Goal: Task Accomplishment & Management: Use online tool/utility

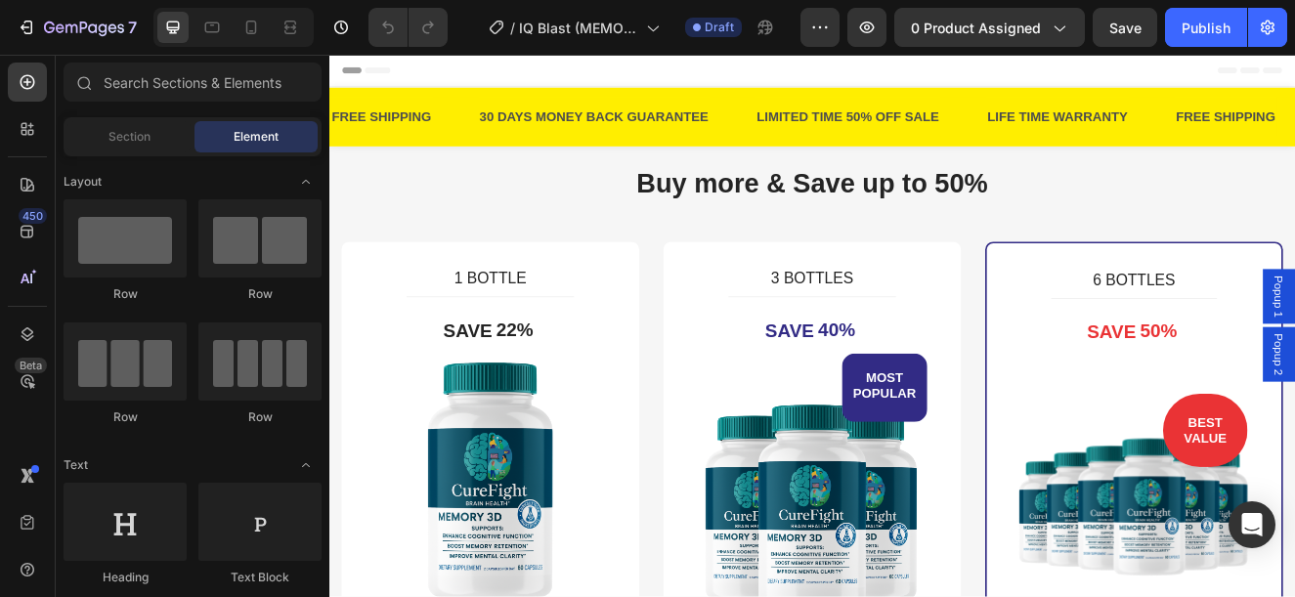
scroll to position [196, 0]
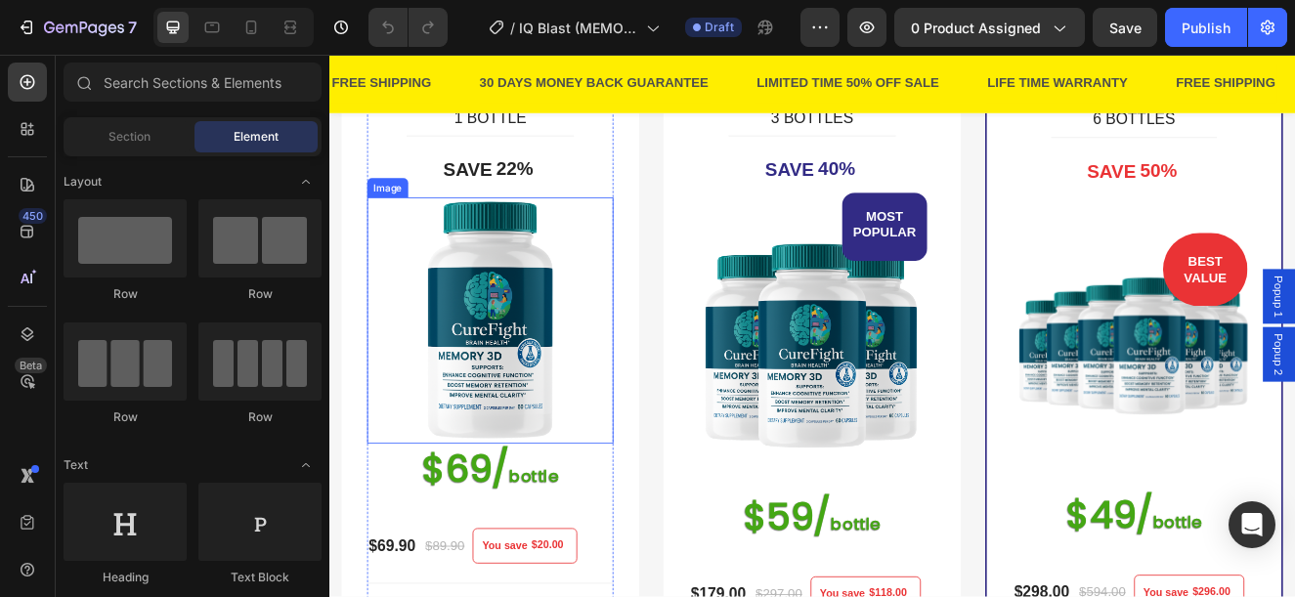
drag, startPoint x: 492, startPoint y: 382, endPoint x: 441, endPoint y: 410, distance: 57.7
click at [492, 383] on img at bounding box center [524, 378] width 299 height 299
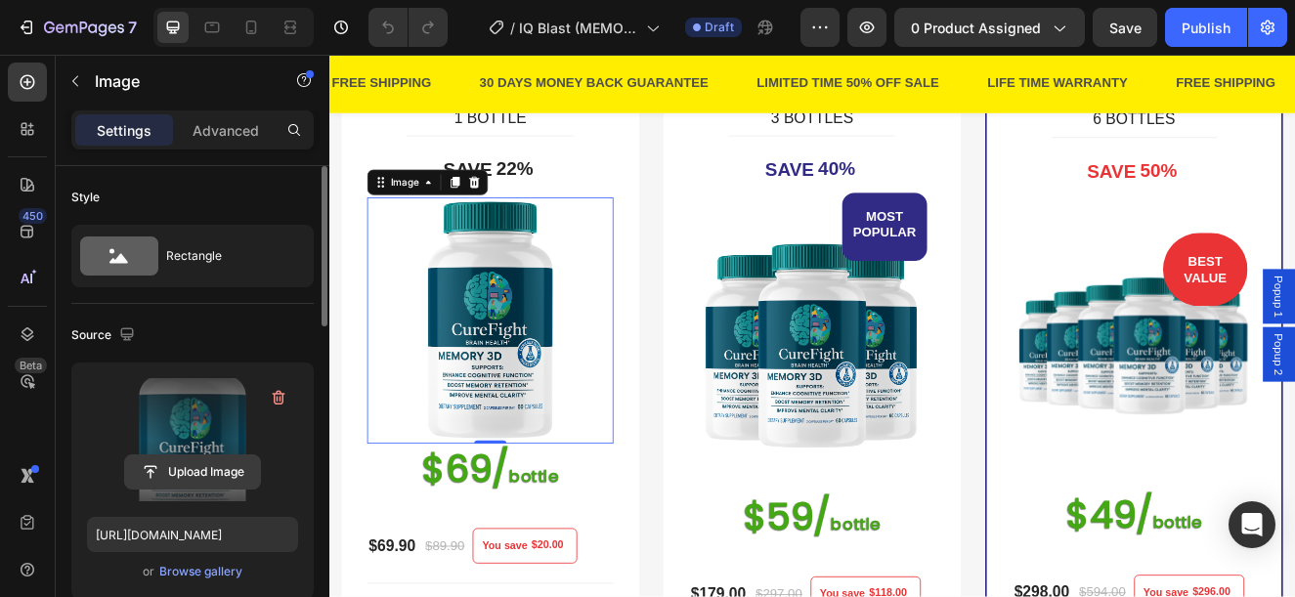
click at [196, 472] on input "file" at bounding box center [192, 472] width 135 height 33
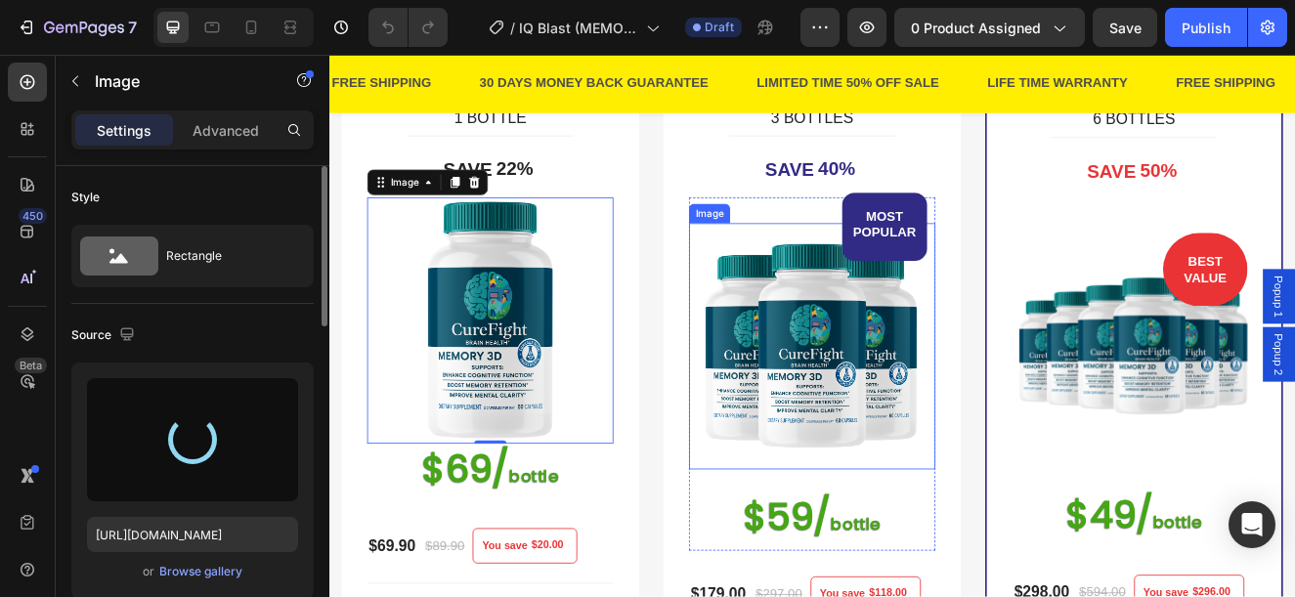
type input "[URL][DOMAIN_NAME]"
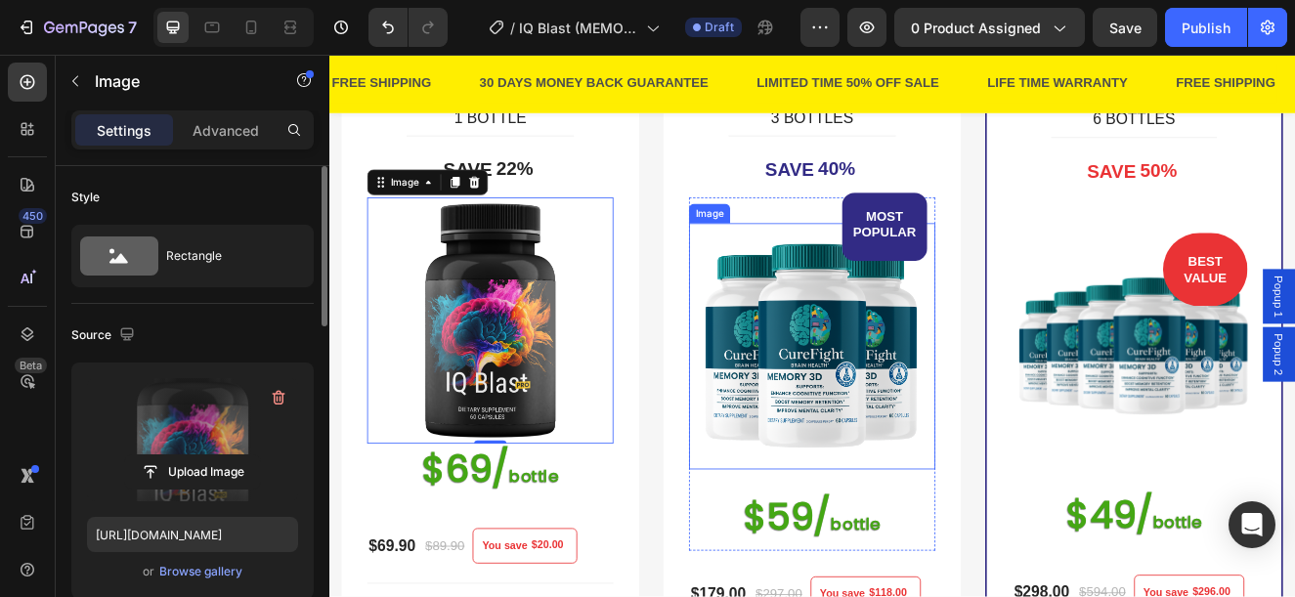
click at [874, 407] on img at bounding box center [915, 409] width 299 height 299
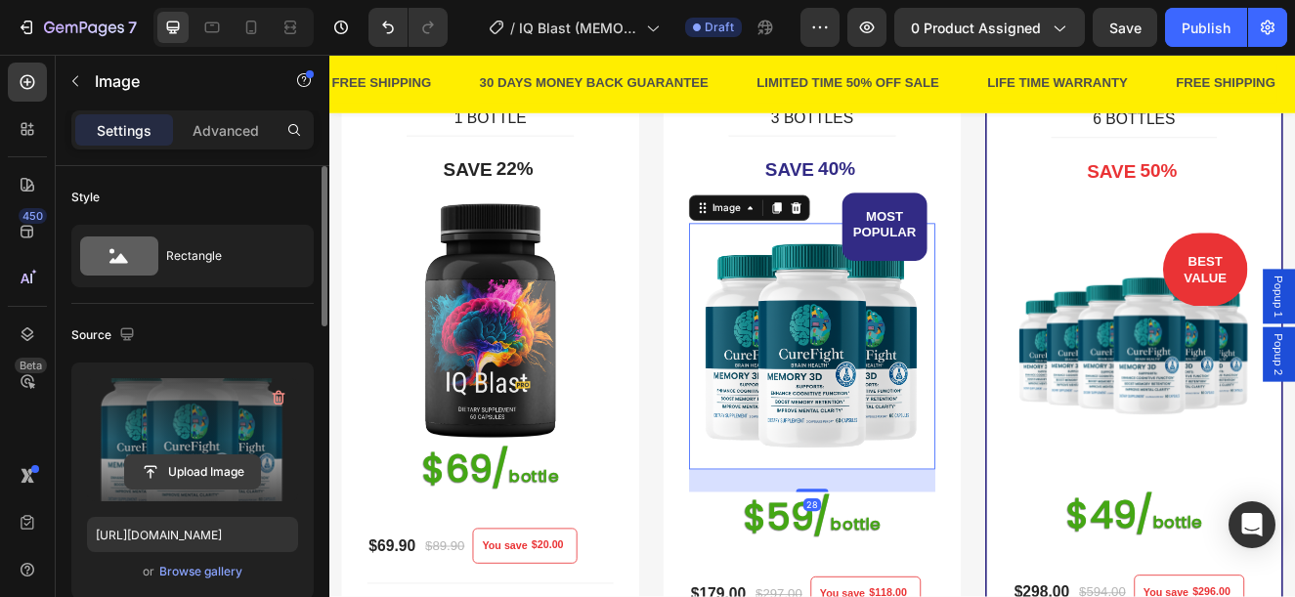
click at [195, 466] on input "file" at bounding box center [192, 472] width 135 height 33
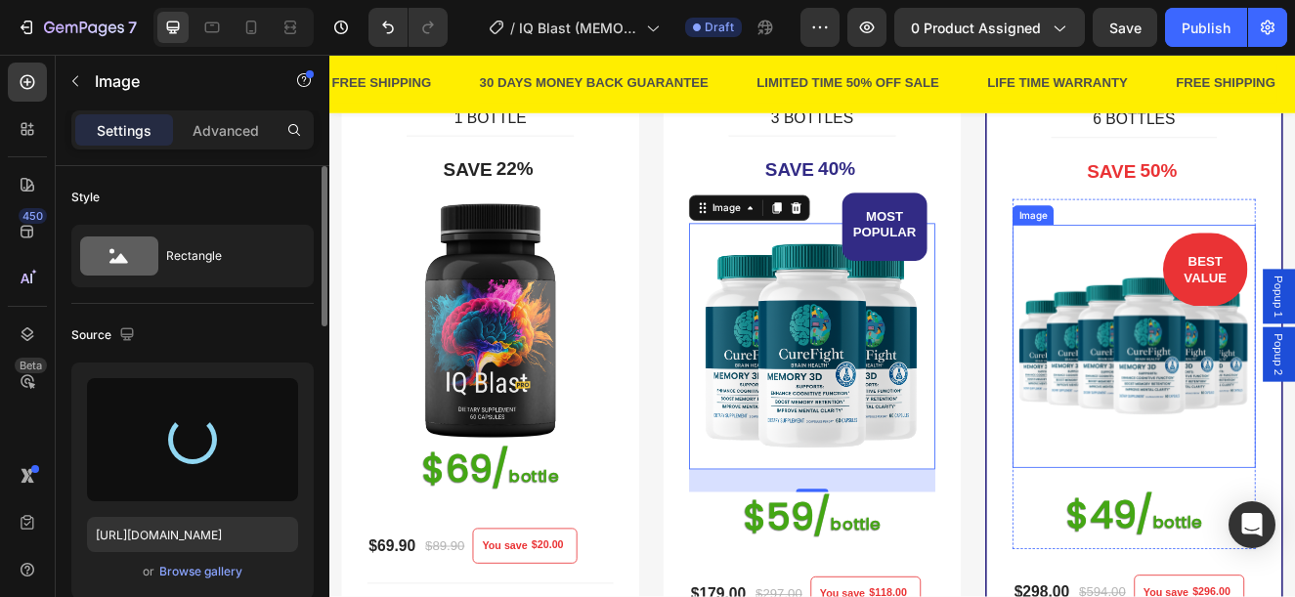
type input "[URL][DOMAIN_NAME]"
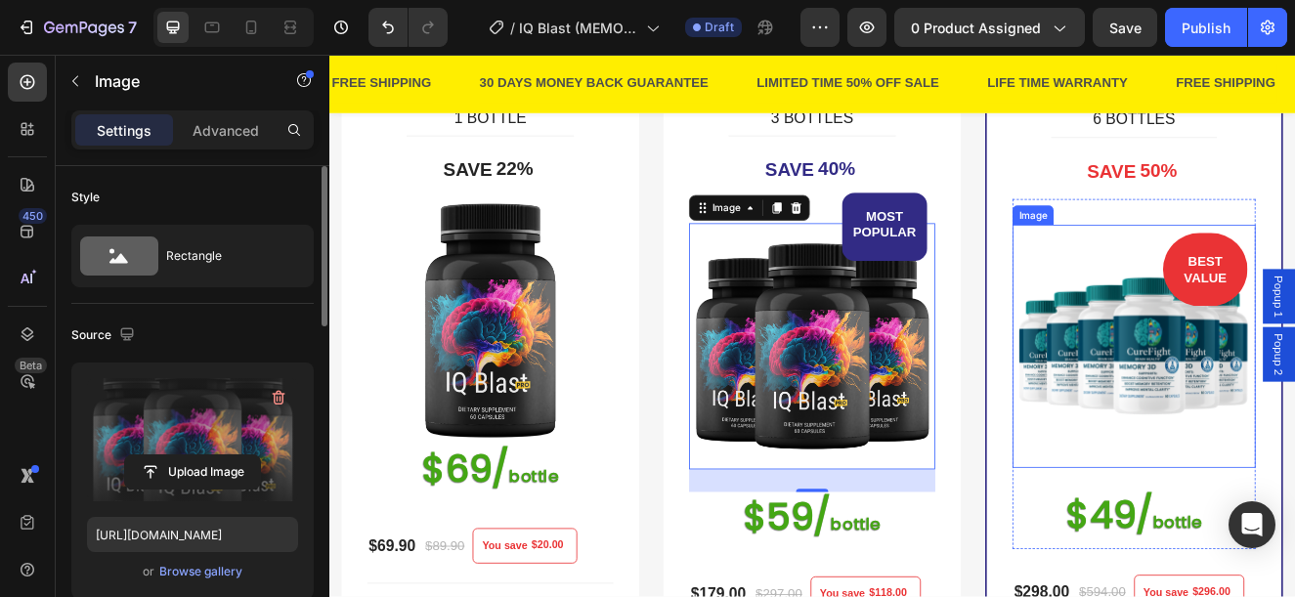
click at [1256, 441] on img at bounding box center [1306, 409] width 295 height 295
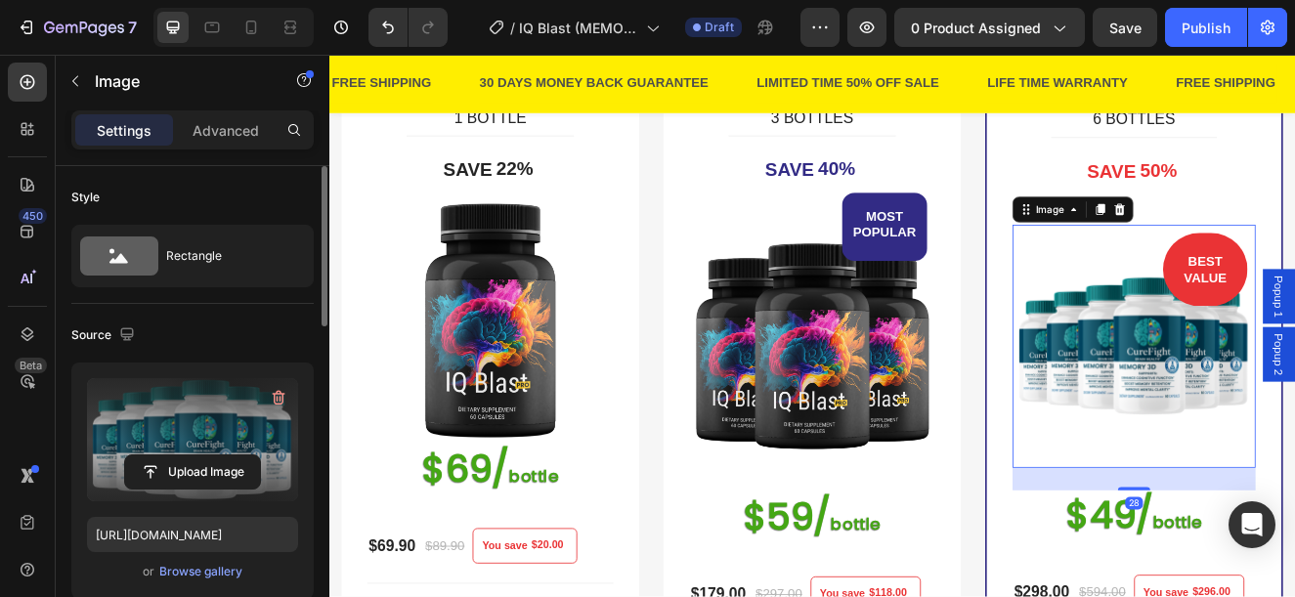
click at [168, 495] on label at bounding box center [192, 439] width 211 height 123
click at [168, 489] on input "file" at bounding box center [192, 472] width 135 height 33
click at [210, 457] on input "file" at bounding box center [192, 472] width 135 height 33
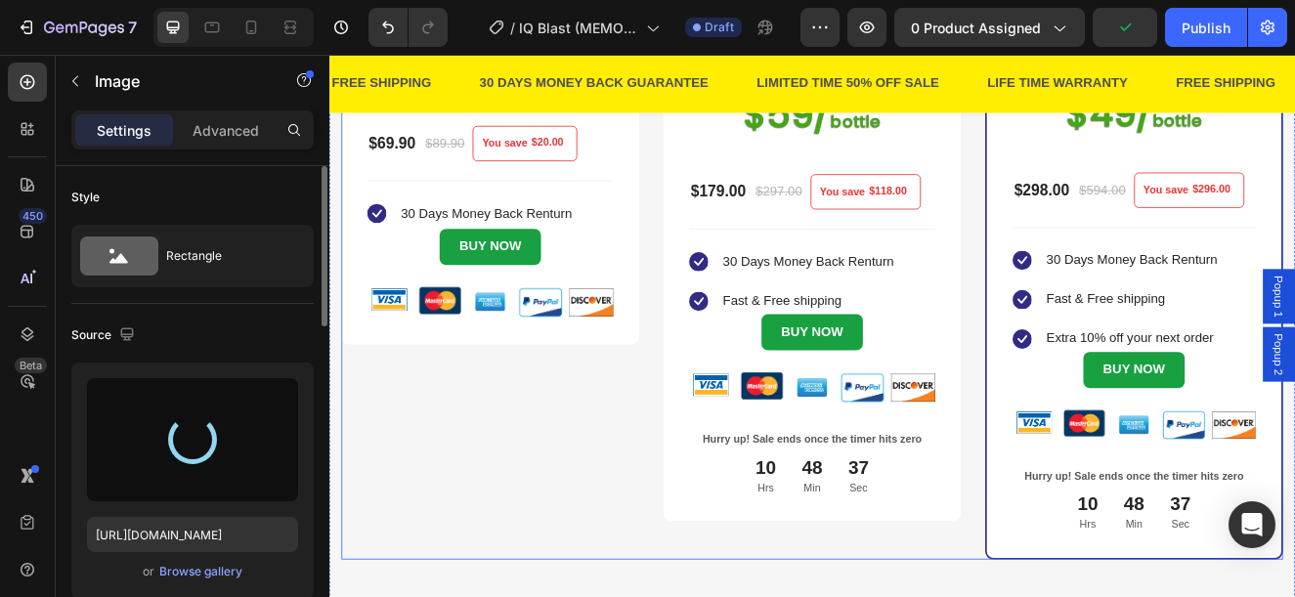
type input "[URL][DOMAIN_NAME]"
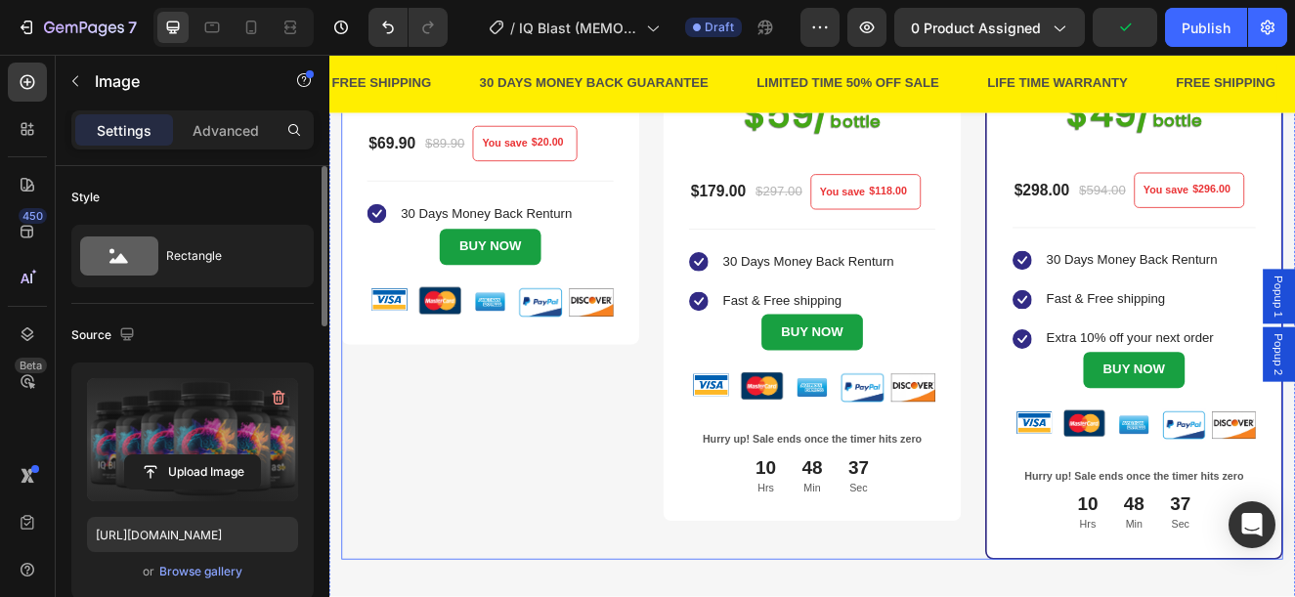
scroll to position [489, 0]
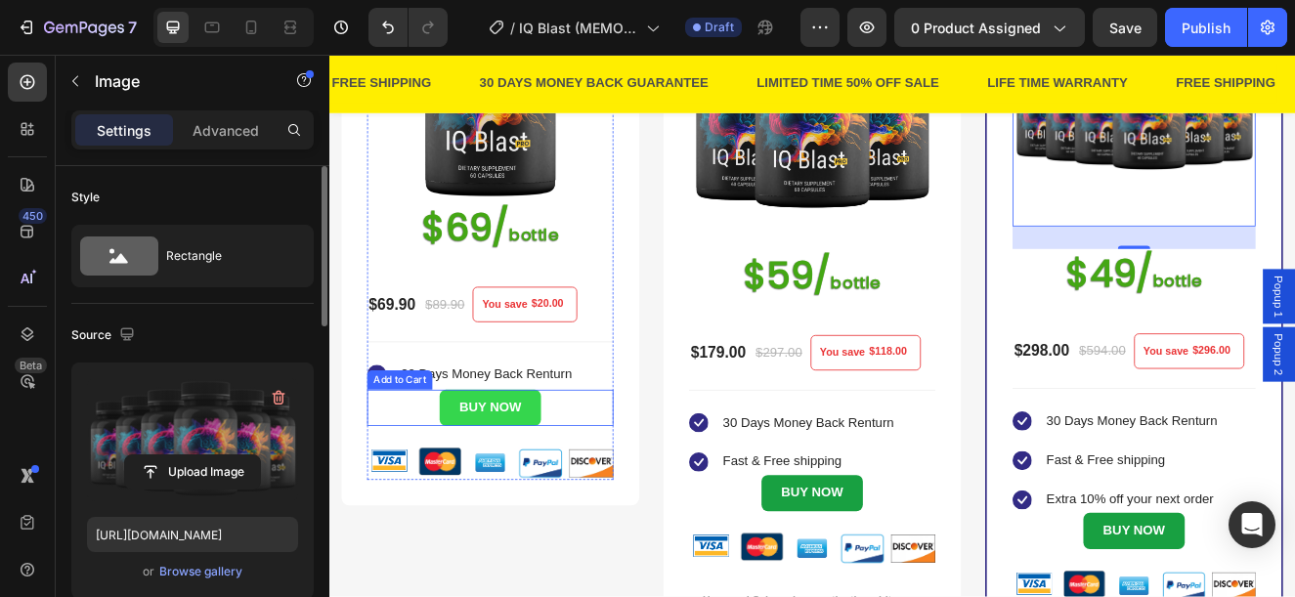
click at [575, 479] on button "BUY NOW" at bounding box center [524, 484] width 122 height 44
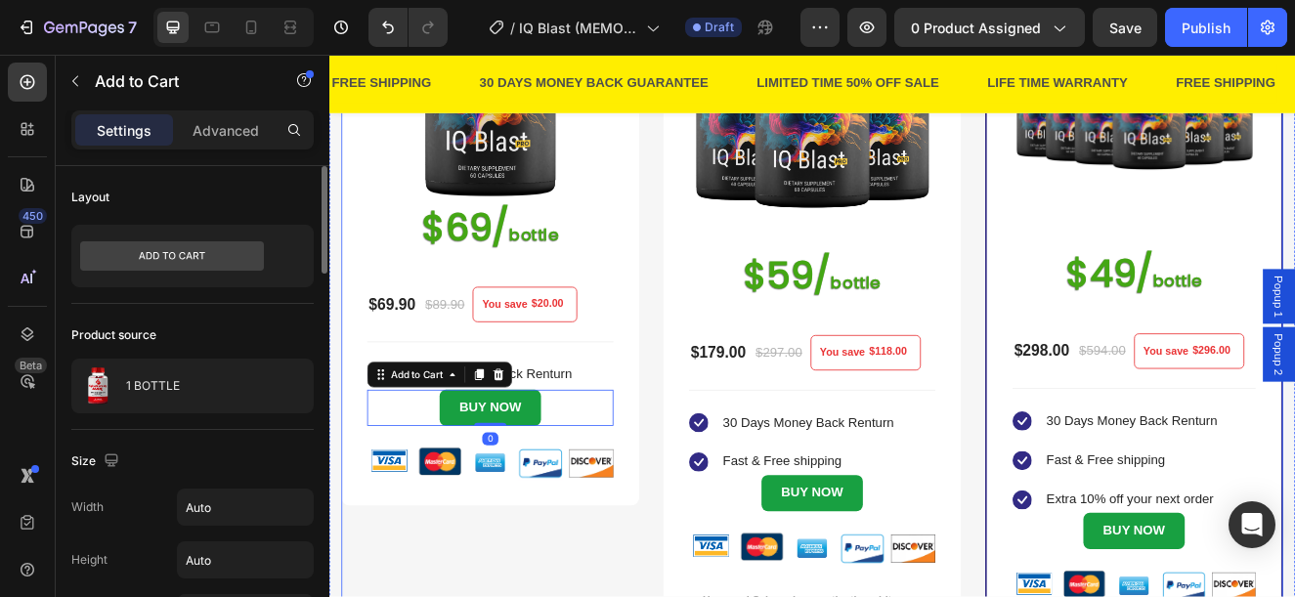
click at [430, 596] on div "1 BOTTLE (P) Title Title Line SAVE 22% (P) Tag Image $69/ bottle Heading $69.90…" at bounding box center [525, 329] width 362 height 1071
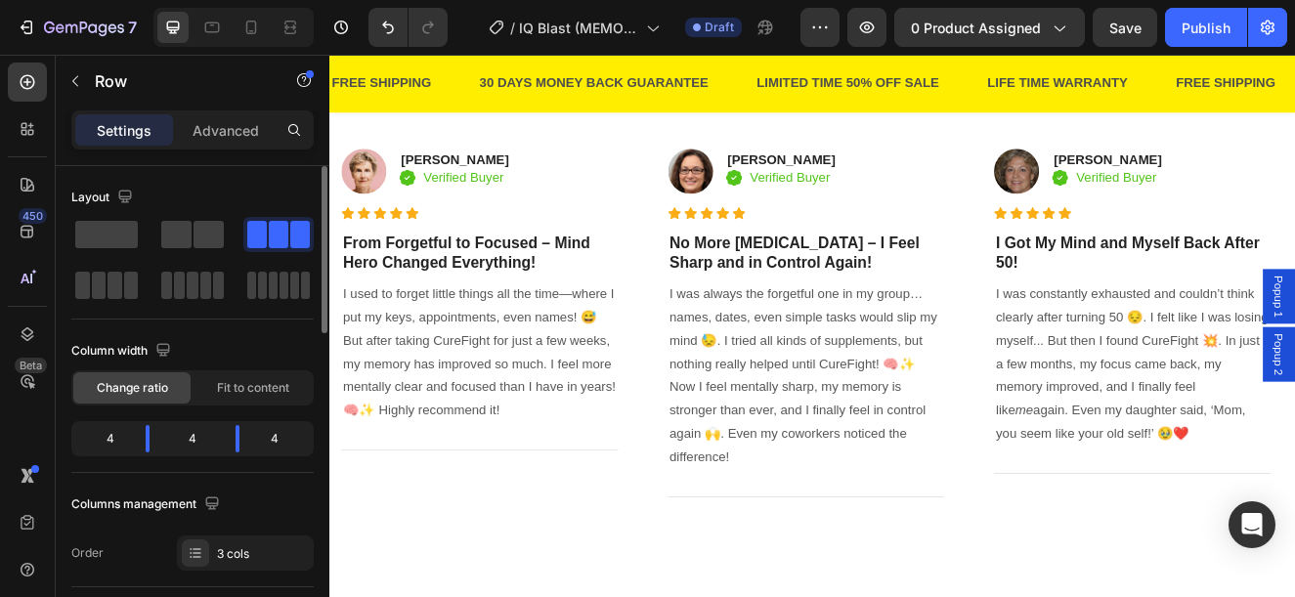
scroll to position [1369, 0]
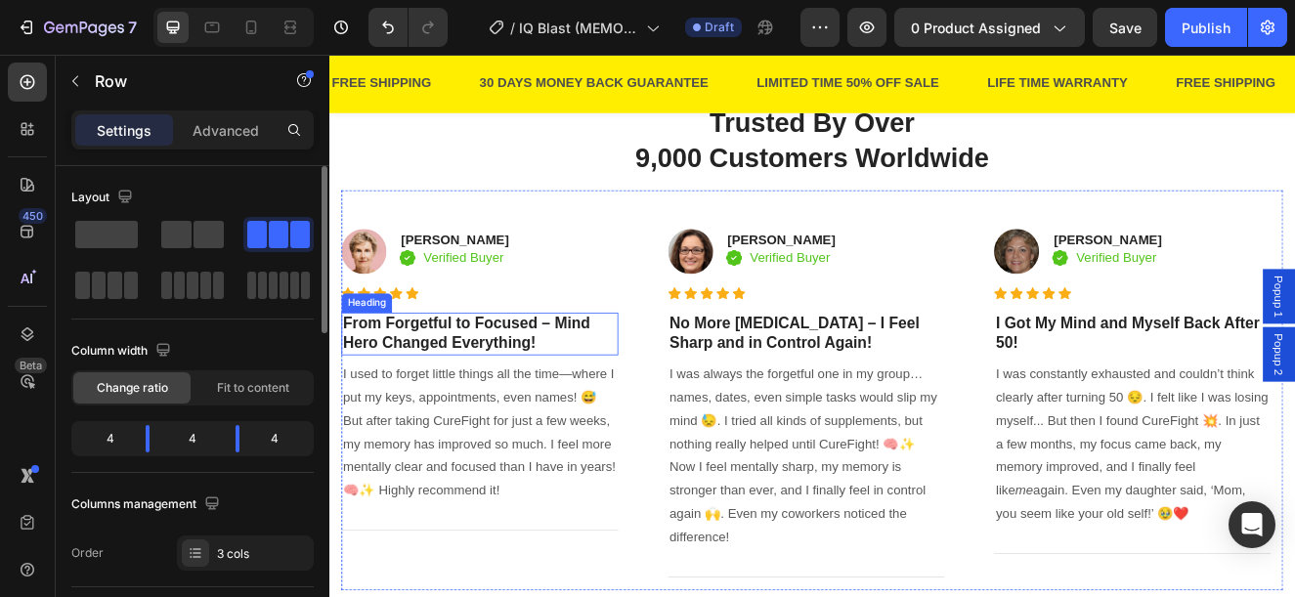
click at [610, 385] on h3 "From Forgetful to Focused – Mind Hero Changed Everything!" at bounding box center [512, 395] width 336 height 52
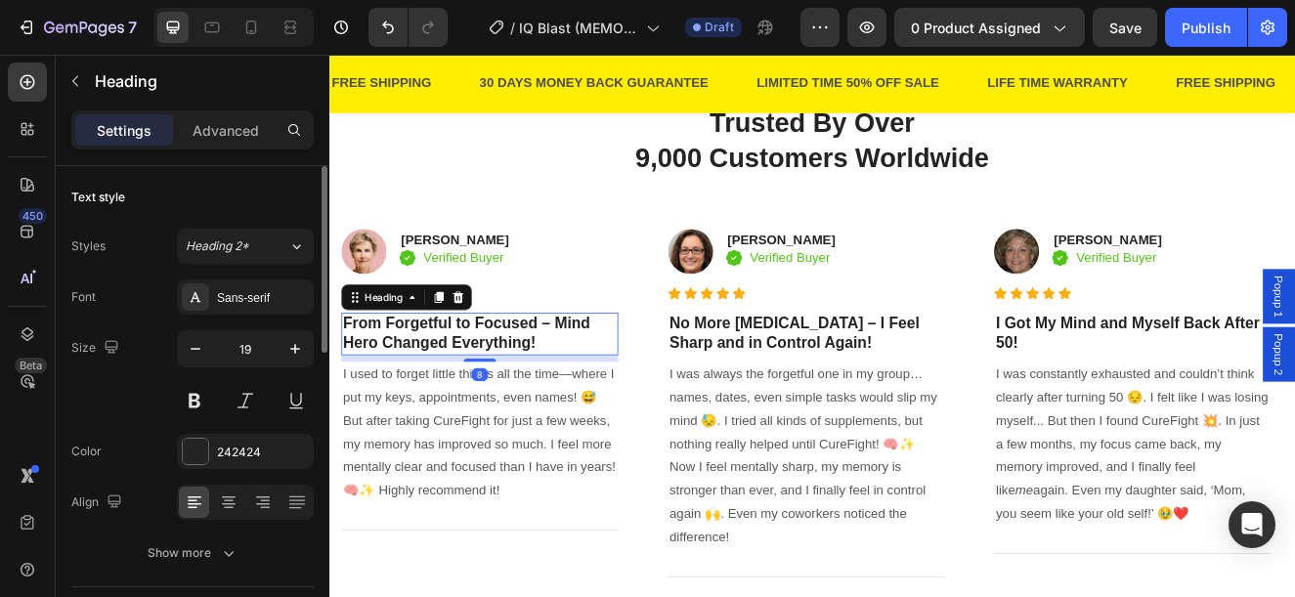
click at [610, 385] on h3 "From Forgetful to Focused – Mind Hero Changed Everything!" at bounding box center [512, 395] width 336 height 52
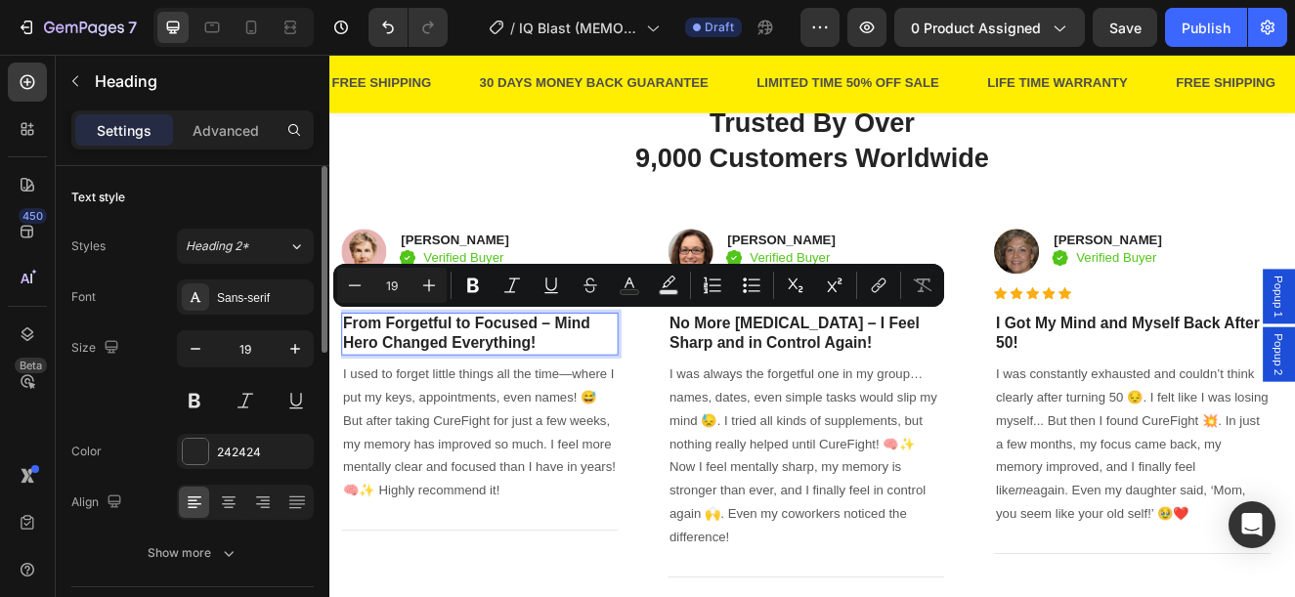
click at [615, 377] on p "From Forgetful to Focused – Mind Hero Changed Everything!" at bounding box center [512, 395] width 332 height 48
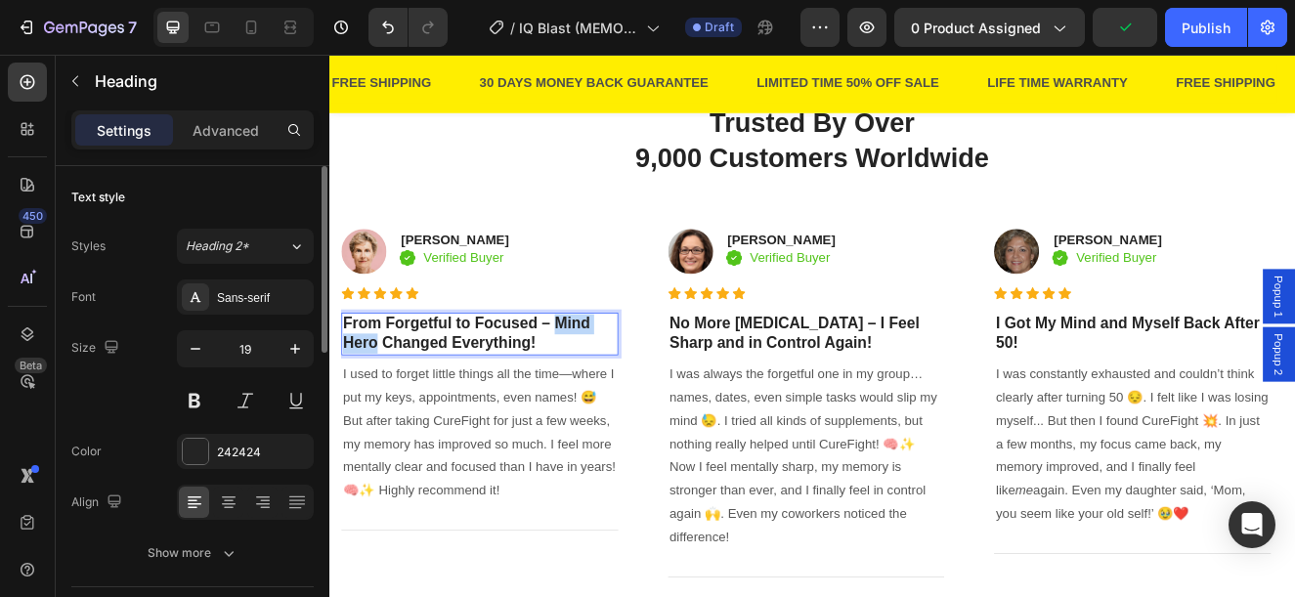
drag, startPoint x: 608, startPoint y: 374, endPoint x: 385, endPoint y: 402, distance: 224.6
click at [385, 402] on p "From Forgetful to Focused – Mind Hero Changed Everything!" at bounding box center [512, 395] width 332 height 48
click at [602, 372] on p "From Forgetful to Focused – IQ Blast Changed Everything!" at bounding box center [512, 395] width 332 height 48
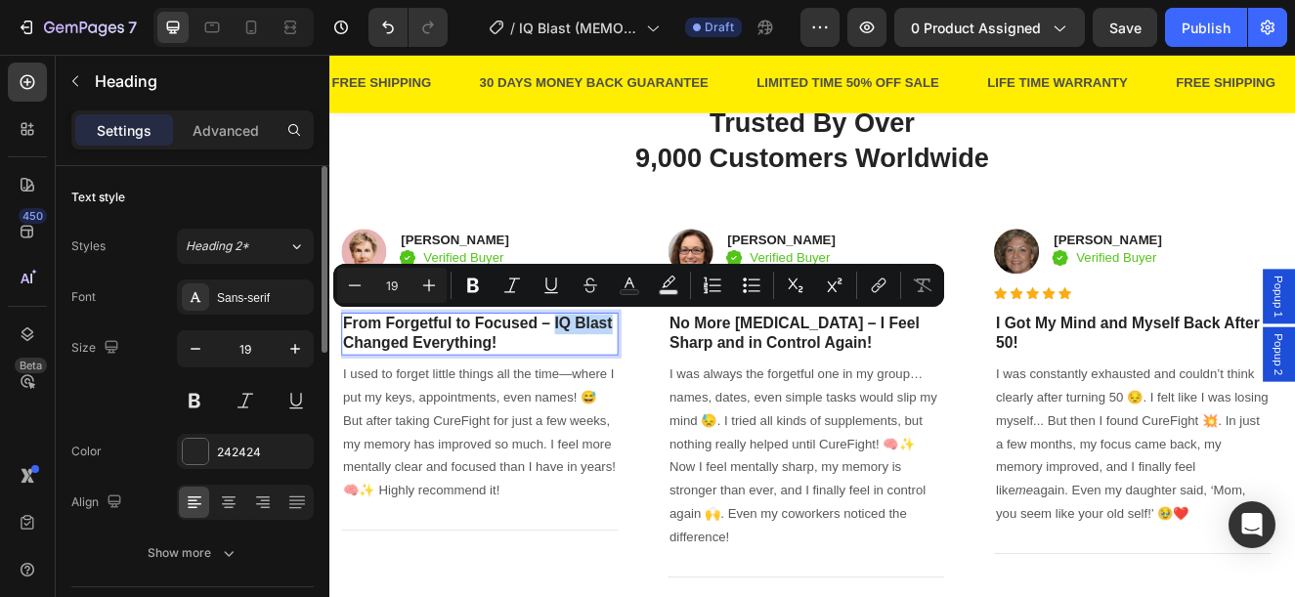
drag, startPoint x: 616, startPoint y: 374, endPoint x: 671, endPoint y: 387, distance: 56.2
click at [671, 387] on p "From Forgetful to Focused – IQ Blast Changed Everything!" at bounding box center [512, 395] width 332 height 48
copy p "IQ Blast"
click at [501, 498] on p "I used to forget little things all the time—where I put my keys, appointments, …" at bounding box center [512, 514] width 332 height 169
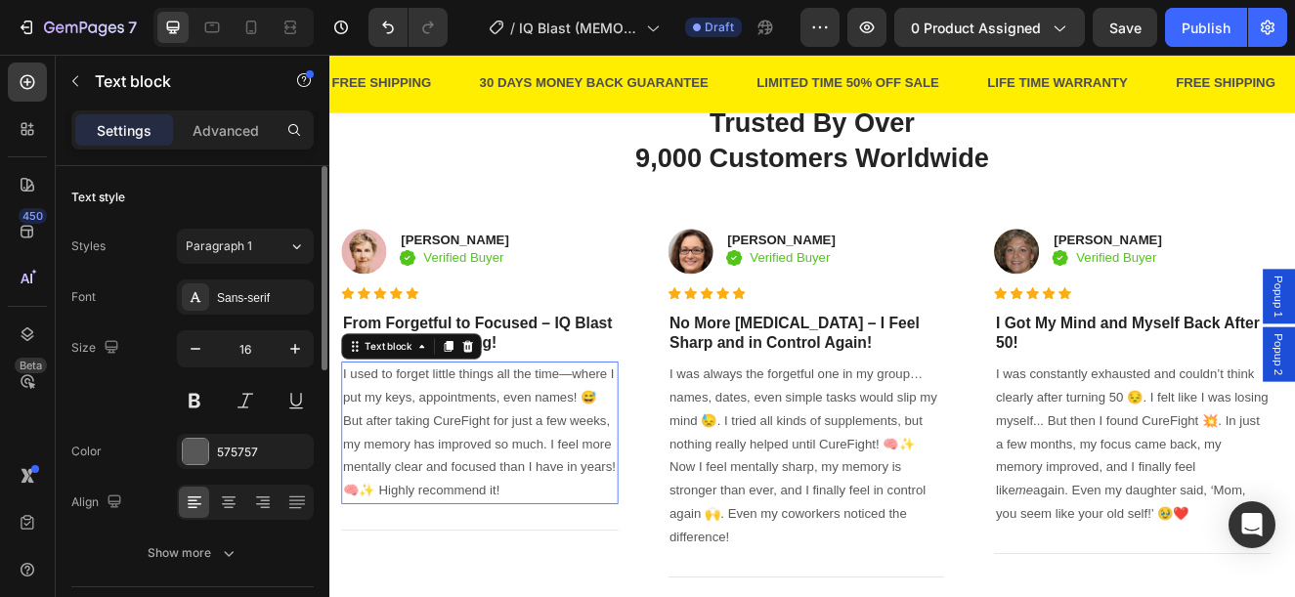
click at [501, 498] on p "I used to forget little things all the time—where I put my keys, appointments, …" at bounding box center [512, 514] width 332 height 169
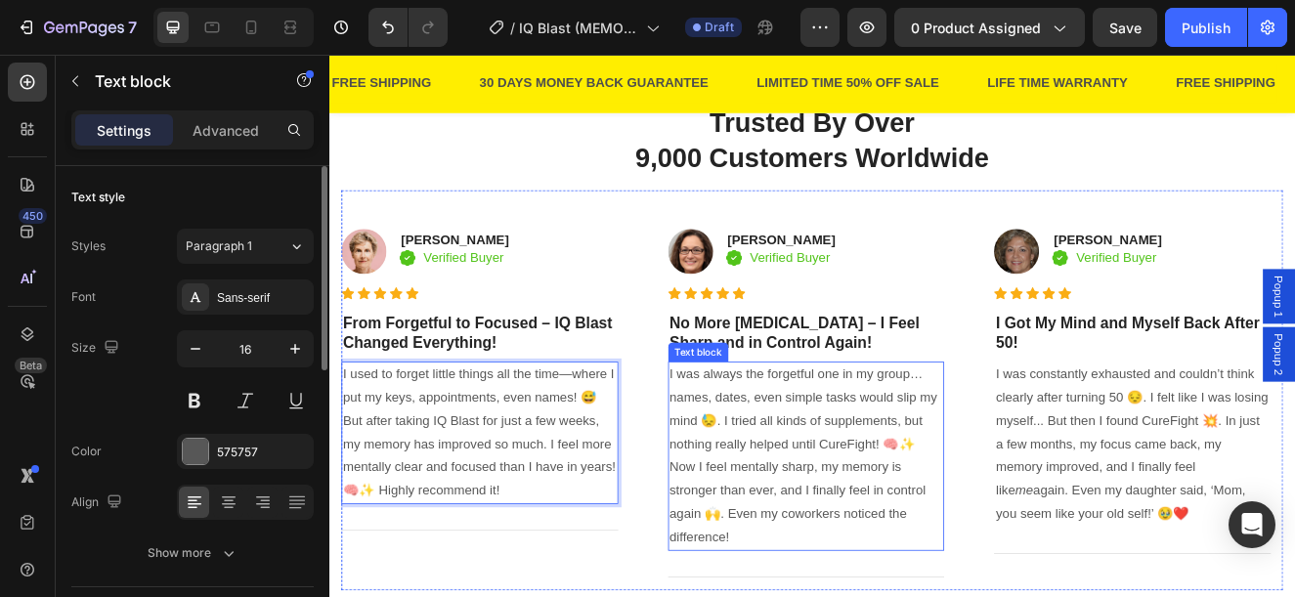
click at [950, 520] on p "I was always the forgetful one in my group… names, dates, even simple tasks wou…" at bounding box center [909, 542] width 332 height 225
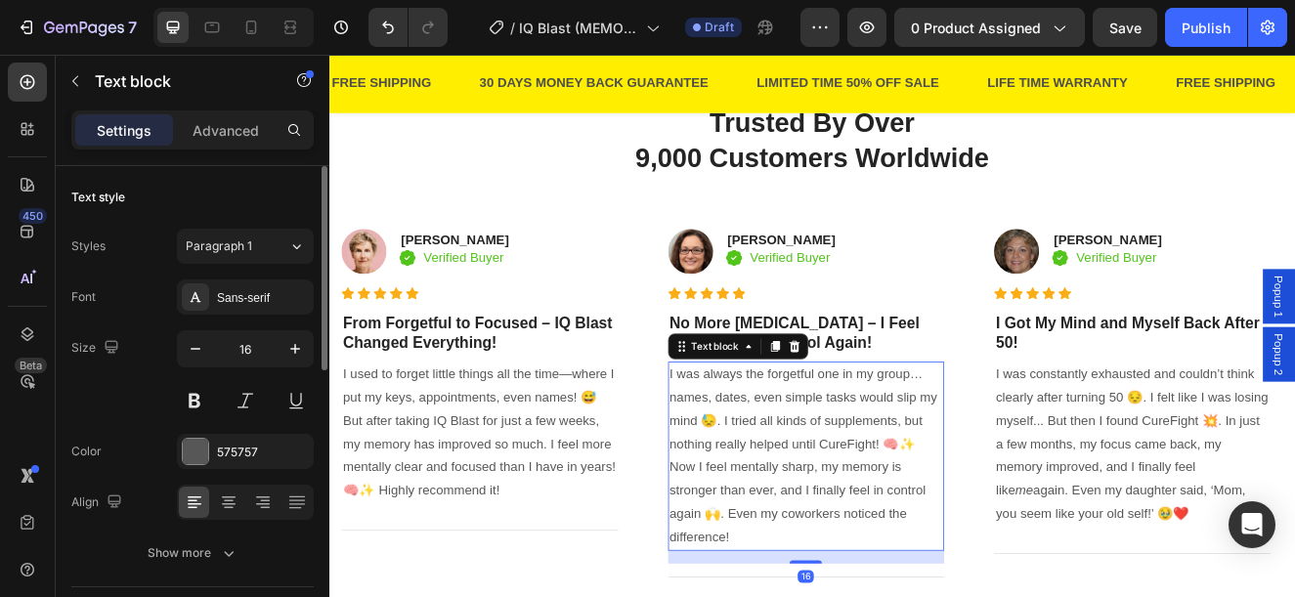
click at [950, 520] on p "I was always the forgetful one in my group… names, dates, even simple tasks wou…" at bounding box center [909, 542] width 332 height 225
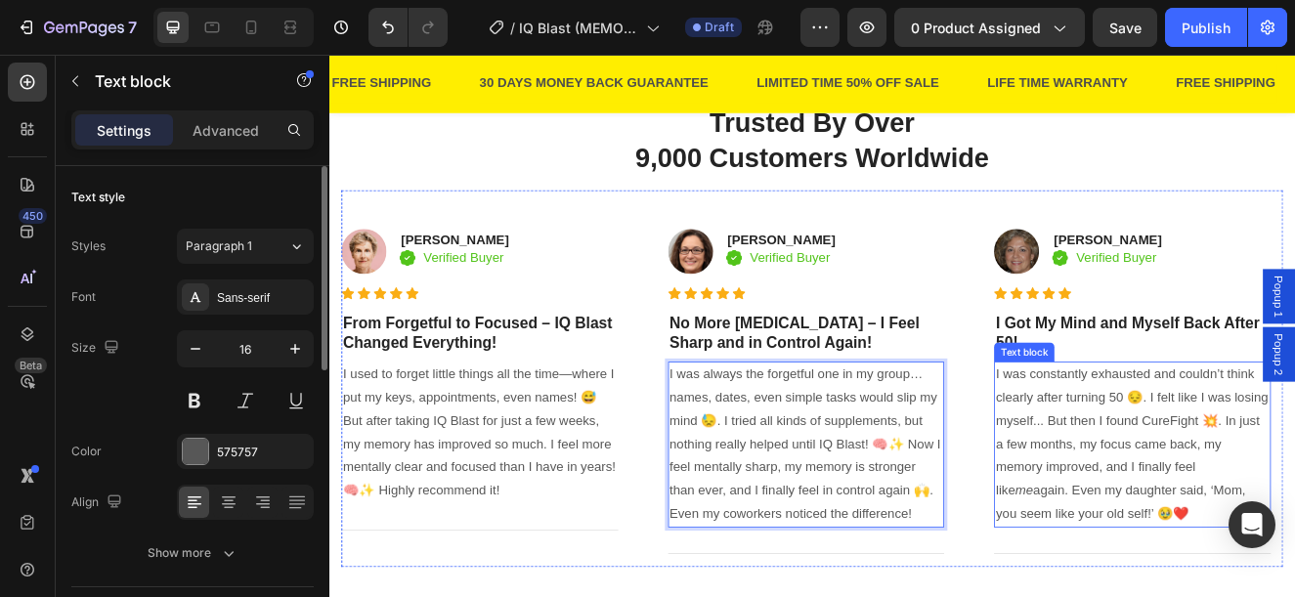
click at [1294, 501] on p "I was constantly exhausted and couldn’t think clearly after turning 50 😔. I fel…" at bounding box center [1305, 528] width 332 height 197
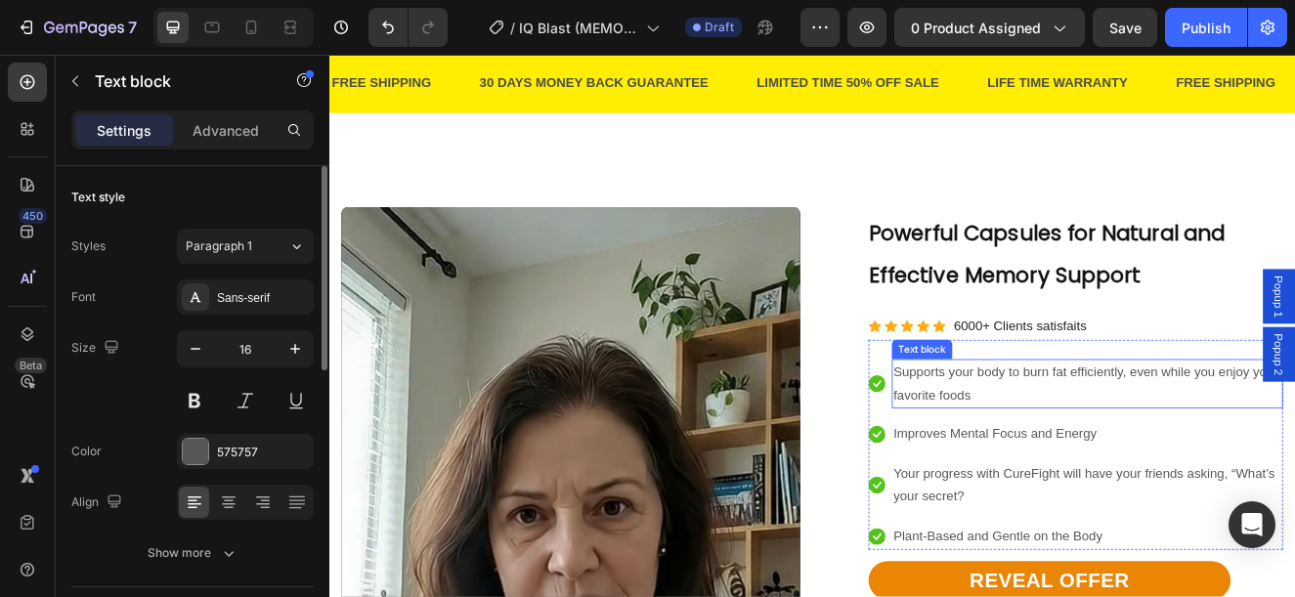
scroll to position [1955, 0]
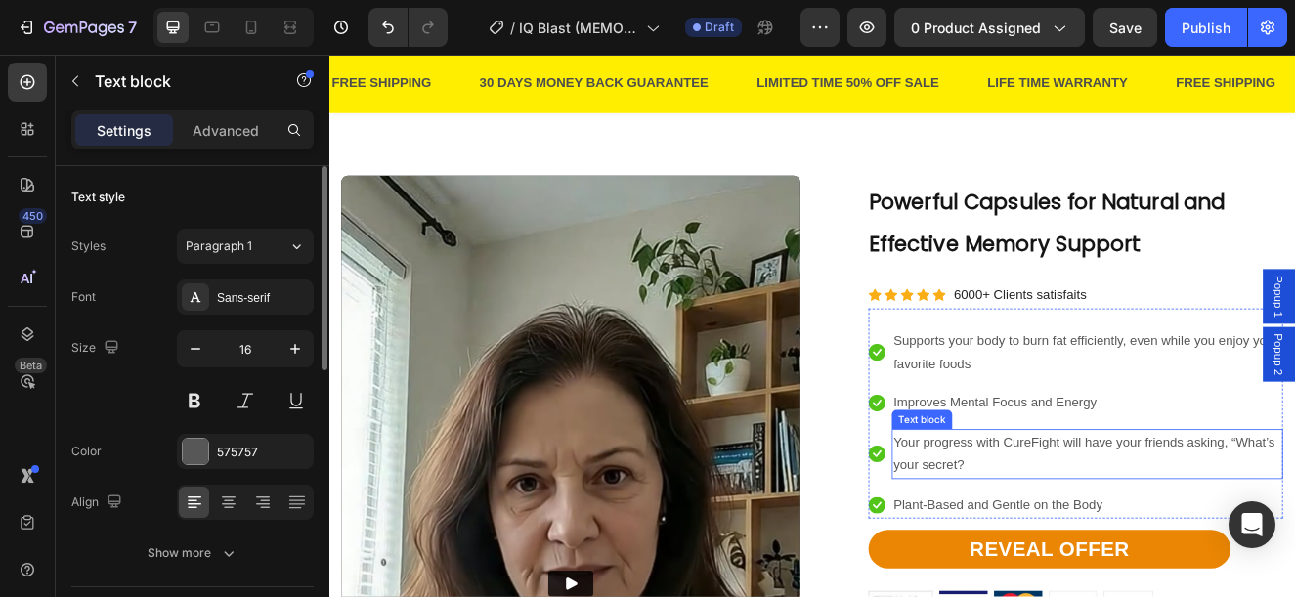
click at [1173, 523] on p "Your progress with CureFight will have your friends asking, “What’s your secret?" at bounding box center [1250, 540] width 471 height 57
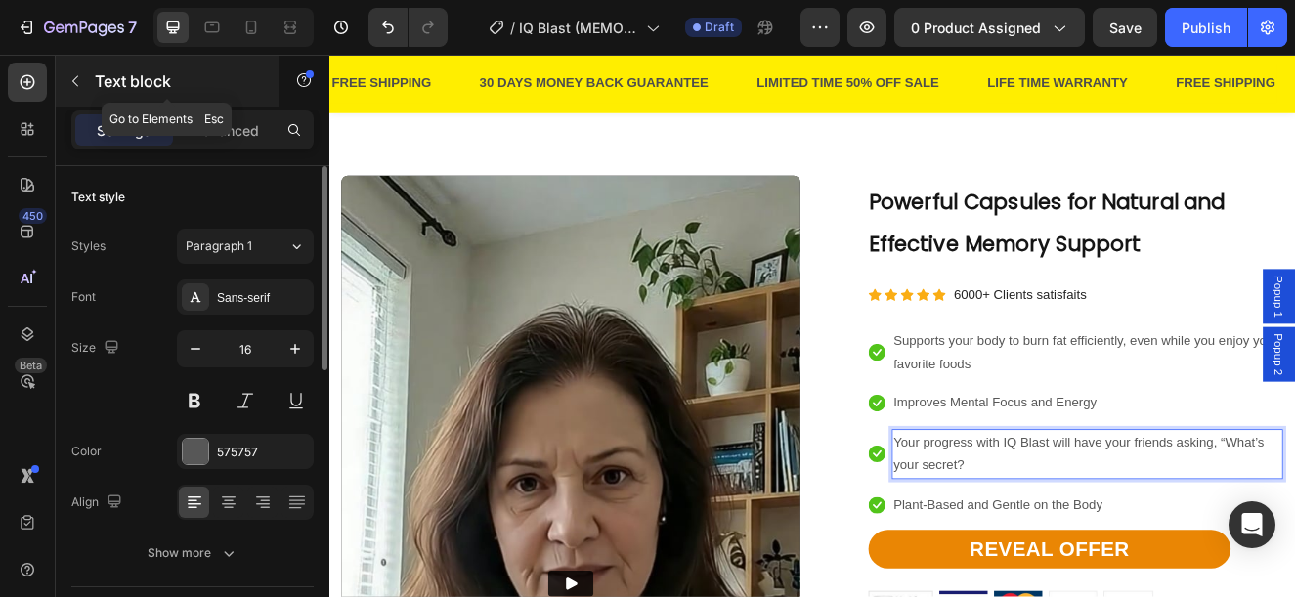
click at [106, 83] on p "Text block" at bounding box center [178, 80] width 166 height 23
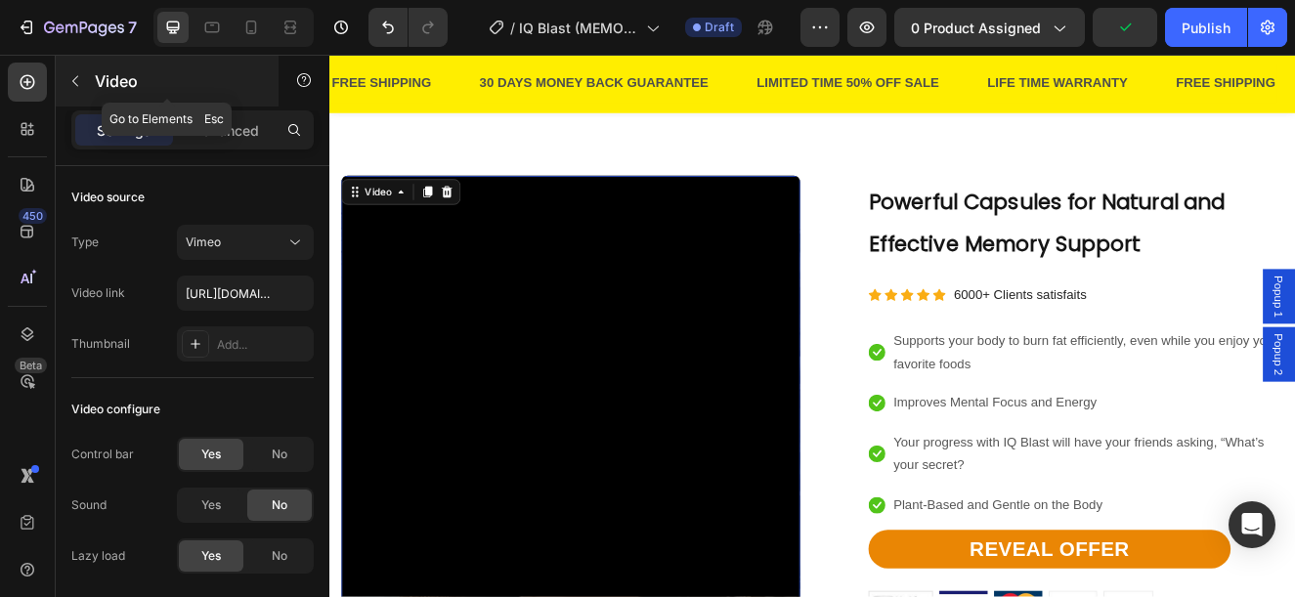
click at [116, 80] on p "Video" at bounding box center [178, 80] width 166 height 23
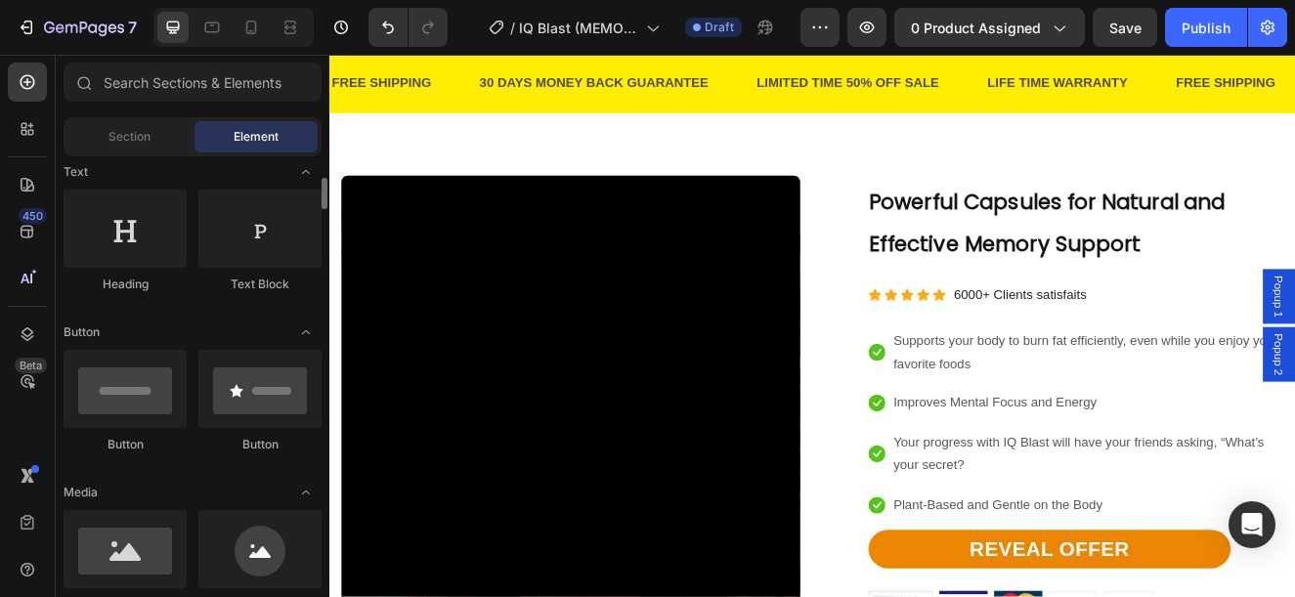
scroll to position [489, 0]
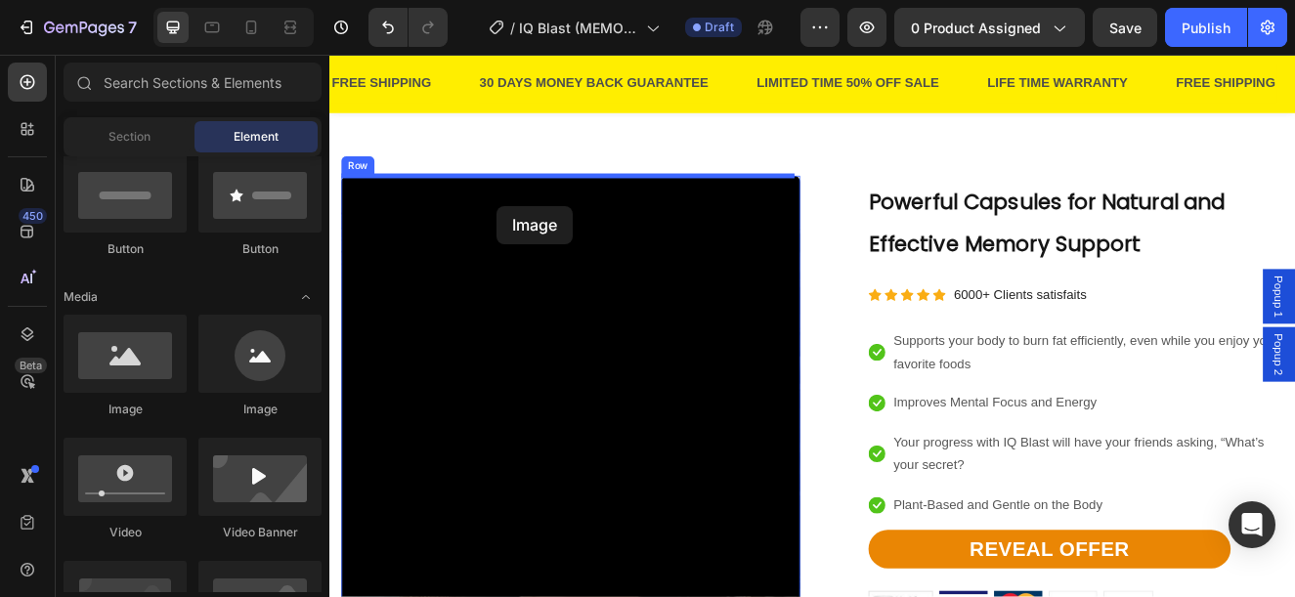
drag, startPoint x: 490, startPoint y: 436, endPoint x: 533, endPoint y: 239, distance: 202.1
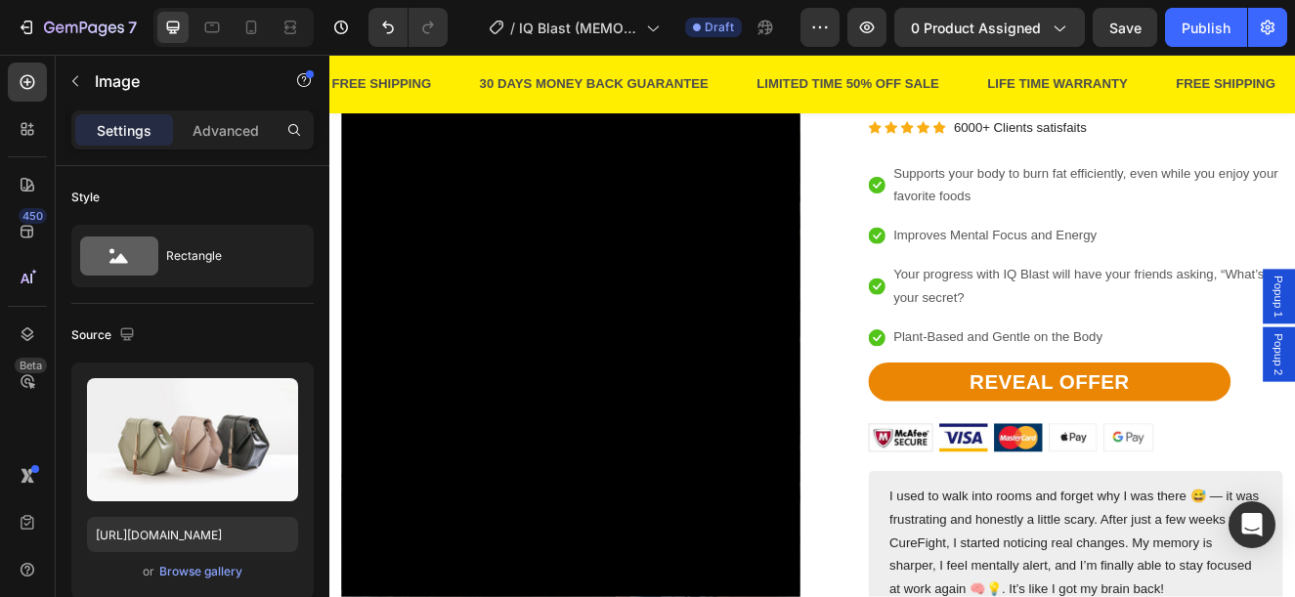
scroll to position [2151, 0]
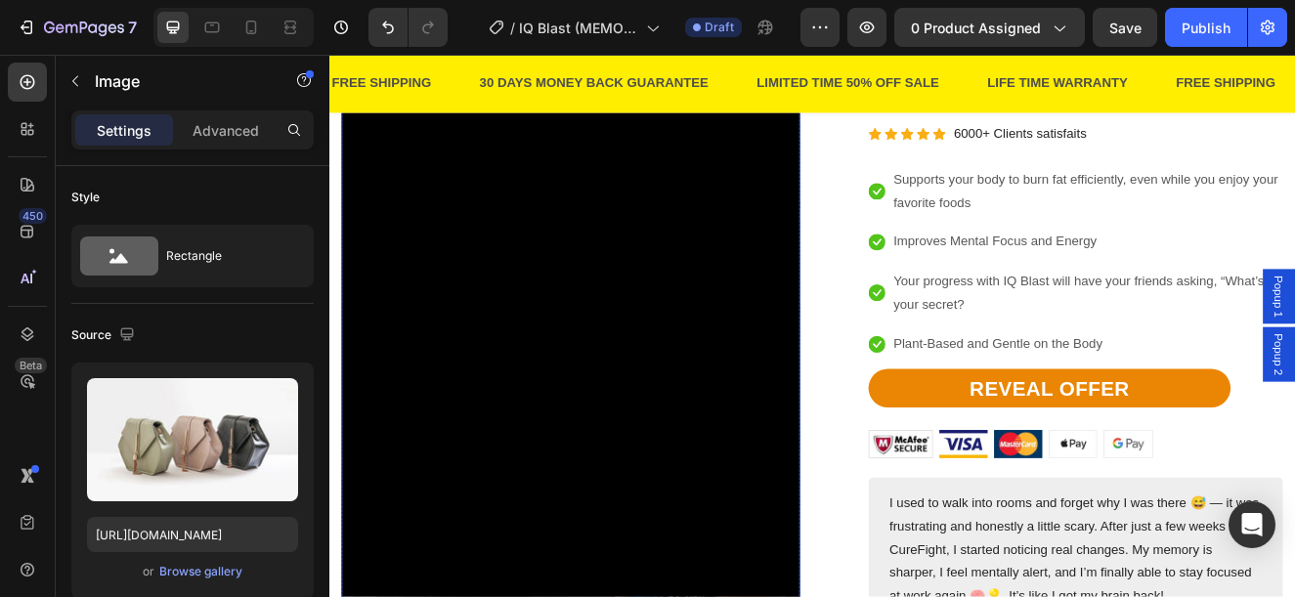
click at [364, 43] on div "Video" at bounding box center [368, 34] width 40 height 18
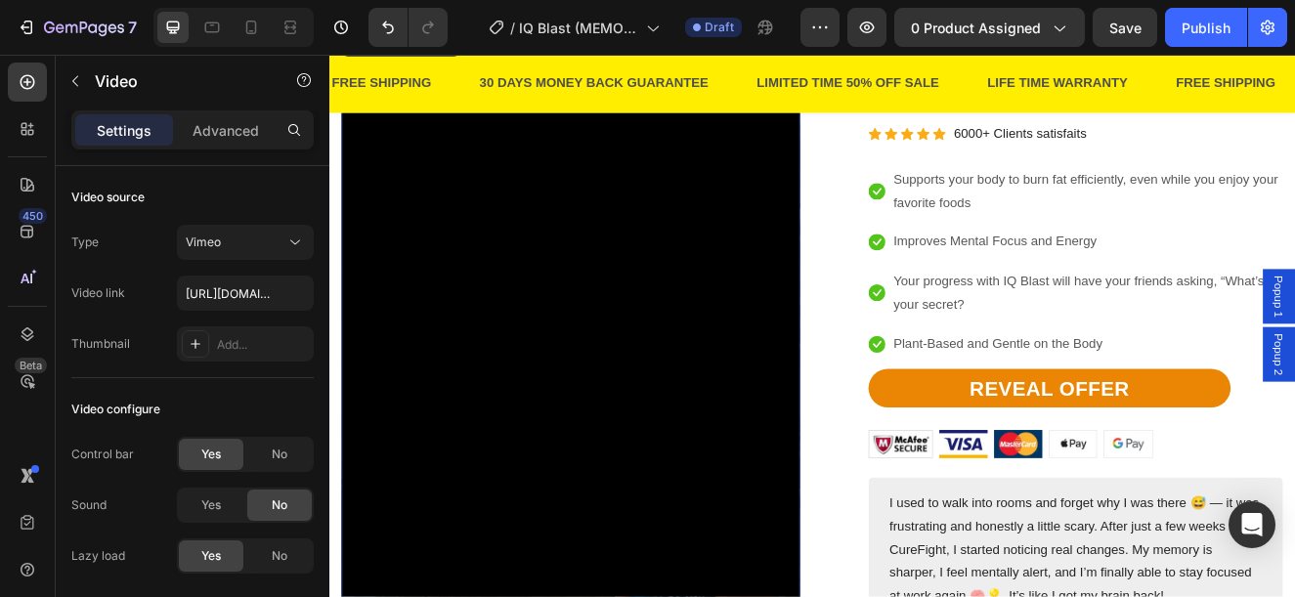
click at [468, 49] on icon at bounding box center [472, 42] width 13 height 14
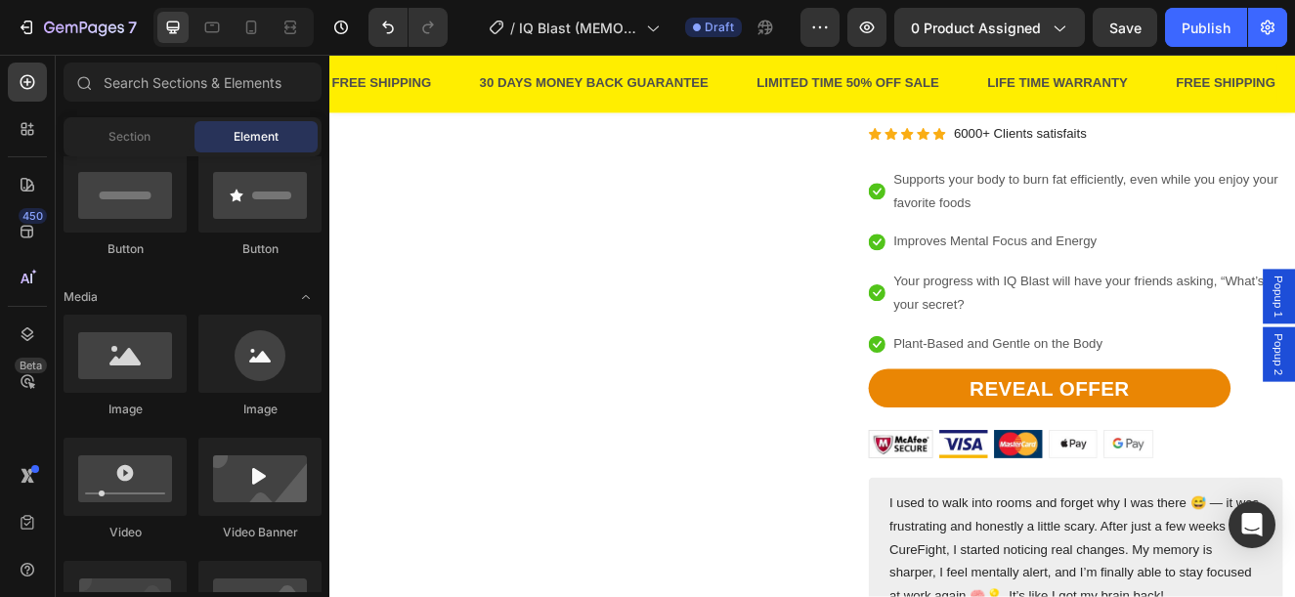
click at [466, 7] on img at bounding box center [622, 7] width 557 height 0
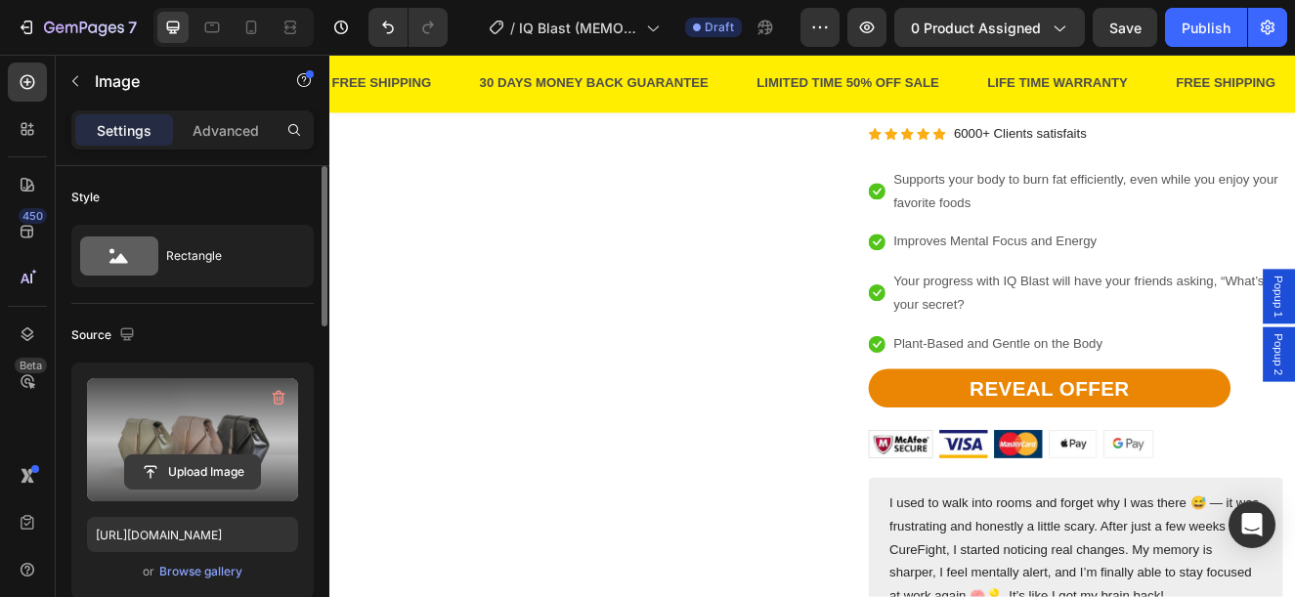
click at [181, 465] on input "file" at bounding box center [192, 472] width 135 height 33
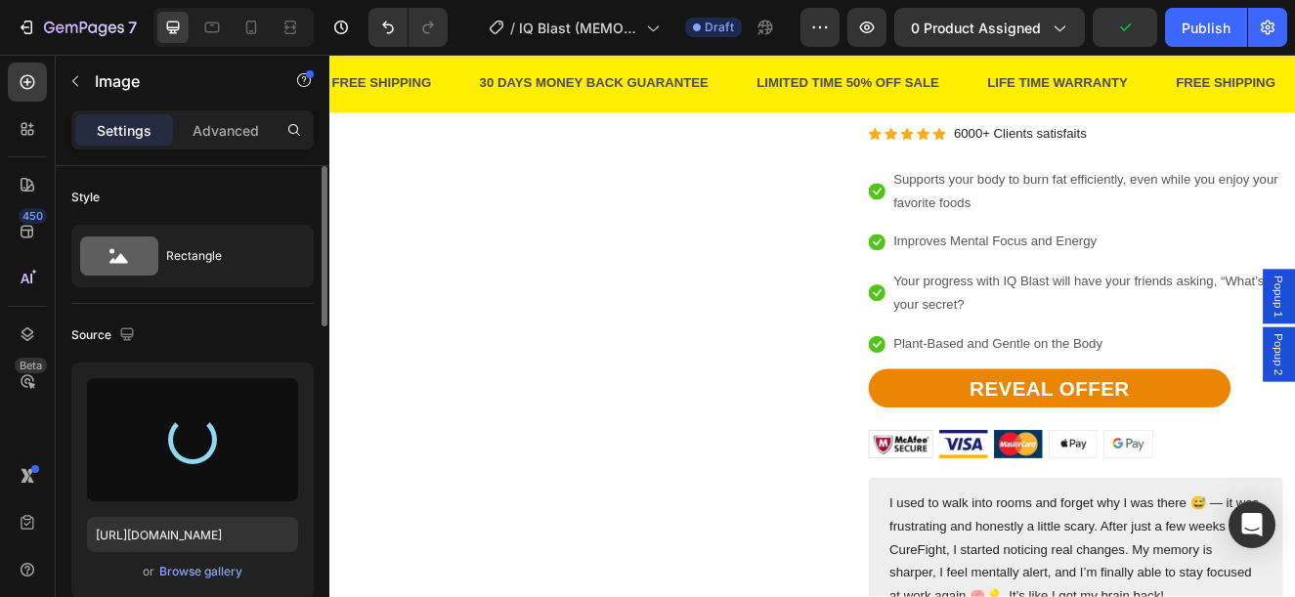
type input "[URL][DOMAIN_NAME]"
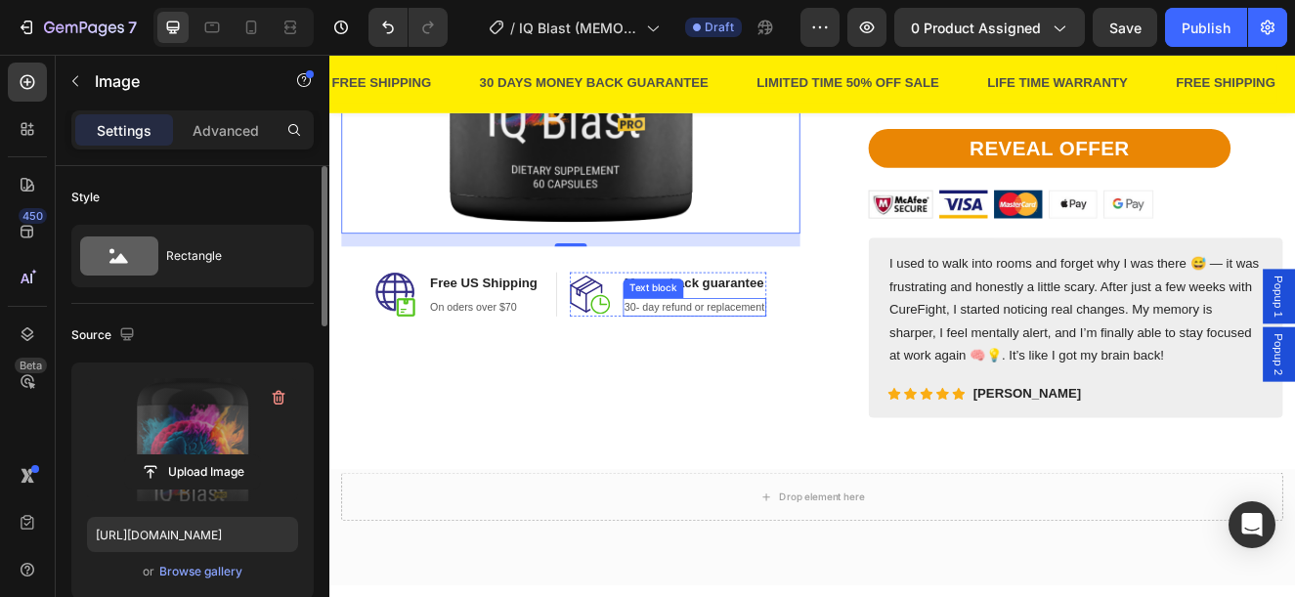
scroll to position [2444, 0]
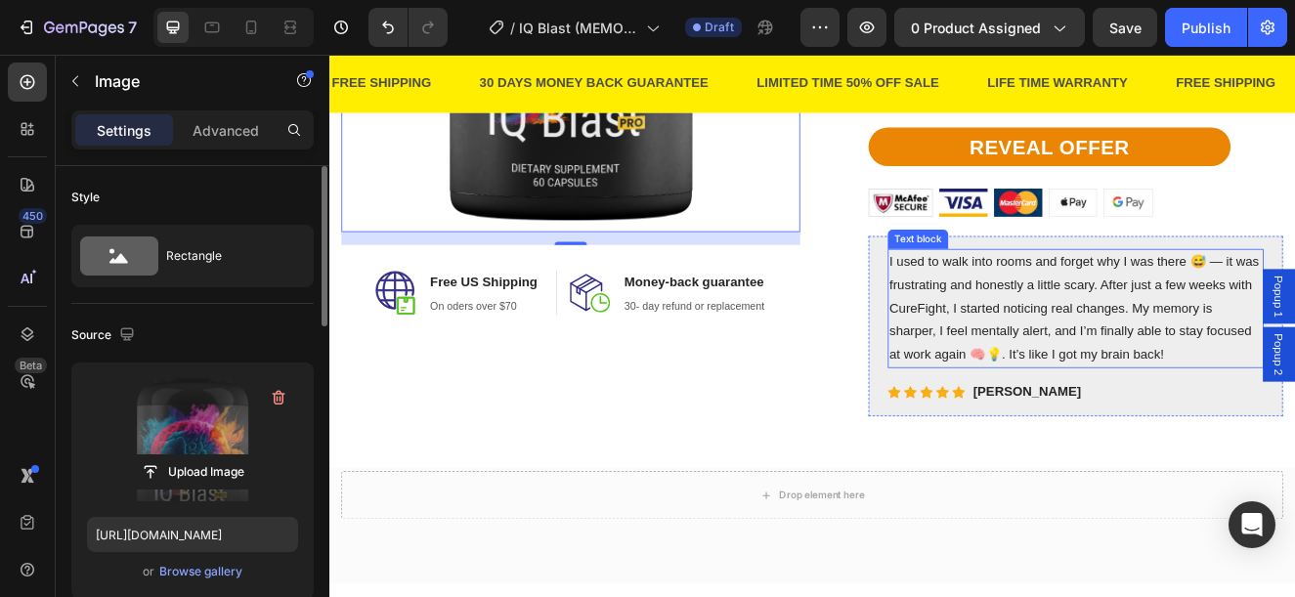
click at [1071, 360] on p "I used to walk into rooms and forget why I was there 😅 — it was frustrating and…" at bounding box center [1236, 363] width 453 height 141
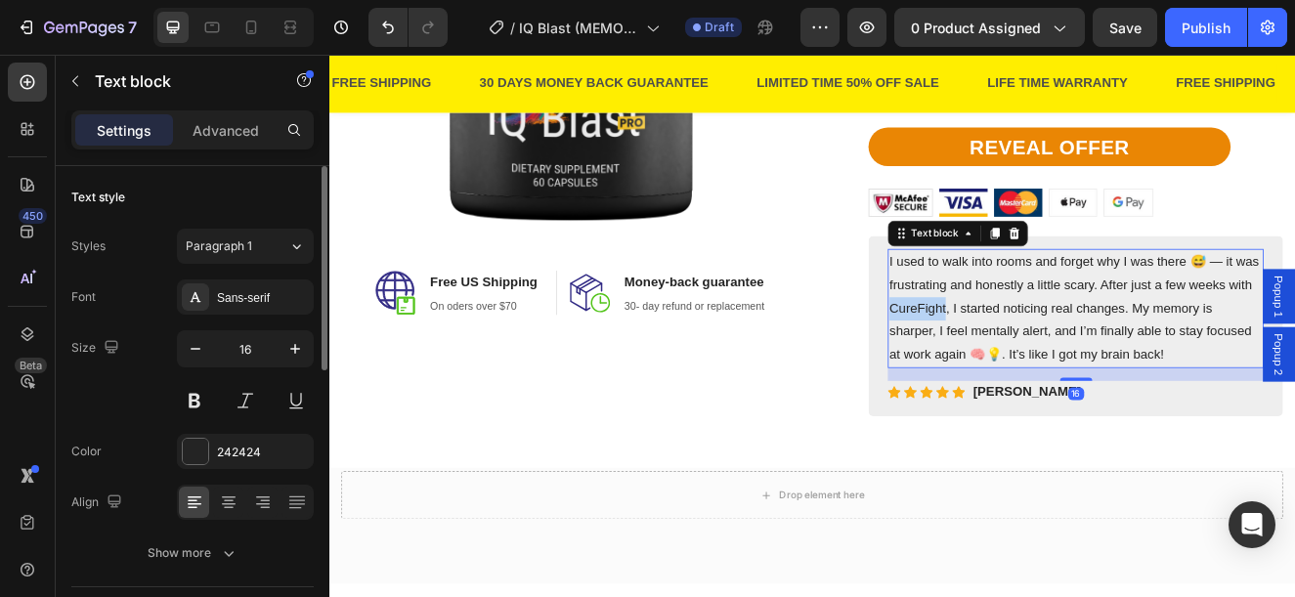
click at [1071, 360] on p "I used to walk into rooms and forget why I was there 😅 — it was frustrating and…" at bounding box center [1236, 363] width 453 height 141
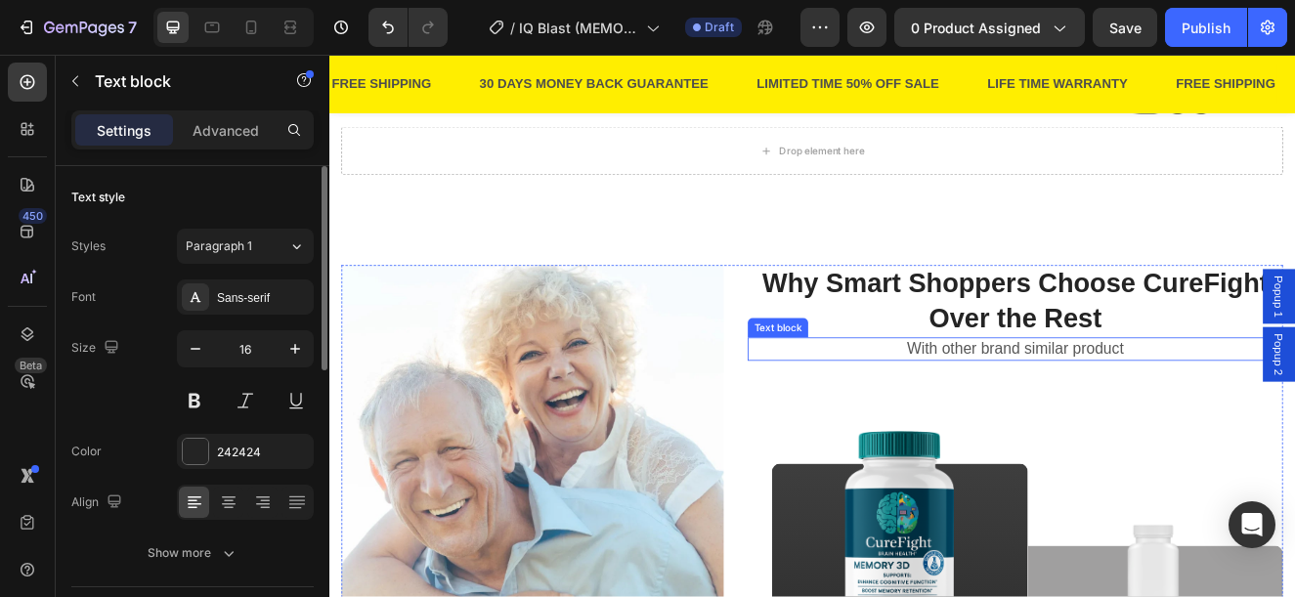
scroll to position [3226, 0]
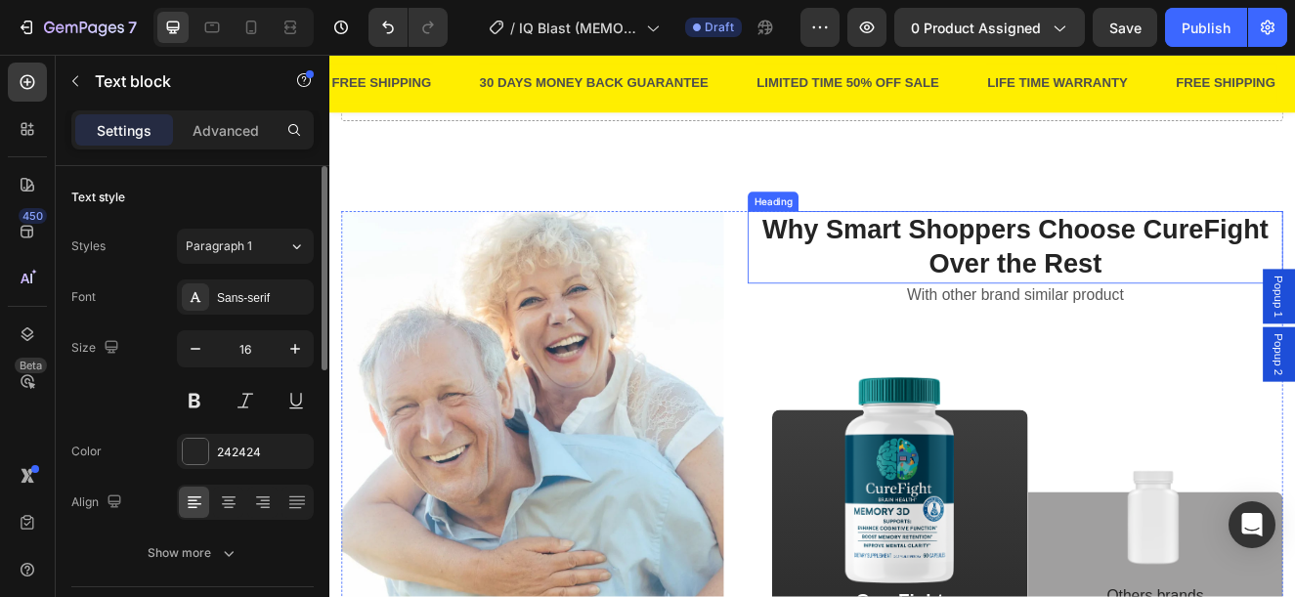
click at [1294, 262] on h2 "Why Smart Shoppers Choose CureFight Over the Rest" at bounding box center [1163, 289] width 650 height 88
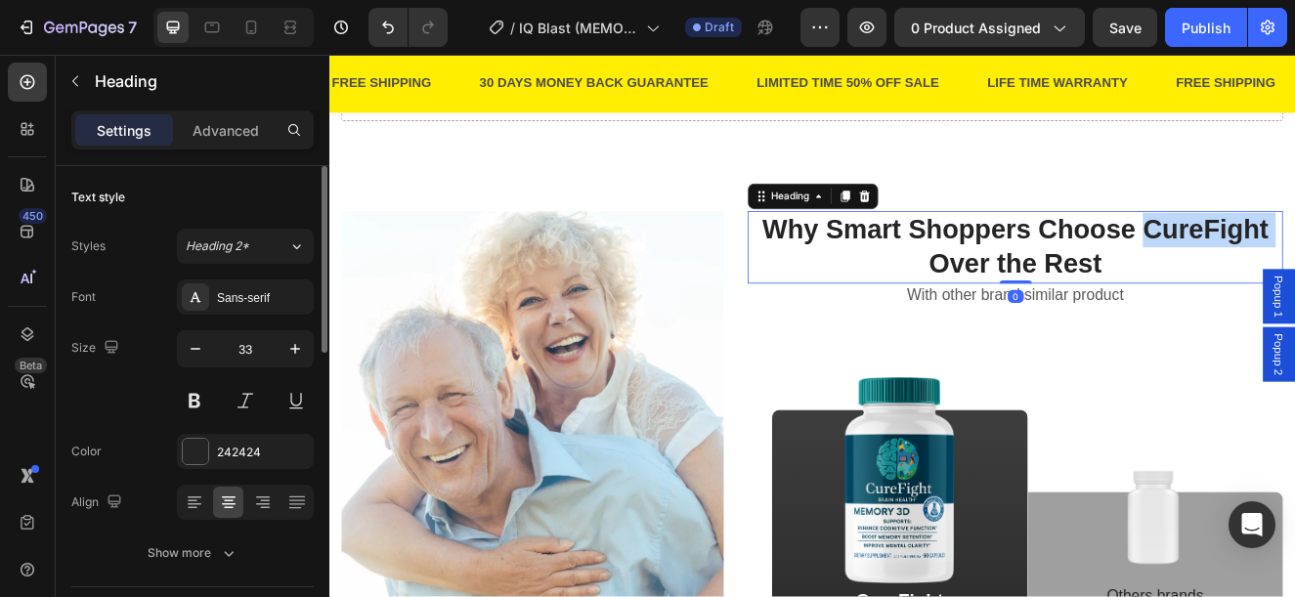
click at [1294, 262] on h2 "Why Smart Shoppers Choose CureFight Over the Rest" at bounding box center [1163, 289] width 650 height 88
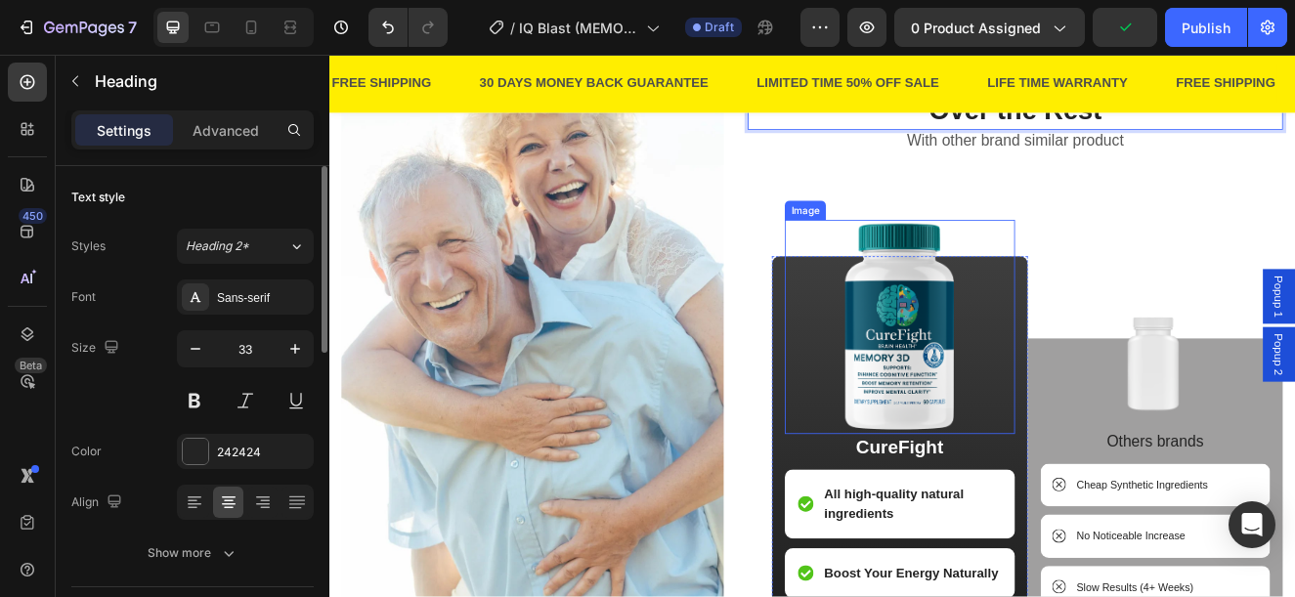
scroll to position [3422, 0]
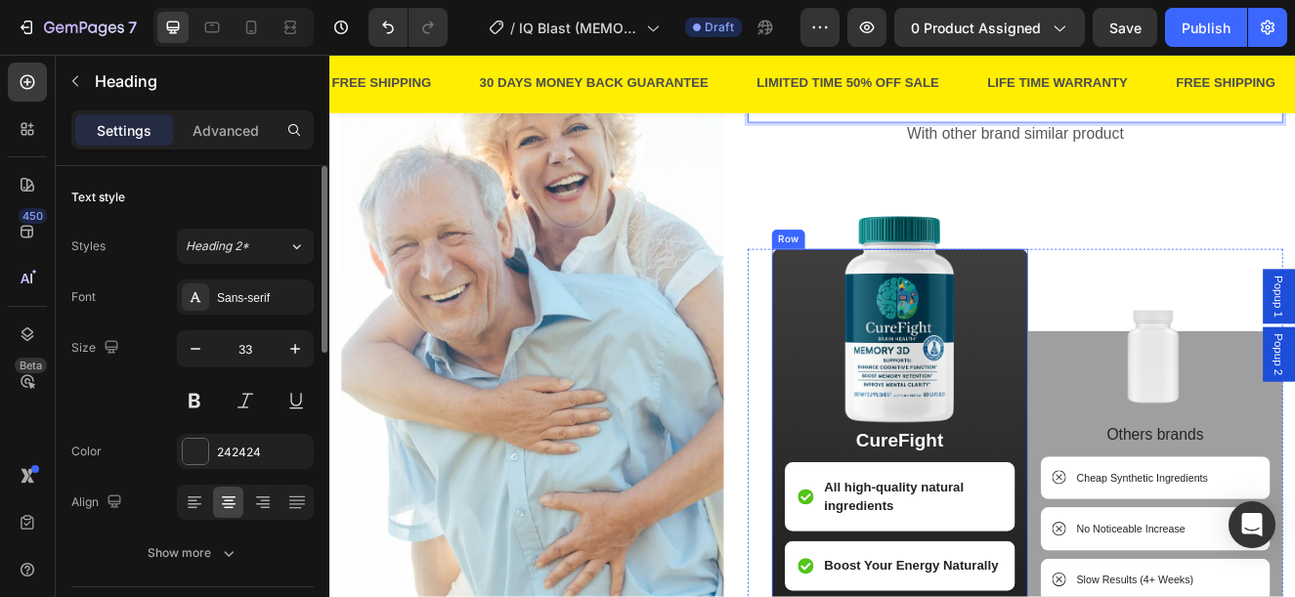
click at [1016, 526] on p "CureFight" at bounding box center [1023, 523] width 276 height 29
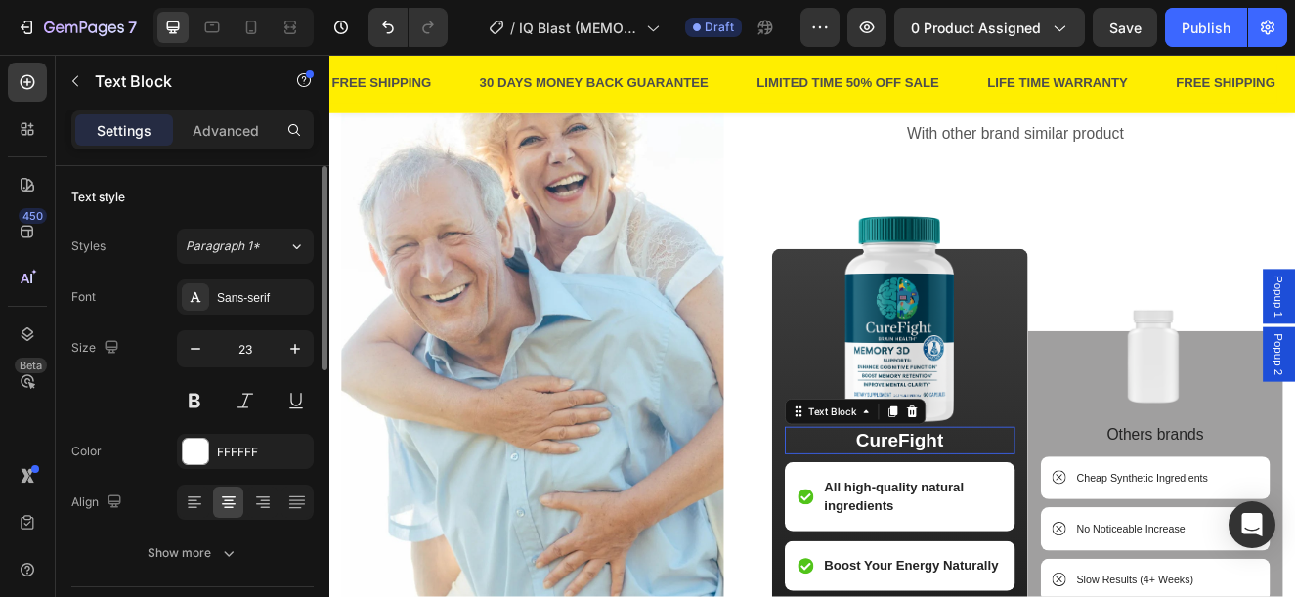
click at [1016, 526] on p "CureFight" at bounding box center [1023, 523] width 276 height 29
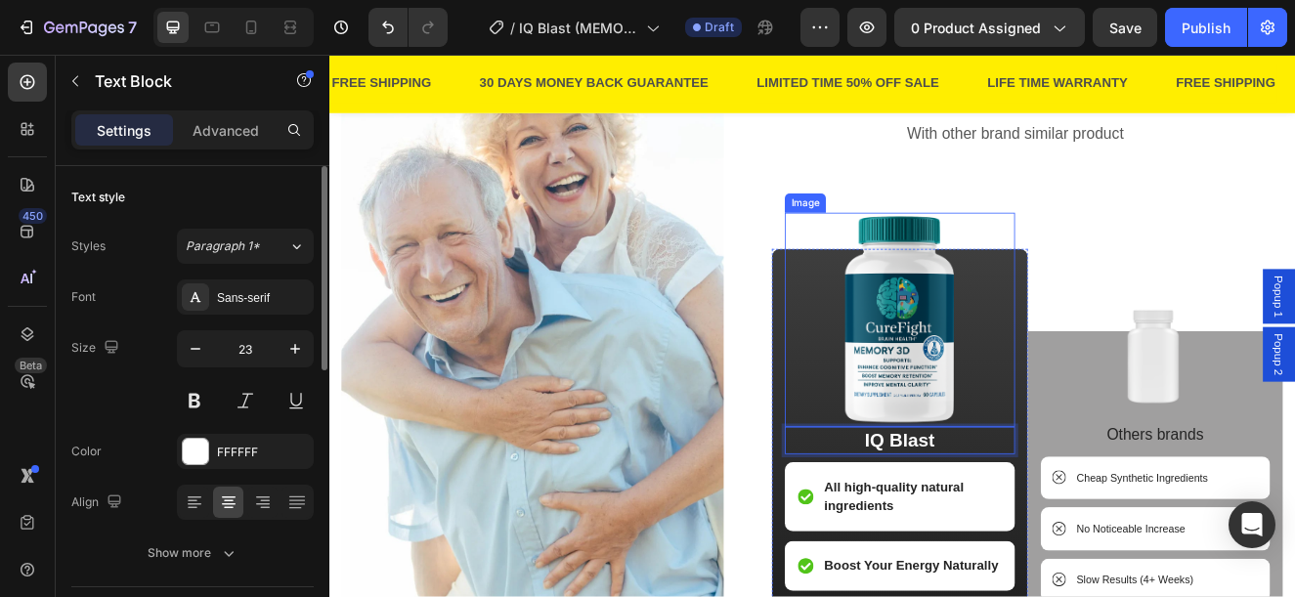
click at [1017, 389] on img at bounding box center [1023, 377] width 196 height 261
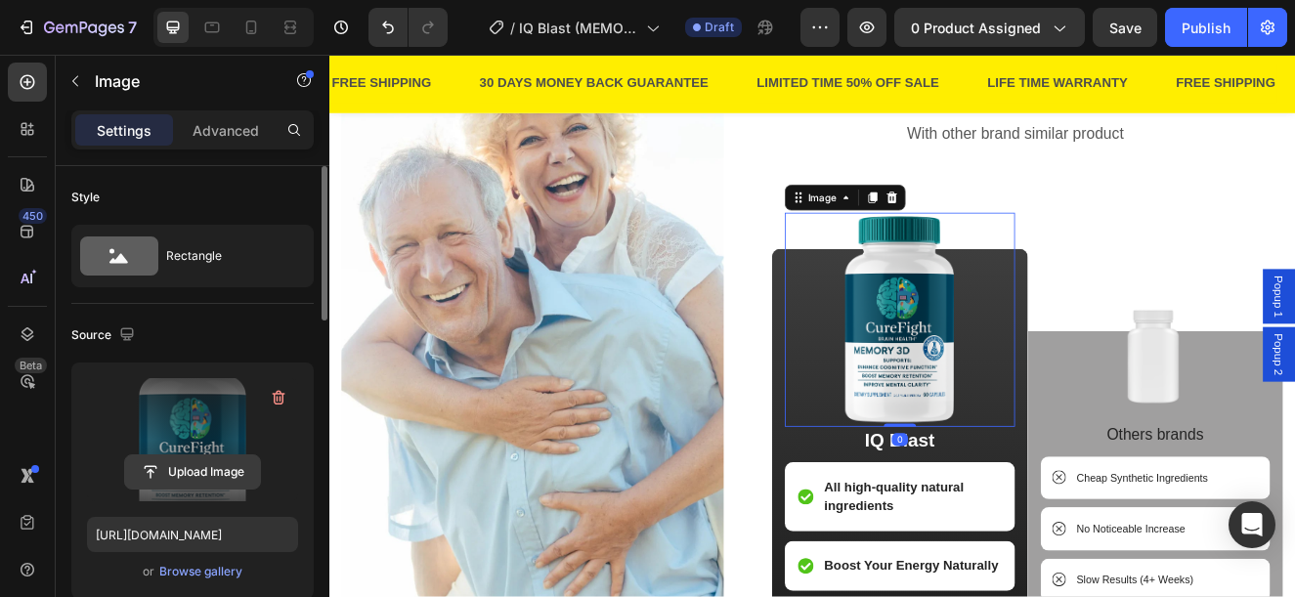
click at [197, 480] on input "file" at bounding box center [192, 472] width 135 height 33
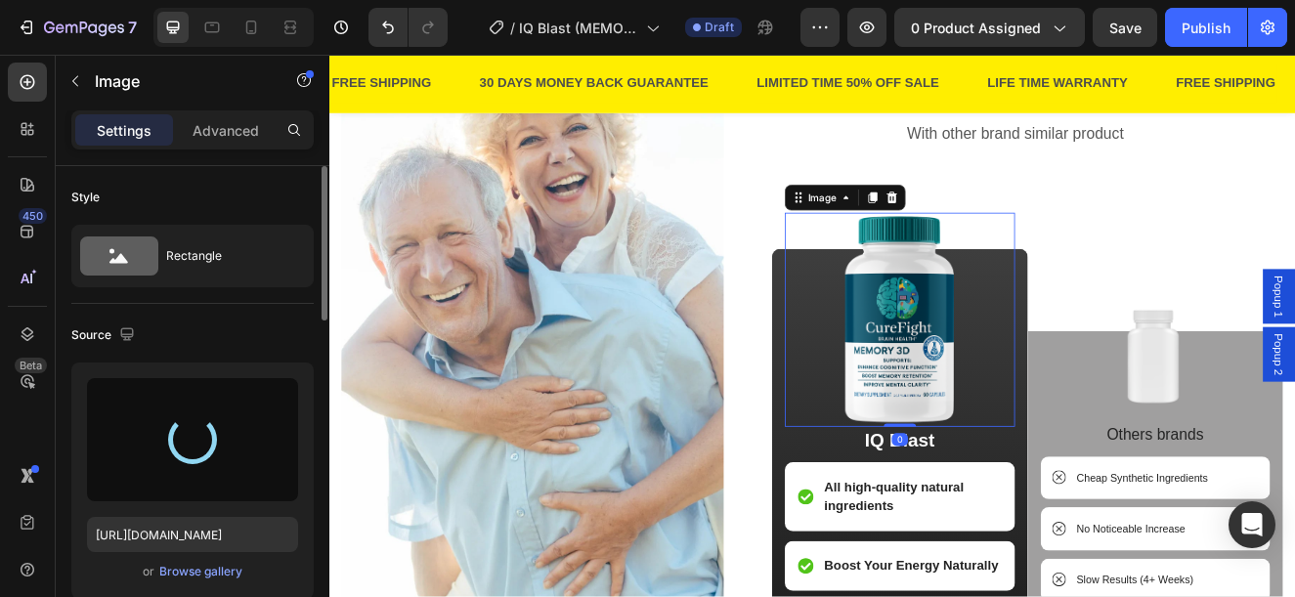
type input "[URL][DOMAIN_NAME]"
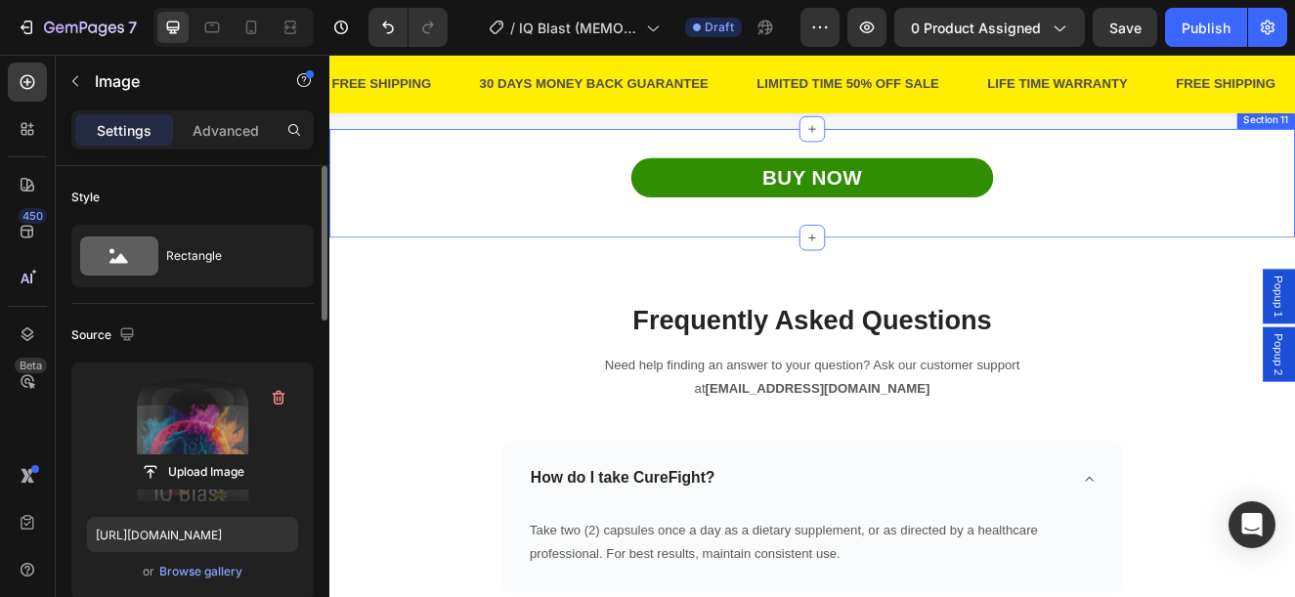
scroll to position [4888, 0]
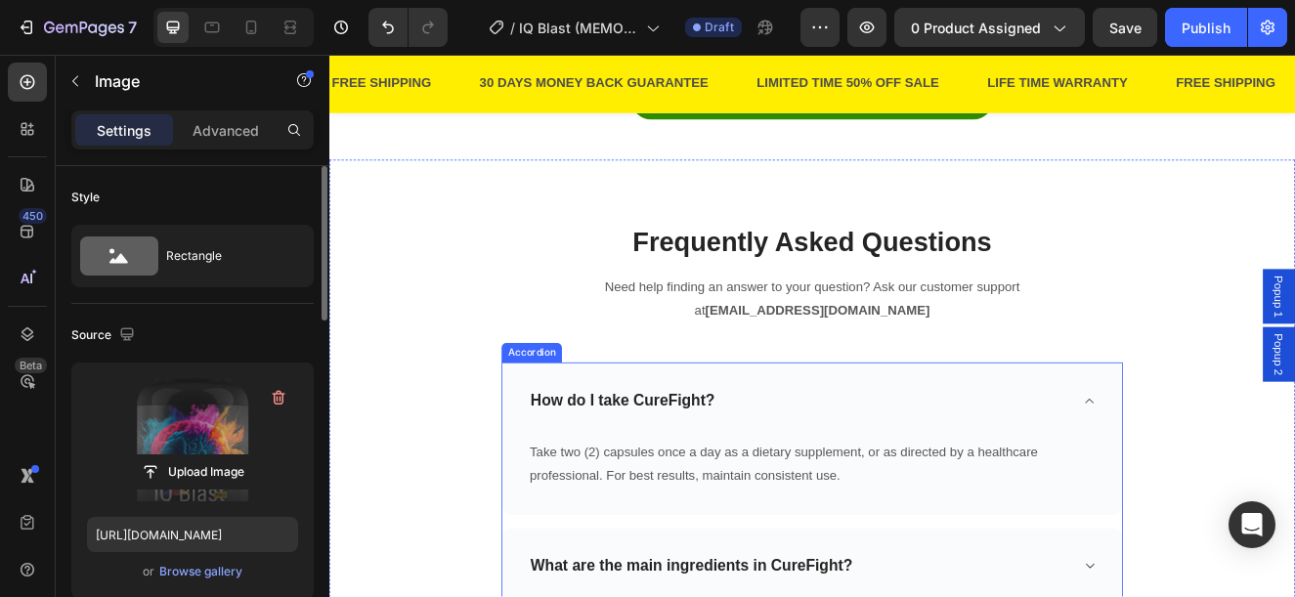
click at [743, 476] on p "How do I take CureFight?" at bounding box center [686, 475] width 224 height 24
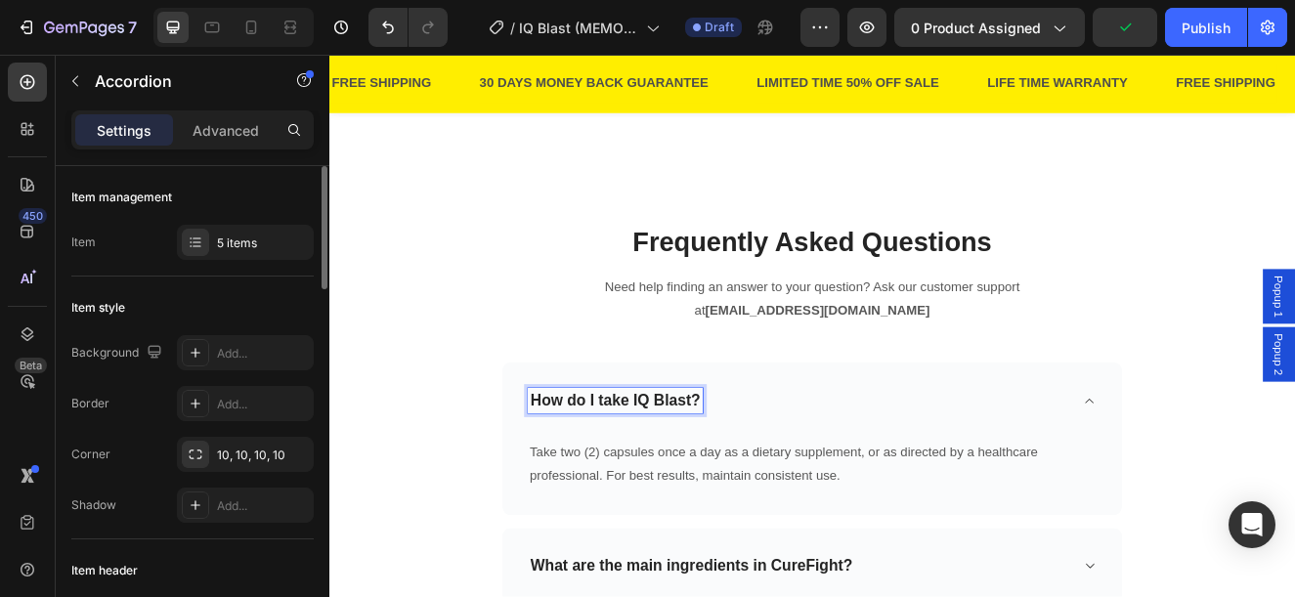
scroll to position [5181, 0]
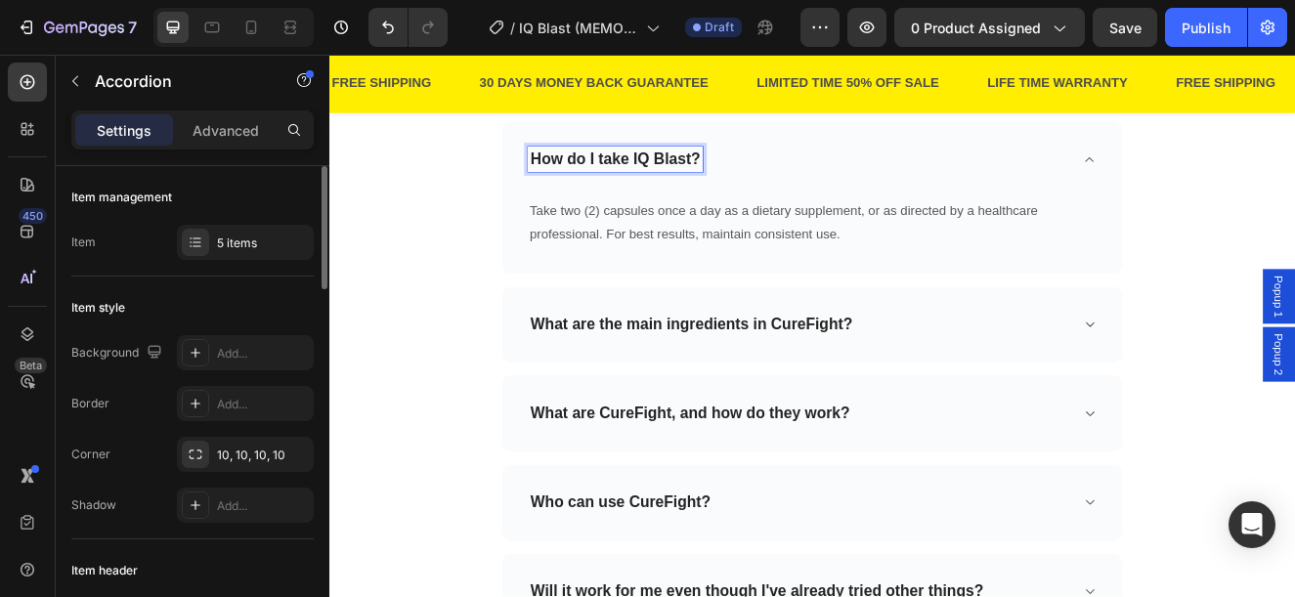
click at [912, 379] on p "What are the main ingredients in CureFight?" at bounding box center [769, 383] width 391 height 24
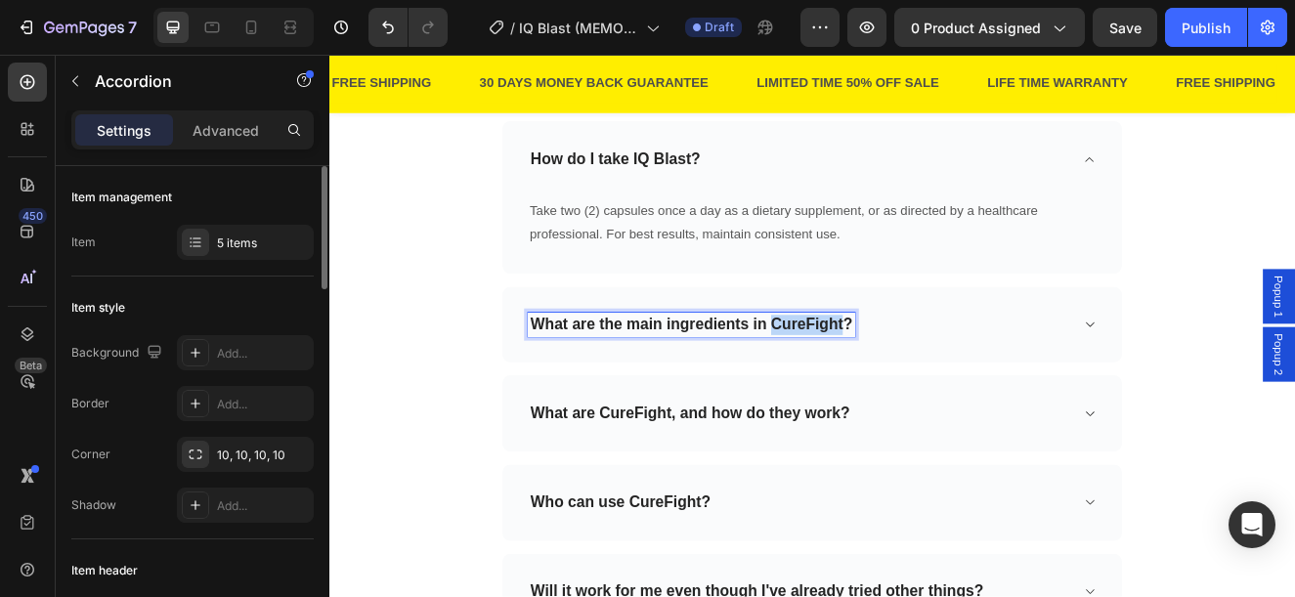
click at [912, 379] on p "What are the main ingredients in CureFight?" at bounding box center [769, 383] width 391 height 24
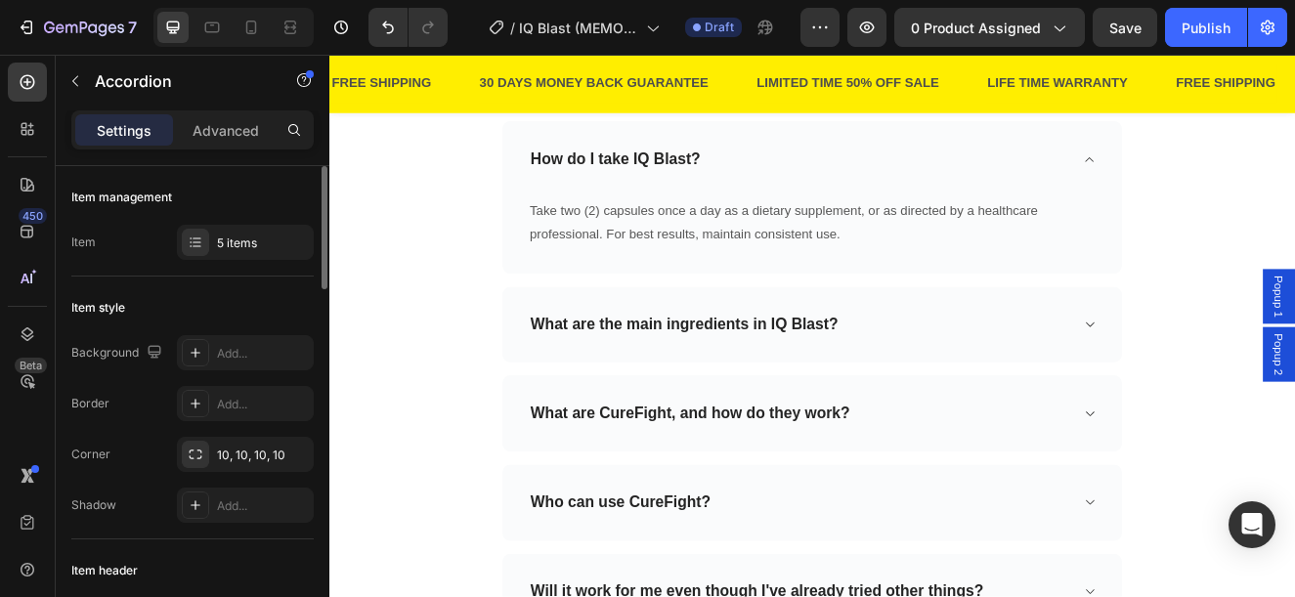
click at [1035, 394] on div "What are the main ingredients in IQ Blast?" at bounding box center [900, 384] width 659 height 30
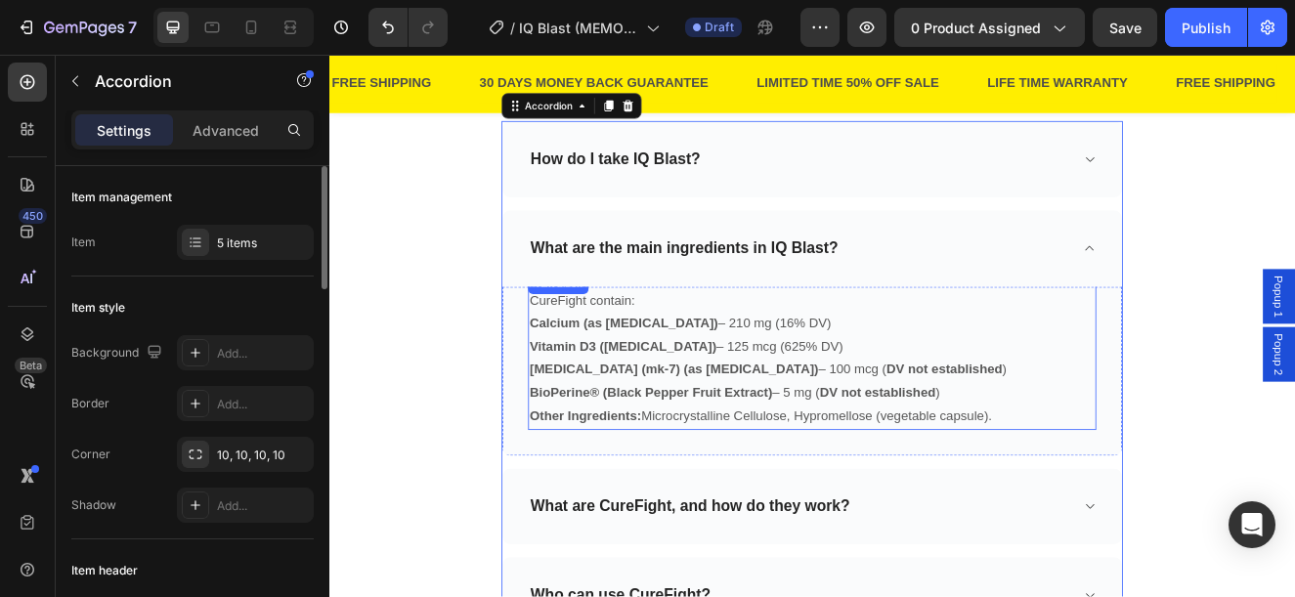
click at [605, 384] on strong "Calcium (as [MEDICAL_DATA])" at bounding box center [687, 381] width 229 height 17
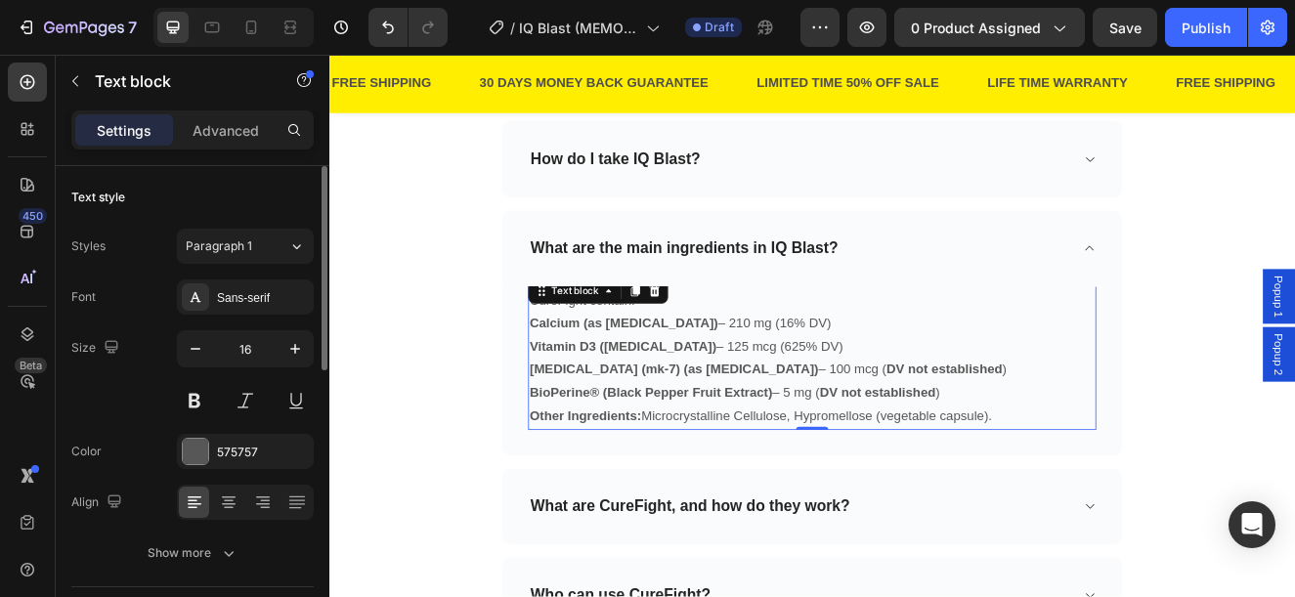
click at [601, 376] on strong "Calcium (as [MEDICAL_DATA])" at bounding box center [687, 381] width 229 height 17
click at [601, 355] on p "CureFight contain:" at bounding box center [916, 354] width 686 height 28
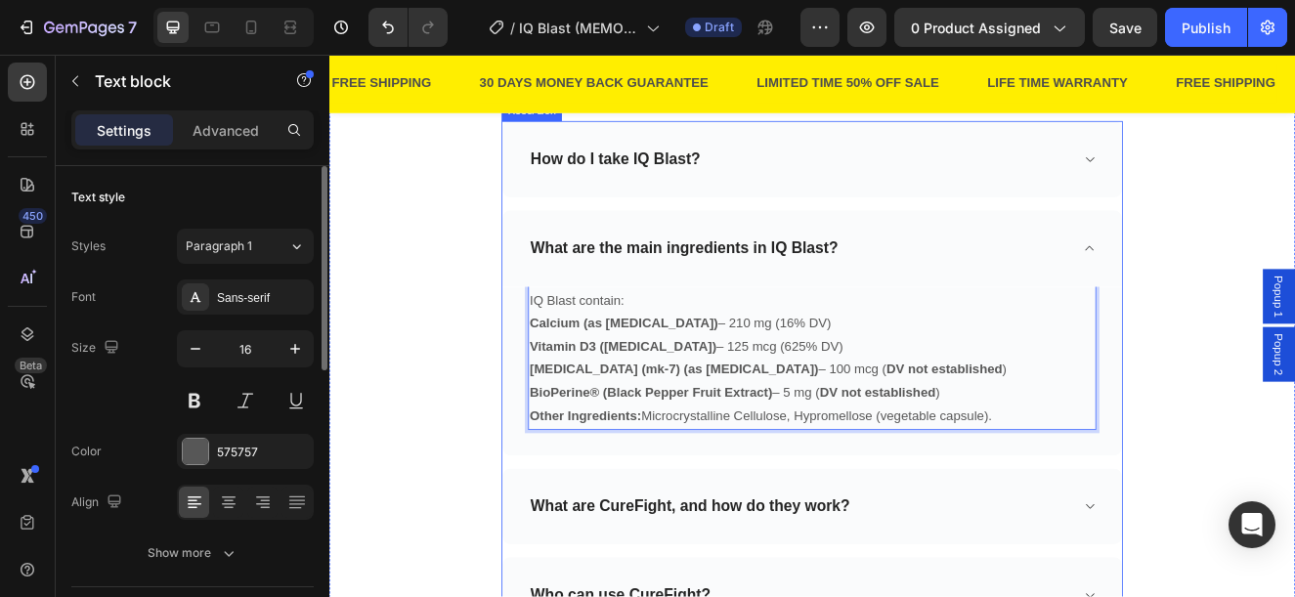
click at [697, 596] on p "What are CureFight, and how do they work?" at bounding box center [768, 604] width 388 height 24
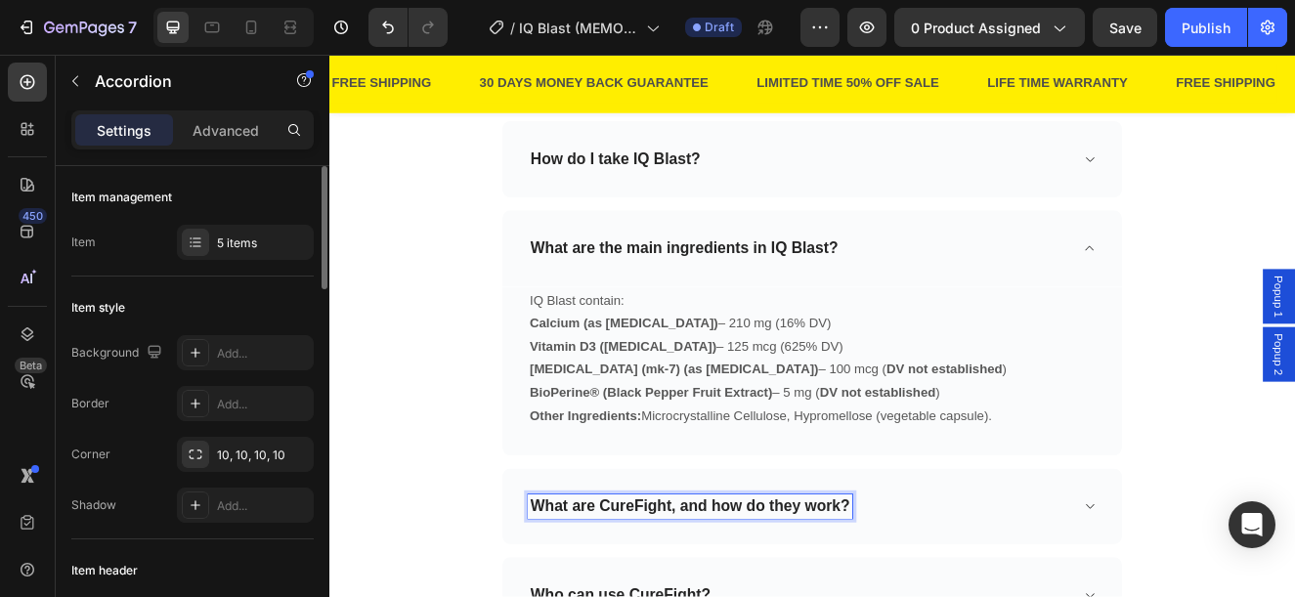
click at [697, 596] on p "What are CureFight, and how do they work?" at bounding box center [768, 604] width 388 height 24
click at [1044, 596] on div "What are IQ Blast, and how do they work?" at bounding box center [900, 604] width 659 height 30
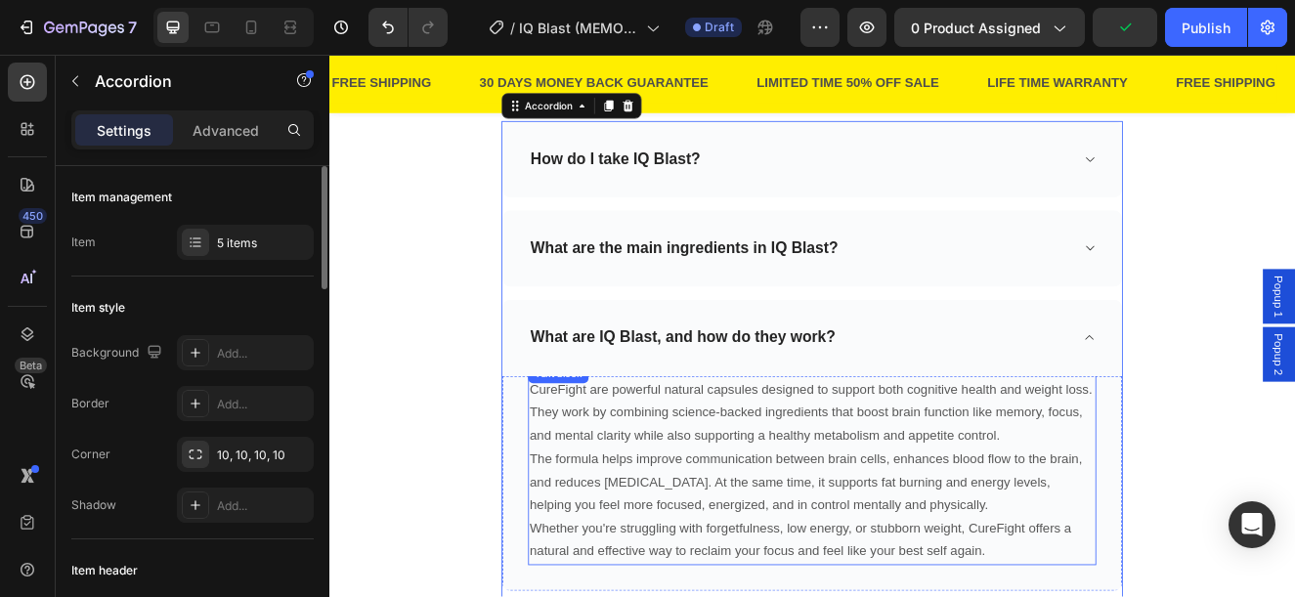
click at [637, 528] on p "CureFight are powerful natural capsules designed to support both cognitive heal…" at bounding box center [916, 491] width 686 height 84
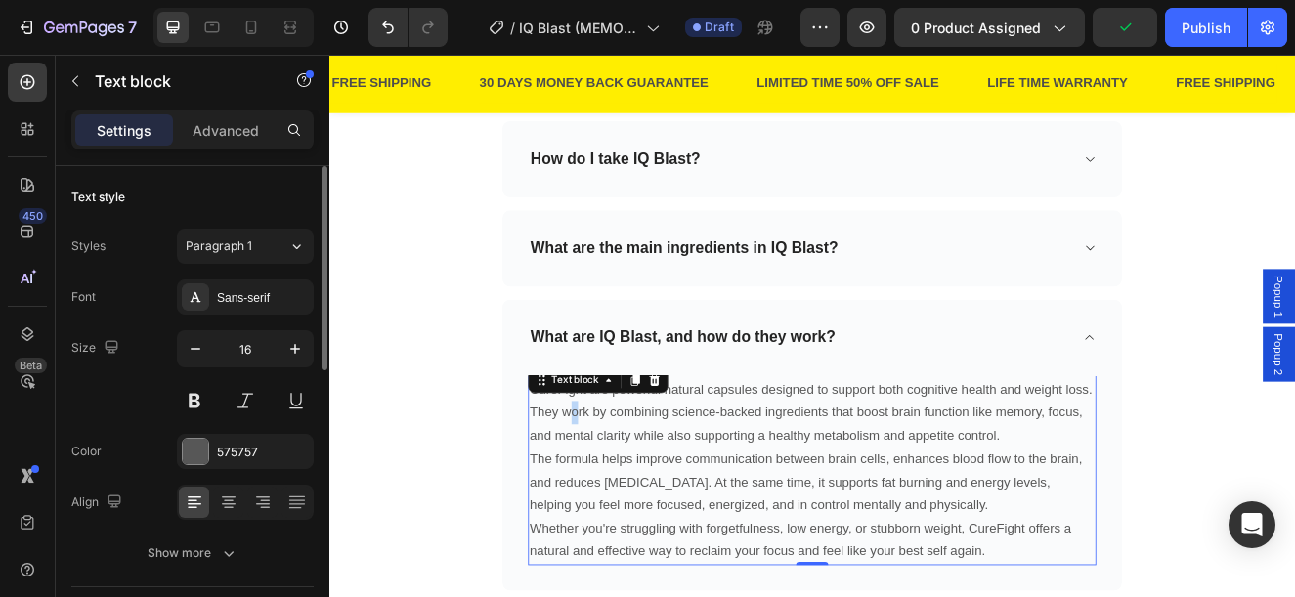
click at [619, 500] on p "CureFight are powerful natural capsules designed to support both cognitive heal…" at bounding box center [916, 491] width 686 height 84
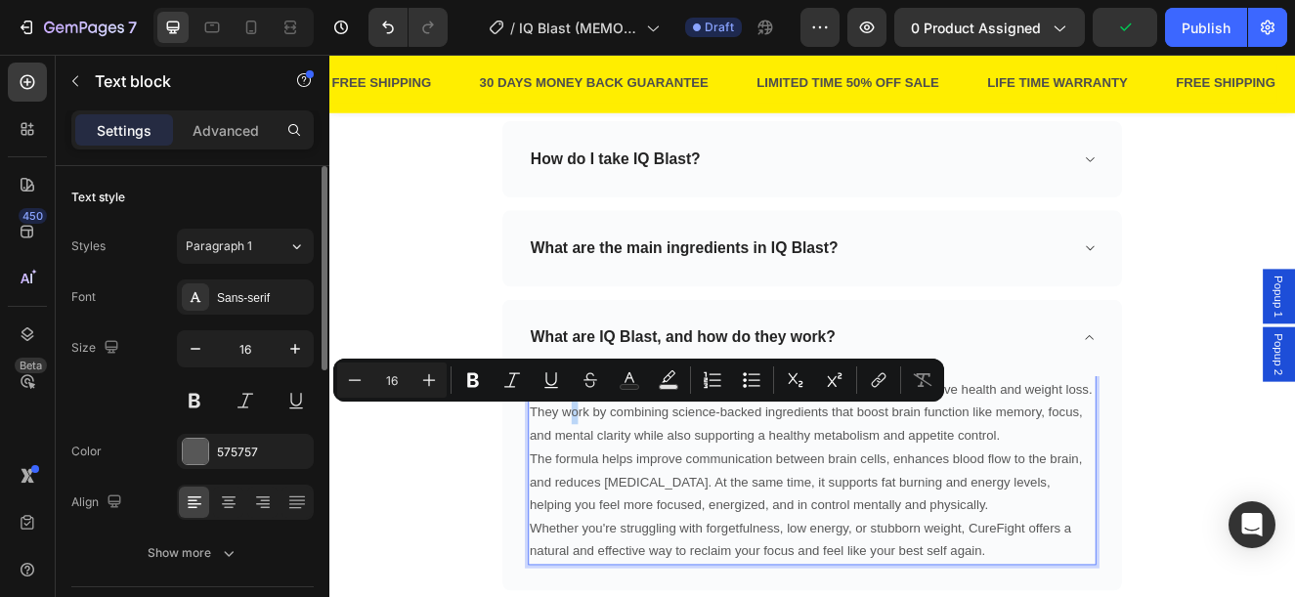
click at [610, 481] on p "CureFight are powerful natural capsules designed to support both cognitive heal…" at bounding box center [916, 491] width 686 height 84
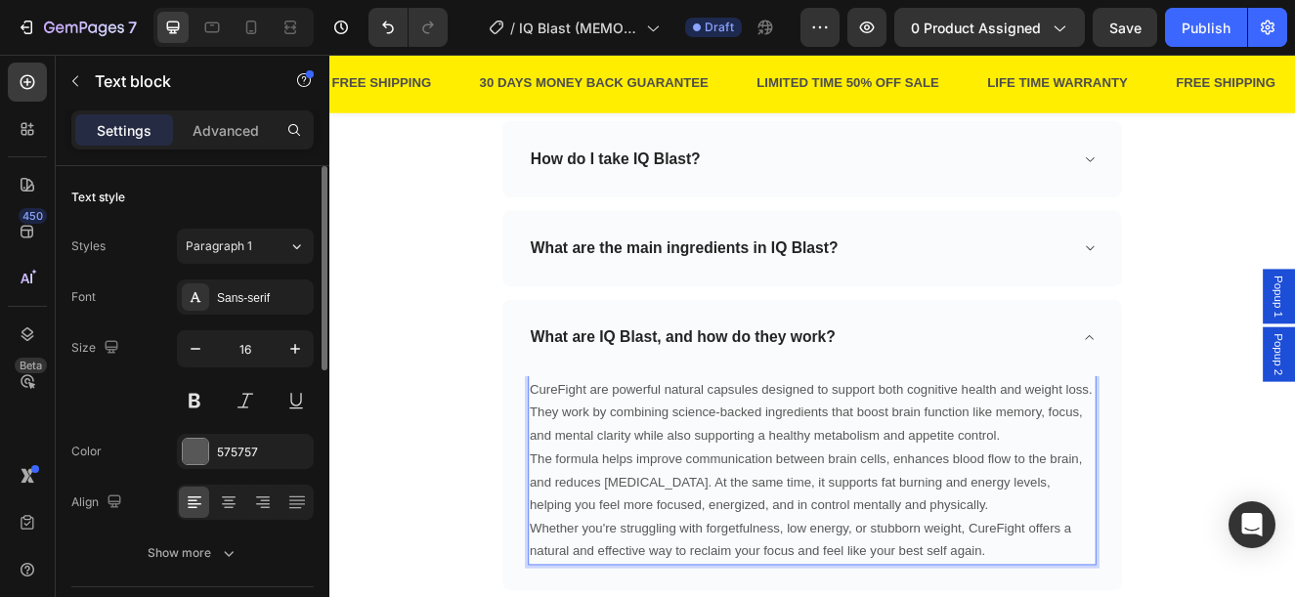
click at [603, 457] on p "CureFight are powerful natural capsules designed to support both cognitive heal…" at bounding box center [916, 491] width 686 height 84
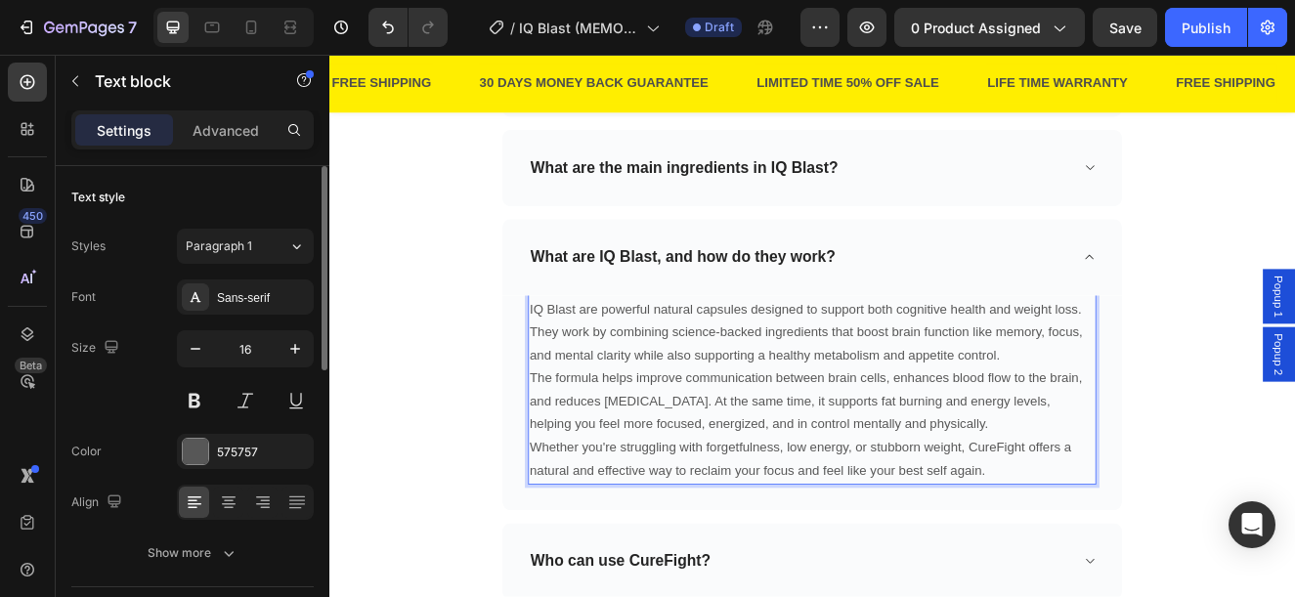
scroll to position [5377, 0]
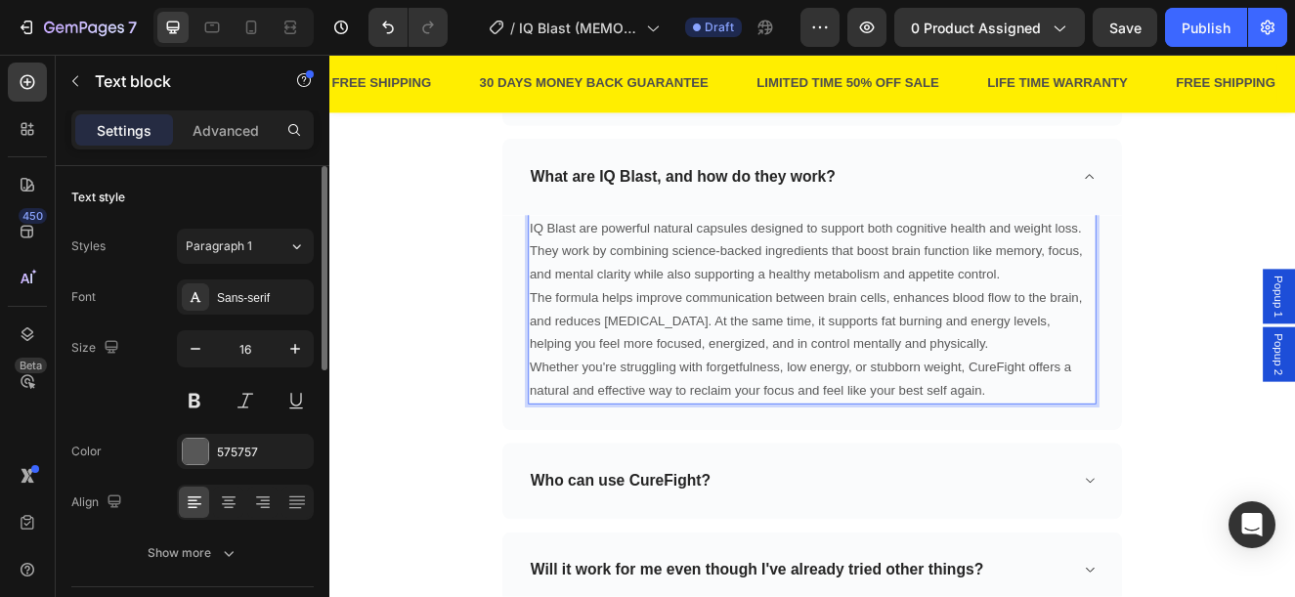
click at [1144, 434] on p "Whether you're struggling with forgetfulness, low energy, or stubborn weight, C…" at bounding box center [916, 449] width 686 height 57
click at [718, 570] on p "Who can use CureFight?" at bounding box center [683, 573] width 219 height 24
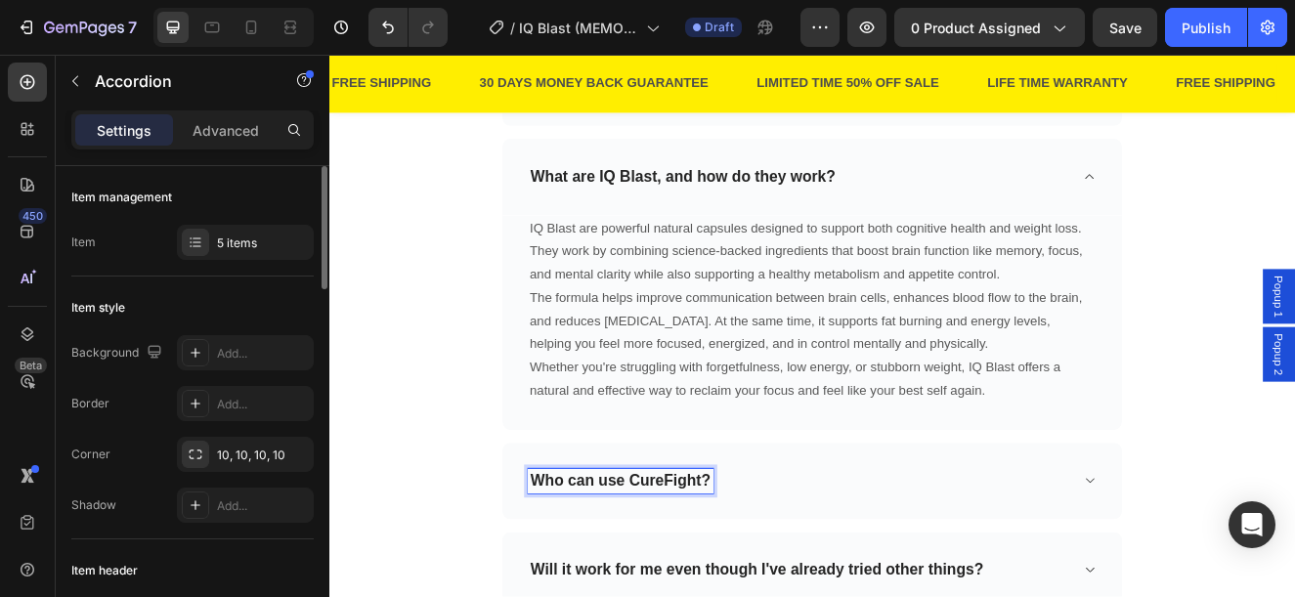
click at [730, 571] on p "Who can use CureFight?" at bounding box center [683, 573] width 219 height 24
click at [875, 587] on div "Who can use IQ Blast?" at bounding box center [900, 573] width 659 height 30
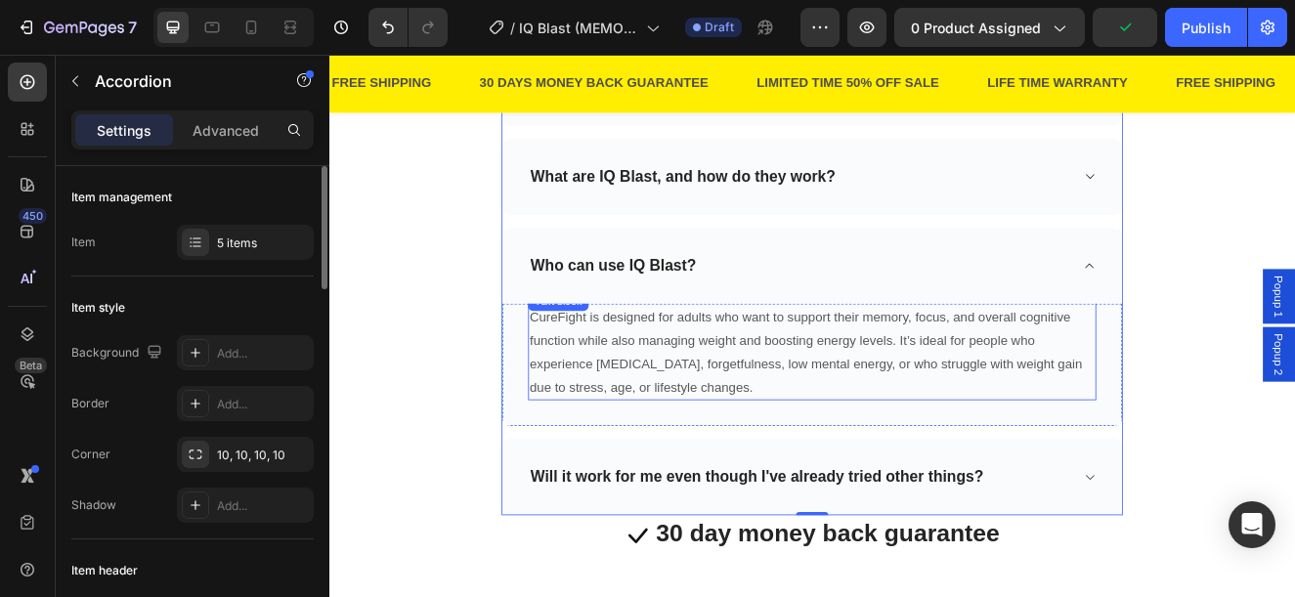
click at [619, 420] on p "CureFight is designed for adults who want to support their memory, focus, and o…" at bounding box center [916, 417] width 686 height 112
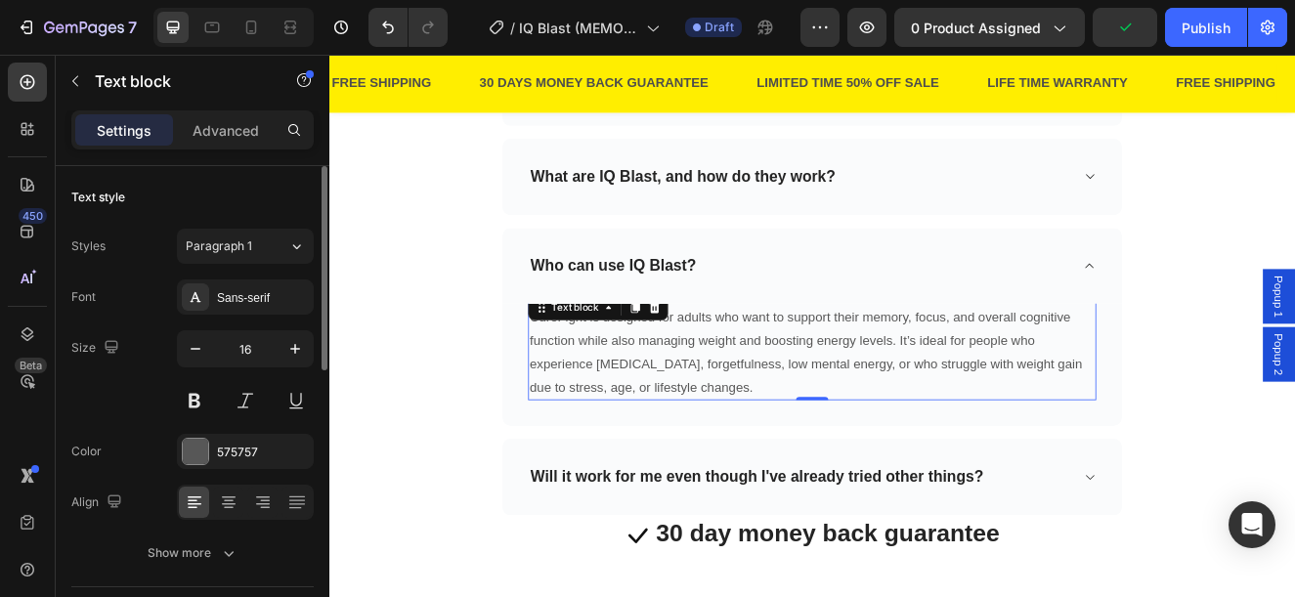
click at [603, 385] on p "CureFight is designed for adults who want to support their memory, focus, and o…" at bounding box center [916, 417] width 686 height 112
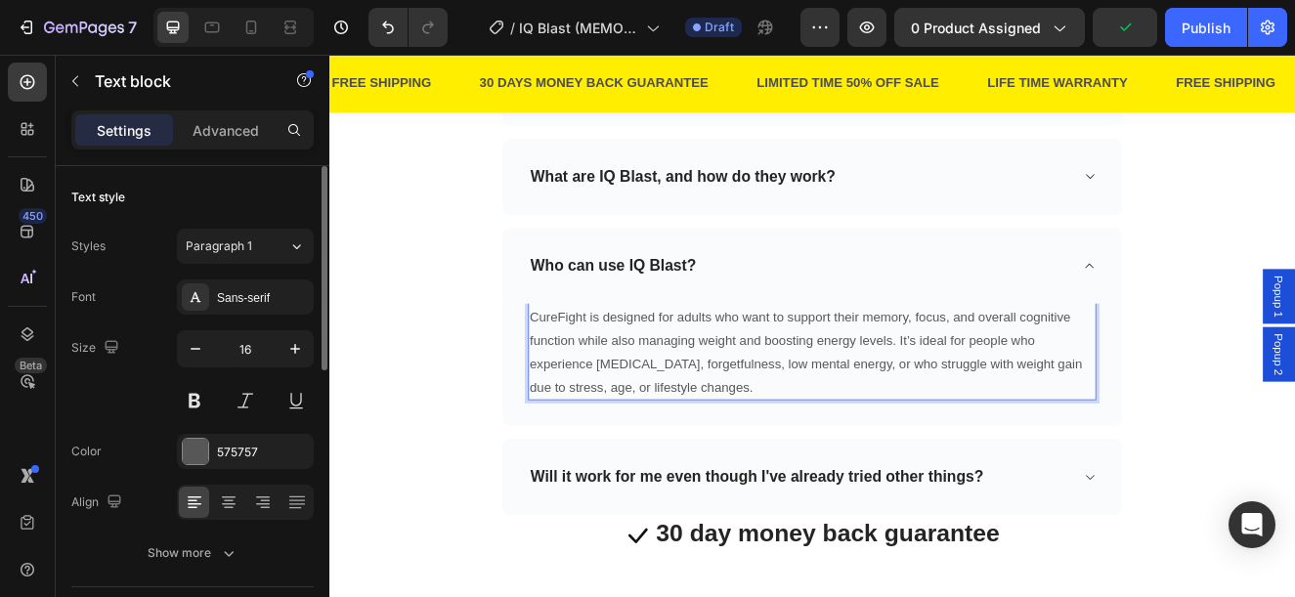
click at [597, 366] on p "CureFight is designed for adults who want to support their memory, focus, and o…" at bounding box center [916, 417] width 686 height 112
click at [596, 366] on p "CureFight is designed for adults who want to support their memory, focus, and o…" at bounding box center [916, 417] width 686 height 112
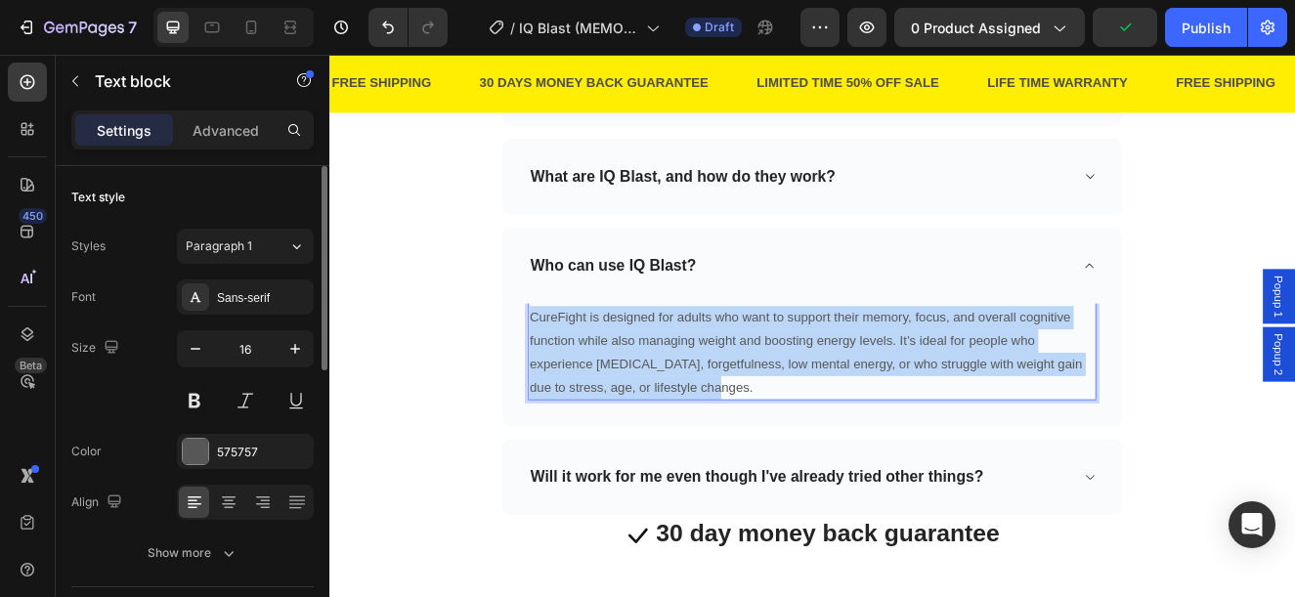
click at [596, 366] on p "CureFight is designed for adults who want to support their memory, focus, and o…" at bounding box center [916, 417] width 686 height 112
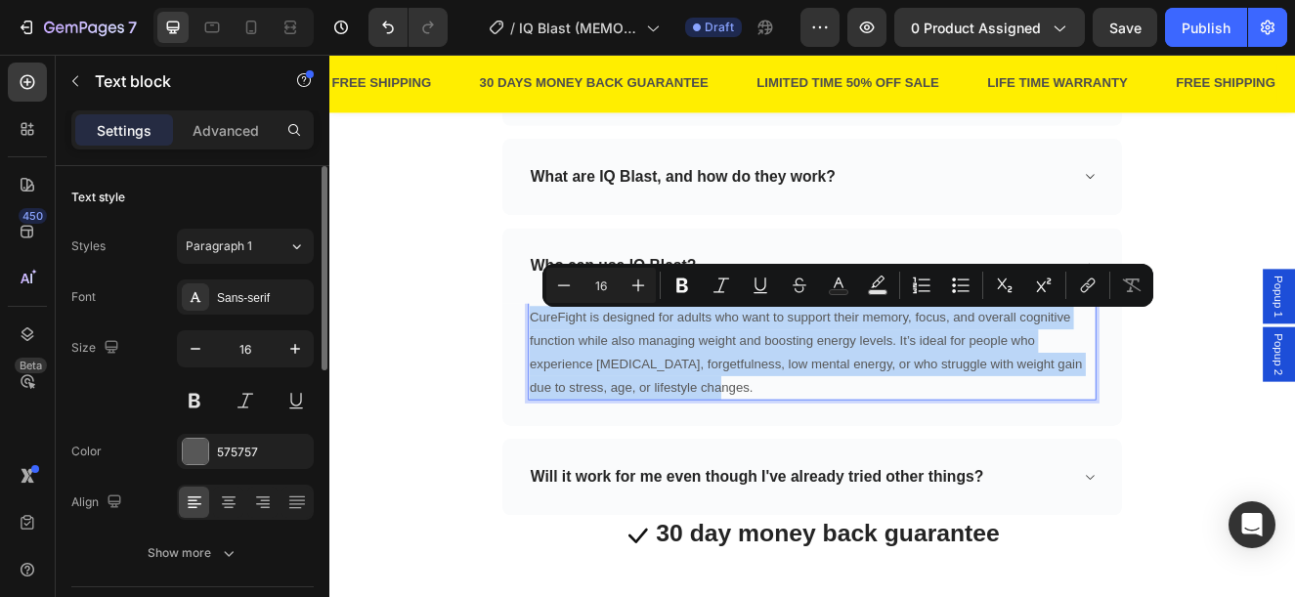
click at [596, 368] on p "CureFight is designed for adults who want to support their memory, focus, and o…" at bounding box center [916, 417] width 686 height 112
click at [598, 380] on p "CureFight is designed for adults who want to support their memory, focus, and o…" at bounding box center [916, 417] width 686 height 112
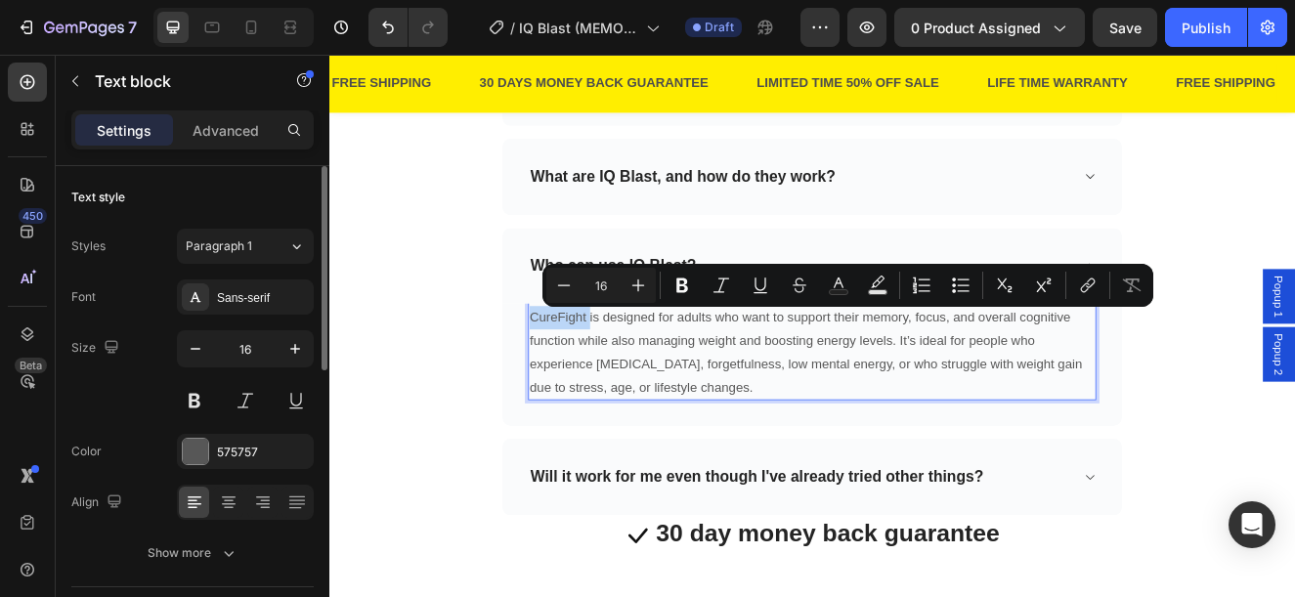
click at [598, 380] on p "CureFight is designed for adults who want to support their memory, focus, and o…" at bounding box center [916, 417] width 686 height 112
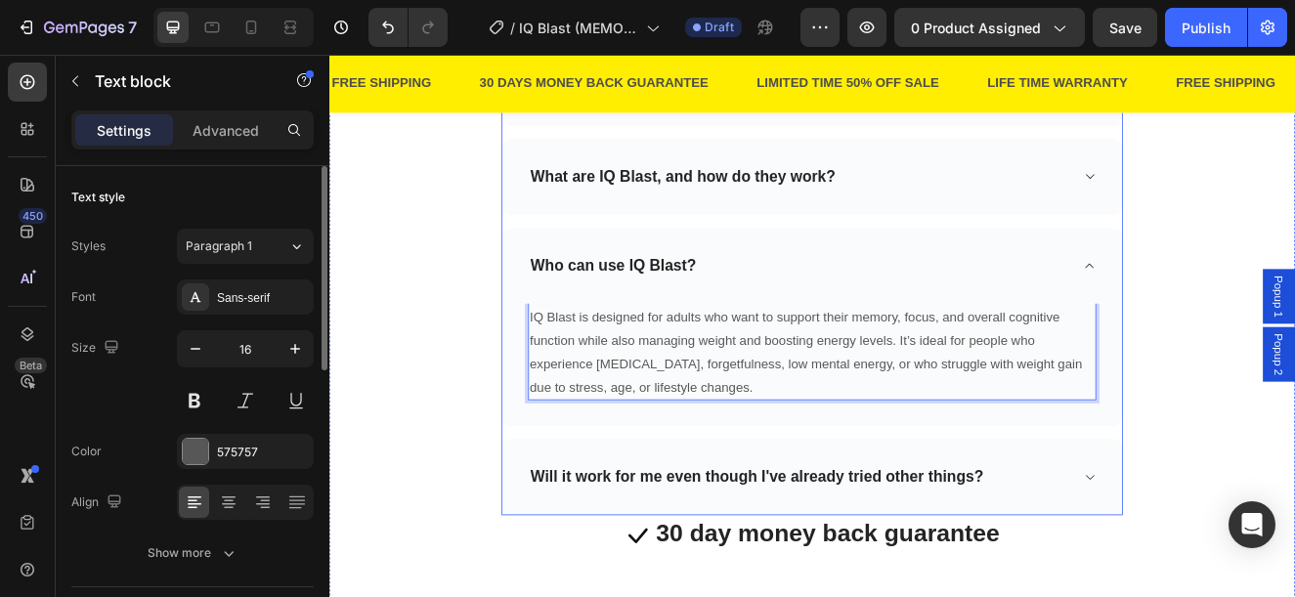
click at [1243, 556] on div "Will it work for me even though I've already tried other things?" at bounding box center [916, 568] width 753 height 93
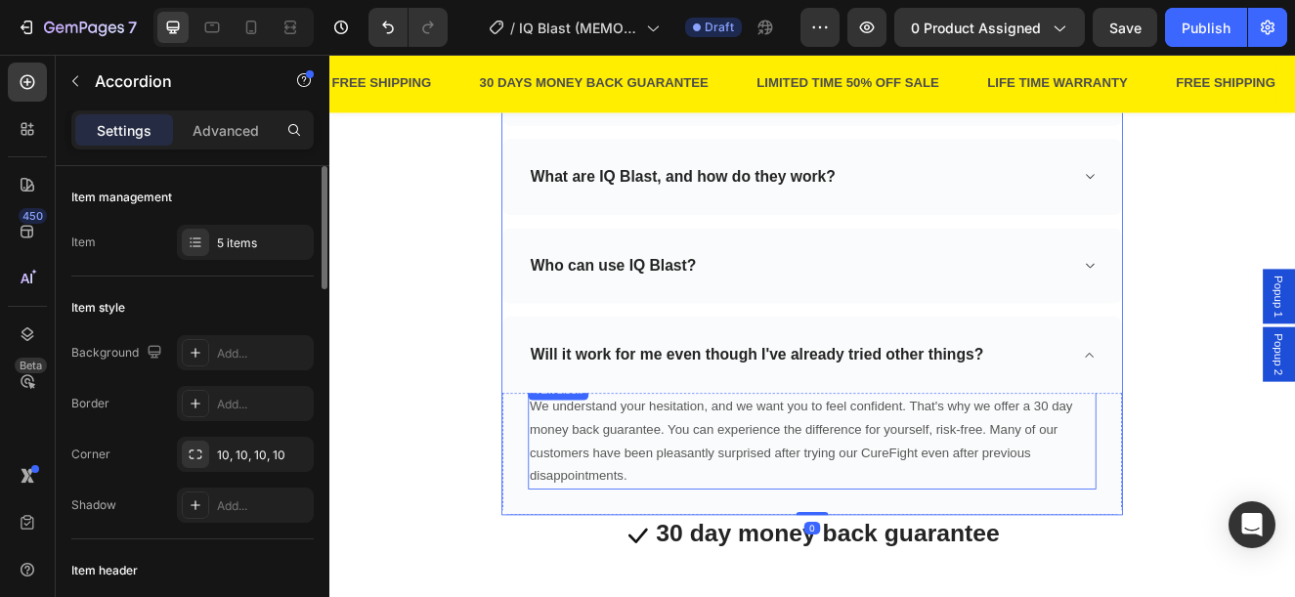
click at [1003, 531] on p "We understand your hesitation, and we want you to feel confident. That's why we…" at bounding box center [916, 525] width 686 height 112
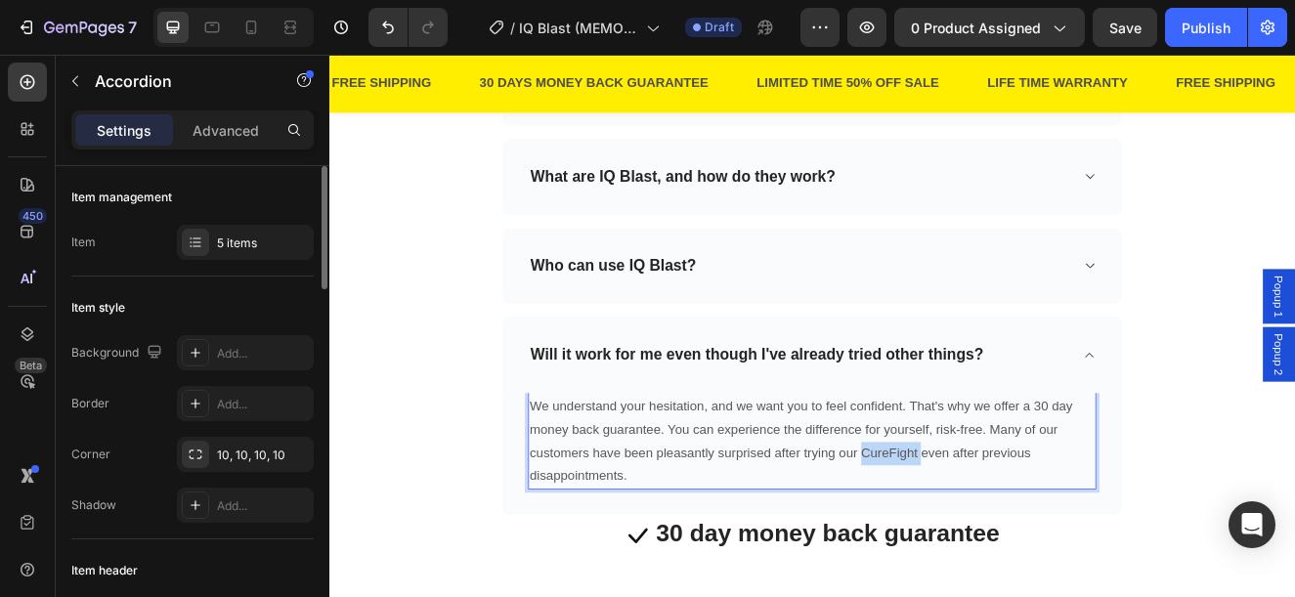
click at [1003, 531] on p "We understand your hesitation, and we want you to feel confident. That's why we…" at bounding box center [916, 525] width 686 height 112
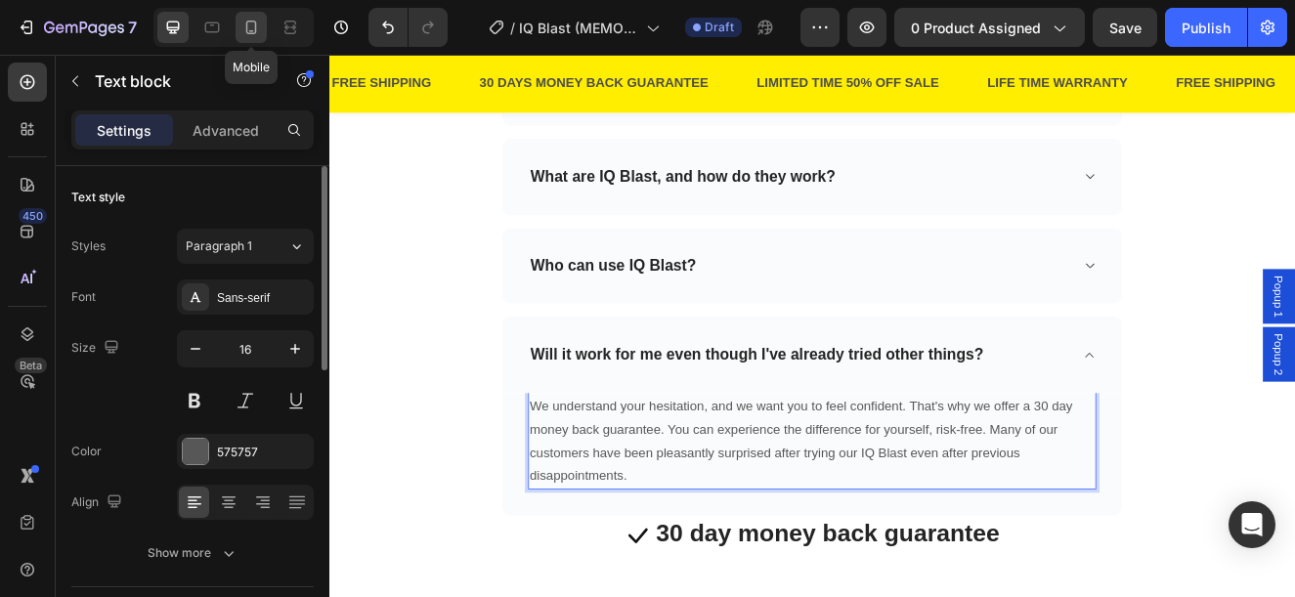
click at [249, 23] on icon at bounding box center [251, 28] width 20 height 20
type input "14"
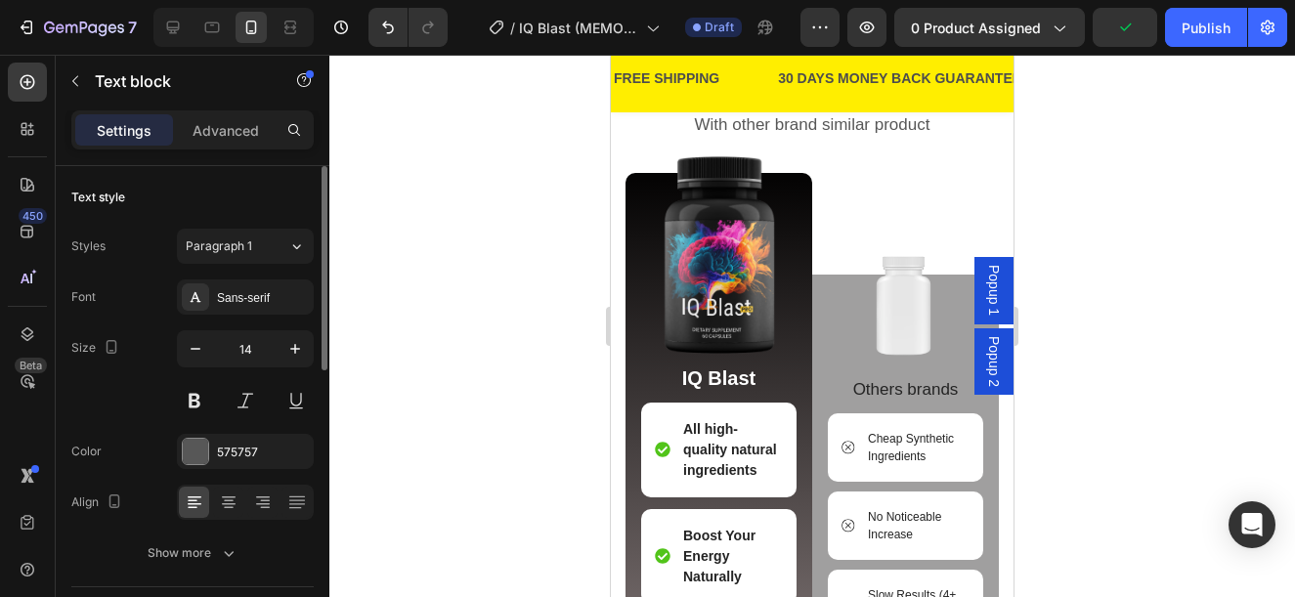
scroll to position [3569, 0]
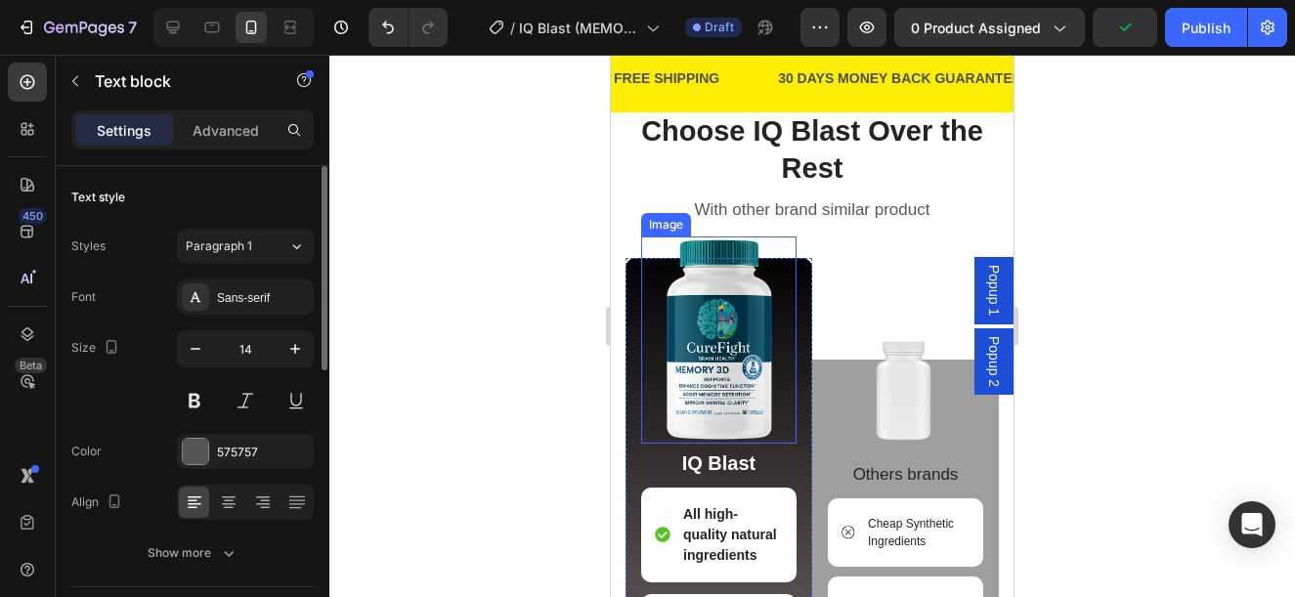
click at [722, 397] on img at bounding box center [718, 340] width 155 height 207
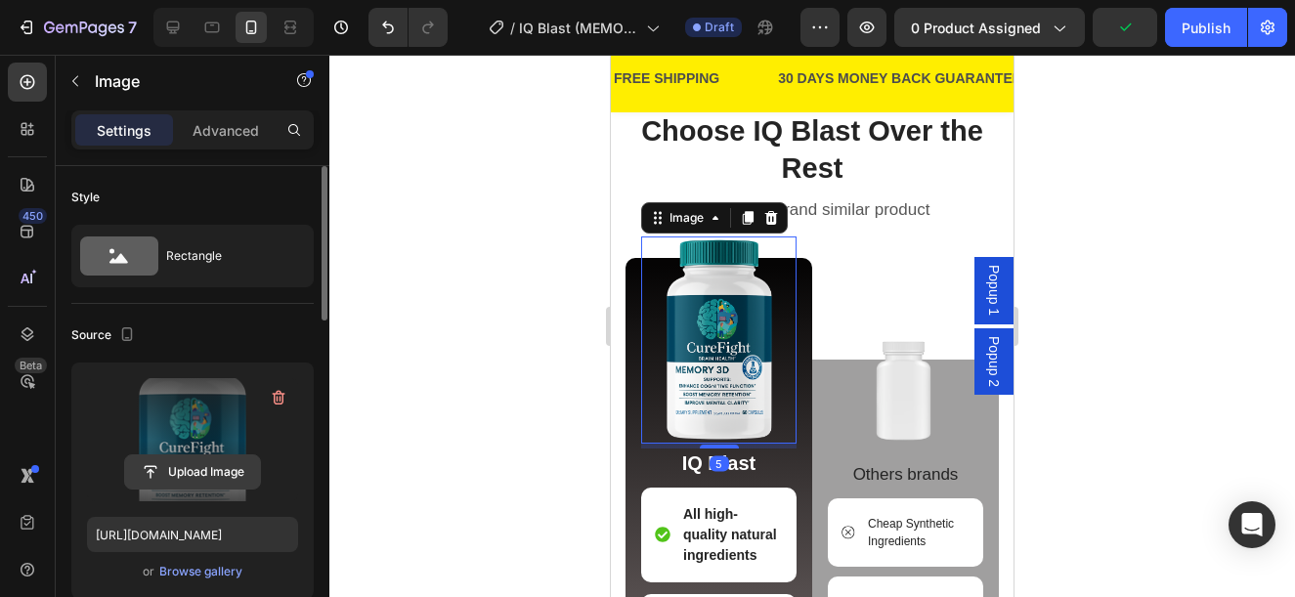
click at [198, 463] on input "file" at bounding box center [192, 472] width 135 height 33
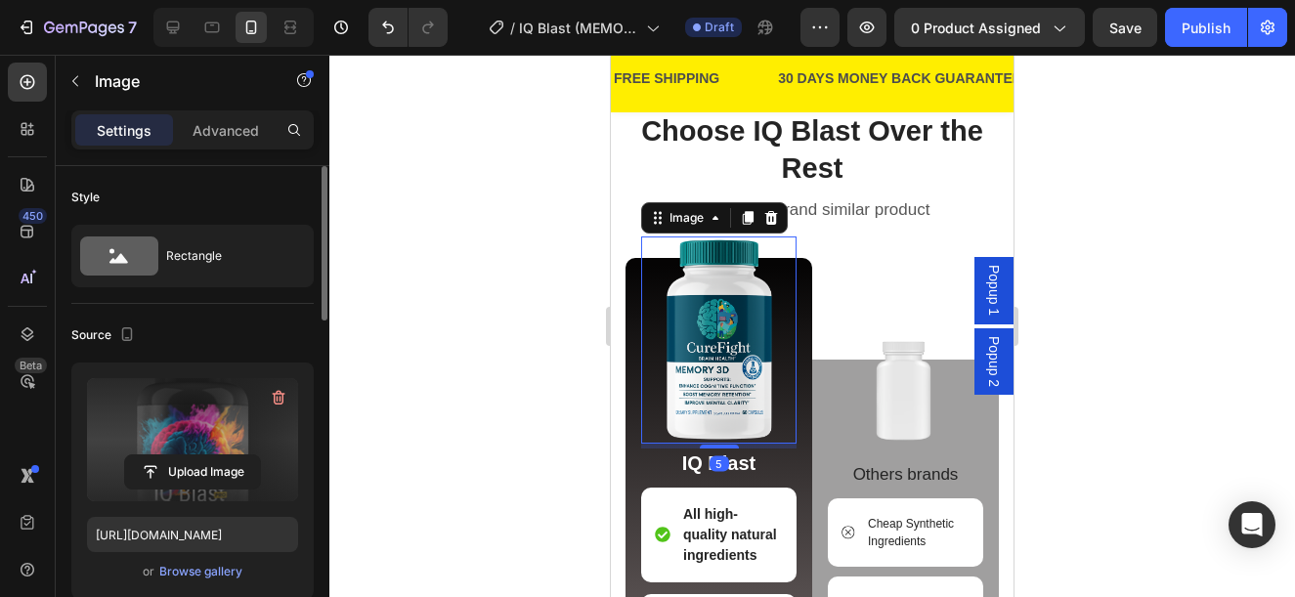
type input "[URL][DOMAIN_NAME]"
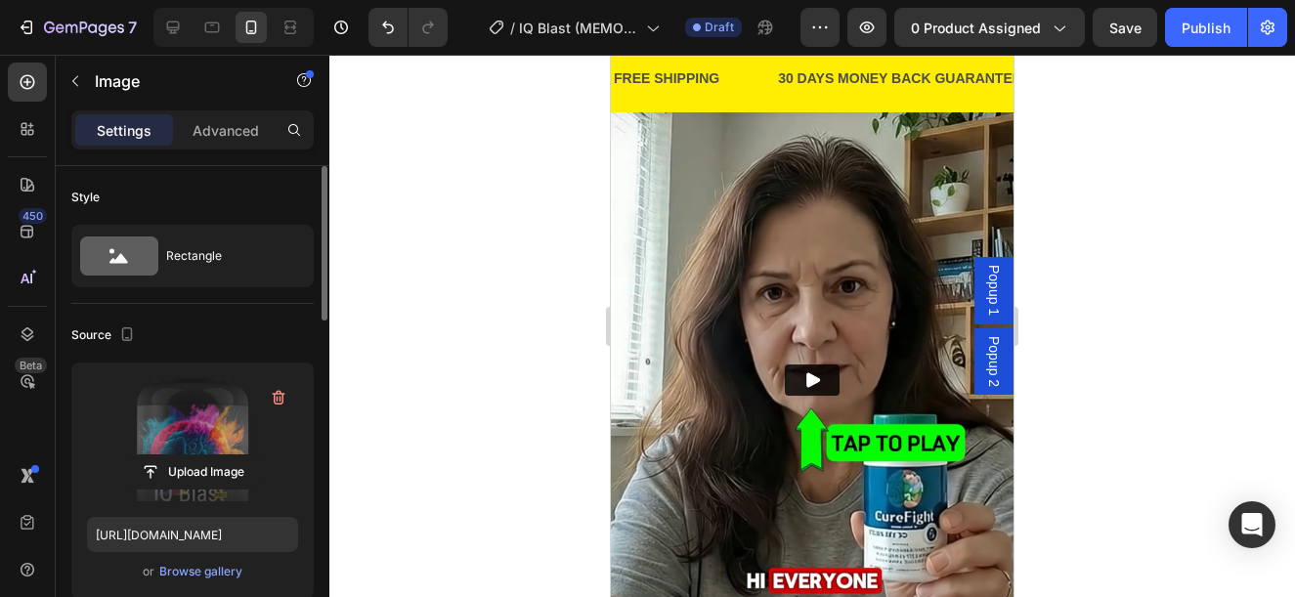
scroll to position [1516, 0]
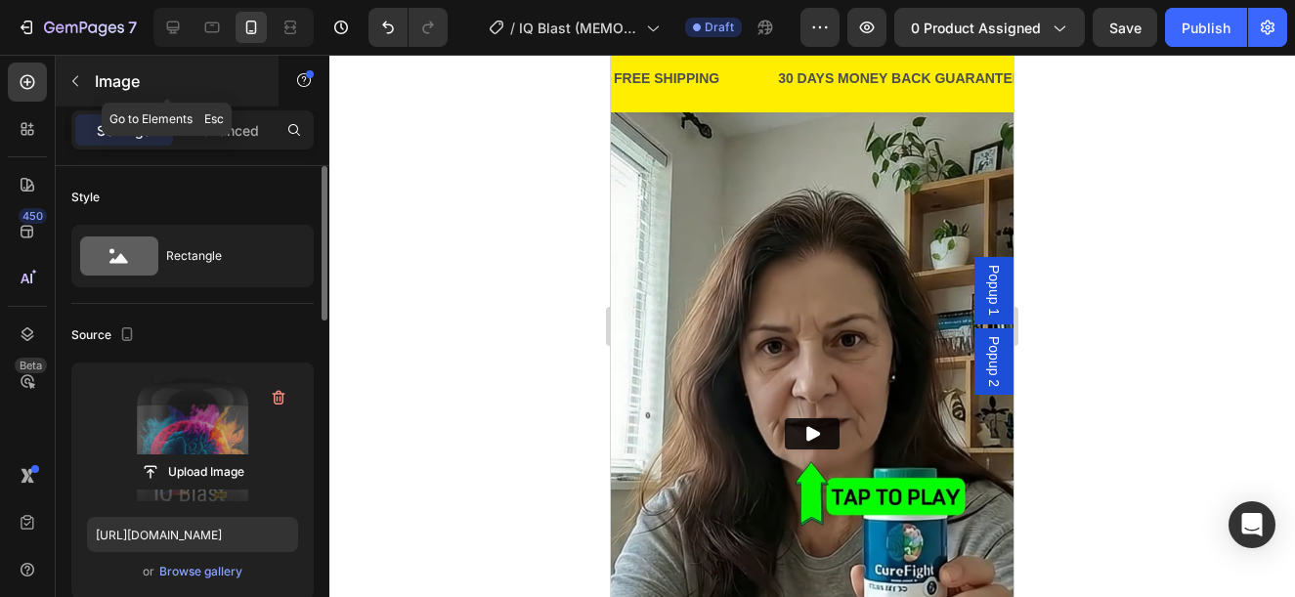
click at [129, 69] on p "Image" at bounding box center [178, 80] width 166 height 23
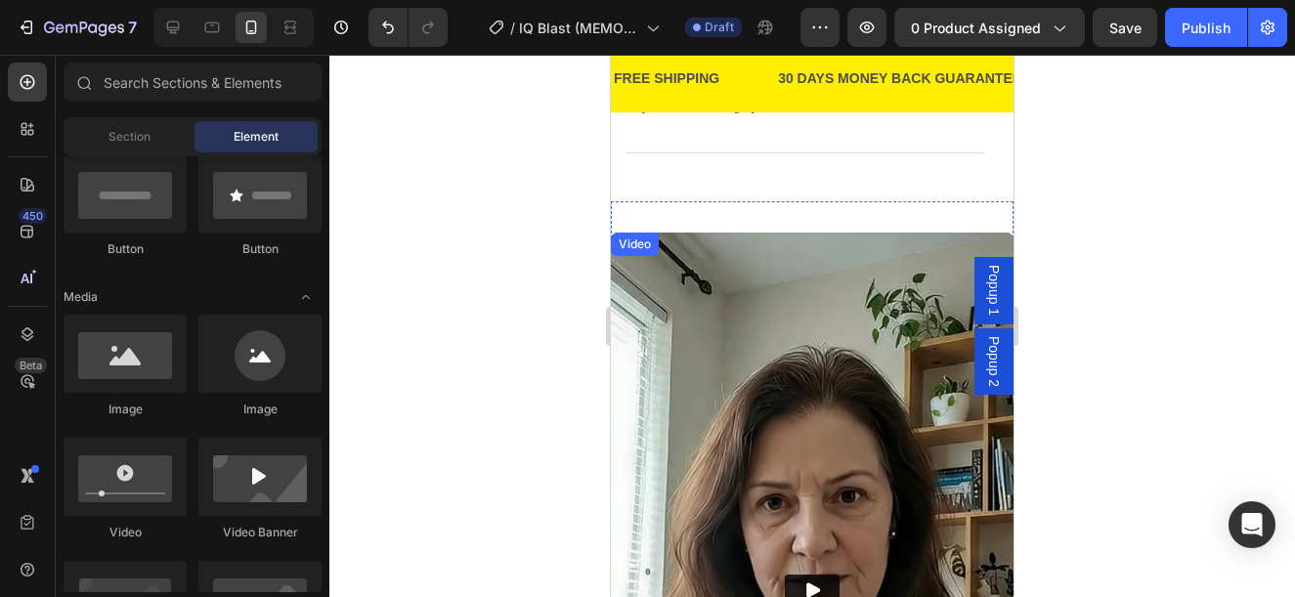
scroll to position [1223, 0]
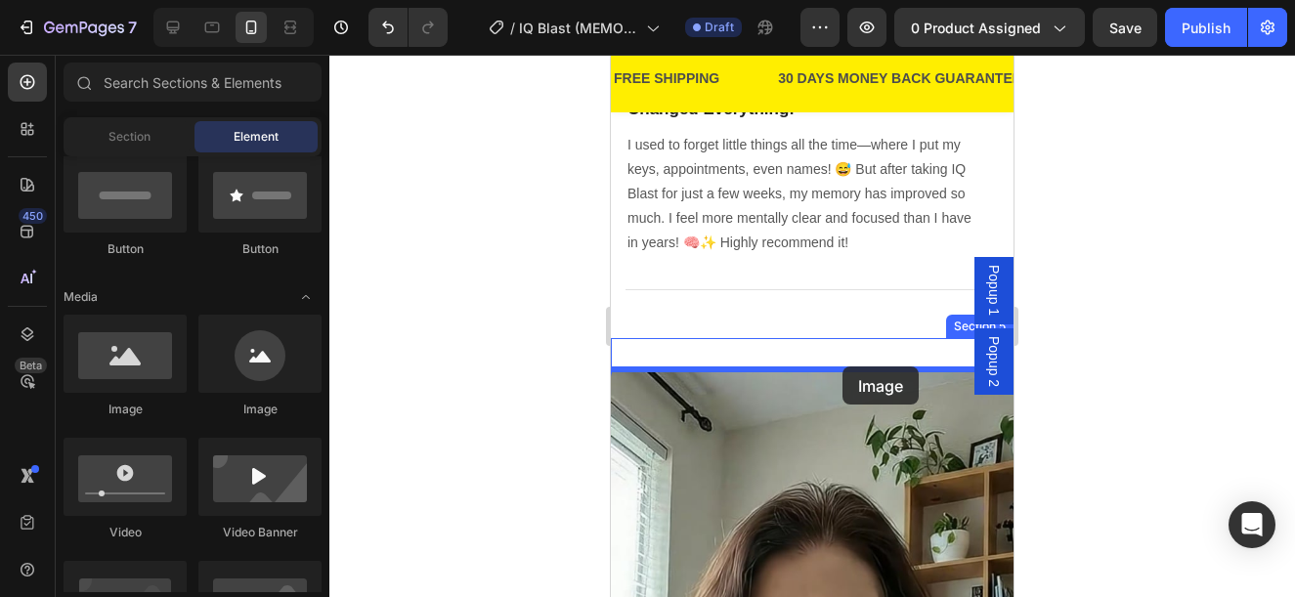
drag, startPoint x: 824, startPoint y: 354, endPoint x: 843, endPoint y: 367, distance: 22.5
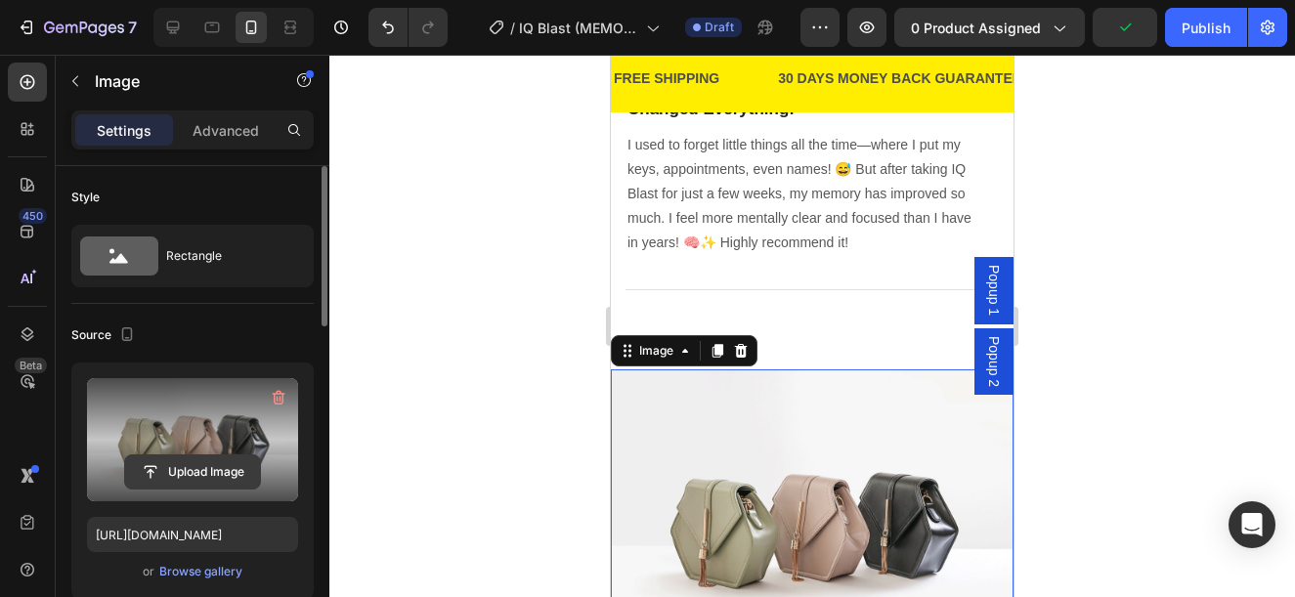
click at [160, 458] on input "file" at bounding box center [192, 472] width 135 height 33
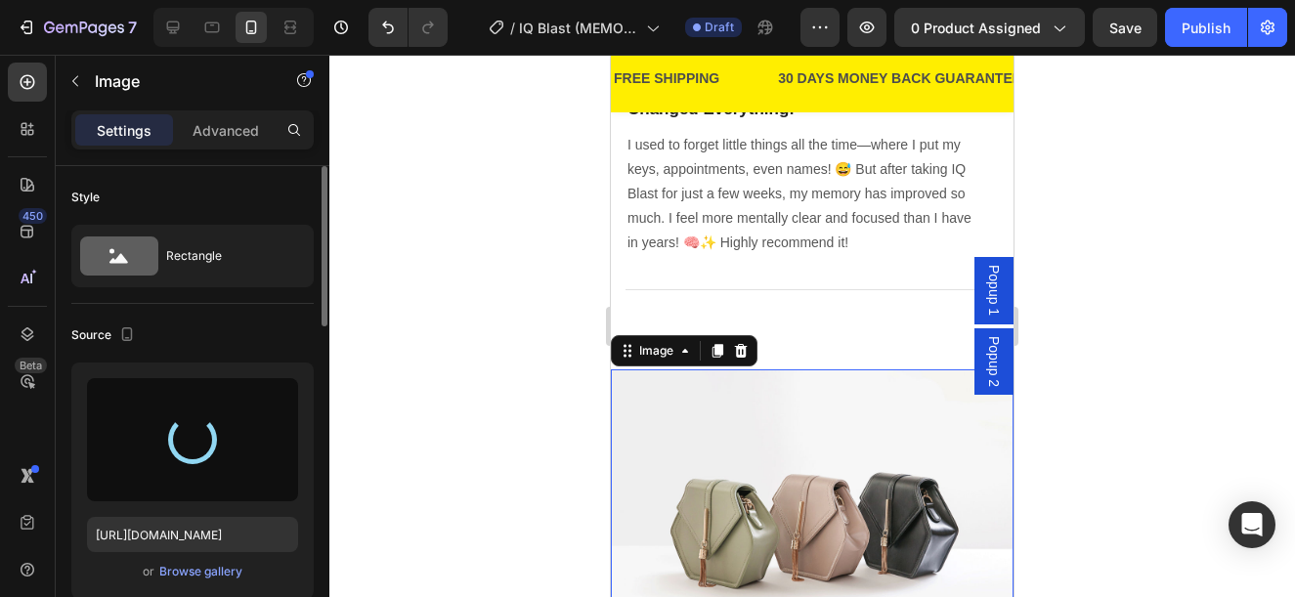
type input "[URL][DOMAIN_NAME]"
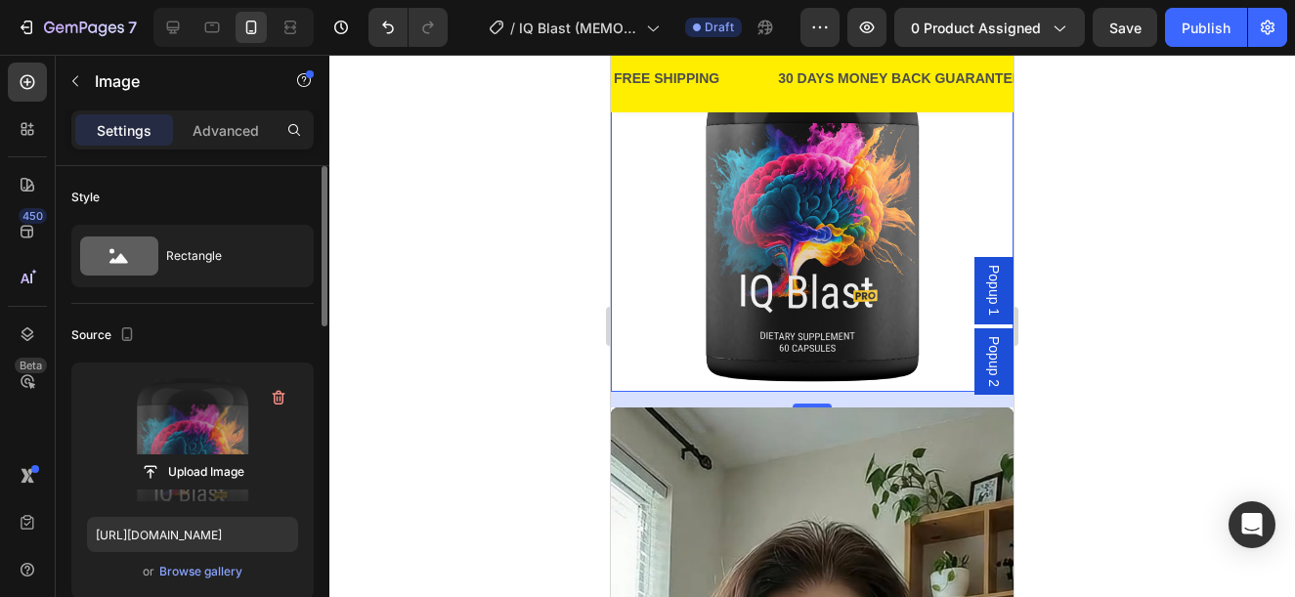
scroll to position [1614, 0]
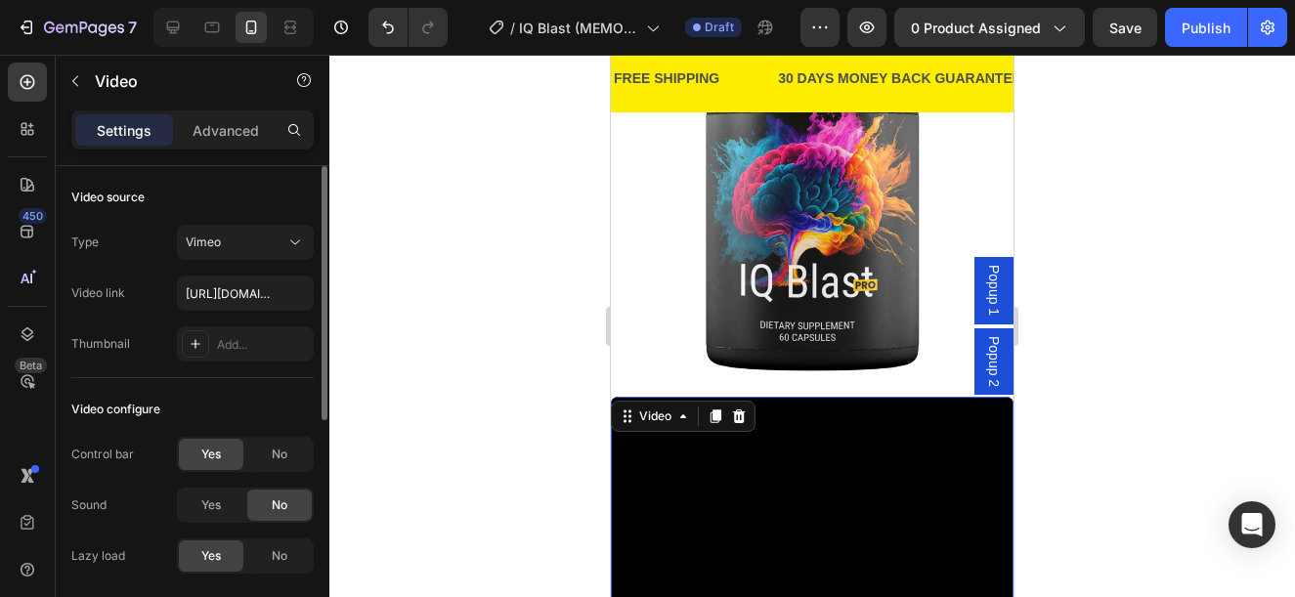
click at [735, 410] on icon at bounding box center [739, 417] width 13 height 14
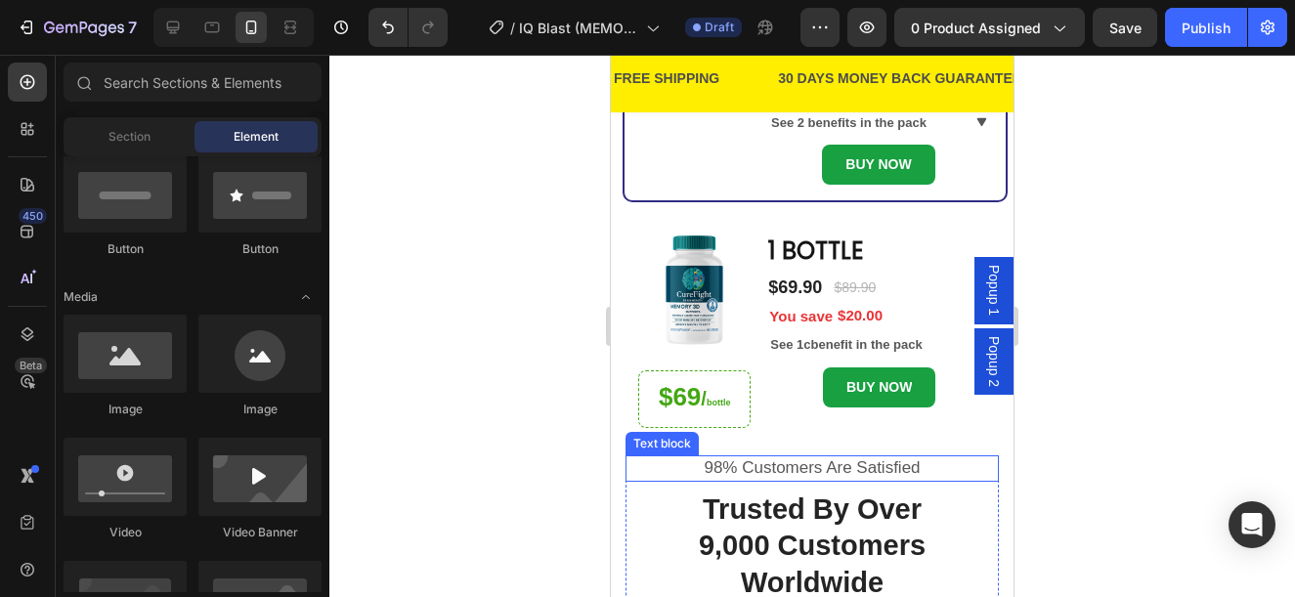
scroll to position [504, 0]
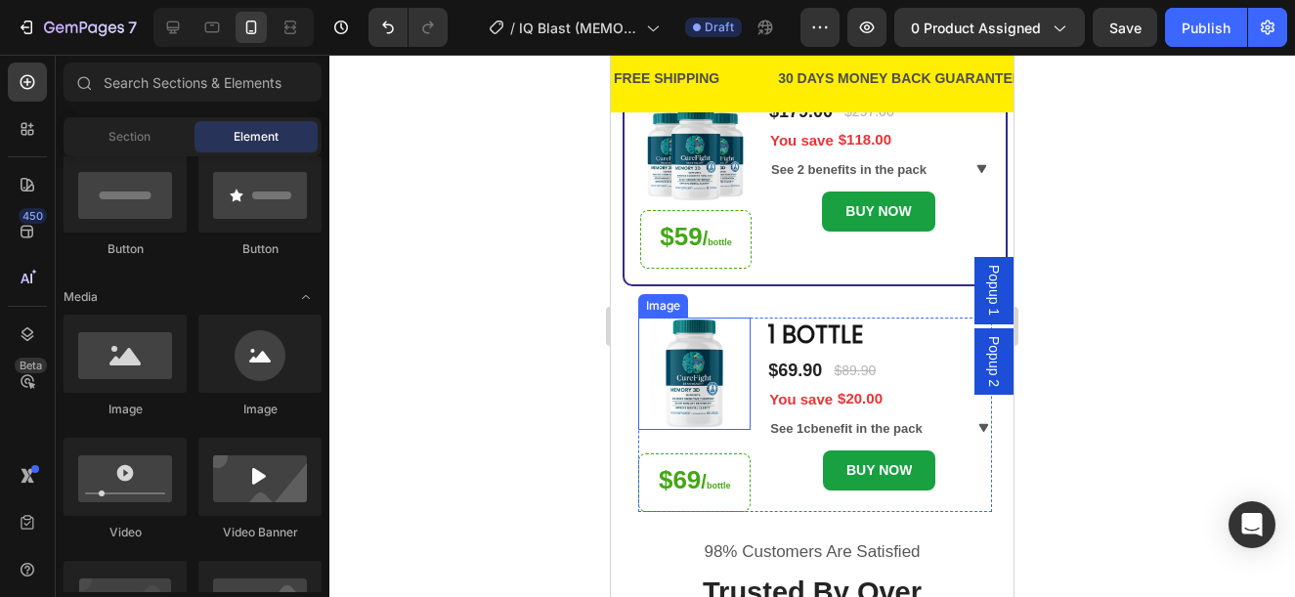
click at [692, 400] on img at bounding box center [694, 374] width 112 height 112
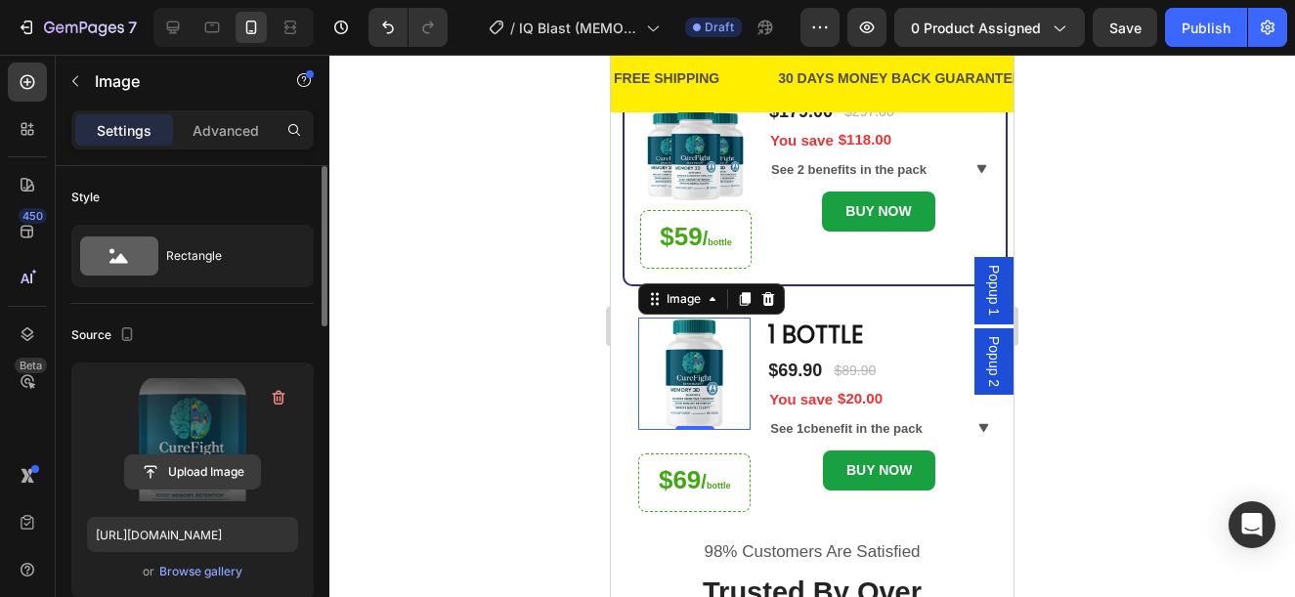
click at [173, 474] on input "file" at bounding box center [192, 472] width 135 height 33
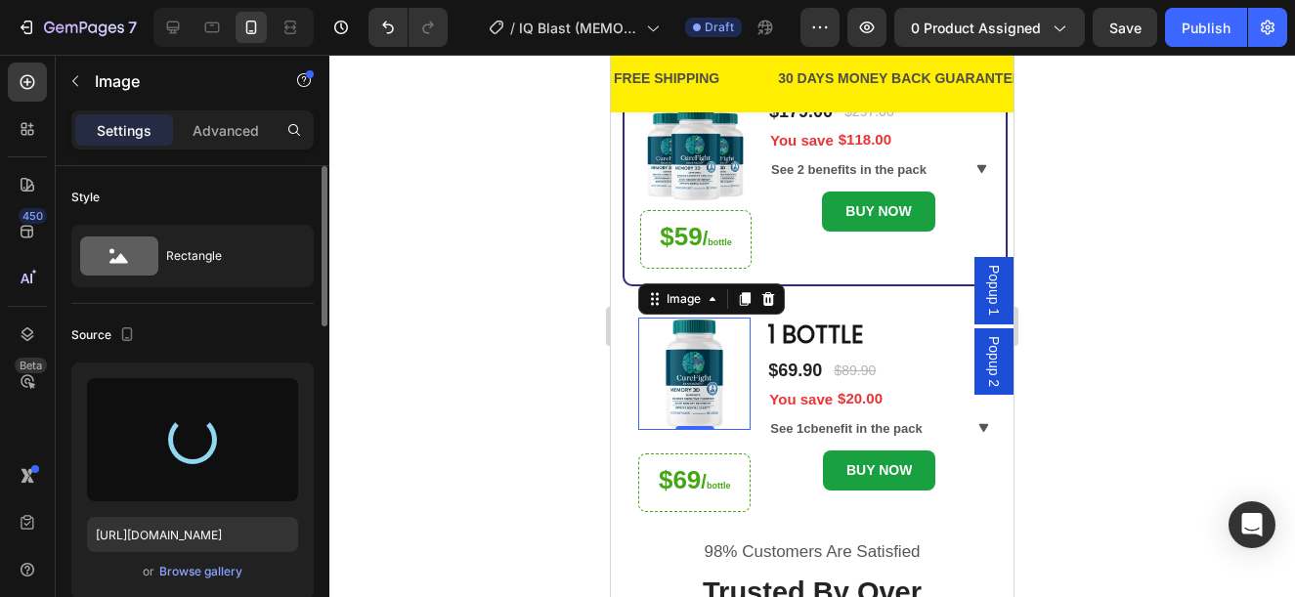
type input "[URL][DOMAIN_NAME]"
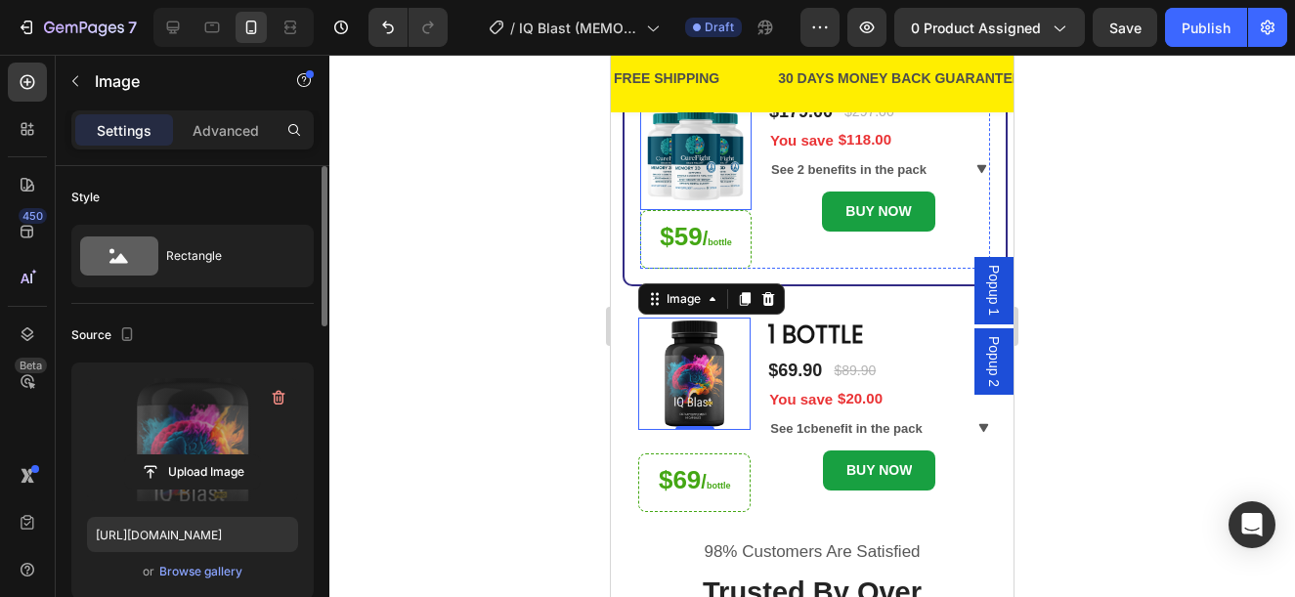
drag, startPoint x: 700, startPoint y: 172, endPoint x: 673, endPoint y: 184, distance: 29.8
click at [700, 173] on img at bounding box center [695, 154] width 111 height 111
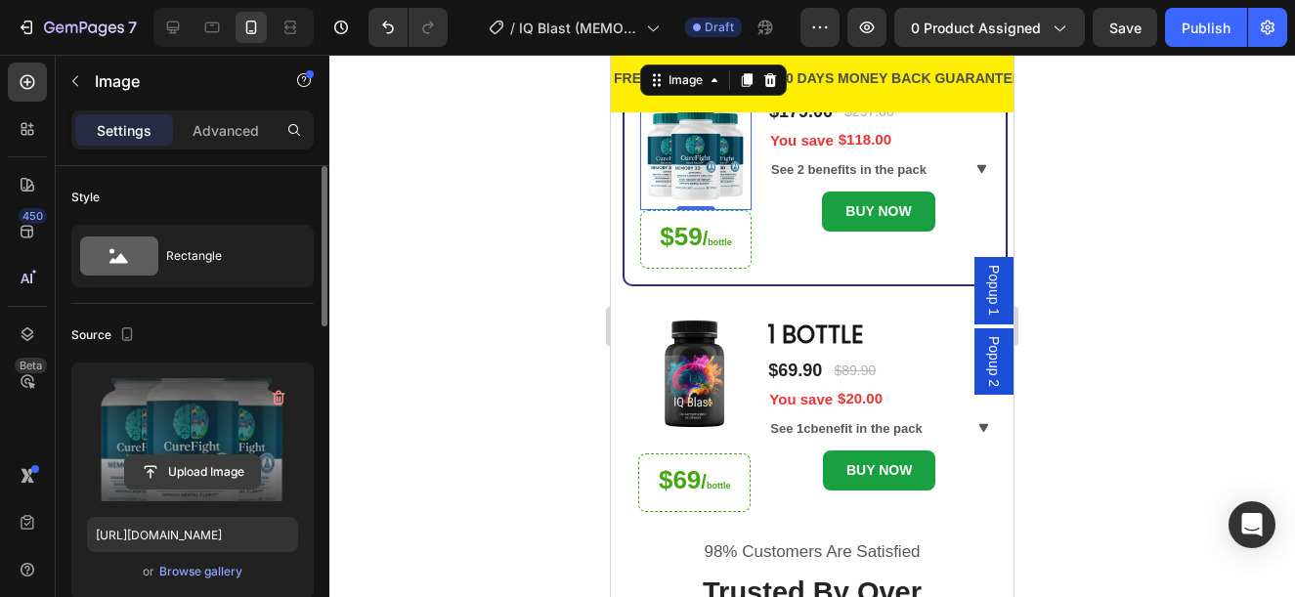
click at [216, 458] on input "file" at bounding box center [192, 472] width 135 height 33
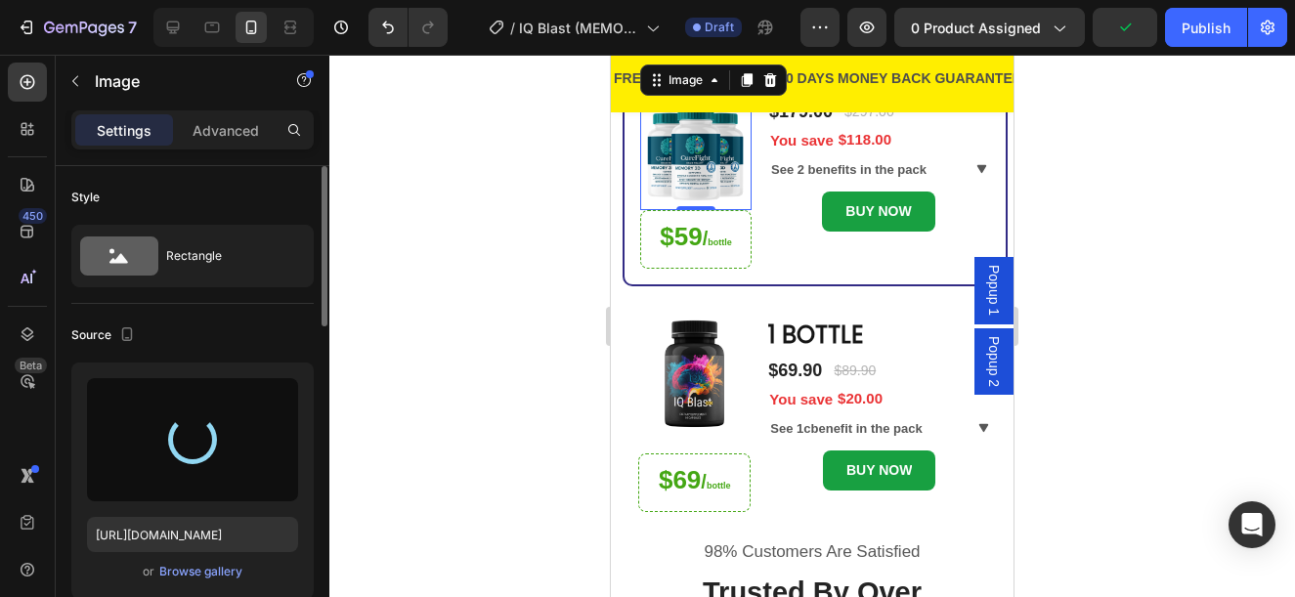
type input "[URL][DOMAIN_NAME]"
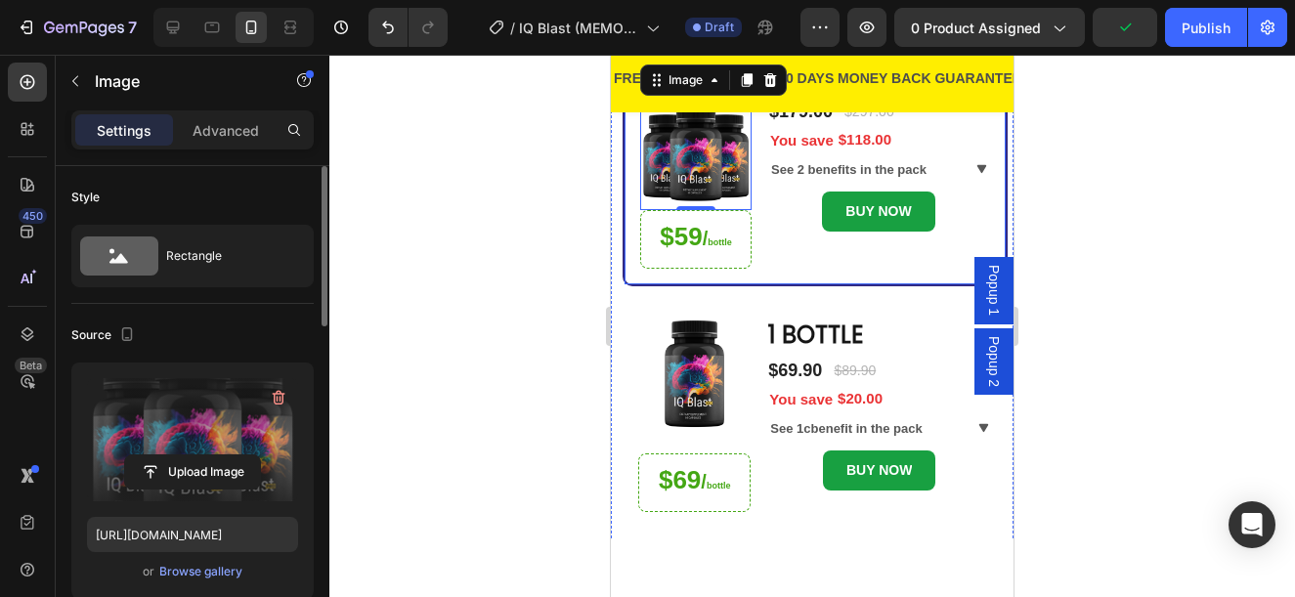
scroll to position [211, 0]
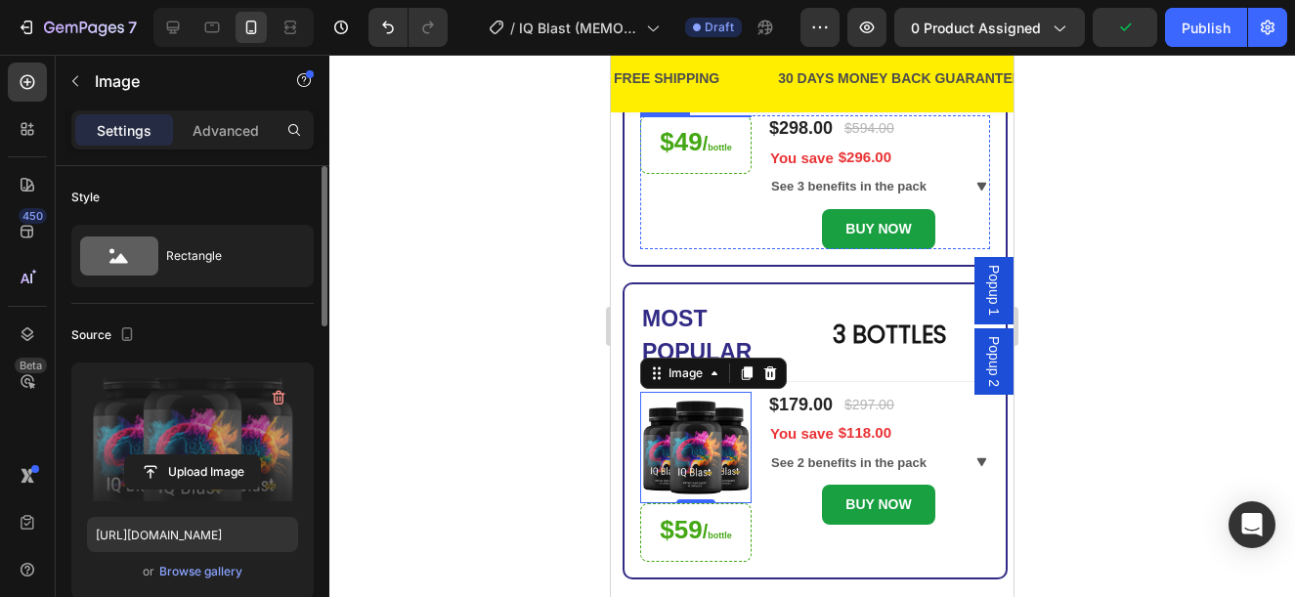
click at [696, 161] on img at bounding box center [695, 170] width 111 height 111
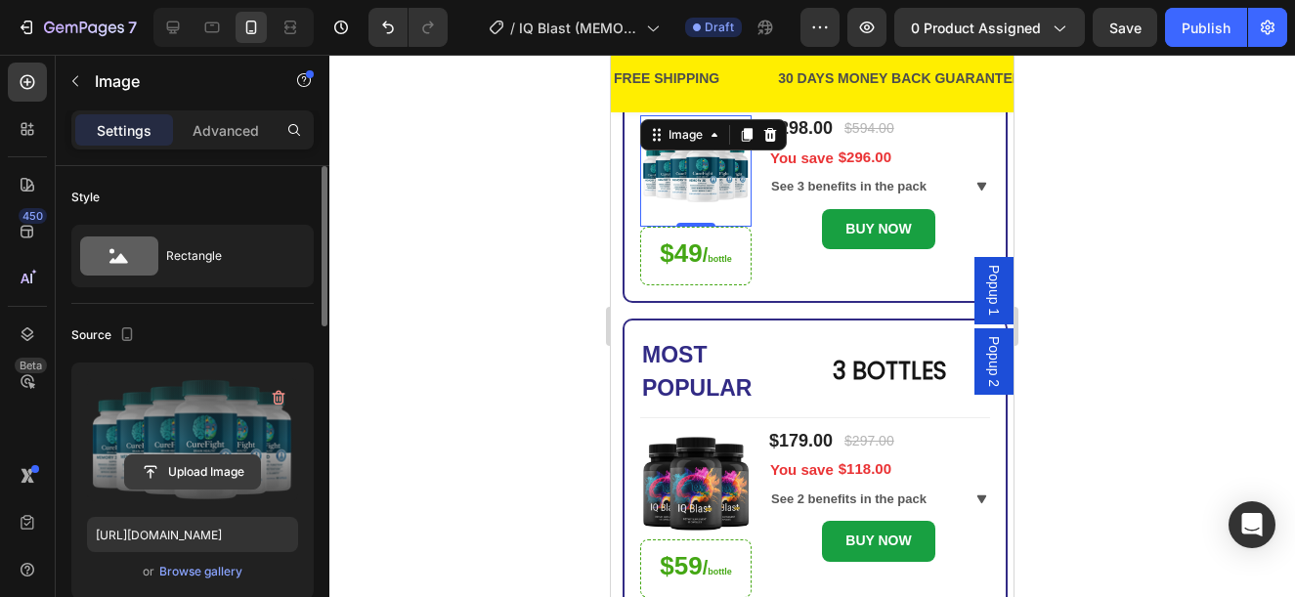
click at [159, 489] on button "Upload Image" at bounding box center [192, 472] width 137 height 35
click at [217, 472] on input "file" at bounding box center [192, 472] width 135 height 33
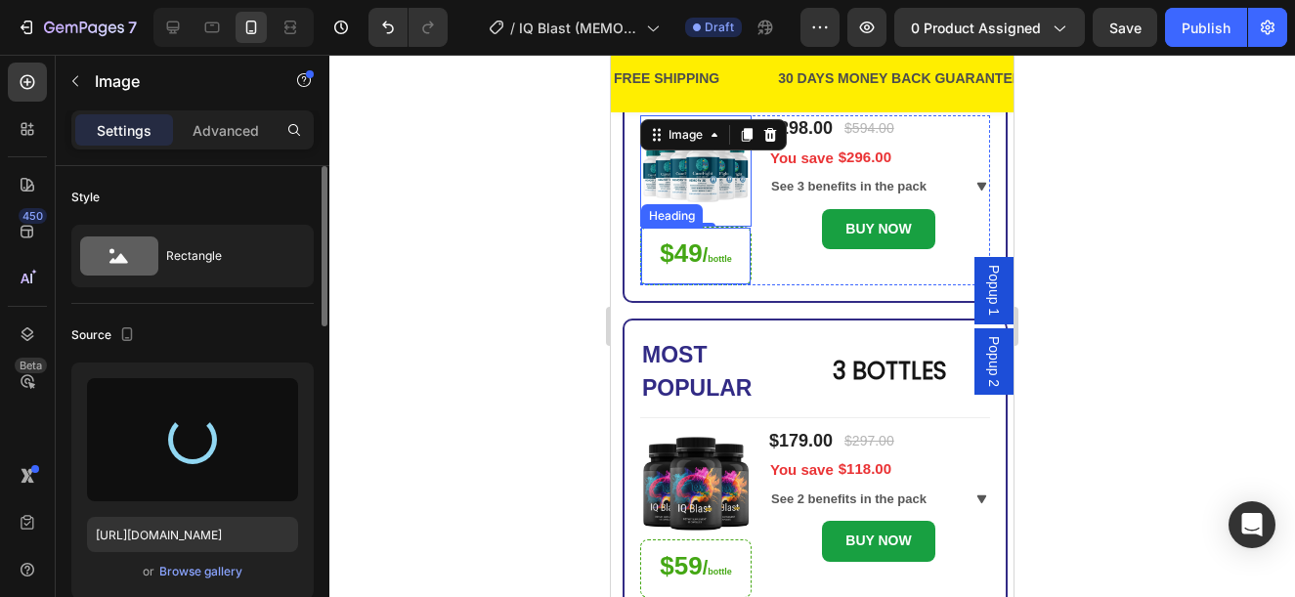
type input "[URL][DOMAIN_NAME]"
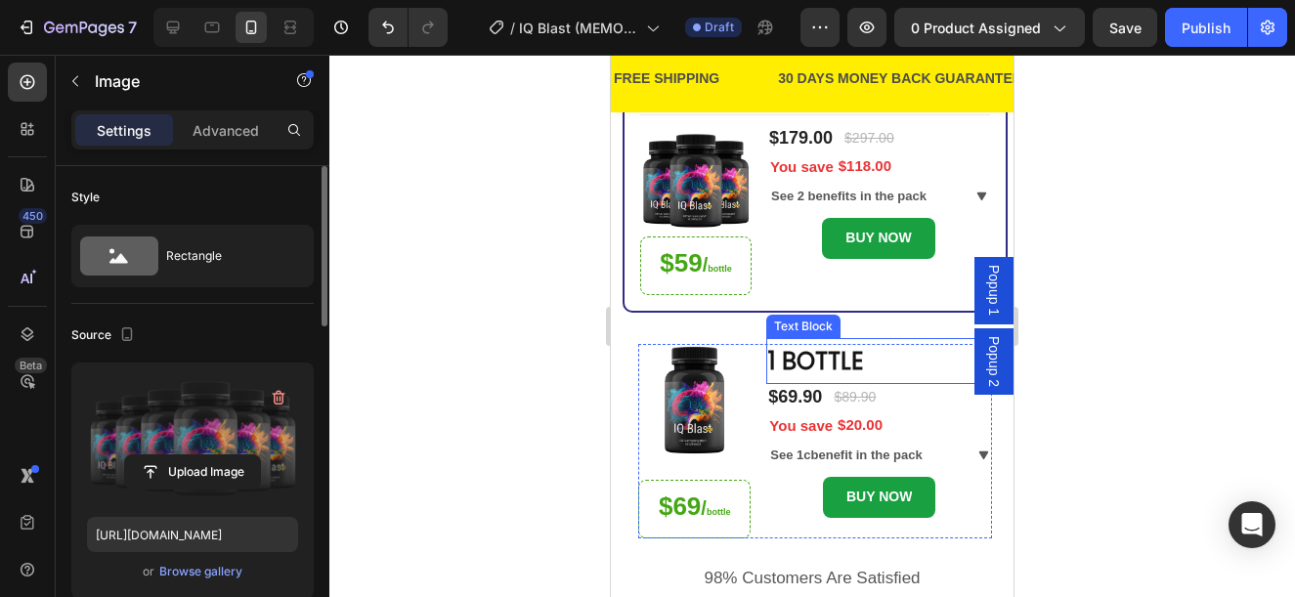
scroll to position [602, 0]
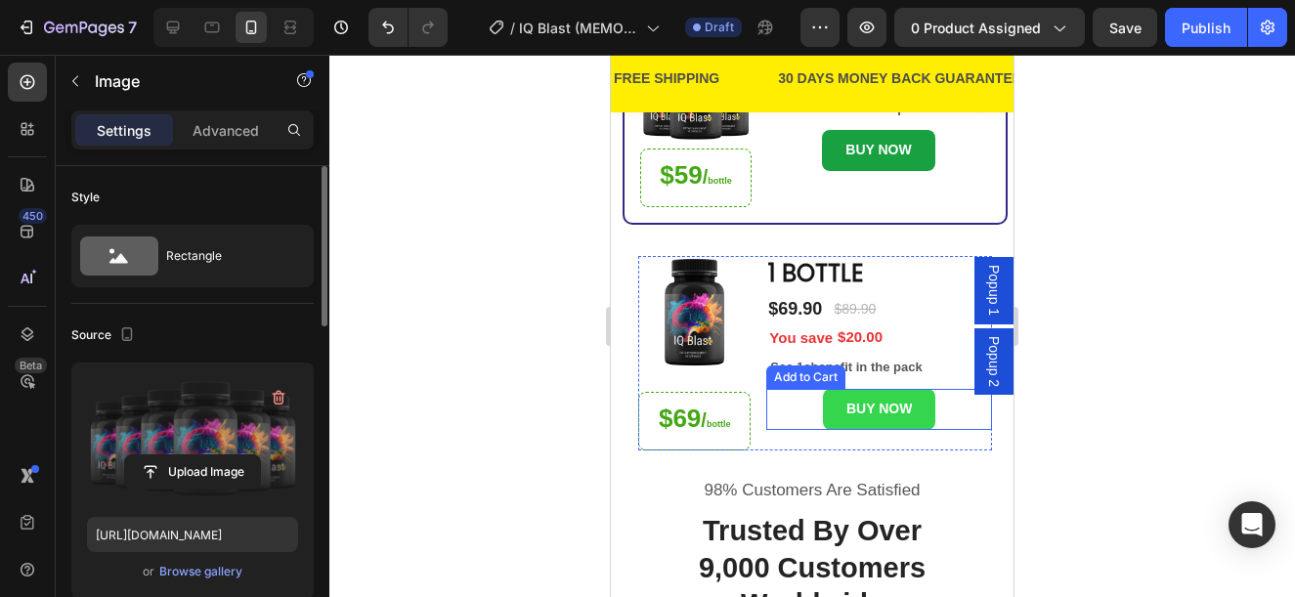
click at [914, 411] on button "BUY NOW" at bounding box center [879, 409] width 112 height 40
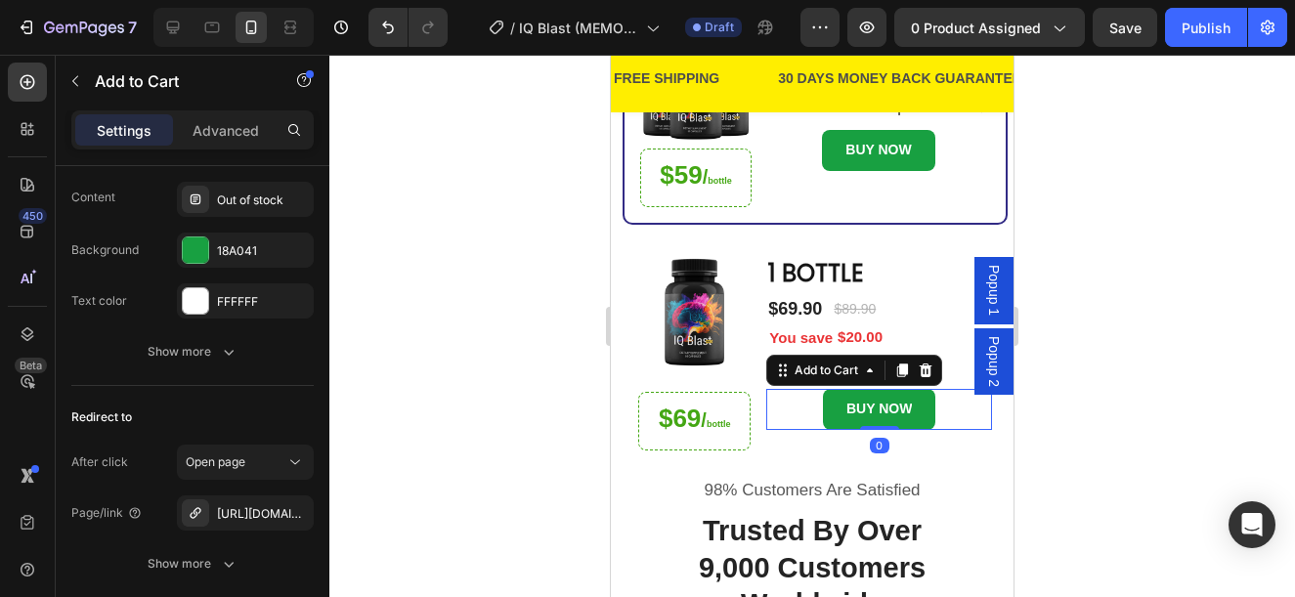
scroll to position [1710, 0]
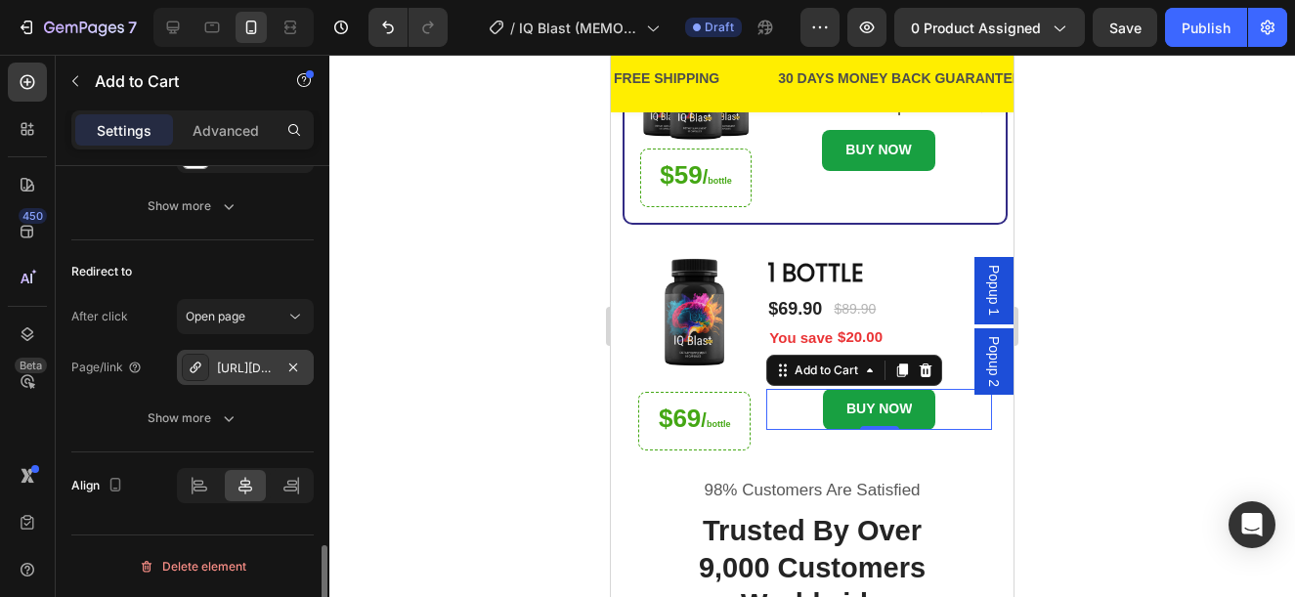
click at [260, 371] on div "[URL][DOMAIN_NAME]" at bounding box center [245, 369] width 57 height 18
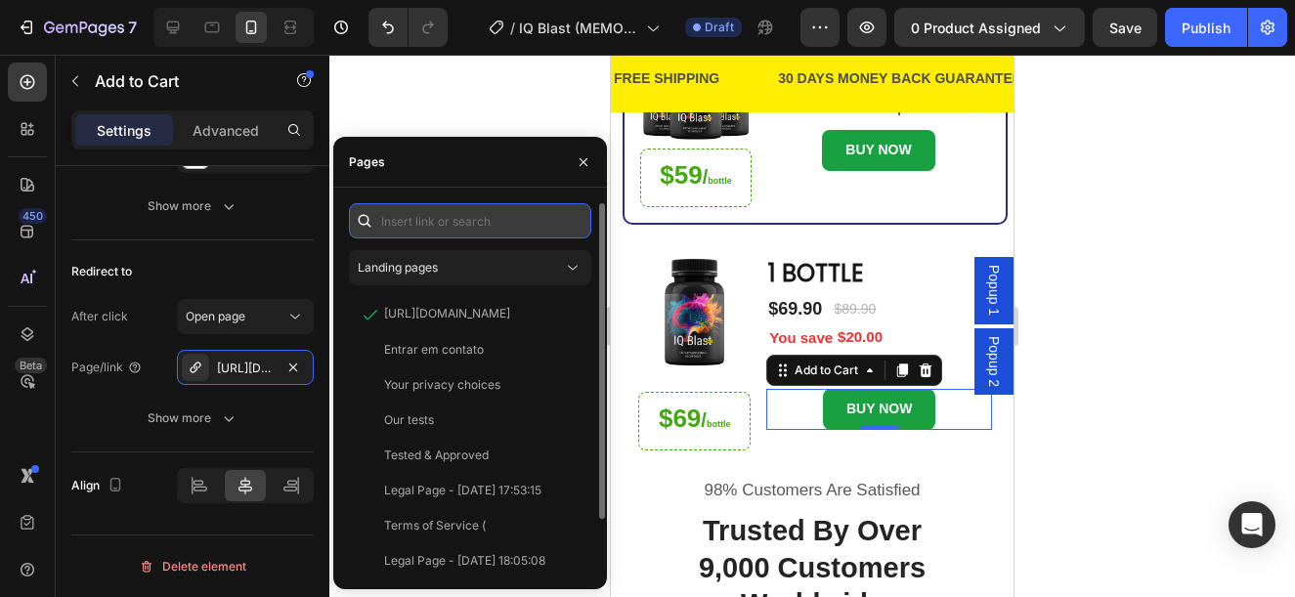
click at [473, 221] on input "text" at bounding box center [470, 220] width 242 height 35
paste input "[URL][DOMAIN_NAME]"
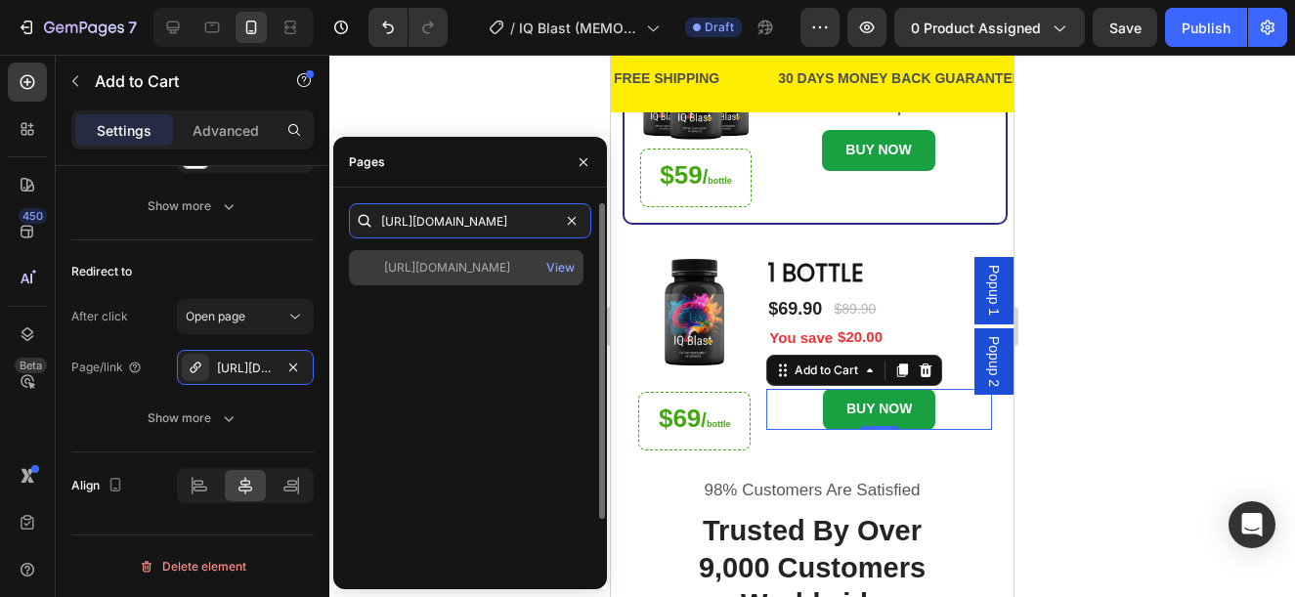
type input "[URL][DOMAIN_NAME]"
click at [437, 266] on div "[URL][DOMAIN_NAME]" at bounding box center [447, 268] width 126 height 18
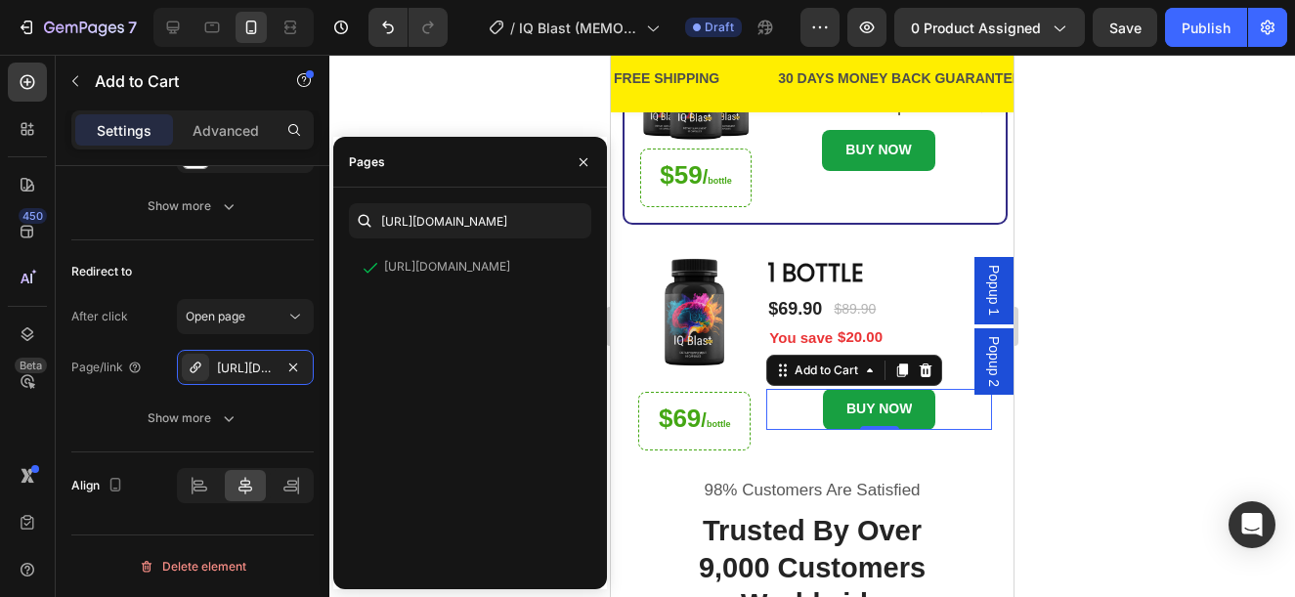
scroll to position [0, 0]
click at [178, 33] on icon at bounding box center [173, 28] width 20 height 20
type input "16"
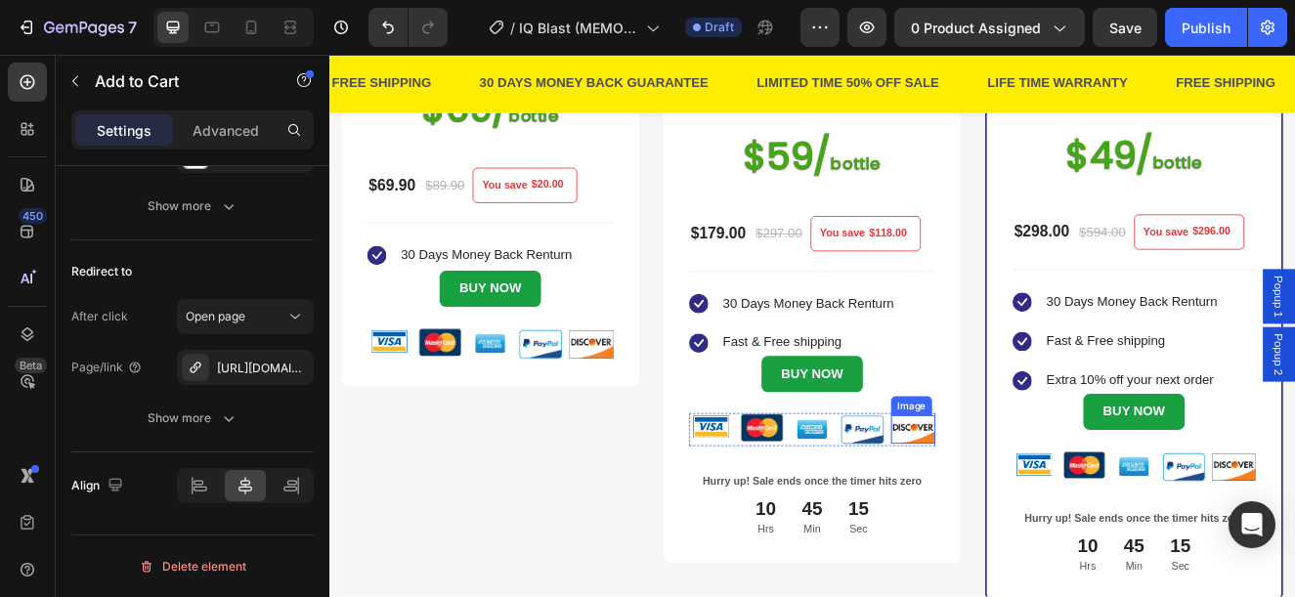
scroll to position [565, 0]
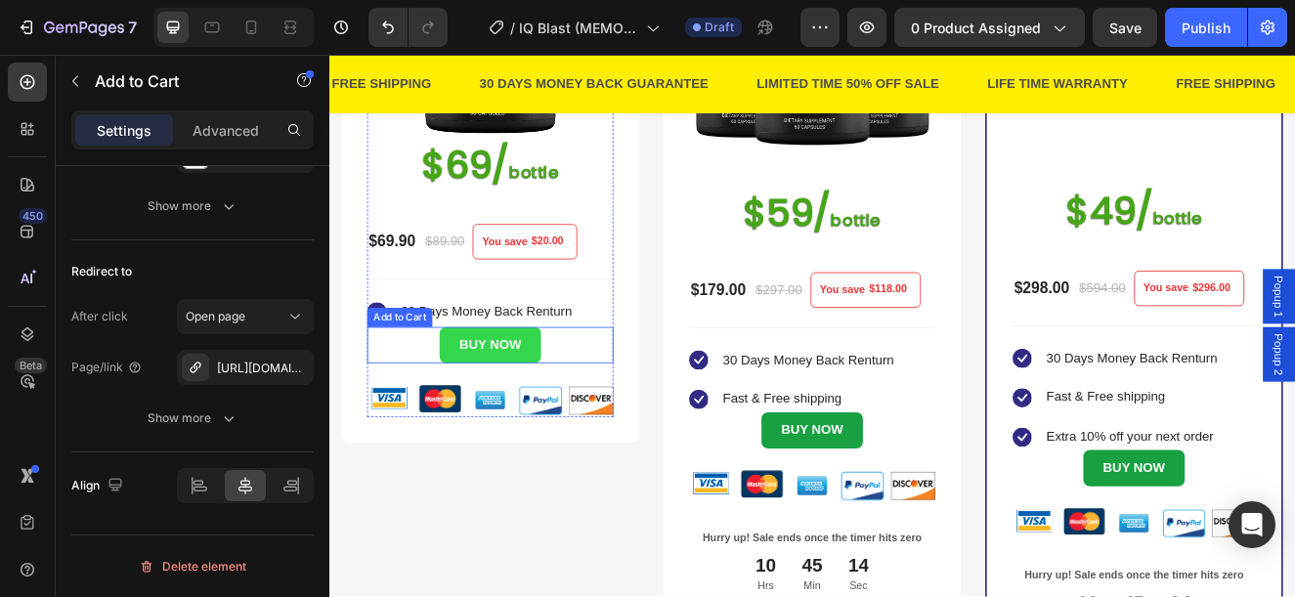
click at [563, 408] on button "BUY NOW" at bounding box center [524, 408] width 122 height 44
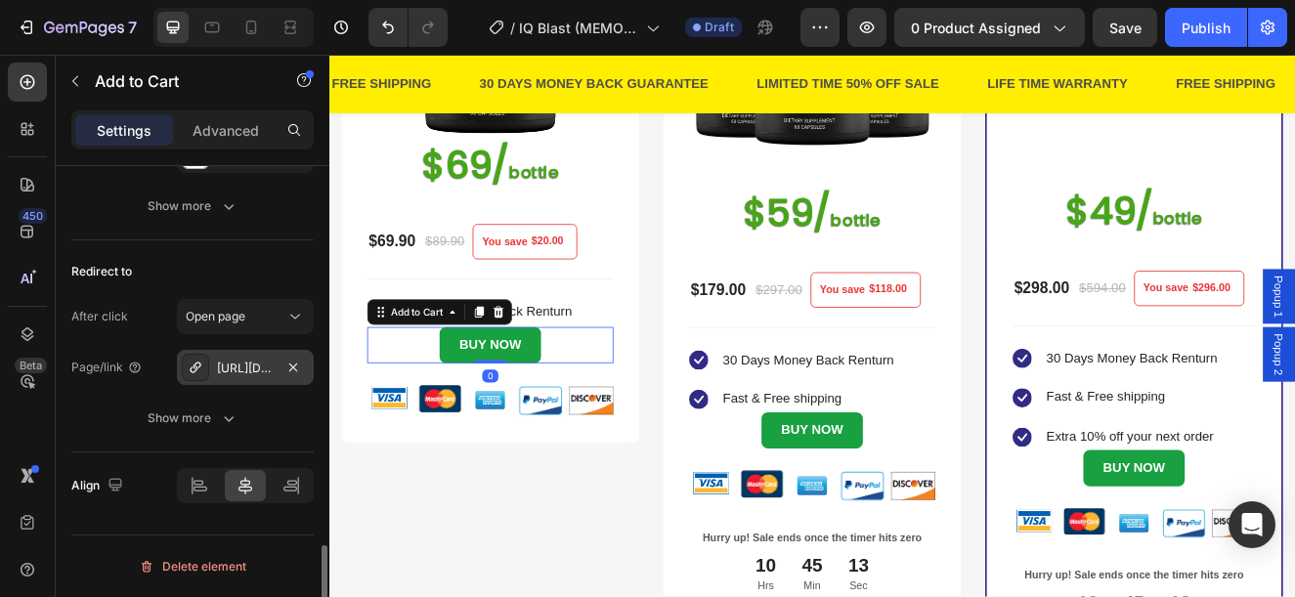
click at [251, 362] on div "[URL][DOMAIN_NAME]" at bounding box center [245, 369] width 57 height 18
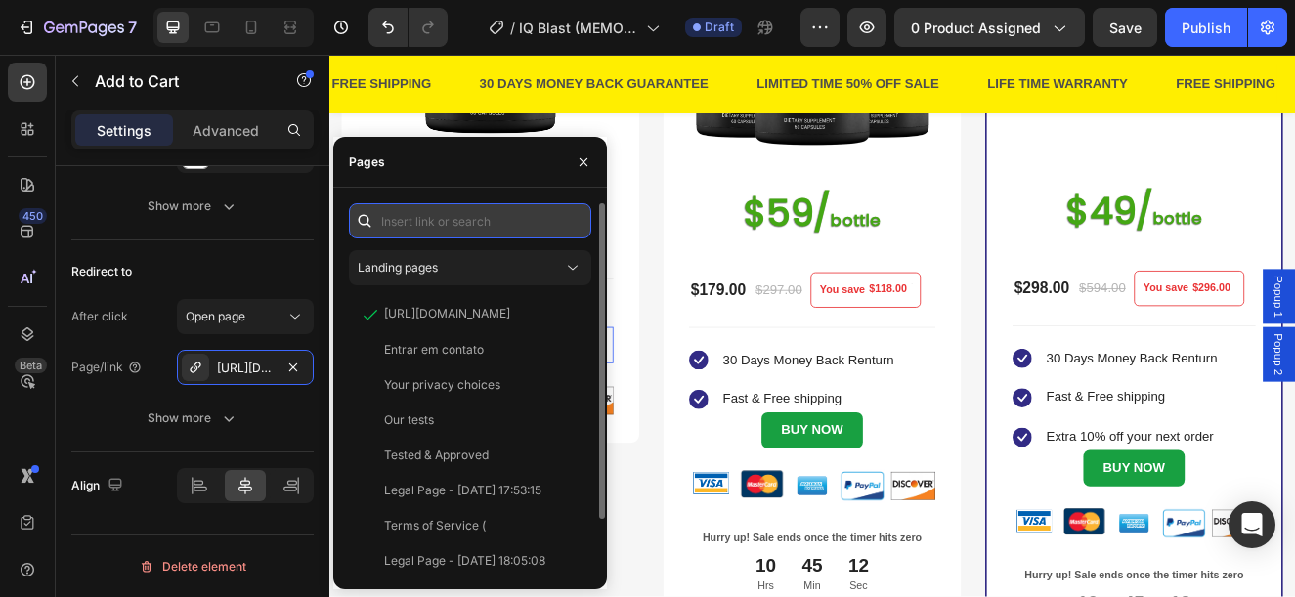
click at [465, 217] on input "text" at bounding box center [470, 220] width 242 height 35
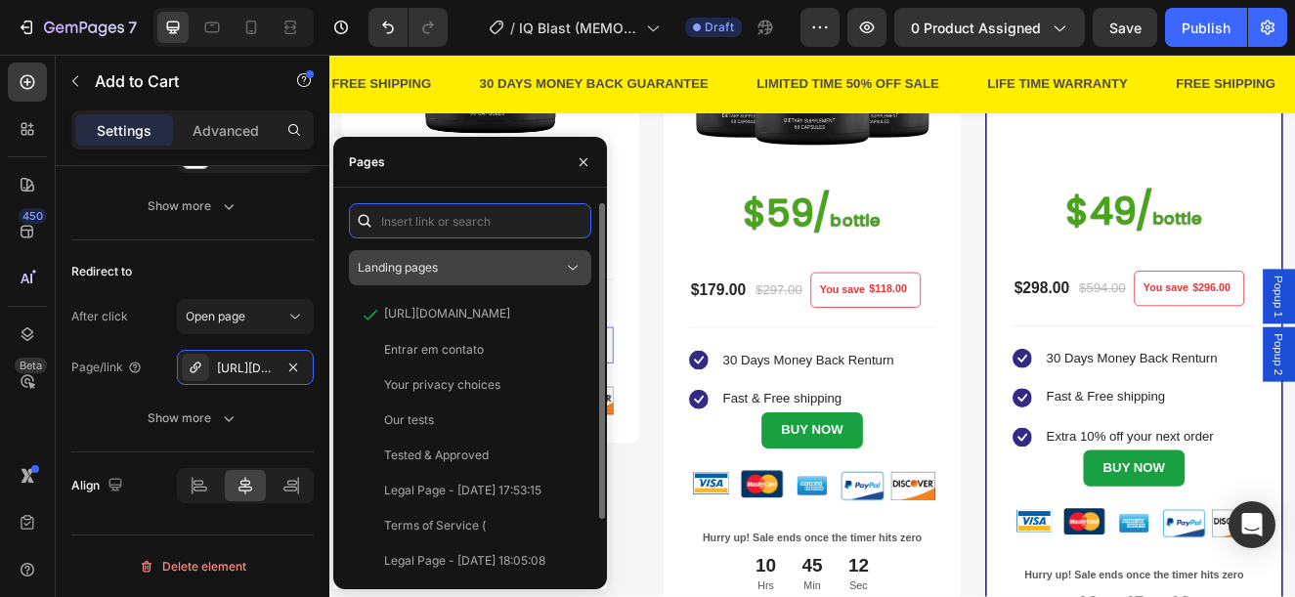
paste input "[URL][DOMAIN_NAME]"
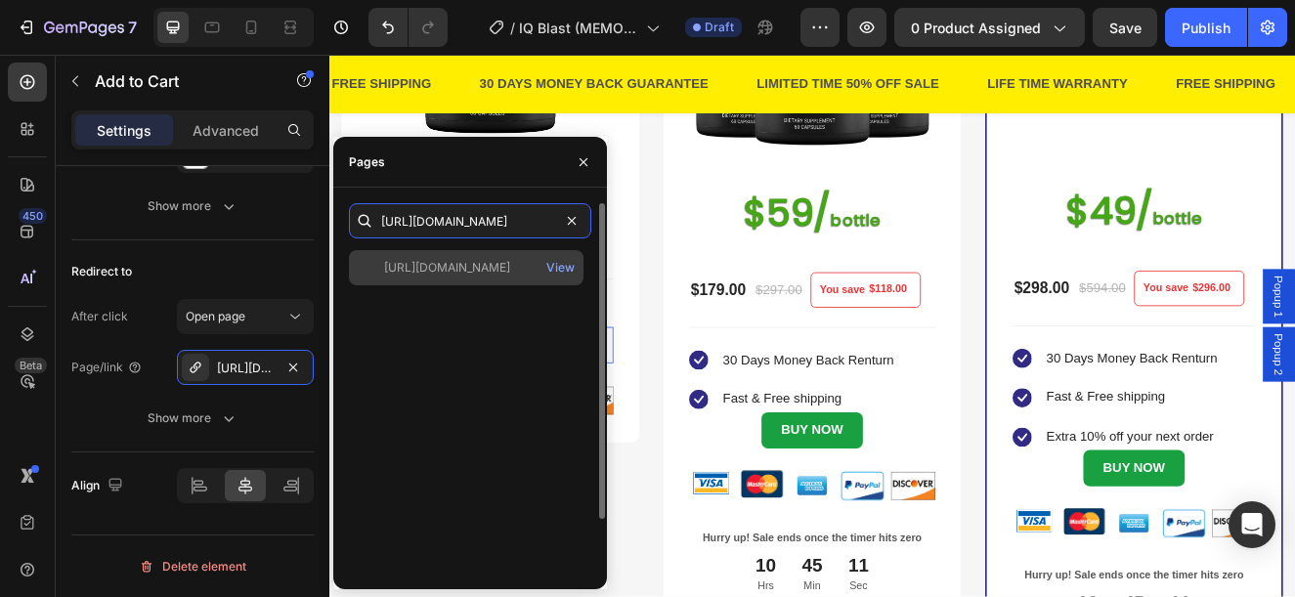
type input "[URL][DOMAIN_NAME]"
click at [475, 250] on div "[URL][DOMAIN_NAME] View" at bounding box center [466, 267] width 235 height 35
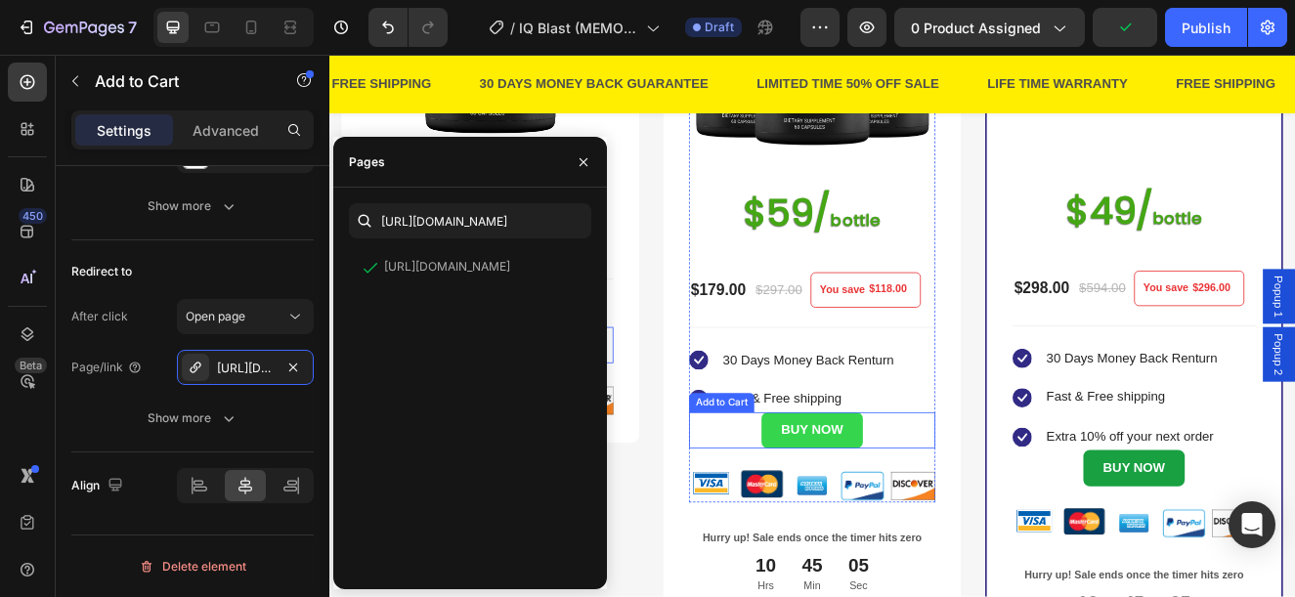
click at [953, 517] on button "BUY NOW" at bounding box center [915, 512] width 122 height 44
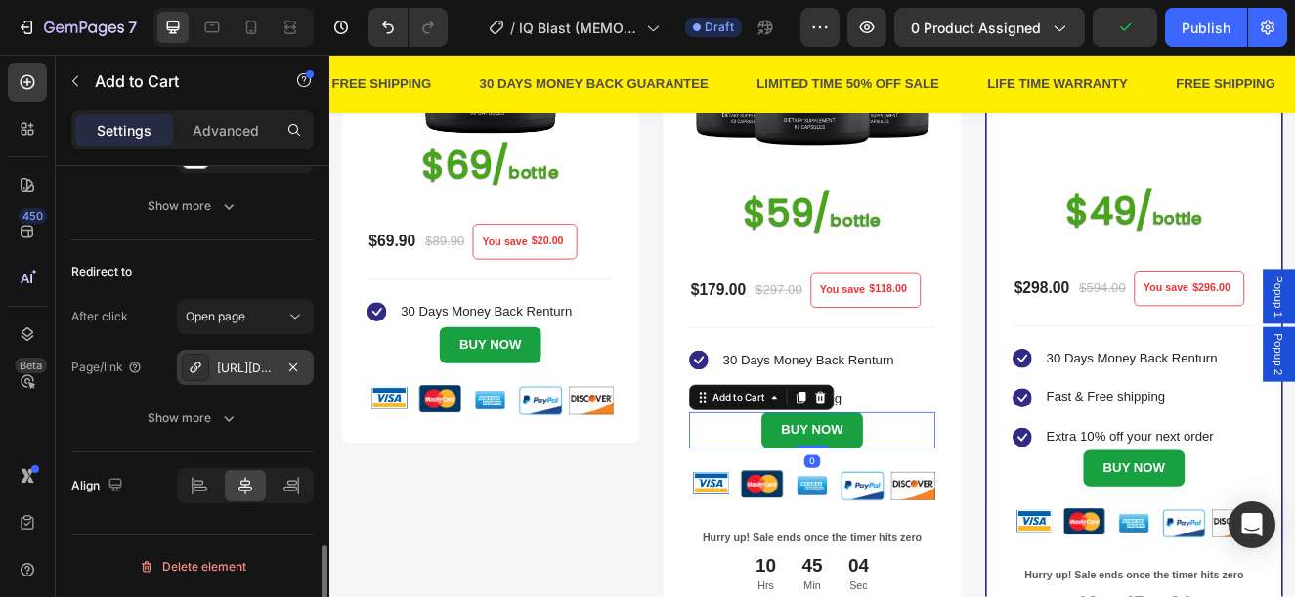
click at [245, 371] on div "[URL][DOMAIN_NAME]" at bounding box center [245, 369] width 57 height 18
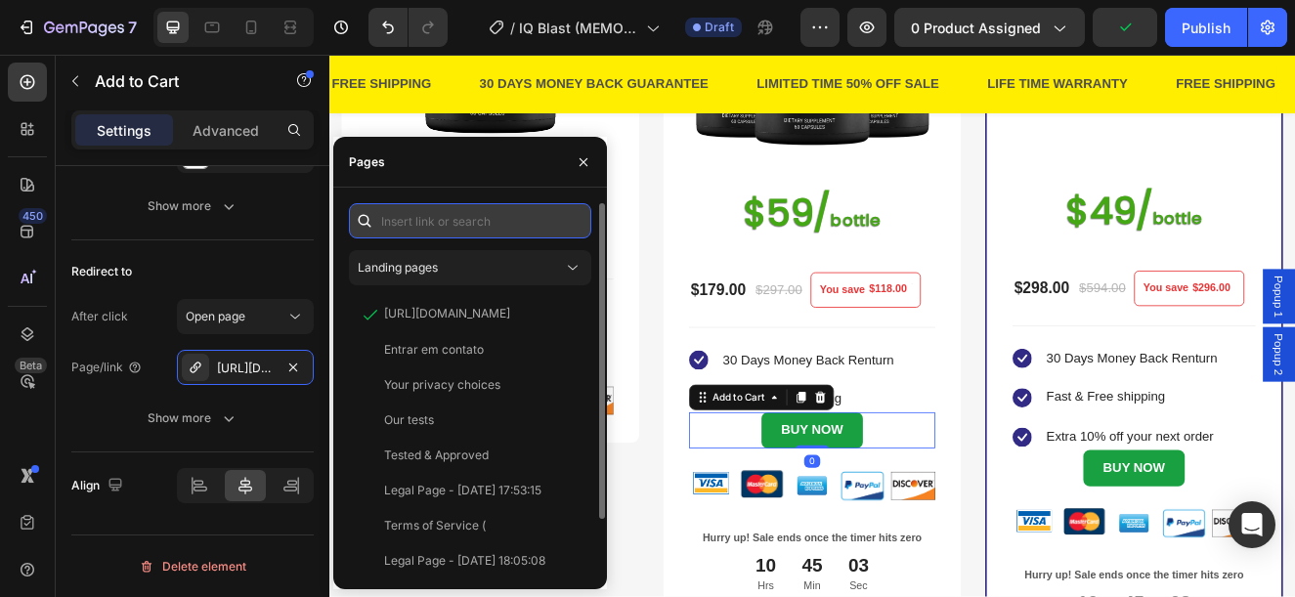
click at [414, 219] on input "text" at bounding box center [470, 220] width 242 height 35
paste input "[URL][DOMAIN_NAME]"
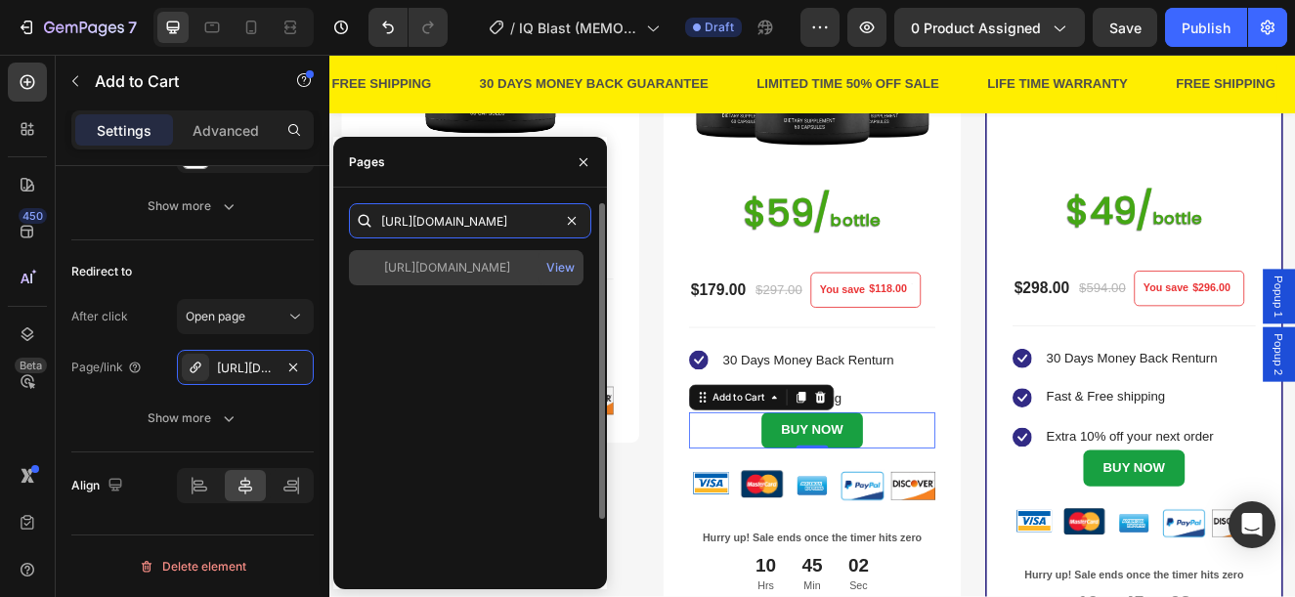
type input "[URL][DOMAIN_NAME]"
click at [428, 261] on div "[URL][DOMAIN_NAME]" at bounding box center [447, 268] width 126 height 18
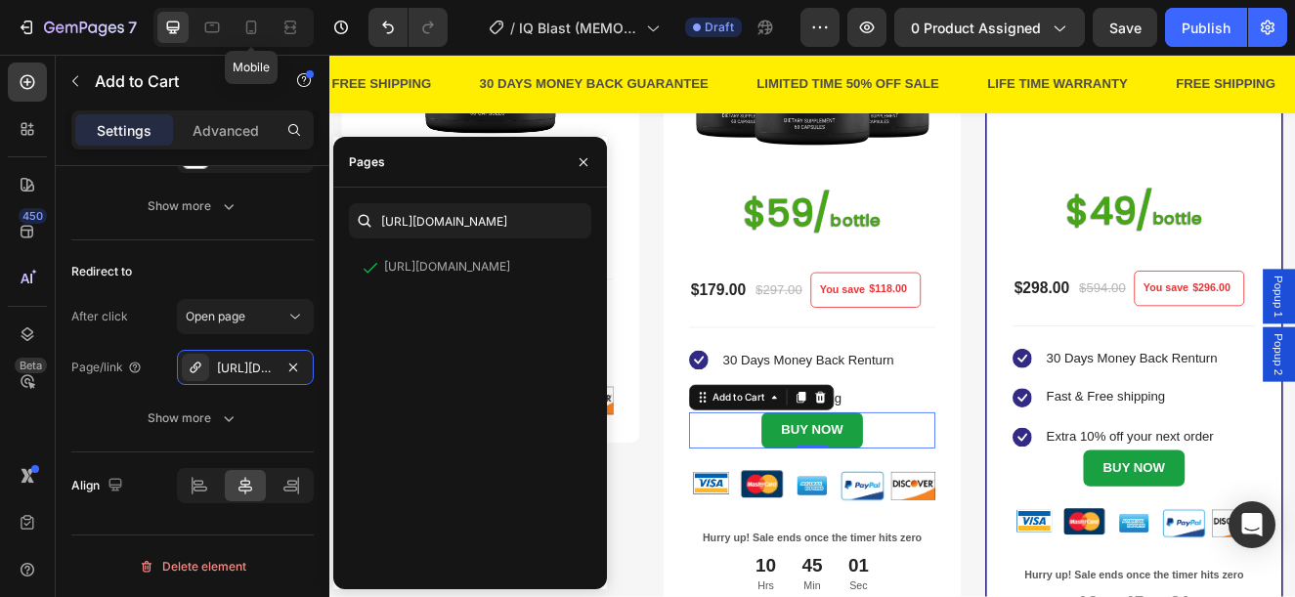
click at [247, 28] on icon at bounding box center [251, 28] width 11 height 14
type input "14"
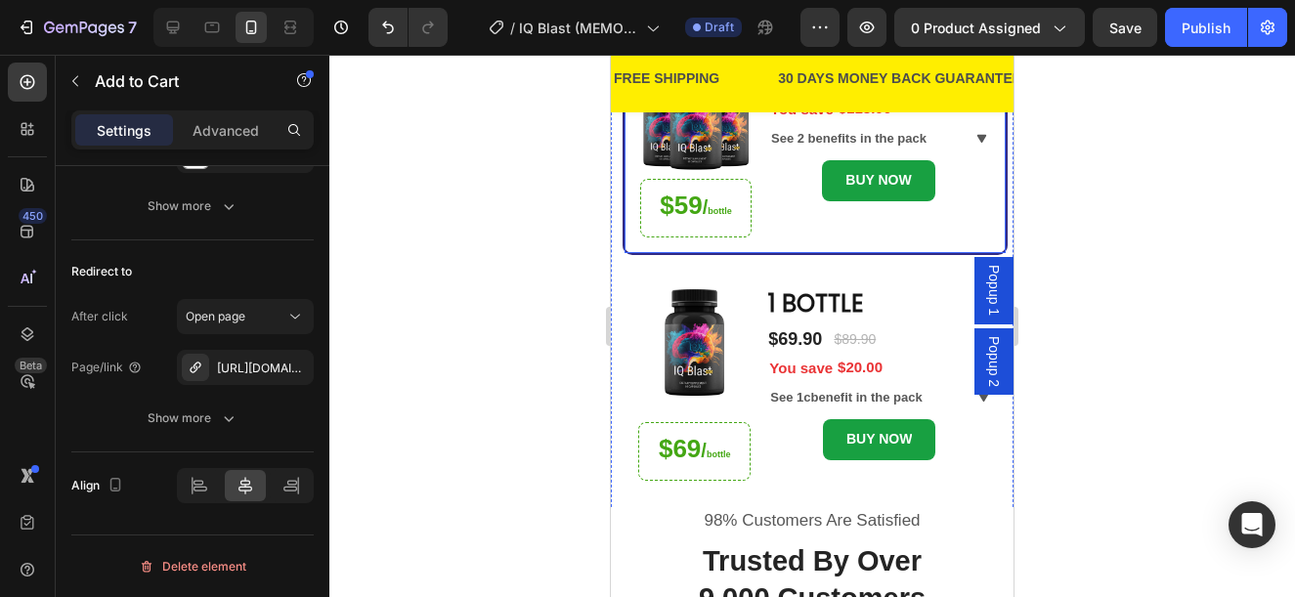
scroll to position [536, 0]
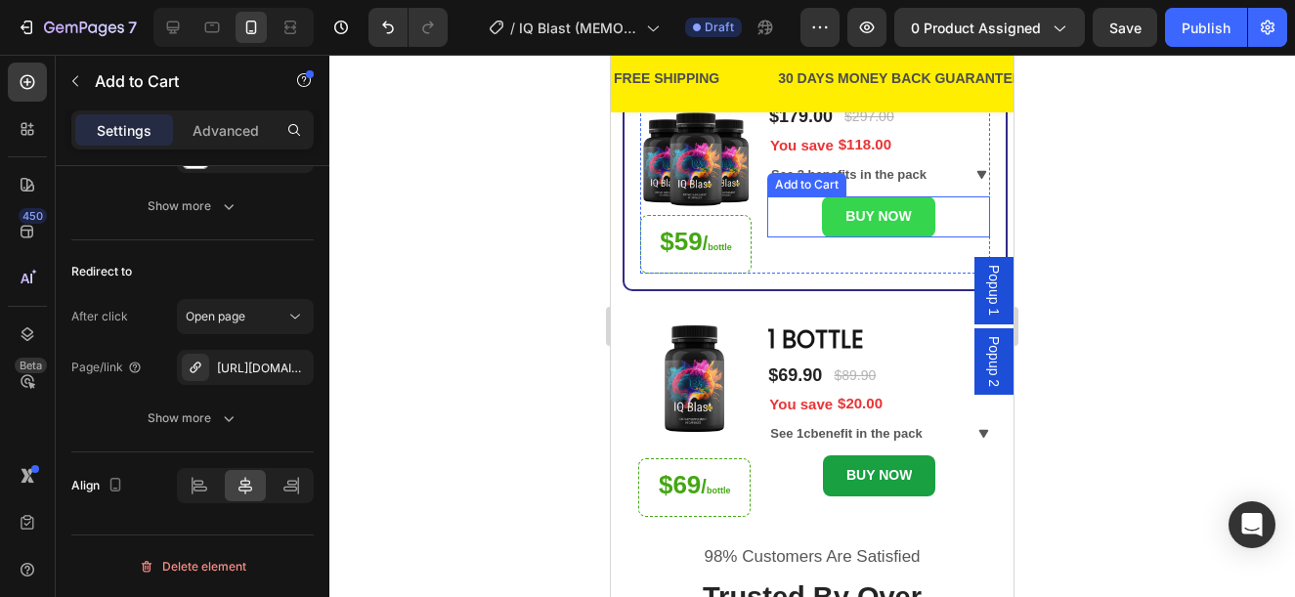
click at [914, 214] on button "BUY NOW" at bounding box center [878, 216] width 112 height 40
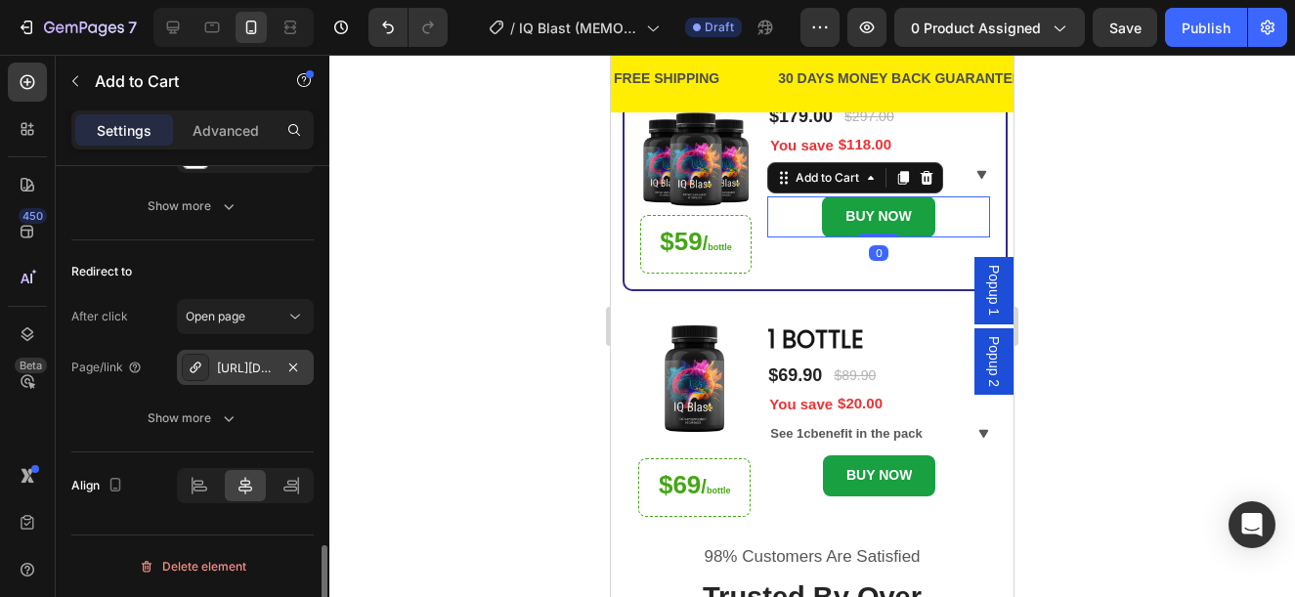
click at [240, 367] on div "[URL][DOMAIN_NAME]" at bounding box center [245, 369] width 57 height 18
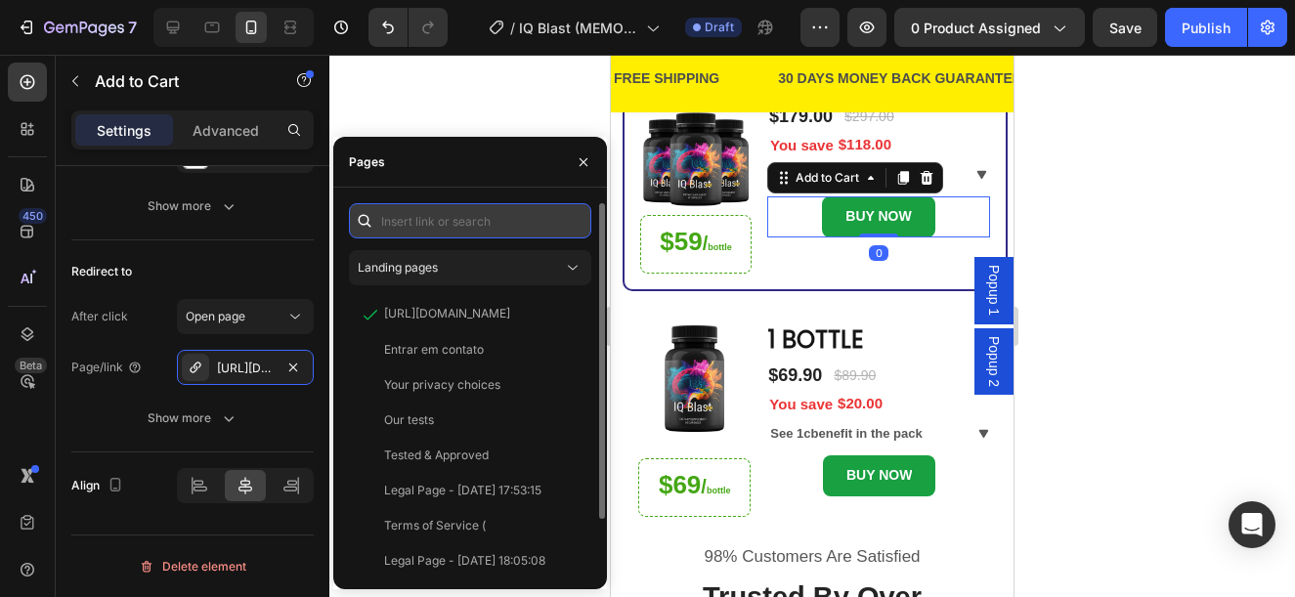
click at [472, 217] on input "text" at bounding box center [470, 220] width 242 height 35
paste input "[URL][DOMAIN_NAME]"
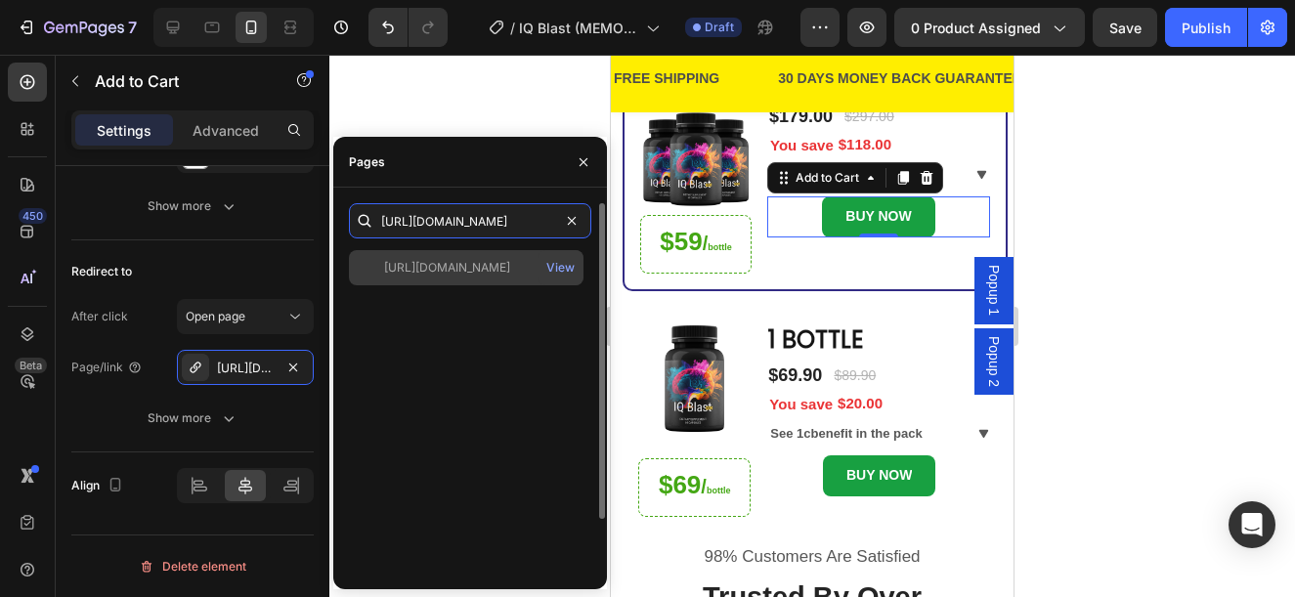
type input "[URL][DOMAIN_NAME]"
click at [444, 275] on div "[URL][DOMAIN_NAME]" at bounding box center [447, 268] width 126 height 18
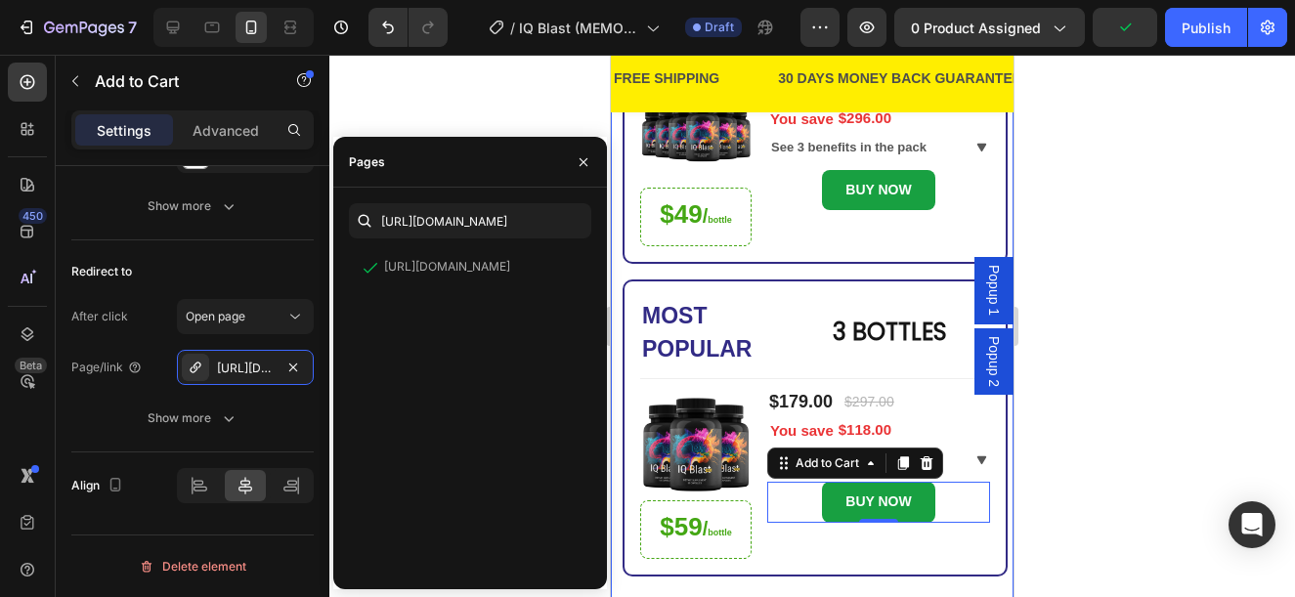
scroll to position [242, 0]
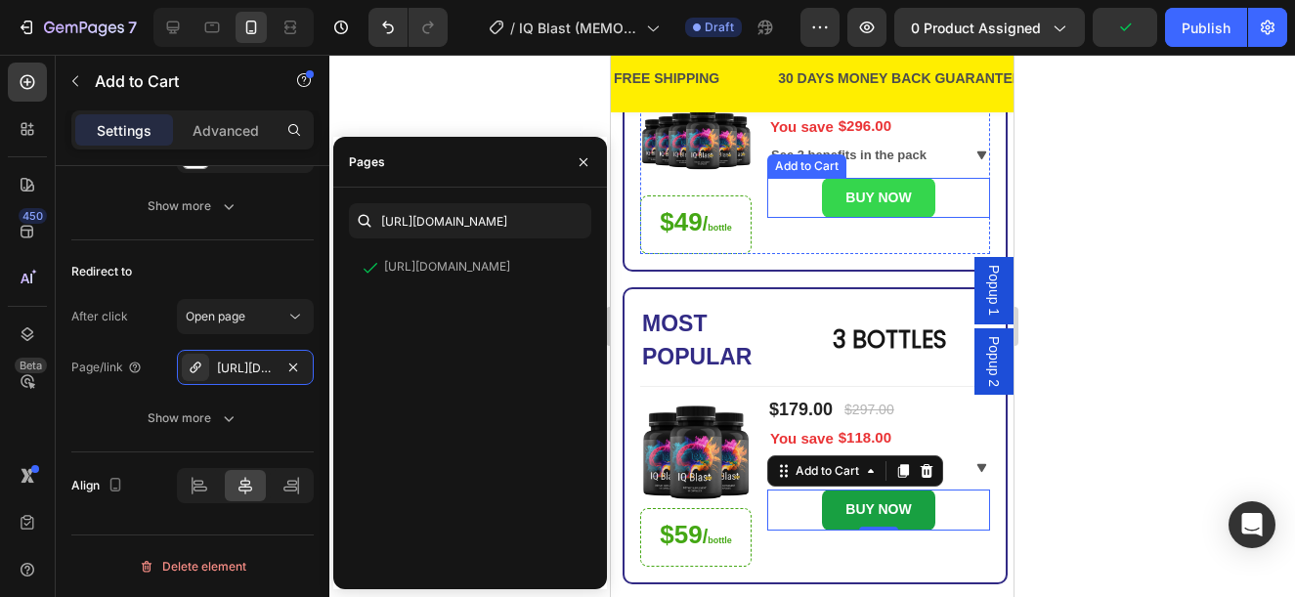
click at [919, 204] on button "BUY NOW" at bounding box center [878, 198] width 112 height 40
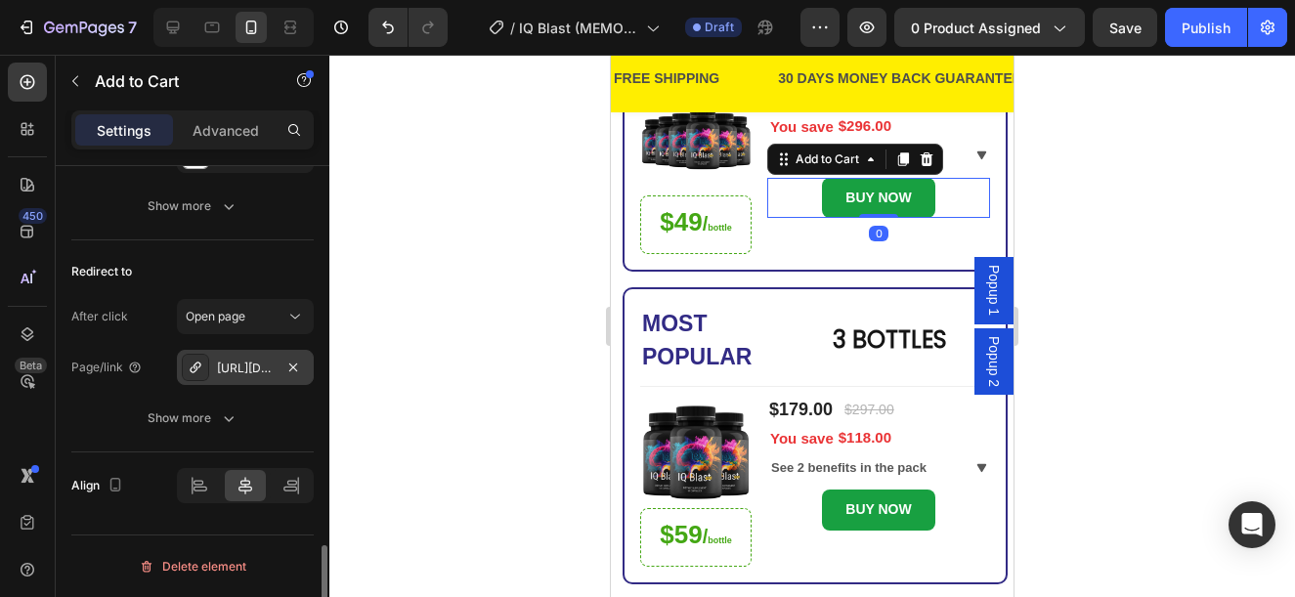
click at [237, 377] on div "[URL][DOMAIN_NAME]" at bounding box center [245, 367] width 137 height 35
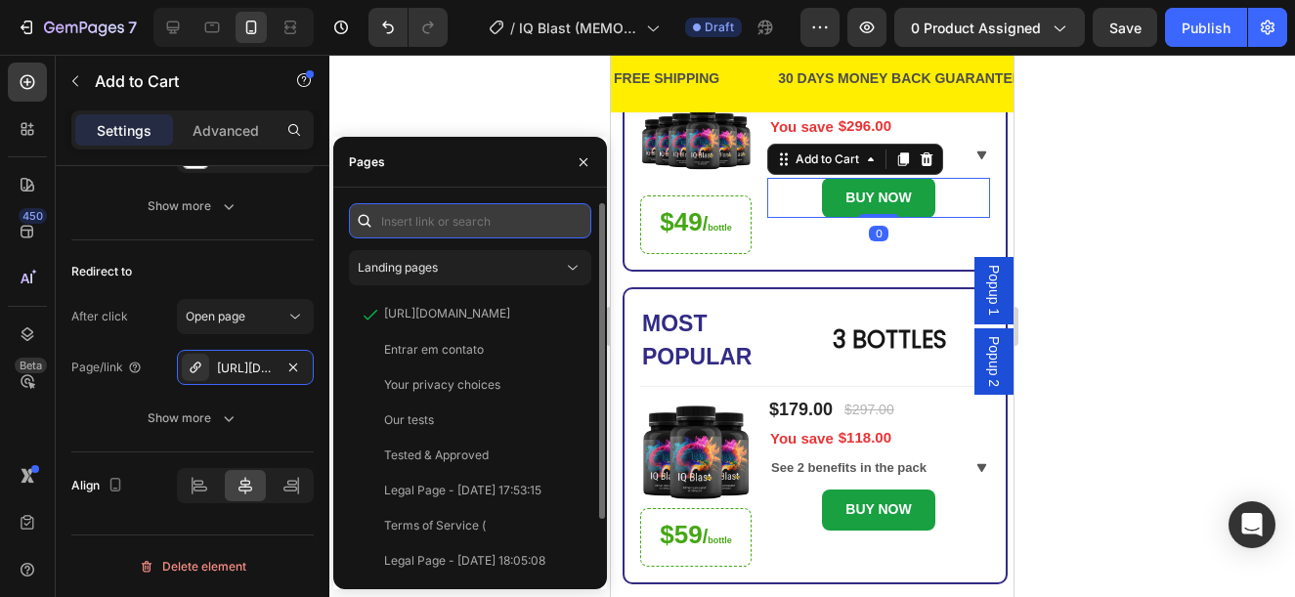
click at [396, 219] on input "text" at bounding box center [470, 220] width 242 height 35
paste input "[URL][DOMAIN_NAME]"
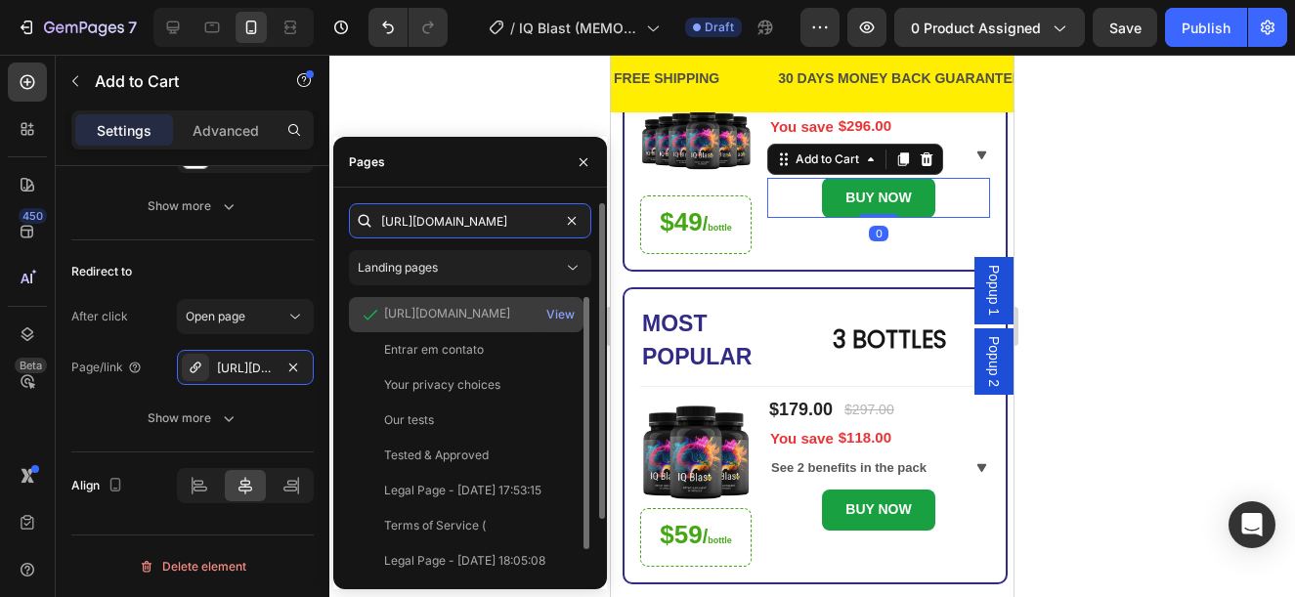
scroll to position [0, 197]
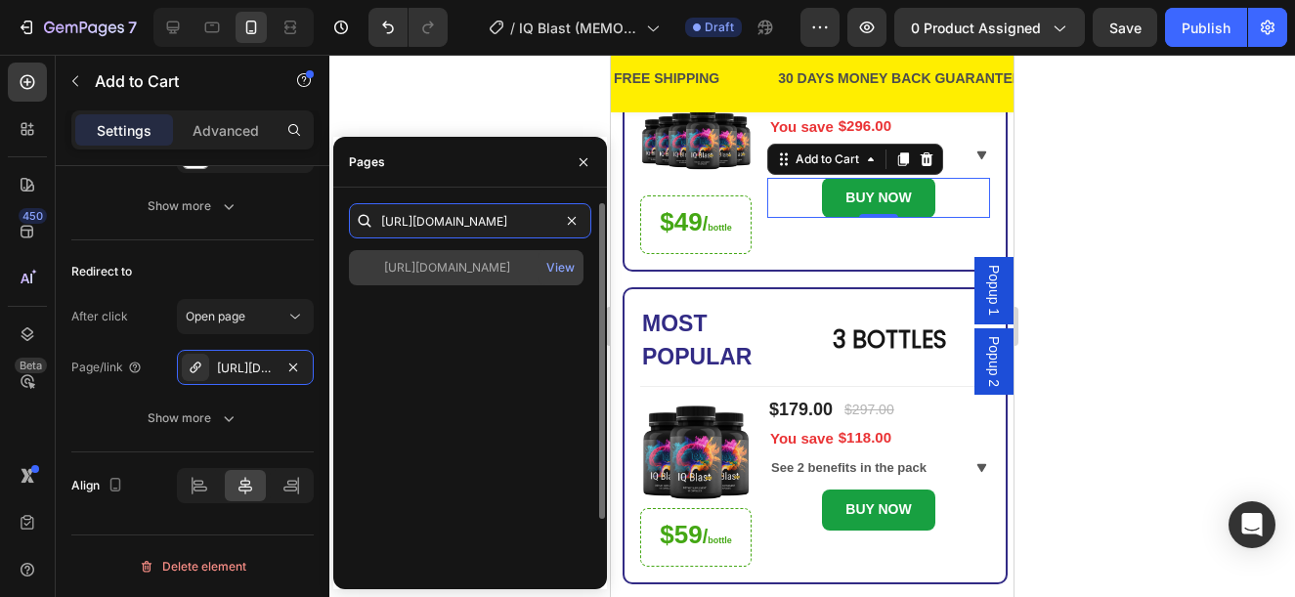
type input "[URL][DOMAIN_NAME]"
click at [443, 273] on div "[URL][DOMAIN_NAME]" at bounding box center [447, 268] width 126 height 18
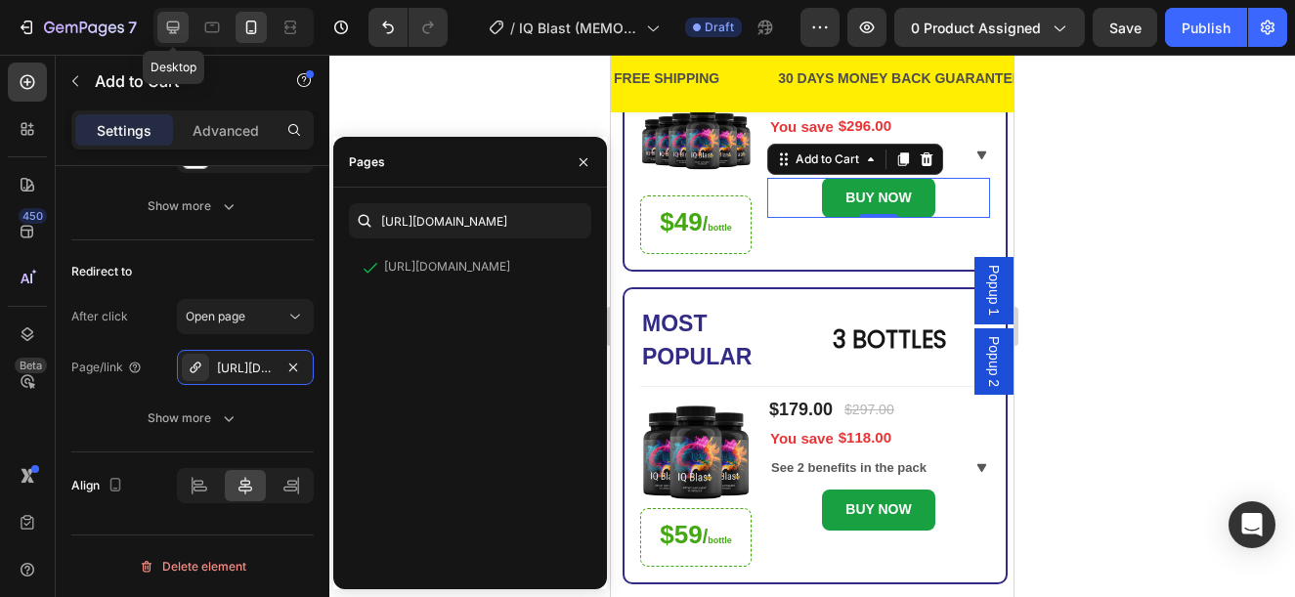
click at [169, 36] on icon at bounding box center [173, 28] width 20 height 20
type input "16"
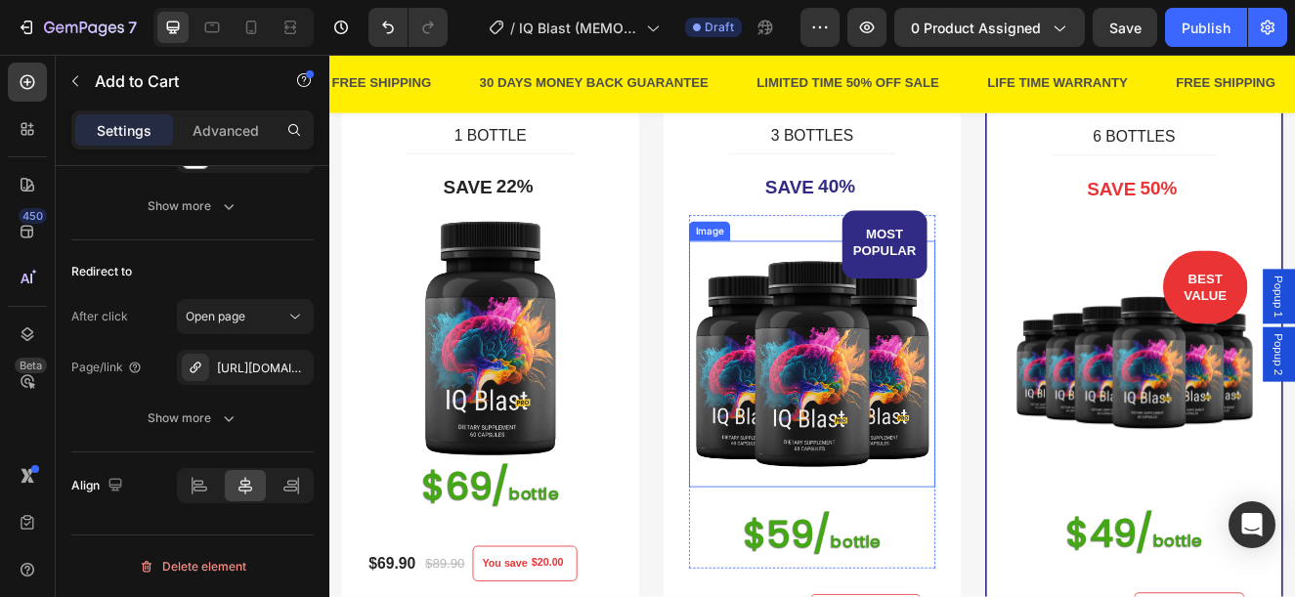
scroll to position [467, 0]
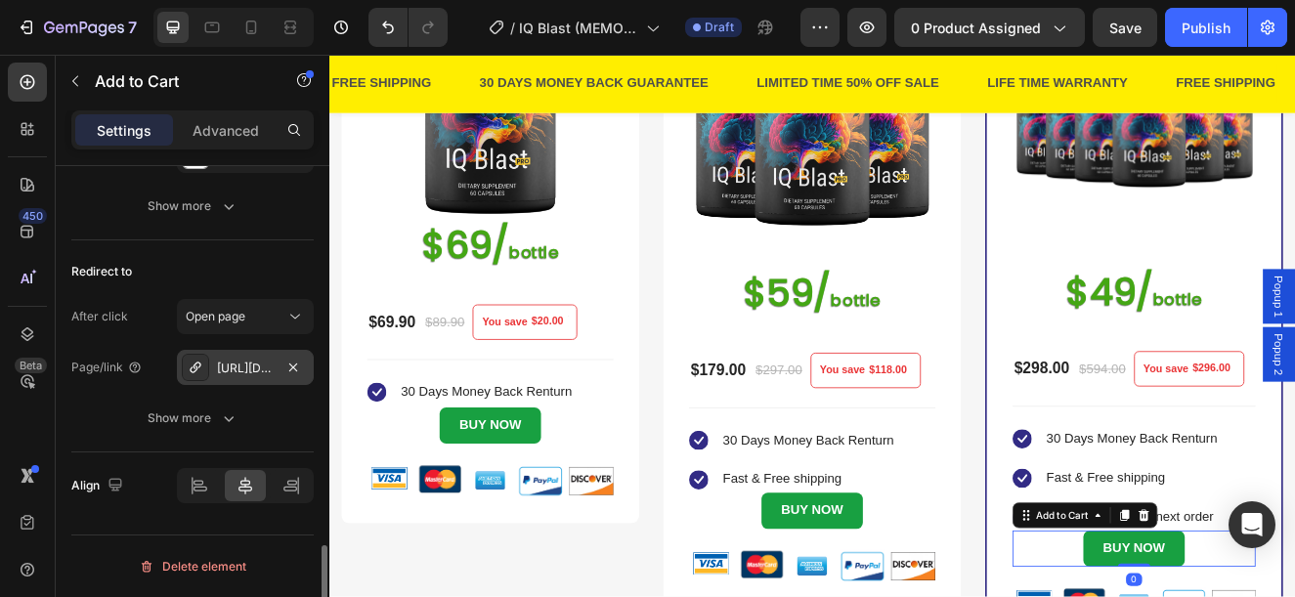
click at [219, 358] on div "[URL][DOMAIN_NAME]" at bounding box center [245, 367] width 137 height 35
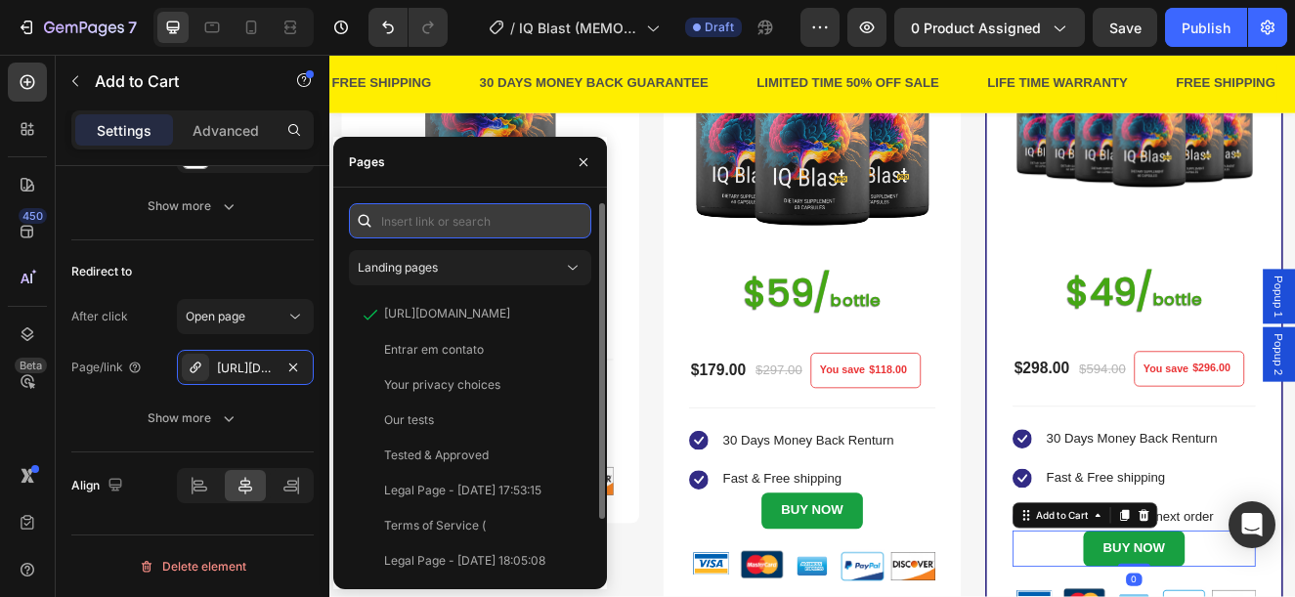
click at [436, 221] on input "text" at bounding box center [470, 220] width 242 height 35
paste input "[URL][DOMAIN_NAME]"
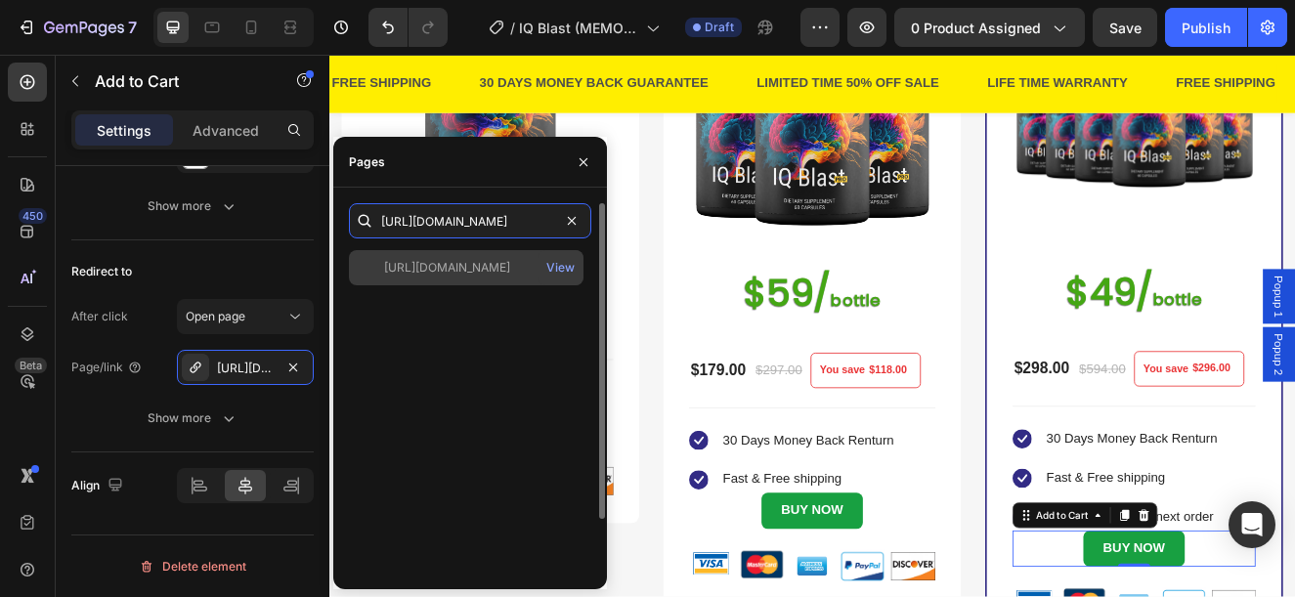
type input "[URL][DOMAIN_NAME]"
click at [414, 263] on div "[URL][DOMAIN_NAME]" at bounding box center [447, 268] width 126 height 18
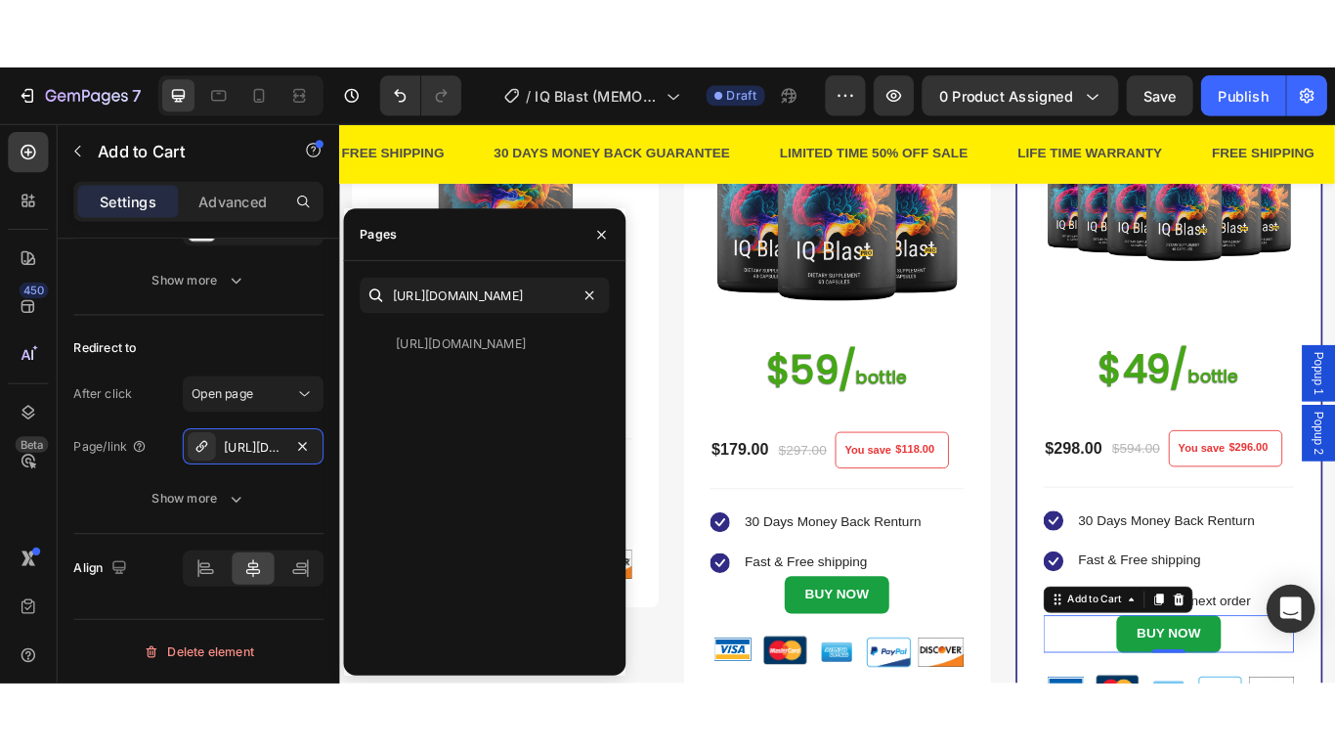
scroll to position [0, 0]
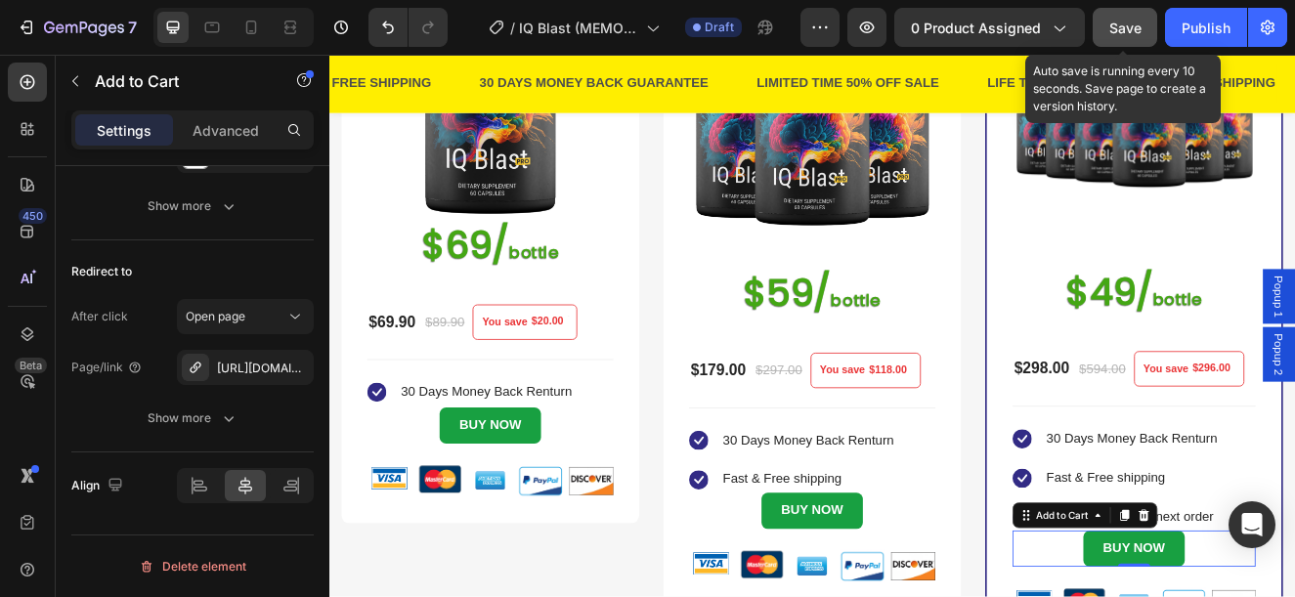
click at [1146, 22] on button "Save" at bounding box center [1125, 27] width 65 height 39
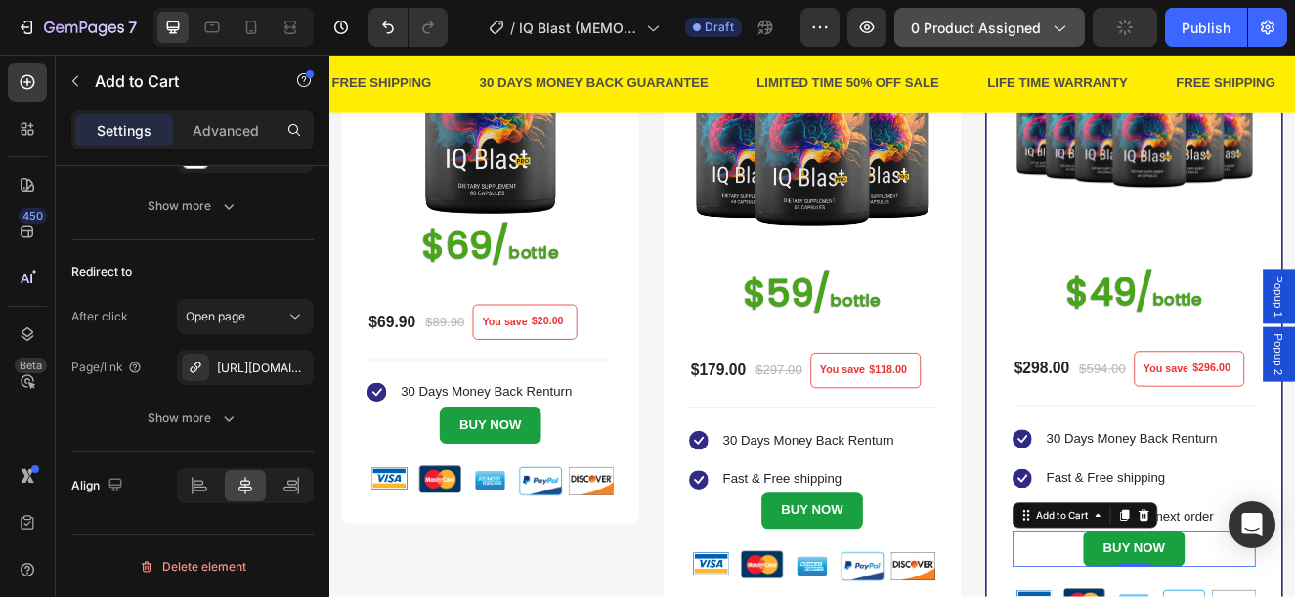
click at [1046, 22] on div "0 product assigned" at bounding box center [989, 28] width 157 height 21
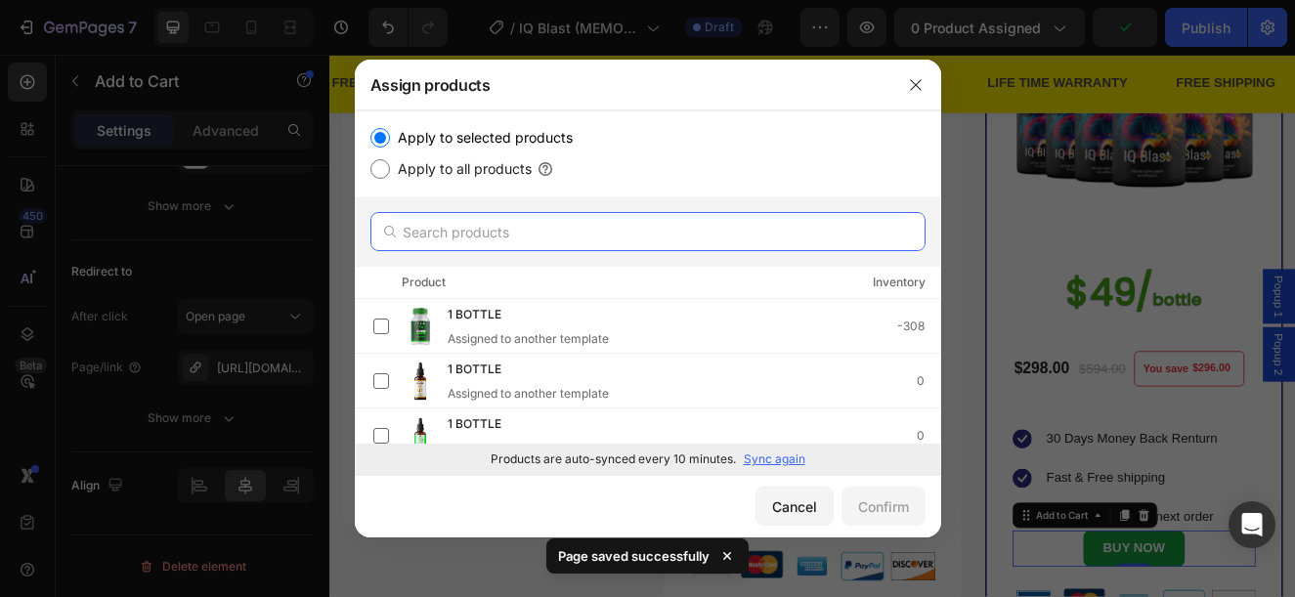
click at [541, 241] on input "text" at bounding box center [648, 231] width 555 height 39
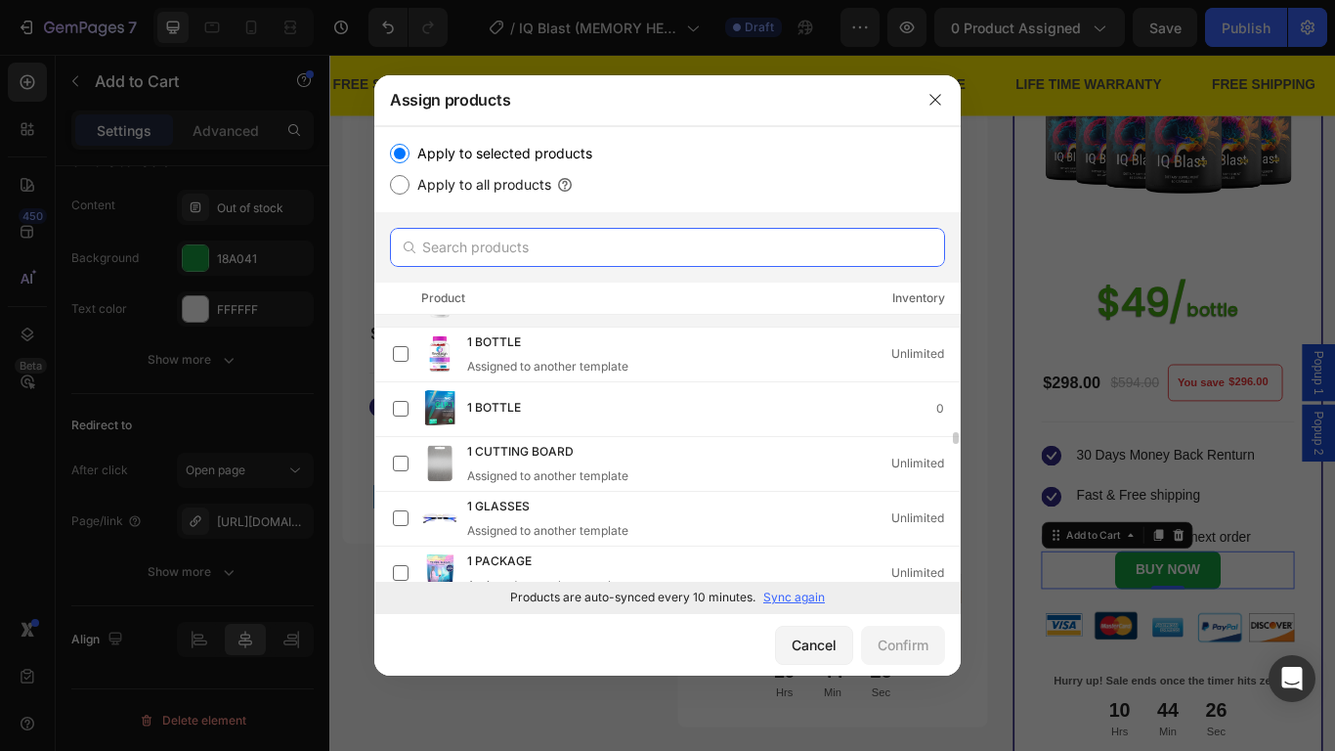
scroll to position [4871, 0]
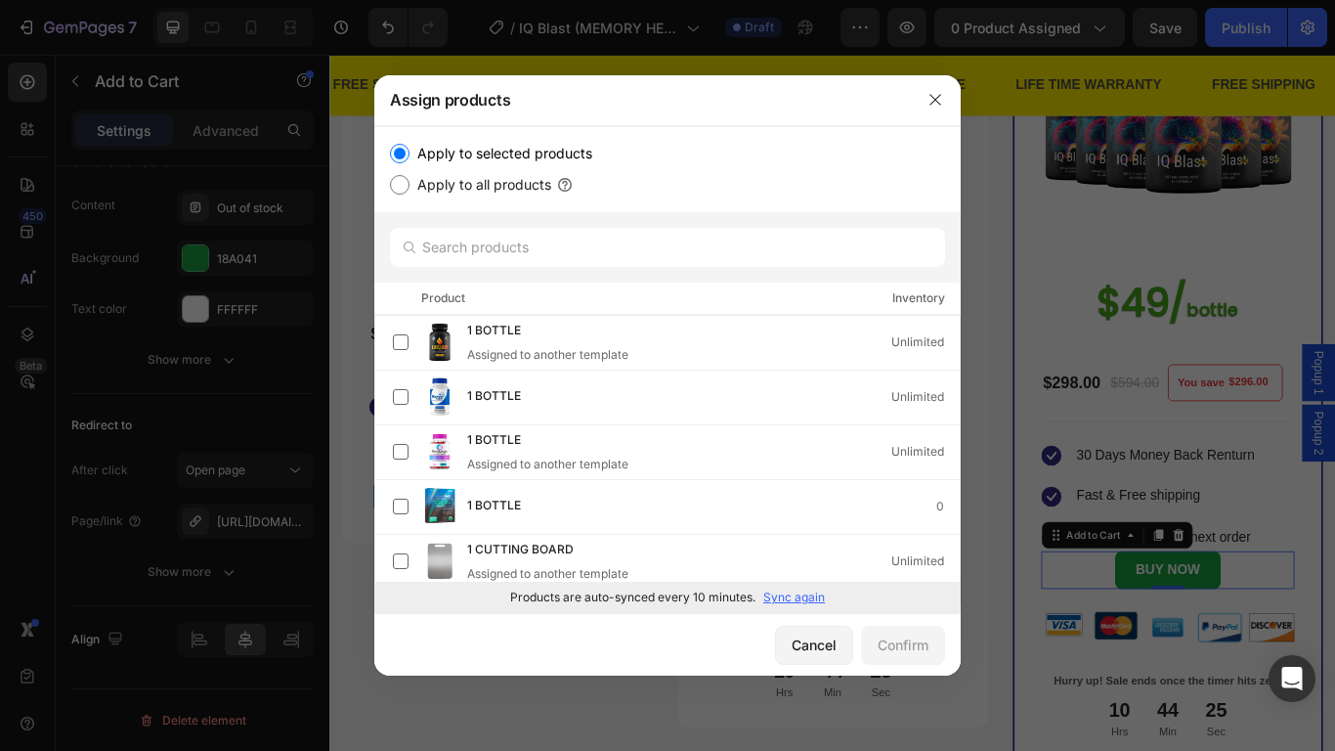
click at [786, 596] on p "Sync again" at bounding box center [794, 598] width 62 height 18
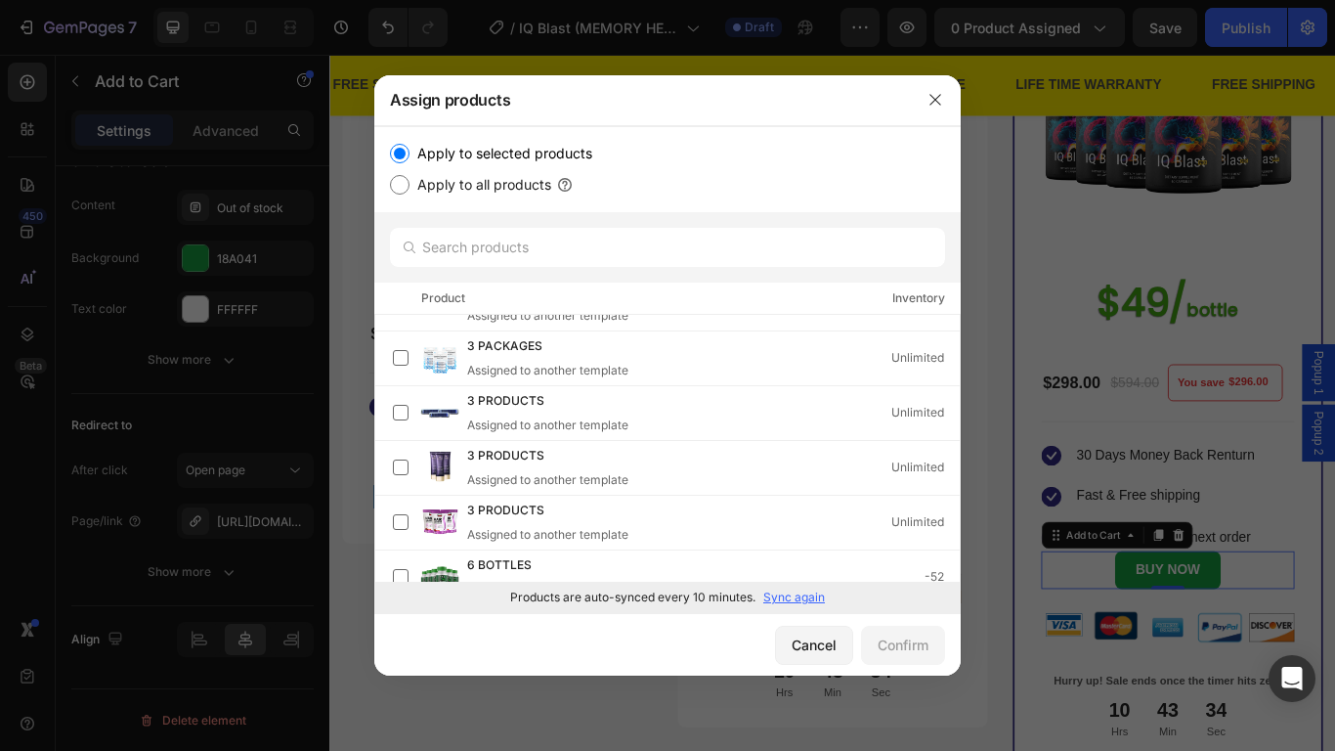
scroll to position [11132, 0]
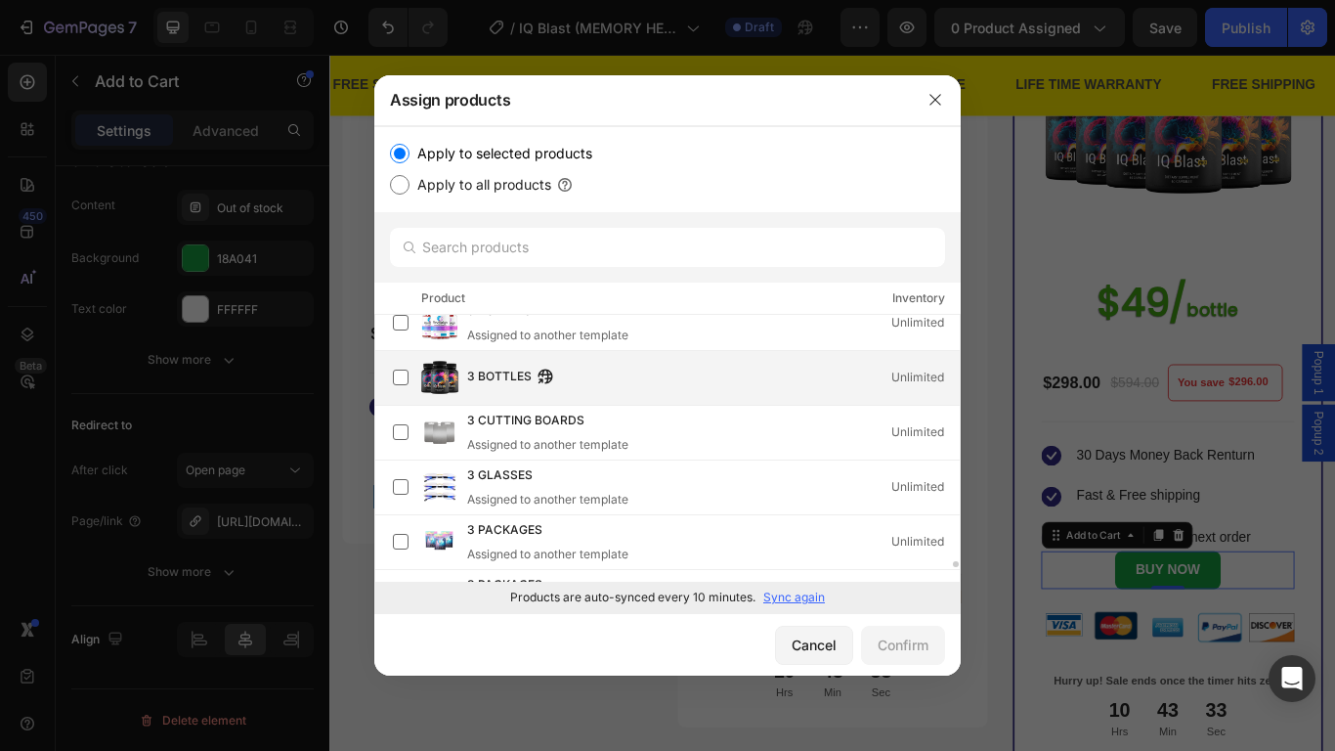
click at [773, 377] on div "3 BOTTLES Unlimited" at bounding box center [713, 378] width 493 height 22
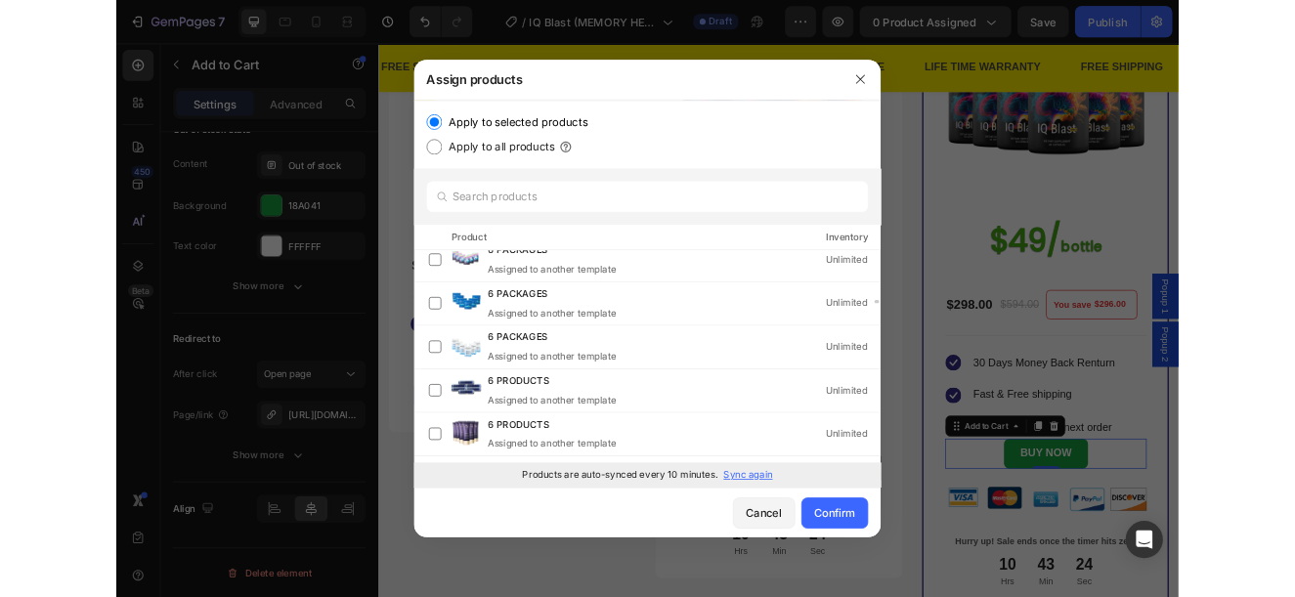
scroll to position [16856, 0]
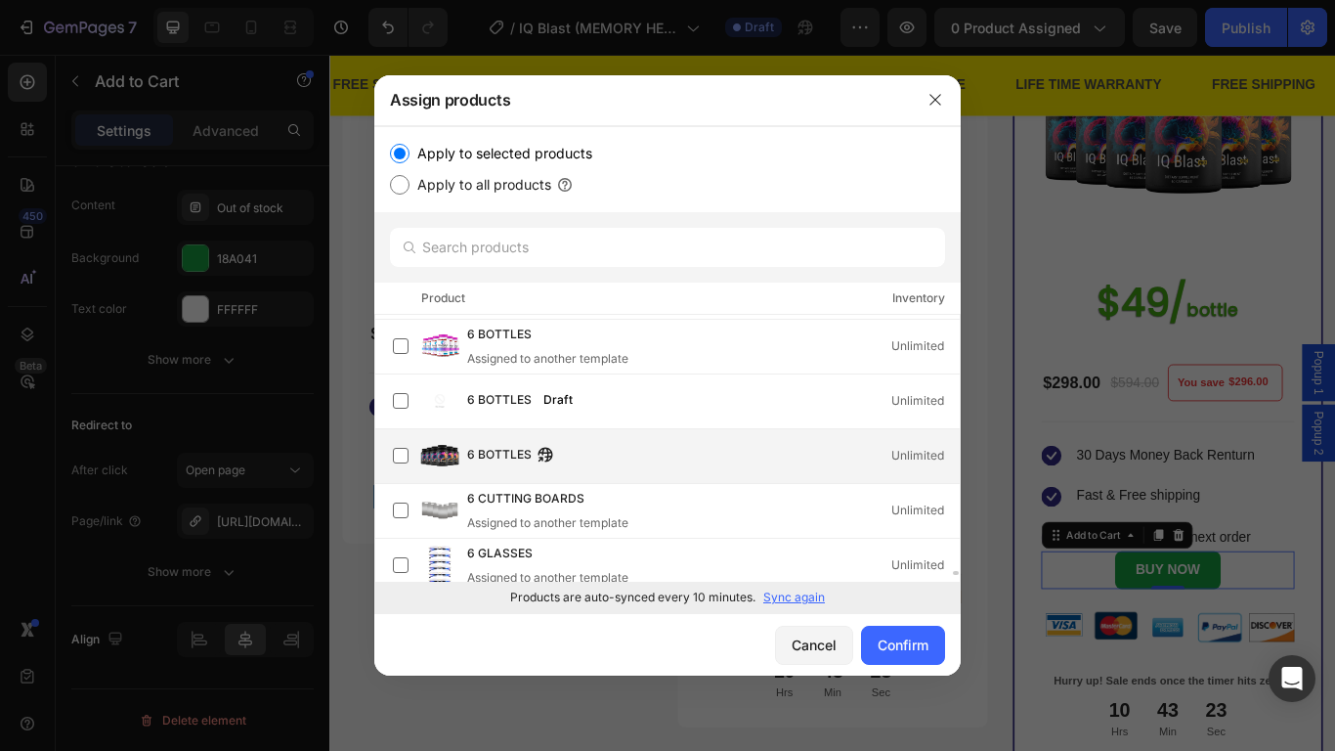
click at [660, 449] on div "6 BOTTLES Unlimited" at bounding box center [713, 456] width 493 height 22
click at [621, 241] on input "text" at bounding box center [667, 247] width 555 height 39
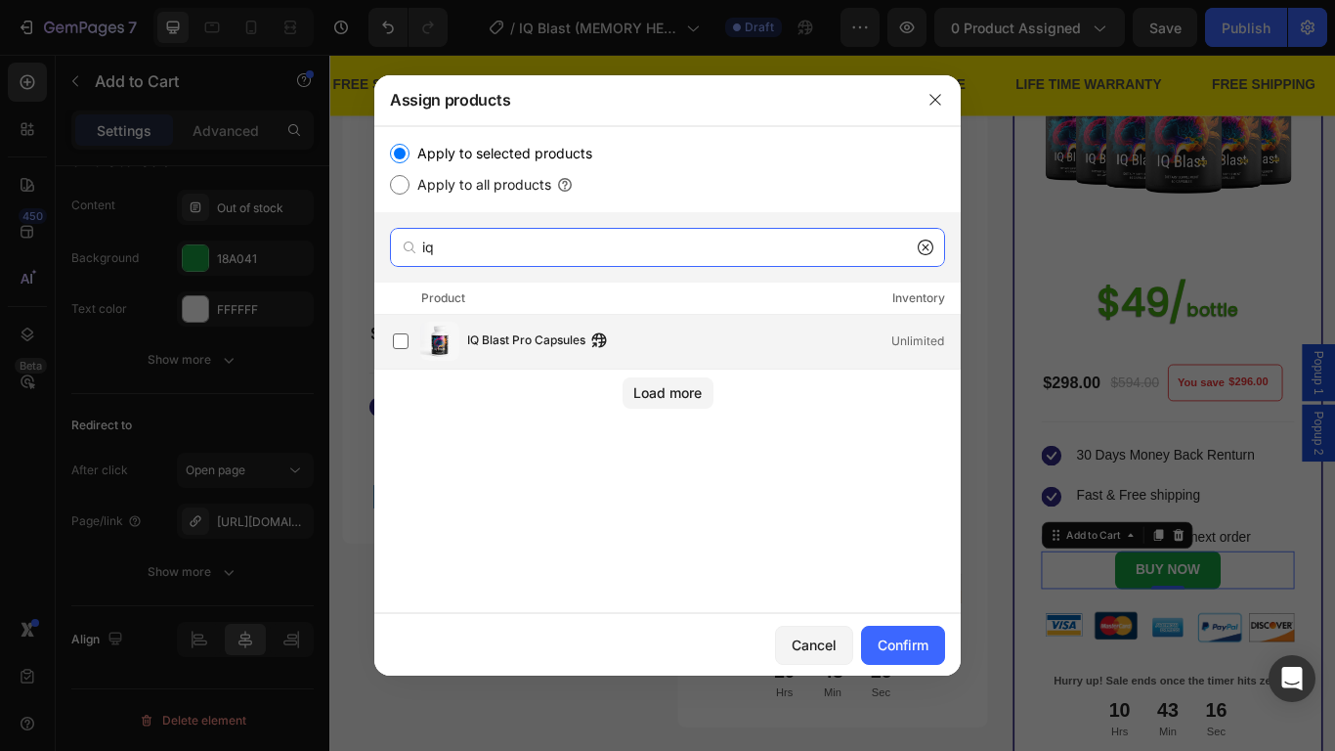
type input "iq"
click at [659, 339] on div "IQ Blast Pro Capsules Unlimited" at bounding box center [713, 341] width 493 height 22
click at [902, 596] on button "Confirm" at bounding box center [903, 645] width 84 height 39
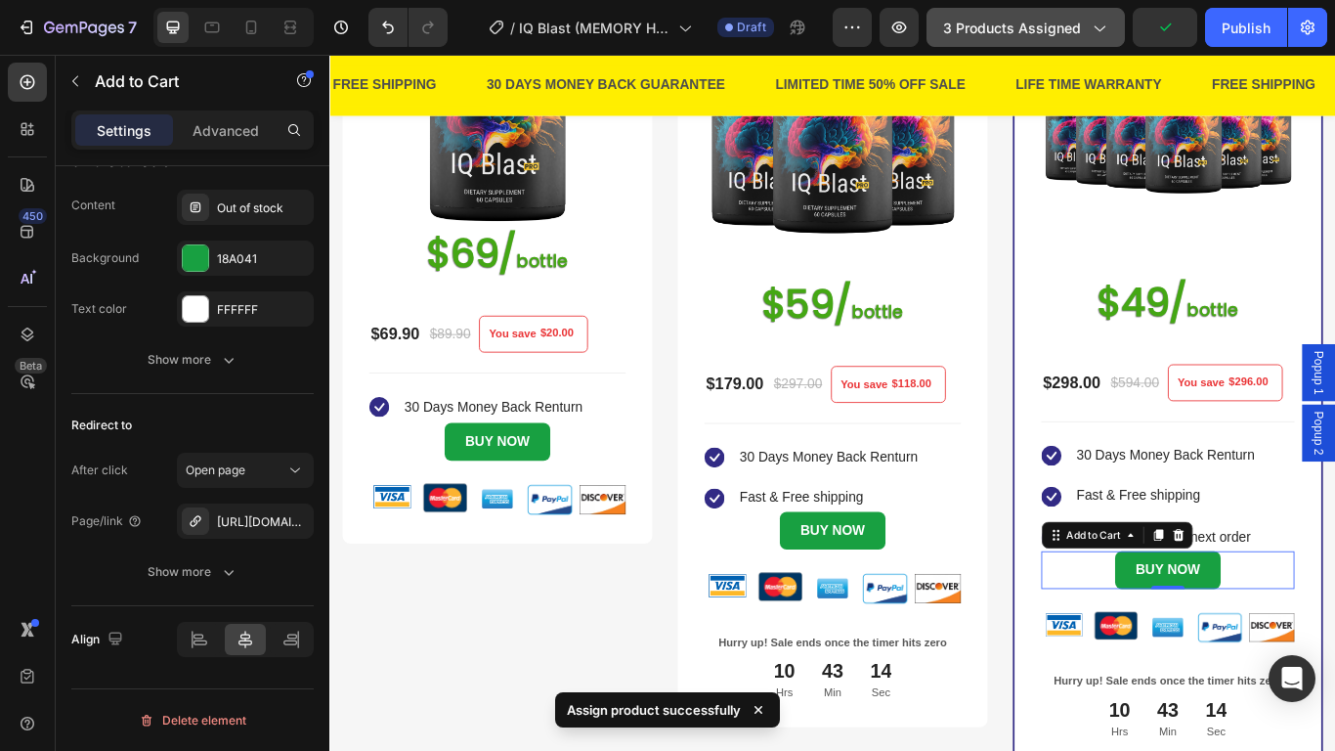
click at [998, 18] on span "3 products assigned" at bounding box center [1012, 28] width 138 height 21
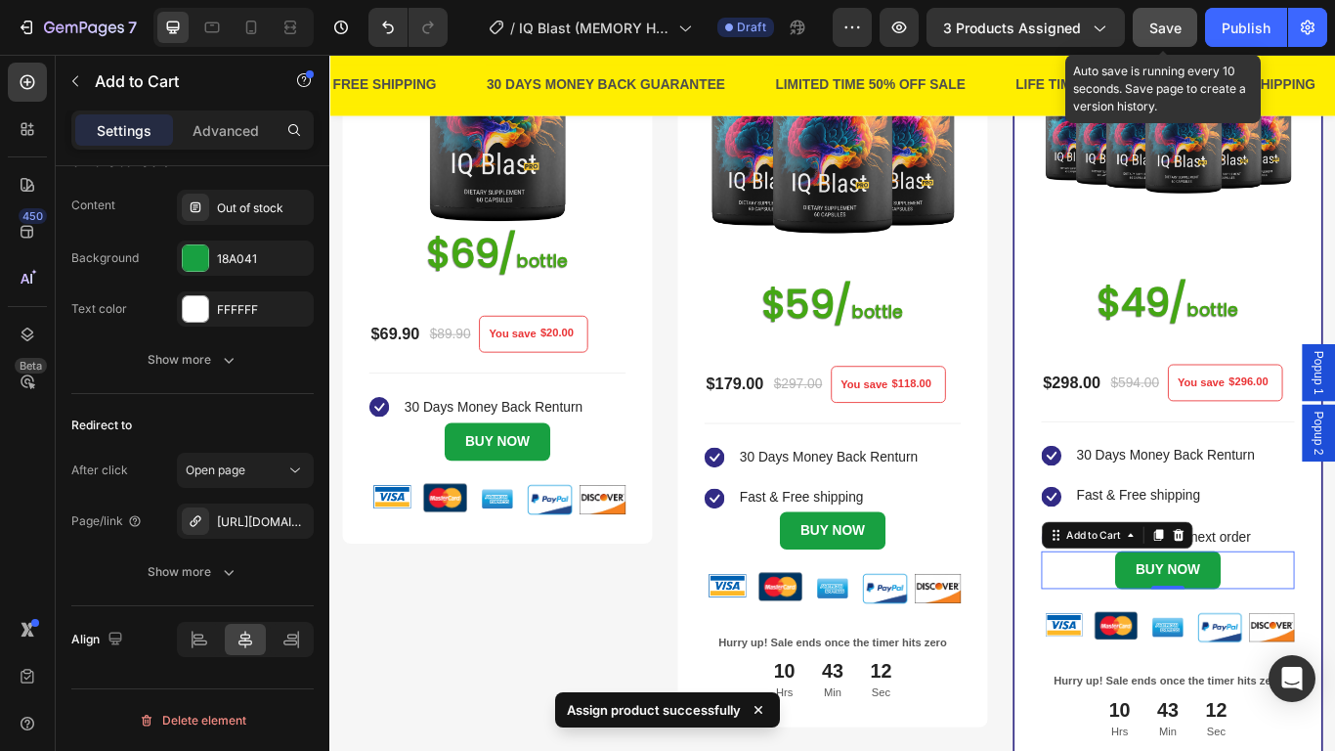
click at [1175, 24] on span "Save" at bounding box center [1166, 28] width 32 height 17
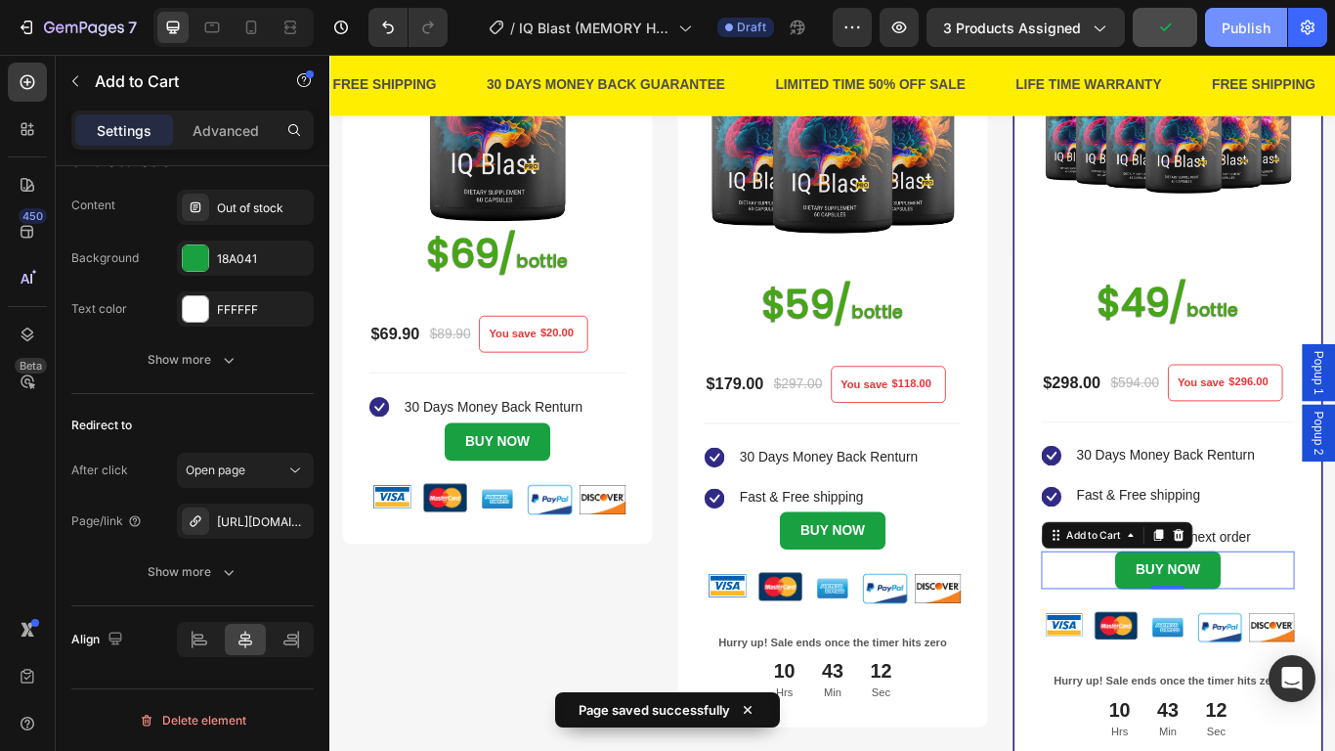
click at [1234, 20] on div "Publish" at bounding box center [1246, 28] width 49 height 21
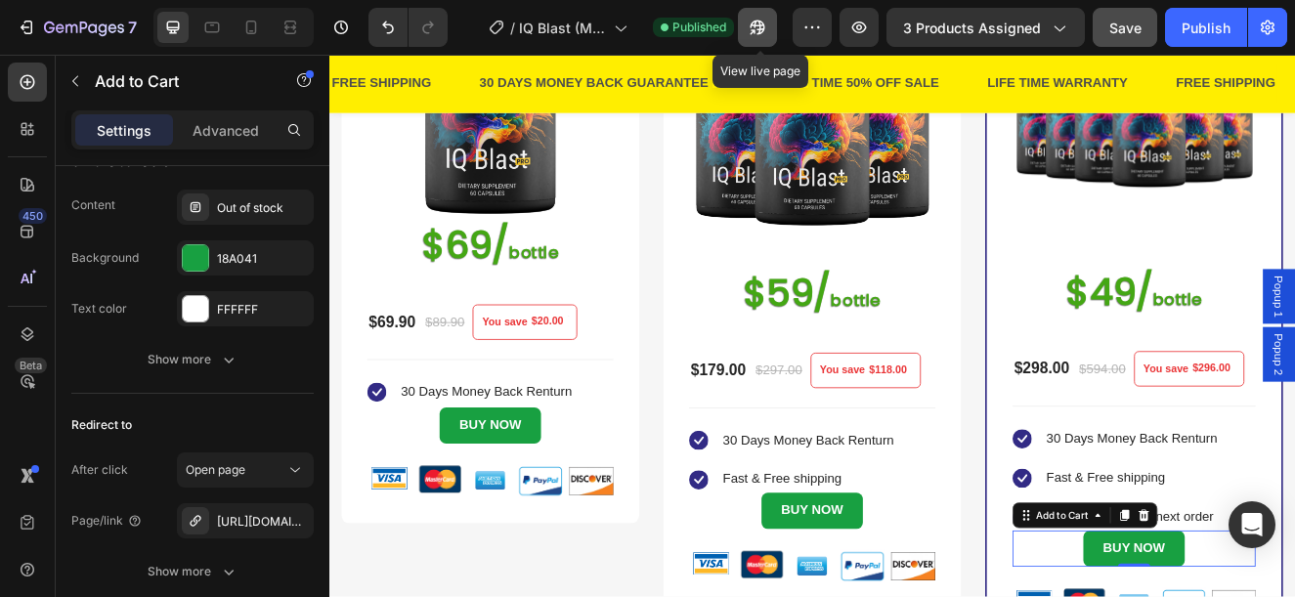
click at [753, 27] on icon "button" at bounding box center [758, 28] width 20 height 20
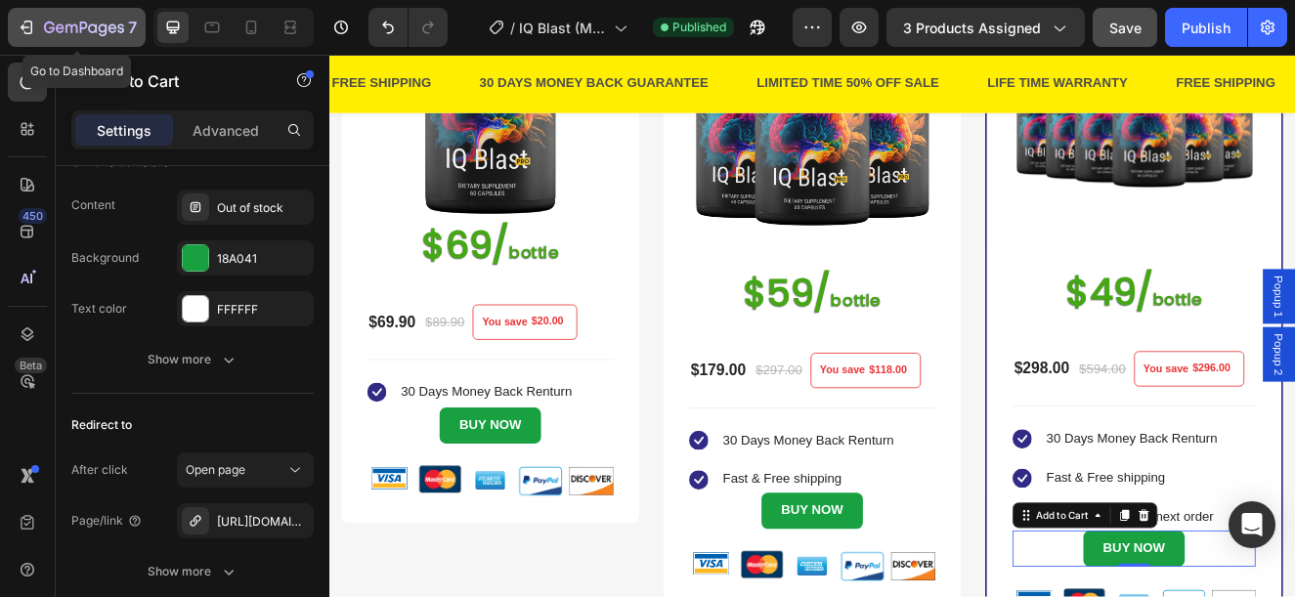
click at [49, 37] on div "7" at bounding box center [90, 27] width 93 height 23
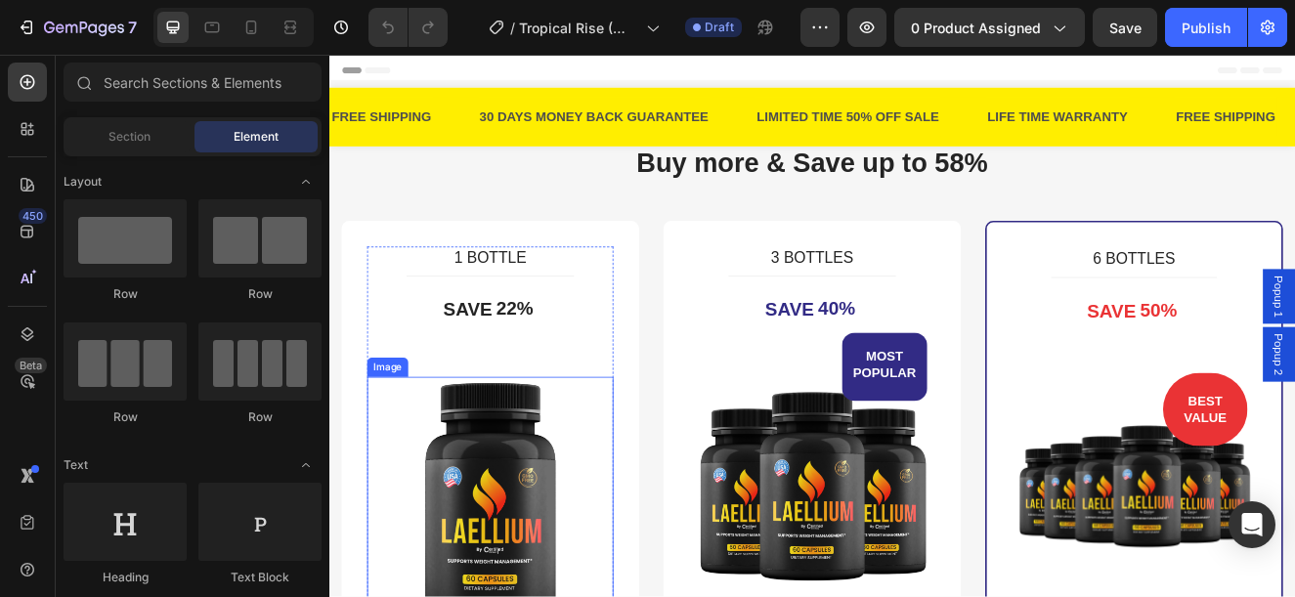
scroll to position [293, 0]
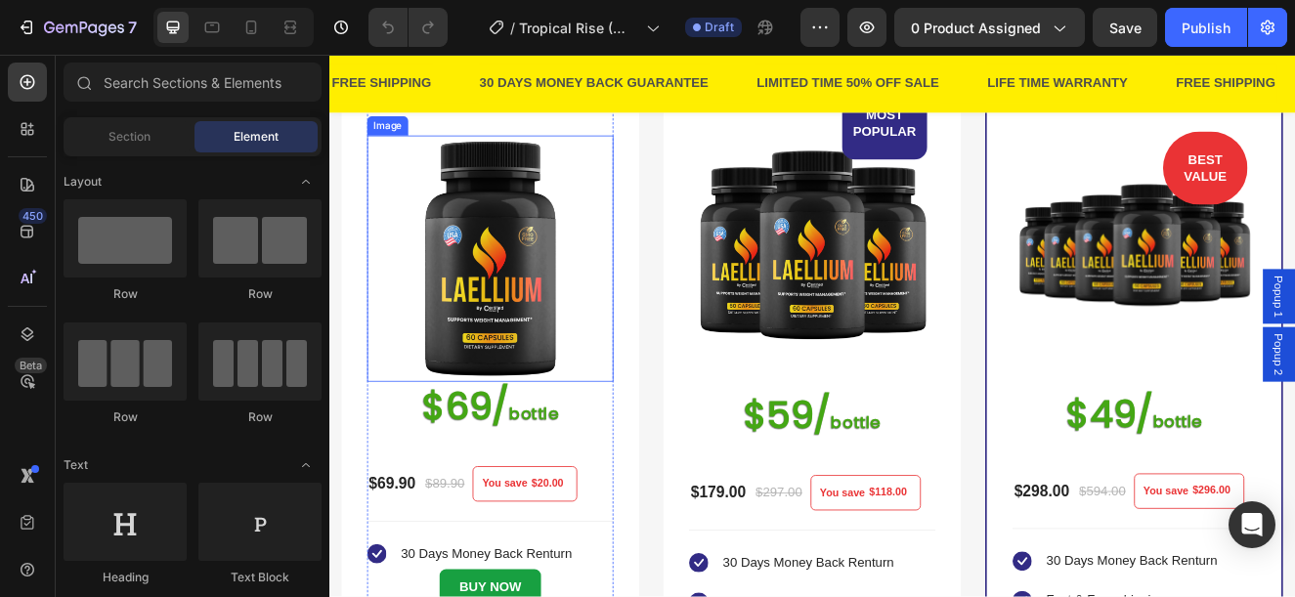
click at [530, 324] on img at bounding box center [524, 302] width 299 height 299
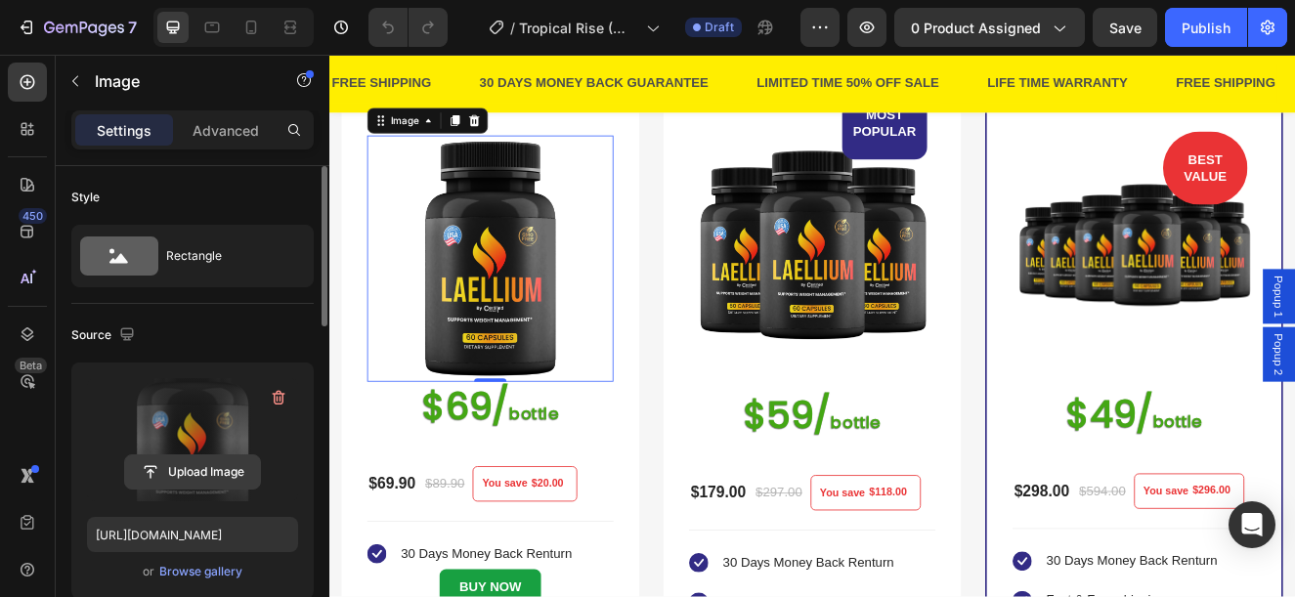
click at [196, 480] on input "file" at bounding box center [192, 472] width 135 height 33
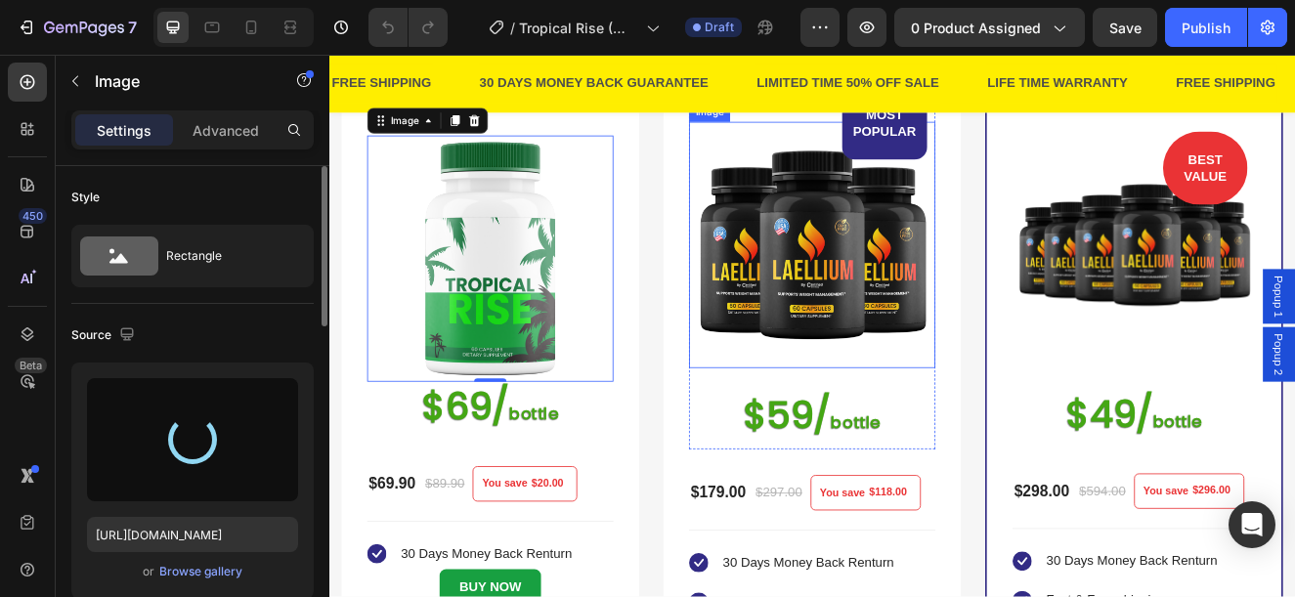
type input "https://cdn.shopify.com/s/files/1/0876/1085/1575/files/gempages_560787834538034…"
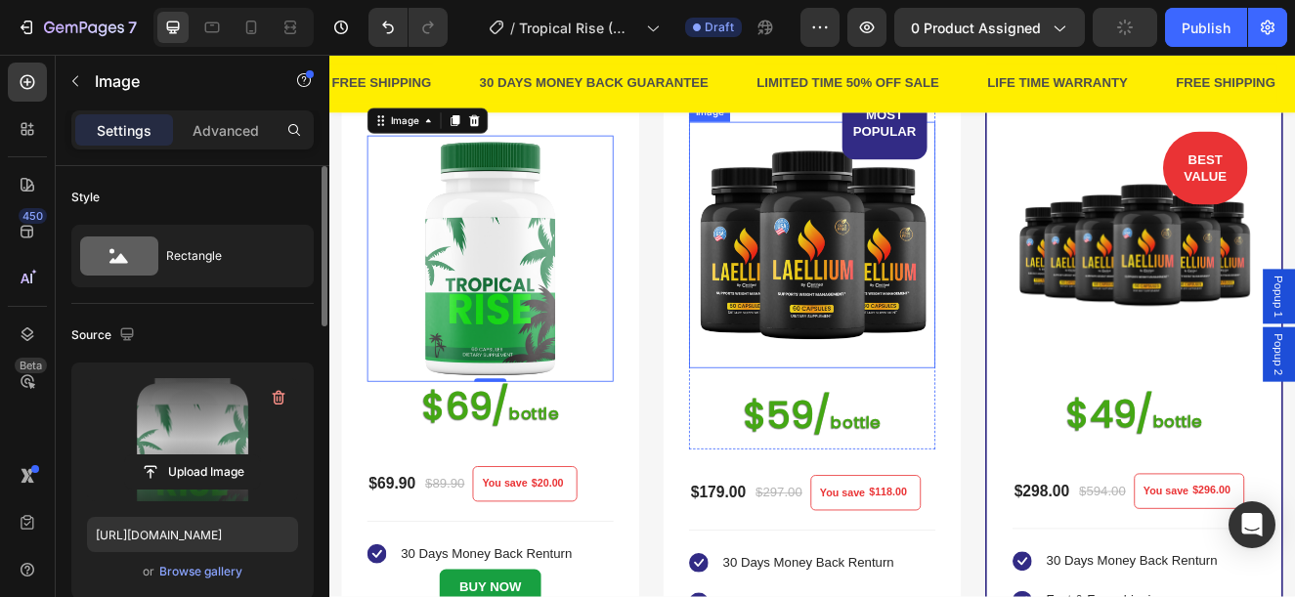
click at [902, 310] on img at bounding box center [915, 286] width 299 height 299
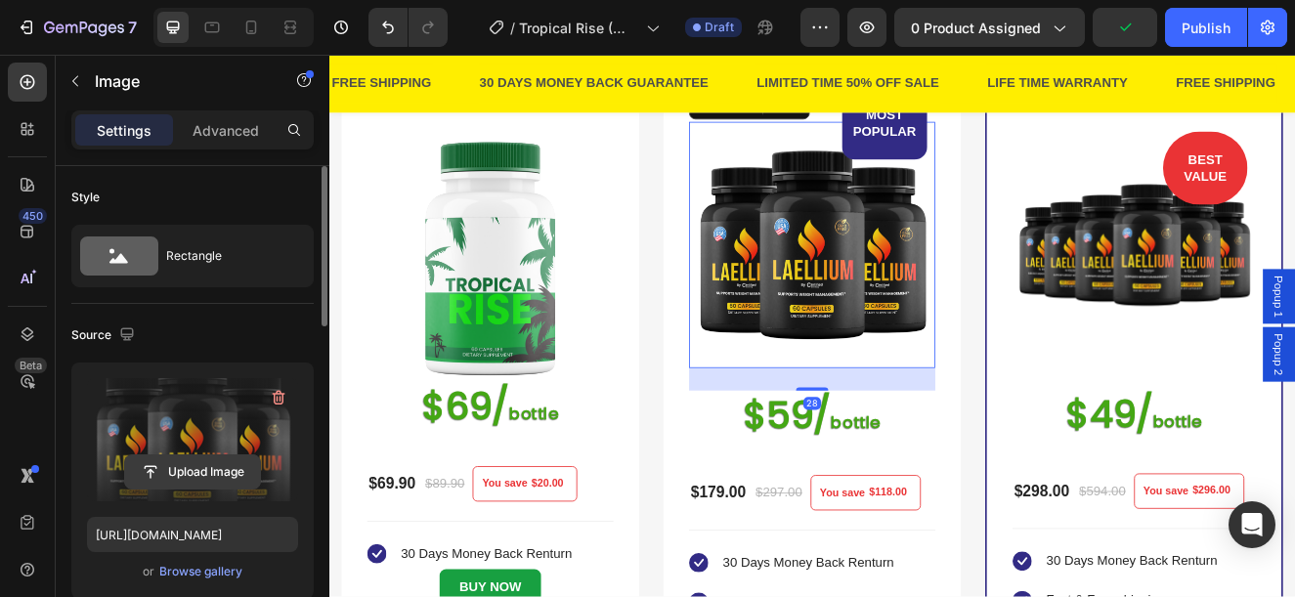
click at [179, 485] on input "file" at bounding box center [192, 472] width 135 height 33
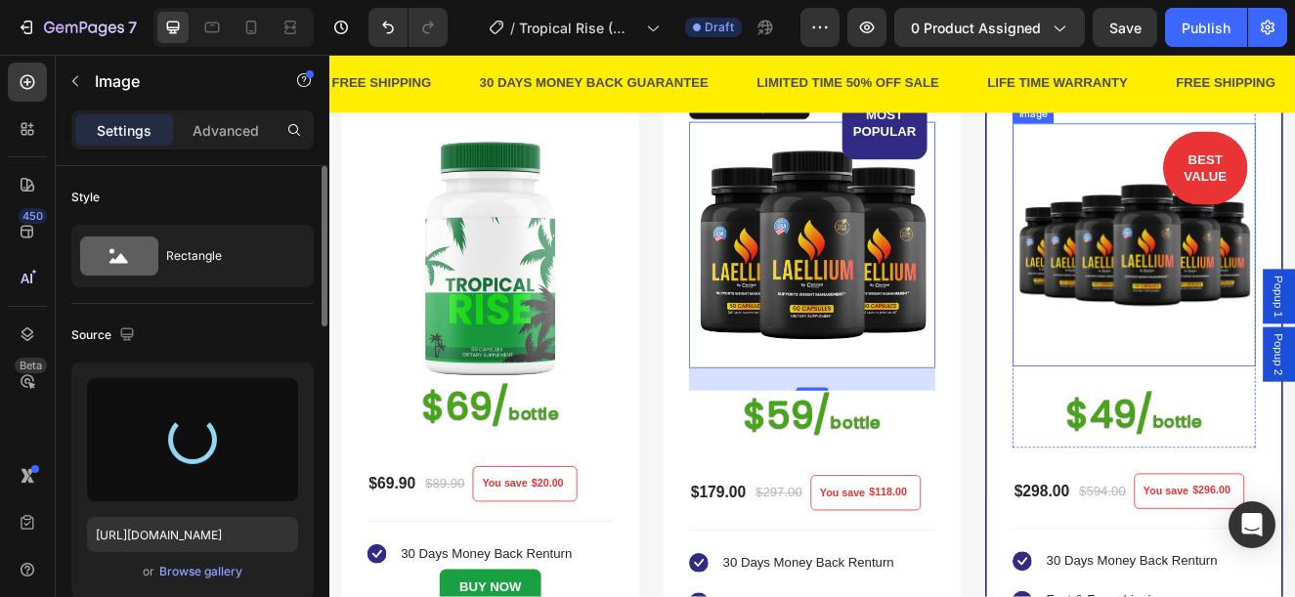
type input "https://cdn.shopify.com/s/files/1/0876/1085/1575/files/gempages_560787834538034…"
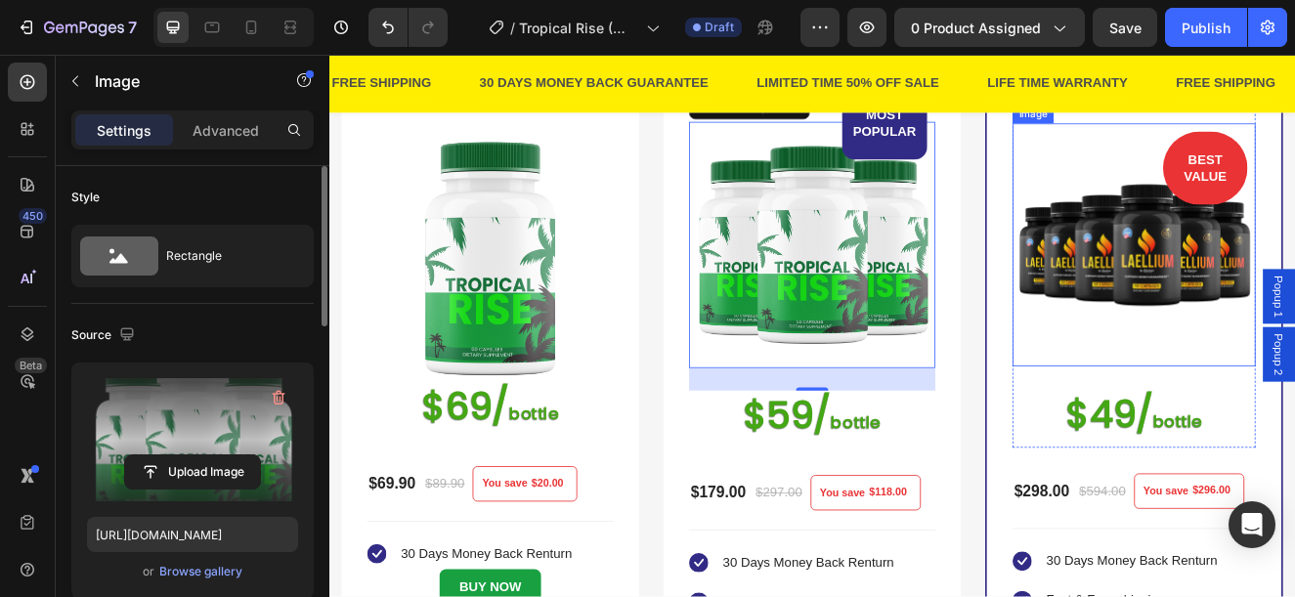
click at [1243, 307] on img at bounding box center [1306, 286] width 295 height 295
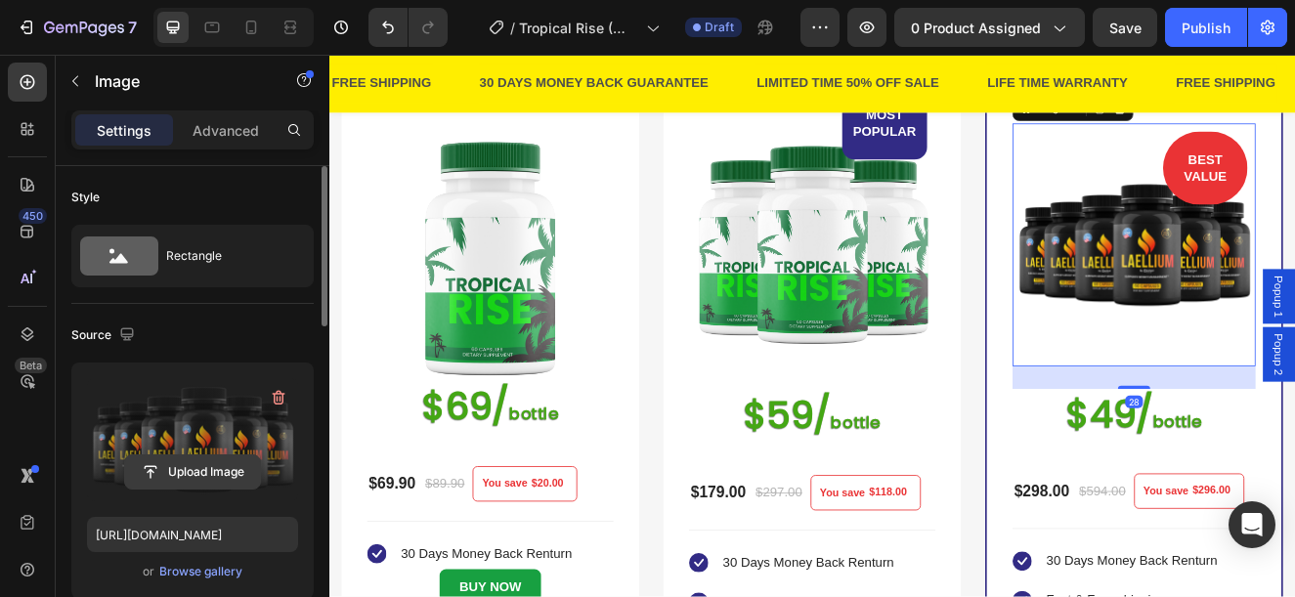
click at [219, 478] on input "file" at bounding box center [192, 472] width 135 height 33
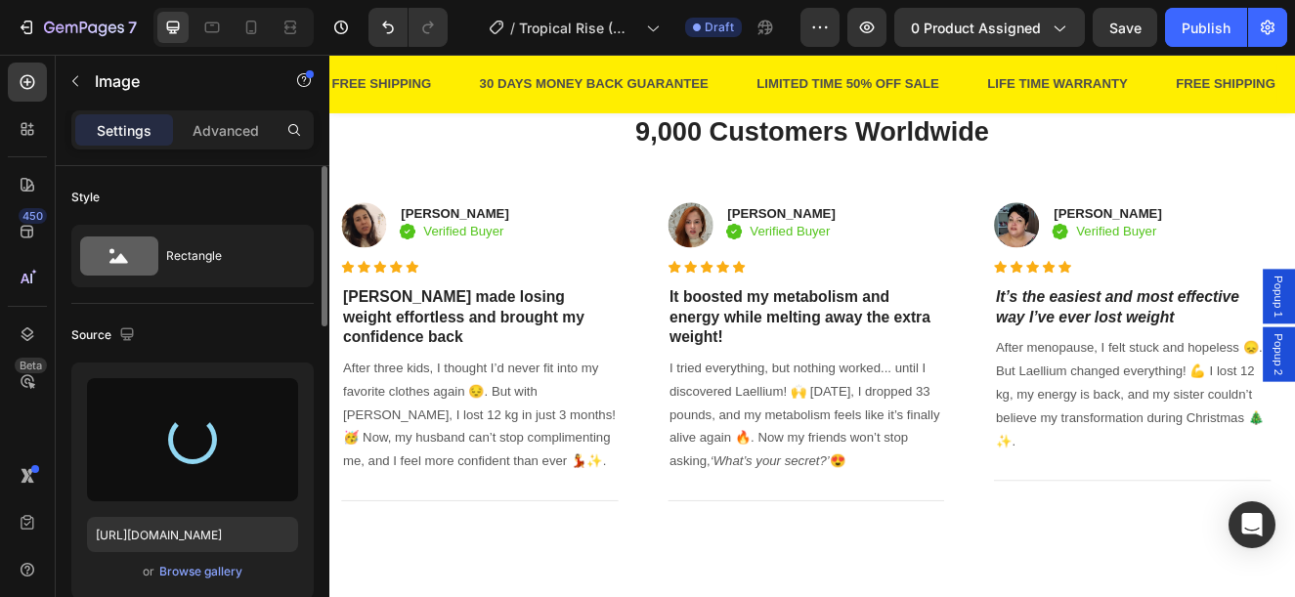
scroll to position [1369, 0]
type input "https://cdn.shopify.com/s/files/1/0876/1085/1575/files/gempages_560787834538034…"
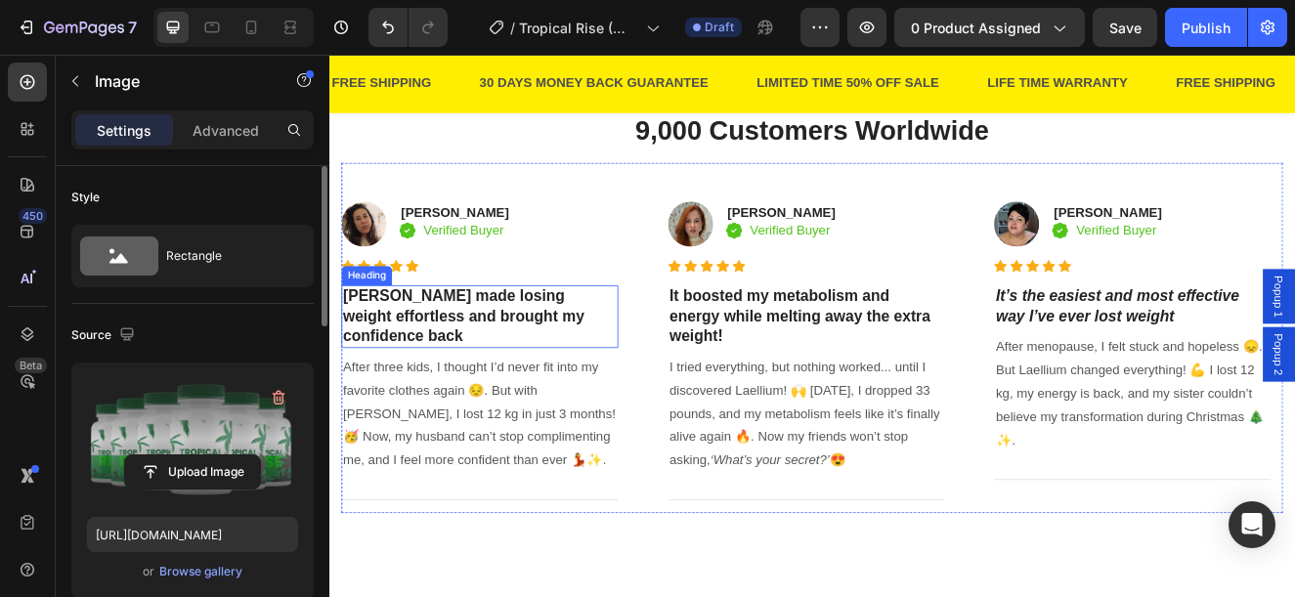
click at [393, 347] on h3 "Laellium made losing weight effortless and brought my confidence back" at bounding box center [512, 373] width 336 height 76
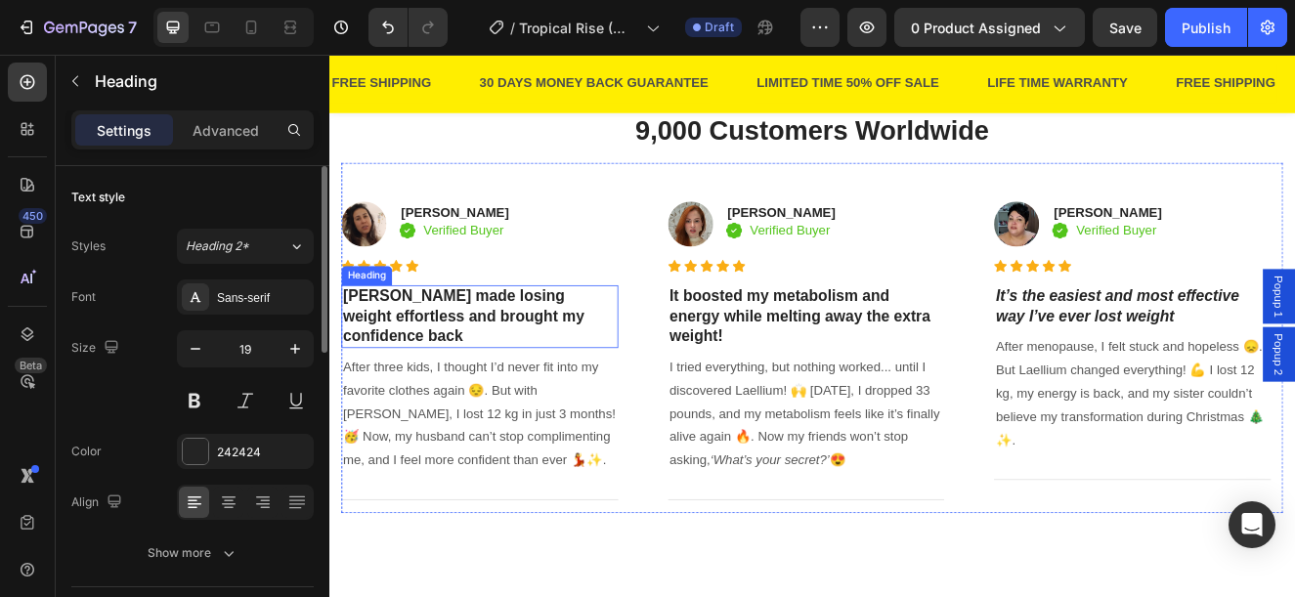
click at [393, 347] on h3 "Laellium made losing weight effortless and brought my confidence back" at bounding box center [512, 373] width 336 height 76
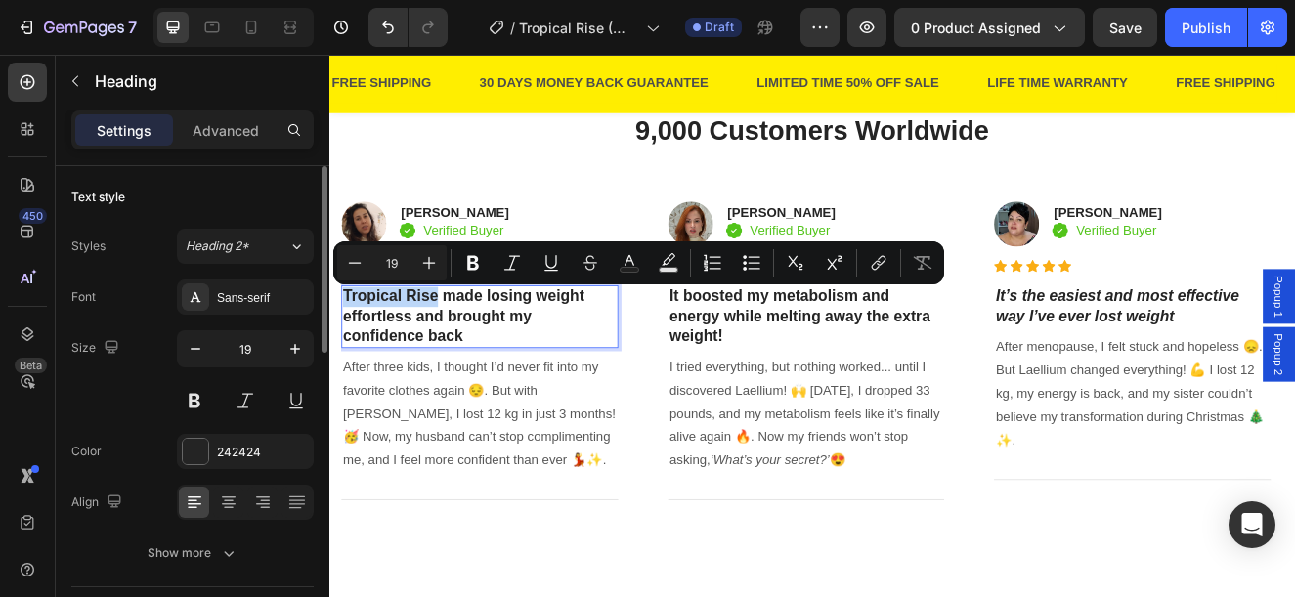
drag, startPoint x: 458, startPoint y: 345, endPoint x: 343, endPoint y: 345, distance: 114.4
click at [344, 345] on h3 "Tropical Rise made losing weight effortless and brought my confidence back" at bounding box center [512, 373] width 336 height 76
copy p "Tropical Rise"
click at [598, 466] on p "After three kids, I thought I’d never fit into my favorite clothes again 😔. But…" at bounding box center [512, 491] width 332 height 141
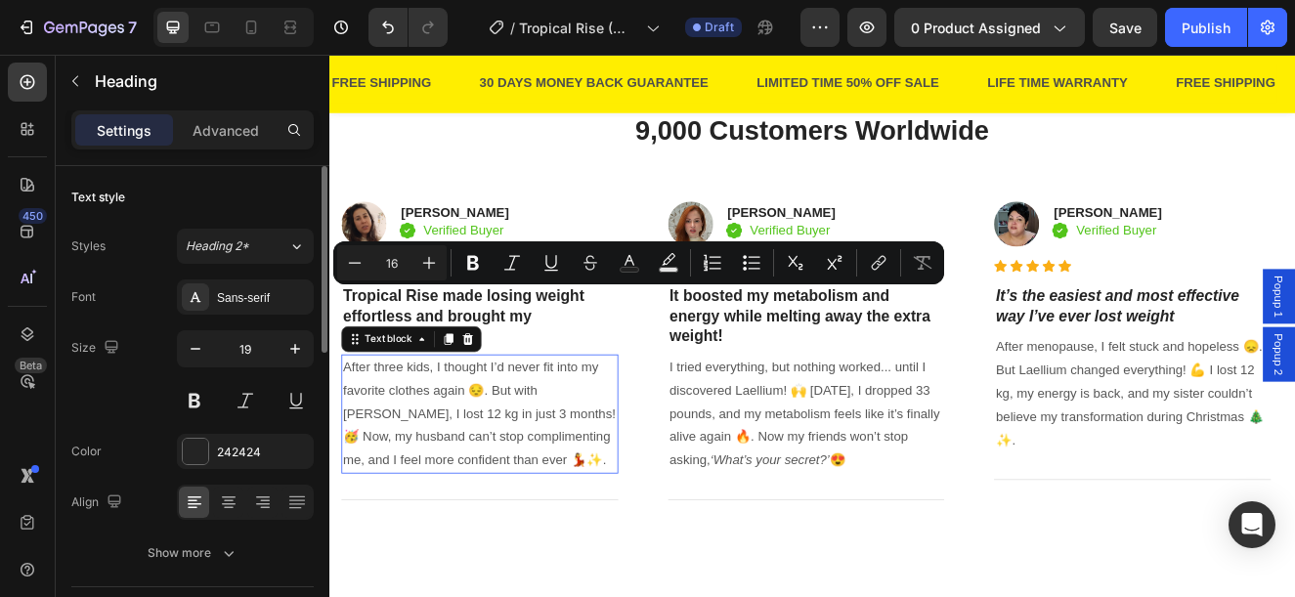
click at [598, 466] on p "After three kids, I thought I’d never fit into my favorite clothes again 😔. But…" at bounding box center [512, 491] width 332 height 141
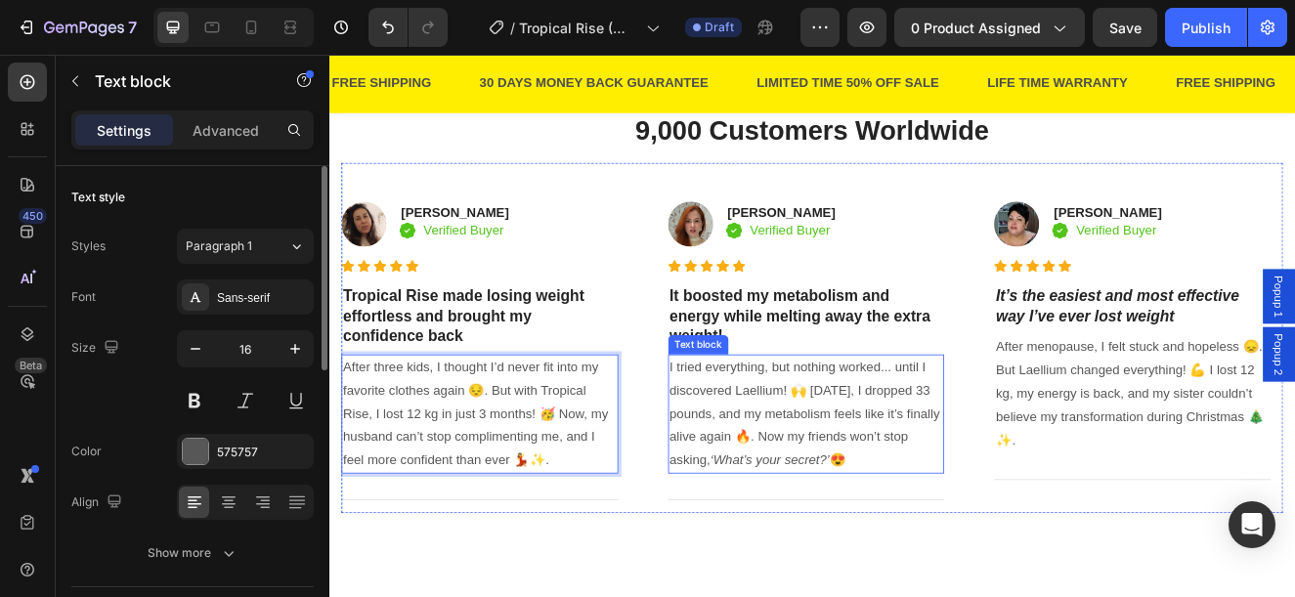
click at [851, 461] on p "I tried everything, but nothing worked... until I discovered Laellium! 🙌 In 4 m…" at bounding box center [909, 491] width 332 height 141
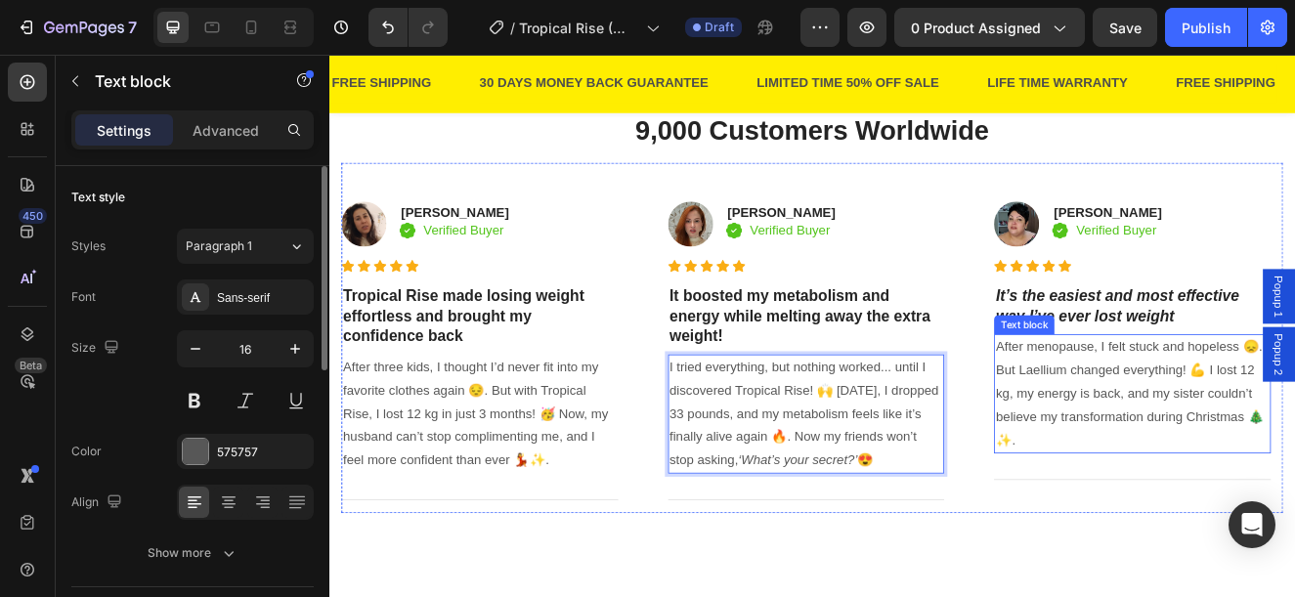
click at [1199, 439] on p "After menopause, I felt stuck and hopeless 😞. But Laellium changed everything! …" at bounding box center [1305, 467] width 332 height 141
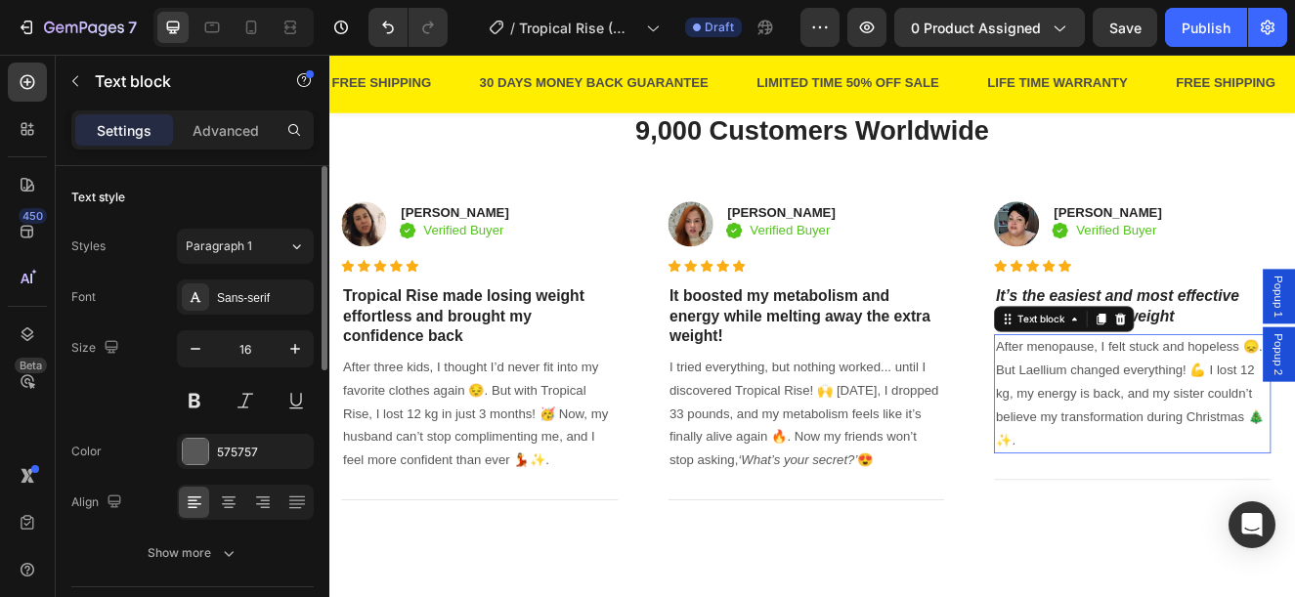
click at [1199, 439] on p "After menopause, I felt stuck and hopeless 😞. But Laellium changed everything! …" at bounding box center [1305, 467] width 332 height 141
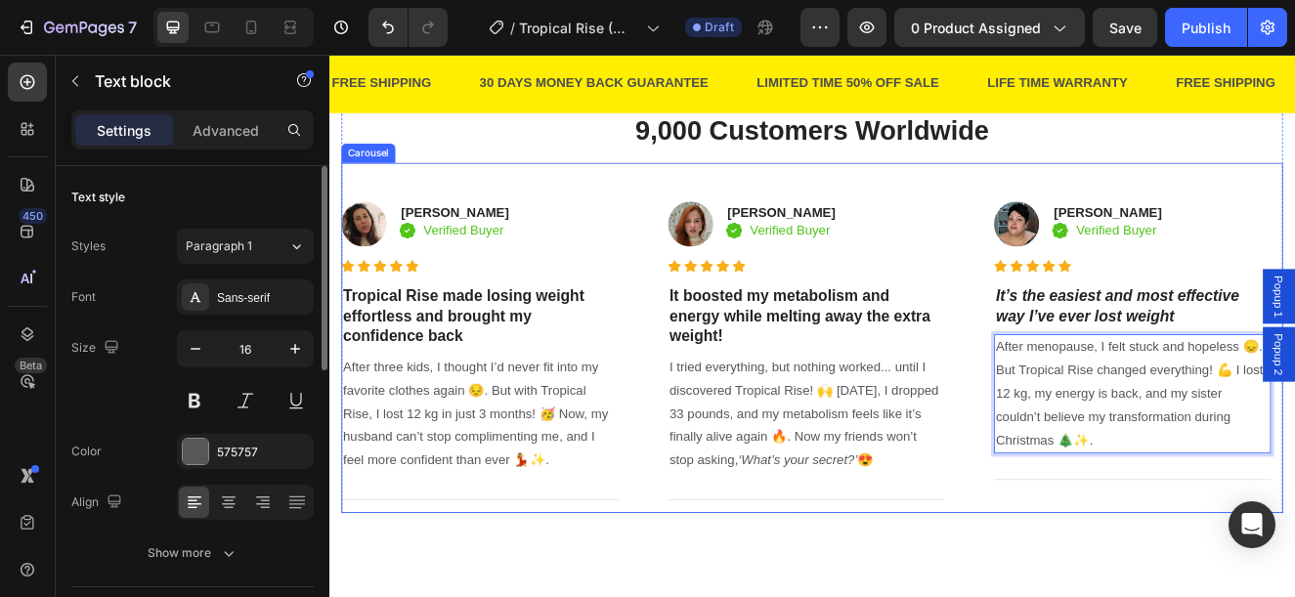
click at [1103, 593] on div "Image Jessica Miller Heading Icon Verified Buyer Text block Icon List Row Icon …" at bounding box center [916, 415] width 1144 height 394
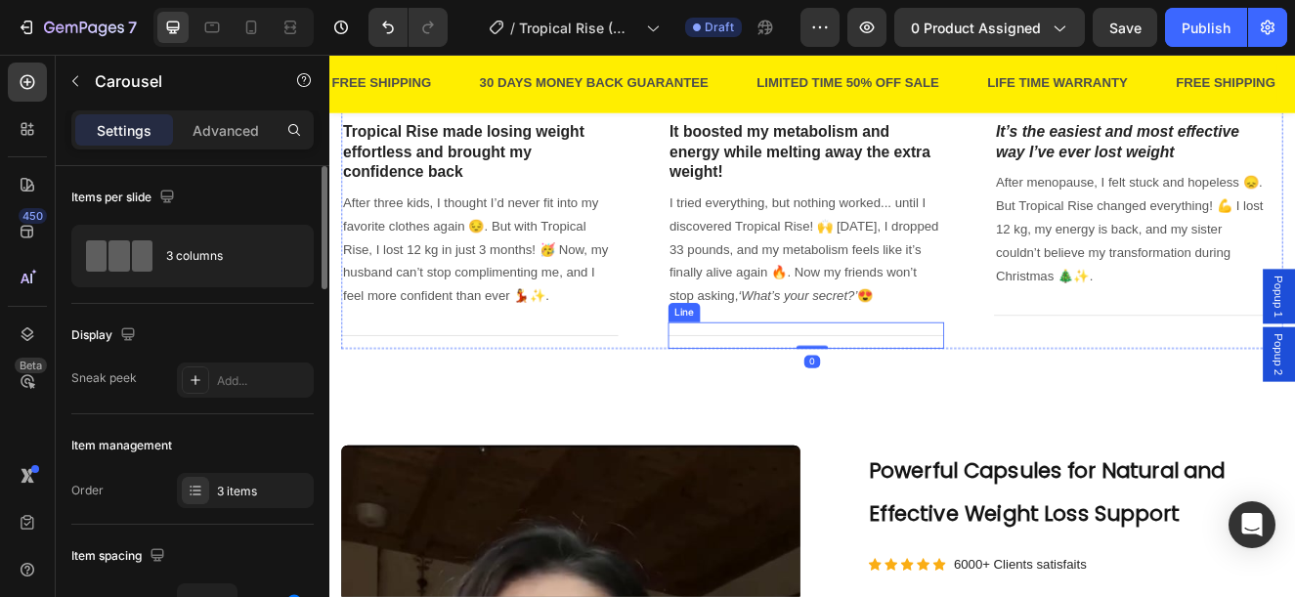
scroll to position [1955, 0]
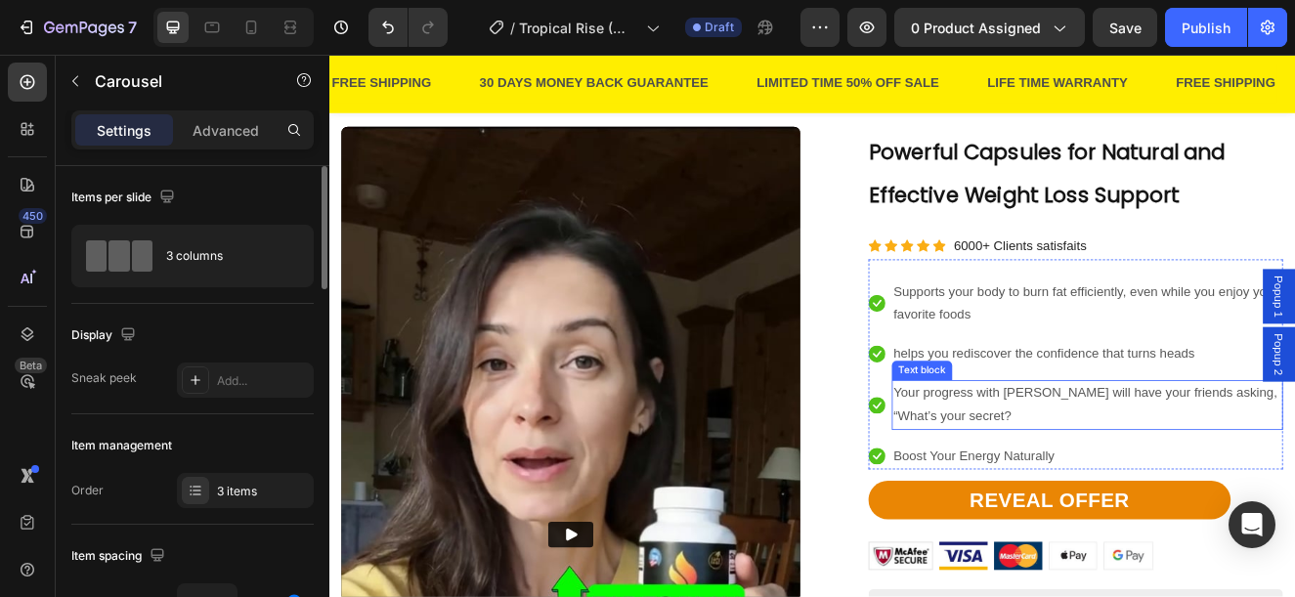
click at [1167, 470] on p "Your progress with Laellium will have your friends asking, “What’s your secret?" at bounding box center [1250, 481] width 471 height 57
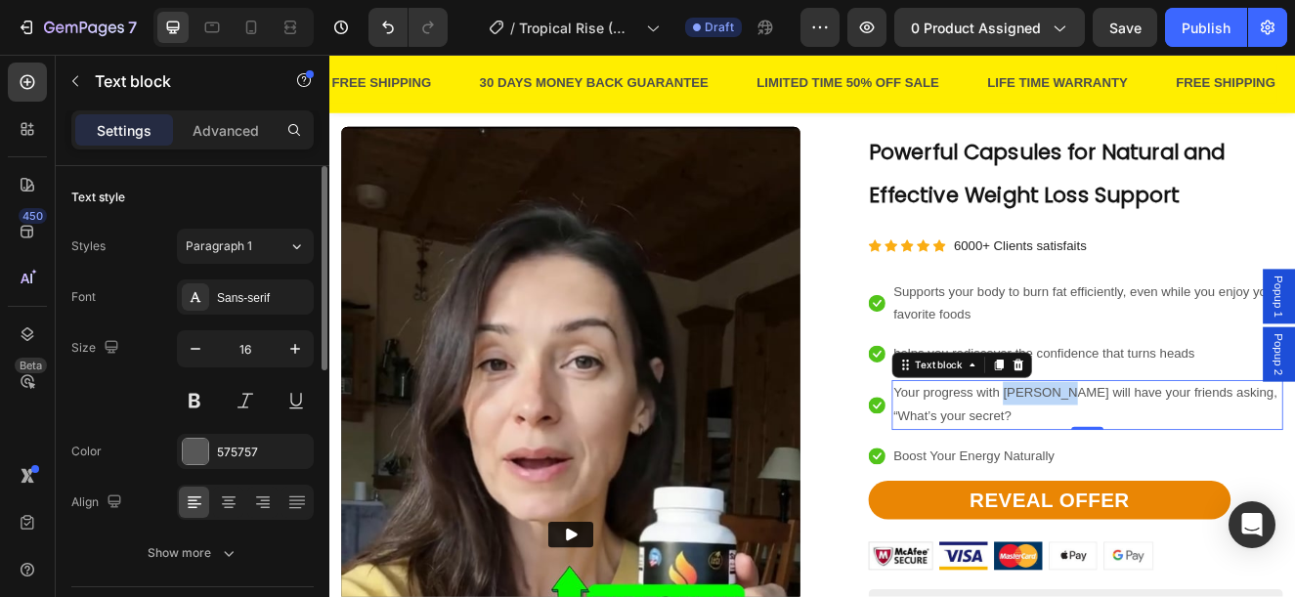
click at [1167, 470] on p "Your progress with Laellium will have your friends asking, “What’s your secret?" at bounding box center [1250, 481] width 471 height 57
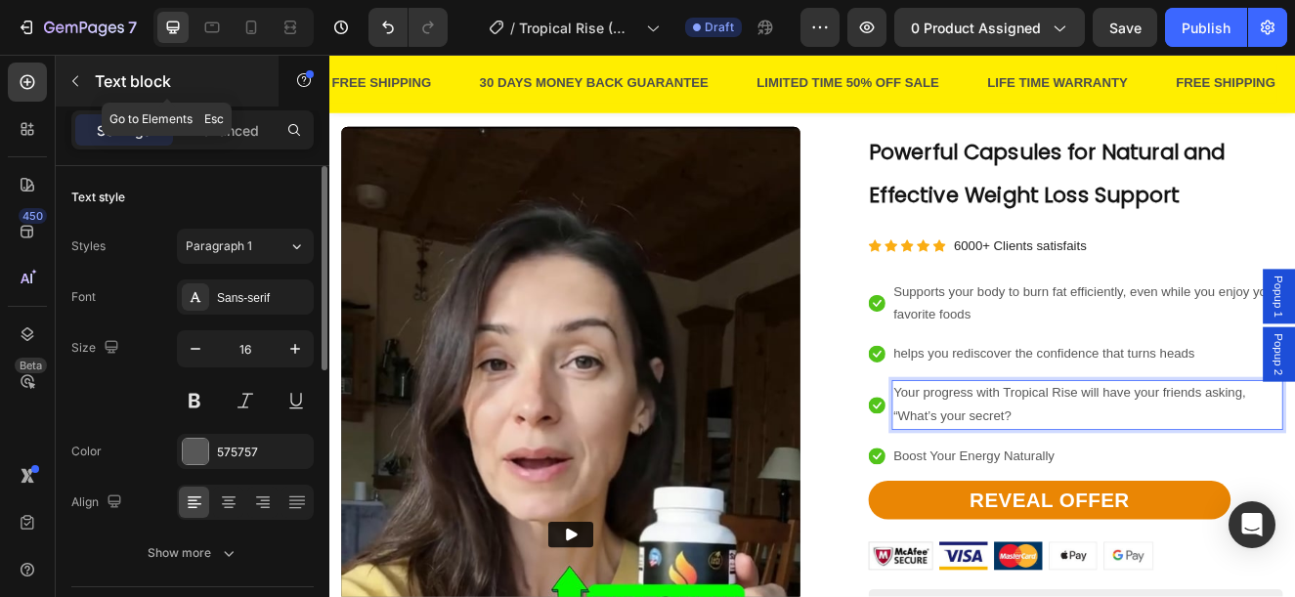
click at [109, 88] on p "Text block" at bounding box center [178, 80] width 166 height 23
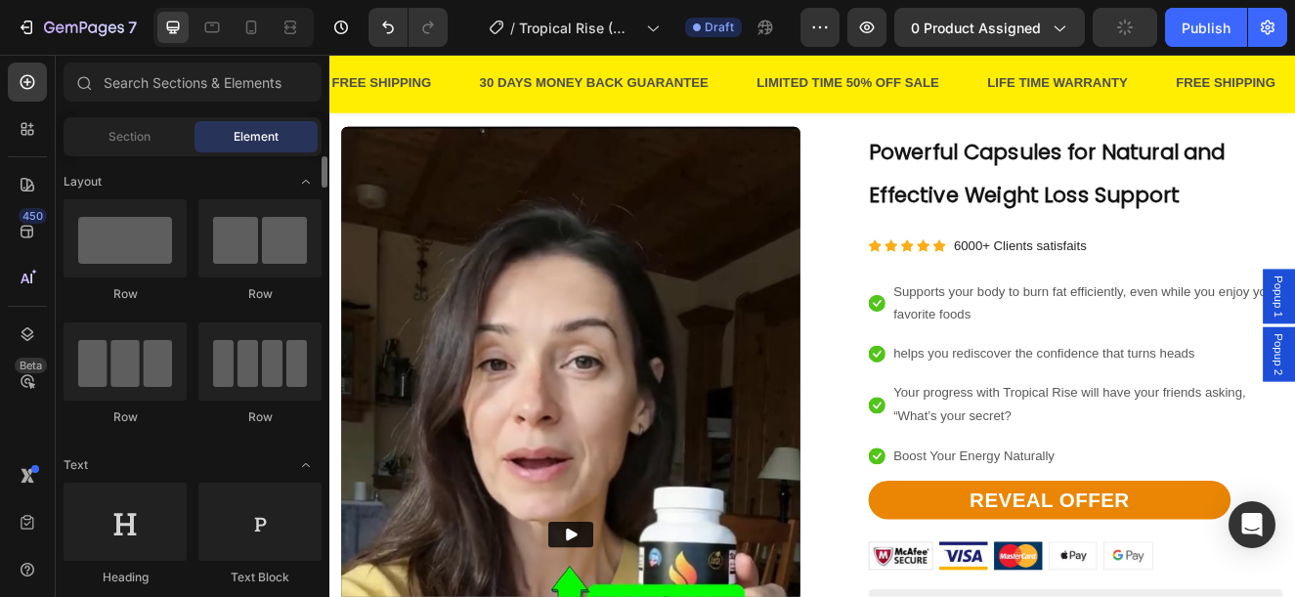
scroll to position [391, 0]
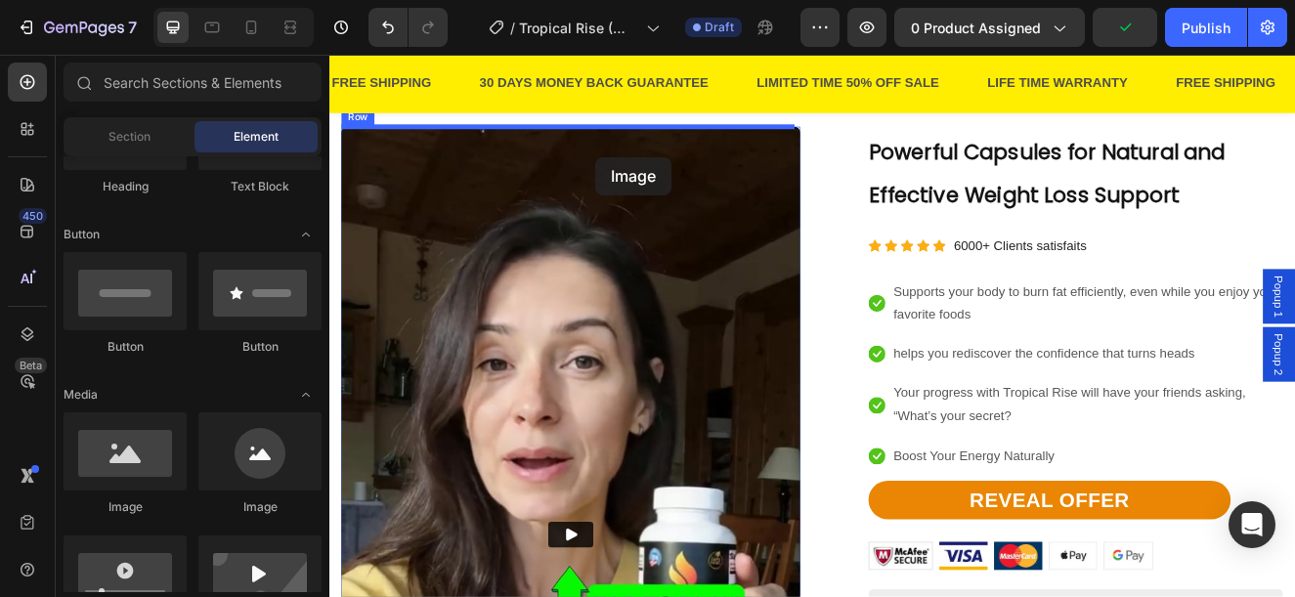
drag, startPoint x: 637, startPoint y: 196, endPoint x: 652, endPoint y: 179, distance: 22.2
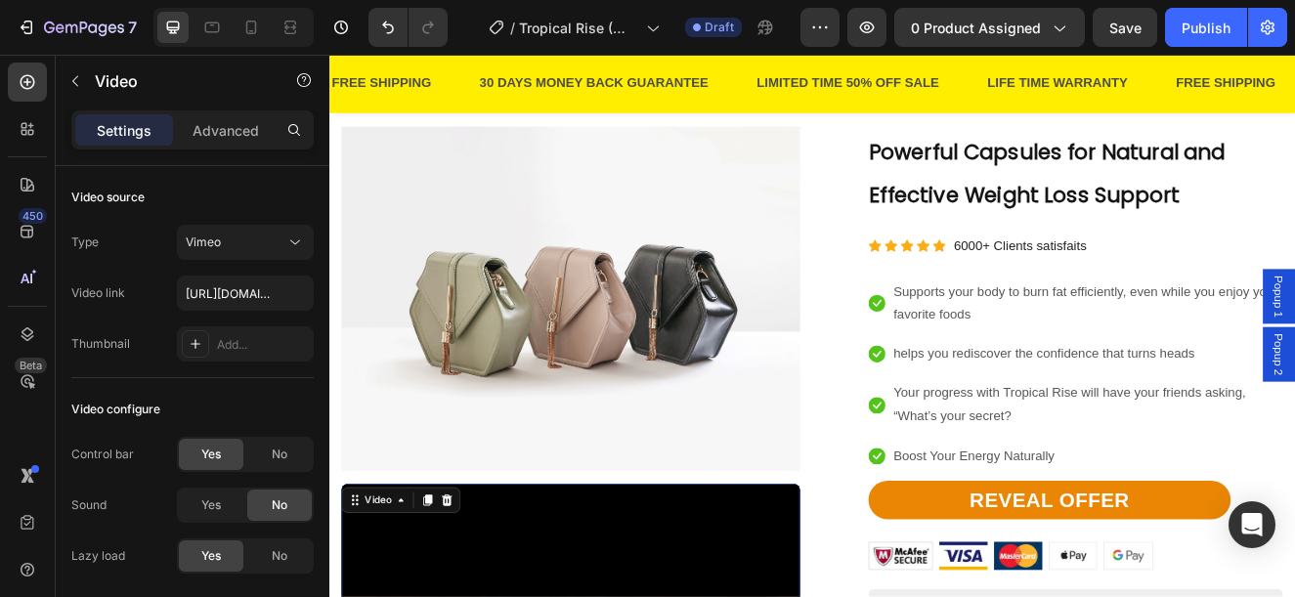
drag, startPoint x: 469, startPoint y: 587, endPoint x: 518, endPoint y: 417, distance: 176.0
click at [471, 589] on icon at bounding box center [472, 596] width 13 height 14
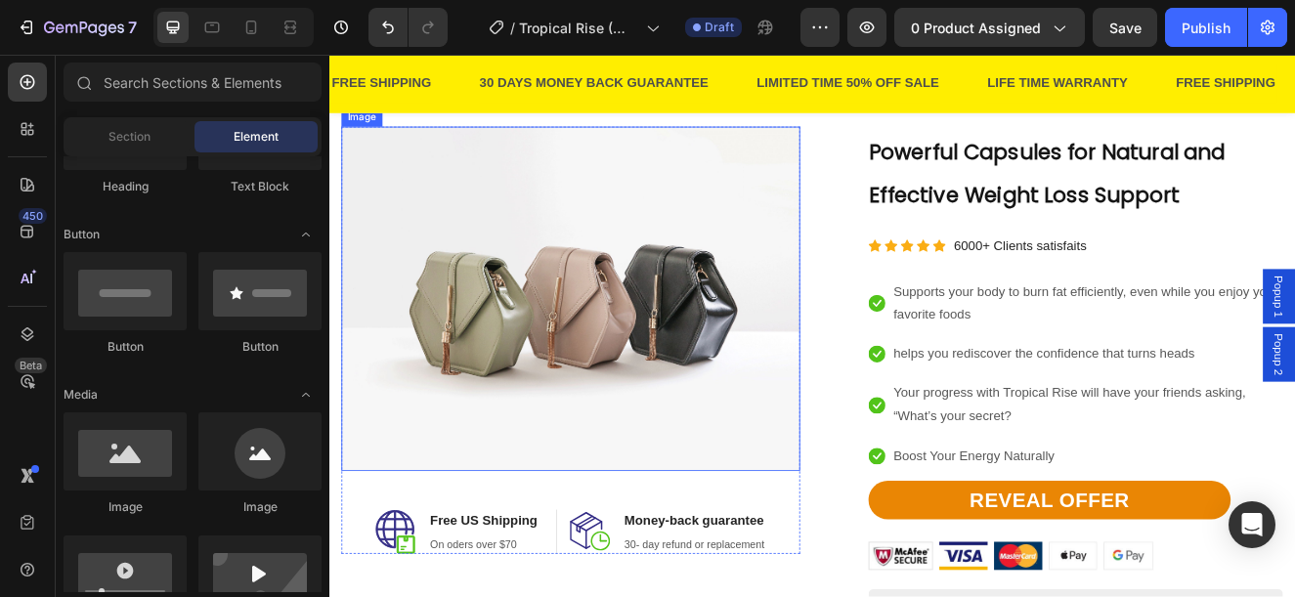
click at [527, 376] on img at bounding box center [622, 352] width 557 height 418
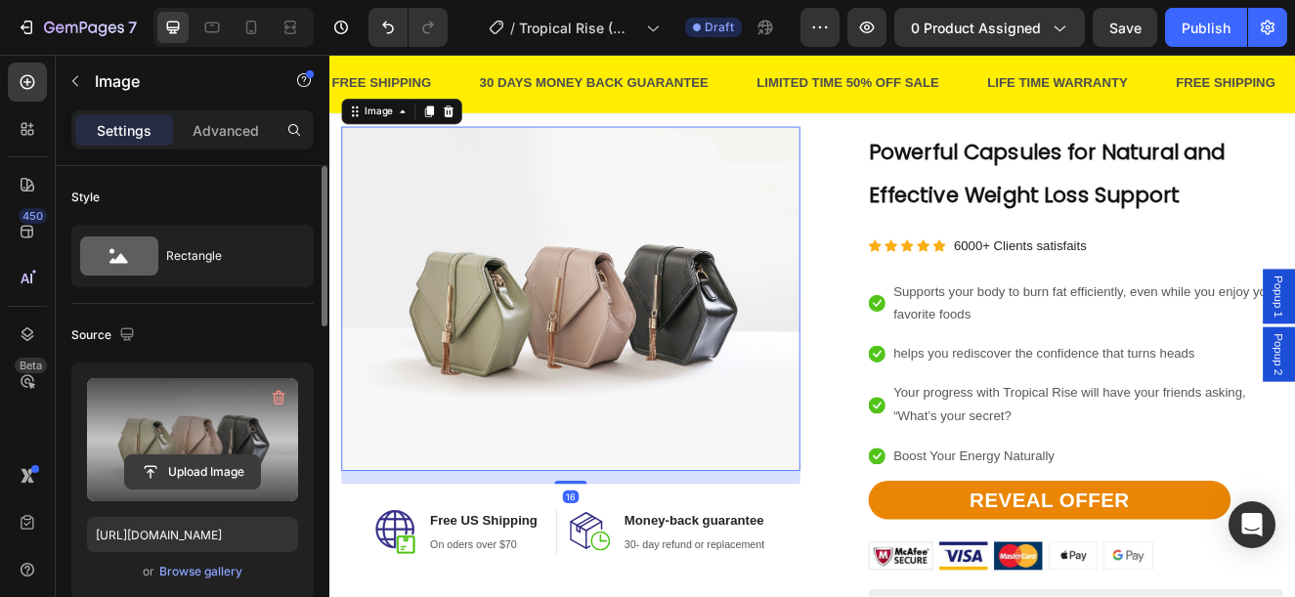
click at [182, 461] on input "file" at bounding box center [192, 472] width 135 height 33
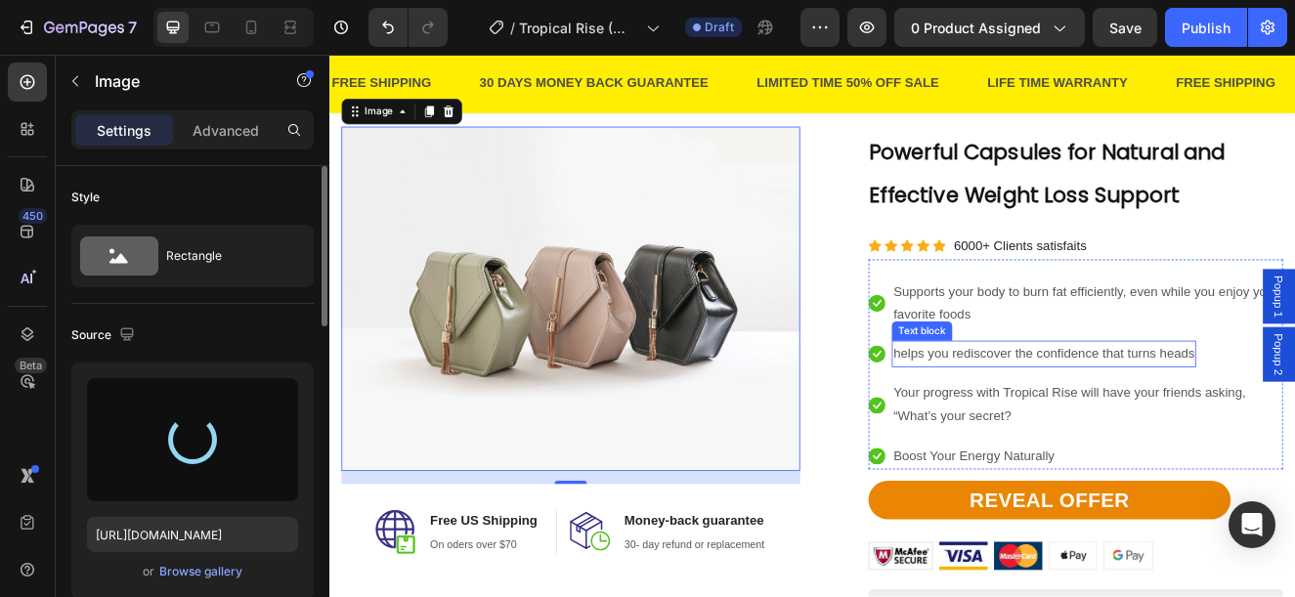
type input "https://cdn.shopify.com/s/files/1/0876/1085/1575/files/gempages_560787834538034…"
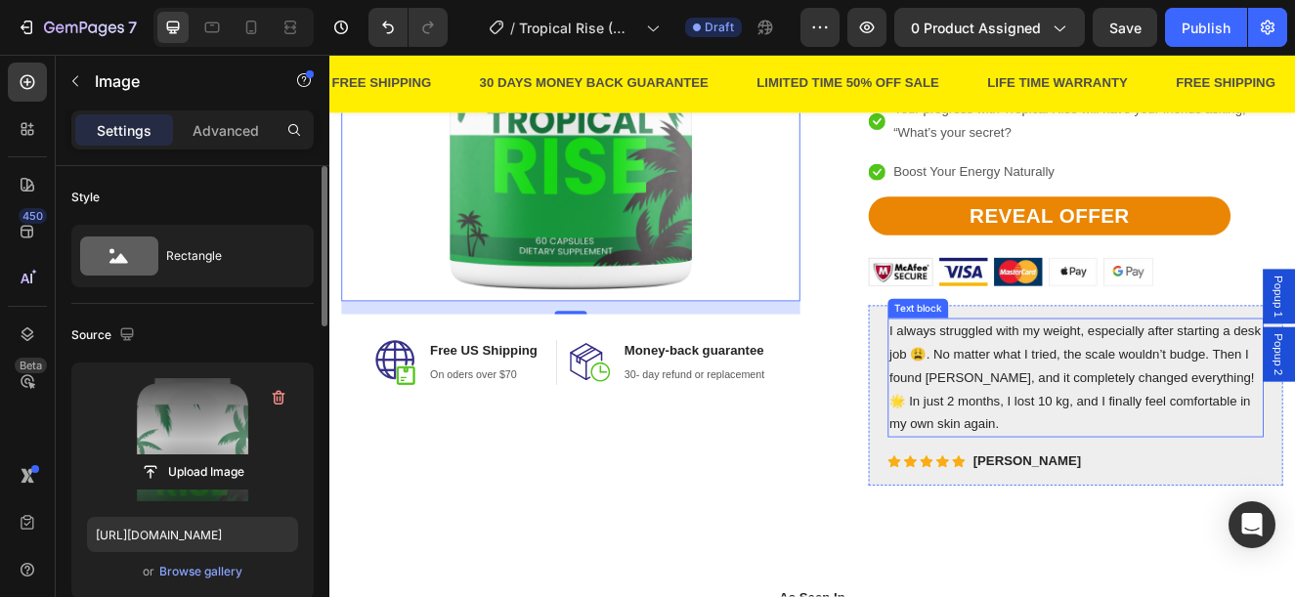
scroll to position [2346, 0]
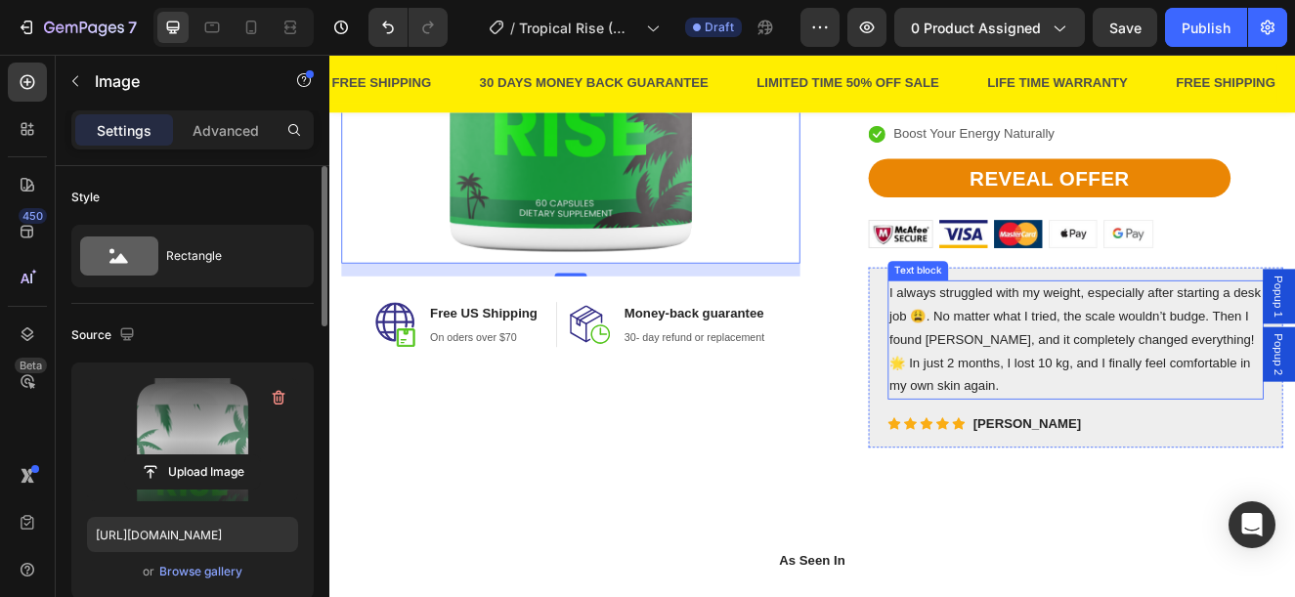
click at [1086, 395] on p "I always struggled with my weight, especially after starting a desk job 😩. No m…" at bounding box center [1236, 401] width 453 height 141
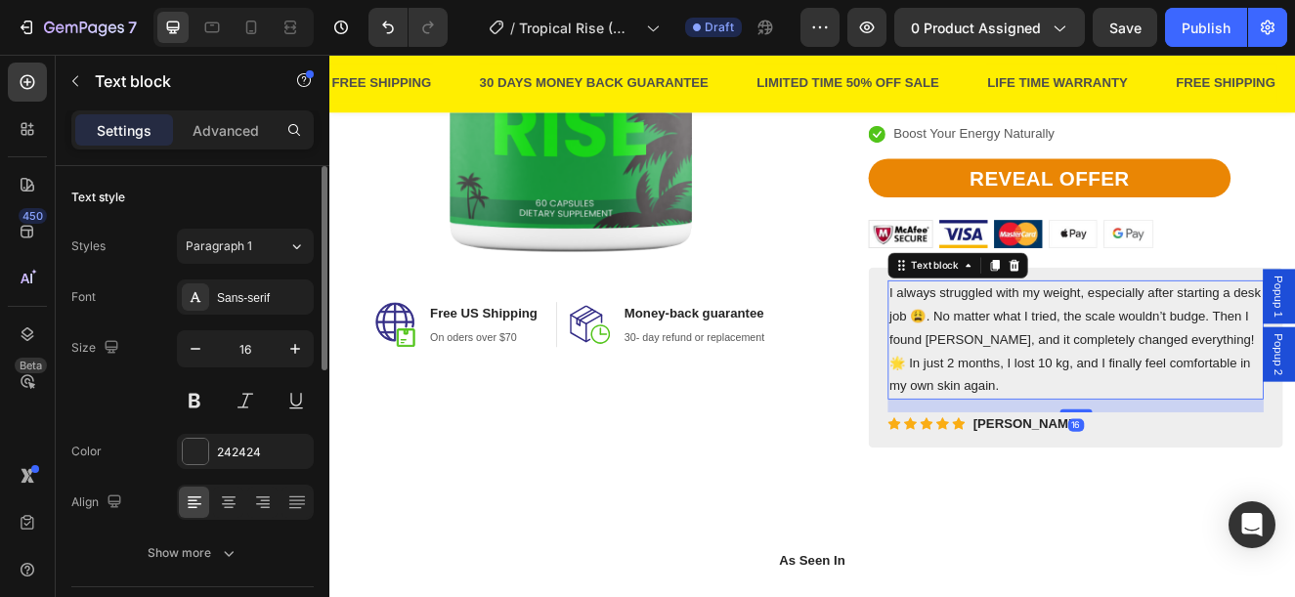
click at [1128, 396] on p "I always struggled with my weight, especially after starting a desk job 😩. No m…" at bounding box center [1236, 401] width 453 height 141
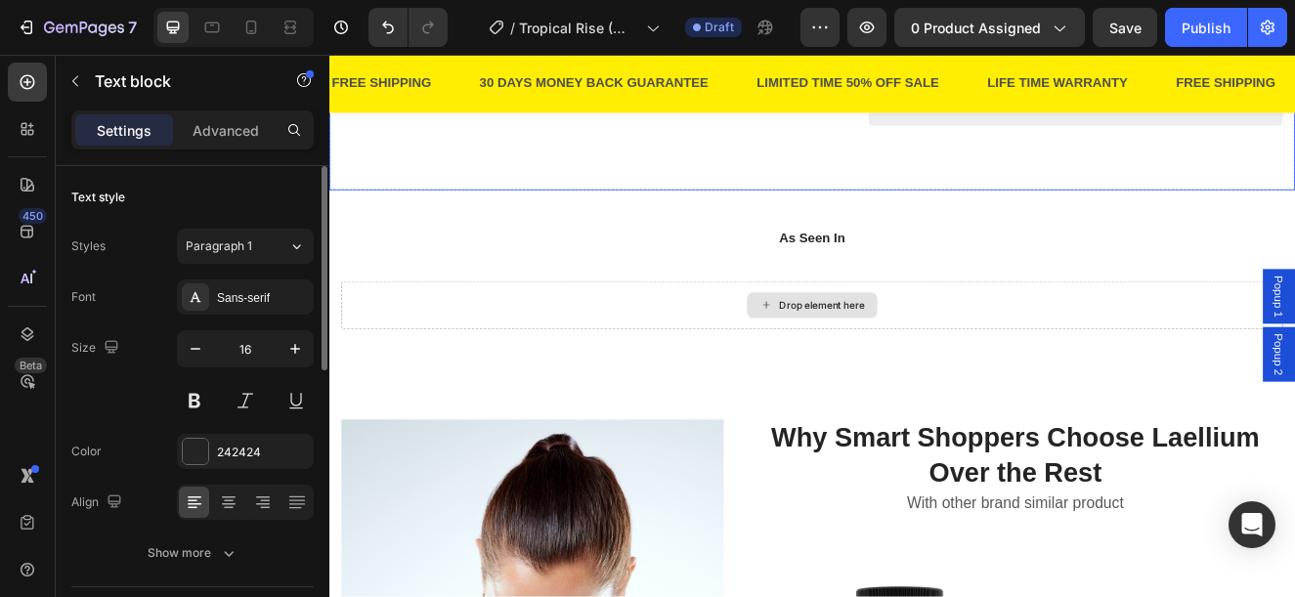
scroll to position [3030, 0]
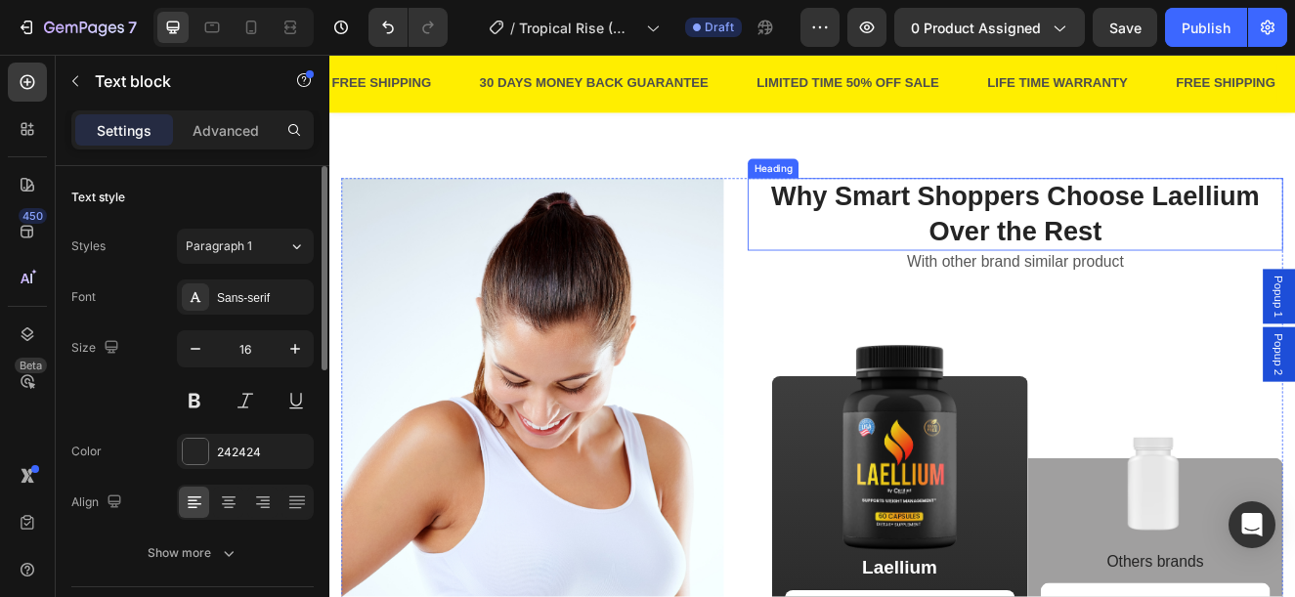
click at [1294, 271] on h2 "Why Smart Shoppers Choose Laellium Over the Rest" at bounding box center [1163, 249] width 650 height 88
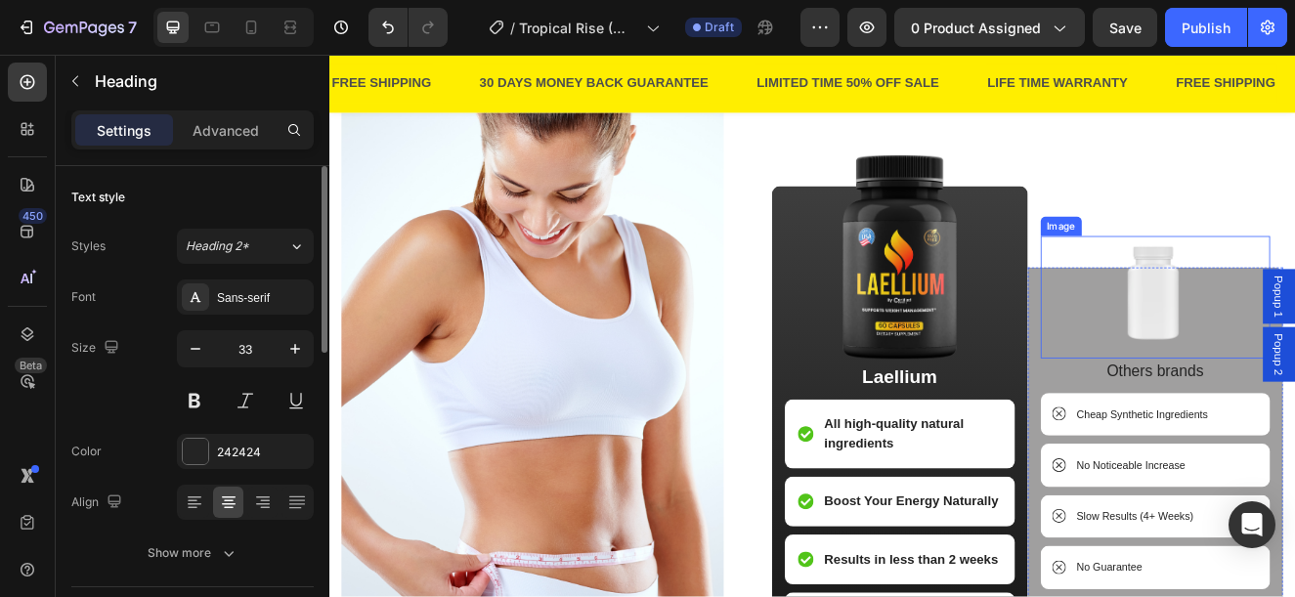
scroll to position [3226, 0]
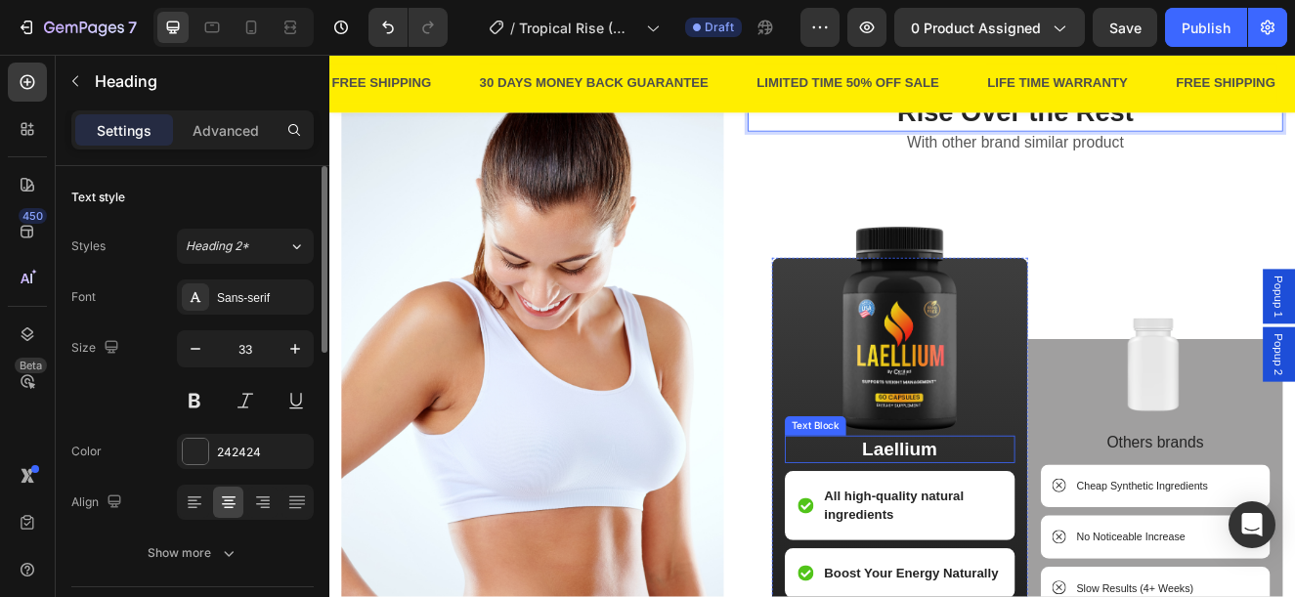
click at [1008, 543] on p "Laellium" at bounding box center [1023, 534] width 276 height 29
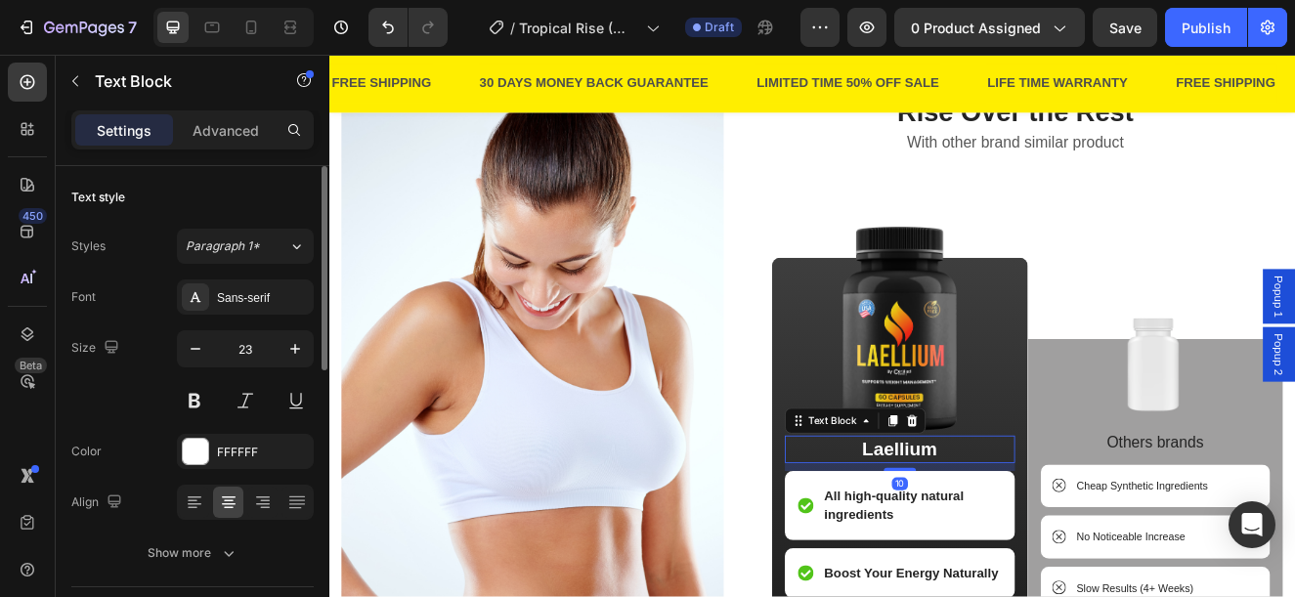
click at [1008, 543] on p "Laellium" at bounding box center [1023, 534] width 276 height 29
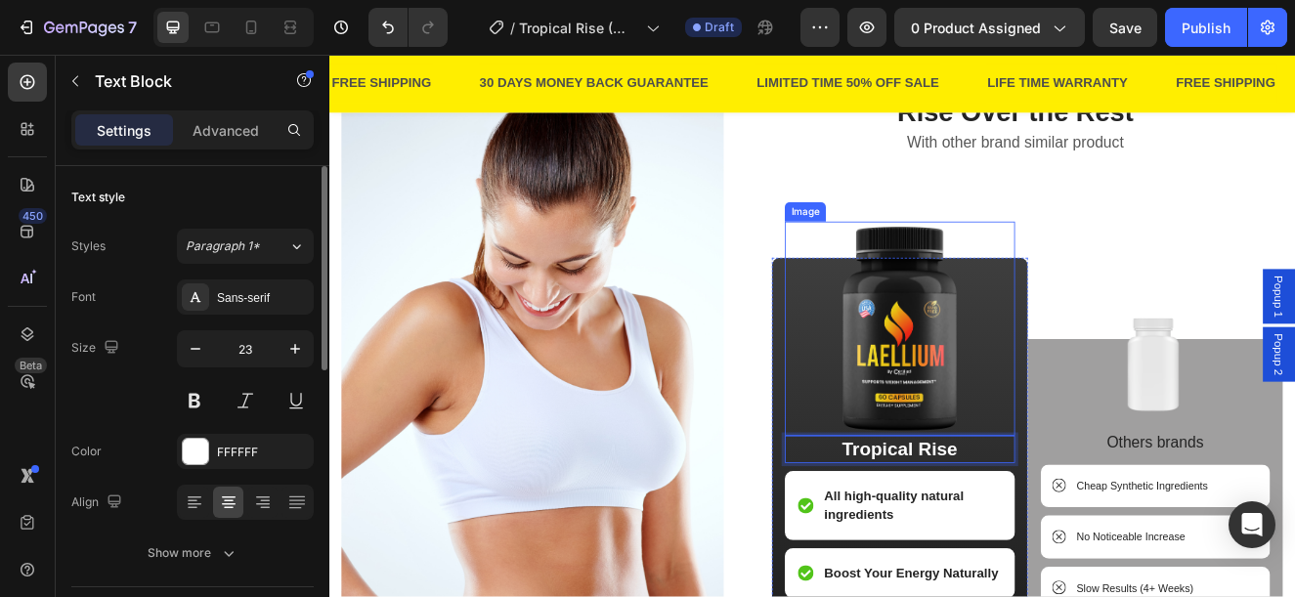
click at [996, 402] on img at bounding box center [1023, 388] width 196 height 261
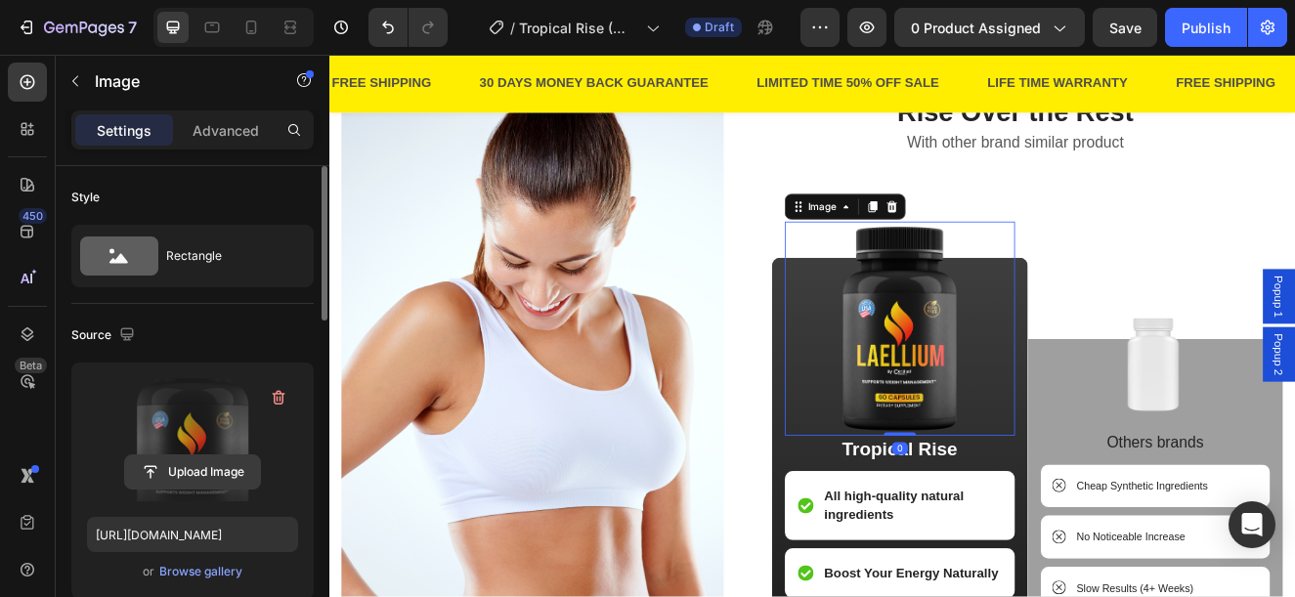
click at [176, 478] on input "file" at bounding box center [192, 472] width 135 height 33
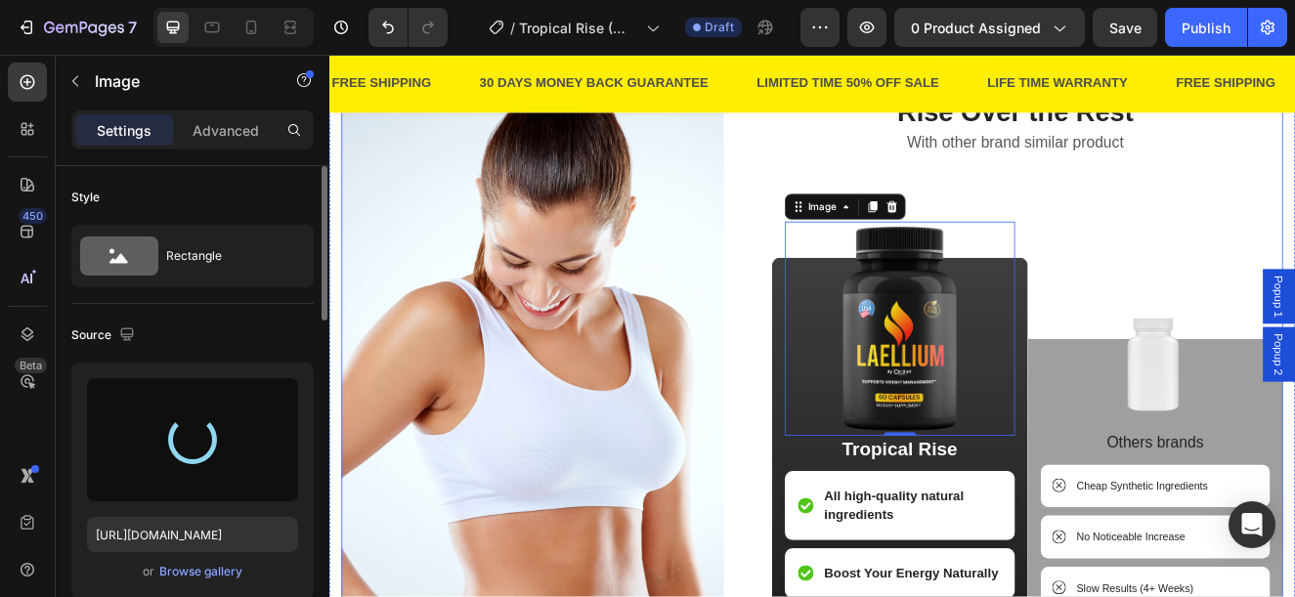
type input "https://cdn.shopify.com/s/files/1/0876/1085/1575/files/gempages_560787834538034…"
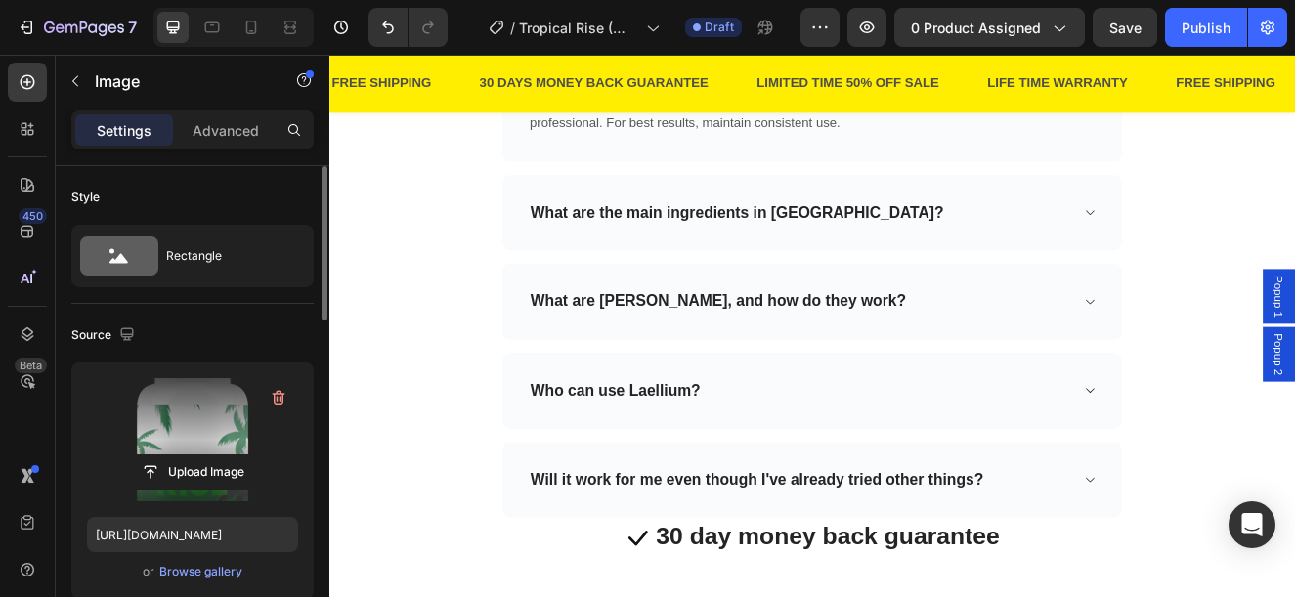
scroll to position [4790, 0]
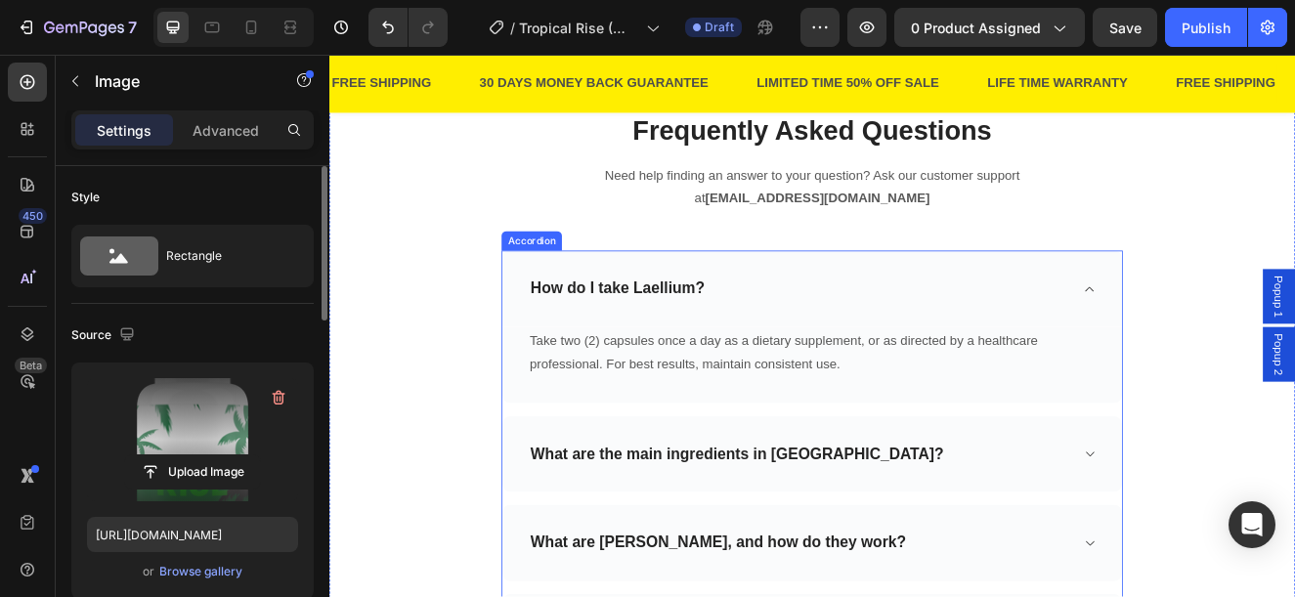
click at [745, 335] on p "How do I take Laellium?" at bounding box center [679, 339] width 211 height 24
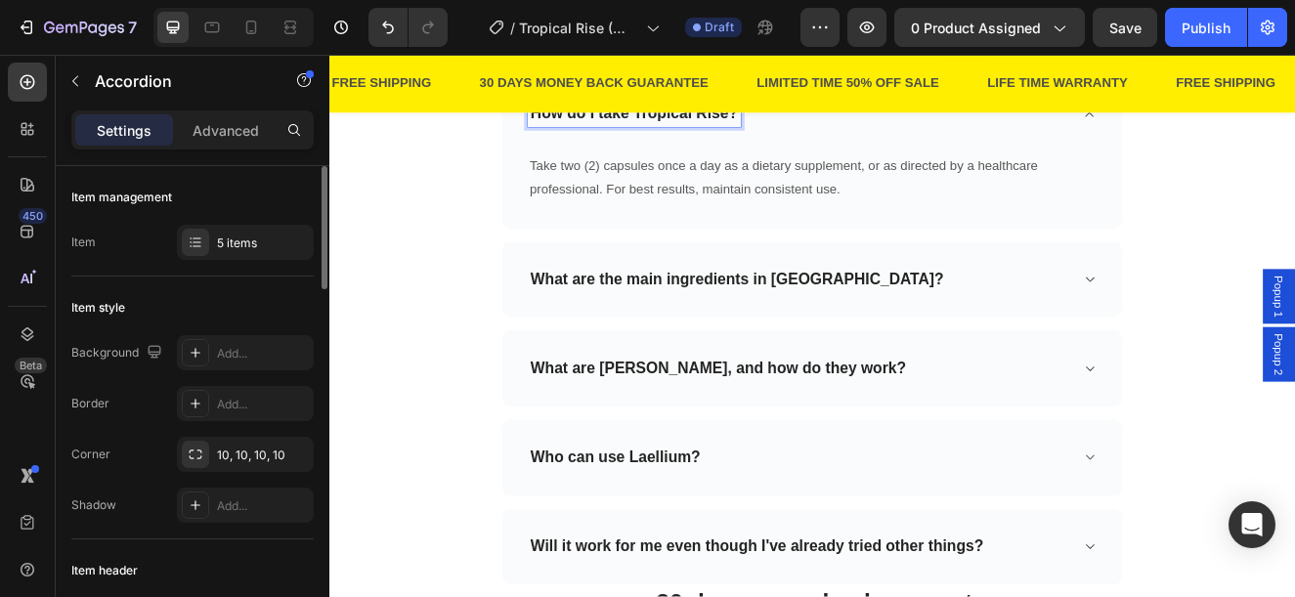
scroll to position [5083, 0]
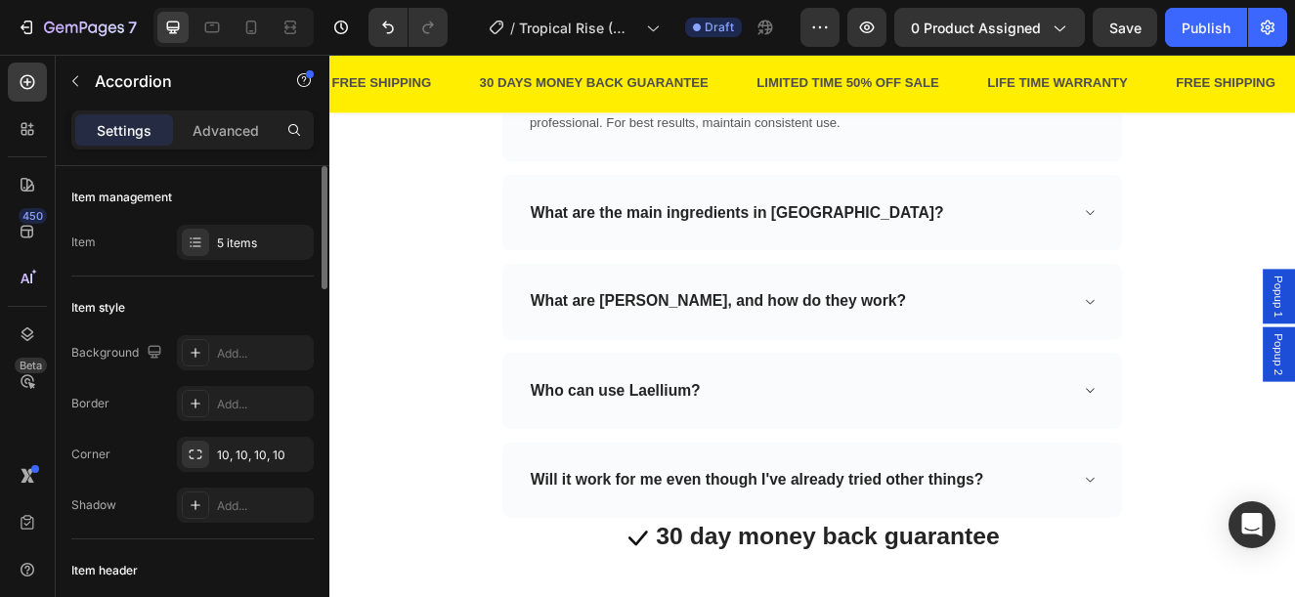
click at [901, 240] on p "What are the main ingredients in Laellium?" at bounding box center [824, 248] width 501 height 24
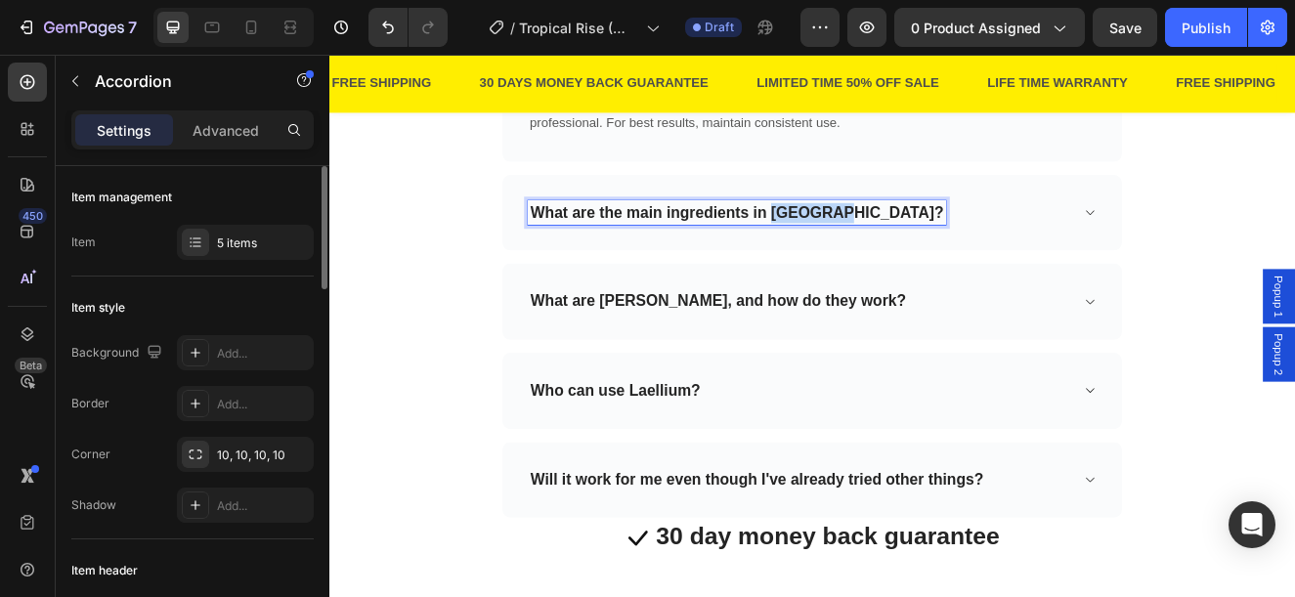
click at [901, 240] on p "What are the main ingredients in Laellium?" at bounding box center [824, 248] width 501 height 24
click at [1051, 255] on div "What are the main ingredients in Tropical Rise?" at bounding box center [900, 248] width 659 height 30
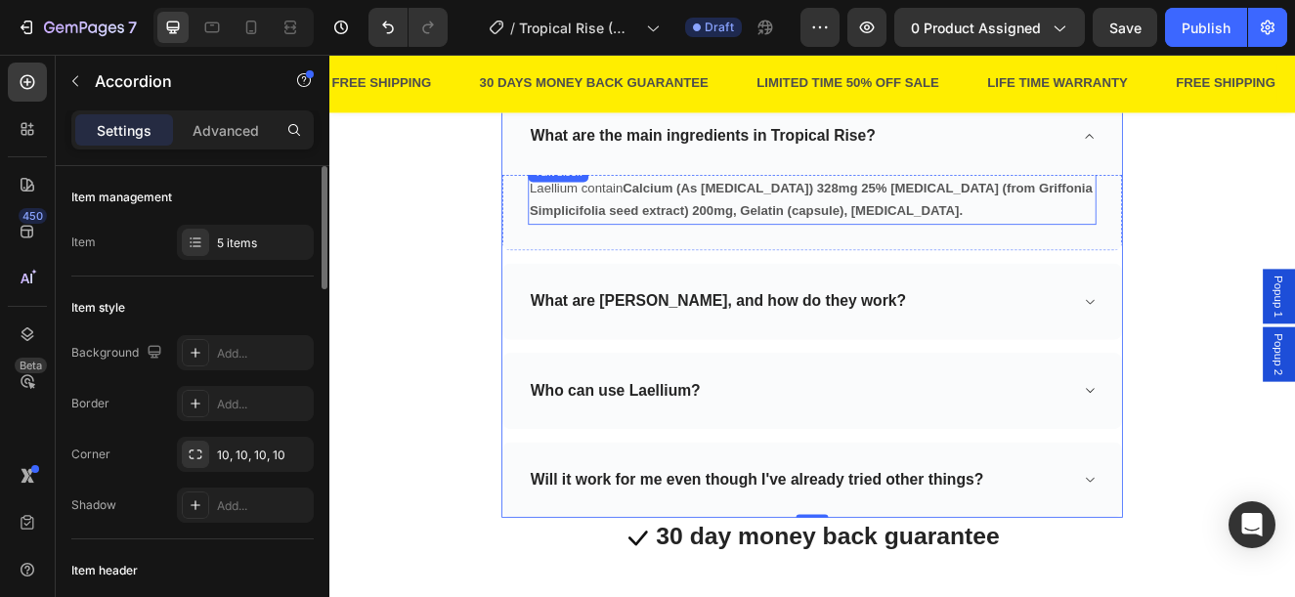
click at [646, 235] on p "Laellium contain Calcium (As Calcium Carbonate) 328mg 25% 5-Hydroxytryptophan (…" at bounding box center [916, 232] width 686 height 57
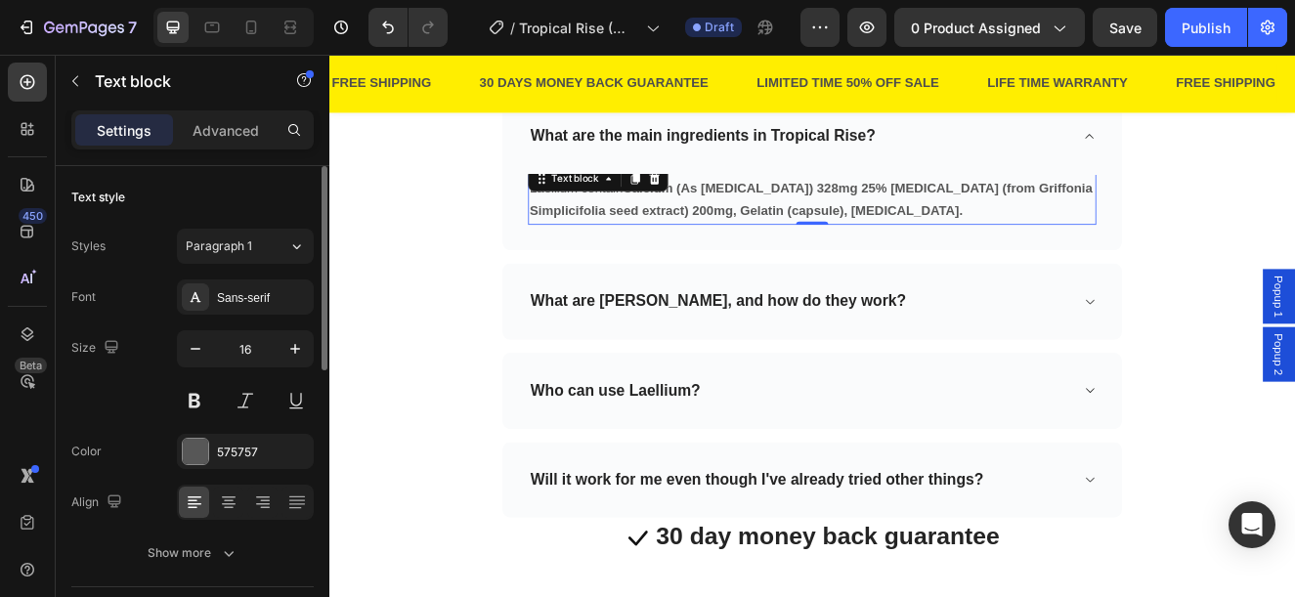
click at [602, 233] on p "Laellium contain Calcium (As Calcium Carbonate) 328mg 25% 5-Hydroxytryptophan (…" at bounding box center [916, 232] width 686 height 57
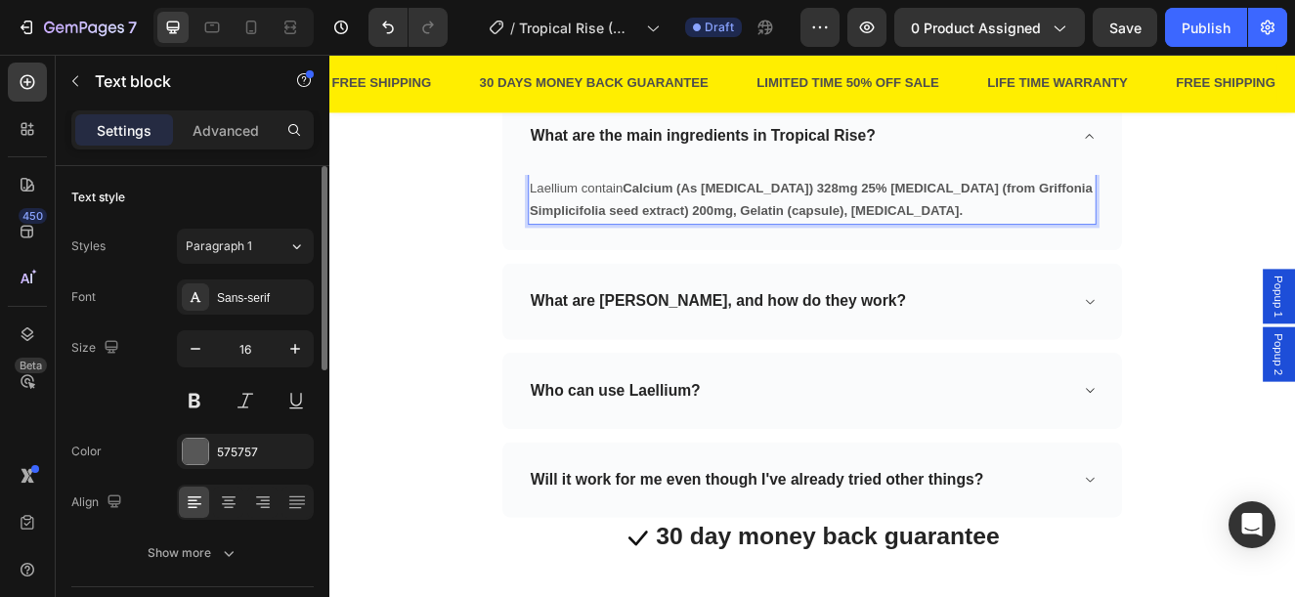
click at [597, 217] on p "Laellium contain Calcium (As Calcium Carbonate) 328mg 25% 5-Hydroxytryptophan (…" at bounding box center [916, 232] width 686 height 57
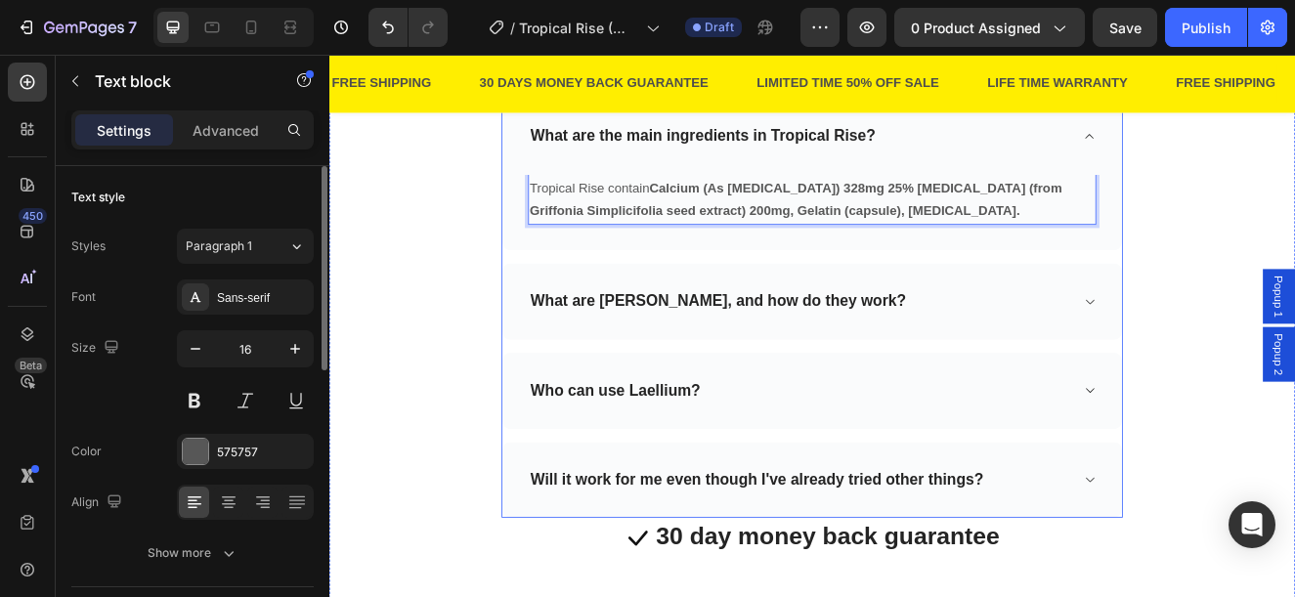
click at [707, 354] on p "What are Laellium, and how do they work?" at bounding box center [802, 355] width 457 height 24
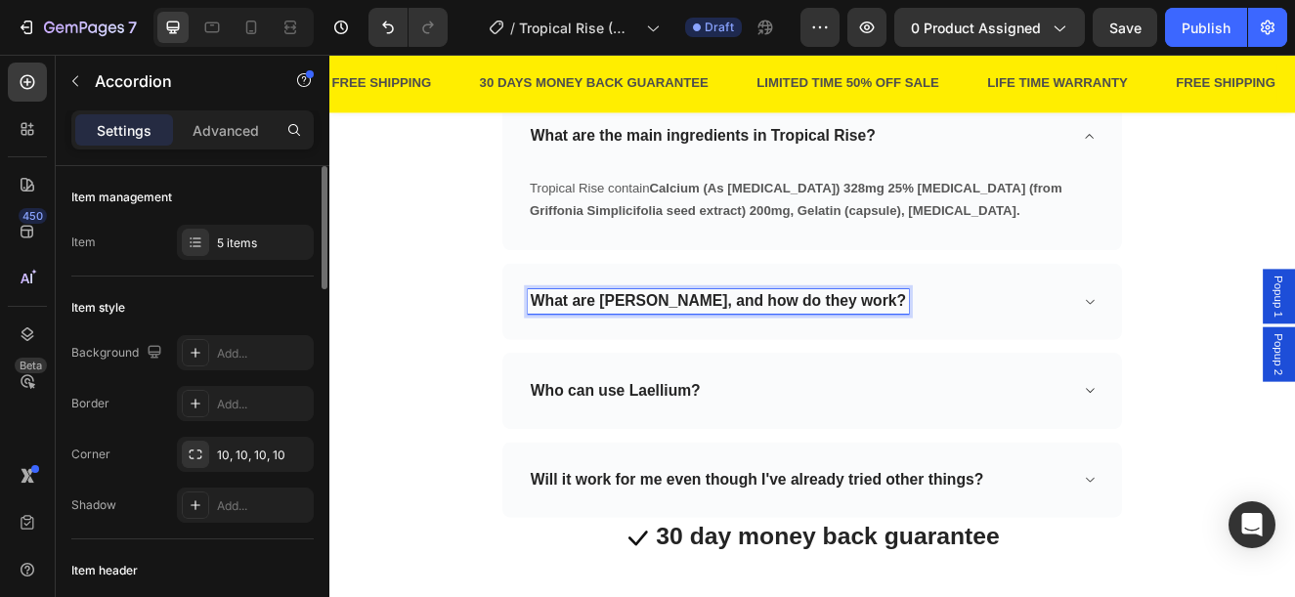
click at [692, 357] on p "What are Laellium, and how do they work?" at bounding box center [802, 355] width 457 height 24
click at [1086, 352] on div "What are Tropical Rise, and how do they work?" at bounding box center [900, 355] width 659 height 30
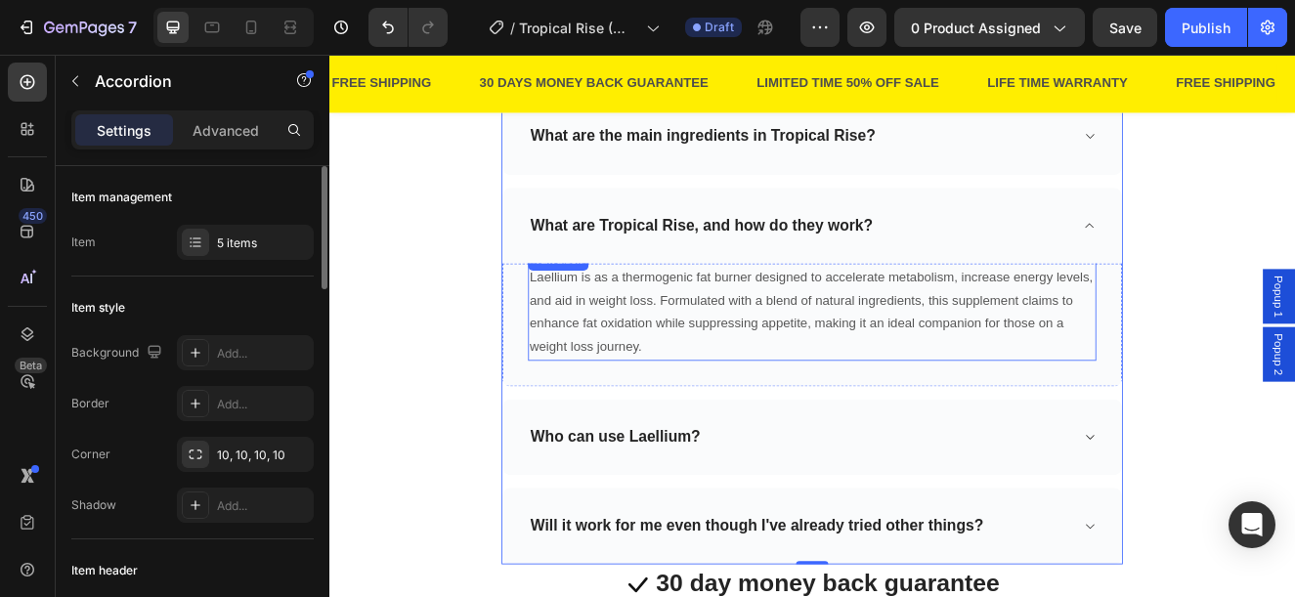
click at [703, 360] on p "Laellium is as a thermogenic fat burner designed to accelerate metabolism, incr…" at bounding box center [916, 368] width 686 height 112
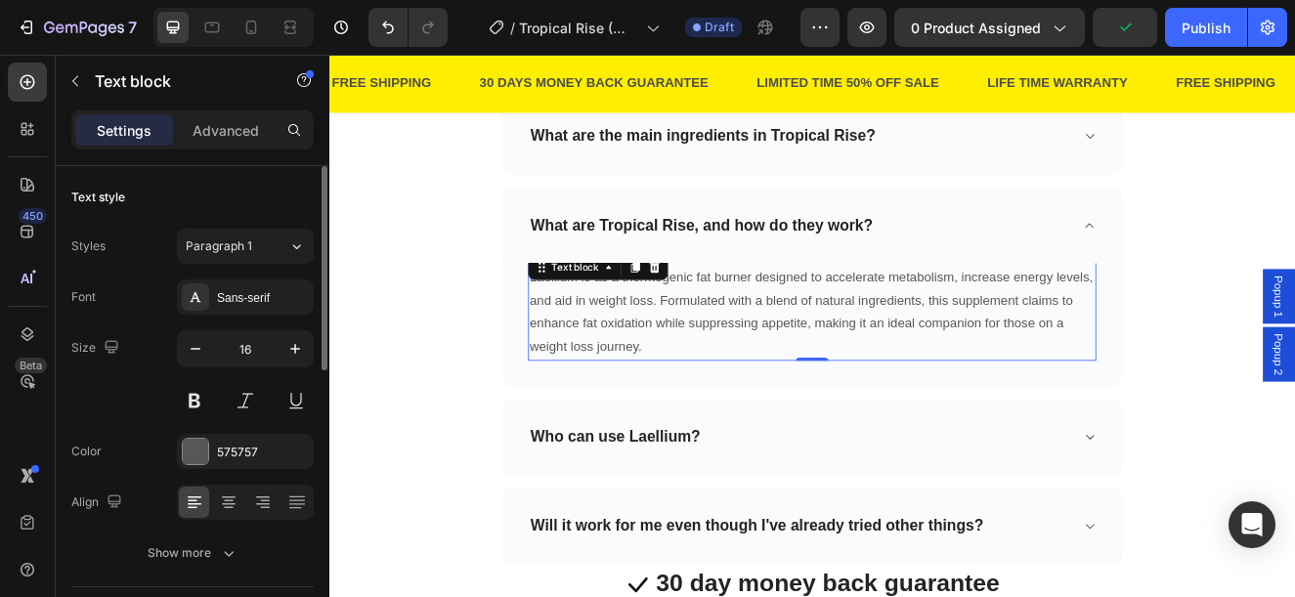
click at [598, 346] on p "Laellium is as a thermogenic fat burner designed to accelerate metabolism, incr…" at bounding box center [916, 368] width 686 height 112
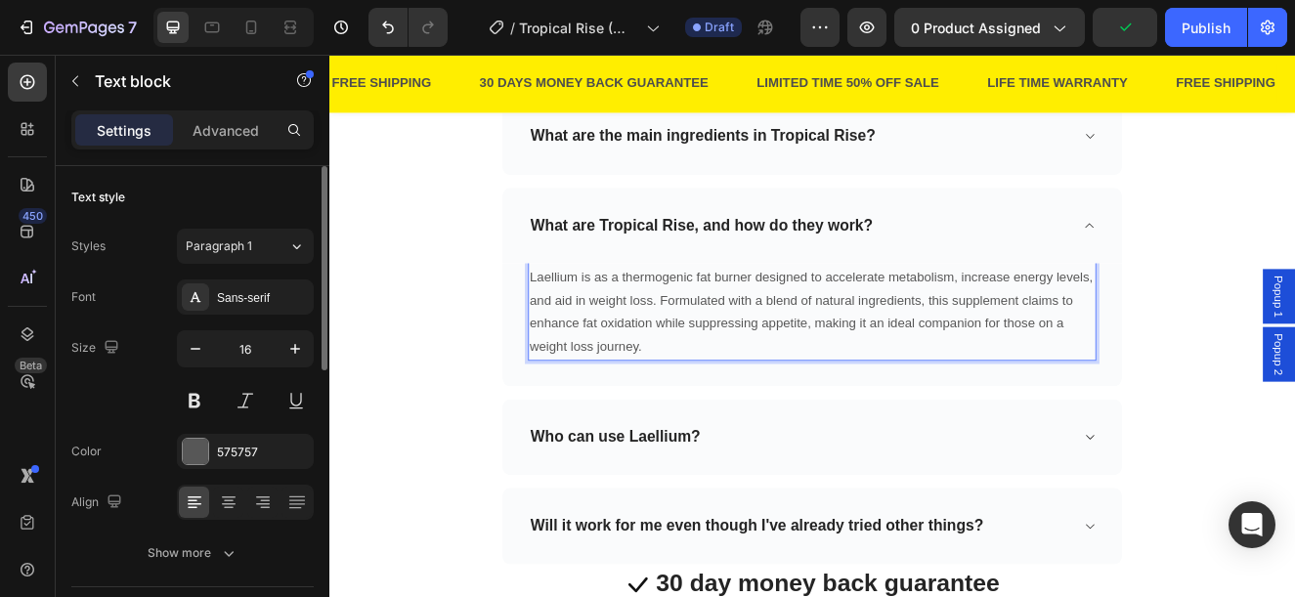
click at [591, 324] on p "Laellium is as a thermogenic fat burner designed to accelerate metabolism, incr…" at bounding box center [916, 368] width 686 height 112
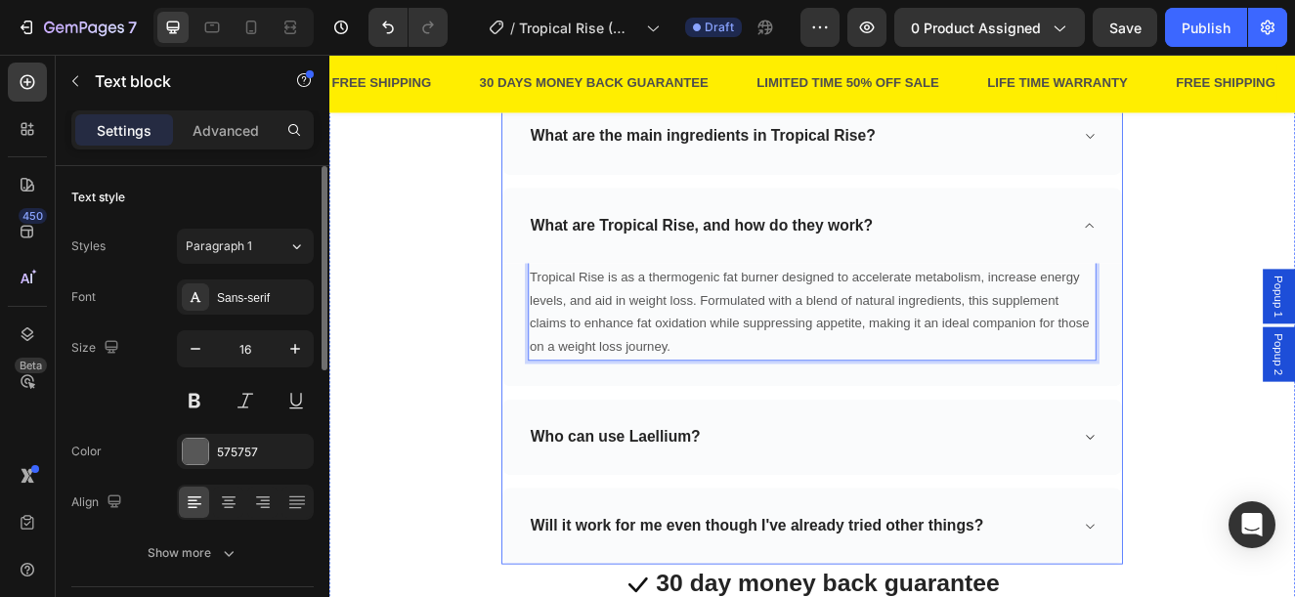
click at [724, 516] on p "Who can use Laellium?" at bounding box center [677, 520] width 206 height 24
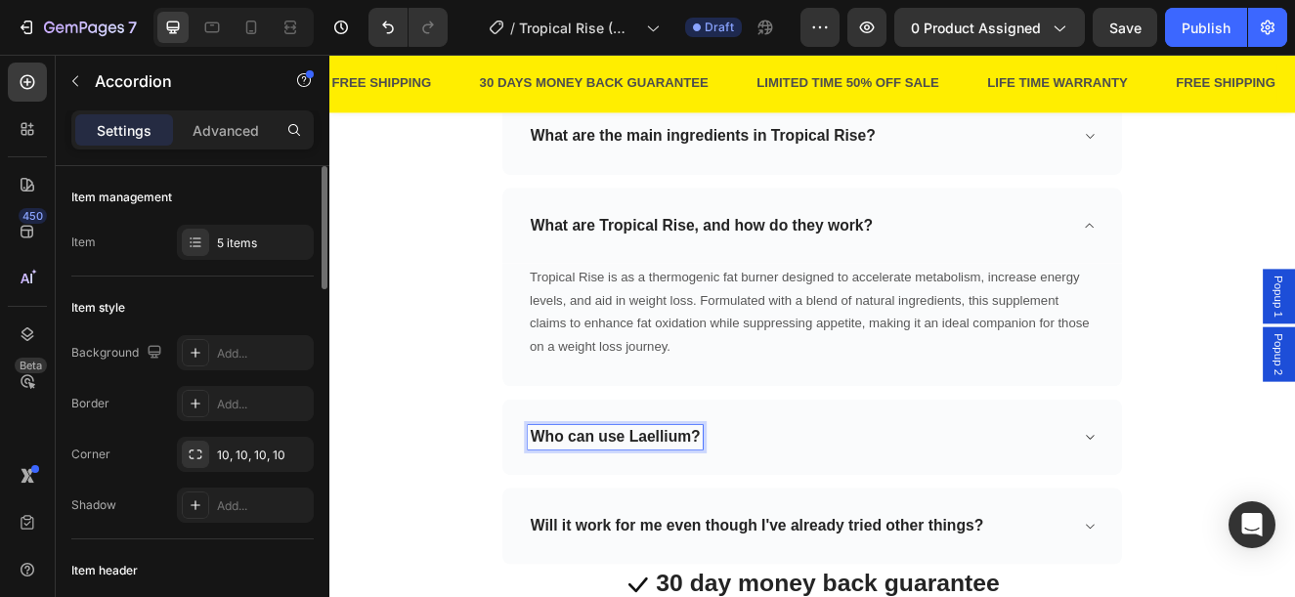
click at [724, 516] on p "Who can use Laellium?" at bounding box center [677, 520] width 206 height 24
click at [861, 515] on div "Who can use Tropical Rise?" at bounding box center [900, 520] width 659 height 30
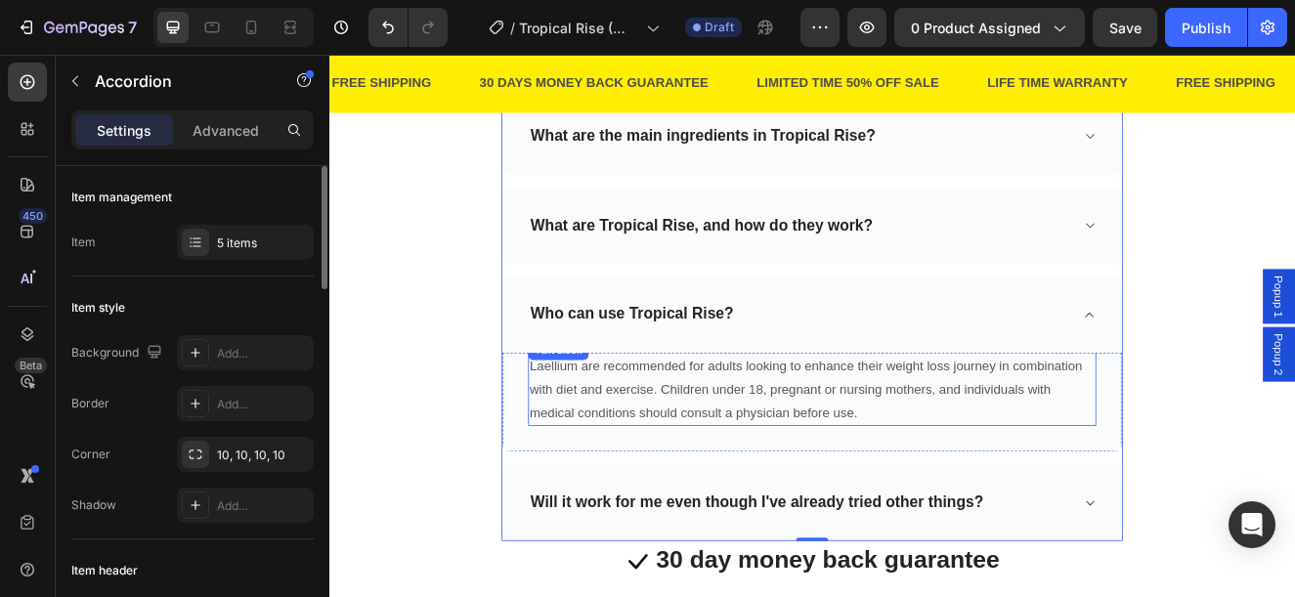
click at [674, 476] on p "Laellium are recommended for adults looking to enhance their weight loss journe…" at bounding box center [916, 462] width 686 height 84
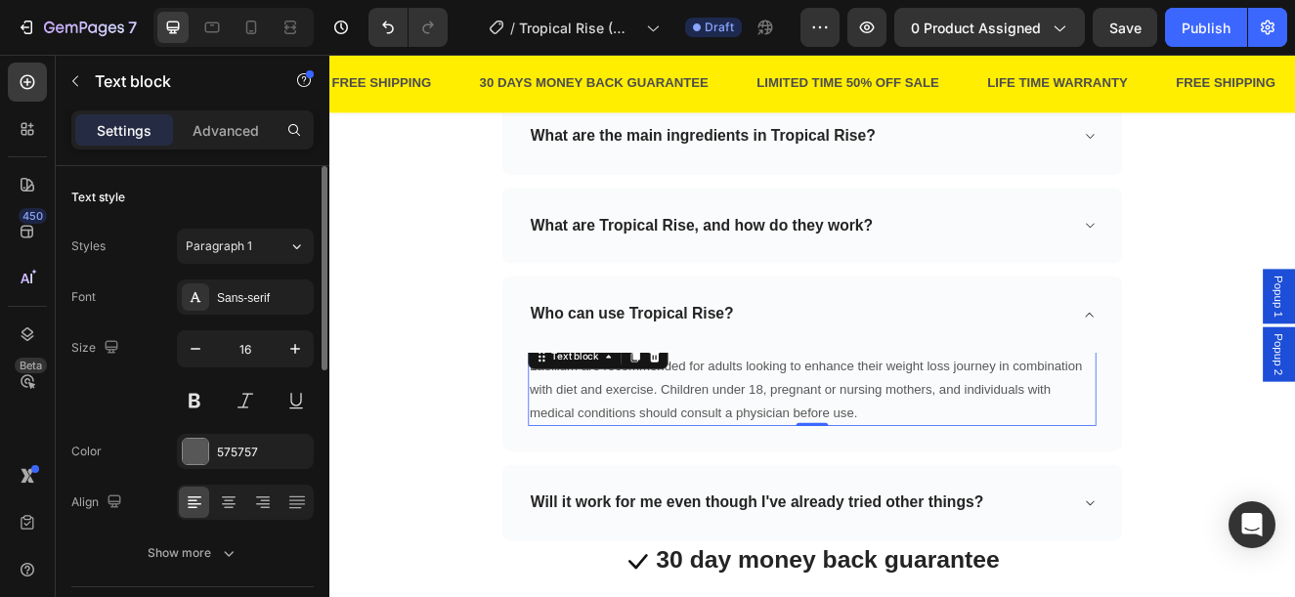
click at [634, 460] on p "Laellium are recommended for adults looking to enhance their weight loss journe…" at bounding box center [916, 462] width 686 height 84
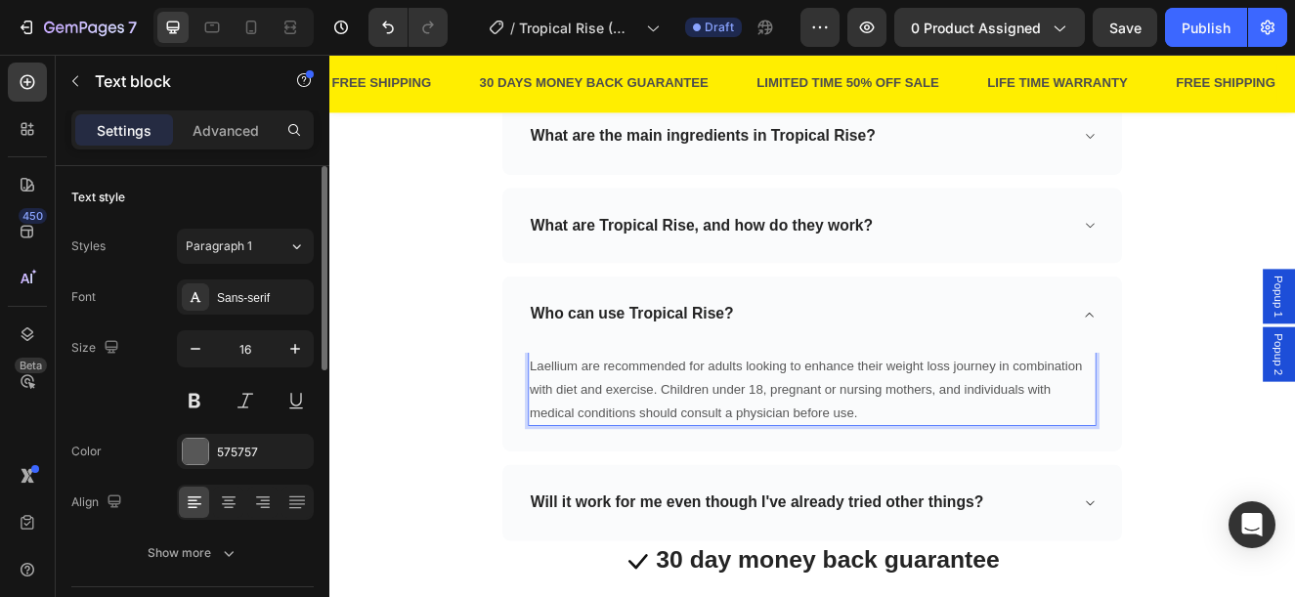
click at [593, 431] on p "Laellium are recommended for adults looking to enhance their weight loss journe…" at bounding box center [916, 462] width 686 height 84
click at [593, 428] on p "Laellium are recommended for adults looking to enhance their weight loss journe…" at bounding box center [916, 462] width 686 height 84
click at [1168, 590] on div "Will it work for me even though I've already tried other things?" at bounding box center [900, 600] width 659 height 30
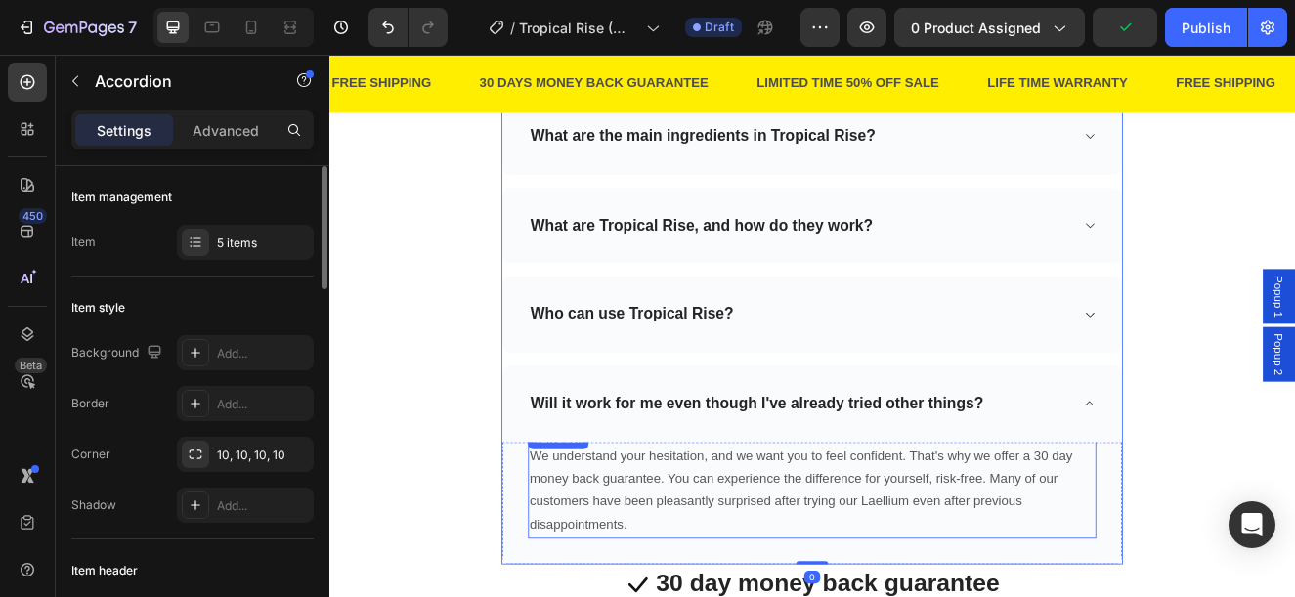
click at [1009, 590] on p "We understand your hesitation, and we want you to feel confident. That's why we…" at bounding box center [916, 585] width 686 height 112
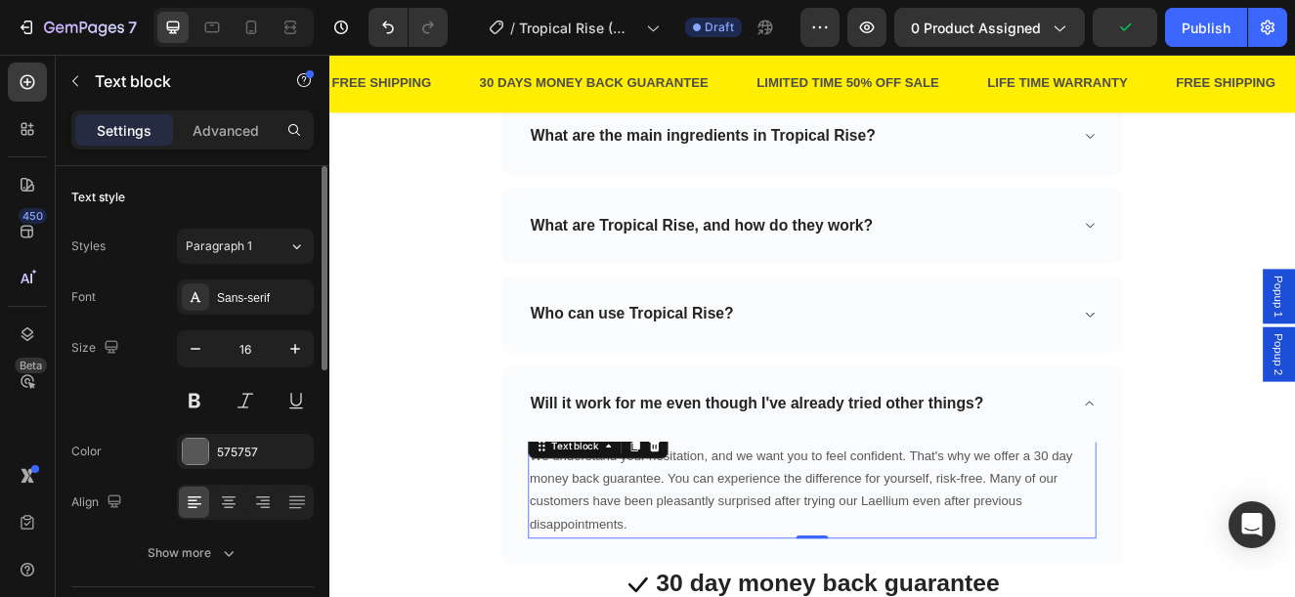
click at [1009, 590] on p "We understand your hesitation, and we want you to feel confident. That's why we…" at bounding box center [916, 585] width 686 height 112
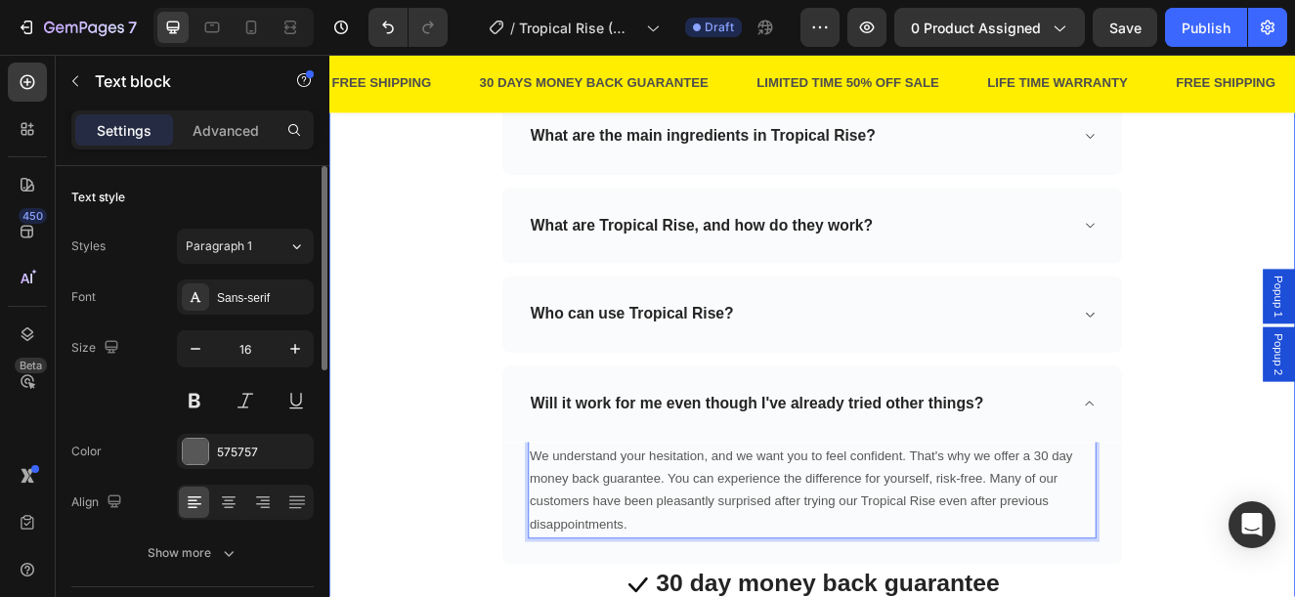
click at [508, 287] on div "Frequently Asked Questions Heading Need help finding an answer to your question…" at bounding box center [916, 278] width 1144 height 892
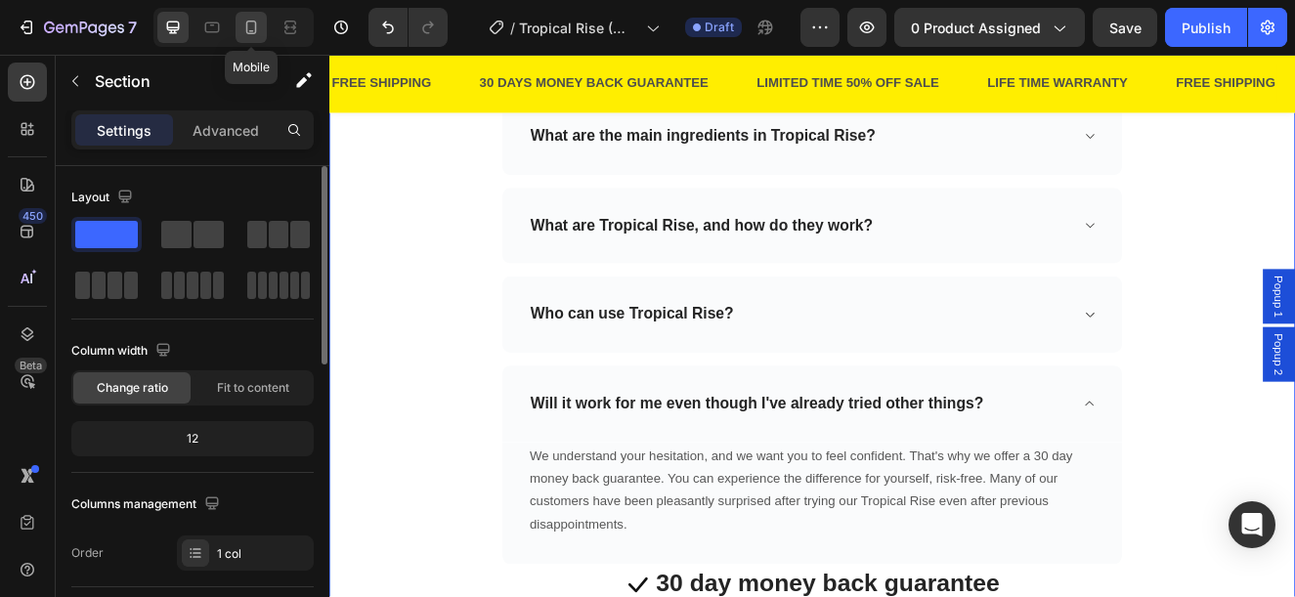
click at [252, 29] on icon at bounding box center [251, 28] width 20 height 20
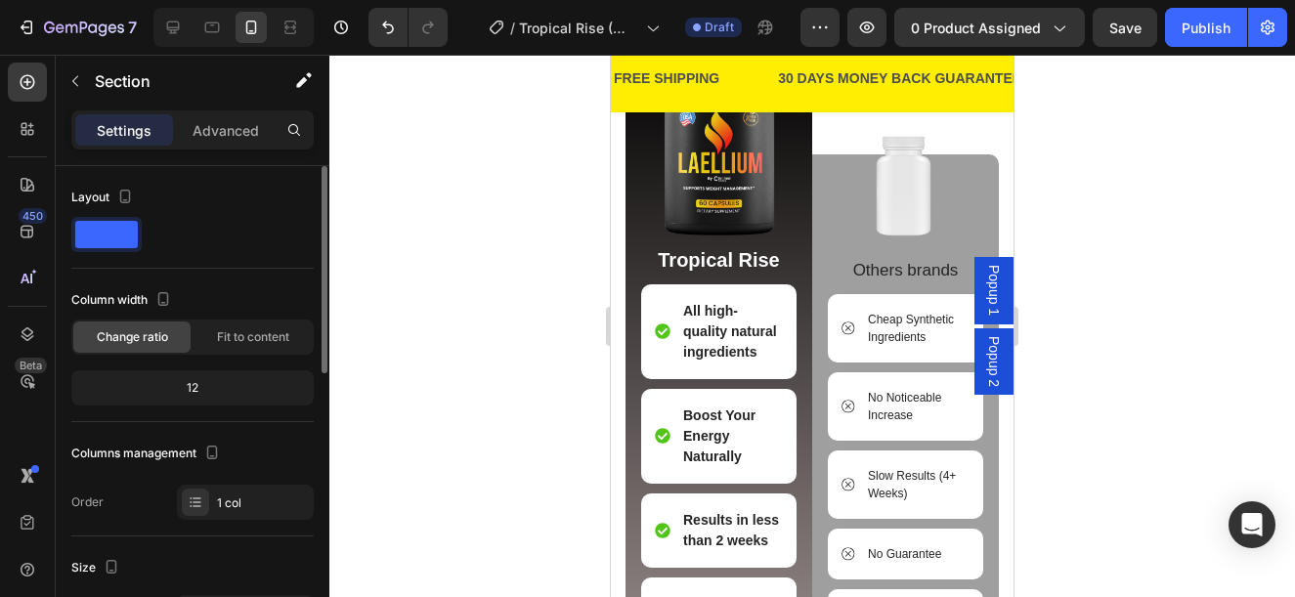
scroll to position [3392, 0]
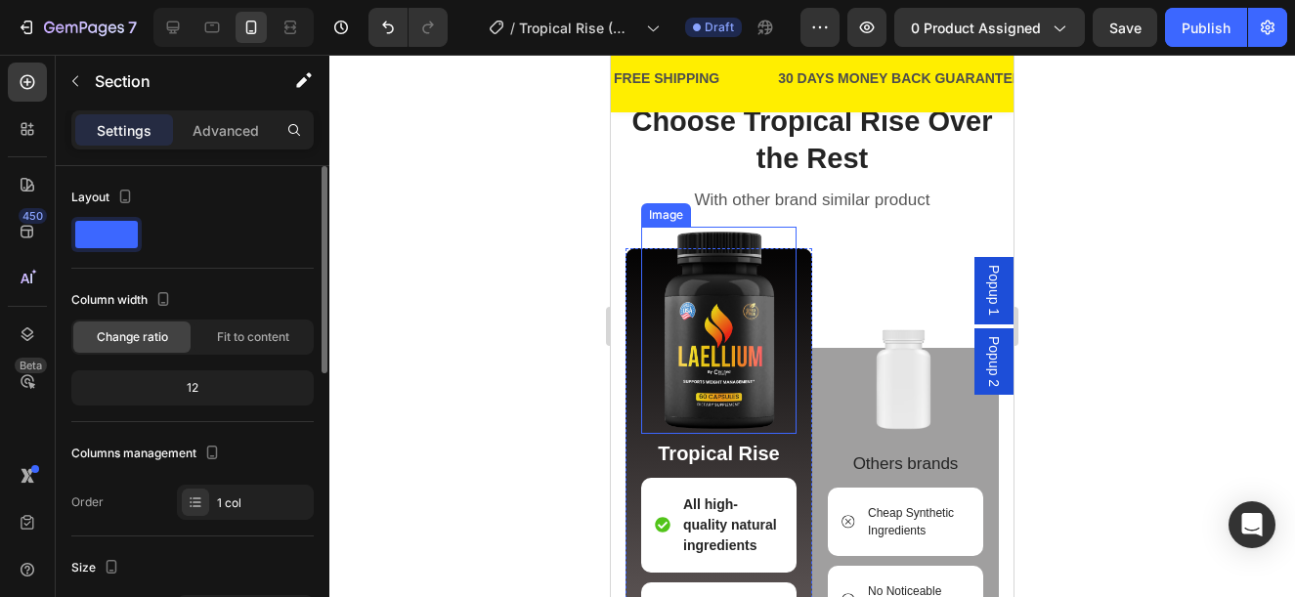
drag, startPoint x: 771, startPoint y: 301, endPoint x: 795, endPoint y: 370, distance: 72.3
click at [769, 304] on img at bounding box center [718, 330] width 155 height 207
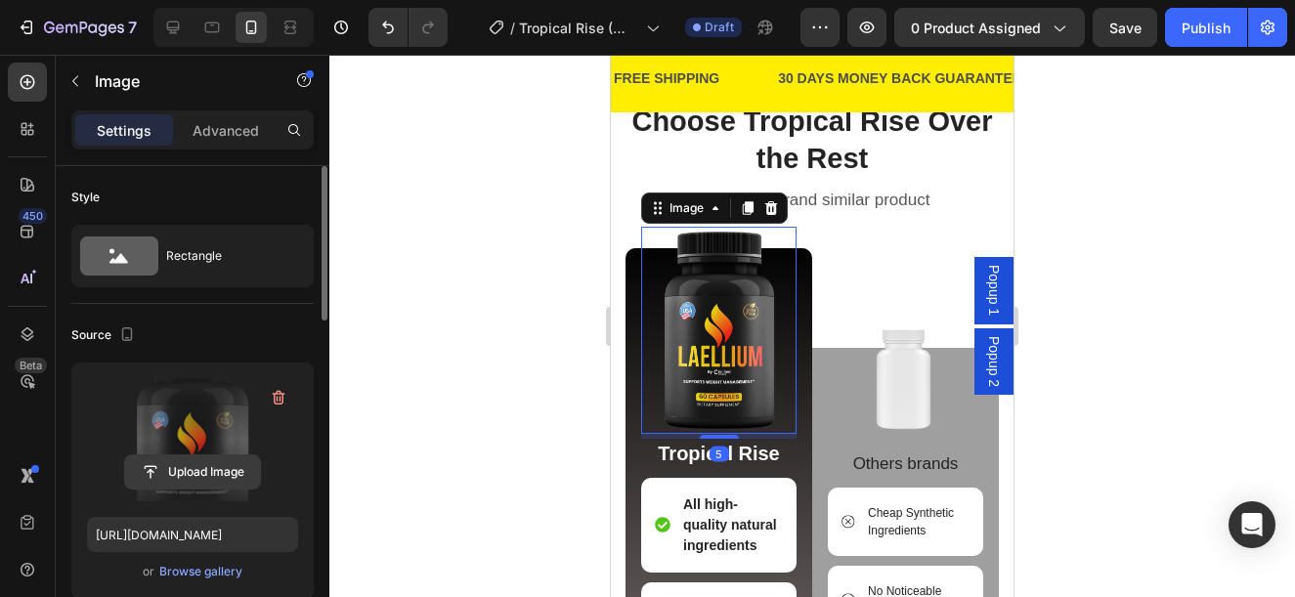
click at [201, 476] on input "file" at bounding box center [192, 472] width 135 height 33
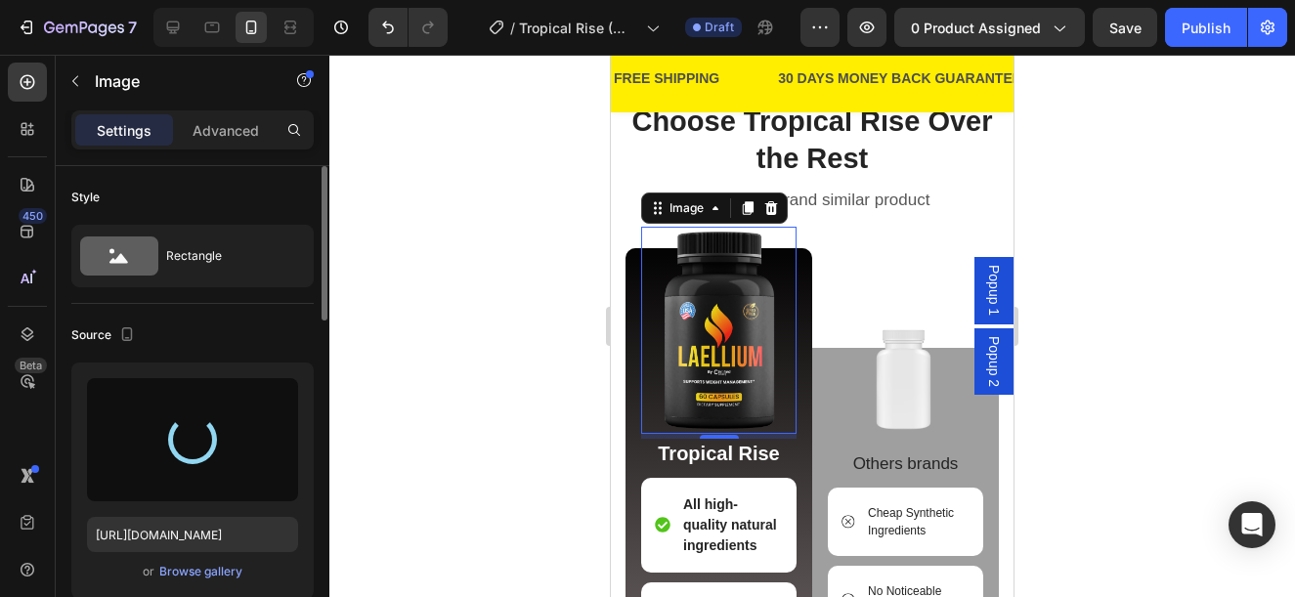
type input "https://cdn.shopify.com/s/files/1/0876/1085/1575/files/gempages_560787834538034…"
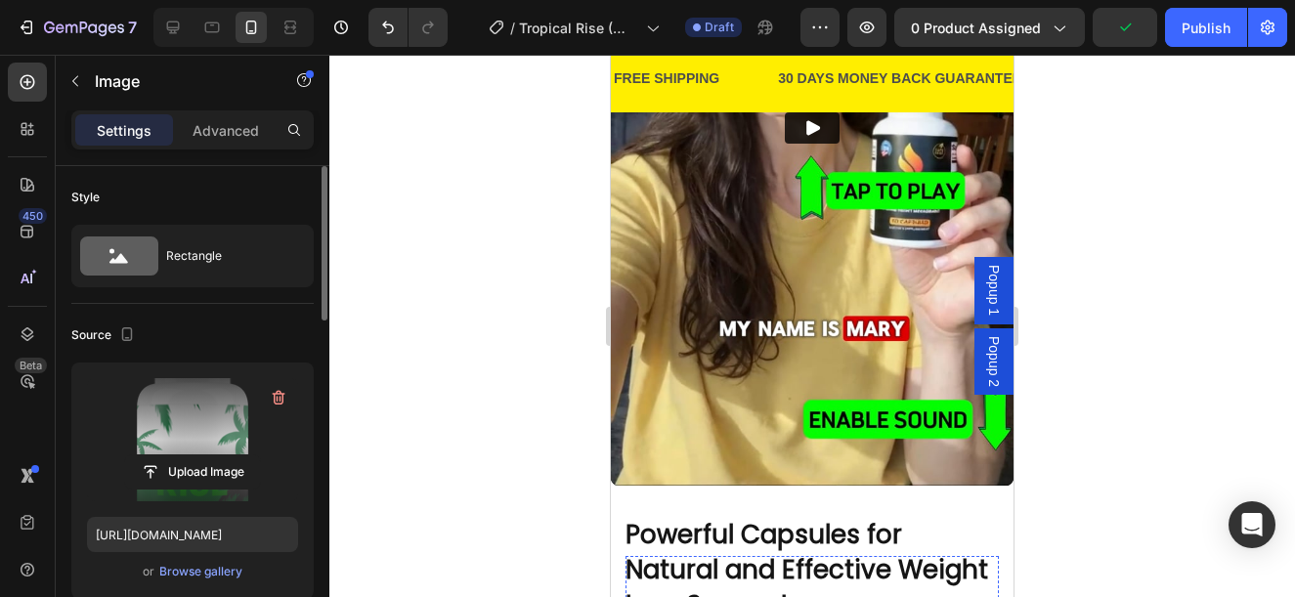
scroll to position [1437, 0]
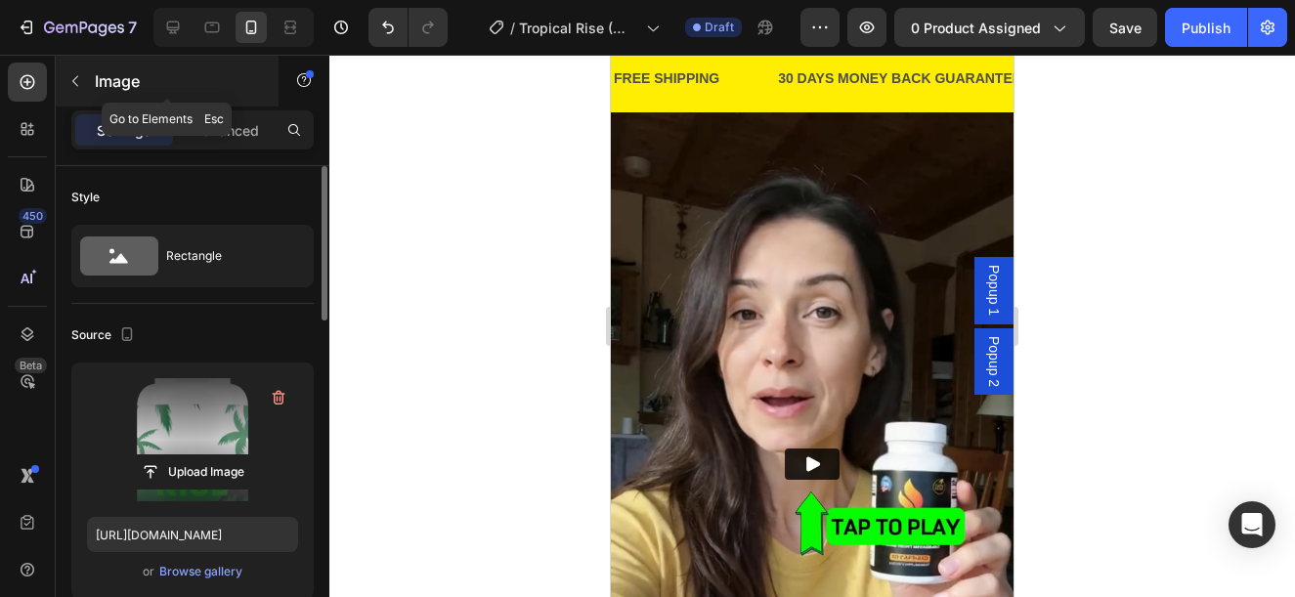
click at [78, 77] on icon "button" at bounding box center [75, 81] width 16 height 16
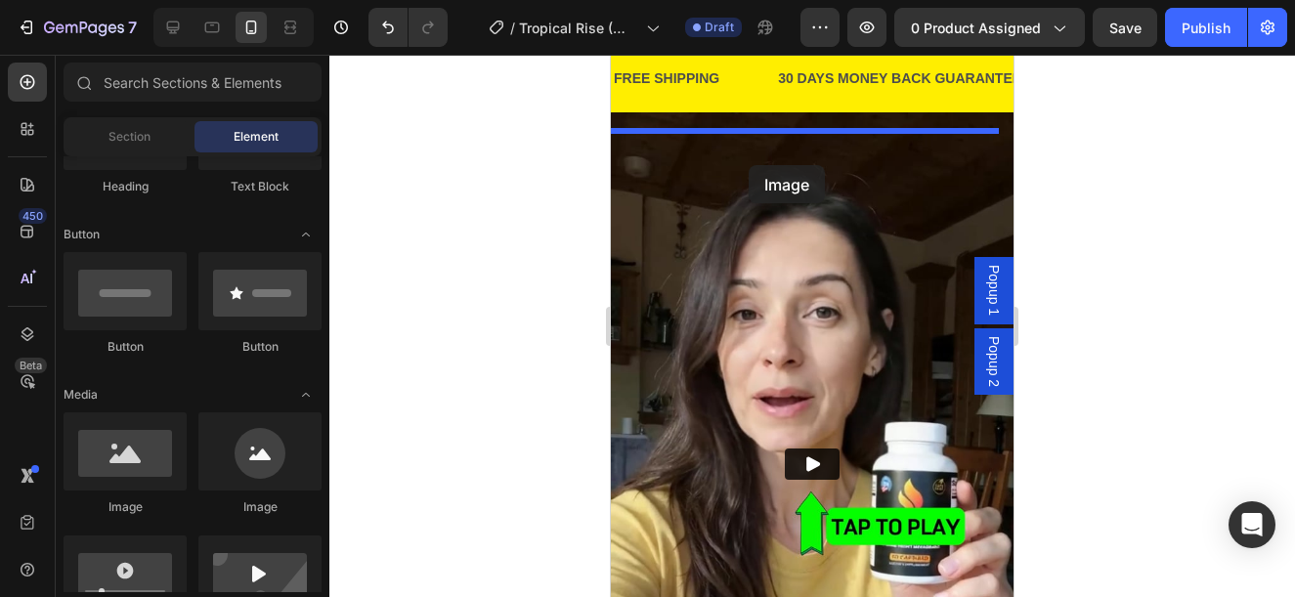
drag, startPoint x: 792, startPoint y: 501, endPoint x: 749, endPoint y: 165, distance: 338.1
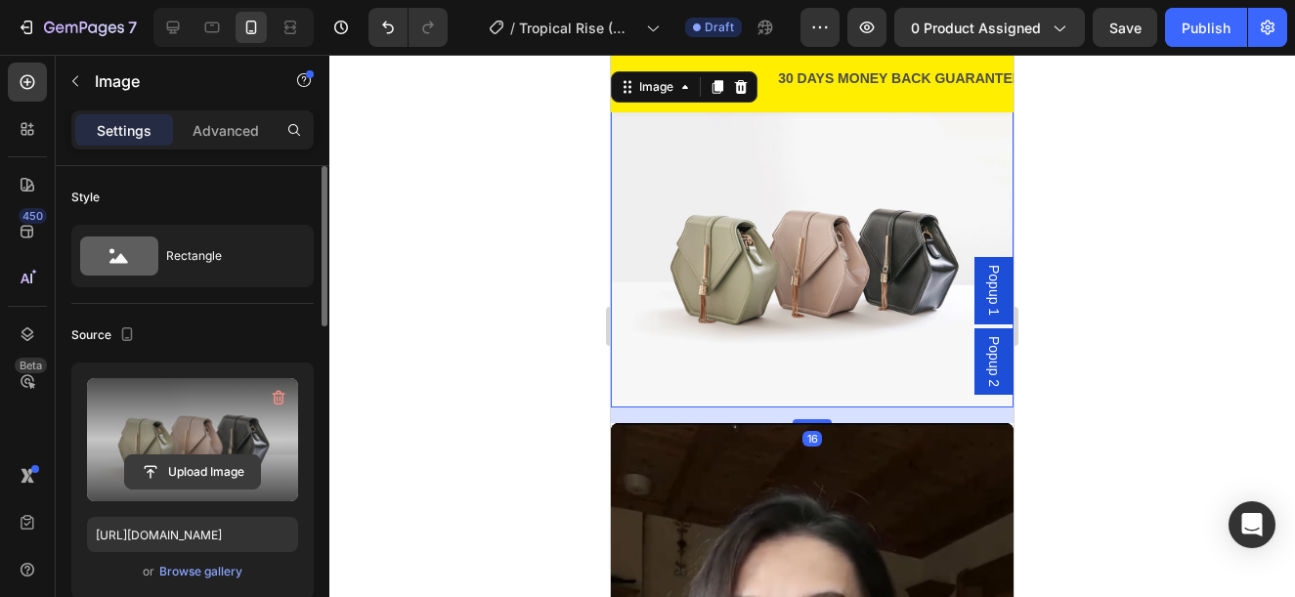
click at [174, 468] on input "file" at bounding box center [192, 472] width 135 height 33
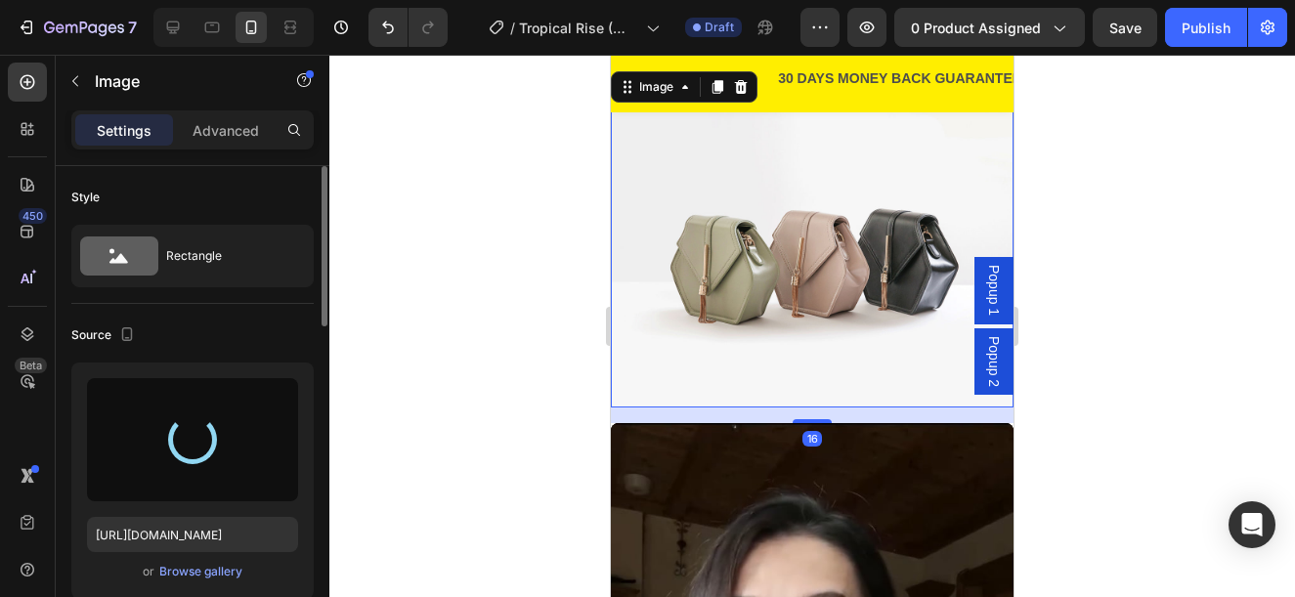
type input "https://cdn.shopify.com/s/files/1/0876/1085/1575/files/gempages_560787834538034…"
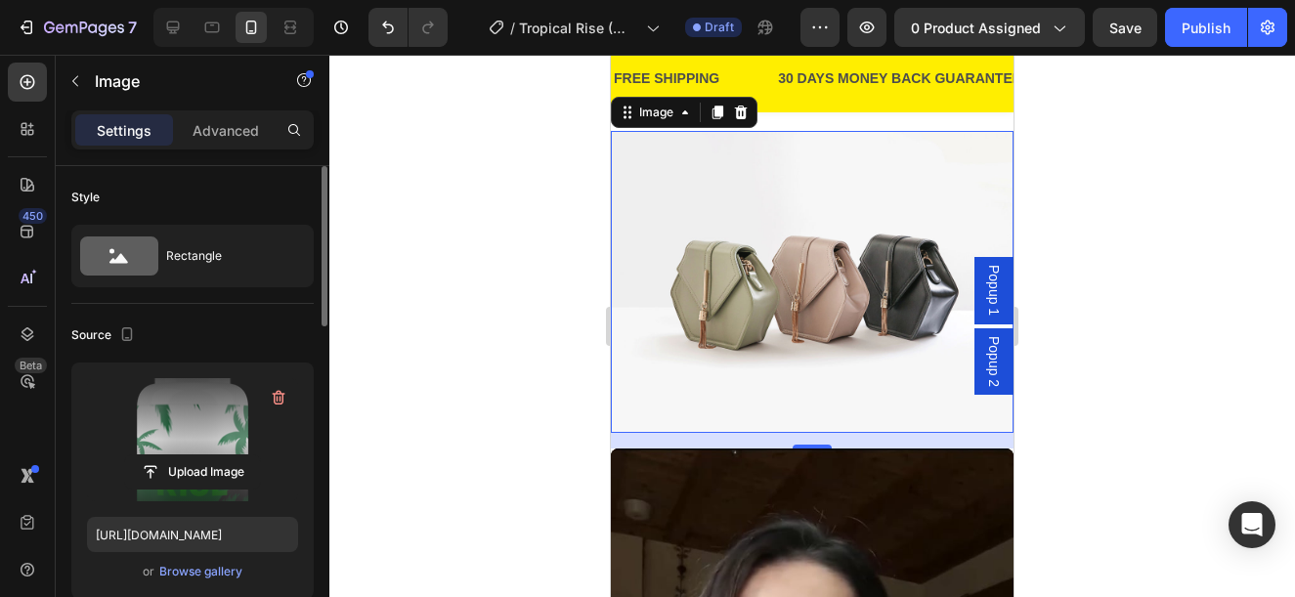
scroll to position [1633, 0]
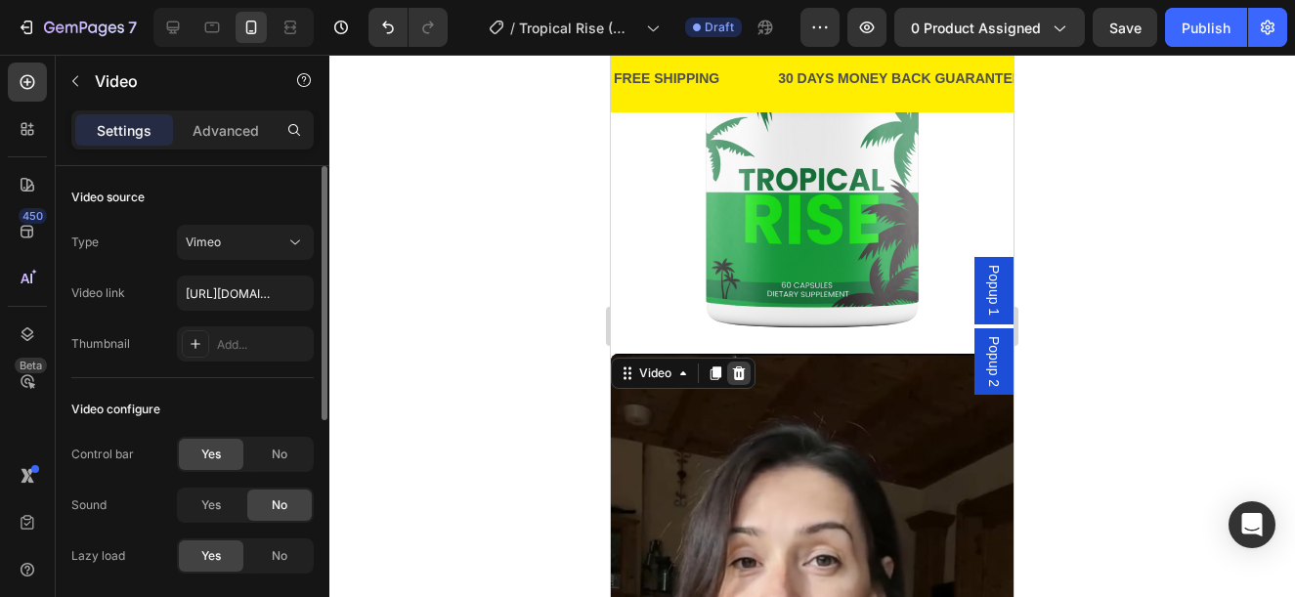
click at [739, 366] on icon at bounding box center [739, 373] width 13 height 14
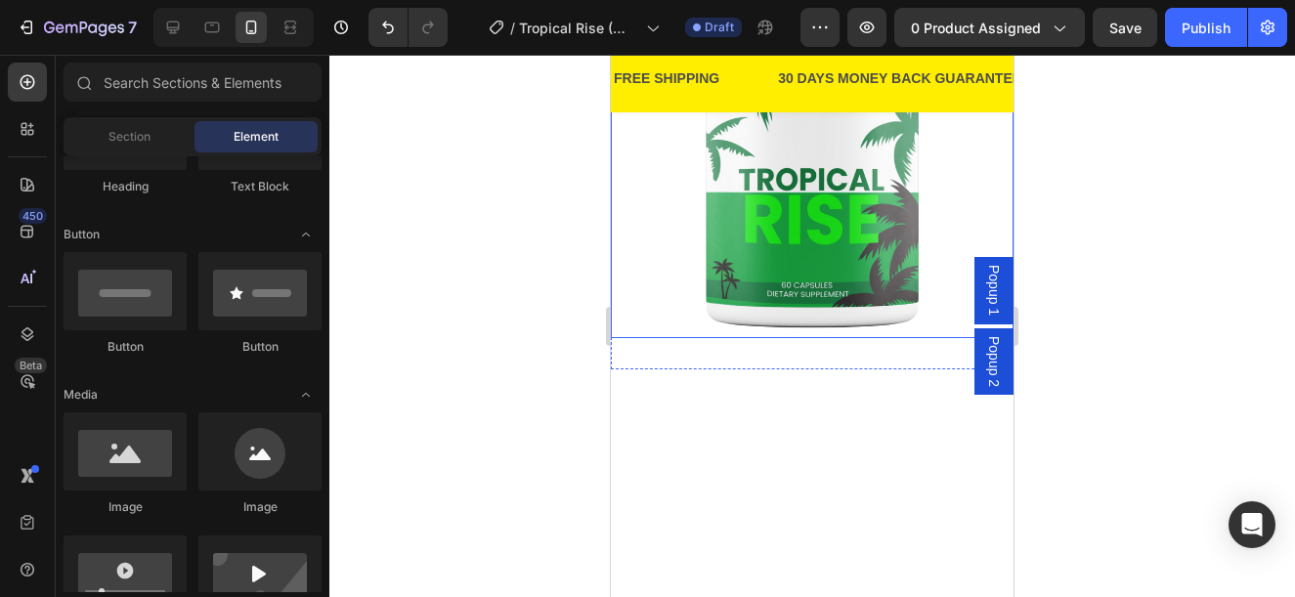
click at [721, 232] on img at bounding box center [812, 136] width 403 height 403
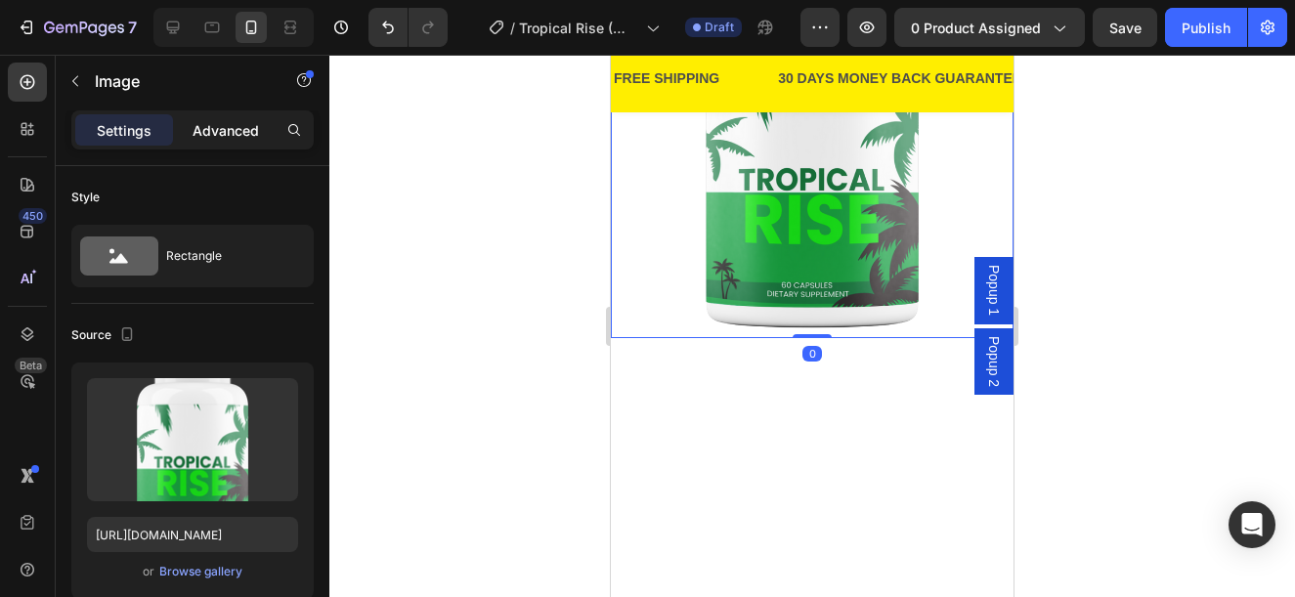
click at [233, 129] on p "Advanced" at bounding box center [226, 130] width 66 height 21
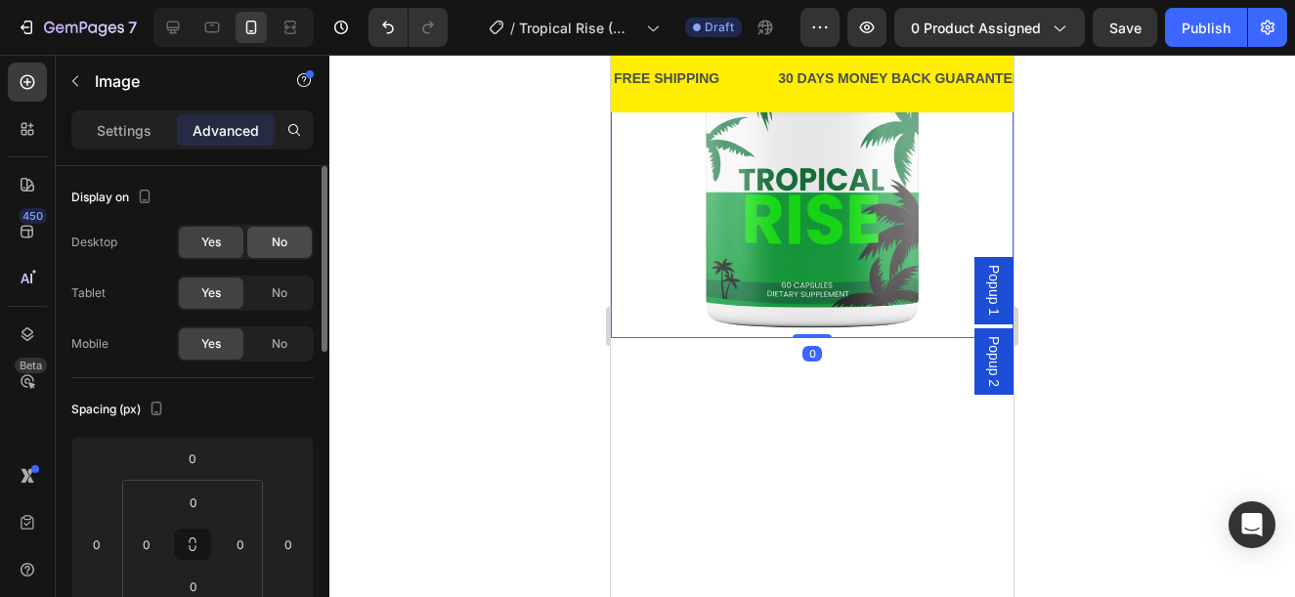
click at [282, 247] on span "No" at bounding box center [280, 243] width 16 height 18
click at [279, 287] on span "No" at bounding box center [280, 293] width 16 height 18
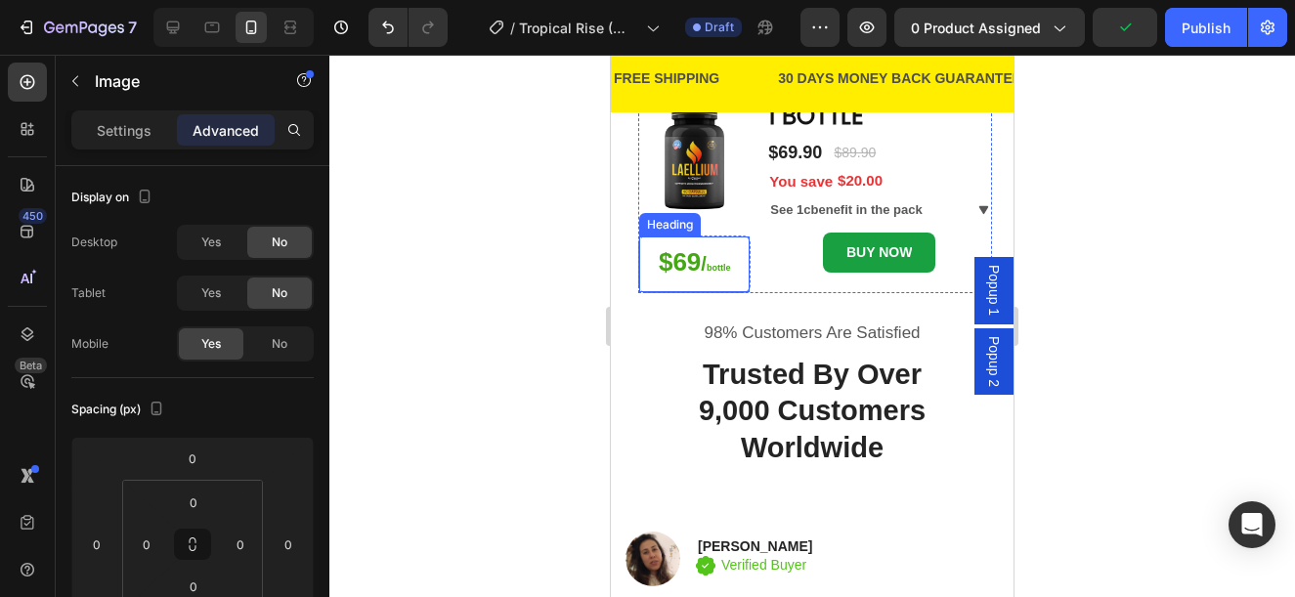
scroll to position [589, 0]
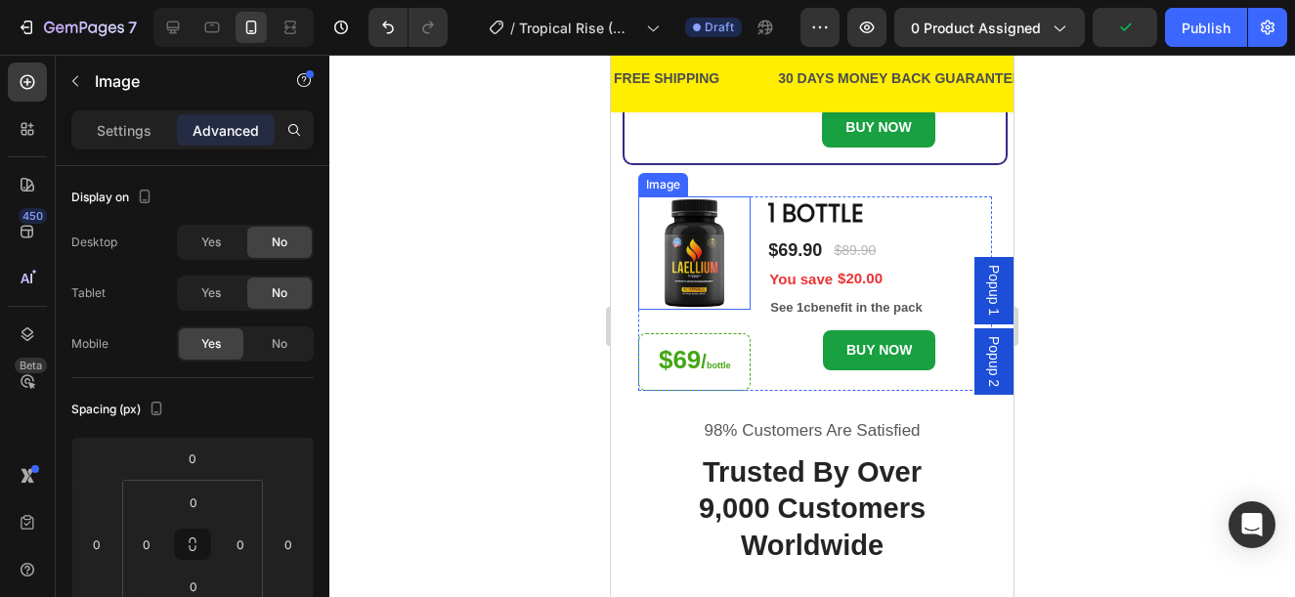
click at [695, 297] on img at bounding box center [694, 252] width 112 height 112
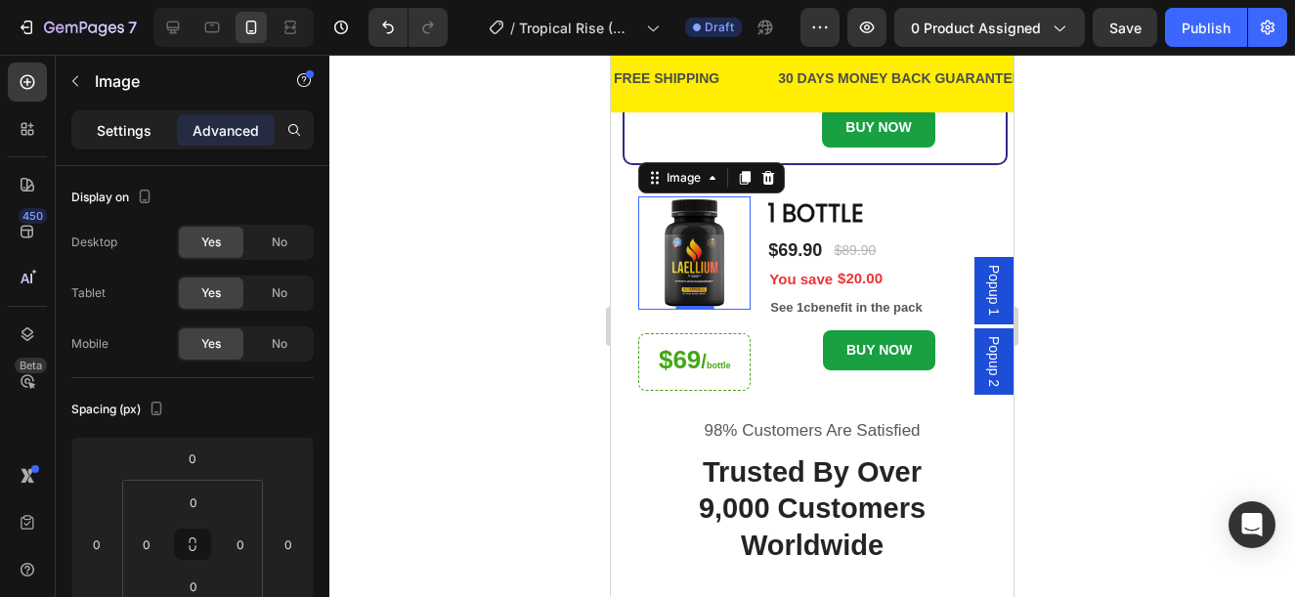
click at [117, 124] on p "Settings" at bounding box center [124, 130] width 55 height 21
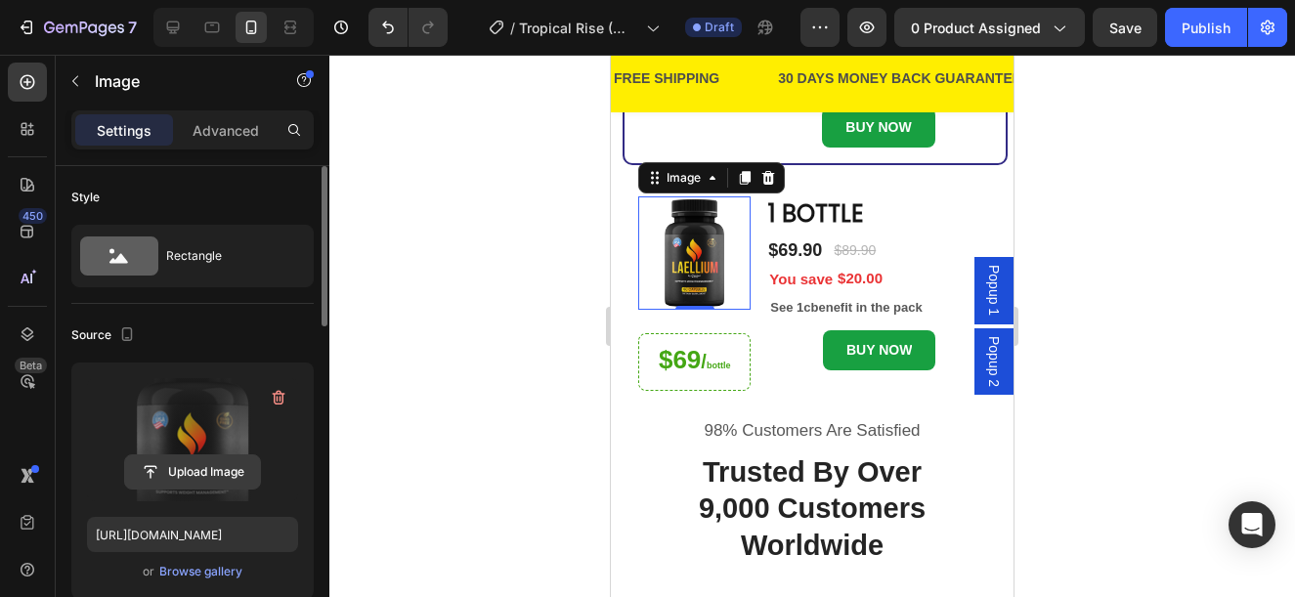
click at [197, 461] on input "file" at bounding box center [192, 472] width 135 height 33
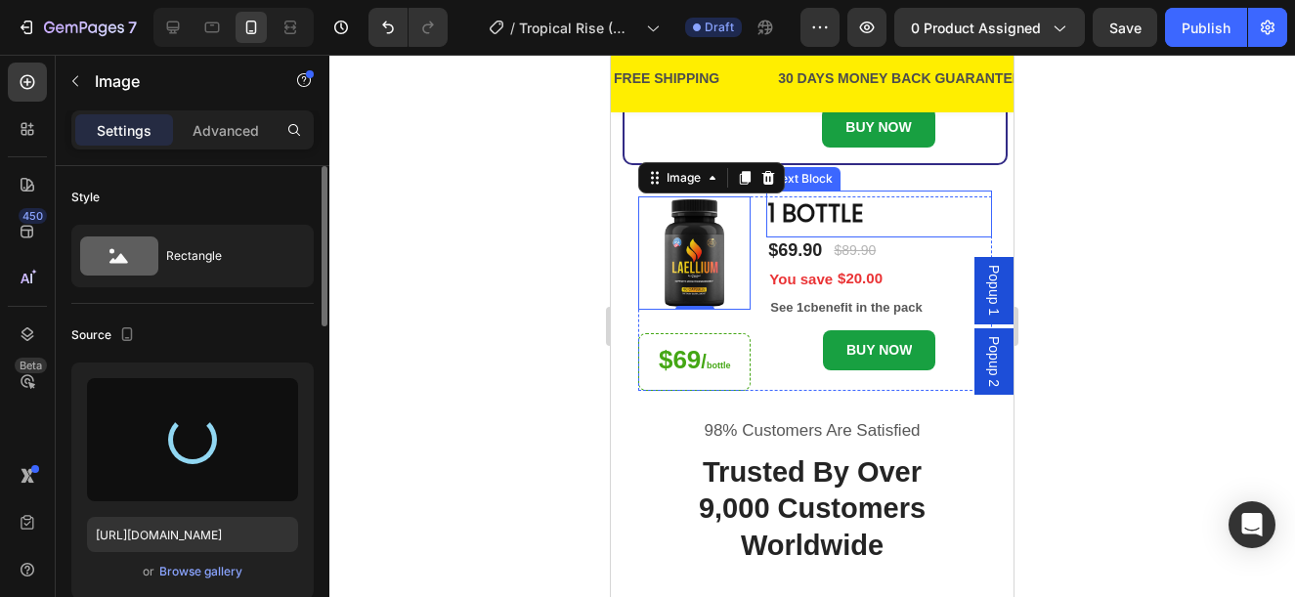
type input "https://cdn.shopify.com/s/files/1/0876/1085/1575/files/gempages_560787834538034…"
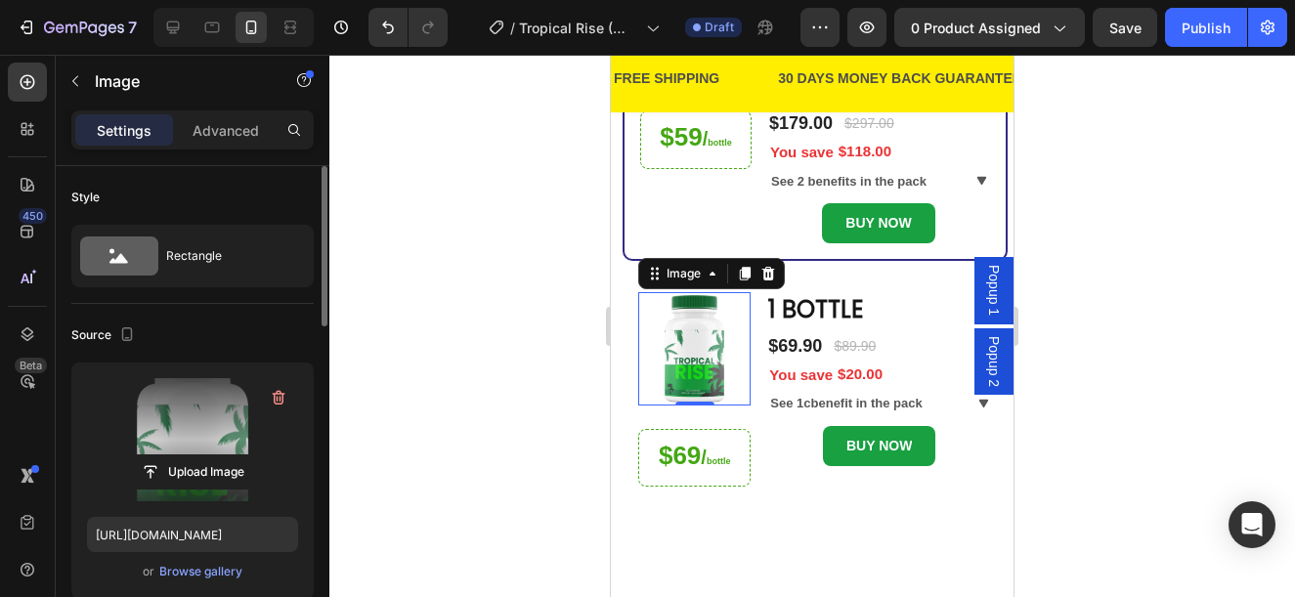
scroll to position [393, 0]
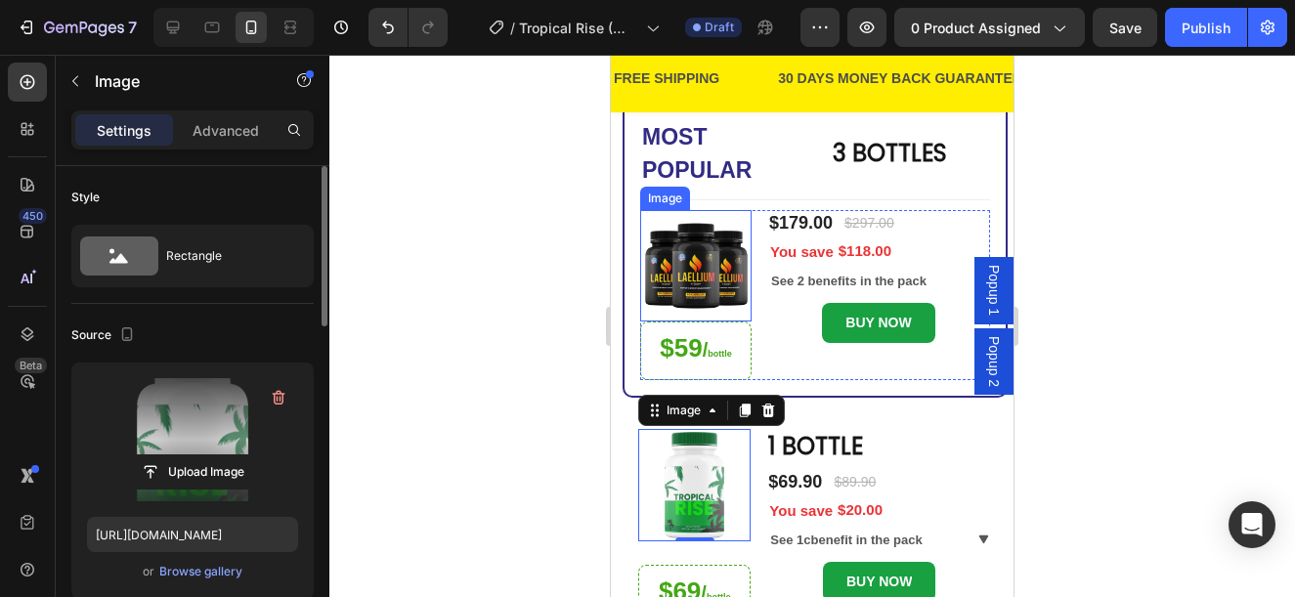
click at [729, 289] on img at bounding box center [695, 265] width 111 height 111
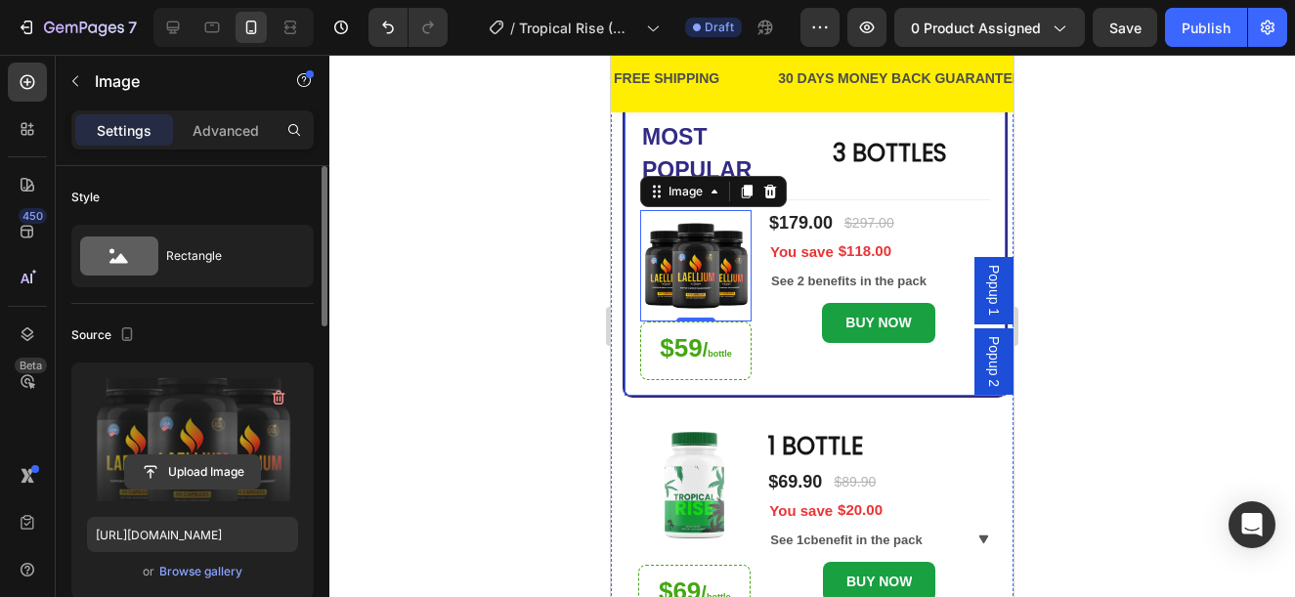
click at [237, 463] on input "file" at bounding box center [192, 472] width 135 height 33
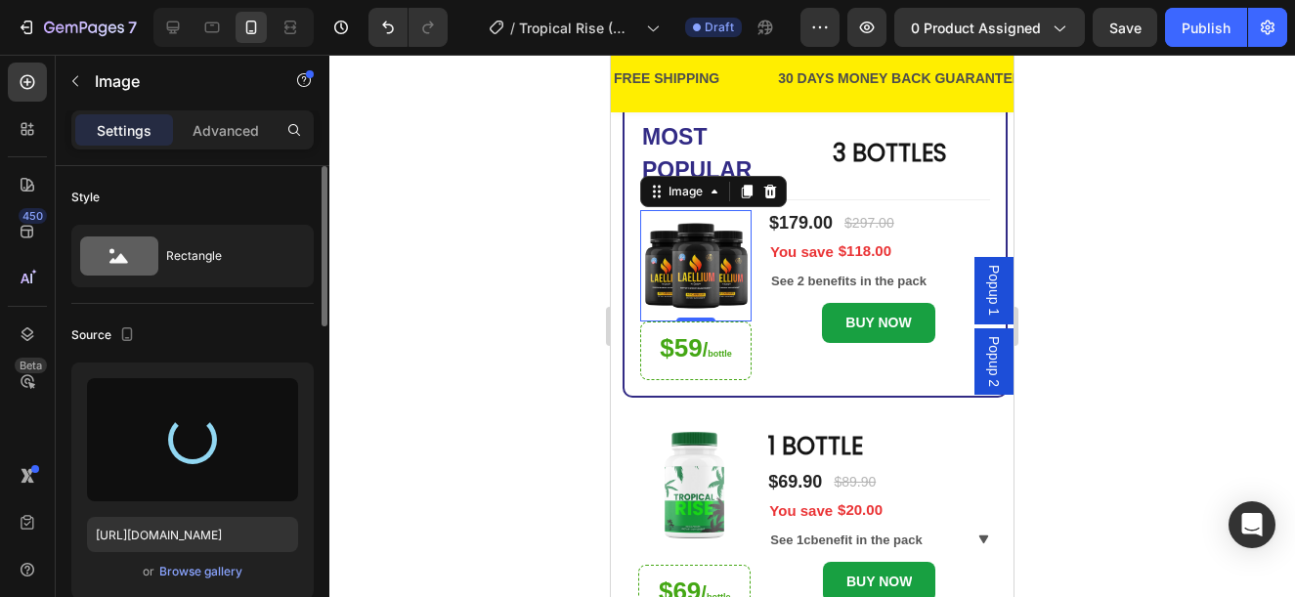
type input "https://cdn.shopify.com/s/files/1/0876/1085/1575/files/gempages_560787834538034…"
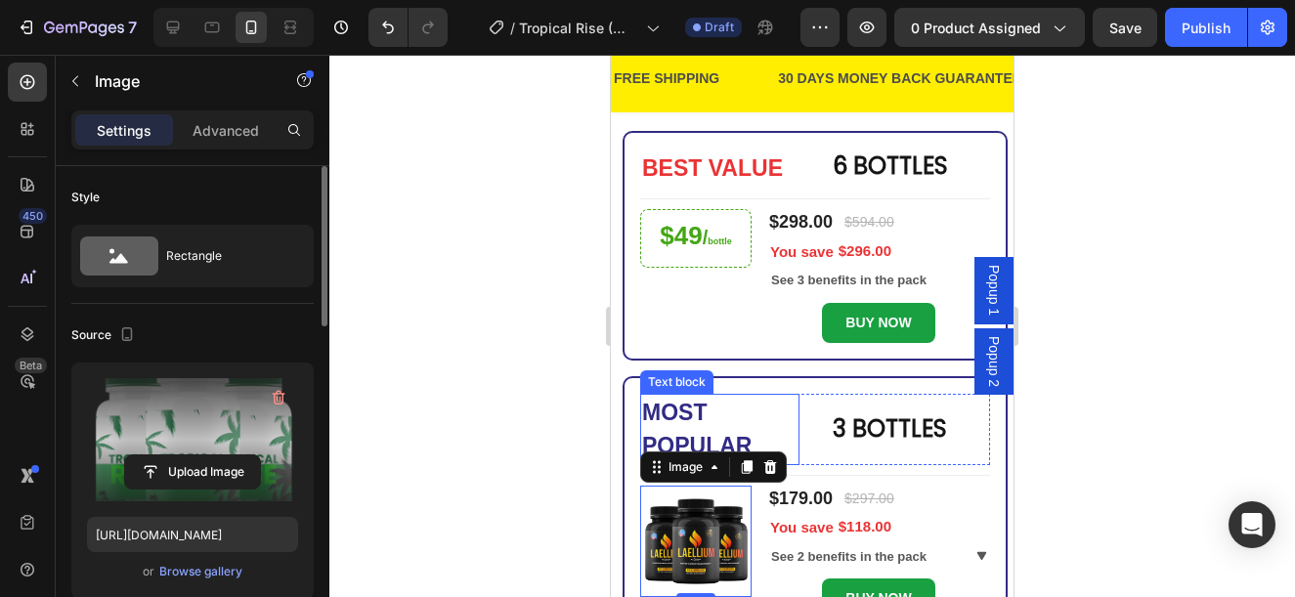
scroll to position [100, 0]
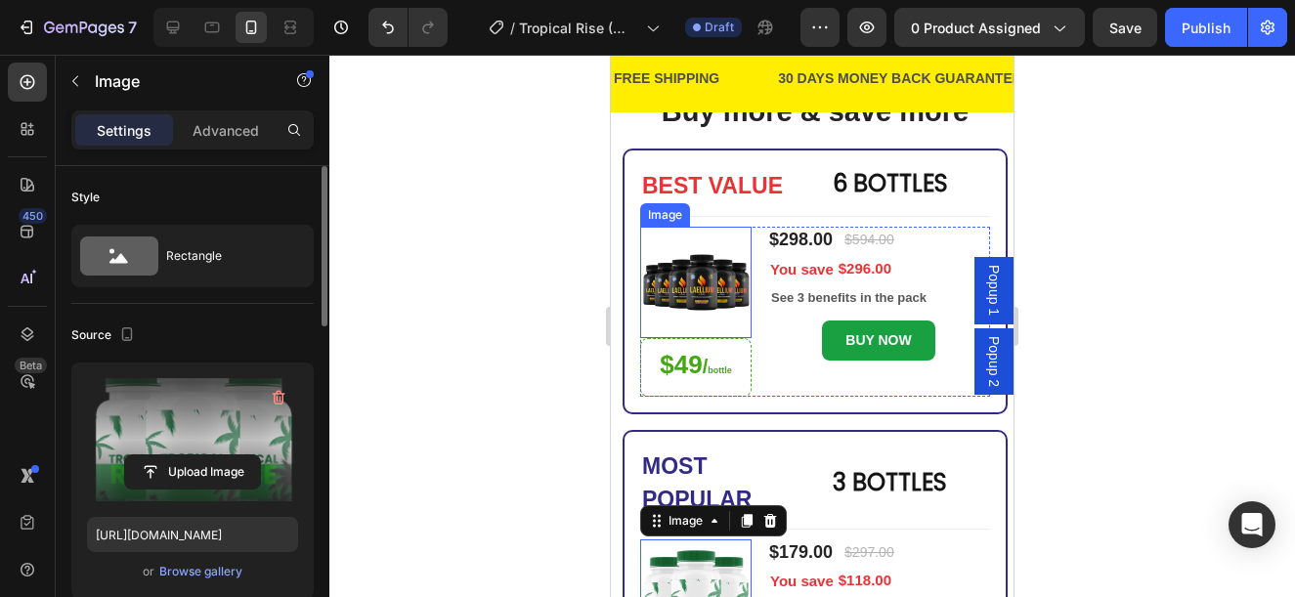
click at [699, 273] on img at bounding box center [695, 282] width 111 height 111
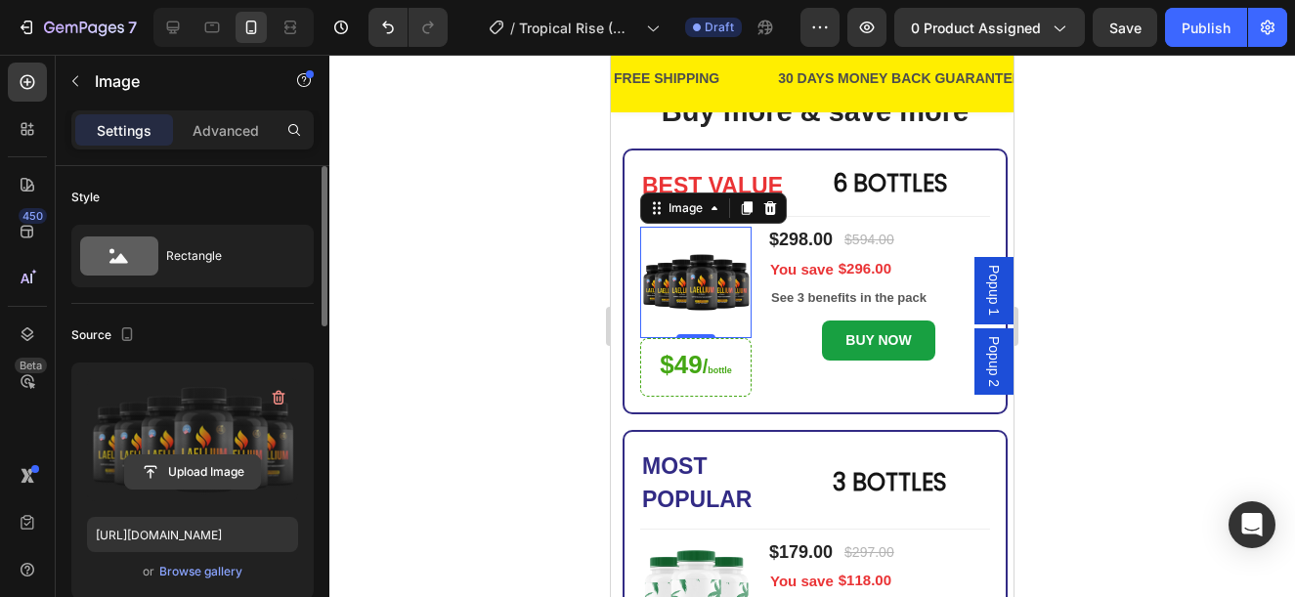
click at [219, 455] on button "Upload Image" at bounding box center [192, 472] width 137 height 35
click at [214, 475] on input "file" at bounding box center [192, 472] width 135 height 33
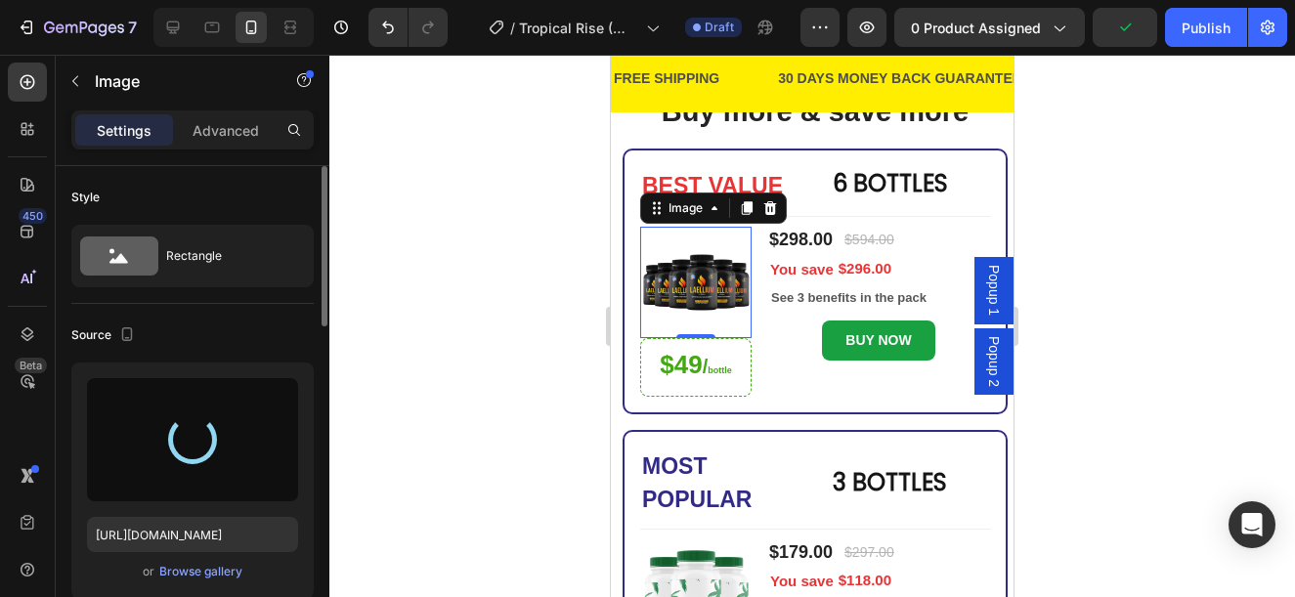
type input "https://cdn.shopify.com/s/files/1/0876/1085/1575/files/gempages_560787834538034…"
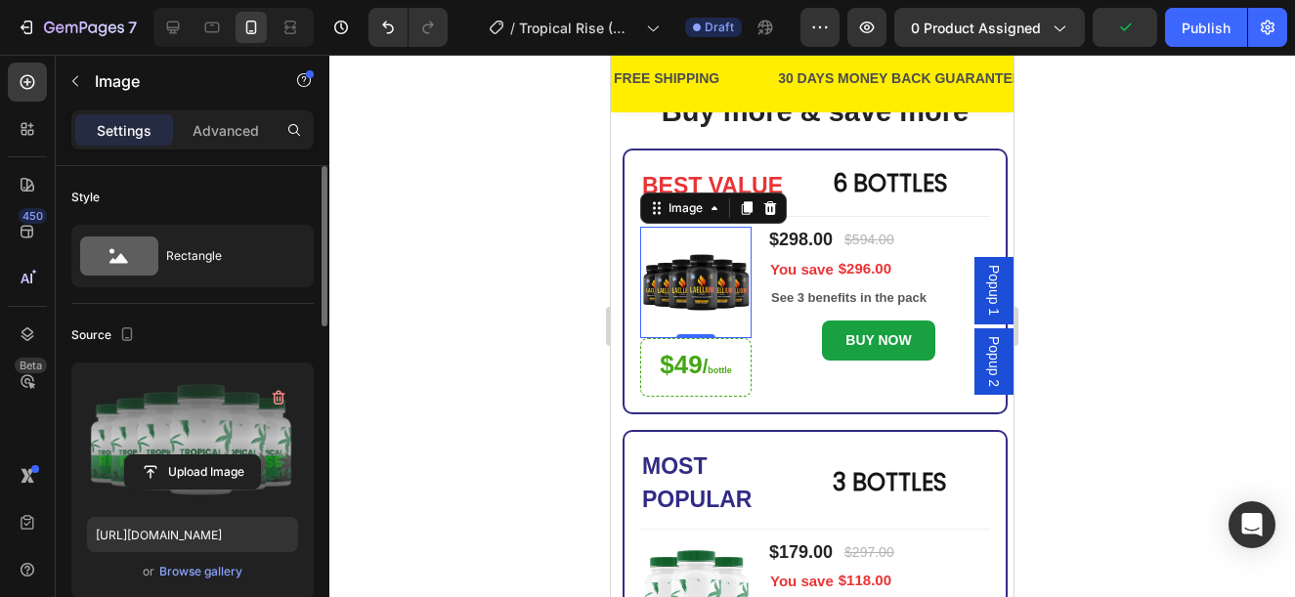
click at [501, 302] on div at bounding box center [812, 326] width 966 height 543
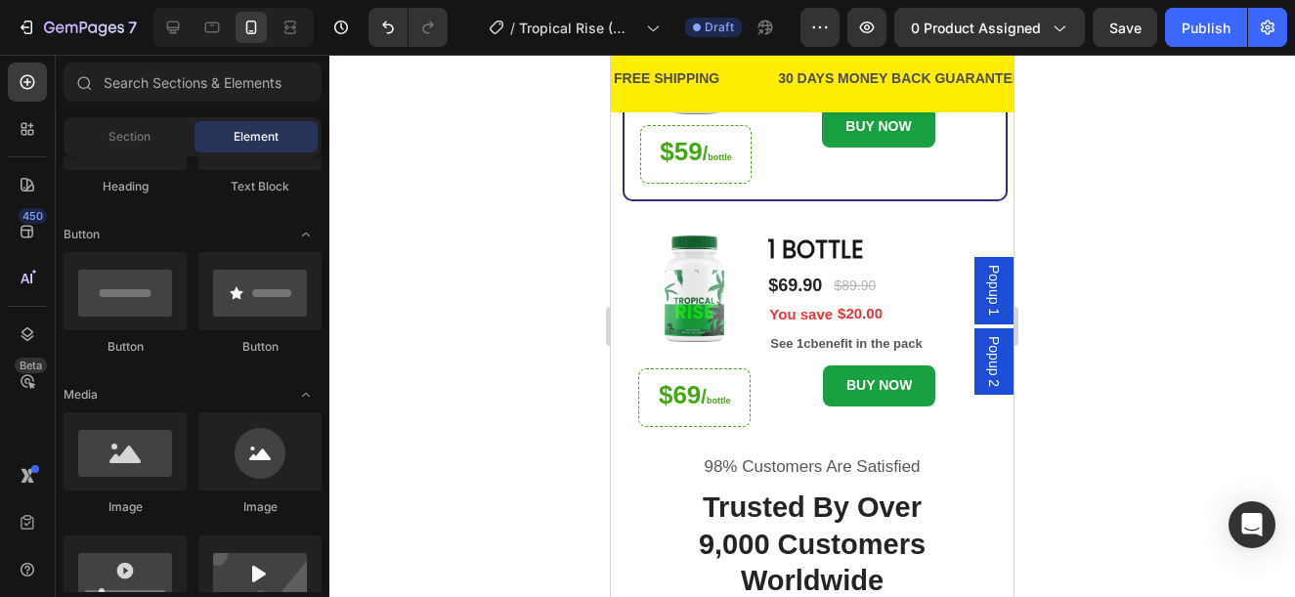
scroll to position [589, 0]
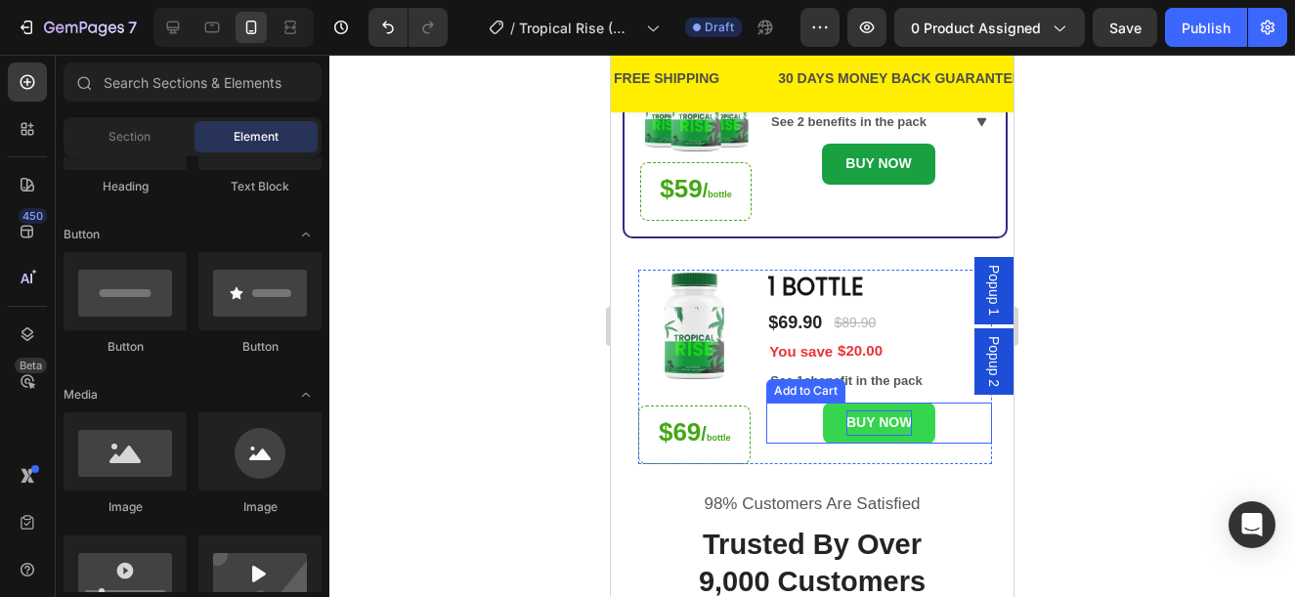
click at [883, 414] on div "BUY NOW" at bounding box center [879, 423] width 65 height 24
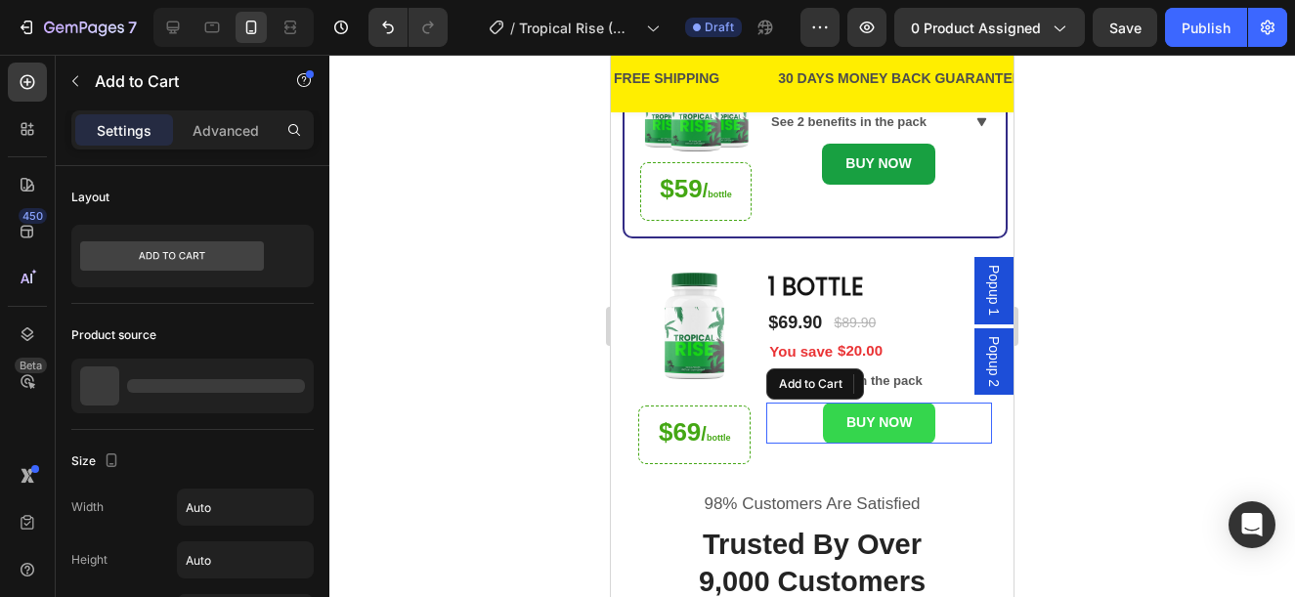
click at [915, 414] on button "BUY NOW" at bounding box center [879, 423] width 112 height 40
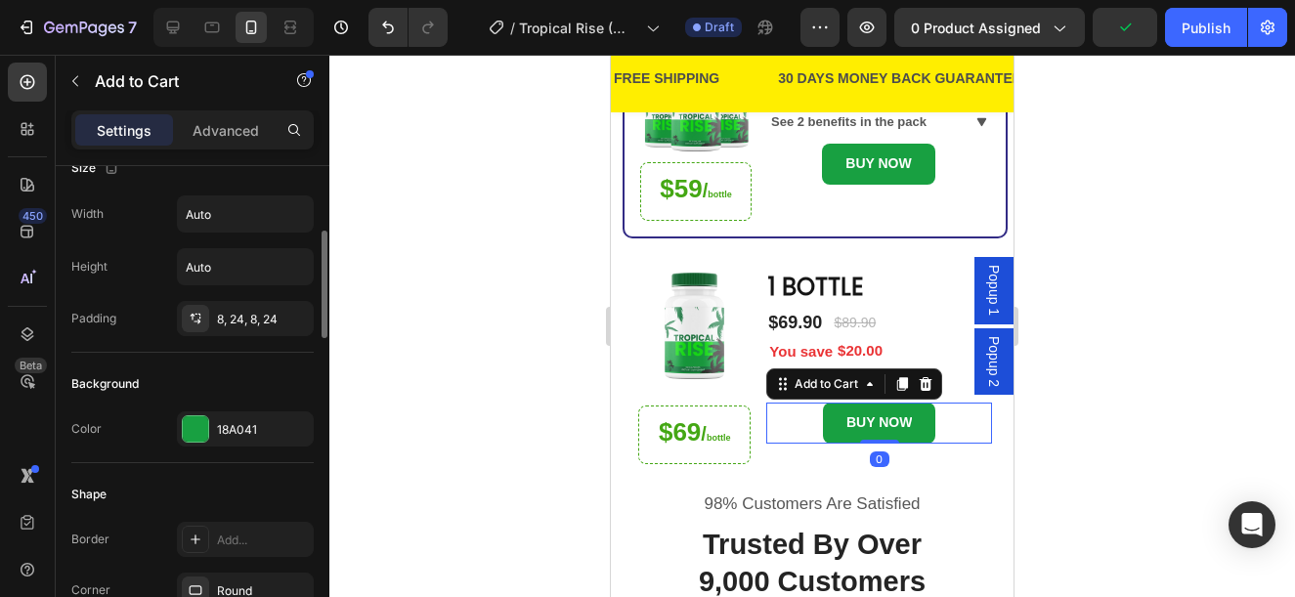
scroll to position [0, 0]
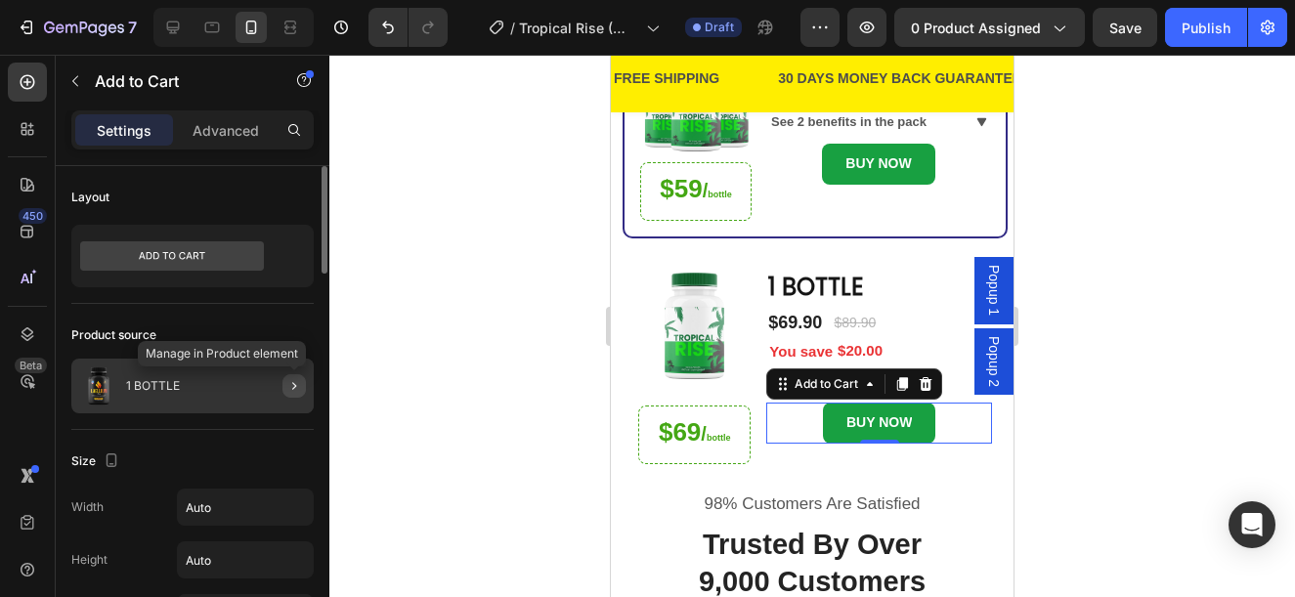
click at [286, 391] on icon "button" at bounding box center [294, 386] width 16 height 16
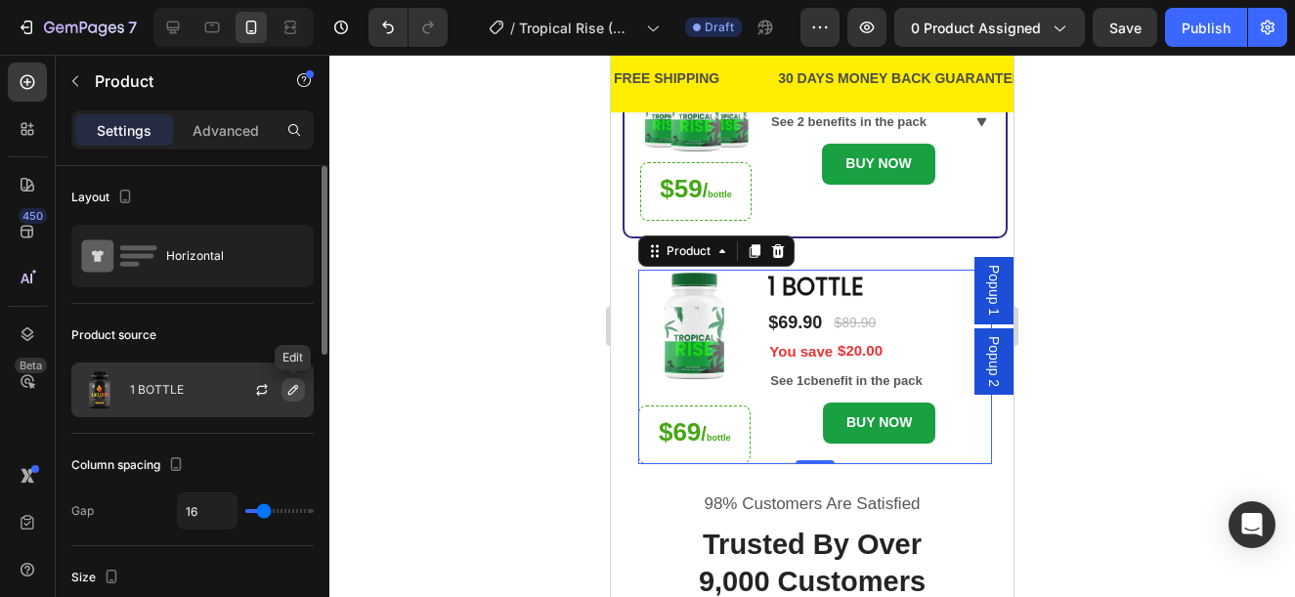
click at [300, 399] on button "button" at bounding box center [293, 389] width 23 height 23
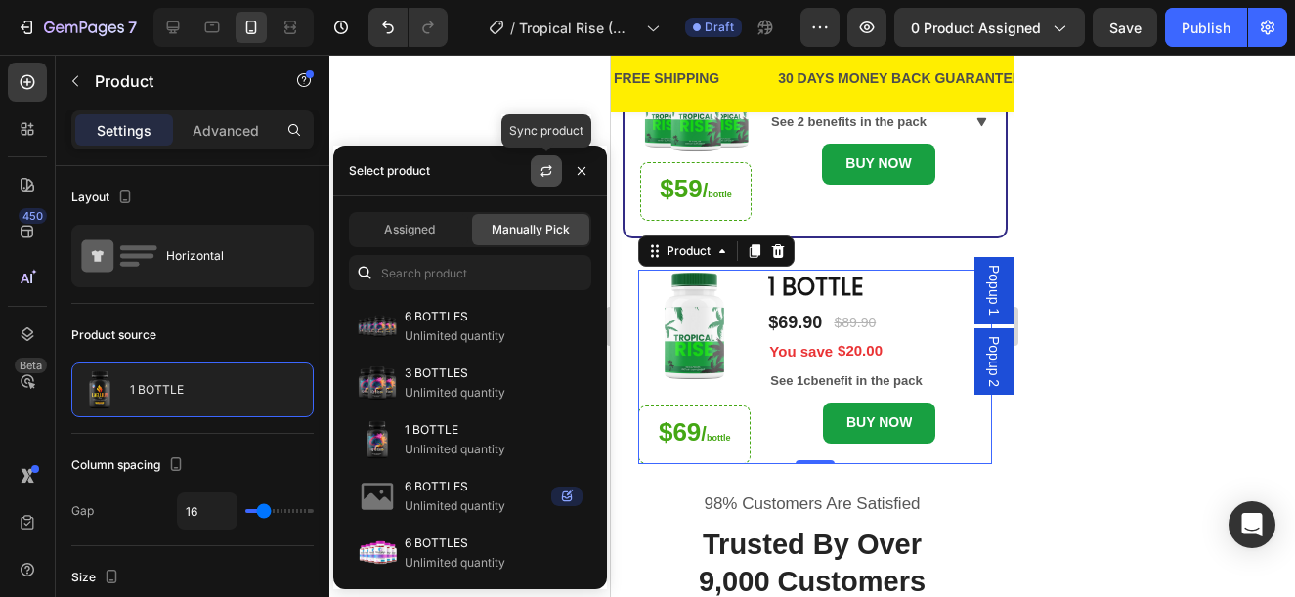
click at [545, 168] on icon "button" at bounding box center [547, 171] width 16 height 16
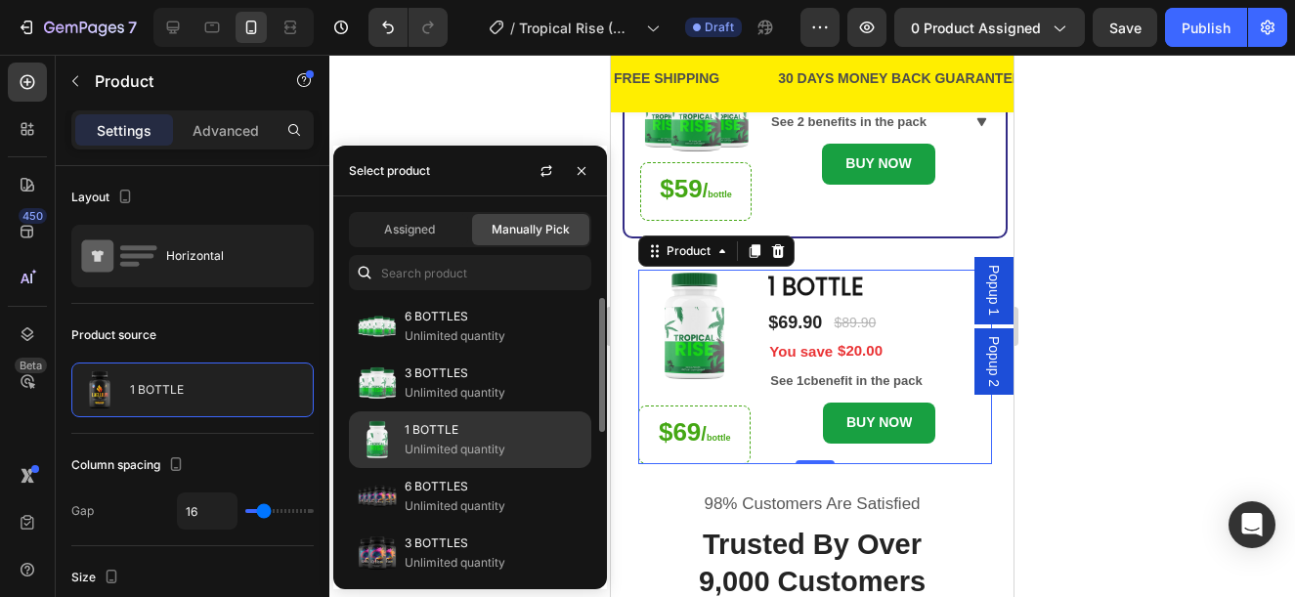
click at [520, 443] on p "Unlimited quantity" at bounding box center [494, 450] width 178 height 20
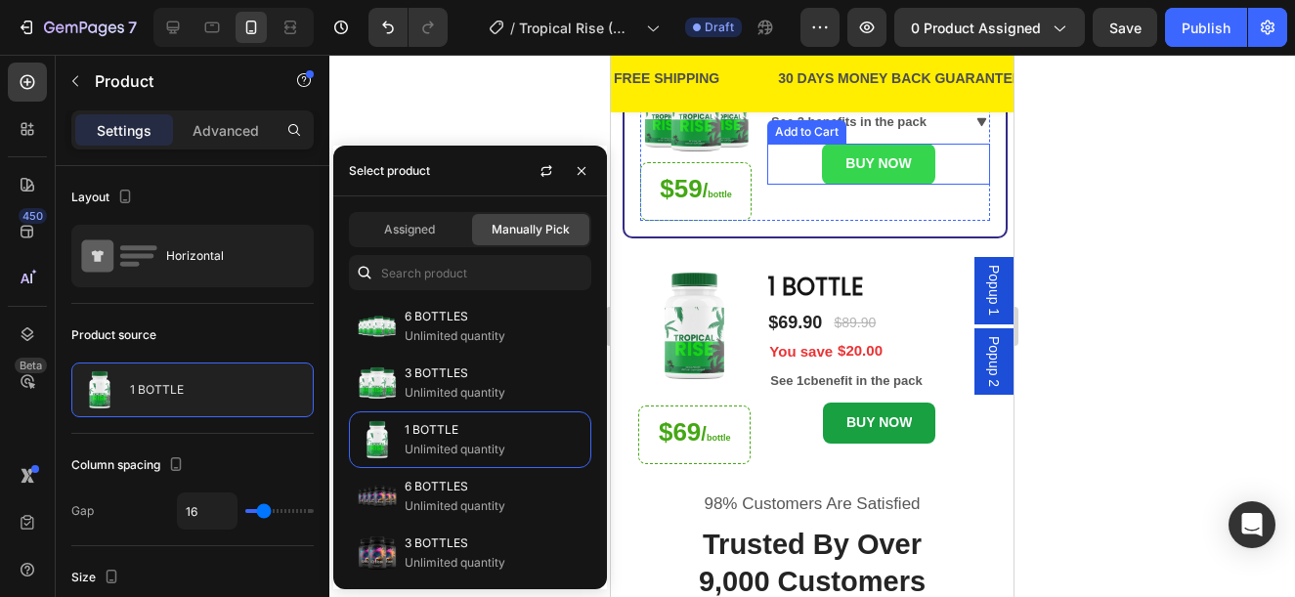
click at [917, 162] on button "BUY NOW" at bounding box center [878, 164] width 112 height 40
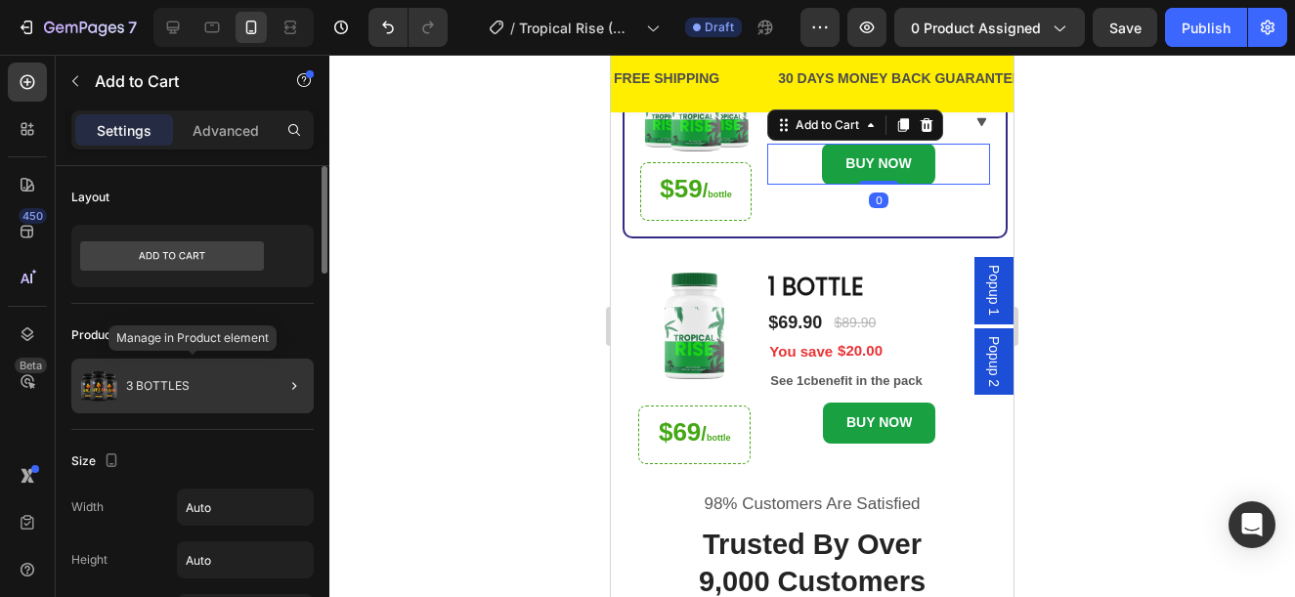
click at [247, 389] on div "3 BOTTLES" at bounding box center [192, 386] width 242 height 55
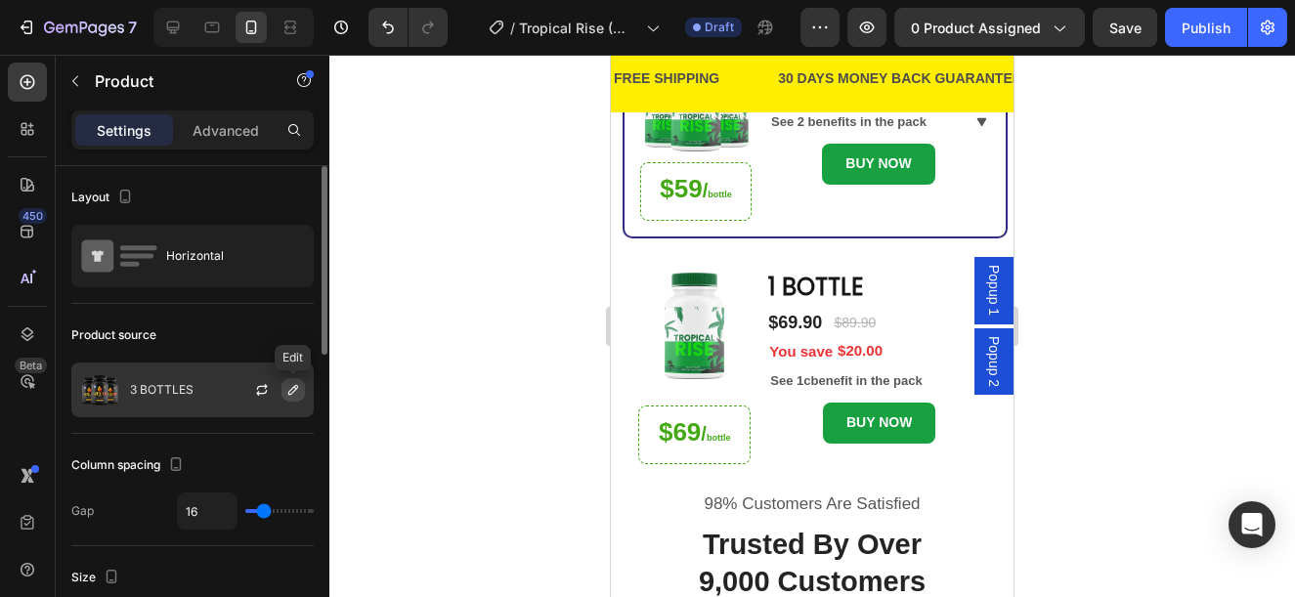
click at [295, 388] on icon "button" at bounding box center [293, 390] width 10 height 10
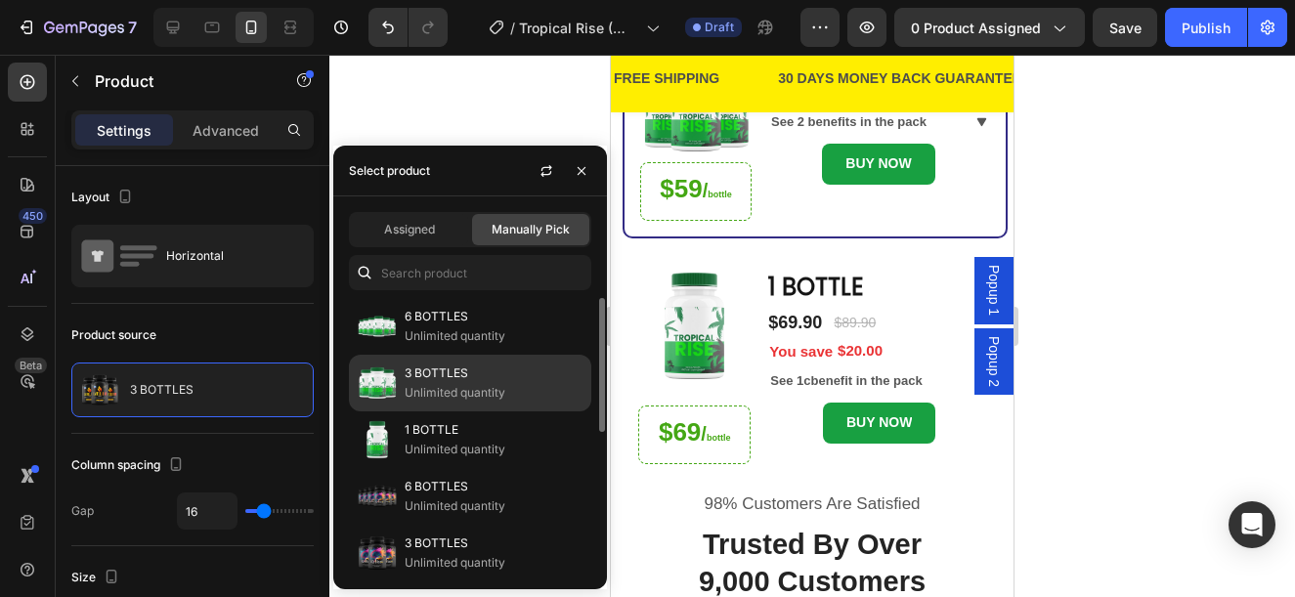
click at [404, 412] on div "3 BOTTLES Unlimited quantity" at bounding box center [470, 440] width 242 height 57
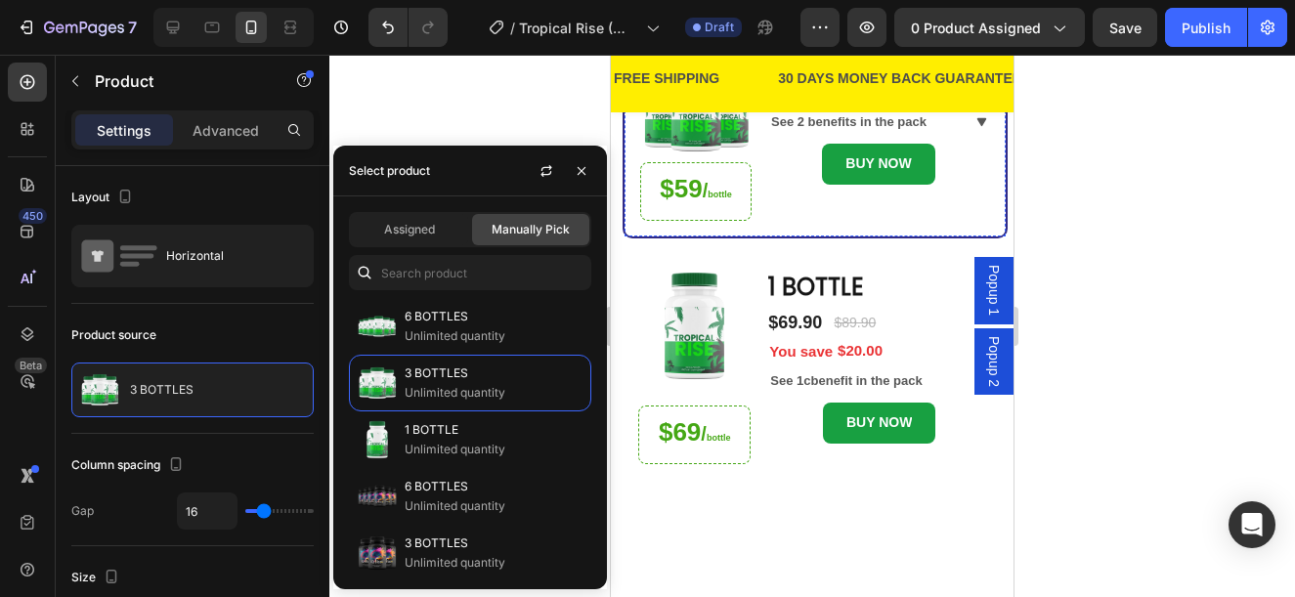
scroll to position [295, 0]
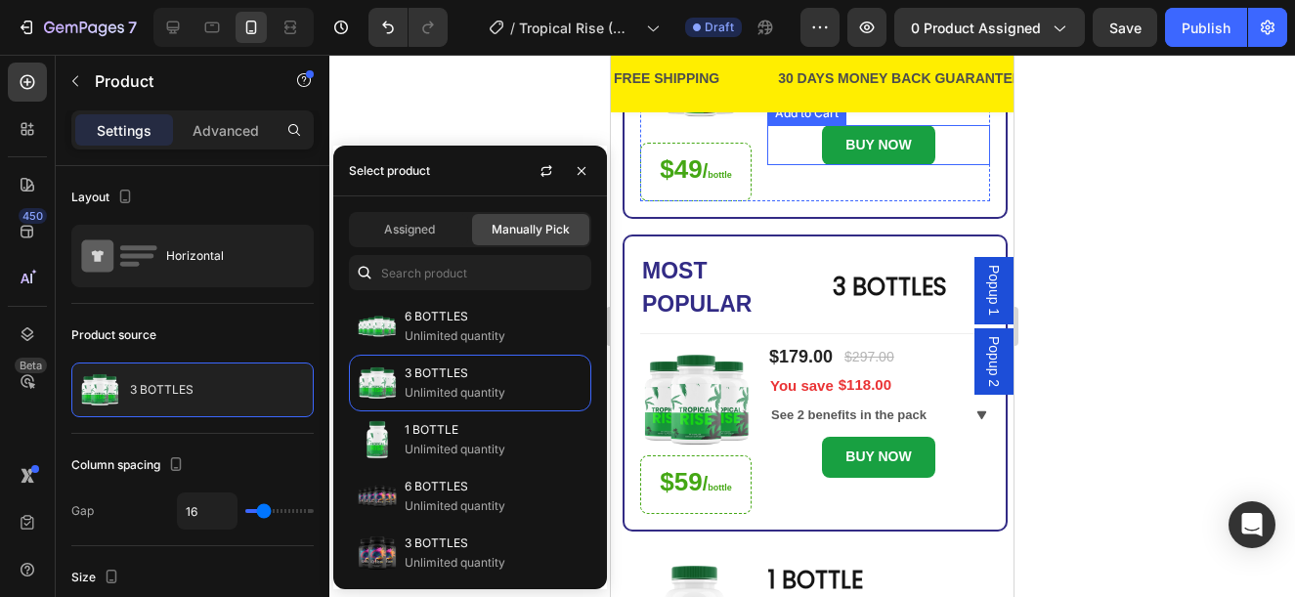
click at [911, 155] on button "BUY NOW" at bounding box center [878, 145] width 112 height 40
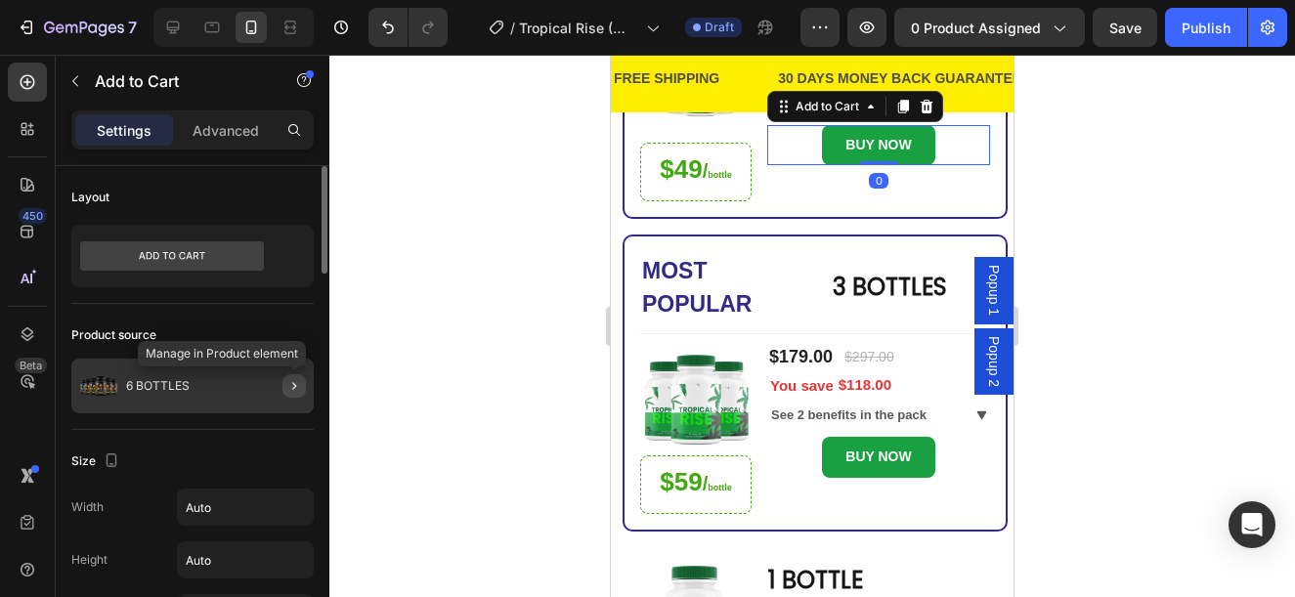
click at [303, 389] on button "button" at bounding box center [294, 385] width 23 height 23
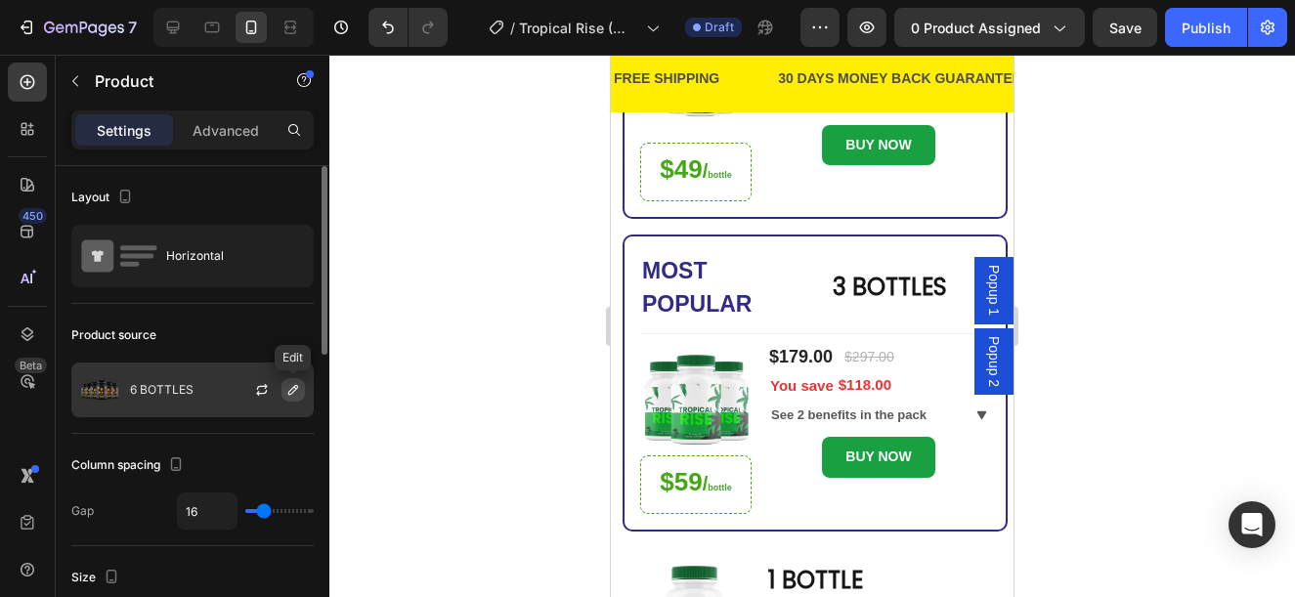
click at [289, 392] on icon "button" at bounding box center [293, 390] width 10 height 10
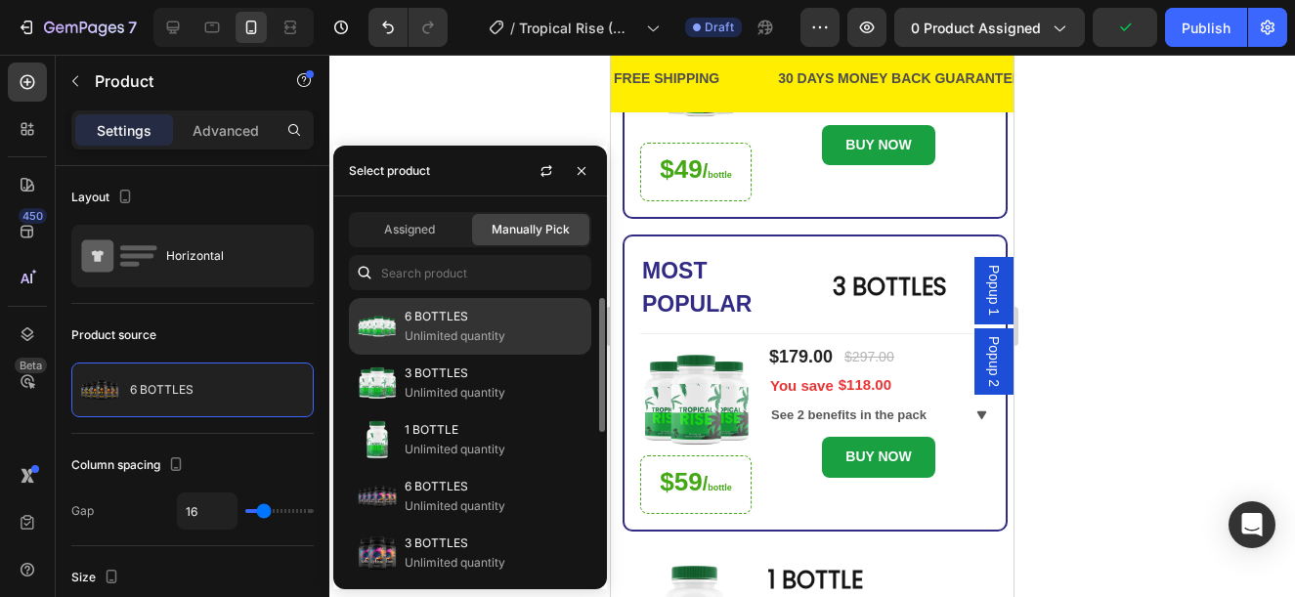
click at [507, 327] on p "Unlimited quantity" at bounding box center [494, 337] width 178 height 20
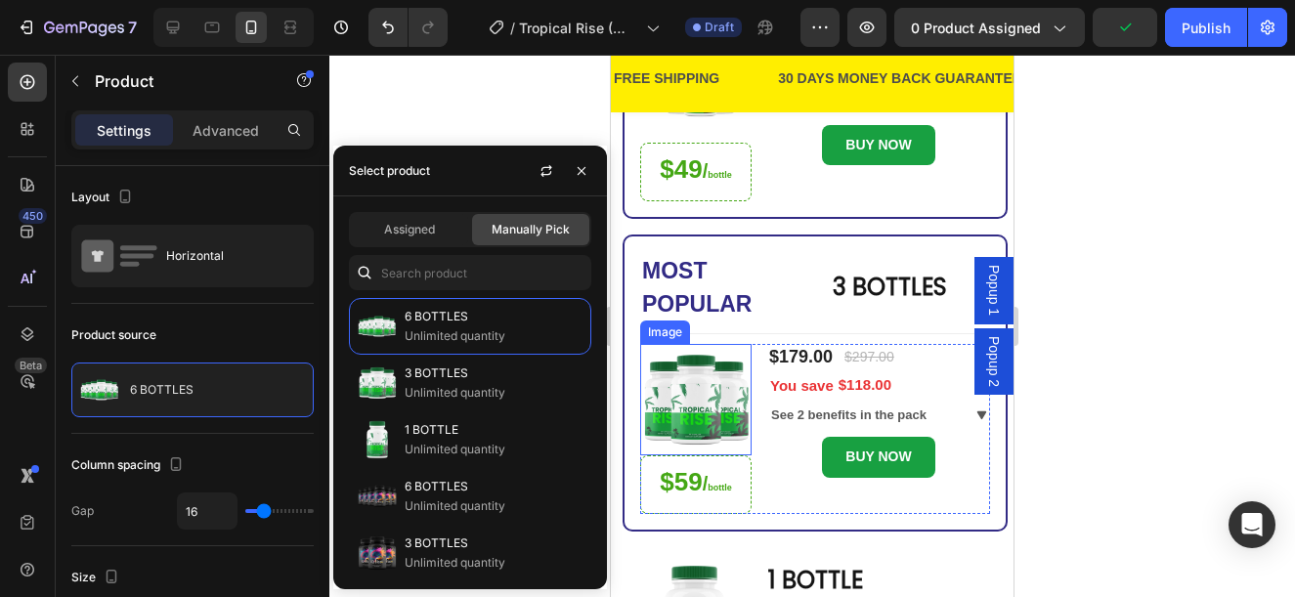
scroll to position [784, 0]
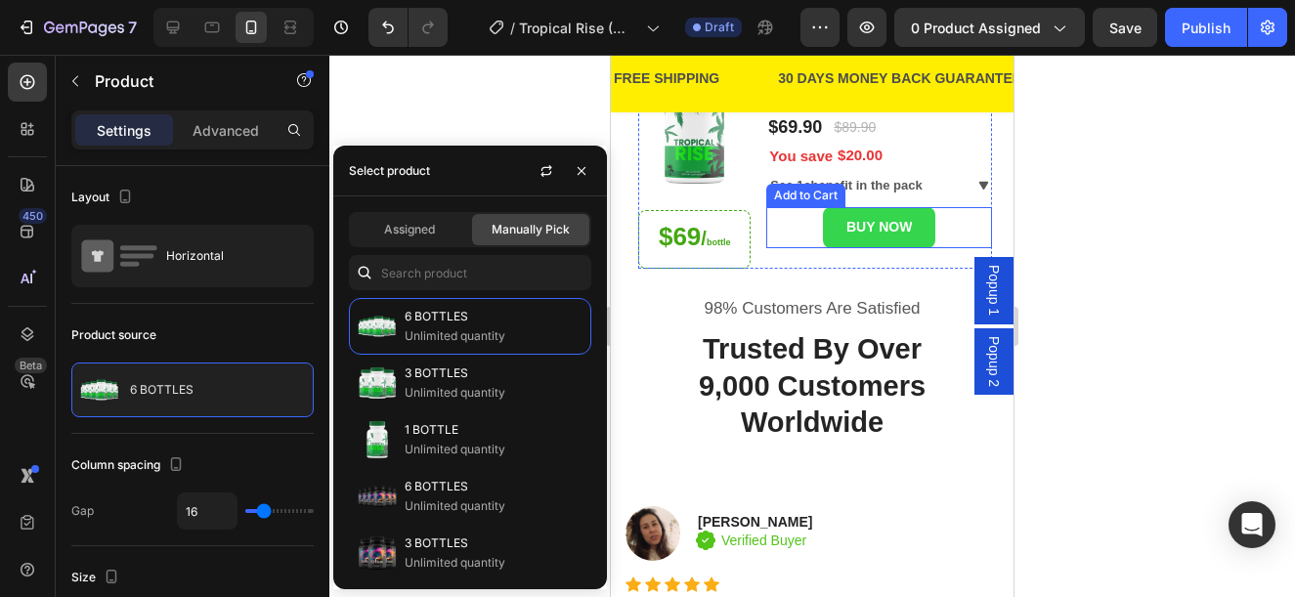
click at [920, 224] on button "BUY NOW" at bounding box center [879, 227] width 112 height 40
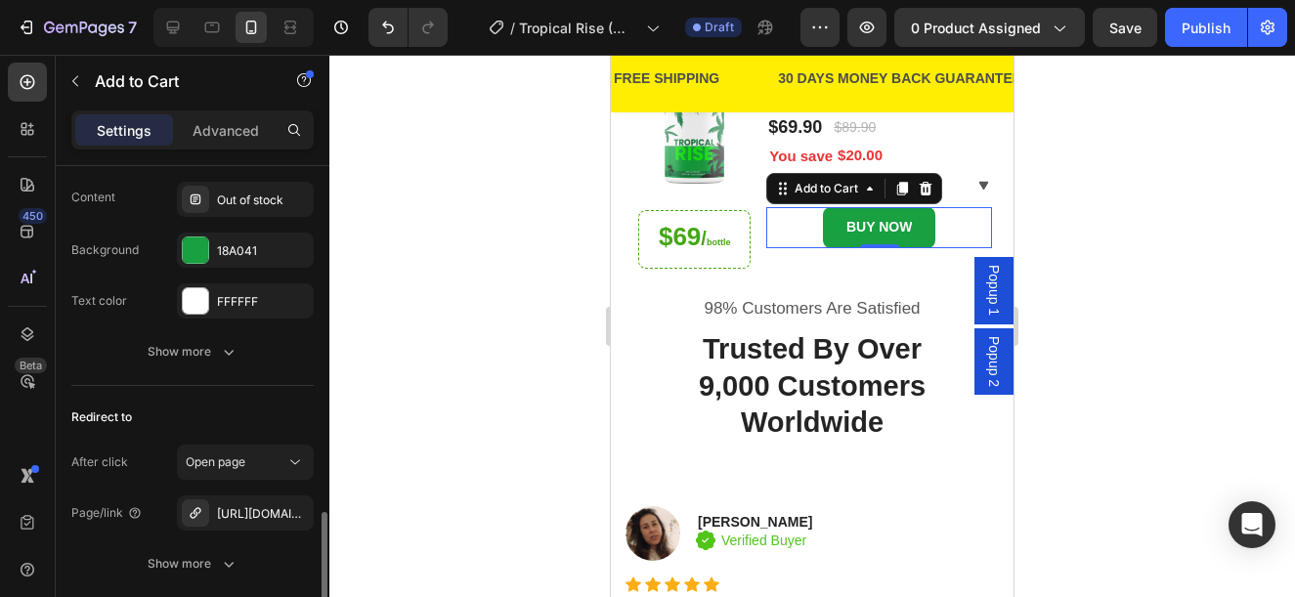
scroll to position [1710, 0]
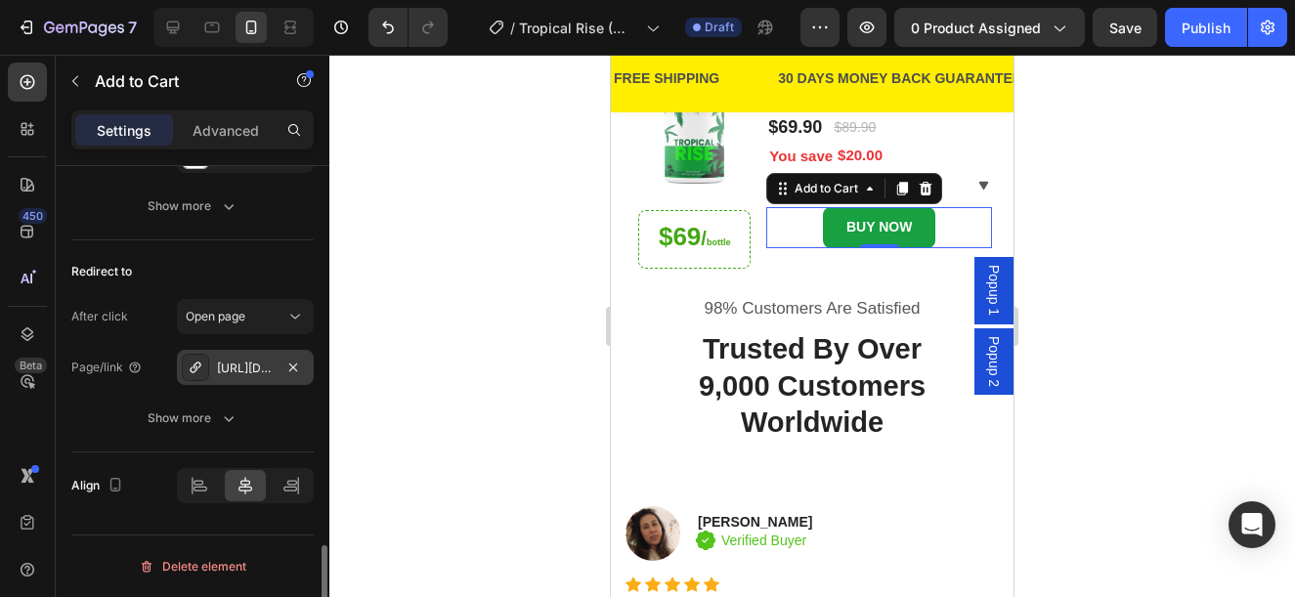
click at [251, 367] on div "https://www.provenandapproved.com/a/direct/Yy6J5i?type=link" at bounding box center [245, 369] width 57 height 18
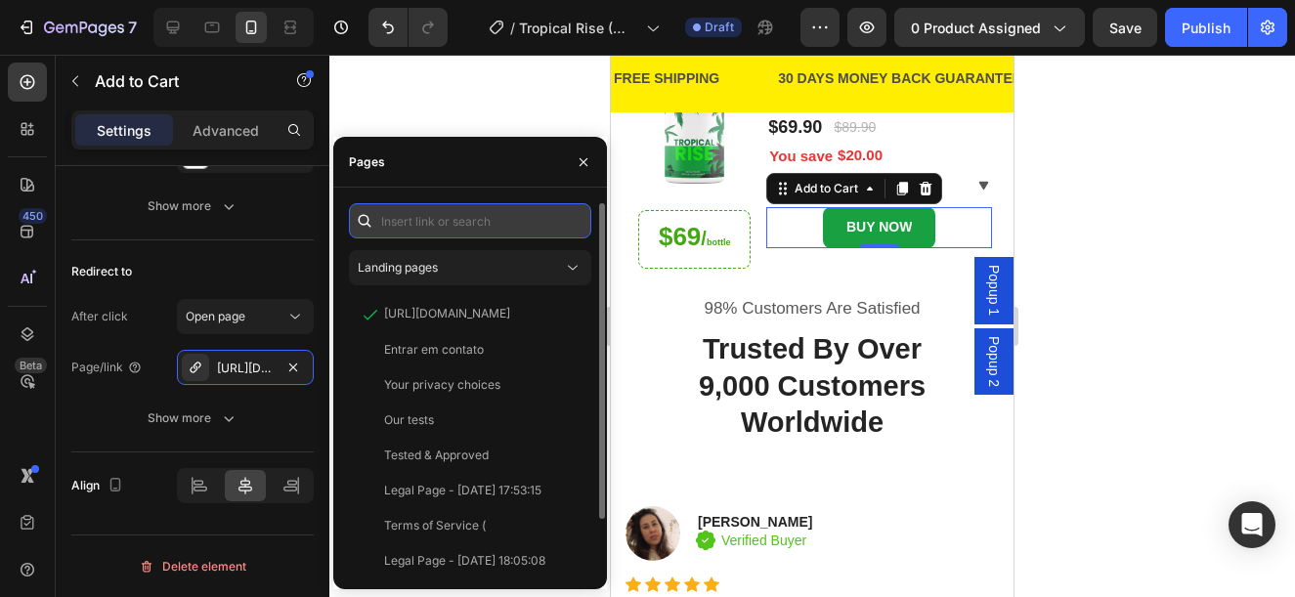
click at [461, 215] on input "text" at bounding box center [470, 220] width 242 height 35
paste input "https://www.provenandapproved.com/a/direct/xiH29f?type=link"
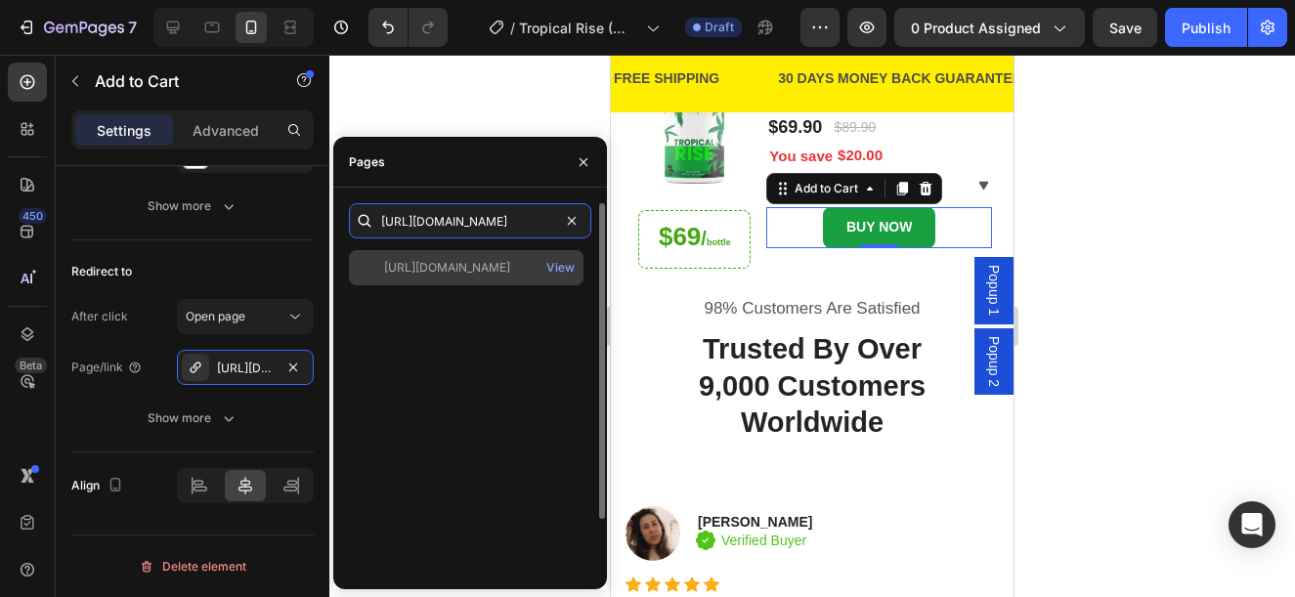
type input "https://www.provenandapproved.com/a/direct/xiH29f?type=link"
click at [451, 259] on div "https://www.provenandapproved.com/a/direct/xiH29f?type=link" at bounding box center [447, 268] width 126 height 18
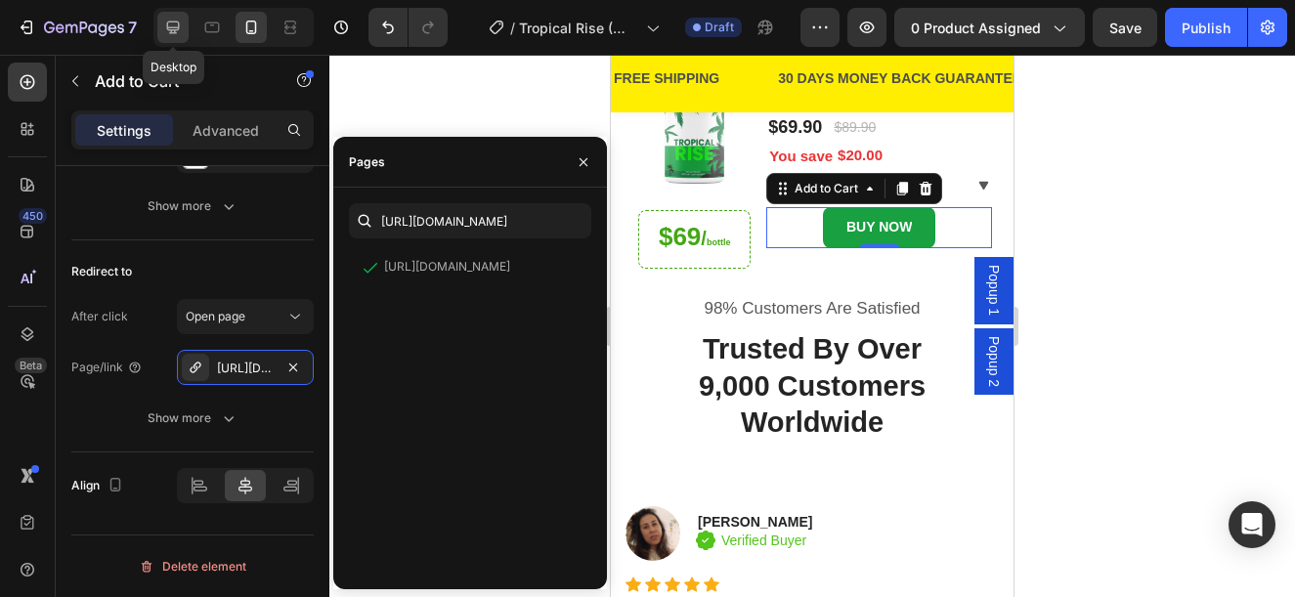
click at [178, 33] on icon at bounding box center [173, 28] width 20 height 20
type input "16"
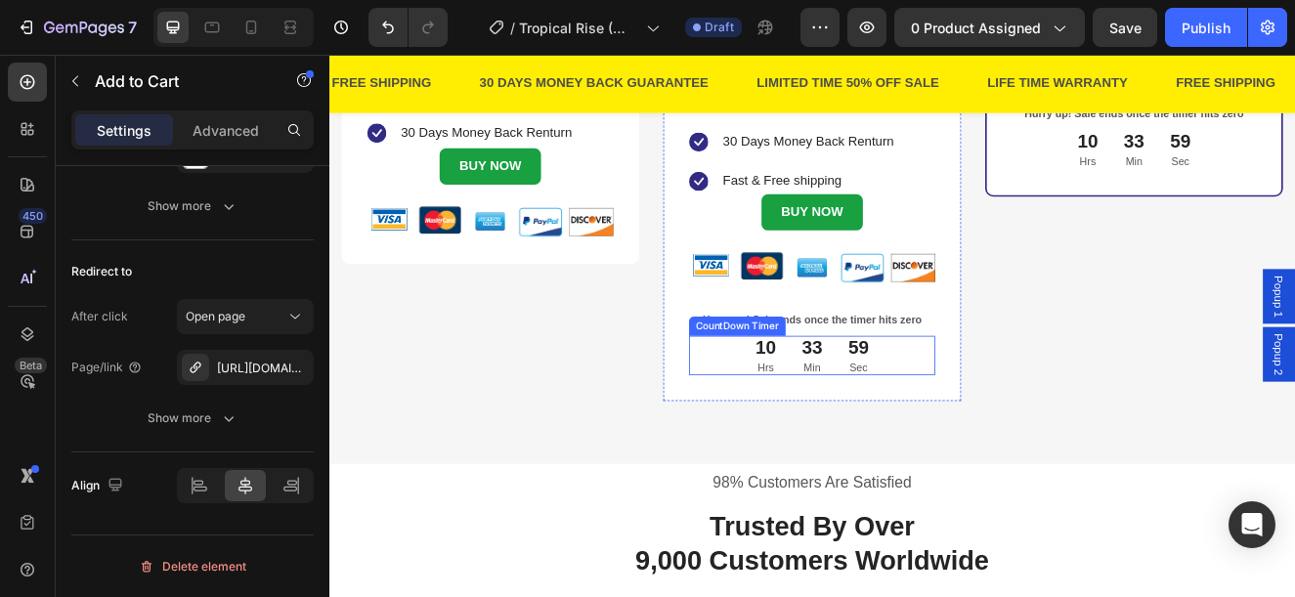
scroll to position [755, 0]
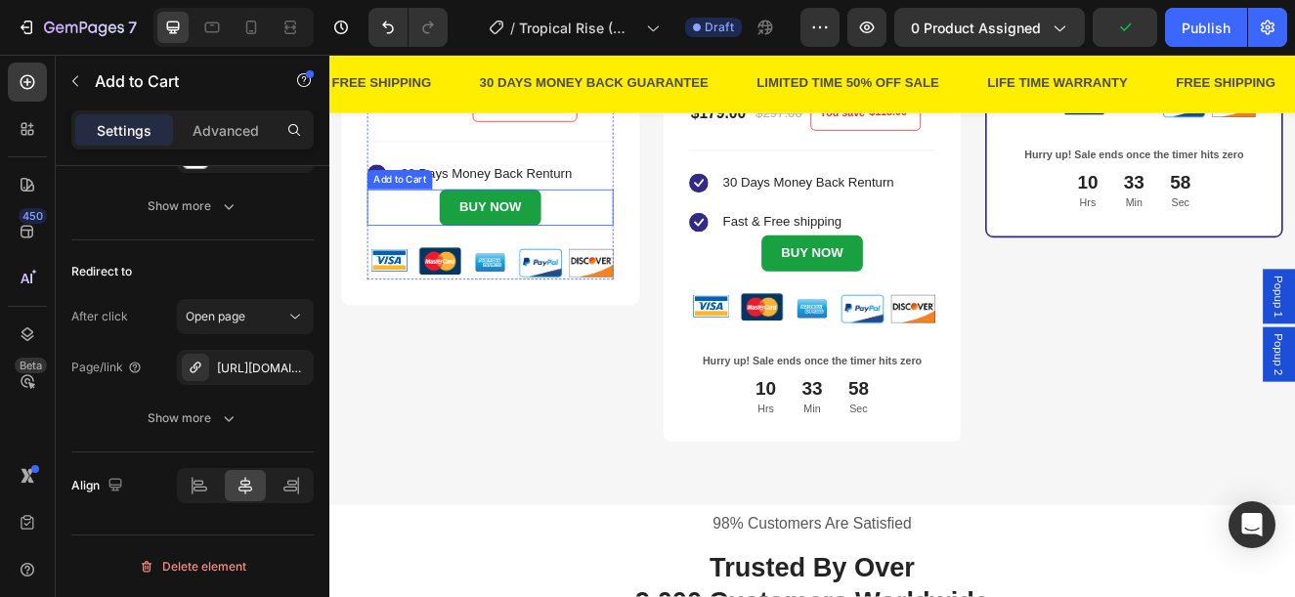
click at [568, 251] on button "BUY NOW" at bounding box center [524, 241] width 122 height 44
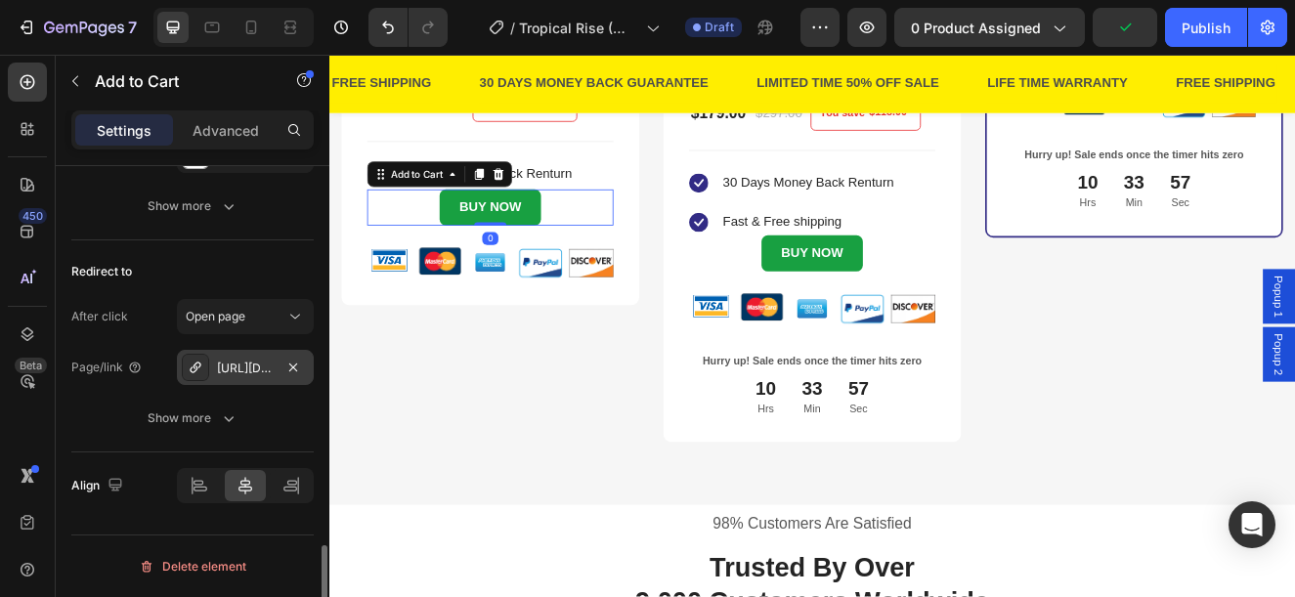
click at [247, 363] on div "https://www.provenandapproved.com/a/direct/Yy6J5i?type=link" at bounding box center [245, 369] width 57 height 18
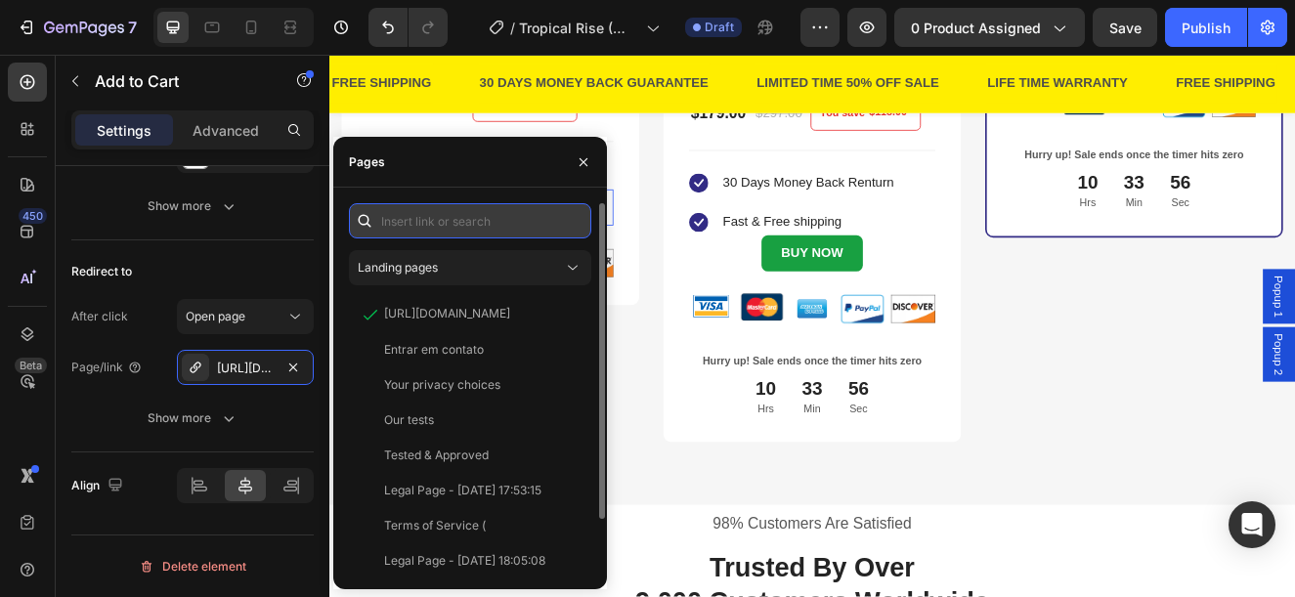
click at [467, 233] on input "text" at bounding box center [470, 220] width 242 height 35
paste input "https://www.provenandapproved.com/a/direct/xiH29f?type=link"
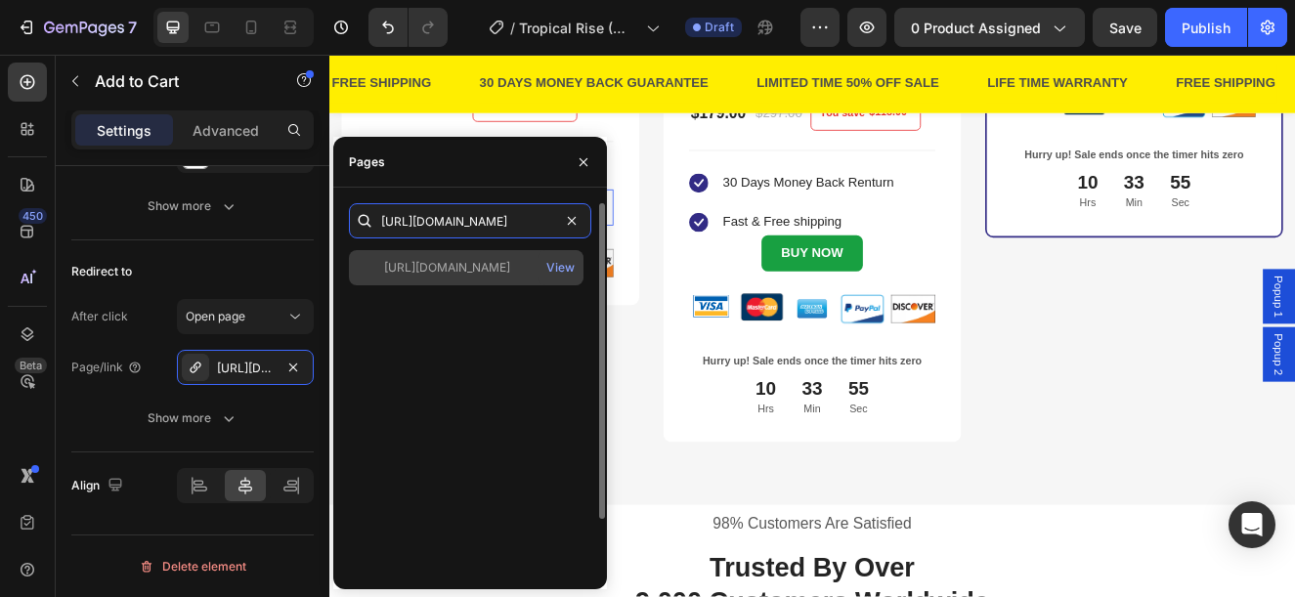
type input "https://www.provenandapproved.com/a/direct/xiH29f?type=link"
click at [448, 270] on div "https://www.provenandapproved.com/a/direct/xiH29f?type=link" at bounding box center [447, 268] width 126 height 18
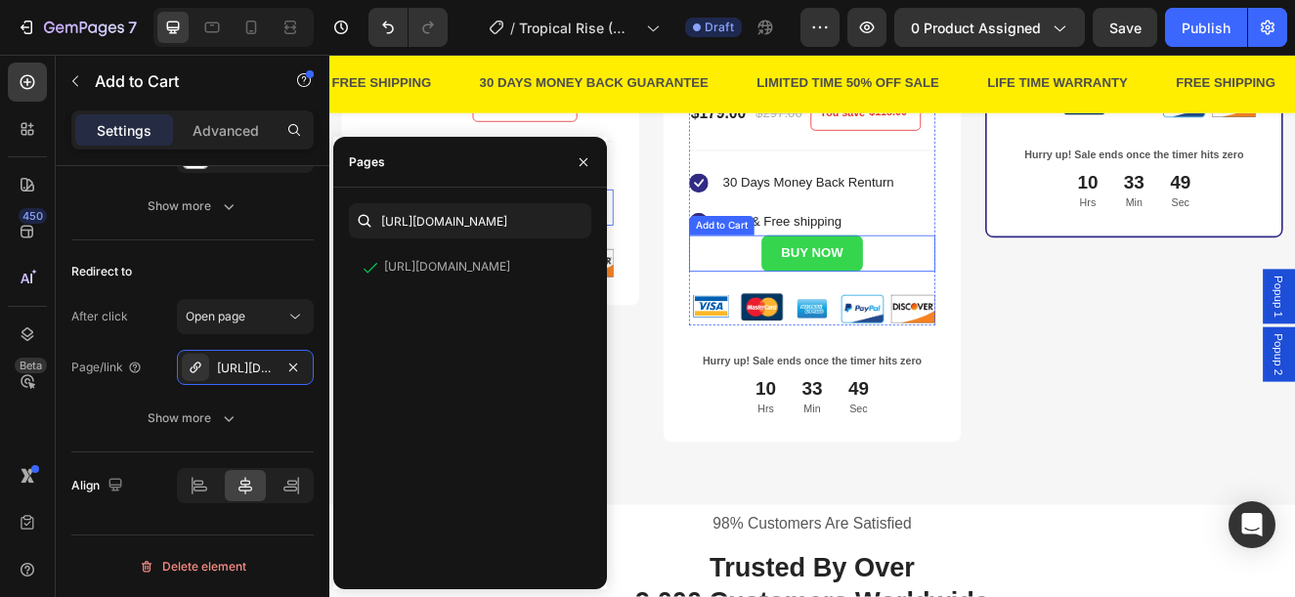
click at [961, 299] on button "BUY NOW" at bounding box center [915, 297] width 122 height 44
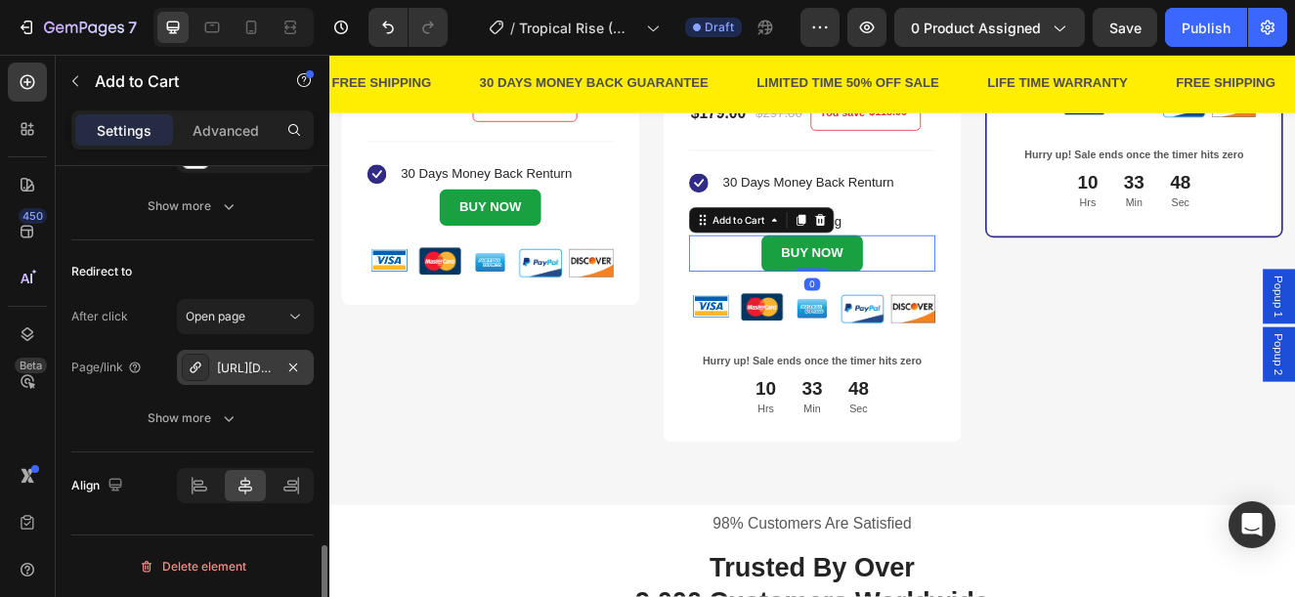
click at [240, 372] on div "https://www.provenandapproved.com/a/direct/pp28hv?type=link" at bounding box center [245, 369] width 57 height 18
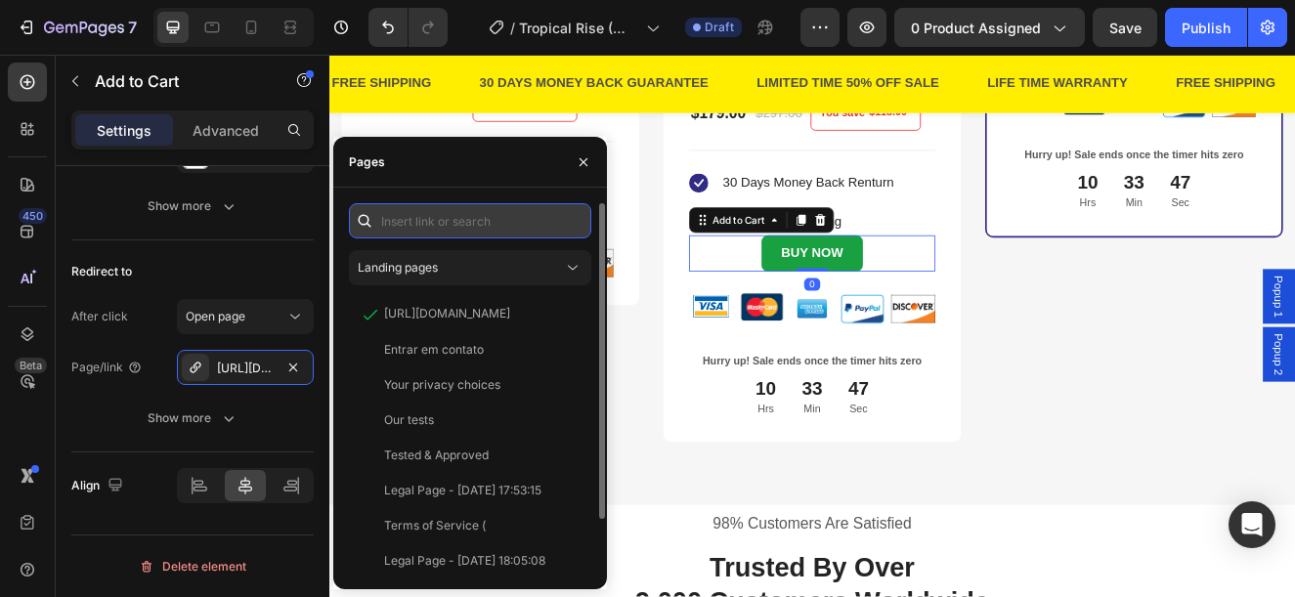
click at [421, 223] on input "text" at bounding box center [470, 220] width 242 height 35
paste input "https://www.provenandapproved.com/a/direct/c28I0o?type=link"
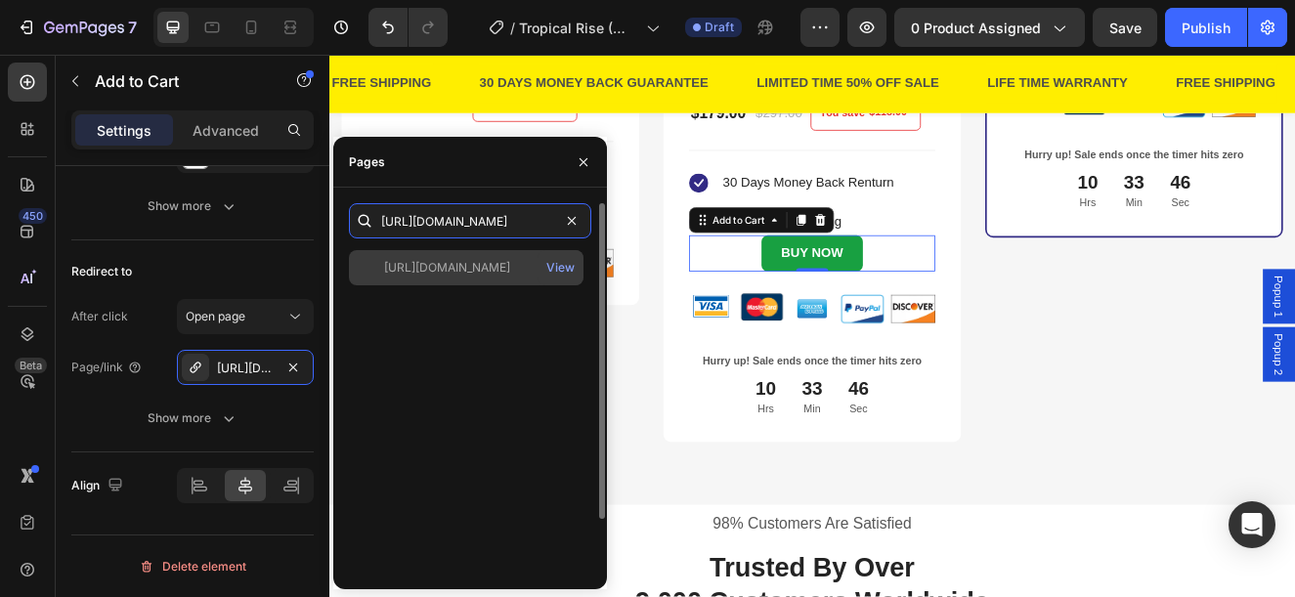
type input "https://www.provenandapproved.com/a/direct/c28I0o?type=link"
click at [417, 275] on div "https://www.provenandapproved.com/a/direct/c28I0o?type=link" at bounding box center [447, 268] width 126 height 18
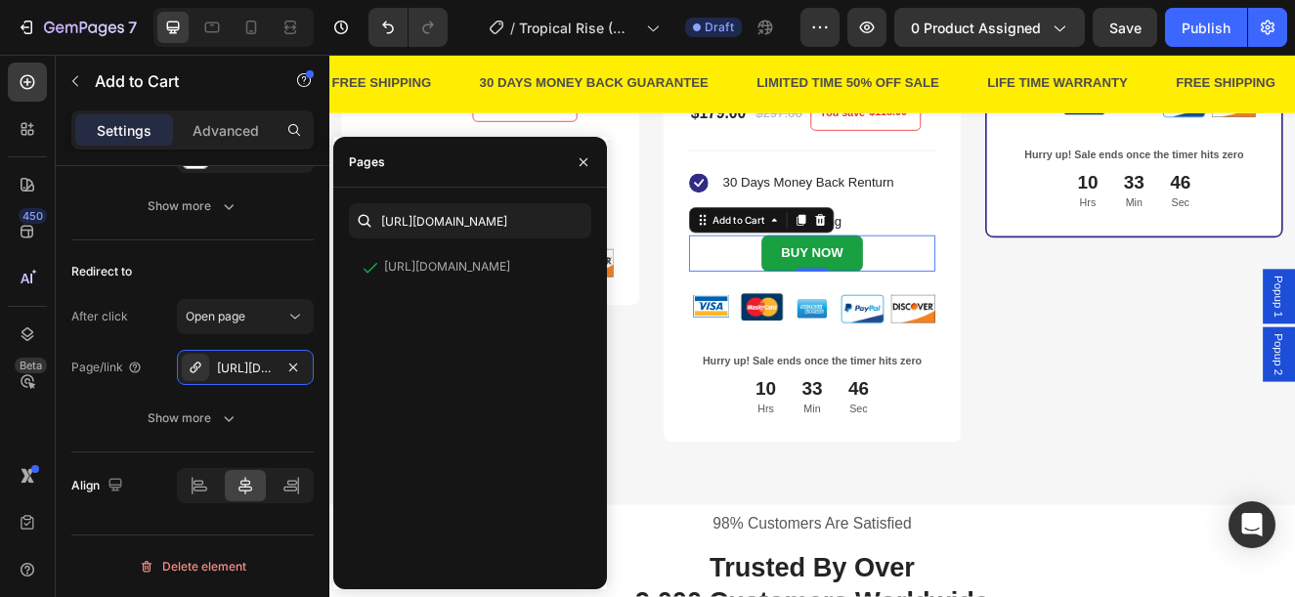
scroll to position [0, 0]
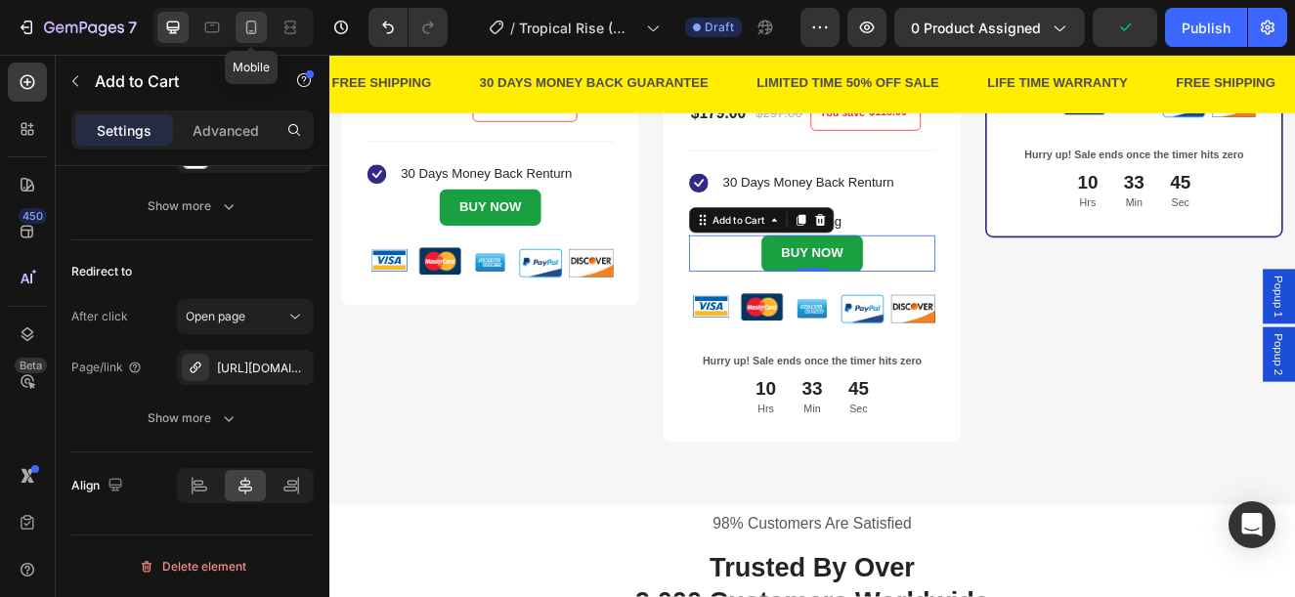
click at [250, 22] on icon at bounding box center [251, 28] width 11 height 14
type input "14"
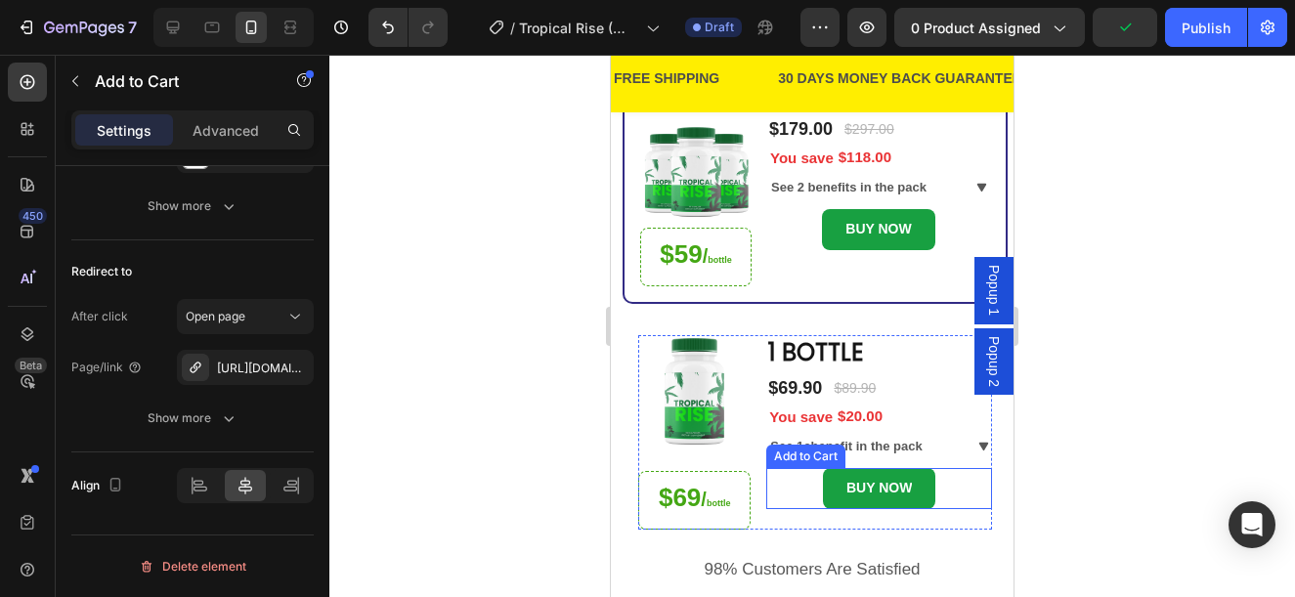
scroll to position [458, 0]
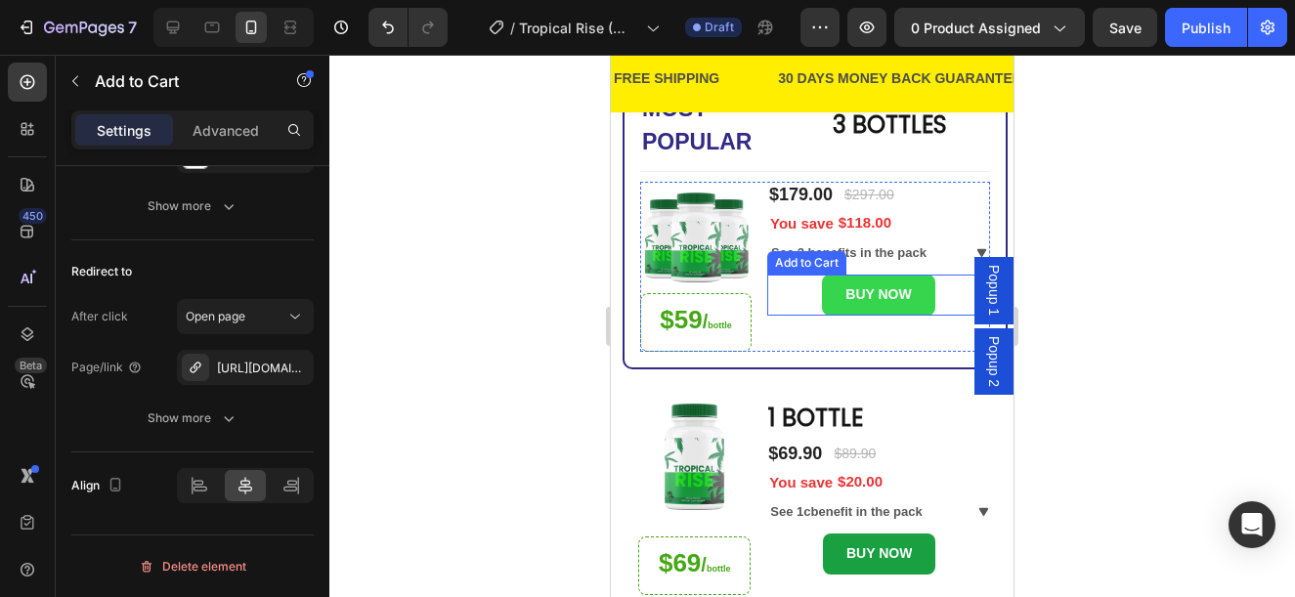
click at [912, 283] on button "BUY NOW" at bounding box center [878, 295] width 112 height 40
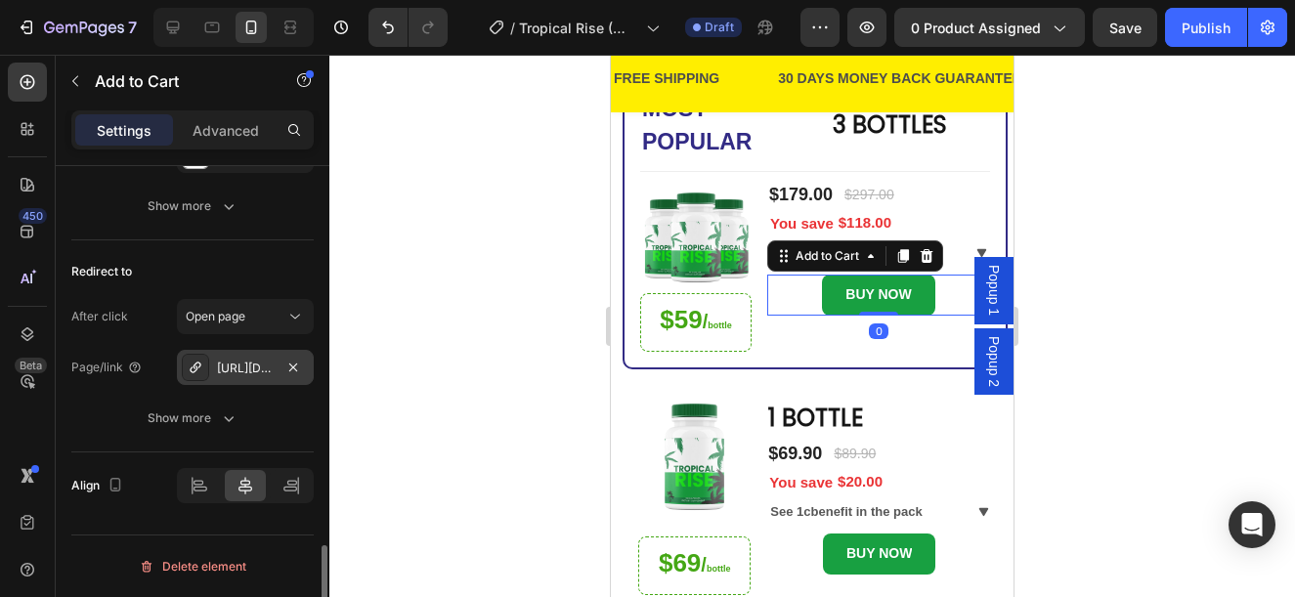
click at [223, 369] on div "https://www.provenandapproved.com/a/direct/pp28hv?type=link" at bounding box center [245, 369] width 57 height 18
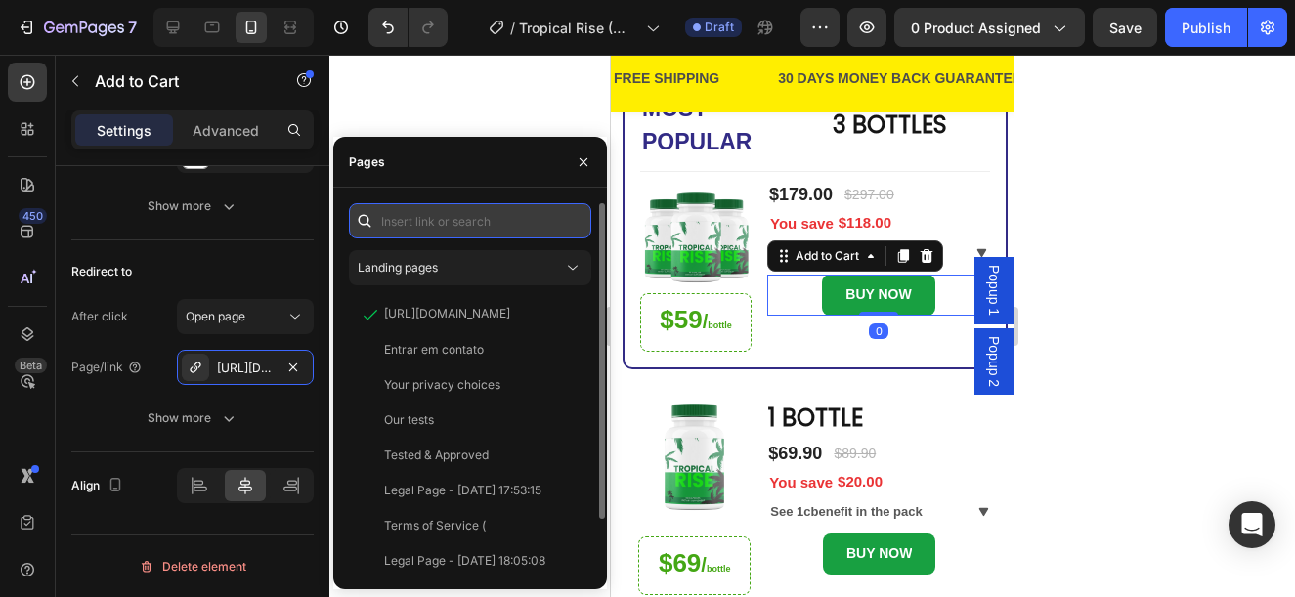
click at [392, 221] on input "text" at bounding box center [470, 220] width 242 height 35
paste input "https://www.provenandapproved.com/a/direct/c28I0o?type=link"
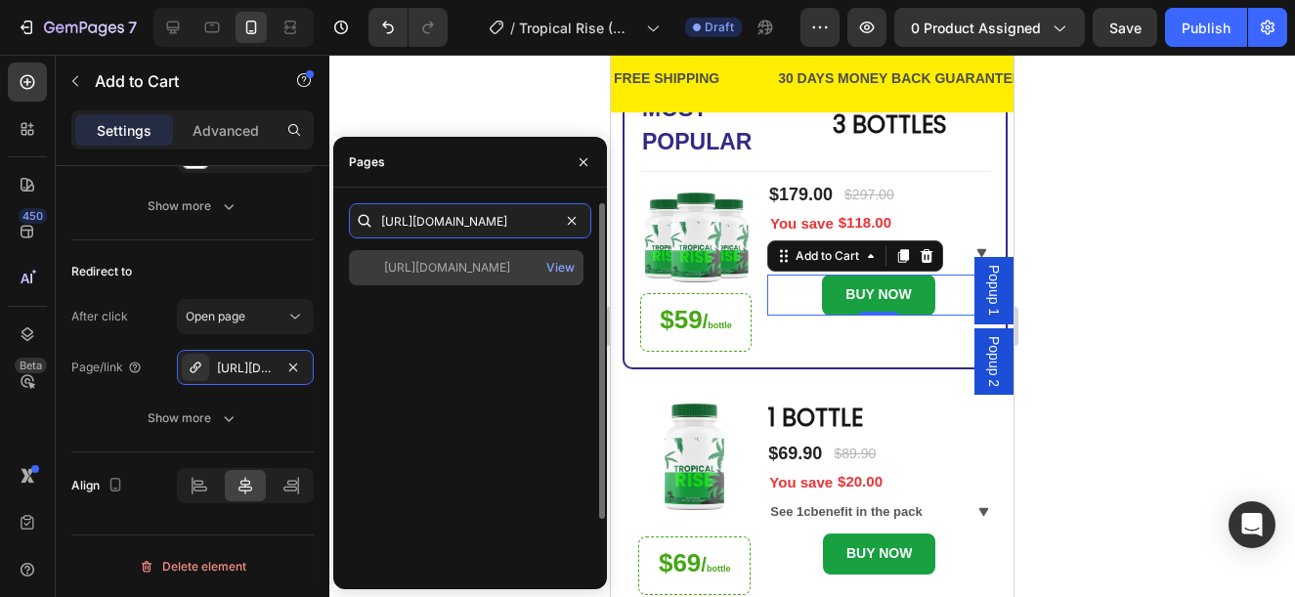
type input "https://www.provenandapproved.com/a/direct/c28I0o?type=link"
click at [434, 273] on div "https://www.provenandapproved.com/a/direct/c28I0o?type=link" at bounding box center [447, 268] width 126 height 18
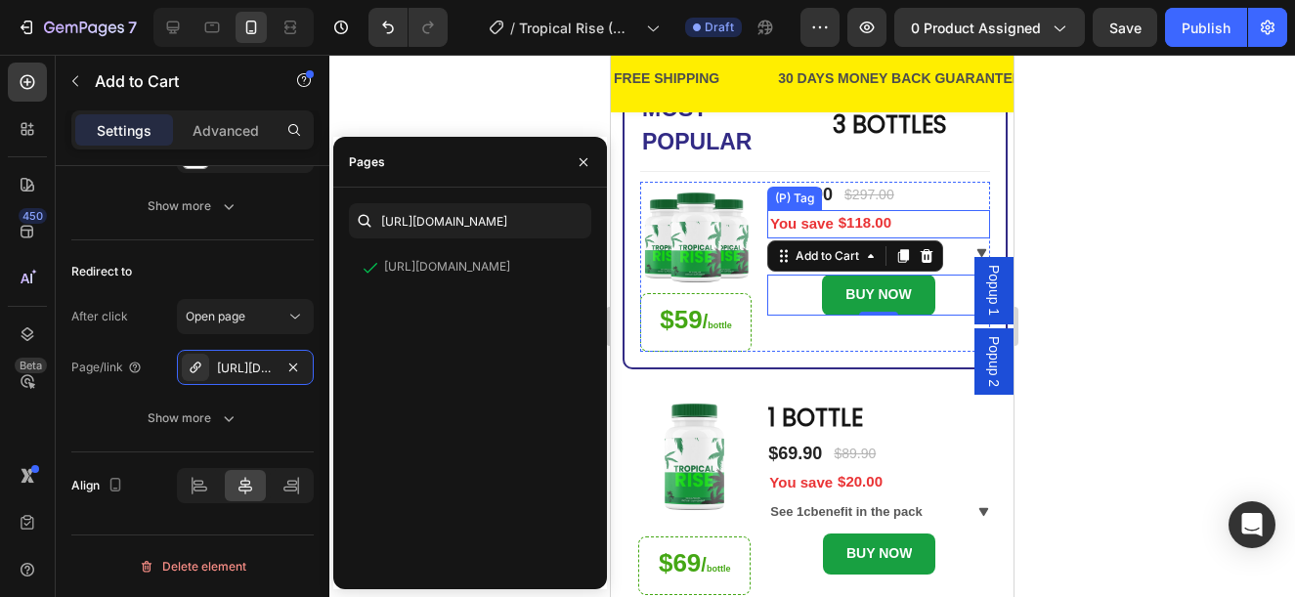
scroll to position [66, 0]
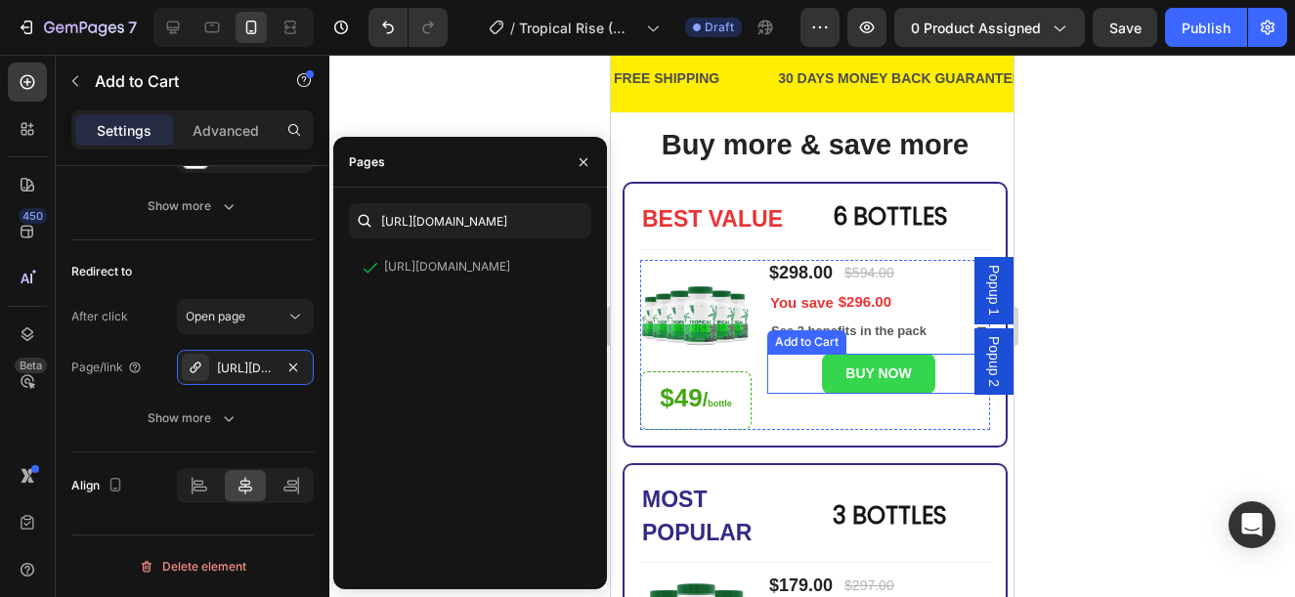
click at [918, 383] on button "BUY NOW" at bounding box center [878, 374] width 112 height 40
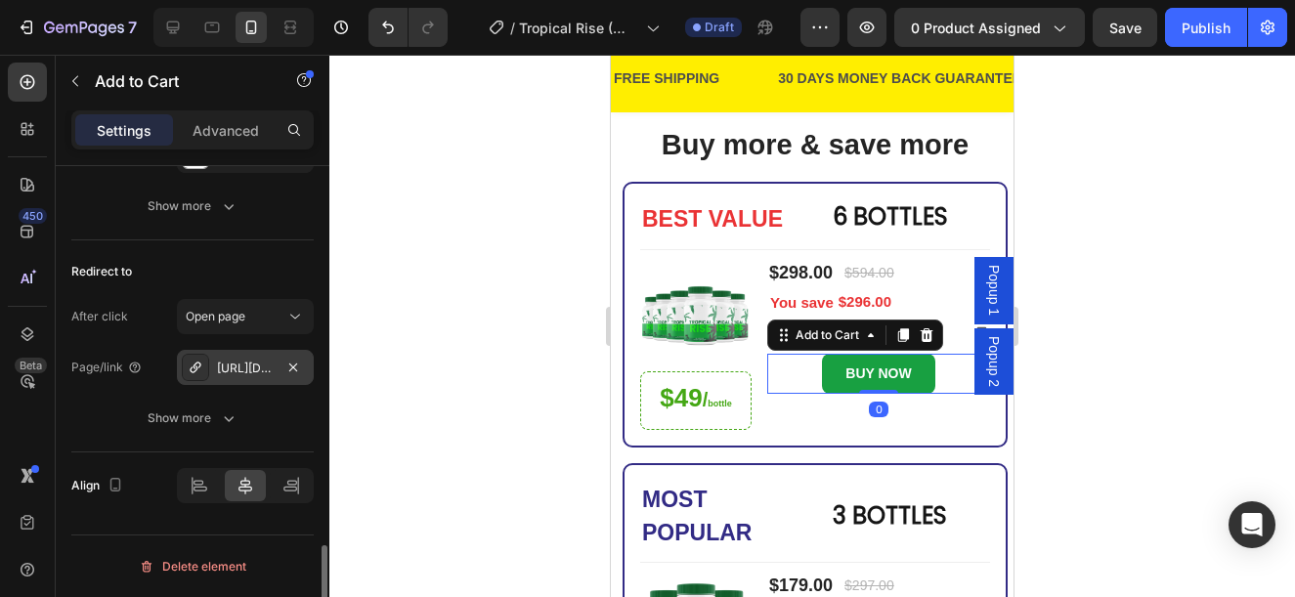
click at [231, 371] on div "https://www.provenandapproved.com/a/direct/NYz1PX?type=link" at bounding box center [245, 369] width 57 height 18
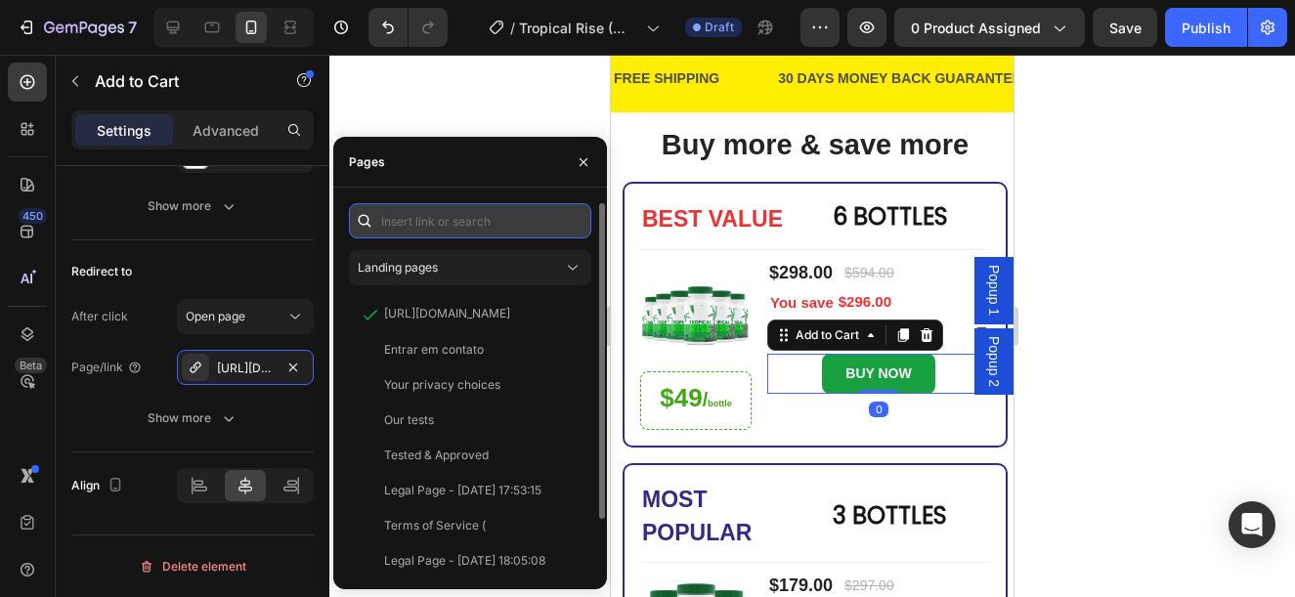
click at [511, 232] on input "text" at bounding box center [470, 220] width 242 height 35
paste input "https://www.provenandapproved.com/a/direct/rIWN9F?type=link"
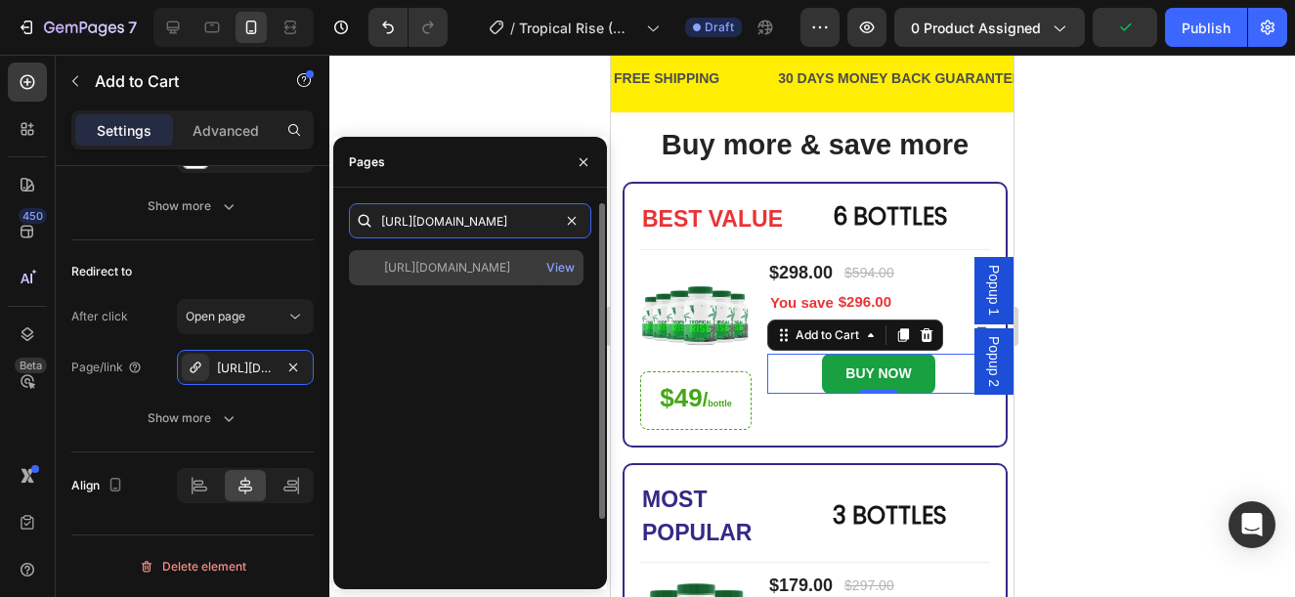
type input "https://www.provenandapproved.com/a/direct/rIWN9F?type=link"
click at [489, 264] on div "https://www.provenandapproved.com/a/direct/rIWN9F?type=link" at bounding box center [447, 268] width 126 height 18
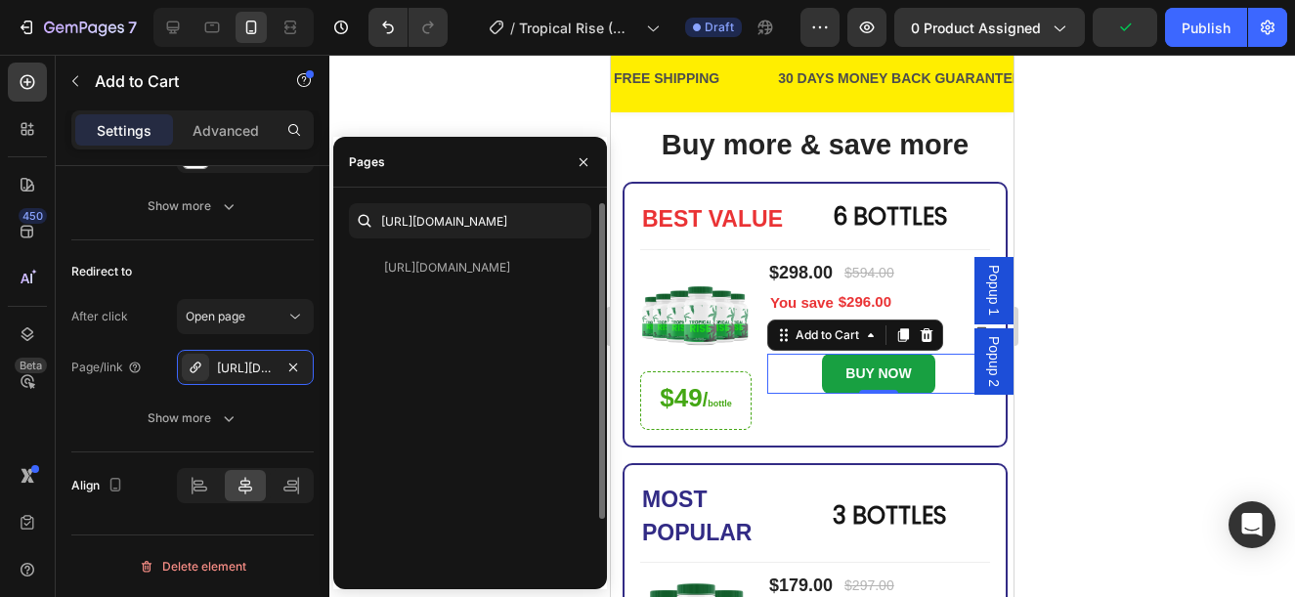
scroll to position [0, 0]
click at [160, 30] on div at bounding box center [172, 27] width 31 height 31
type input "16"
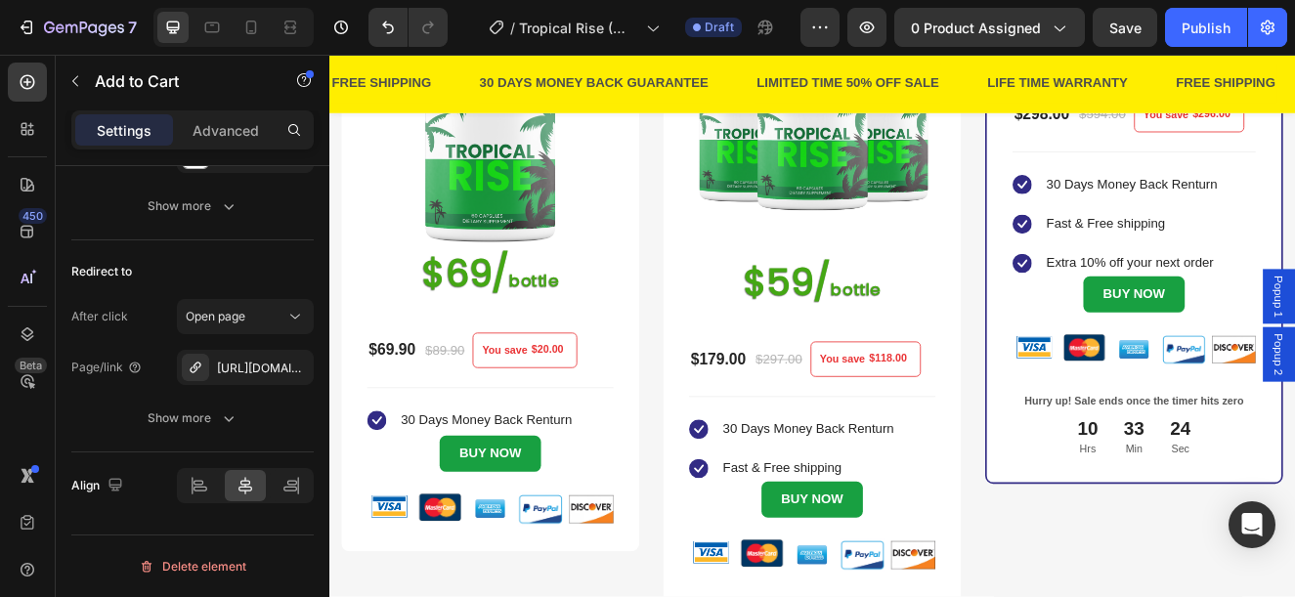
scroll to position [489, 0]
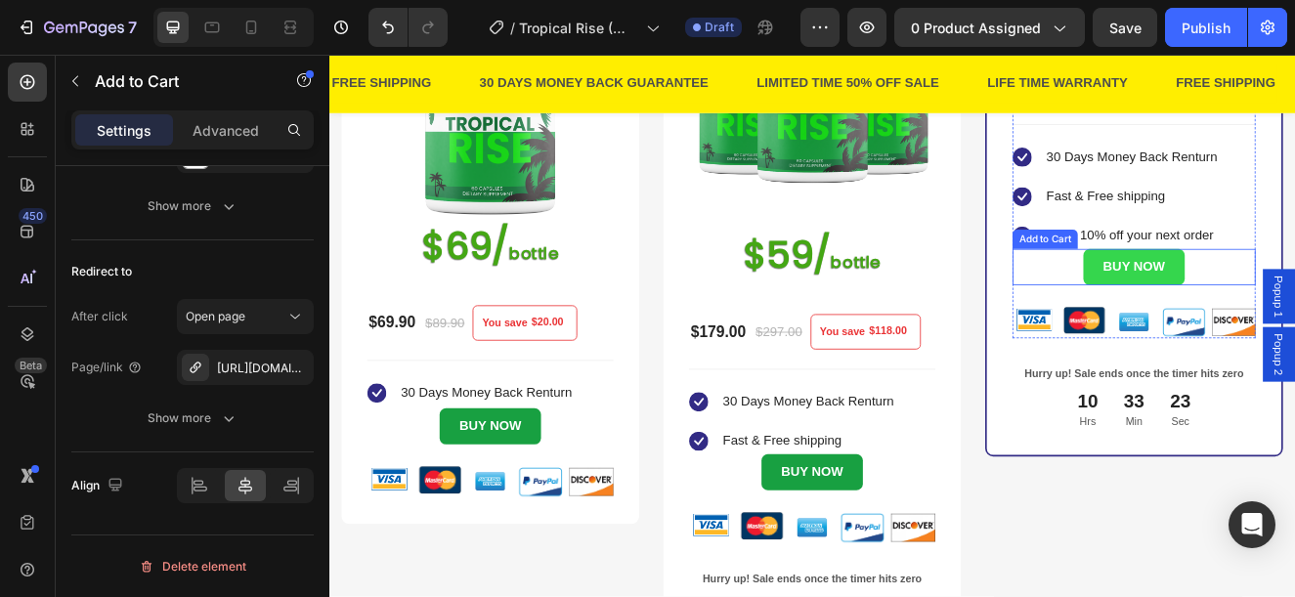
click at [1294, 335] on button "BUY NOW" at bounding box center [1306, 313] width 122 height 44
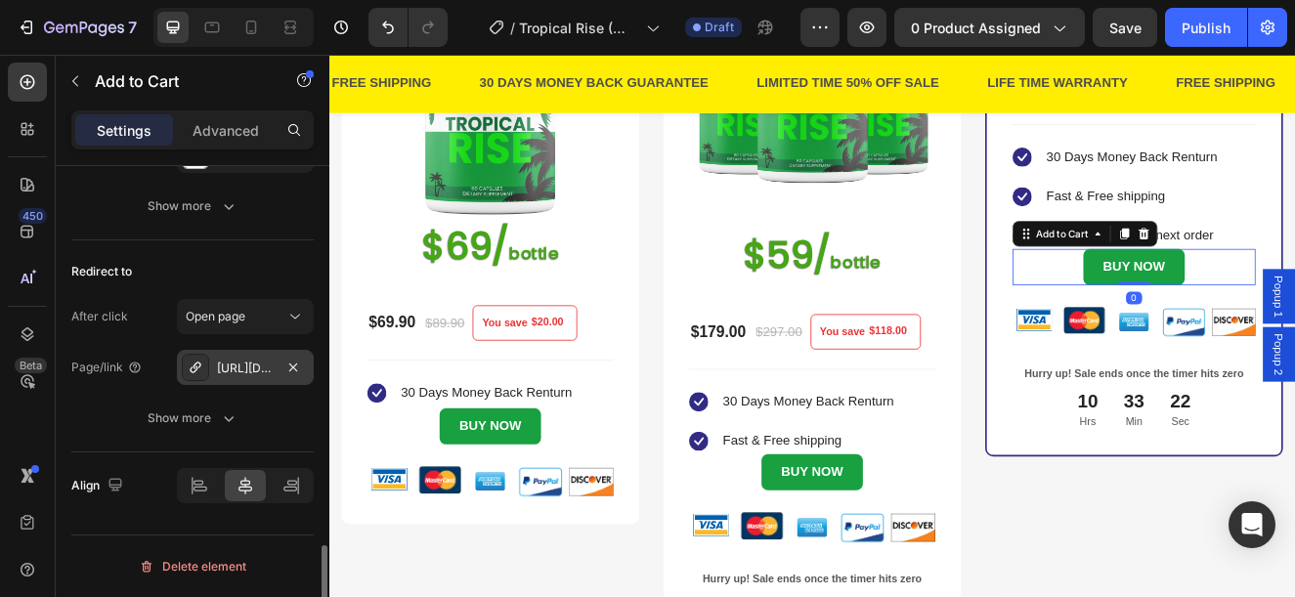
click at [240, 358] on div "https://www.provenandapproved.com/a/direct/NYz1PX?type=link" at bounding box center [245, 367] width 137 height 35
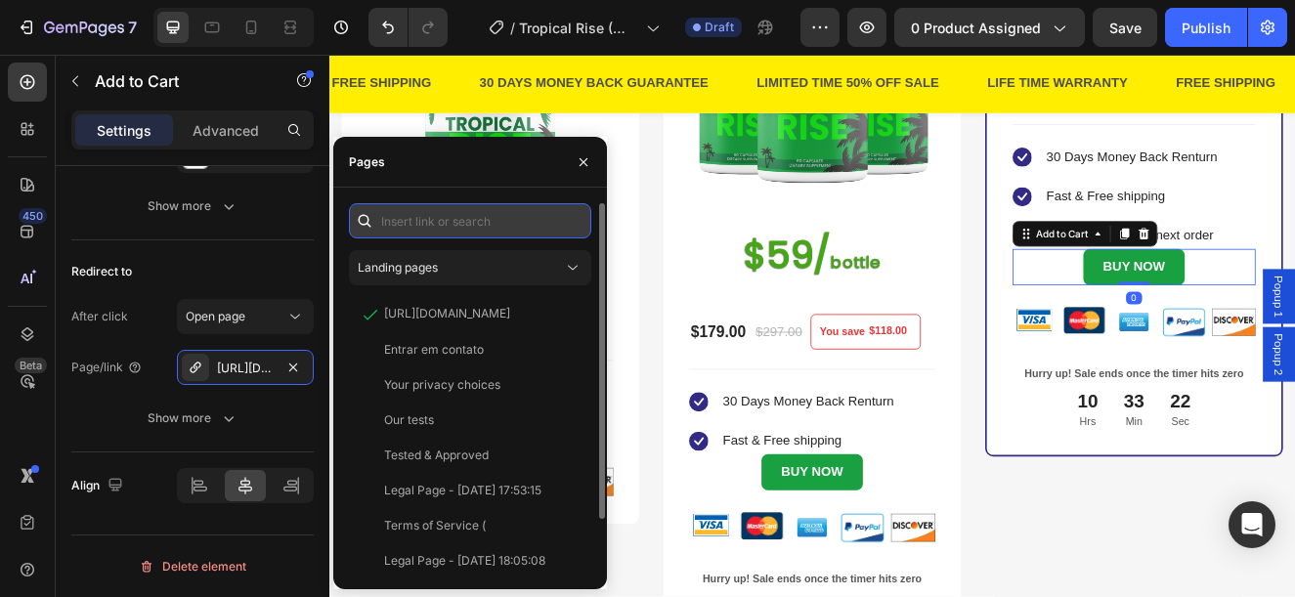
click at [410, 221] on input "text" at bounding box center [470, 220] width 242 height 35
paste input "https://www.provenandapproved.com/a/direct/rIWN9F?type=link"
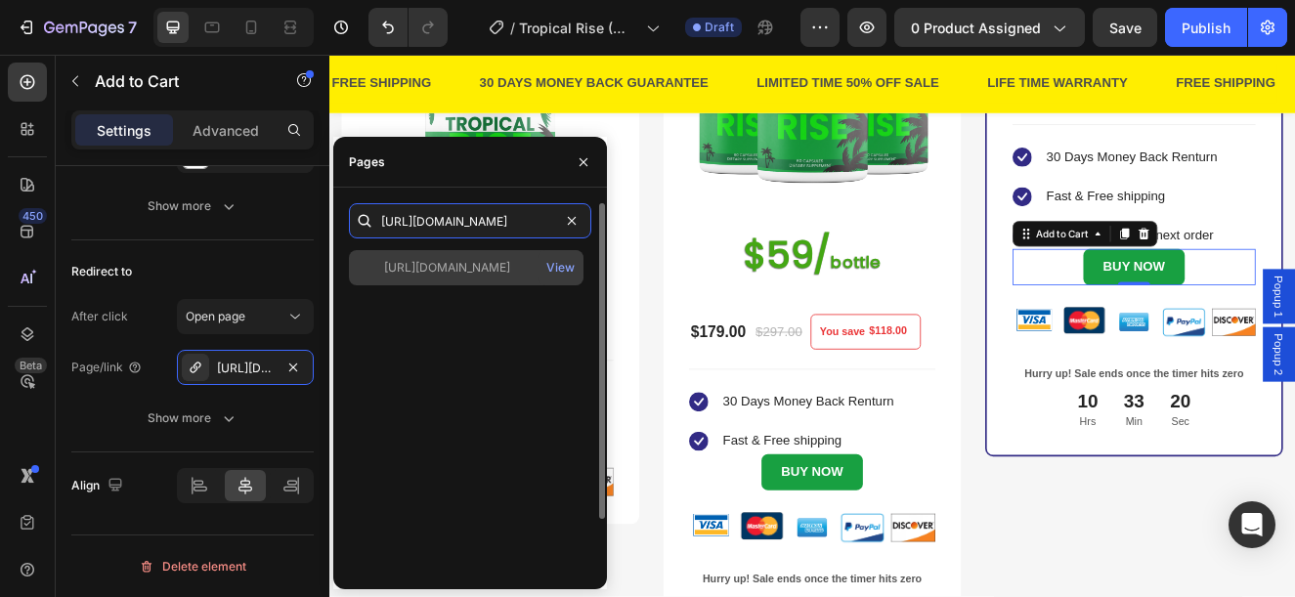
type input "https://www.provenandapproved.com/a/direct/rIWN9F?type=link"
click at [414, 264] on div "https://www.provenandapproved.com/a/direct/rIWN9F?type=link" at bounding box center [447, 268] width 126 height 18
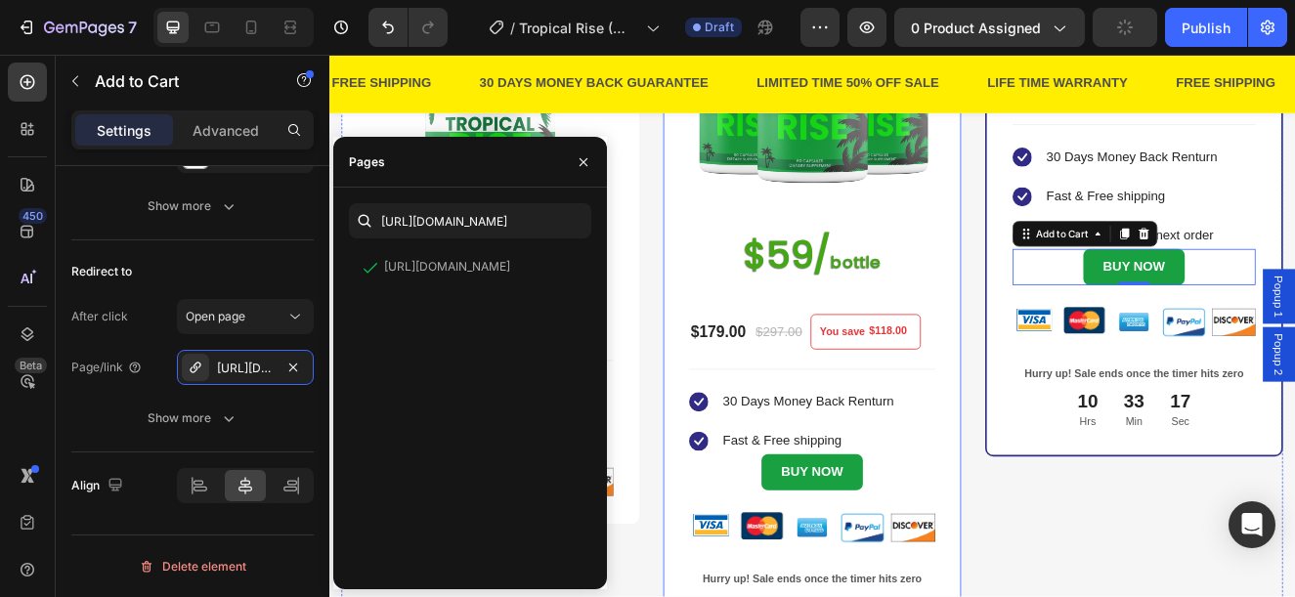
click at [746, 556] on div "3 BOTTLES (P) Title Title Line SAVE 40% (P) Tag MOST POPULAR Text block Row Ima…" at bounding box center [916, 280] width 362 height 1024
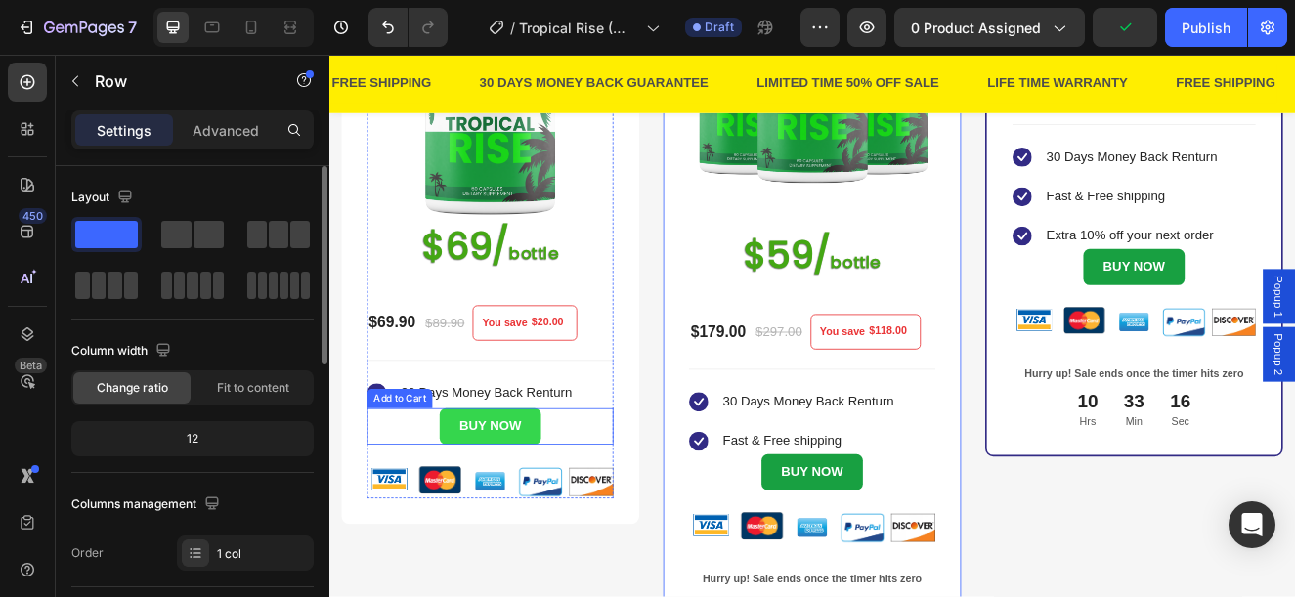
click at [576, 505] on button "BUY NOW" at bounding box center [524, 507] width 122 height 44
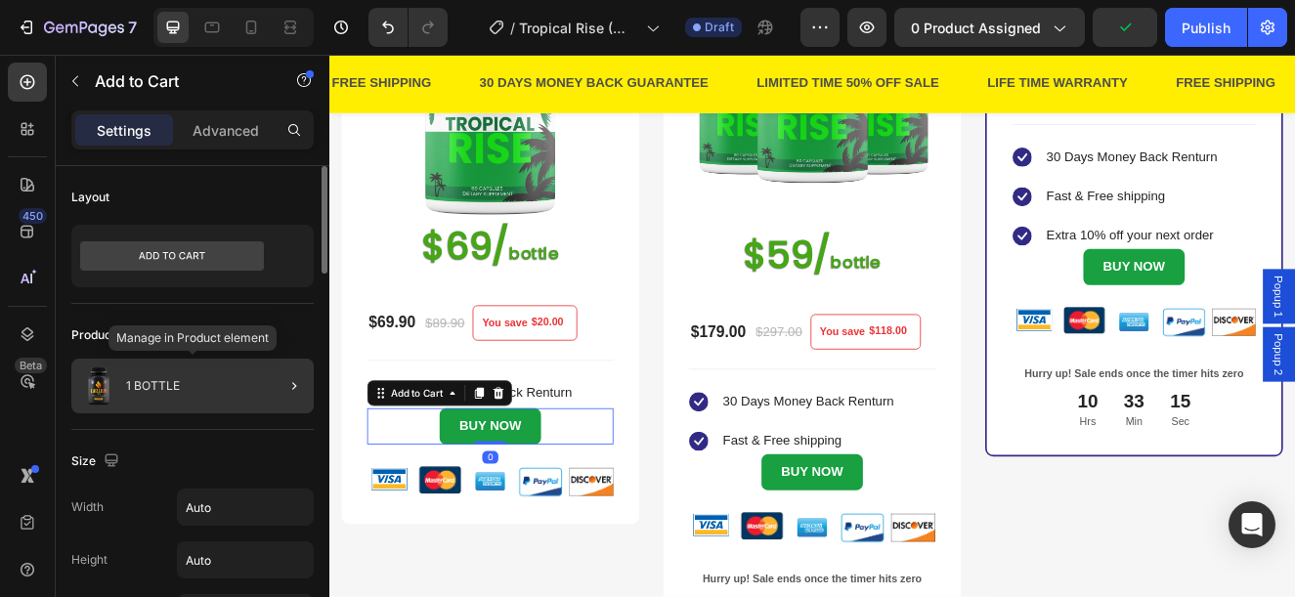
click at [234, 387] on div "1 BOTTLE" at bounding box center [192, 386] width 242 height 55
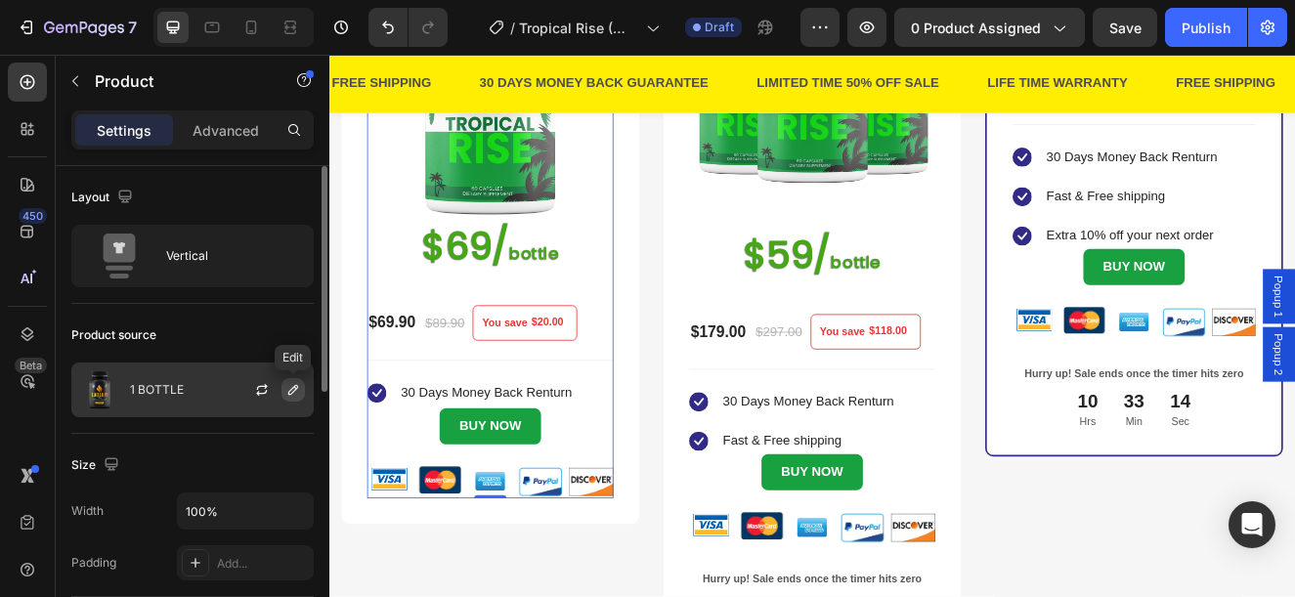
click at [289, 394] on icon "button" at bounding box center [293, 390] width 10 height 10
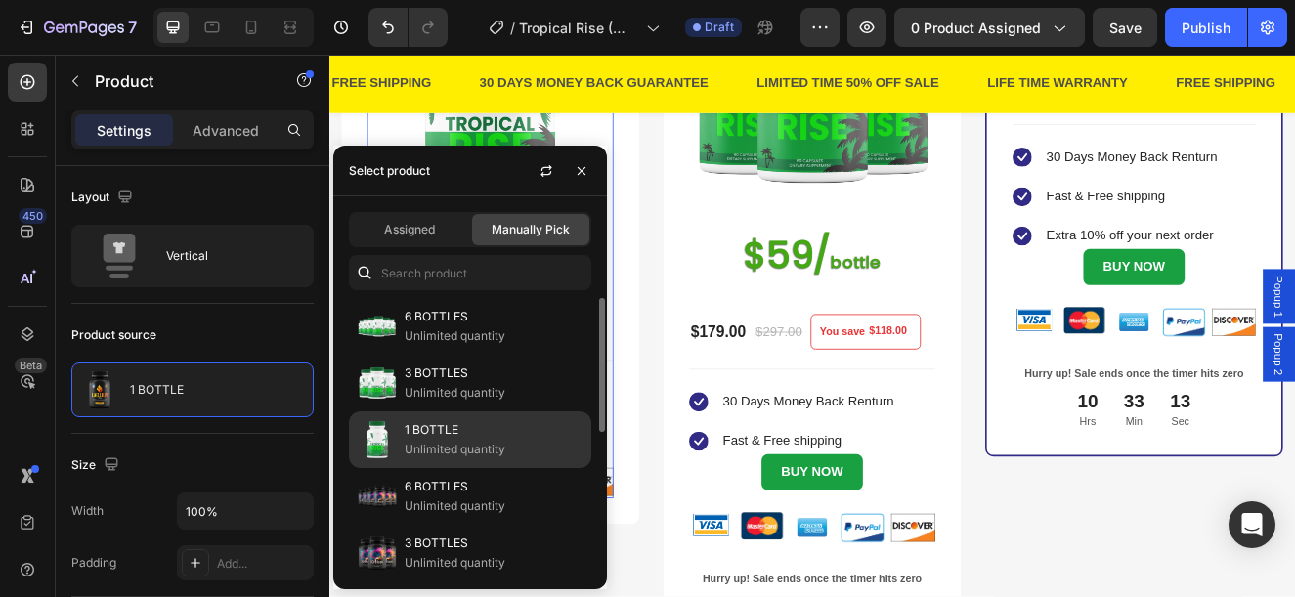
click at [468, 423] on p "1 BOTTLE" at bounding box center [494, 430] width 178 height 20
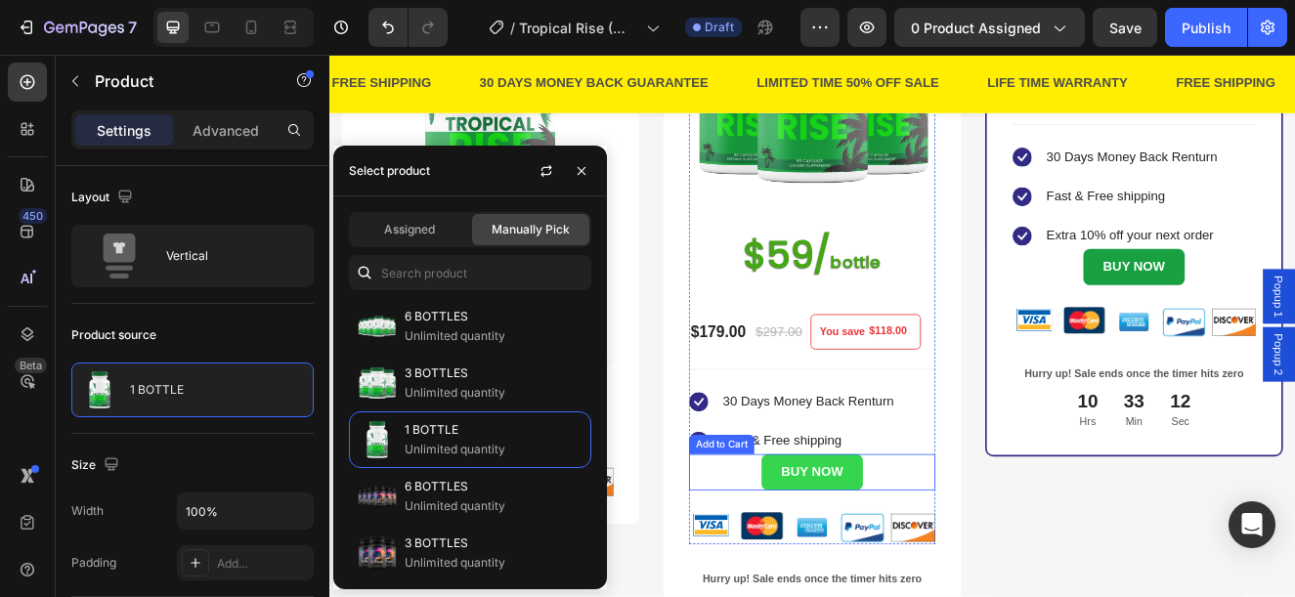
click at [966, 551] on button "BUY NOW" at bounding box center [915, 563] width 122 height 44
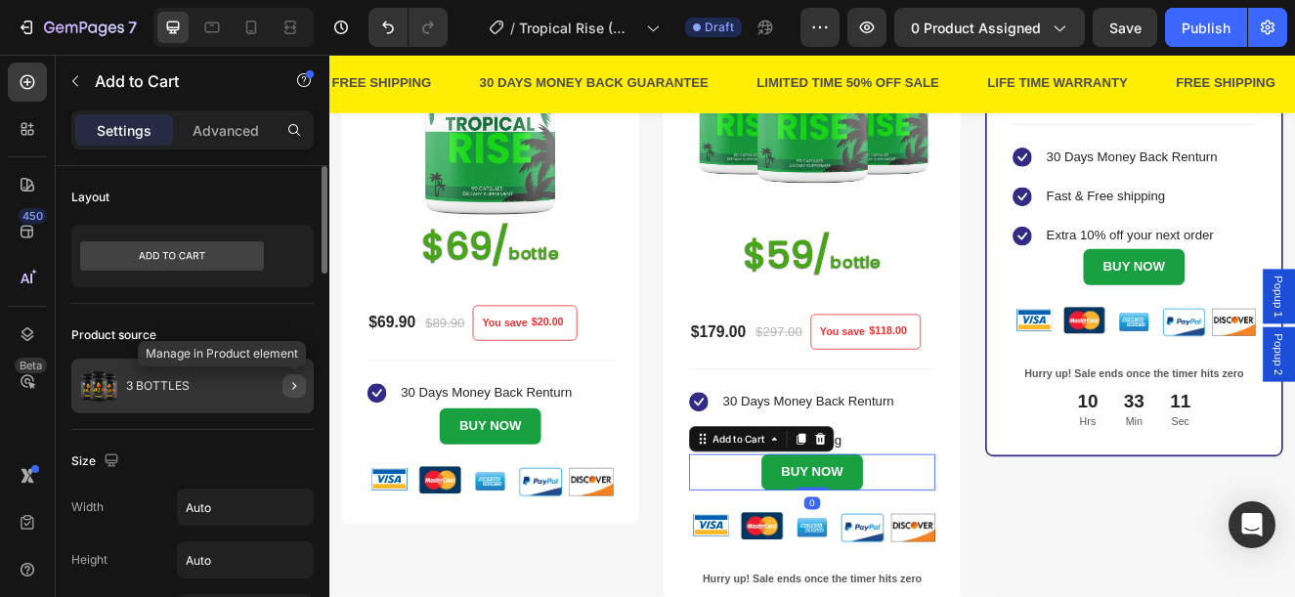
click at [290, 394] on button "button" at bounding box center [294, 385] width 23 height 23
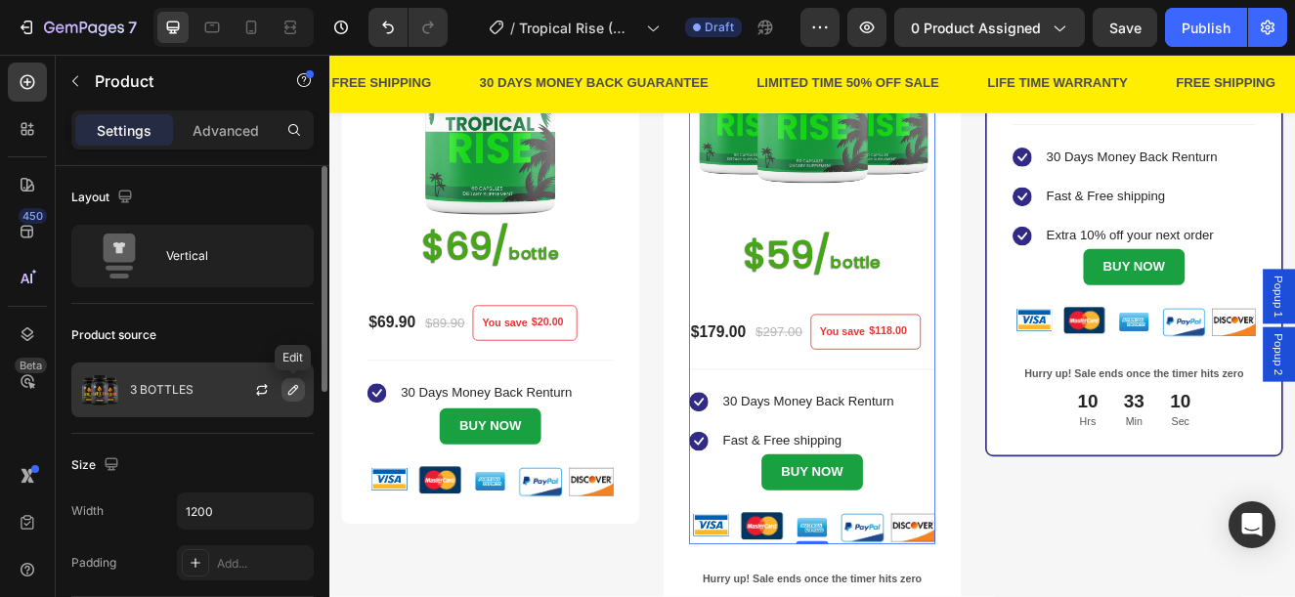
click at [299, 389] on icon "button" at bounding box center [293, 390] width 16 height 16
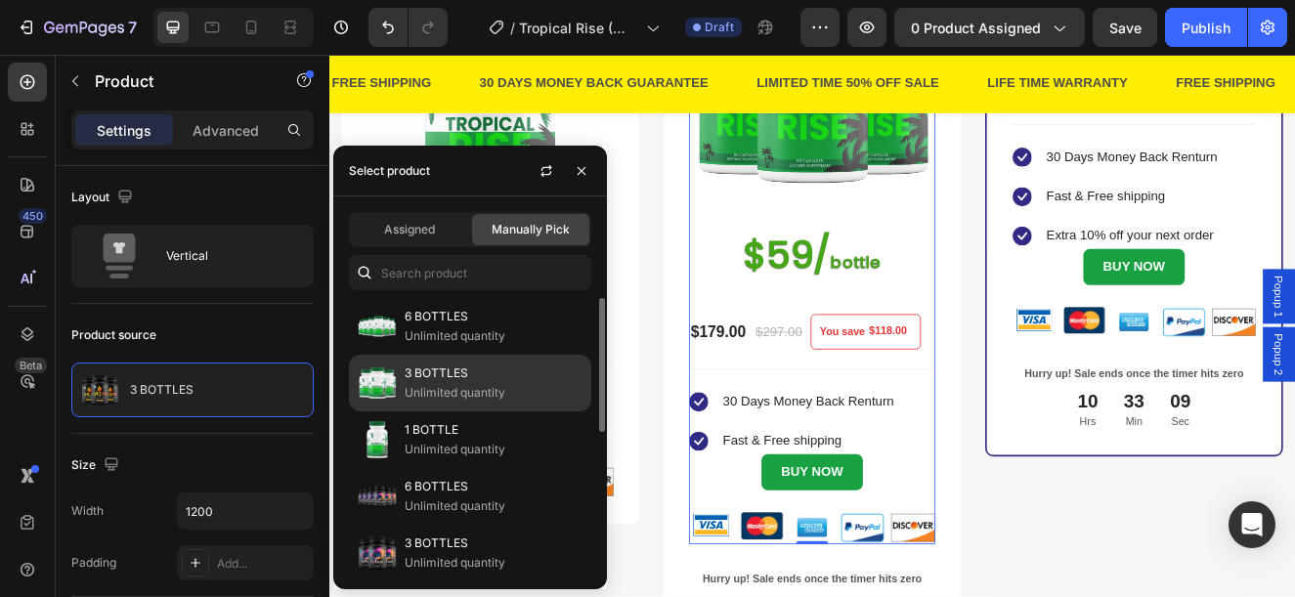
click at [444, 383] on p "Unlimited quantity" at bounding box center [494, 393] width 178 height 20
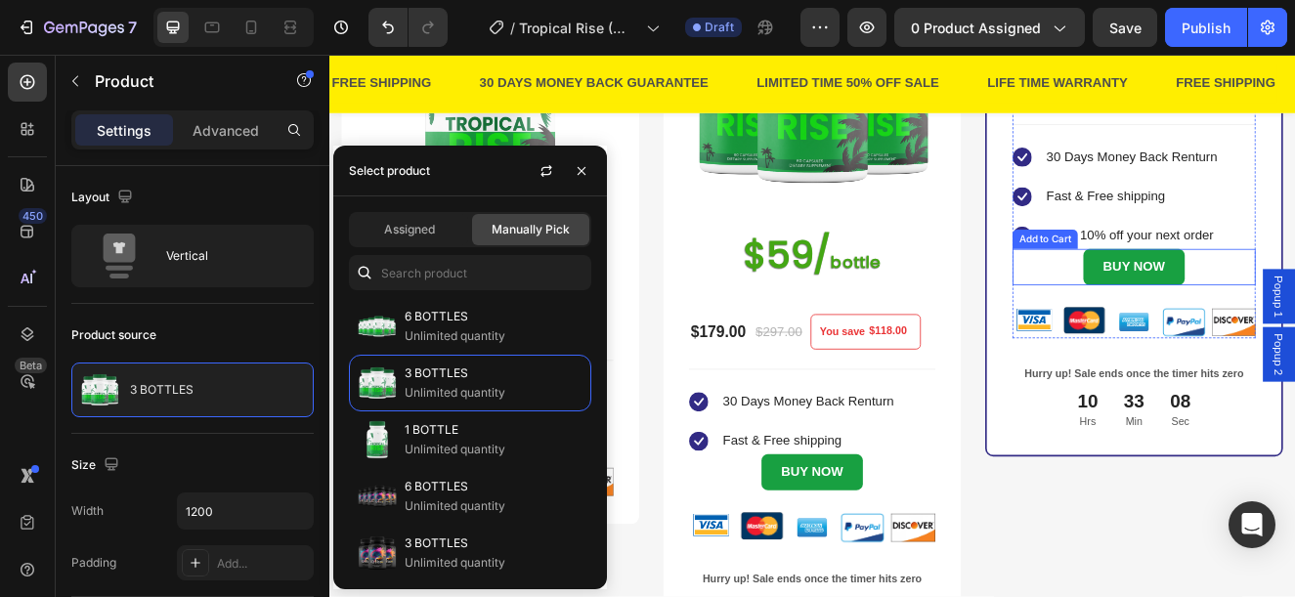
click at [1294, 335] on button "BUY NOW" at bounding box center [1306, 313] width 122 height 44
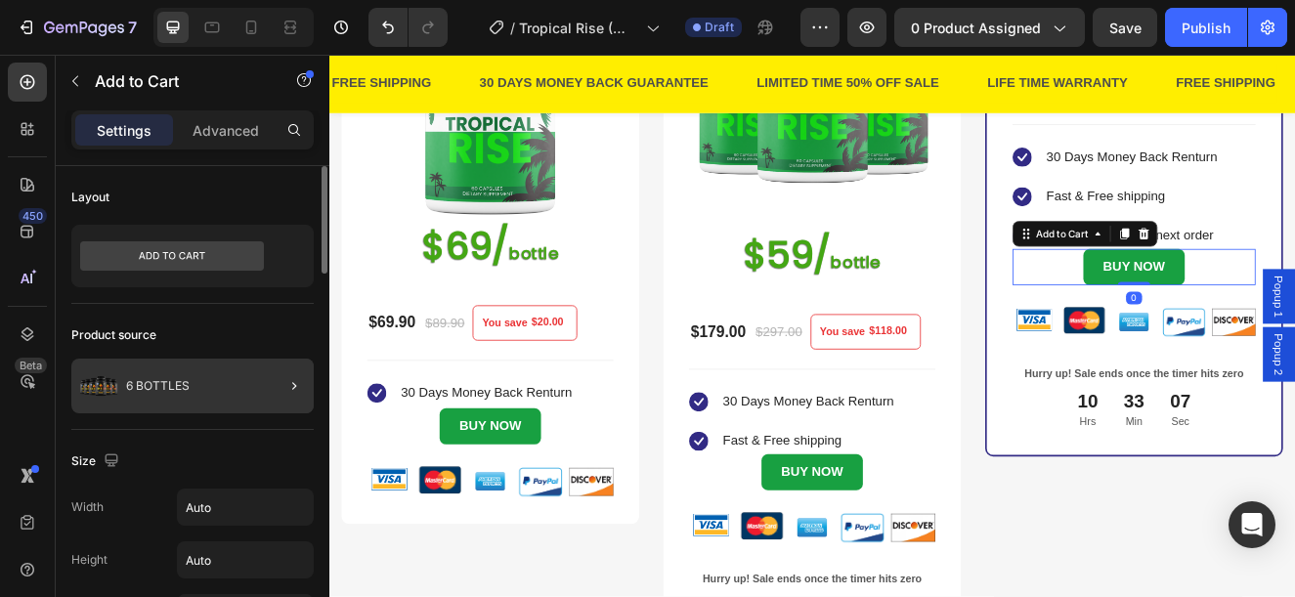
click at [265, 389] on div at bounding box center [286, 386] width 55 height 55
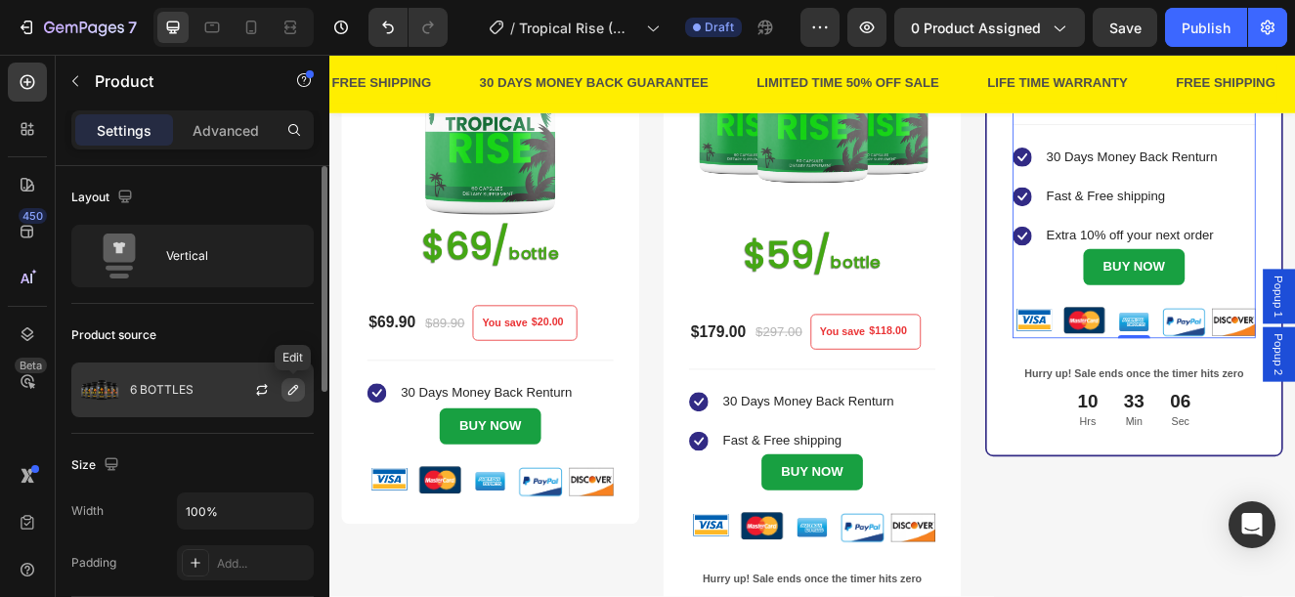
click at [293, 389] on icon "button" at bounding box center [293, 390] width 16 height 16
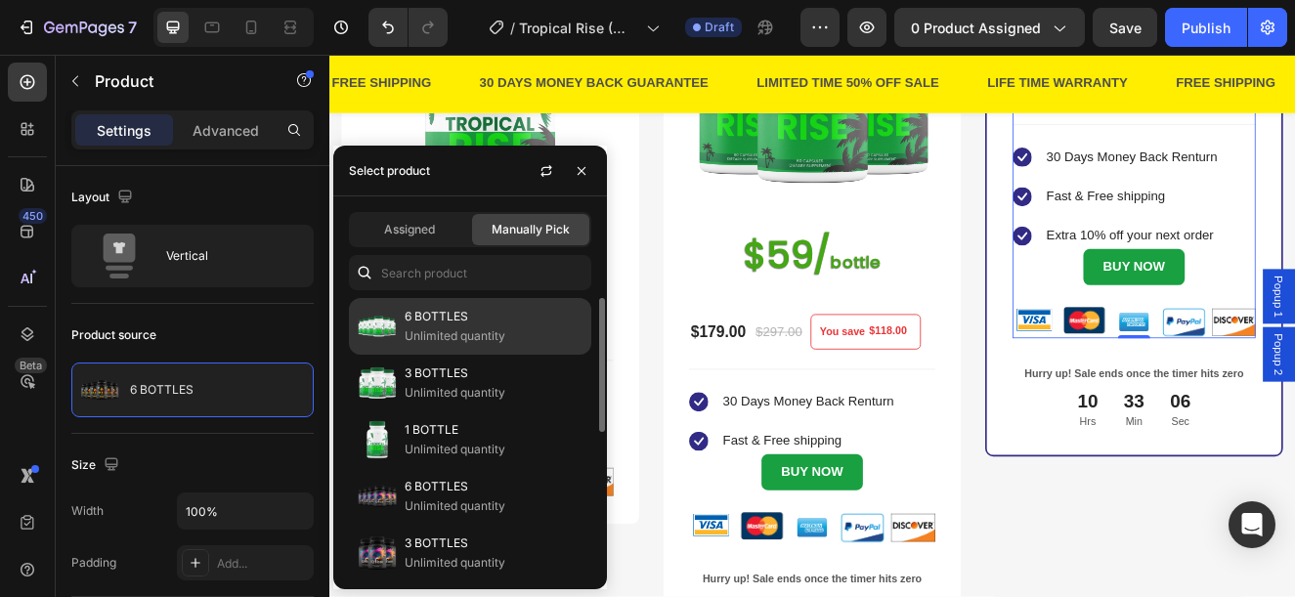
click at [489, 327] on p "Unlimited quantity" at bounding box center [494, 337] width 178 height 20
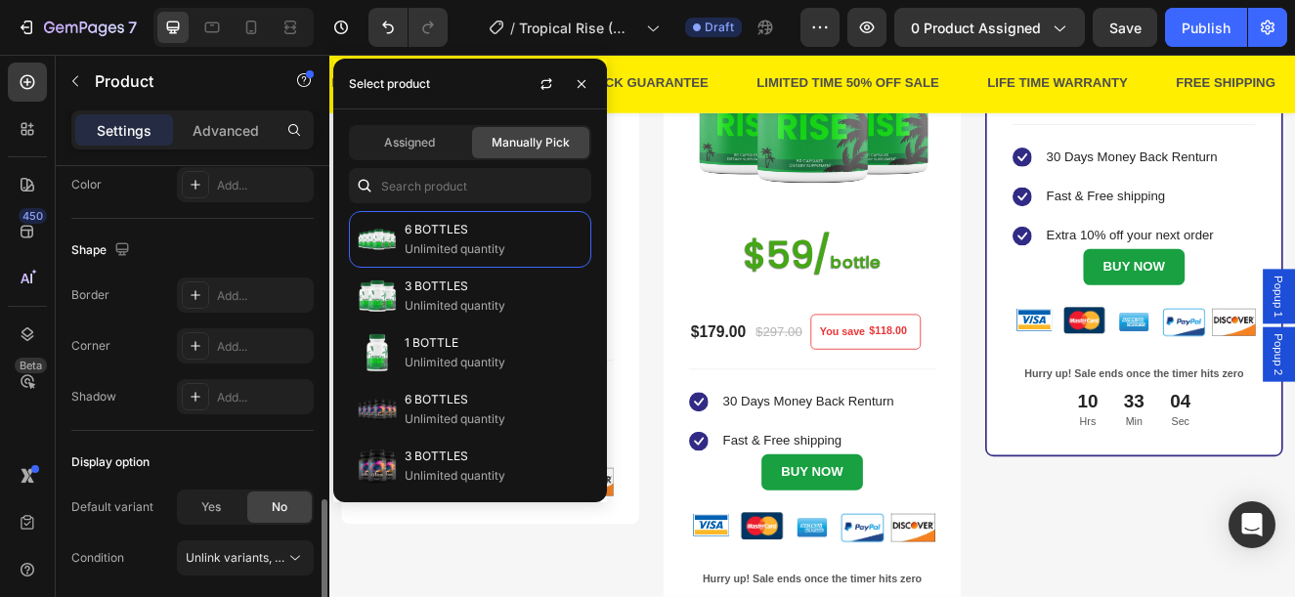
scroll to position [561, 0]
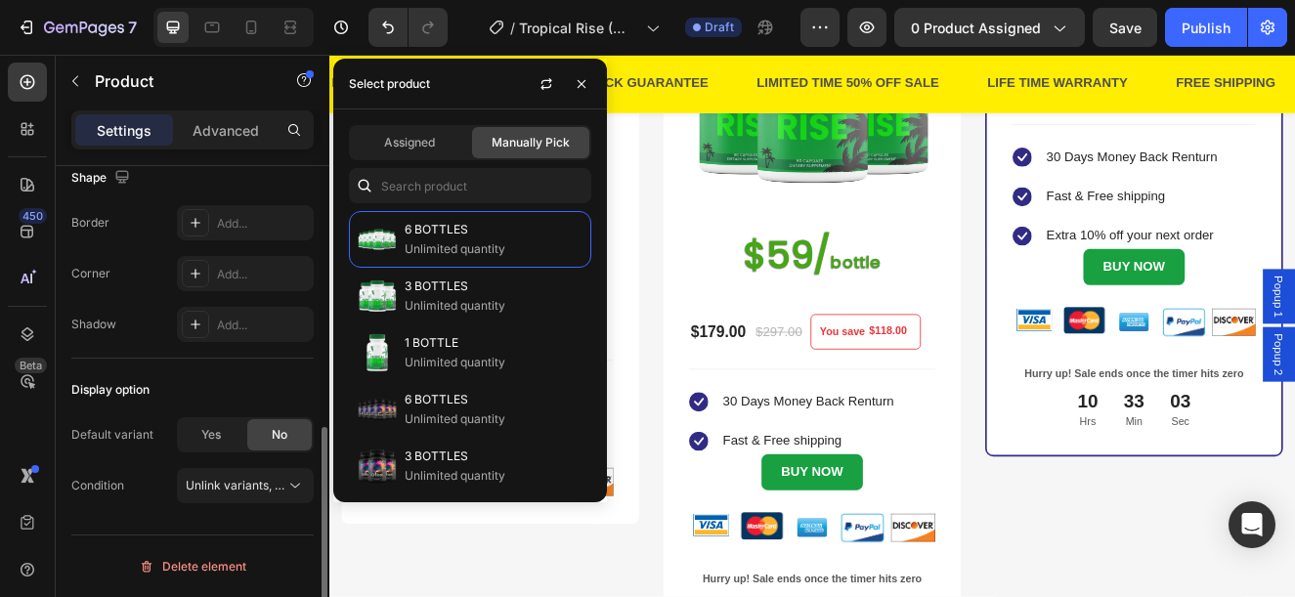
click at [202, 389] on div "Display option" at bounding box center [192, 389] width 242 height 31
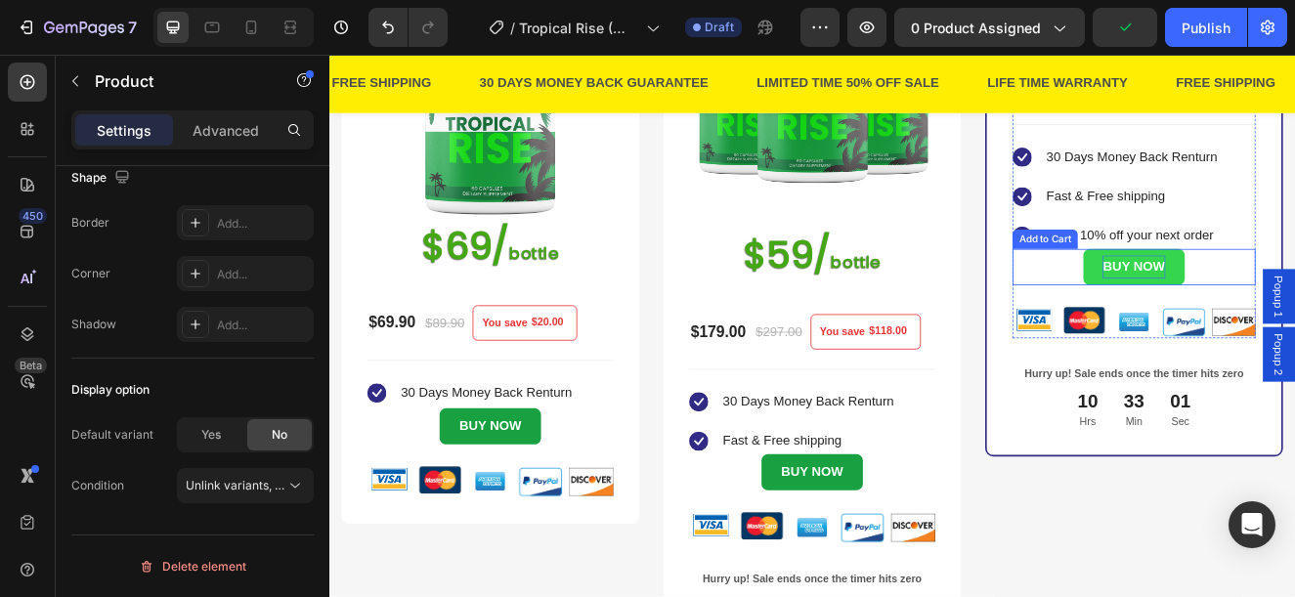
click at [1294, 335] on button "BUY NOW" at bounding box center [1306, 313] width 122 height 44
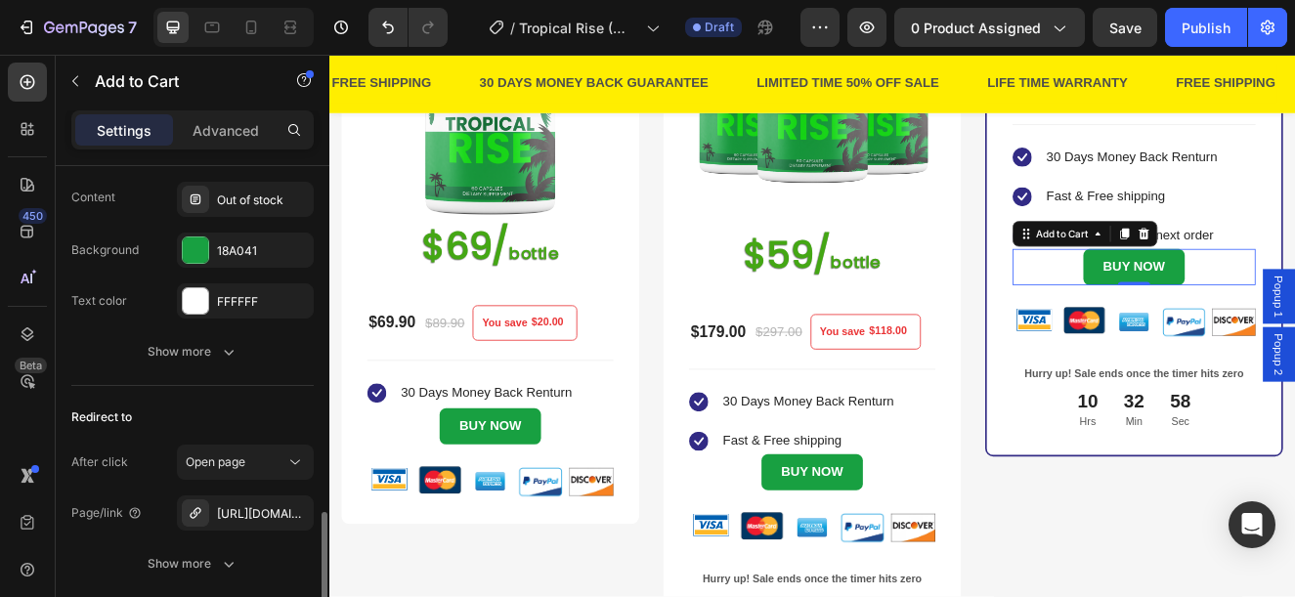
scroll to position [1710, 0]
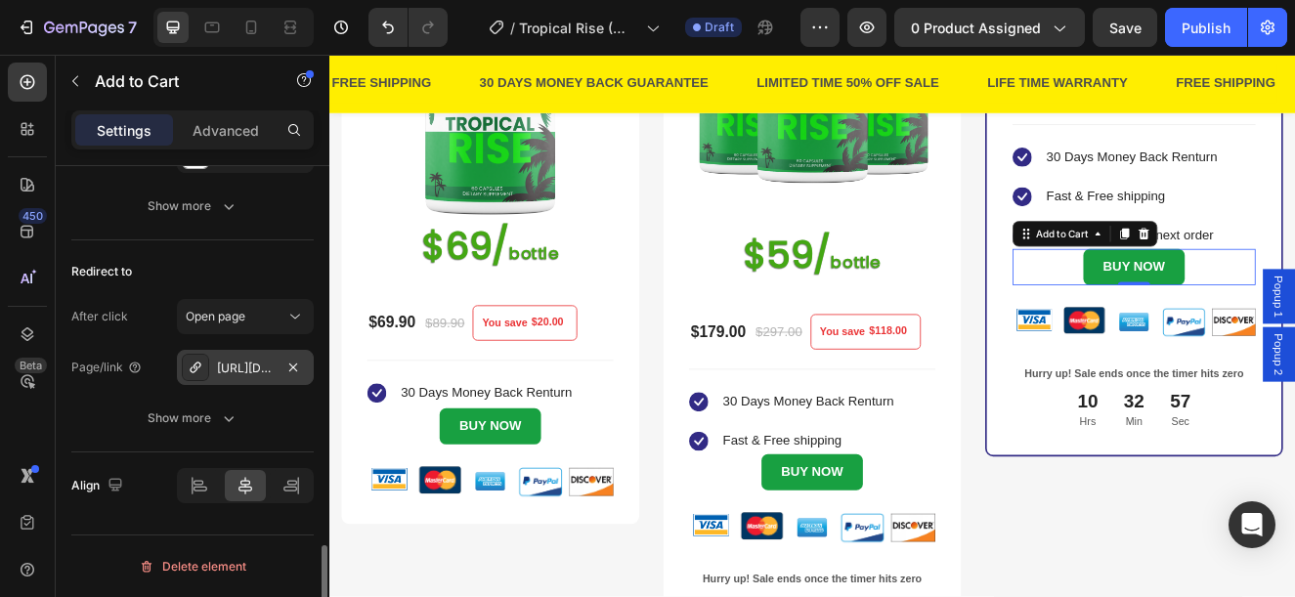
click at [257, 371] on div "https://www.provenandapproved.com/a/direct/rIWN9F?type=link" at bounding box center [245, 369] width 57 height 18
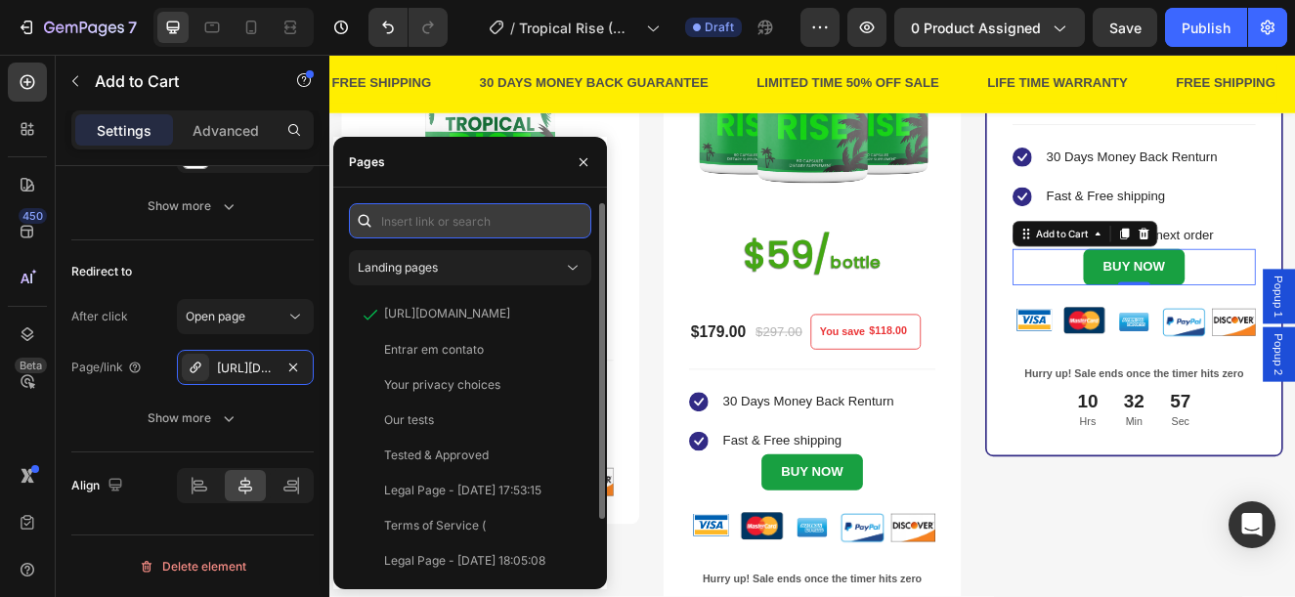
click at [427, 226] on input "text" at bounding box center [470, 220] width 242 height 35
paste input "https://www.provenandapproved.com/a/direct/rIWN9F?type=link"
type input "https://www.provenandapproved.com/a/direct/rIWN9F?type=link"
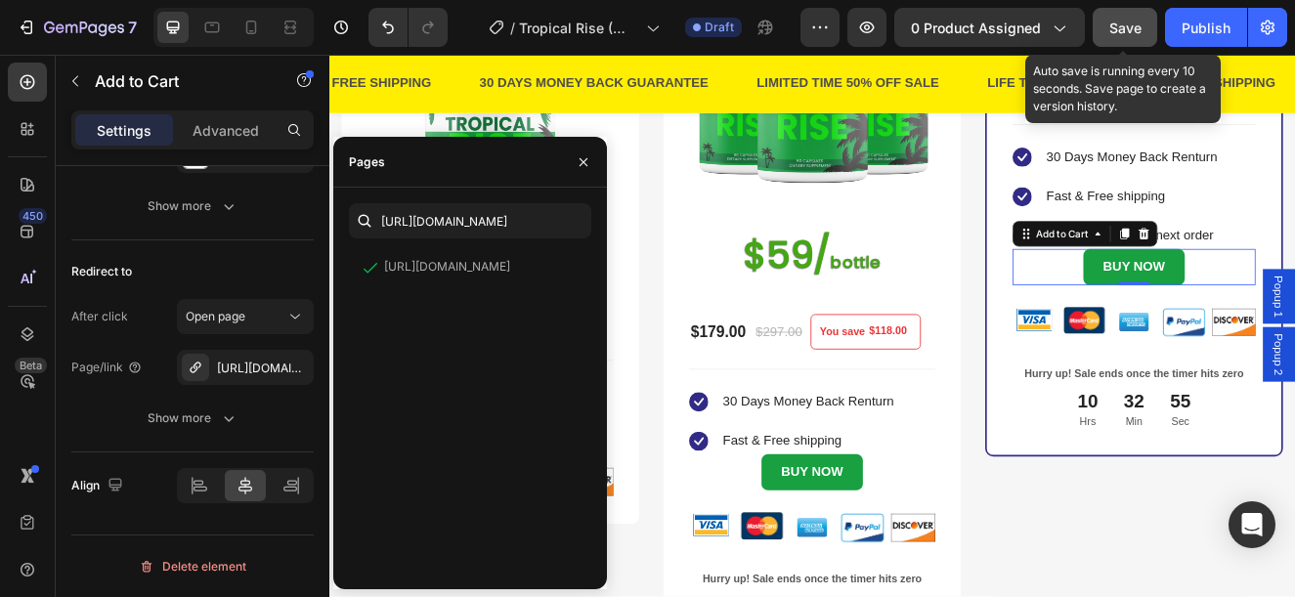
click at [1130, 12] on button "Save" at bounding box center [1125, 27] width 65 height 39
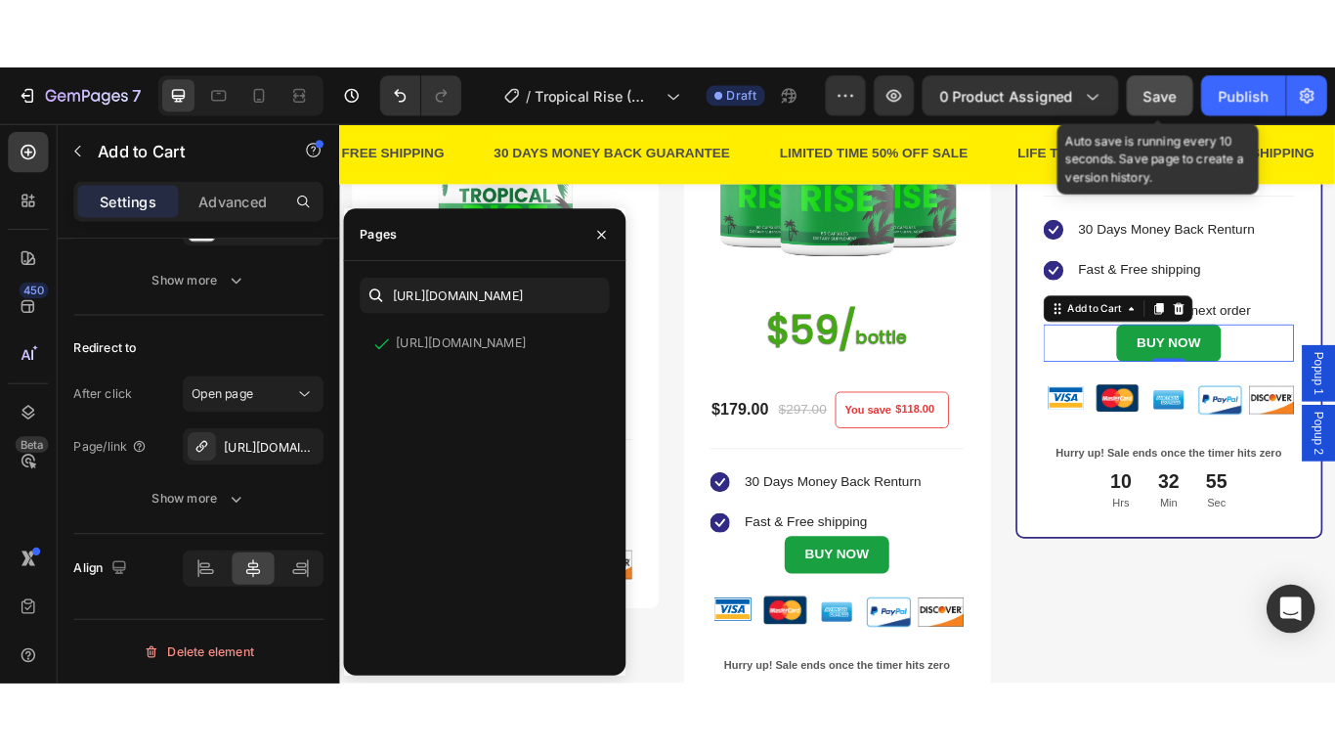
scroll to position [0, 0]
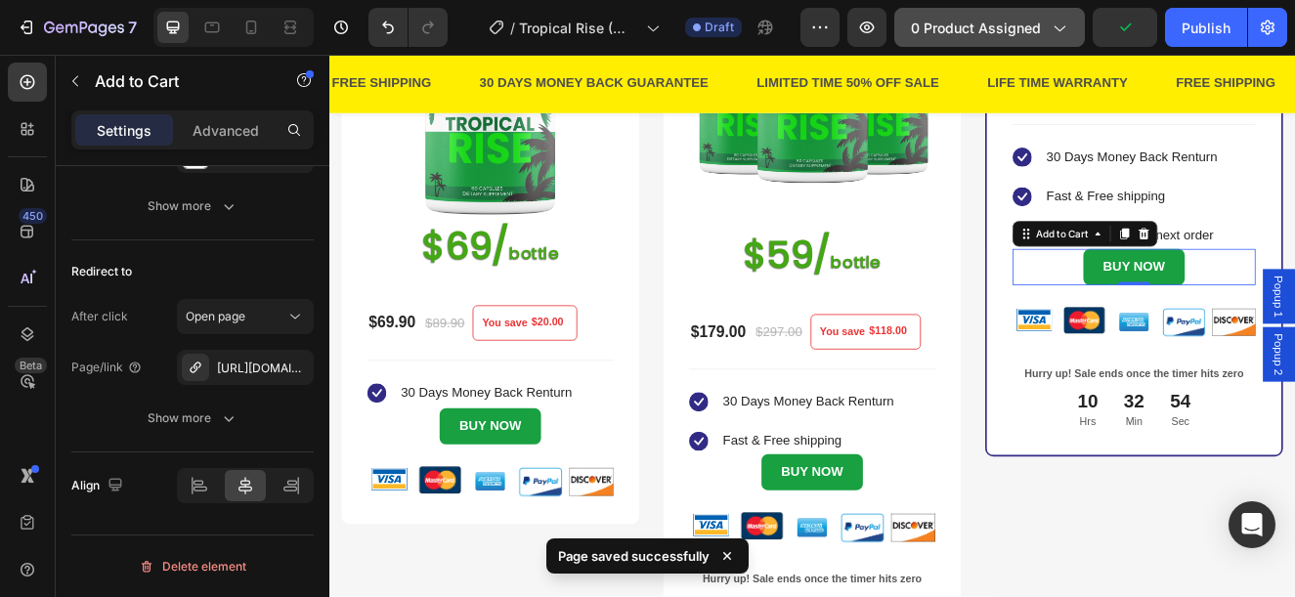
click at [1024, 26] on span "0 product assigned" at bounding box center [976, 28] width 130 height 21
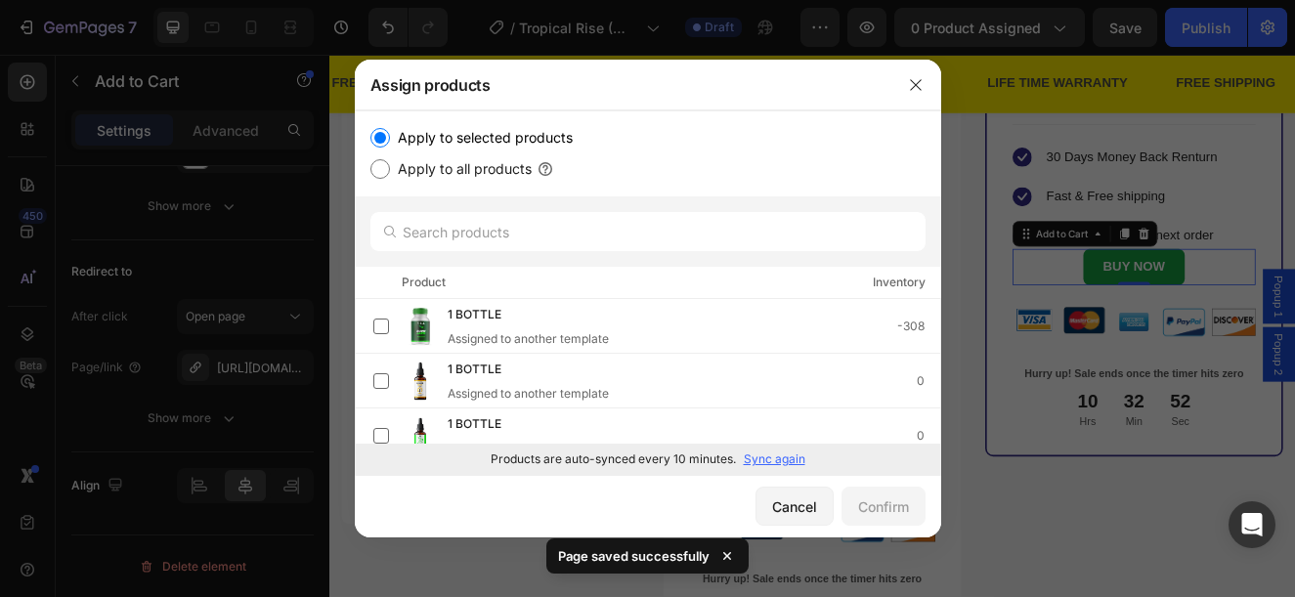
click at [774, 467] on p "Sync again" at bounding box center [775, 460] width 62 height 18
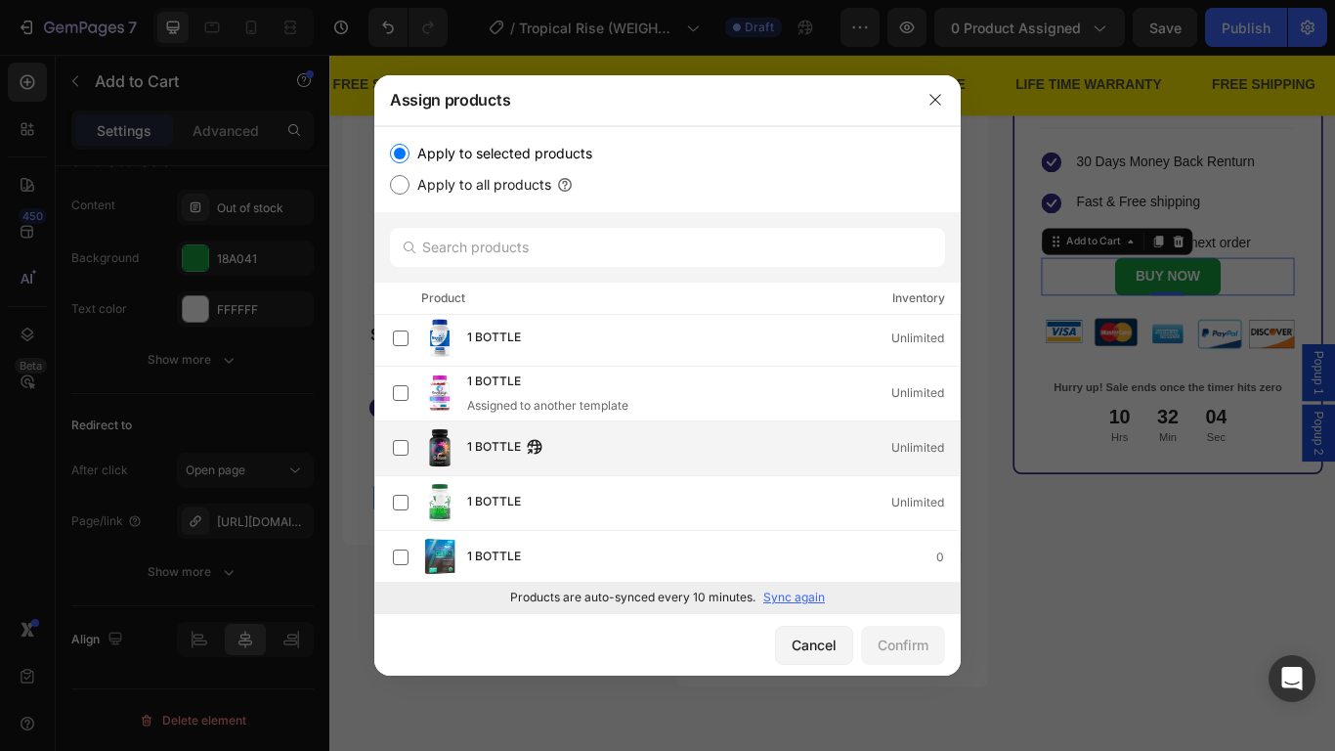
scroll to position [5028, 0]
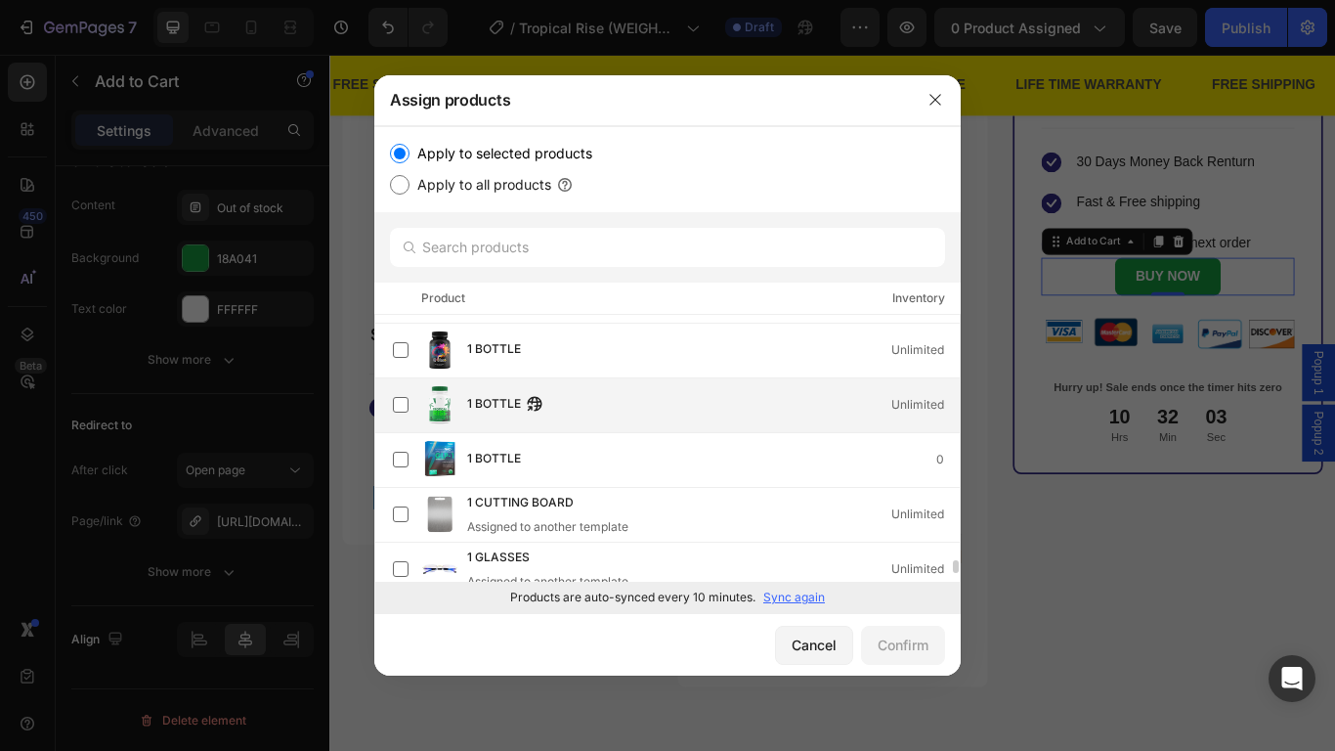
click at [751, 408] on div "1 BOTTLE Unlimited" at bounding box center [713, 405] width 493 height 22
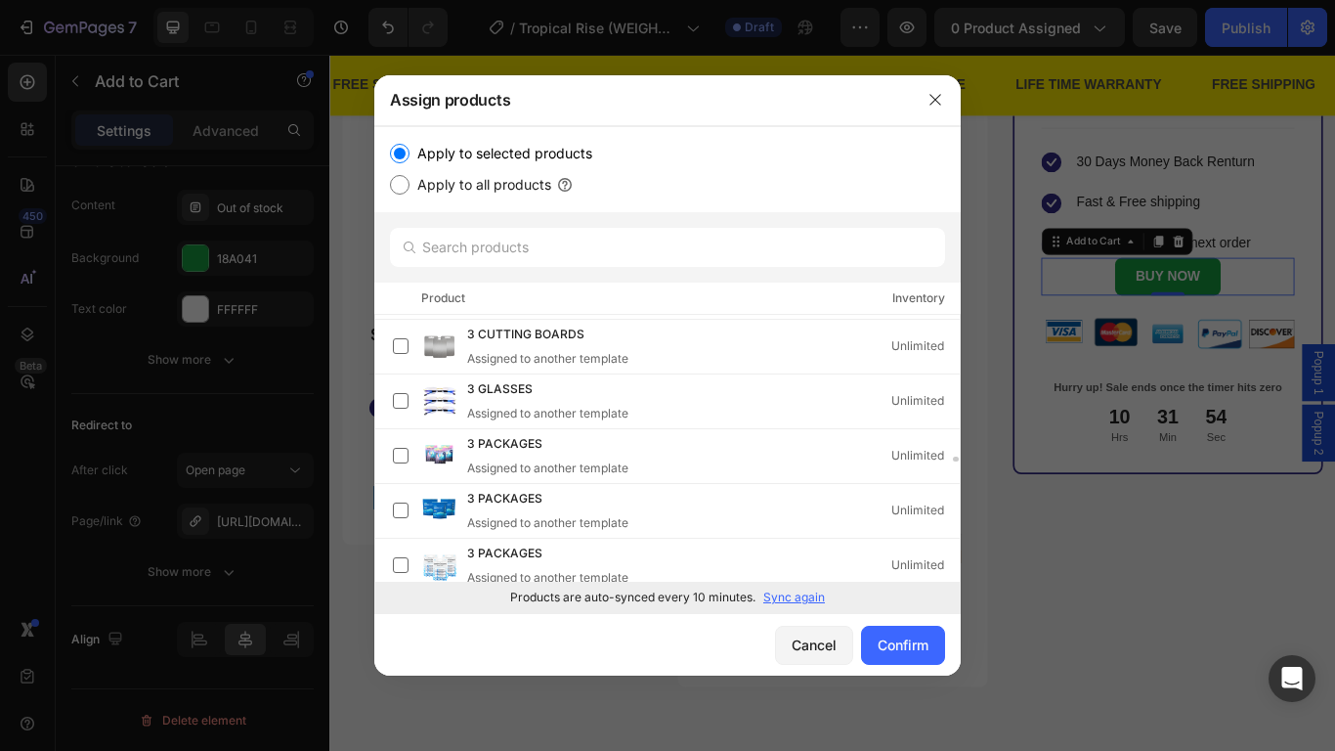
scroll to position [11284, 0]
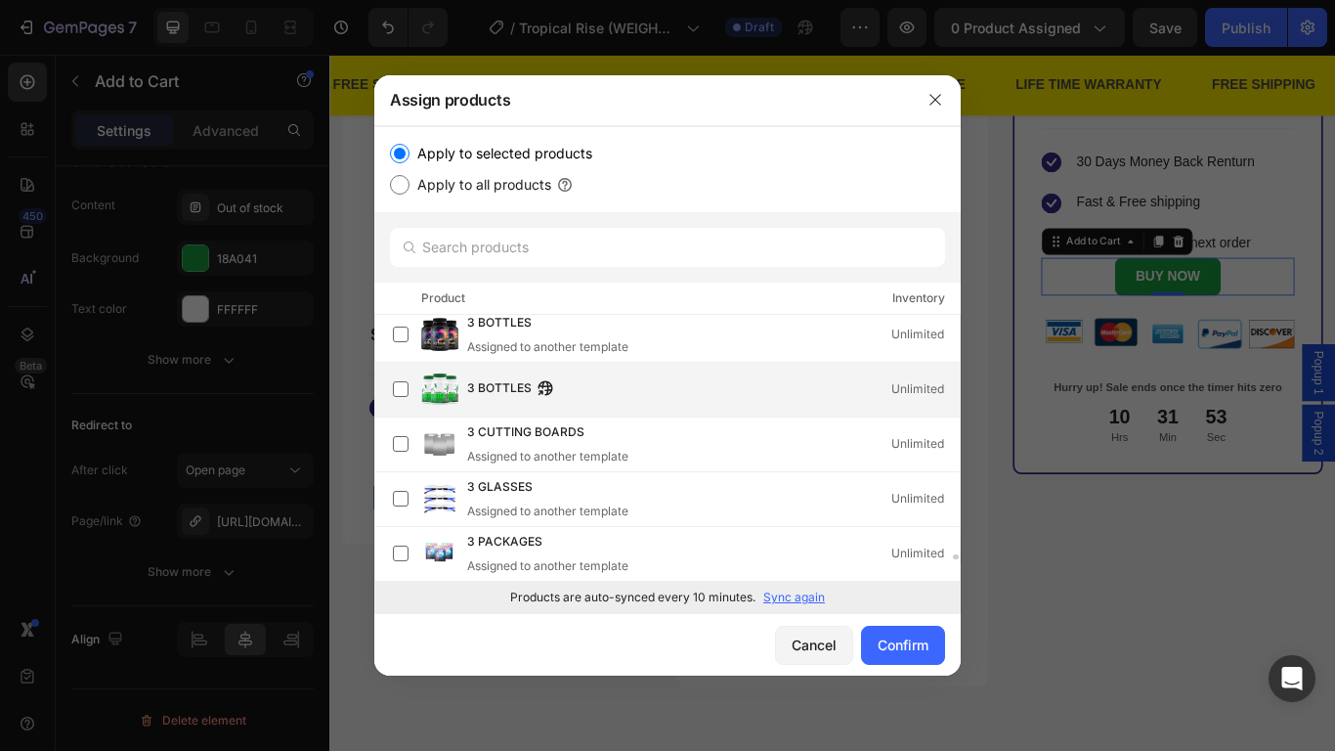
click at [743, 386] on div "3 BOTTLES Unlimited" at bounding box center [713, 389] width 493 height 22
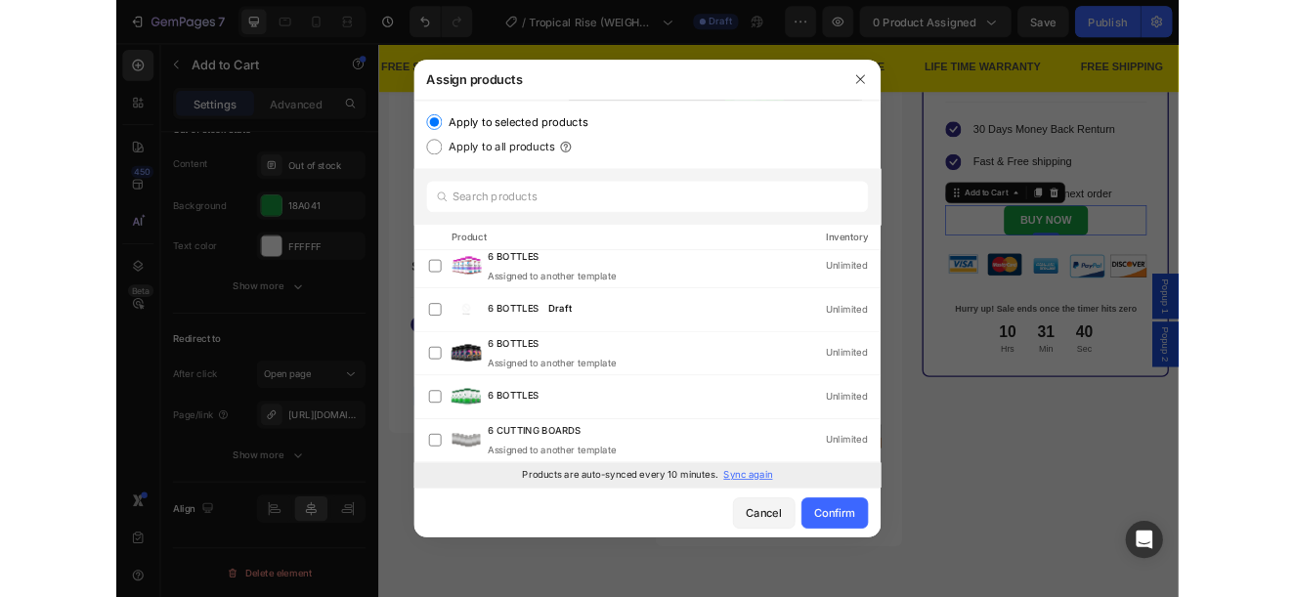
scroll to position [17130, 0]
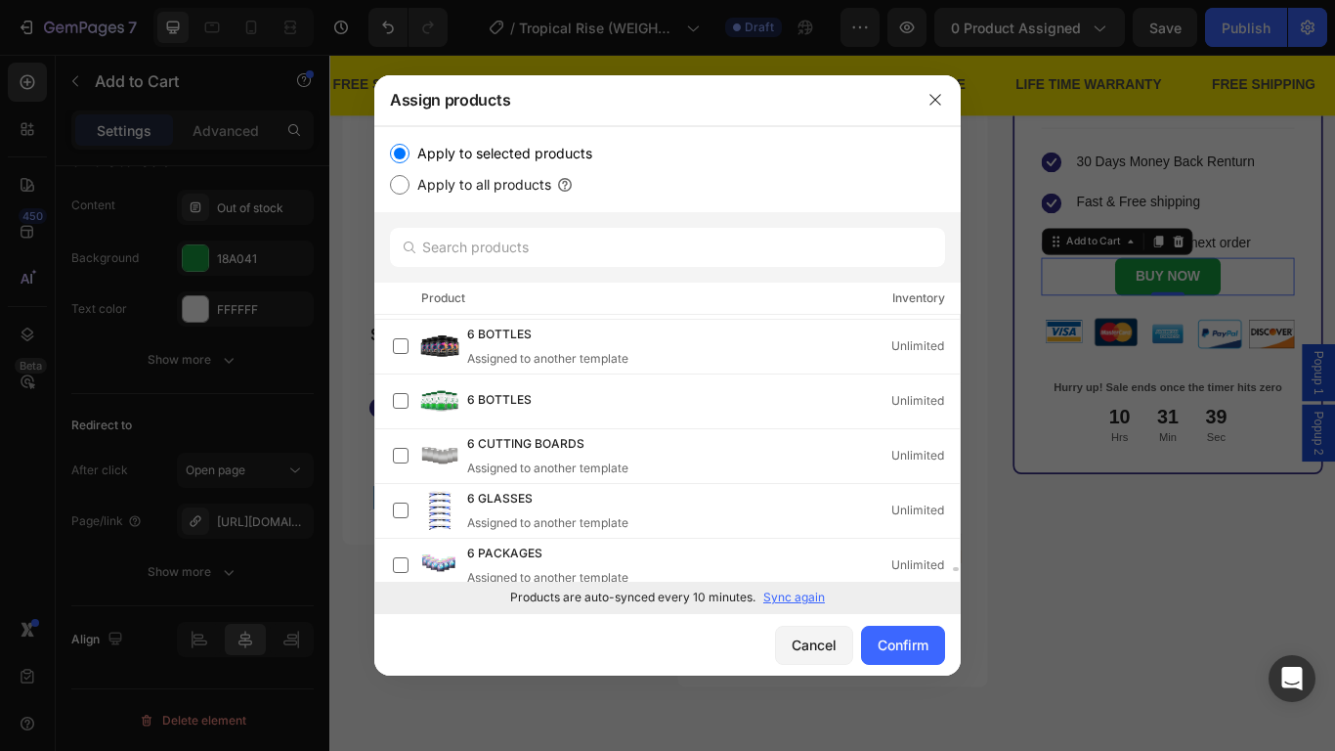
click at [743, 386] on div "6 BOTTLES Unlimited" at bounding box center [676, 400] width 567 height 39
click at [664, 255] on input "text" at bounding box center [667, 247] width 555 height 39
paste input "https://www.provenandapproved.com/a/direct/rIWN9F?type=link"
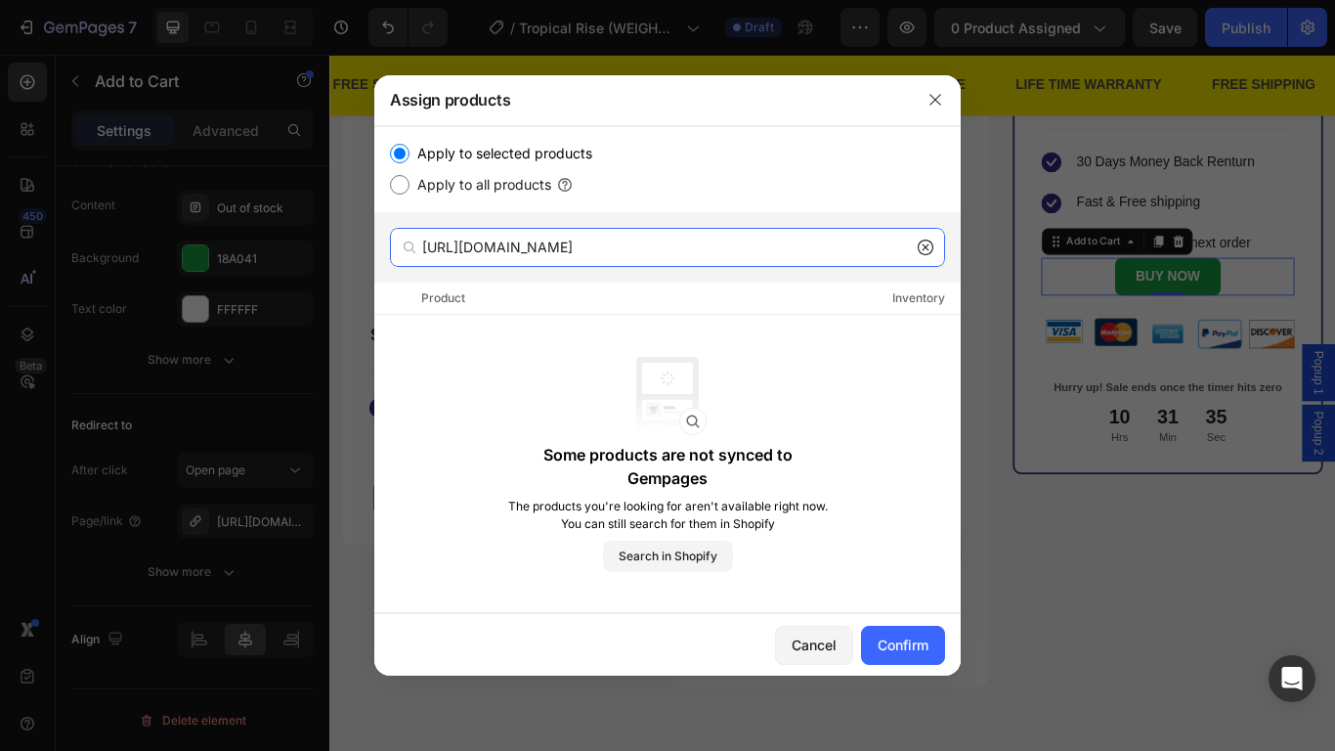
click at [664, 252] on input "https://www.provenandapproved.com/a/direct/rIWN9F?type=link" at bounding box center [667, 247] width 555 height 39
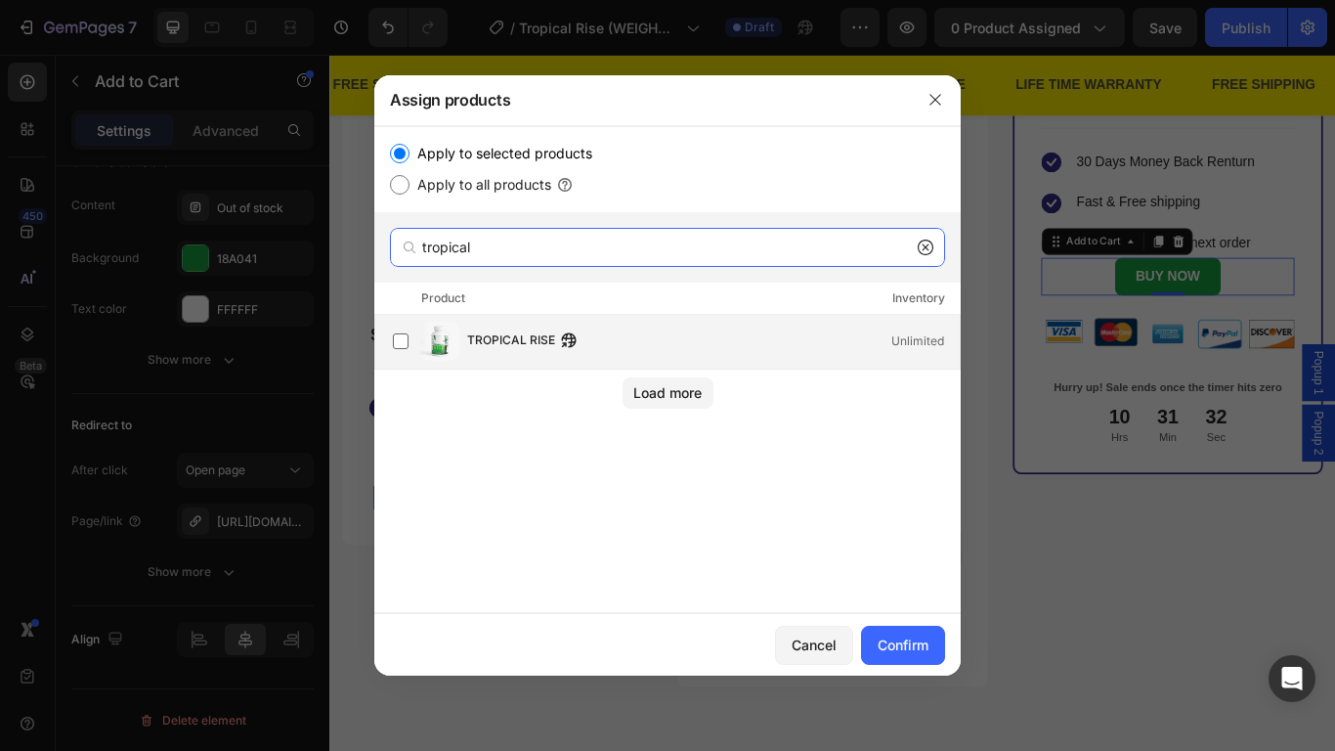
type input "tropical"
click at [670, 351] on div "TROPICAL RISE Unlimited" at bounding box center [713, 341] width 493 height 22
click at [921, 596] on div "Confirm" at bounding box center [903, 644] width 51 height 21
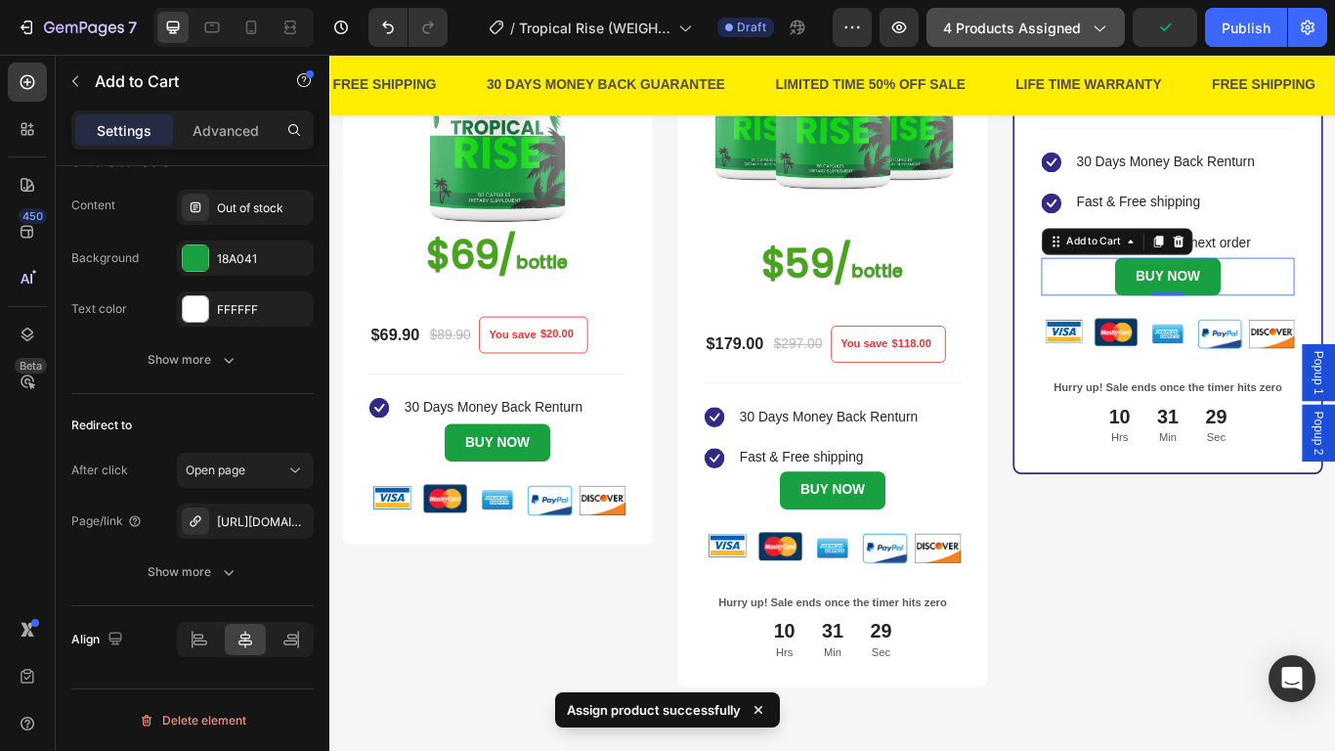
click at [1014, 18] on span "4 products assigned" at bounding box center [1012, 28] width 138 height 21
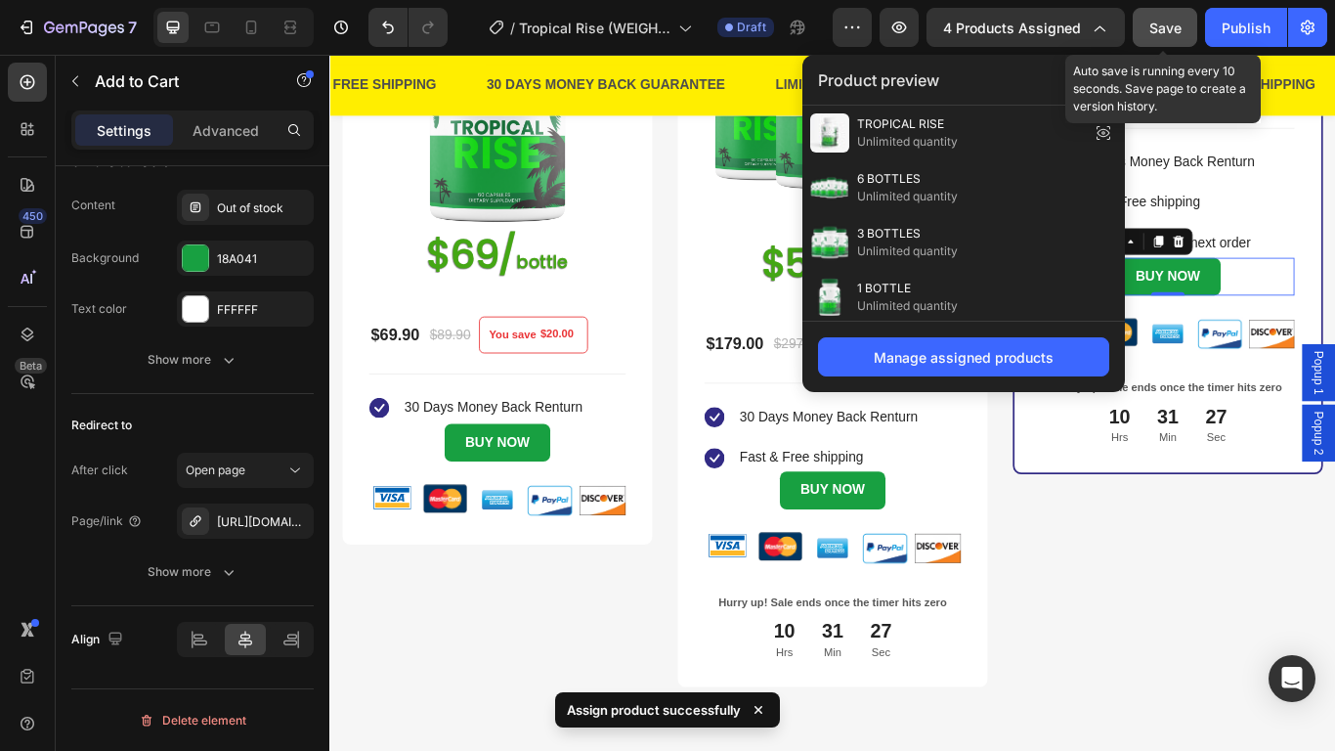
click at [1190, 25] on button "Save" at bounding box center [1165, 27] width 65 height 39
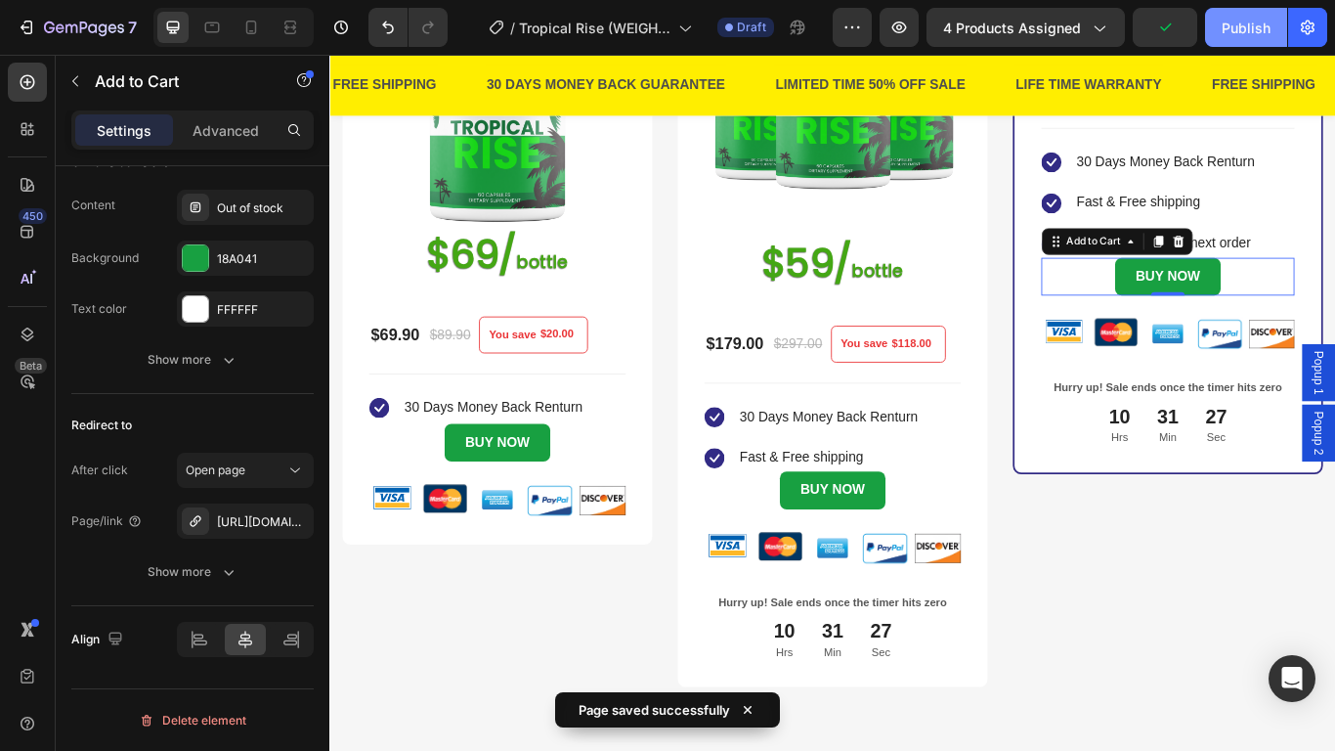
click at [1225, 19] on div "Publish" at bounding box center [1246, 28] width 49 height 21
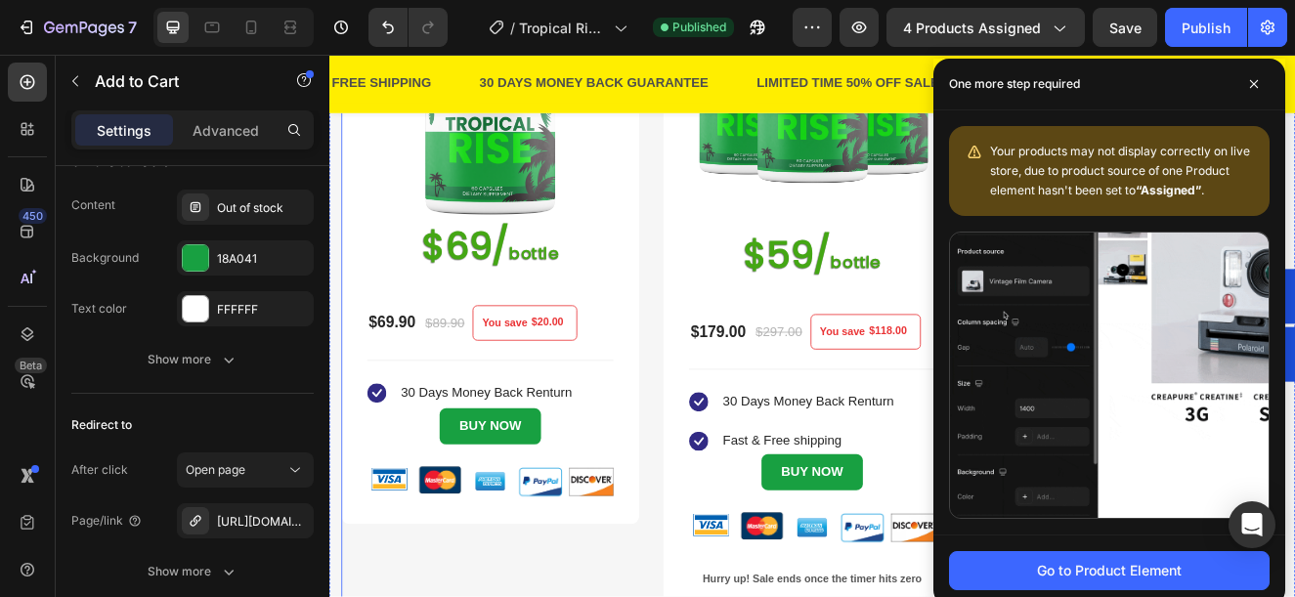
click at [712, 252] on div "1 BOTTLE (P) Title Title Line SAVE 22% (P) Tag Image $69/ bottle Heading $69.90…" at bounding box center [916, 264] width 1144 height 1055
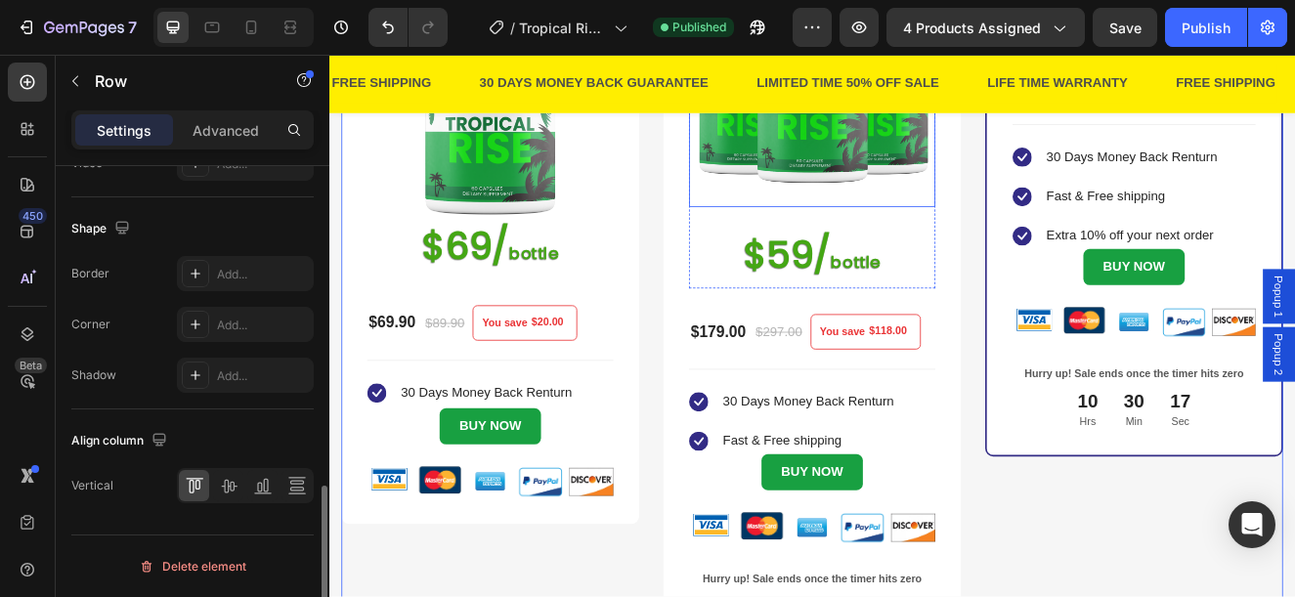
scroll to position [0, 0]
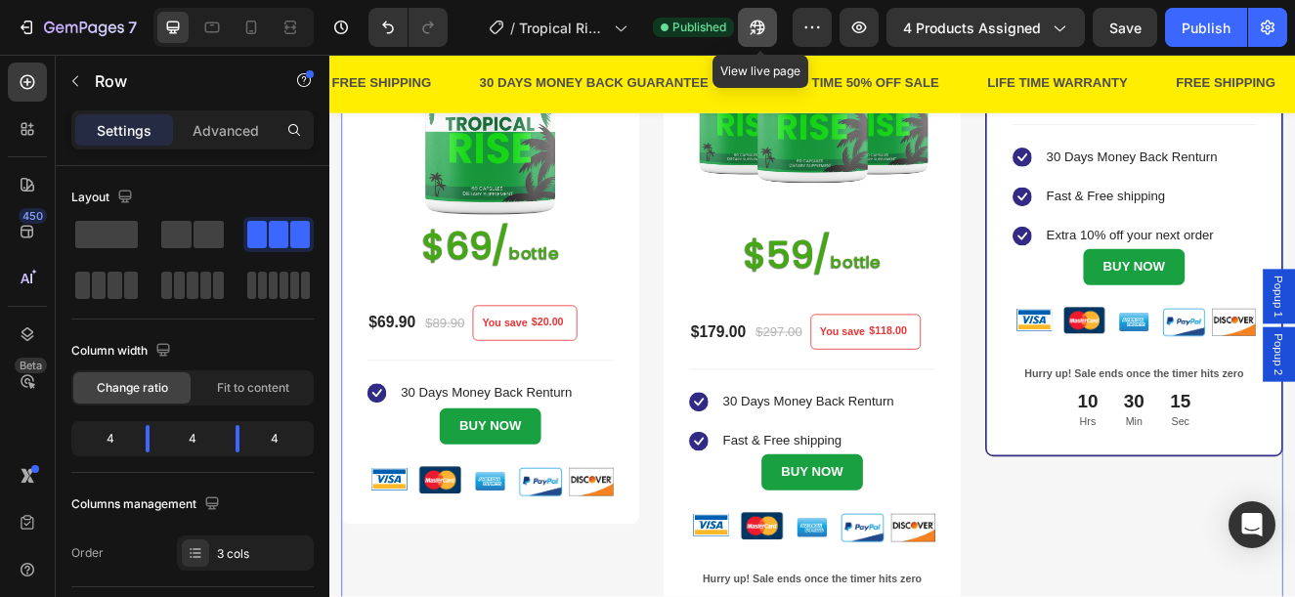
click at [760, 31] on icon "button" at bounding box center [758, 28] width 20 height 20
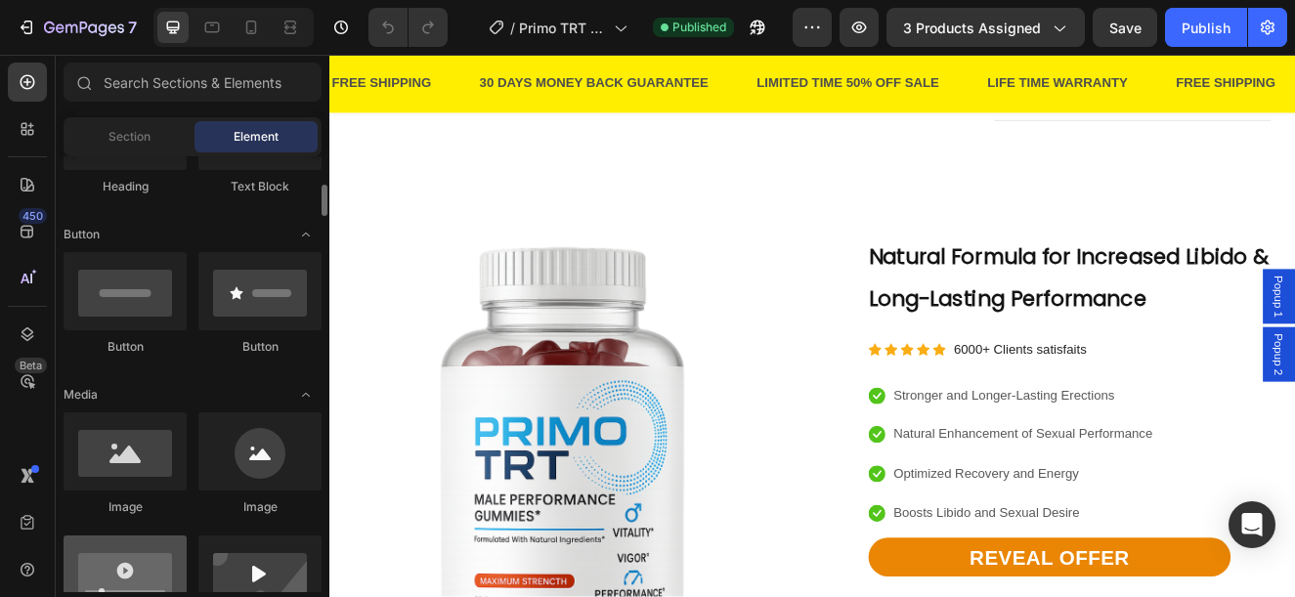
scroll to position [587, 0]
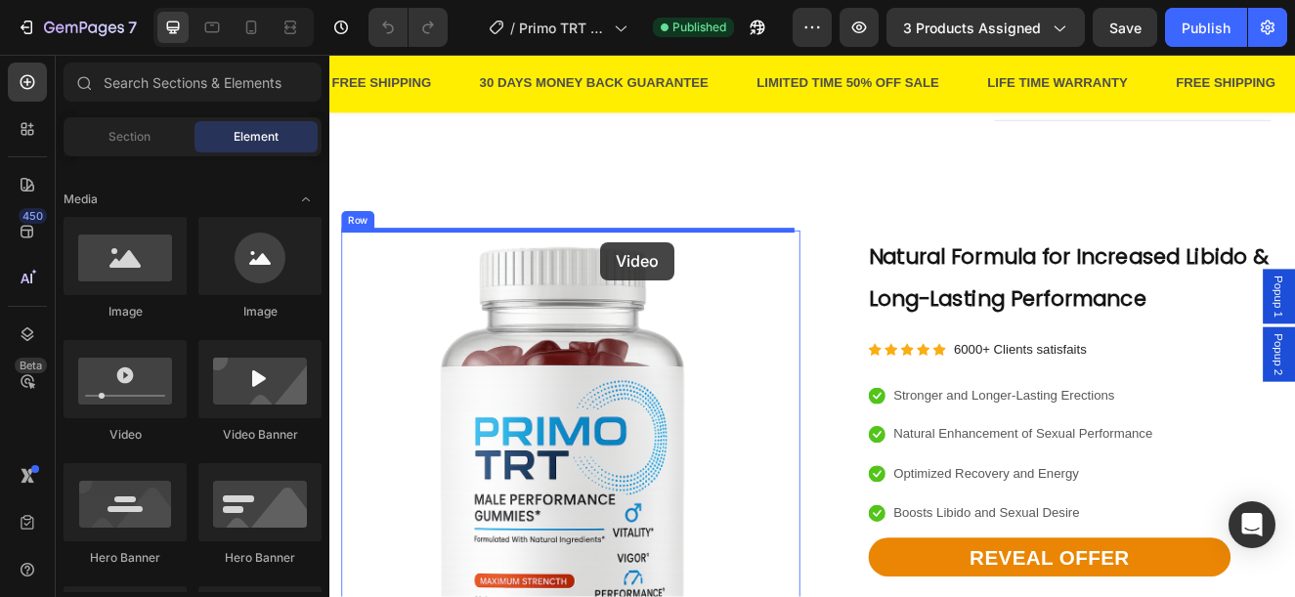
drag, startPoint x: 505, startPoint y: 451, endPoint x: 658, endPoint y: 283, distance: 227.0
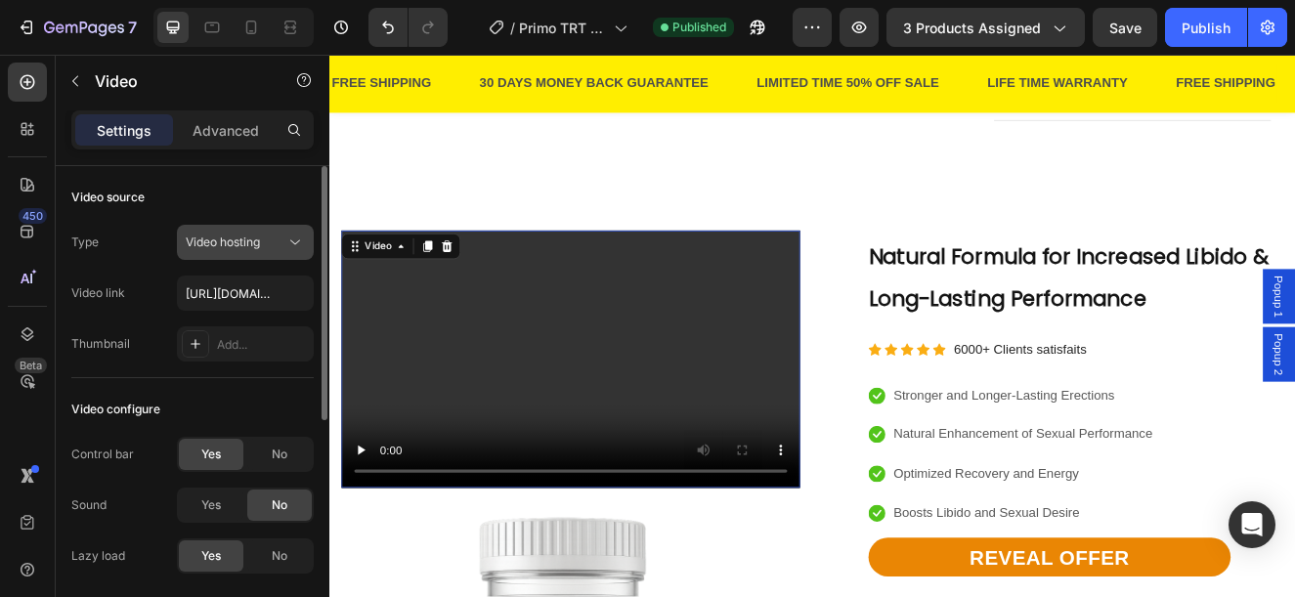
click at [273, 228] on button "Video hosting" at bounding box center [245, 242] width 137 height 35
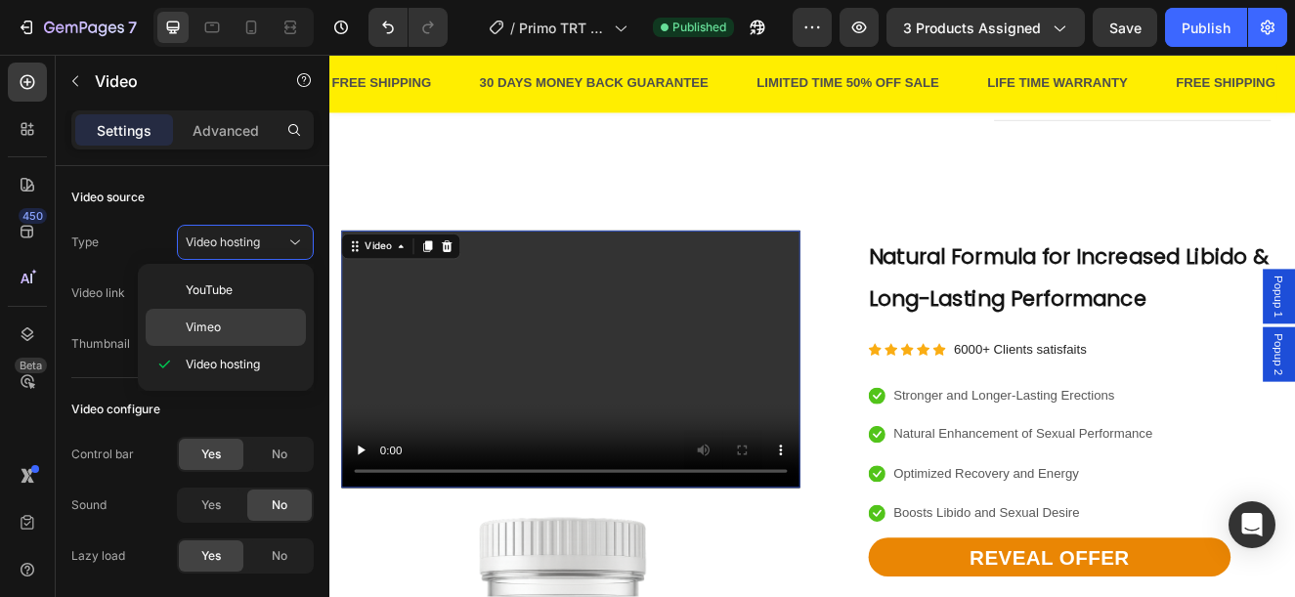
click at [213, 325] on span "Vimeo" at bounding box center [203, 328] width 35 height 18
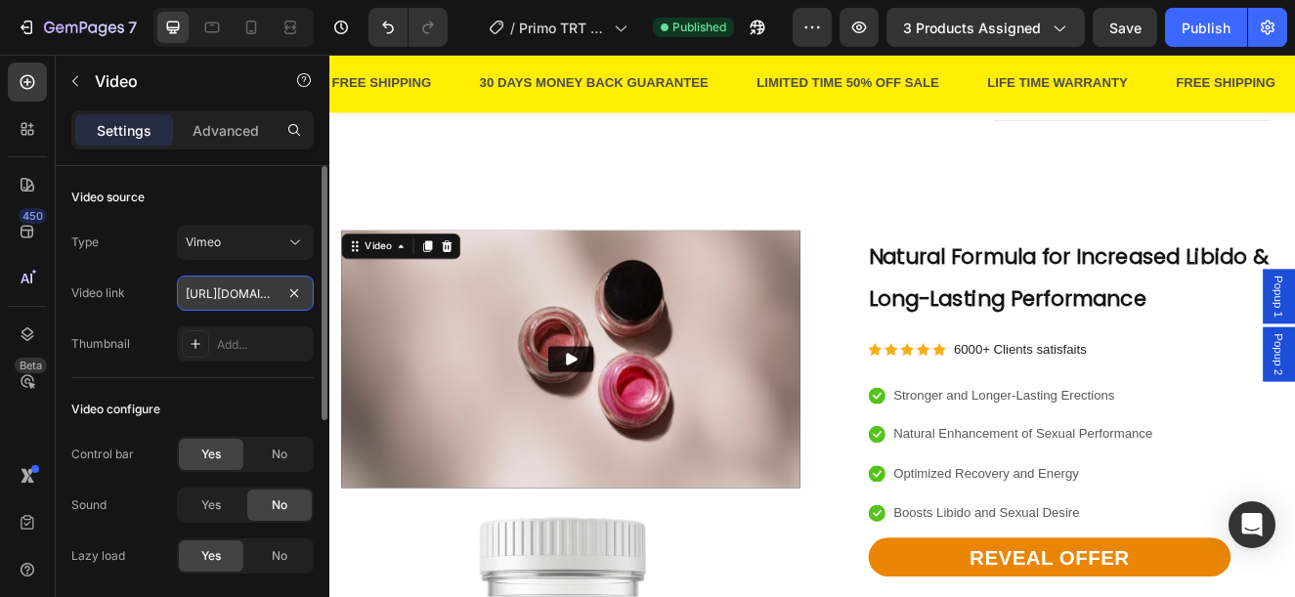
click at [223, 294] on input "https://vimeo.com/1095883398" at bounding box center [245, 293] width 137 height 35
paste input "113776014?share=copy"
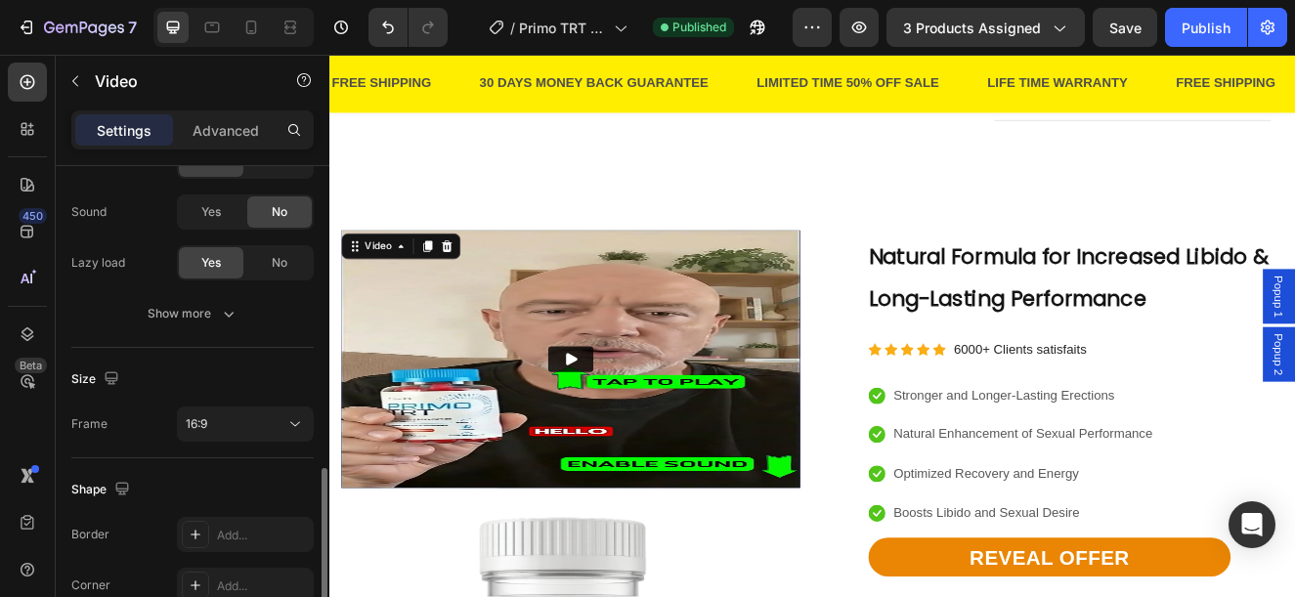
scroll to position [391, 0]
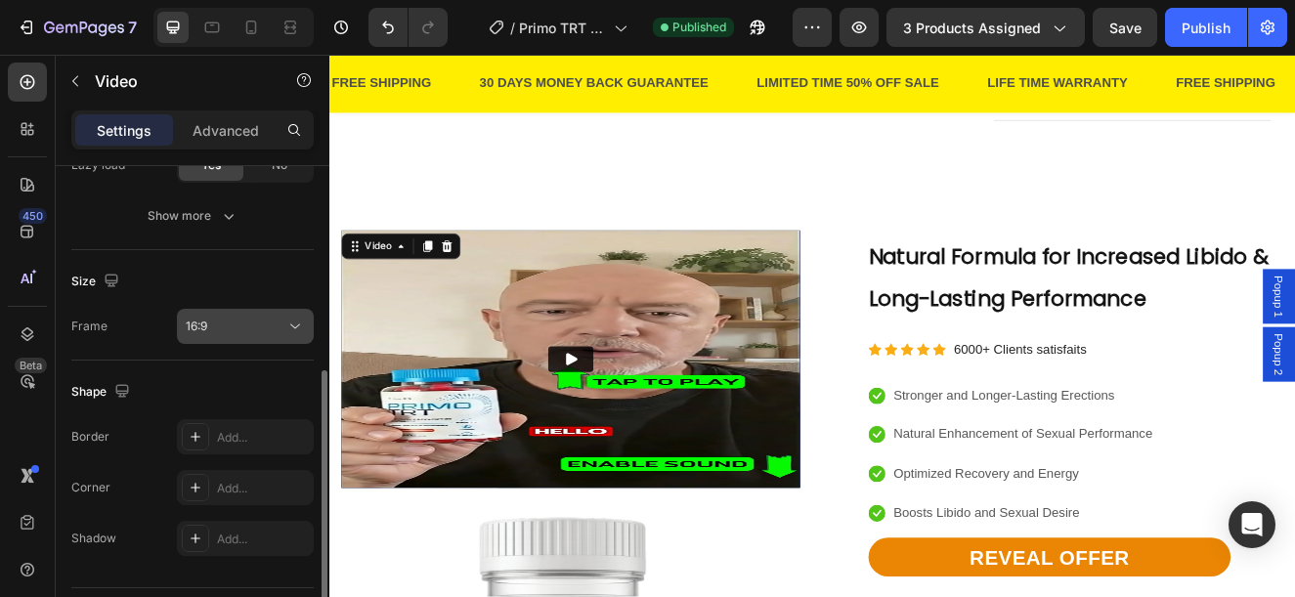
type input "https://vimeo.com/1113776014?share=copy"
click at [197, 311] on button "16:9" at bounding box center [245, 326] width 137 height 35
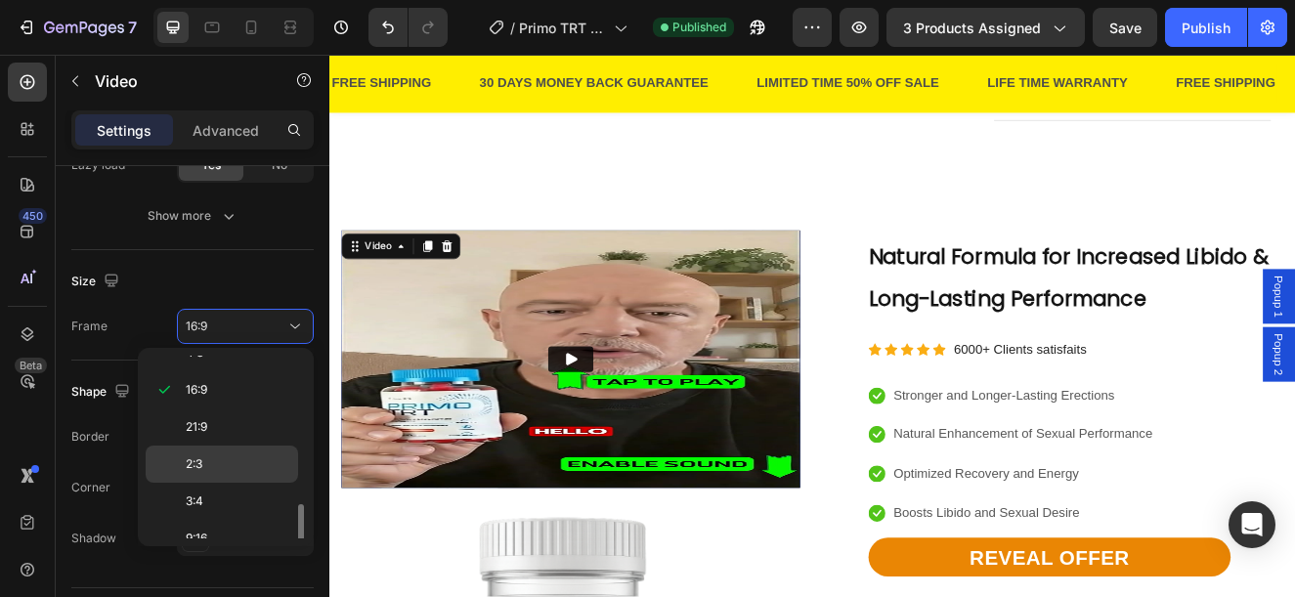
scroll to position [189, 0]
click at [212, 501] on div "9:16" at bounding box center [222, 519] width 153 height 37
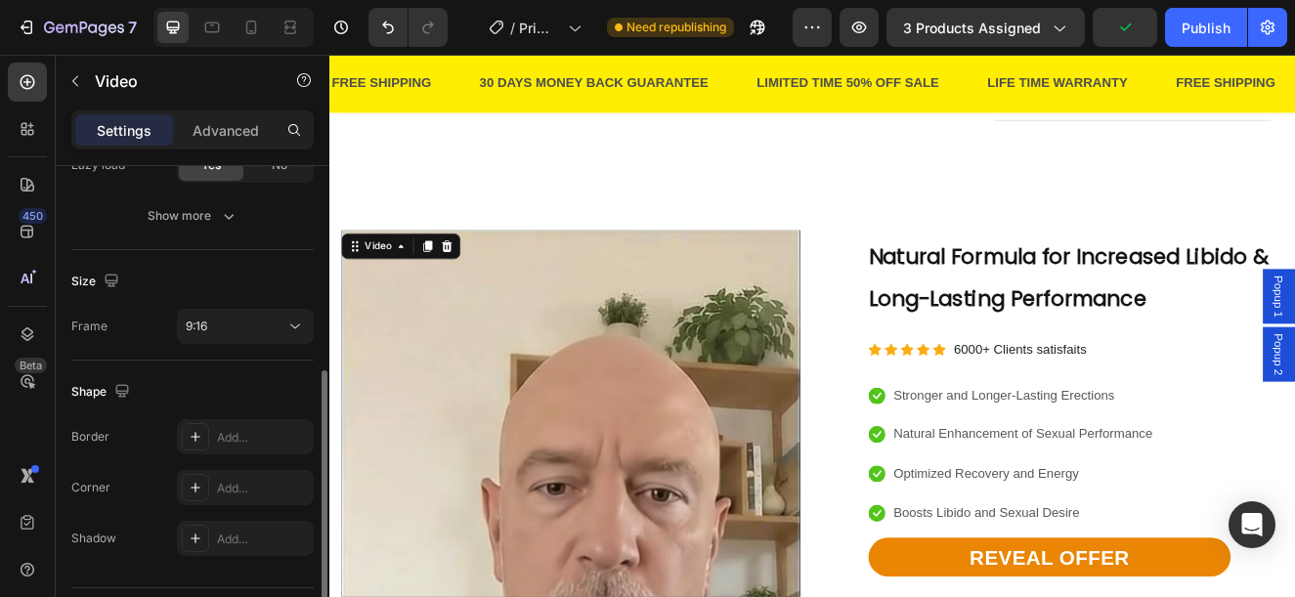
drag, startPoint x: 252, startPoint y: 474, endPoint x: 129, endPoint y: 454, distance: 124.9
click at [252, 476] on div "Add..." at bounding box center [245, 487] width 137 height 35
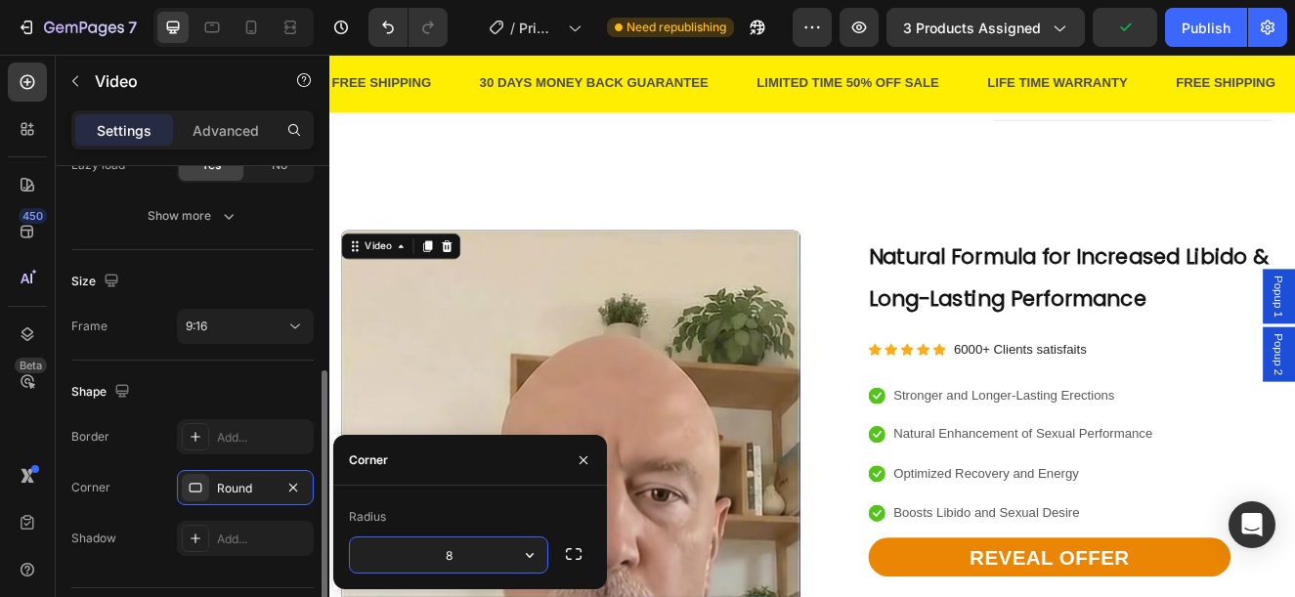
click at [112, 413] on div "Shape Border Add... Corner Round Shadow Add..." at bounding box center [192, 466] width 242 height 211
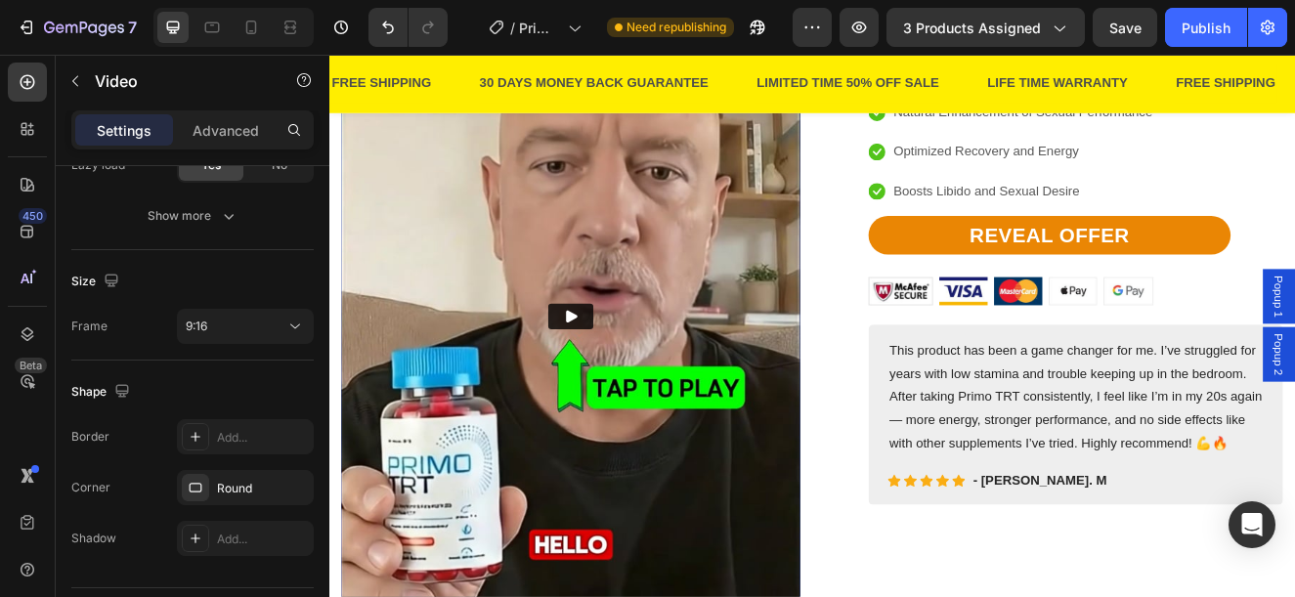
scroll to position [2639, 0]
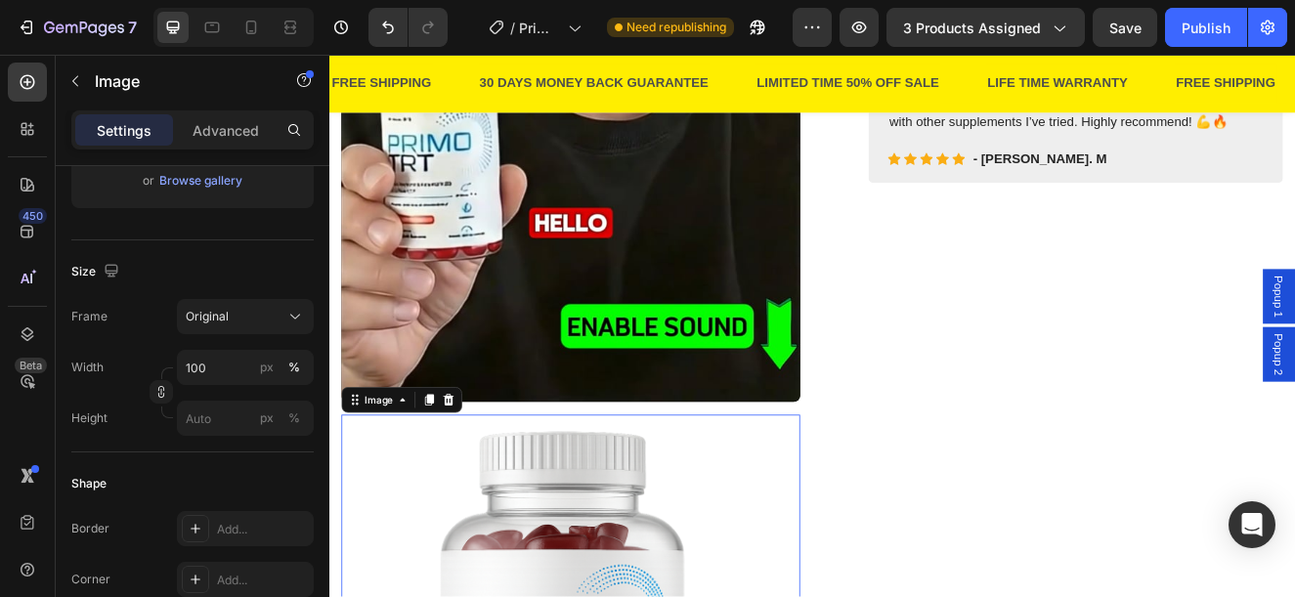
scroll to position [0, 0]
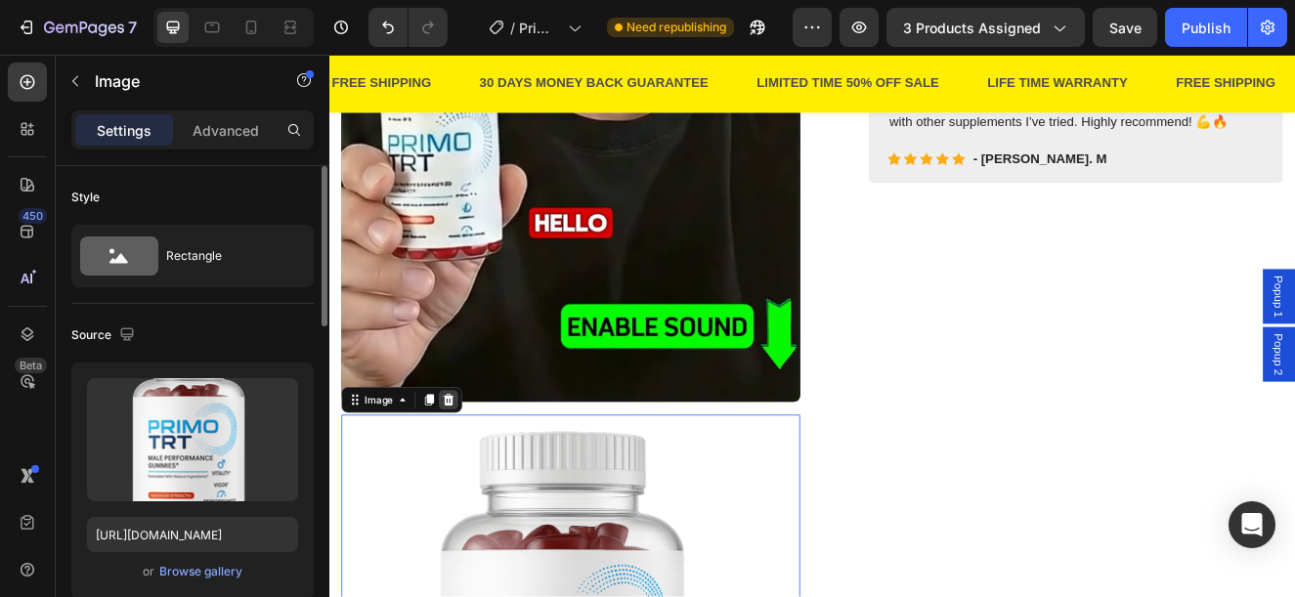
click at [465, 468] on div at bounding box center [473, 473] width 23 height 23
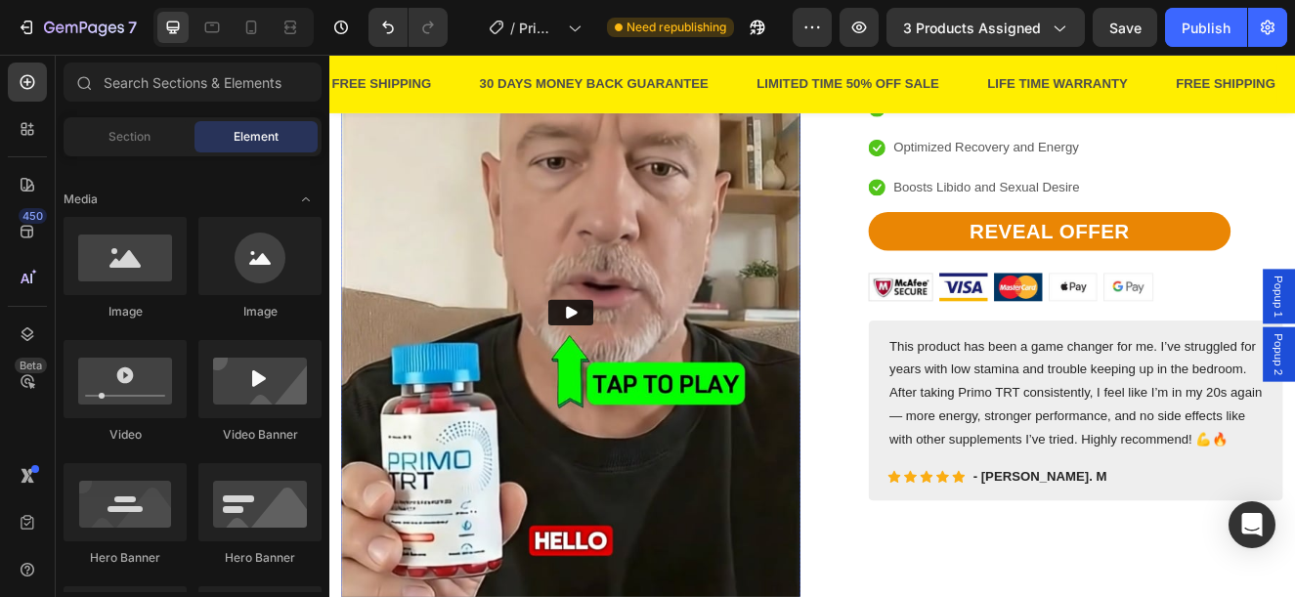
scroll to position [2248, 0]
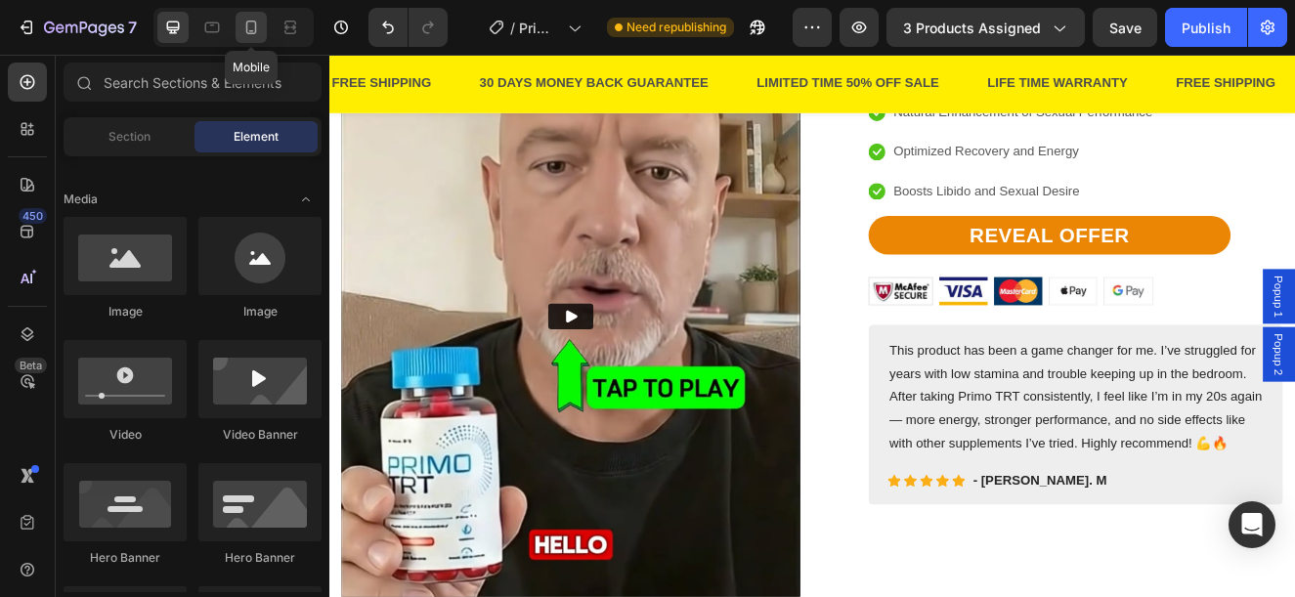
click at [244, 22] on icon at bounding box center [251, 28] width 20 height 20
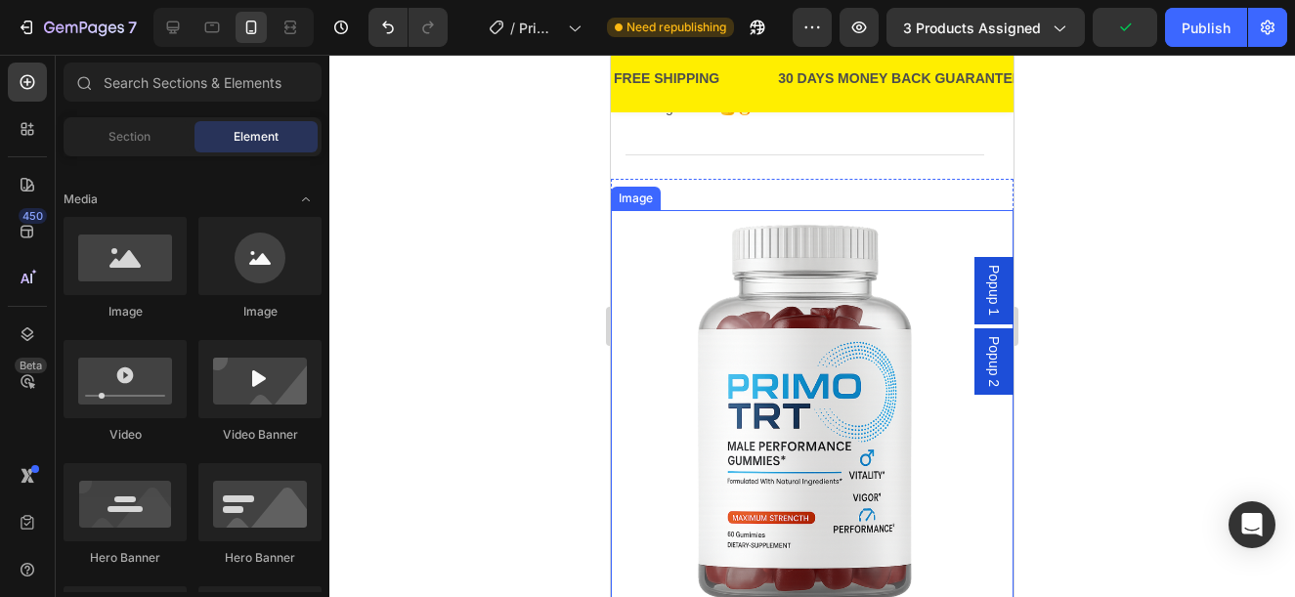
scroll to position [1369, 0]
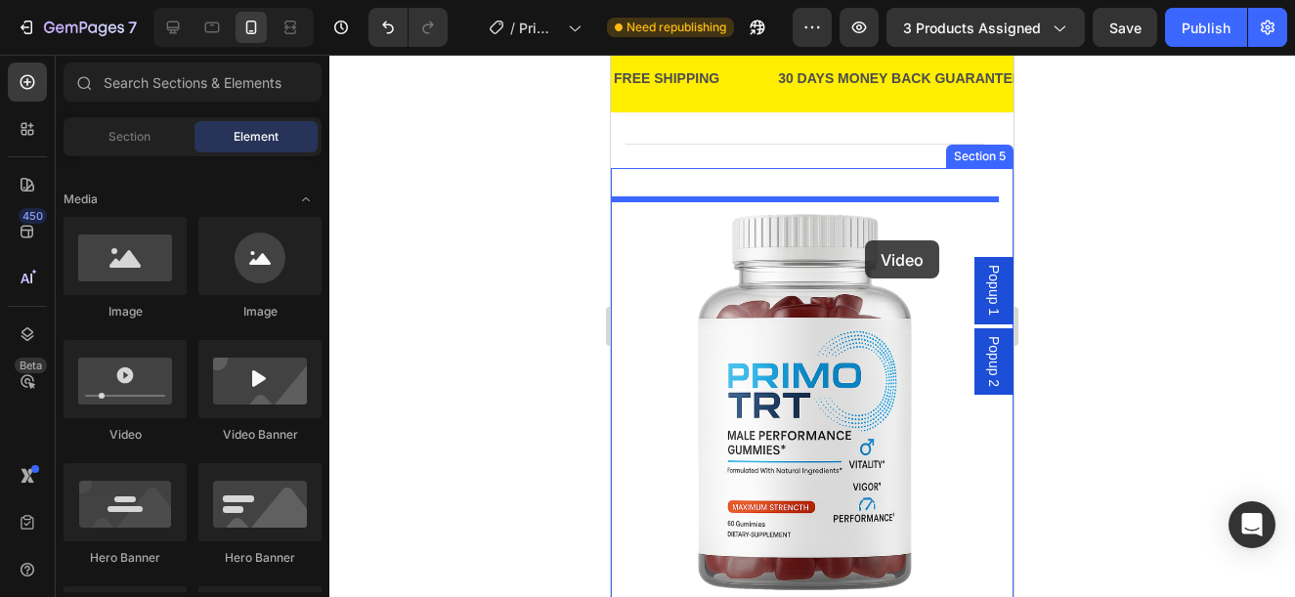
drag, startPoint x: 725, startPoint y: 443, endPoint x: 867, endPoint y: 239, distance: 248.7
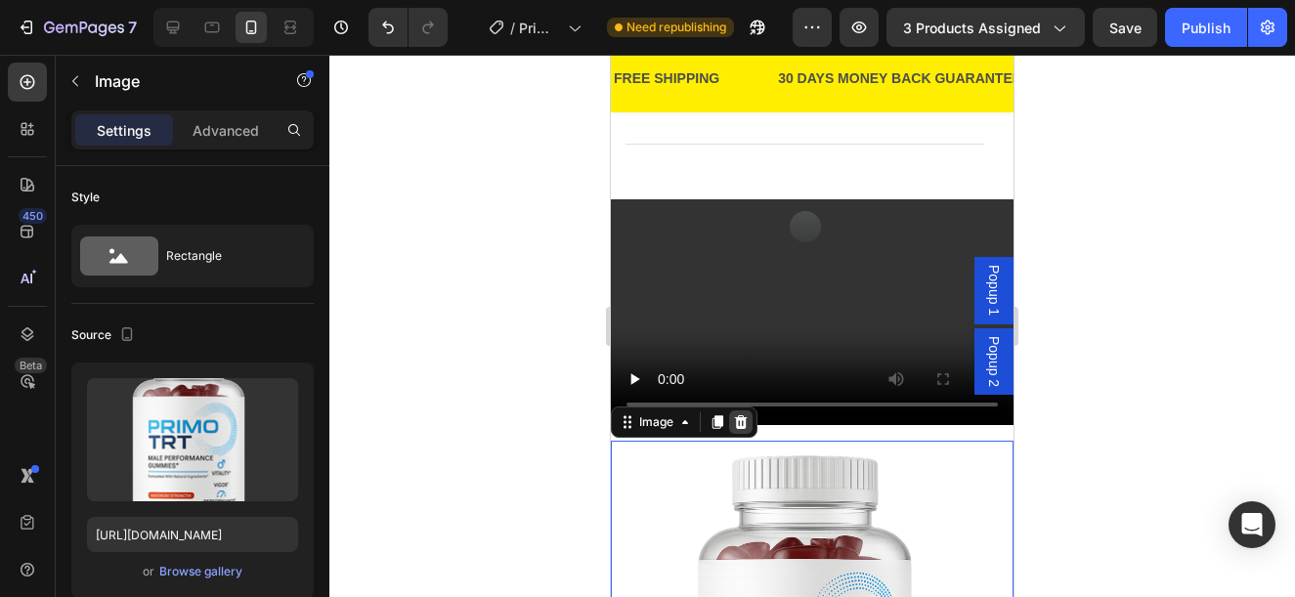
click at [738, 417] on icon at bounding box center [741, 422] width 13 height 14
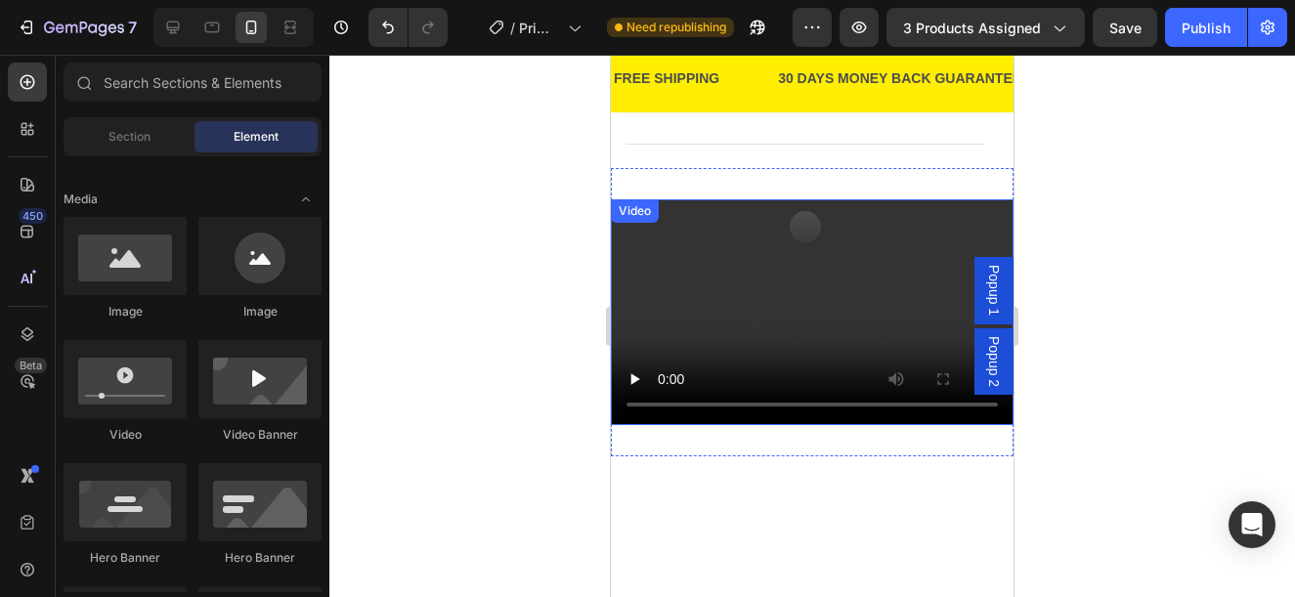
click at [721, 294] on video at bounding box center [812, 312] width 403 height 227
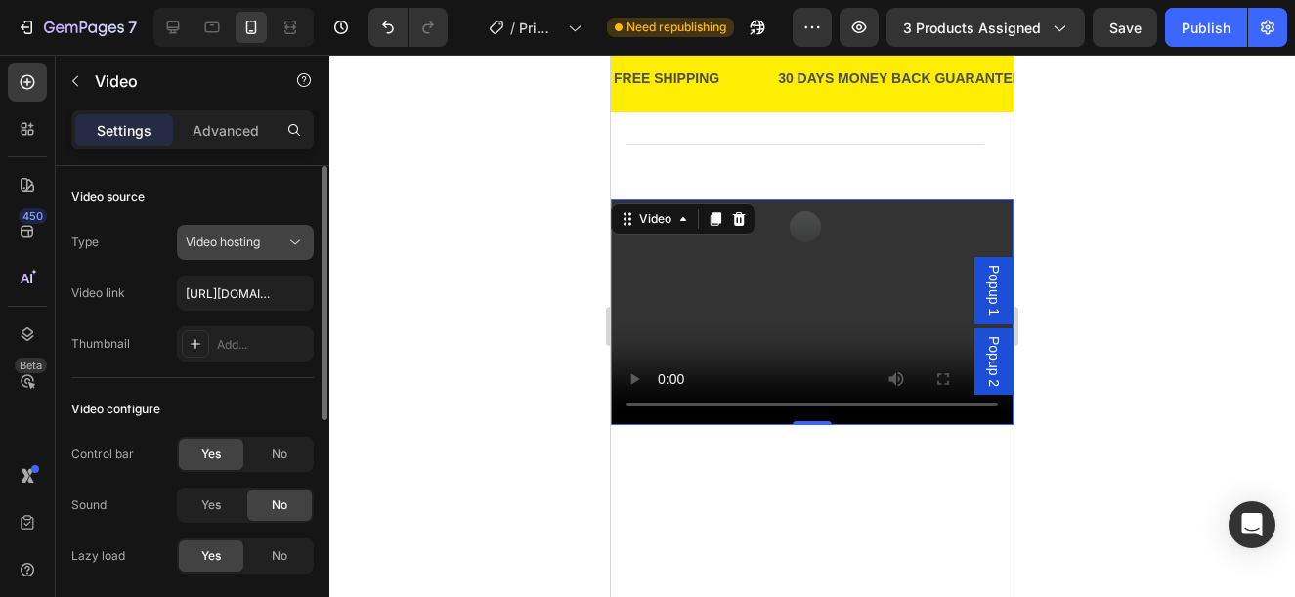
click at [224, 243] on span "Video hosting" at bounding box center [223, 242] width 74 height 15
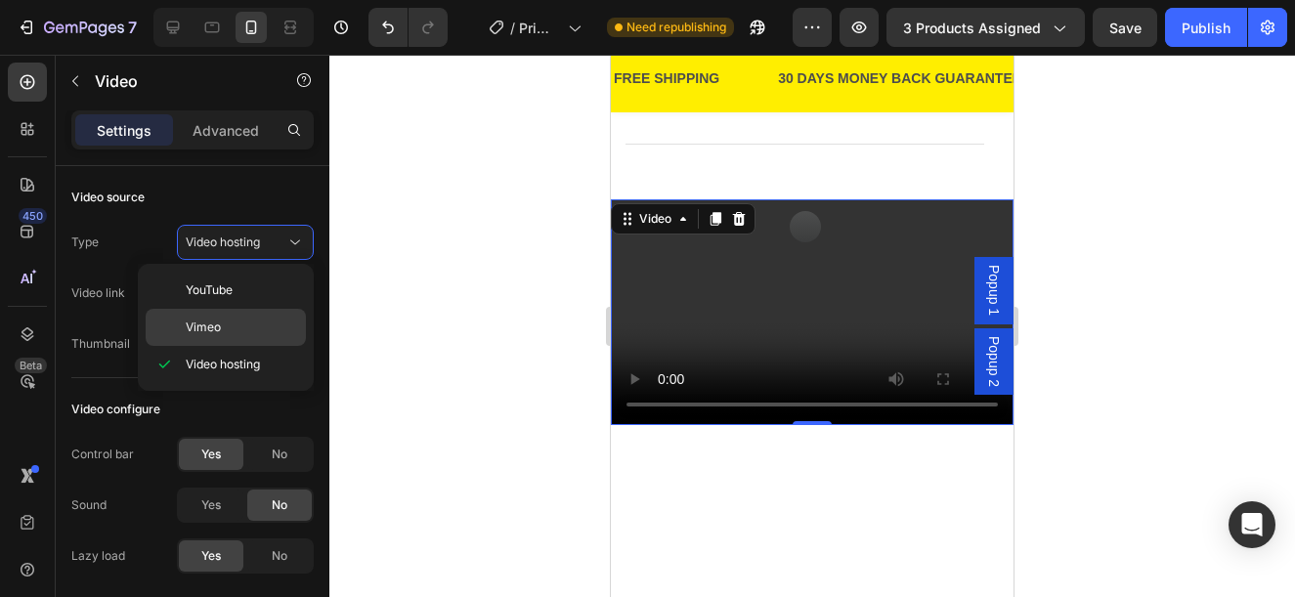
click at [206, 316] on div "Vimeo" at bounding box center [226, 327] width 160 height 37
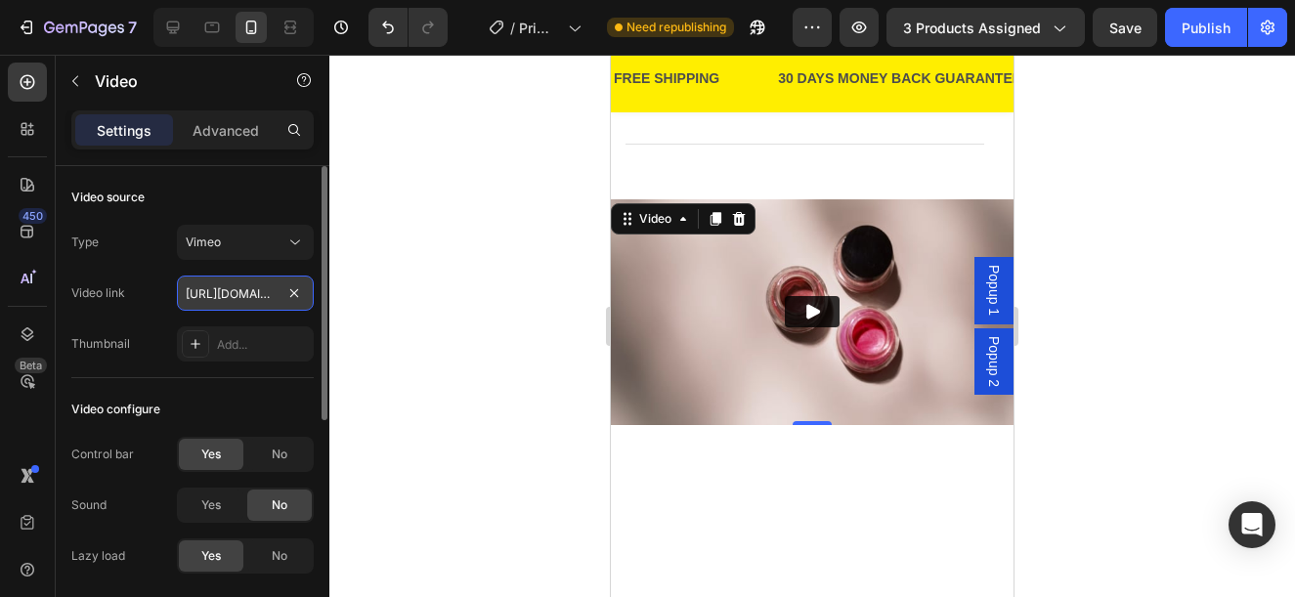
click at [228, 281] on input "https://vimeo.com/1095883398" at bounding box center [245, 293] width 137 height 35
paste input "113776014?share=copy"
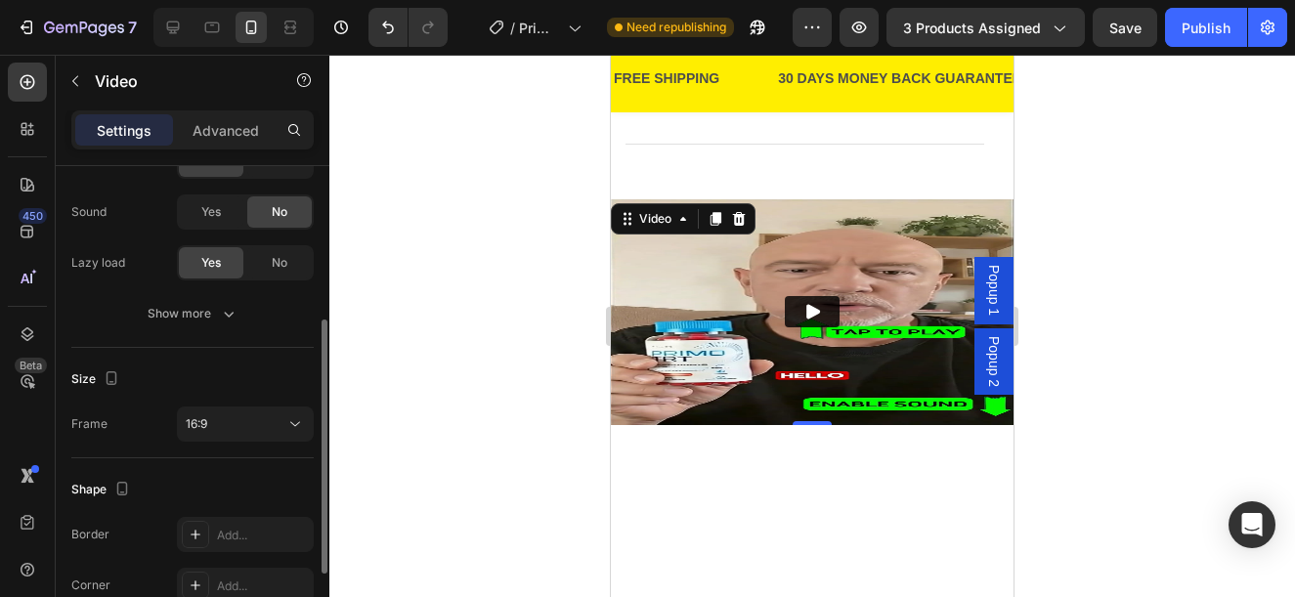
scroll to position [391, 0]
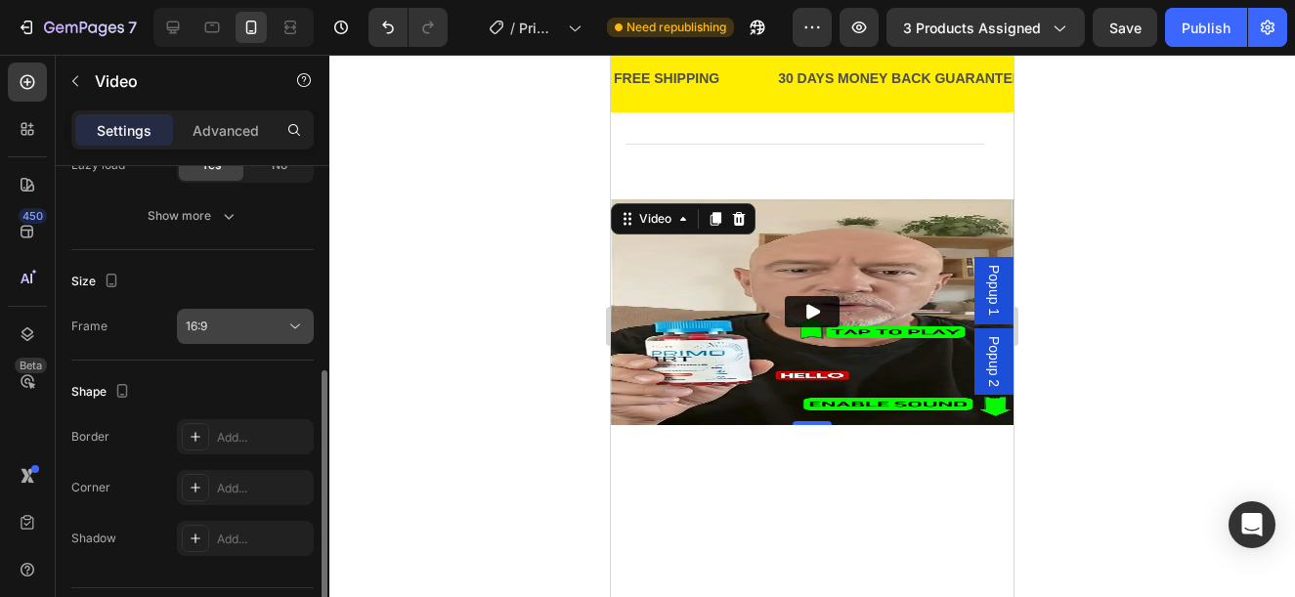
type input "https://vimeo.com/1113776014?share=copy"
click at [222, 319] on div "16:9" at bounding box center [236, 327] width 100 height 18
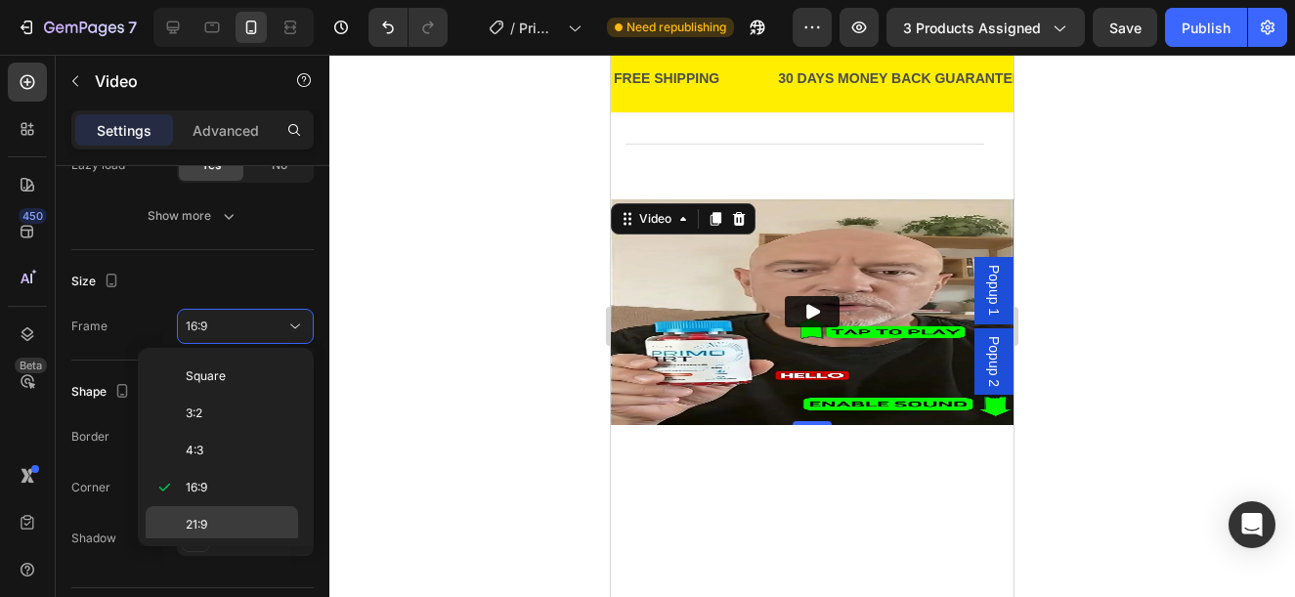
scroll to position [189, 0]
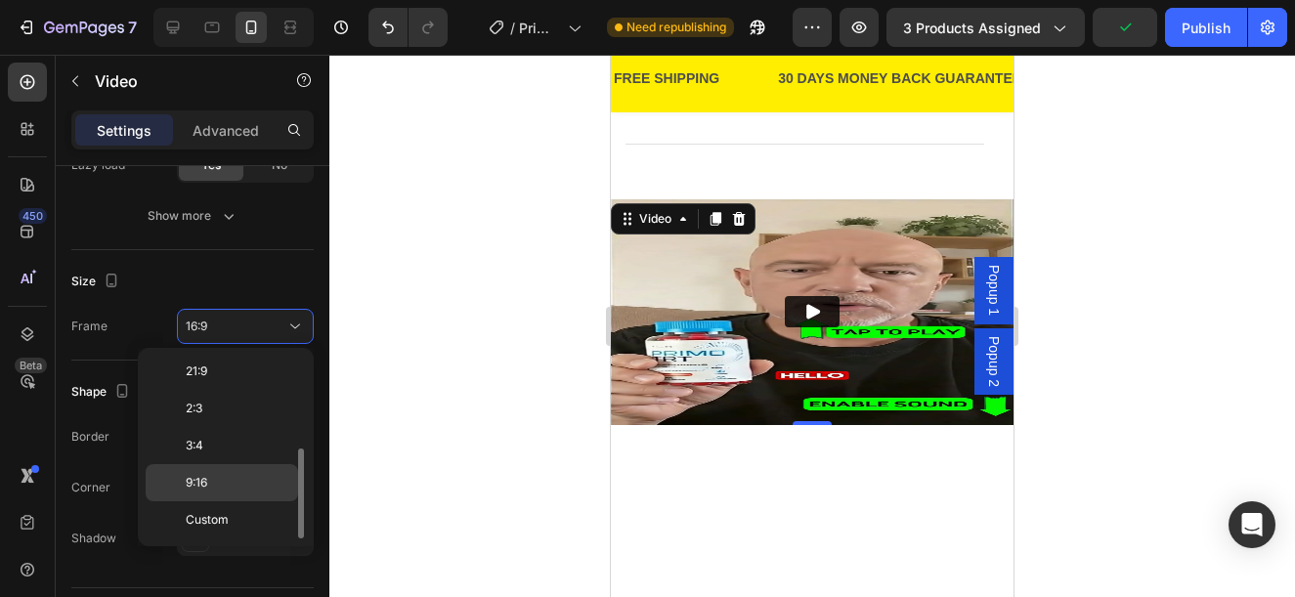
click at [200, 501] on div "9:16" at bounding box center [222, 519] width 153 height 37
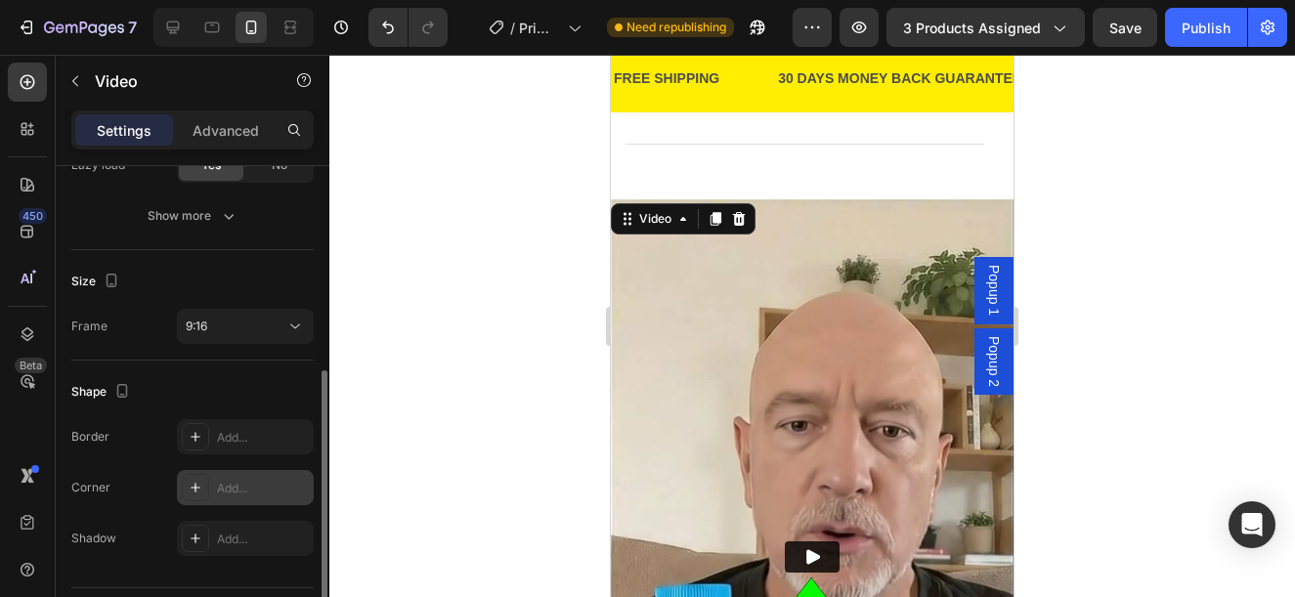
click at [238, 493] on div "Add..." at bounding box center [263, 489] width 92 height 18
click at [99, 483] on div "Corner" at bounding box center [90, 488] width 39 height 18
click at [222, 133] on p "Advanced" at bounding box center [226, 130] width 66 height 21
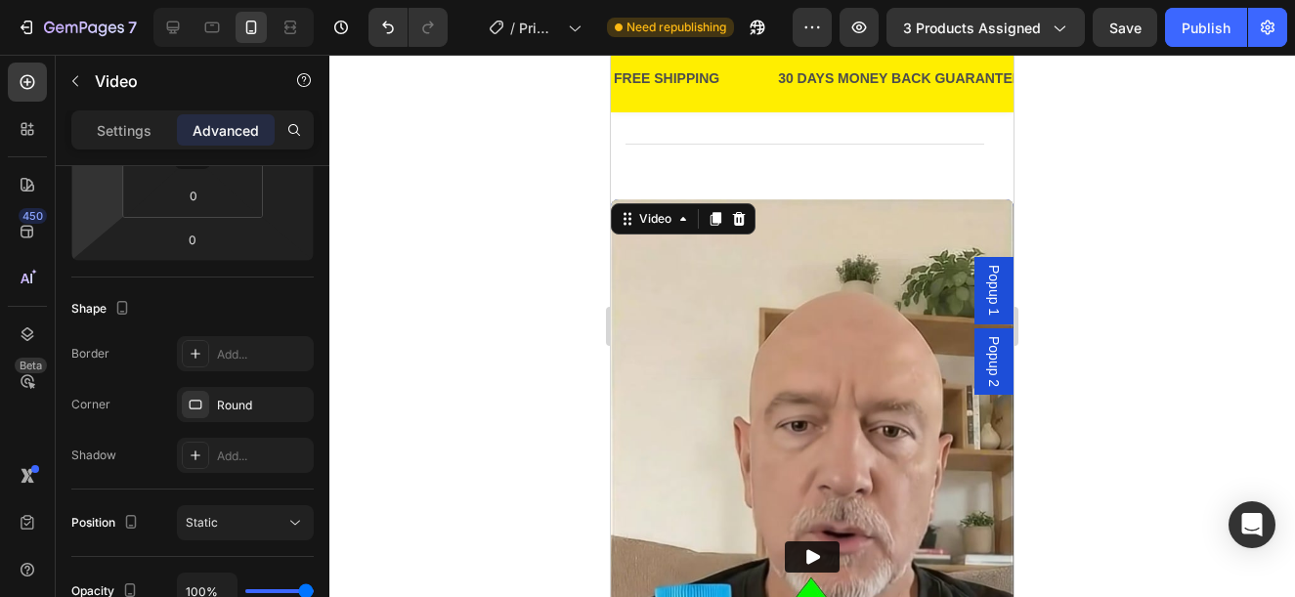
scroll to position [0, 0]
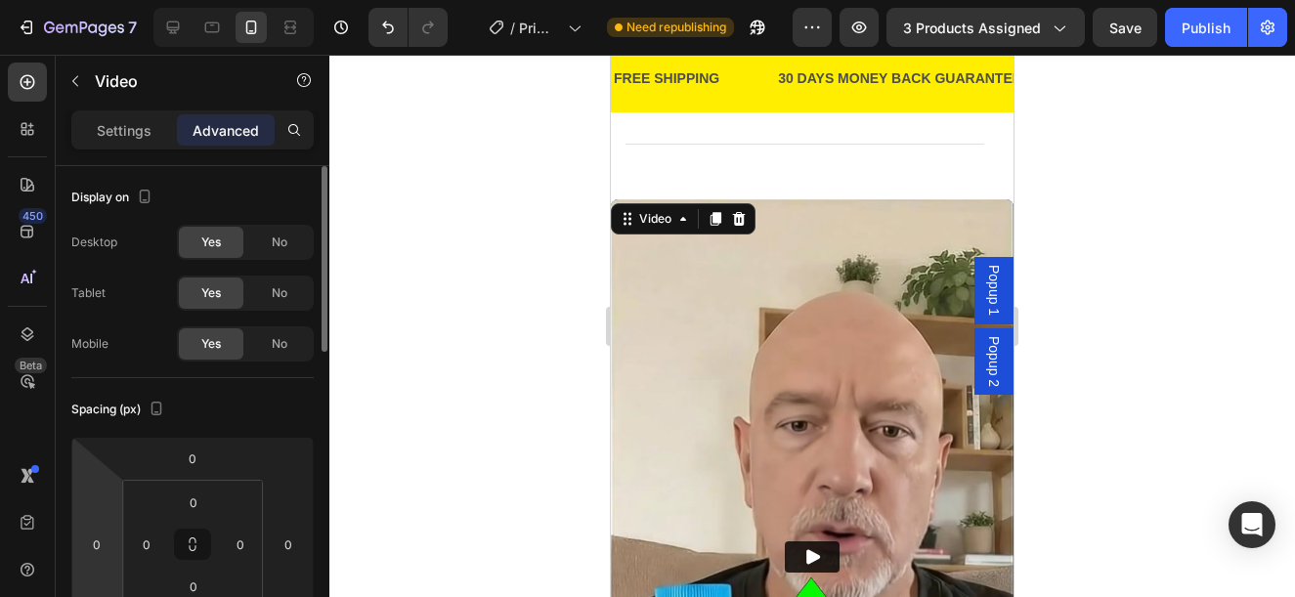
click at [281, 227] on div "No" at bounding box center [279, 242] width 65 height 31
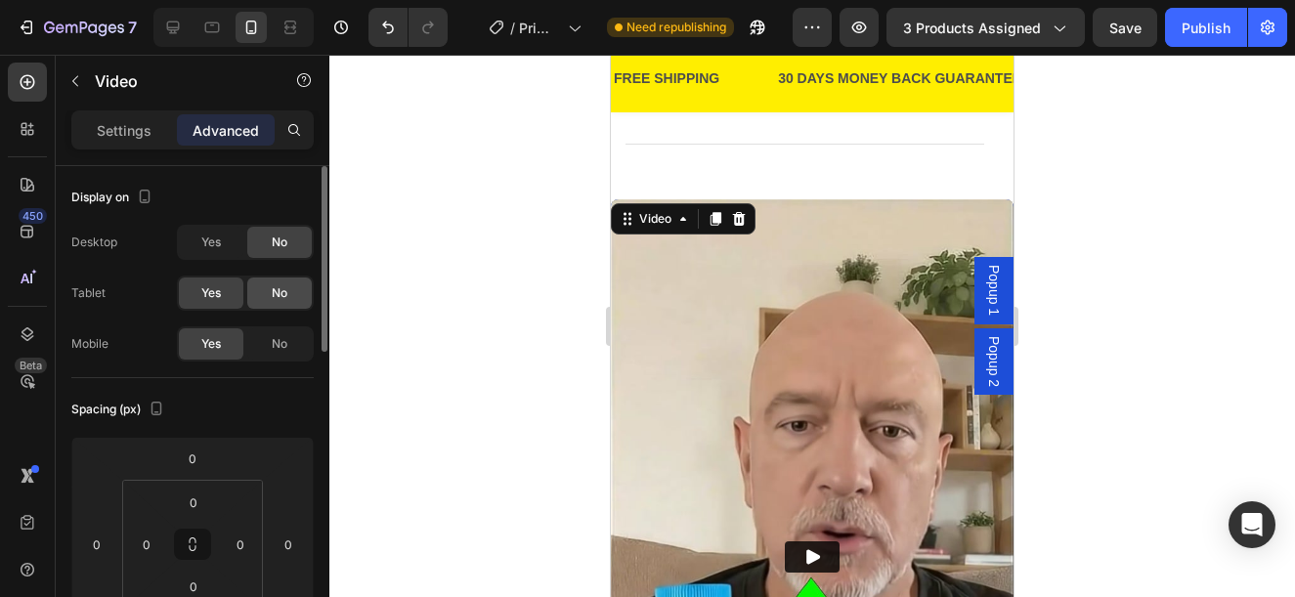
click at [260, 282] on div "No" at bounding box center [279, 293] width 65 height 31
click at [137, 136] on p "Settings" at bounding box center [124, 130] width 55 height 21
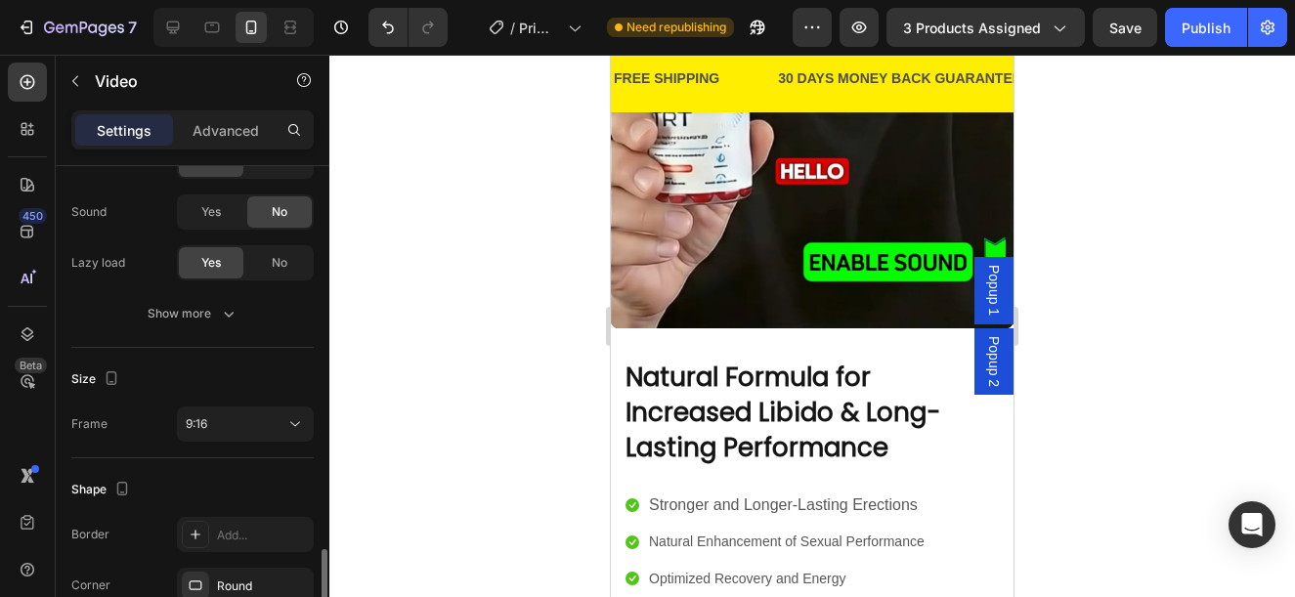
scroll to position [444, 0]
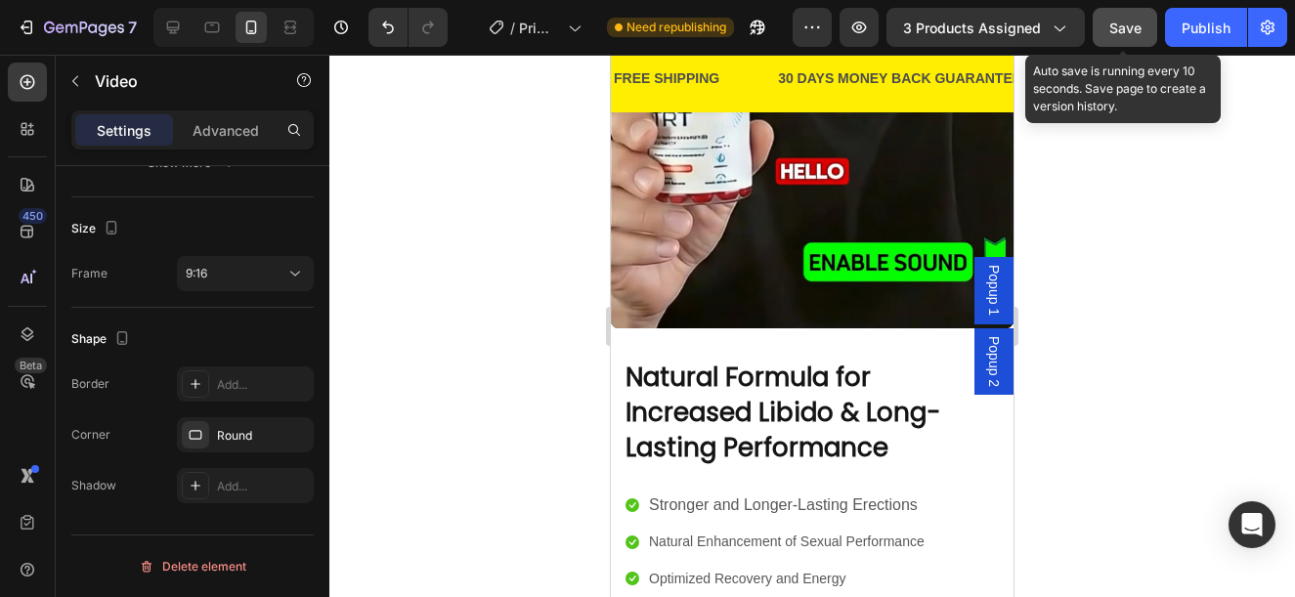
click at [1140, 24] on span "Save" at bounding box center [1126, 28] width 32 height 17
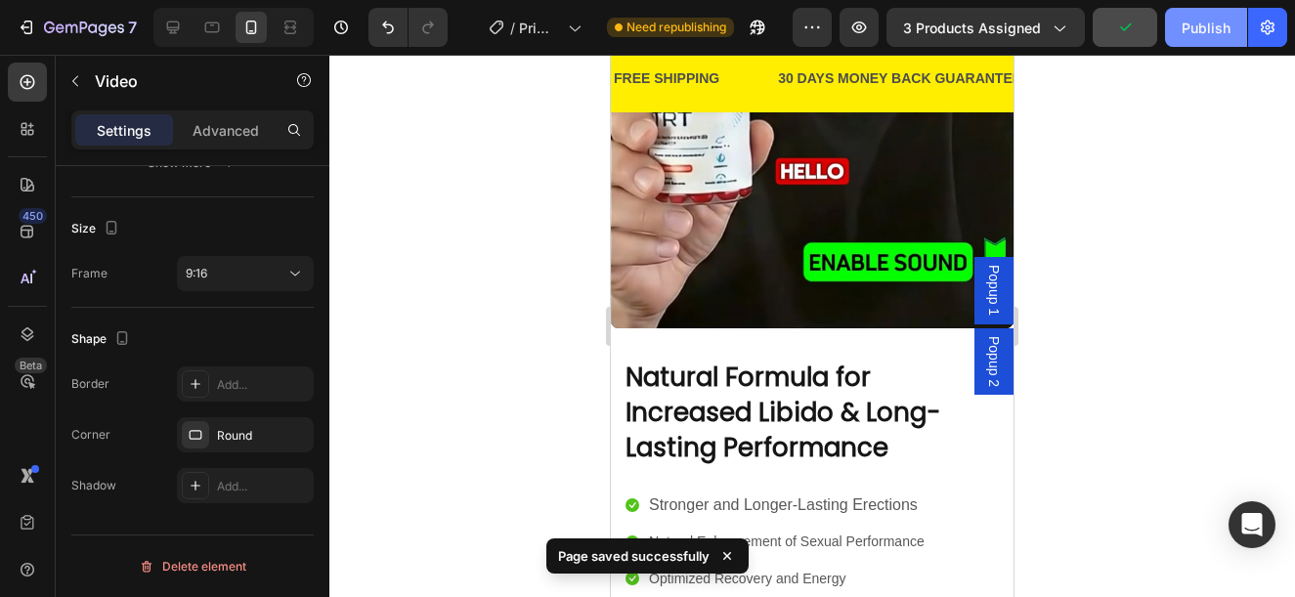
click at [1215, 27] on div "Publish" at bounding box center [1206, 28] width 49 height 21
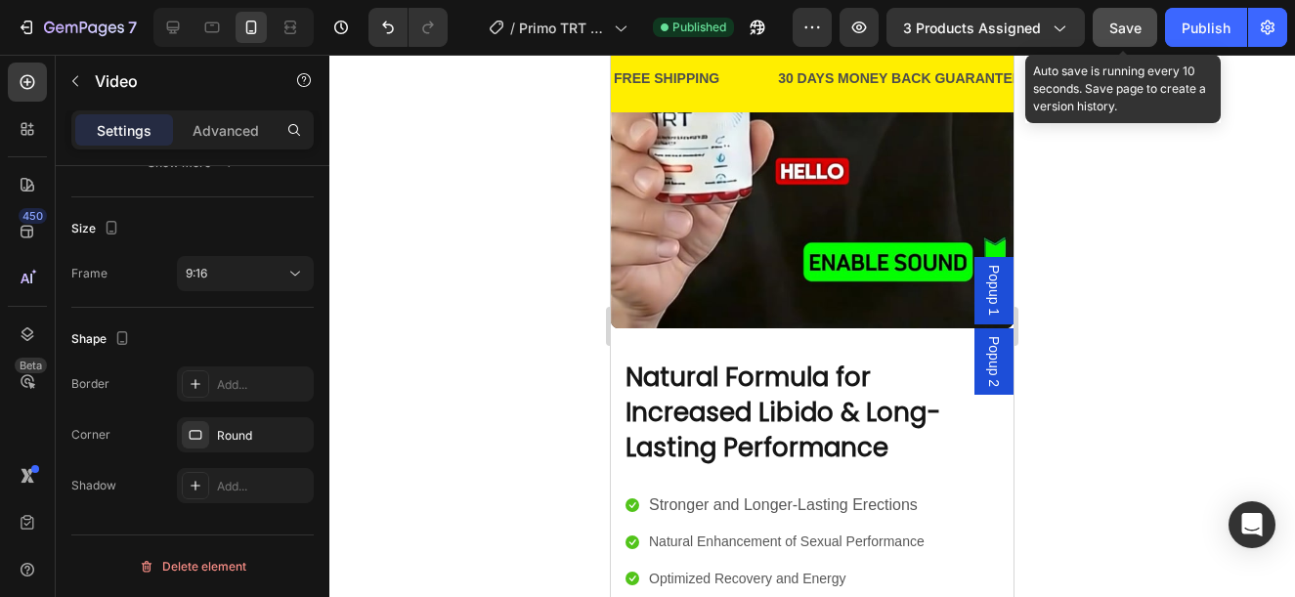
click at [1145, 21] on button "Save" at bounding box center [1125, 27] width 65 height 39
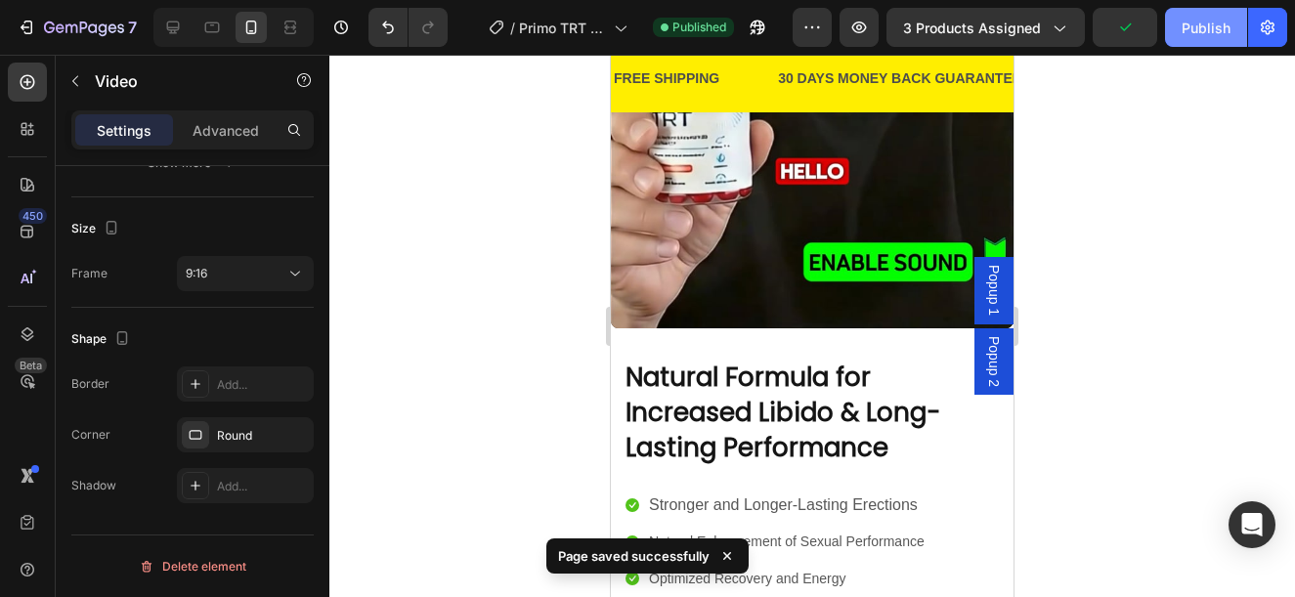
click at [1176, 24] on button "Publish" at bounding box center [1206, 27] width 82 height 39
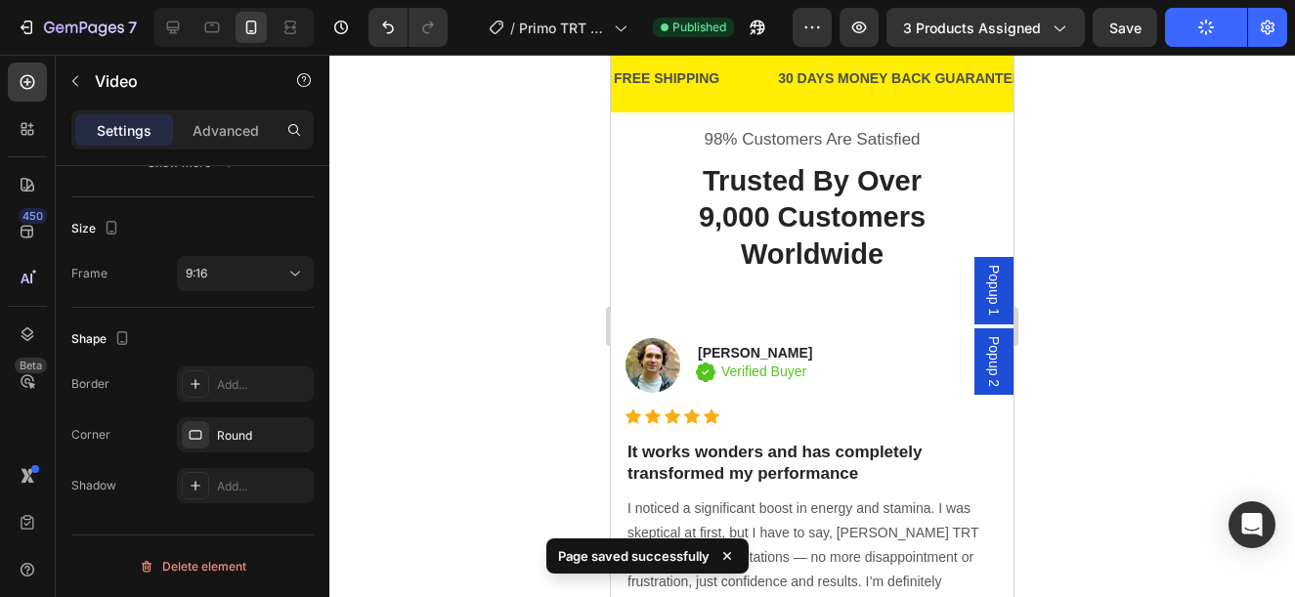
scroll to position [724, 0]
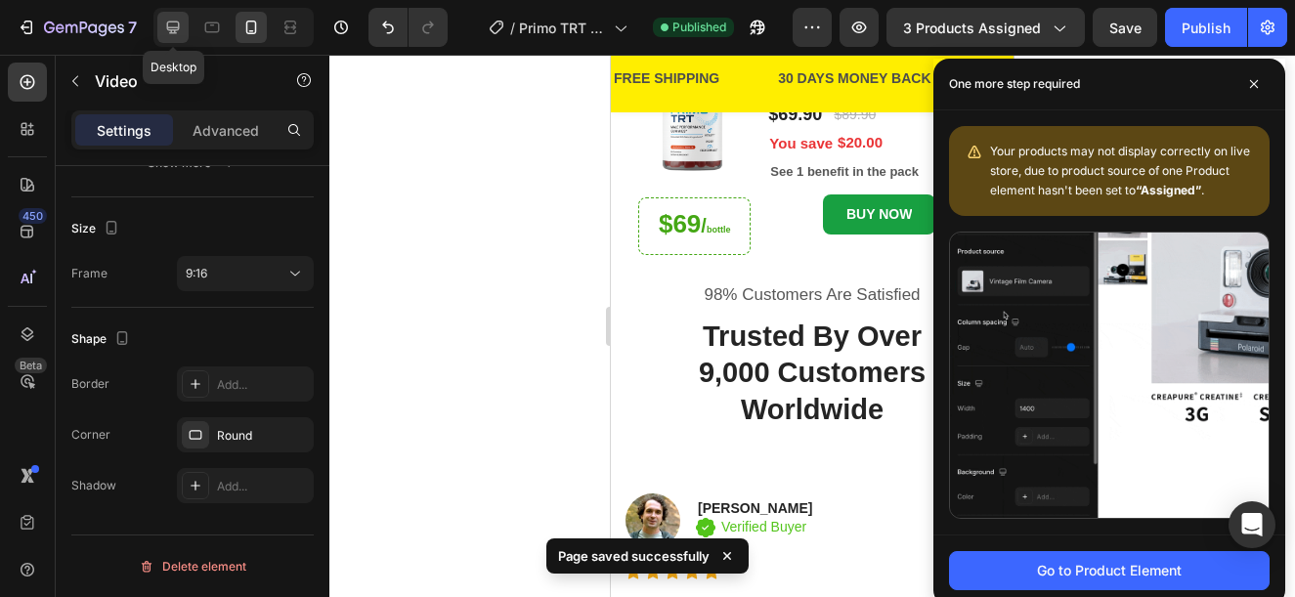
click at [174, 30] on icon at bounding box center [173, 28] width 13 height 13
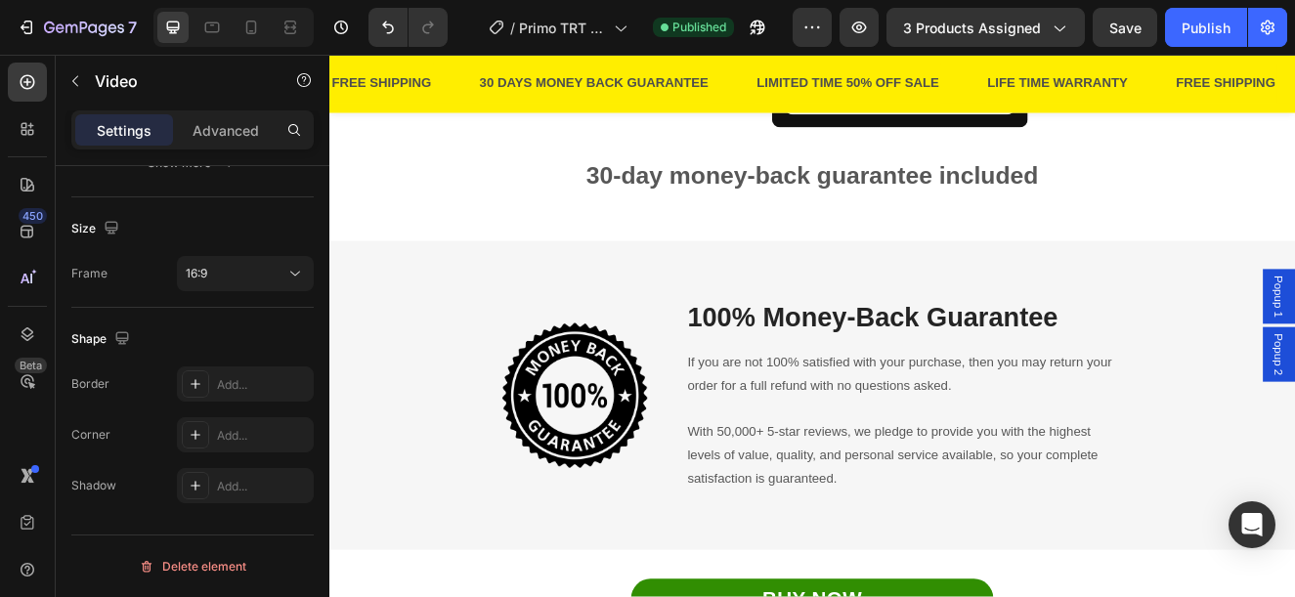
scroll to position [4460, 0]
